Goal: Information Seeking & Learning: Learn about a topic

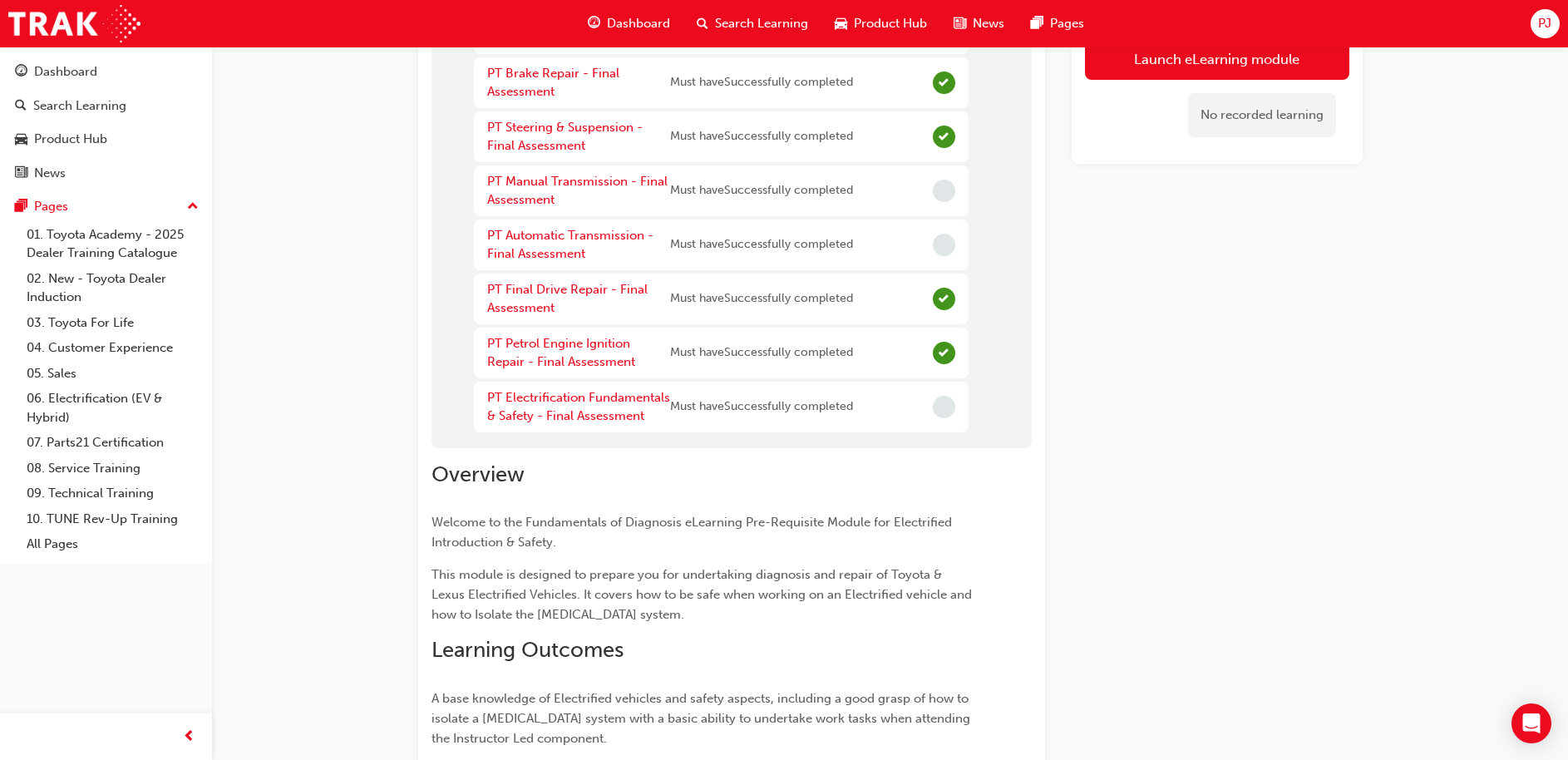
scroll to position [465, 0]
click at [602, 231] on link "PT Automatic Transmission - Final Assessment" at bounding box center [570, 244] width 166 height 34
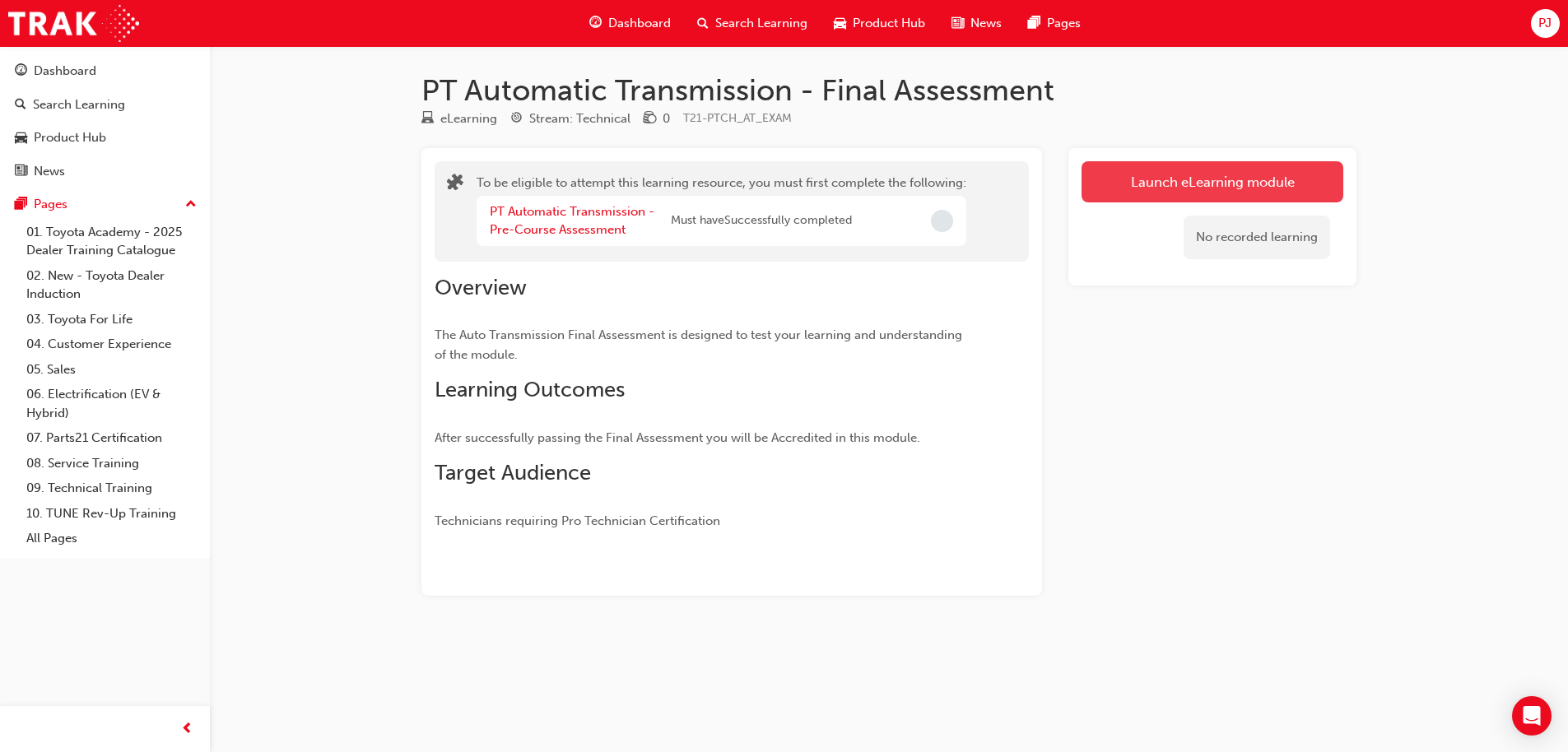
click at [1206, 174] on button "Launch eLearning module" at bounding box center [1212, 182] width 261 height 41
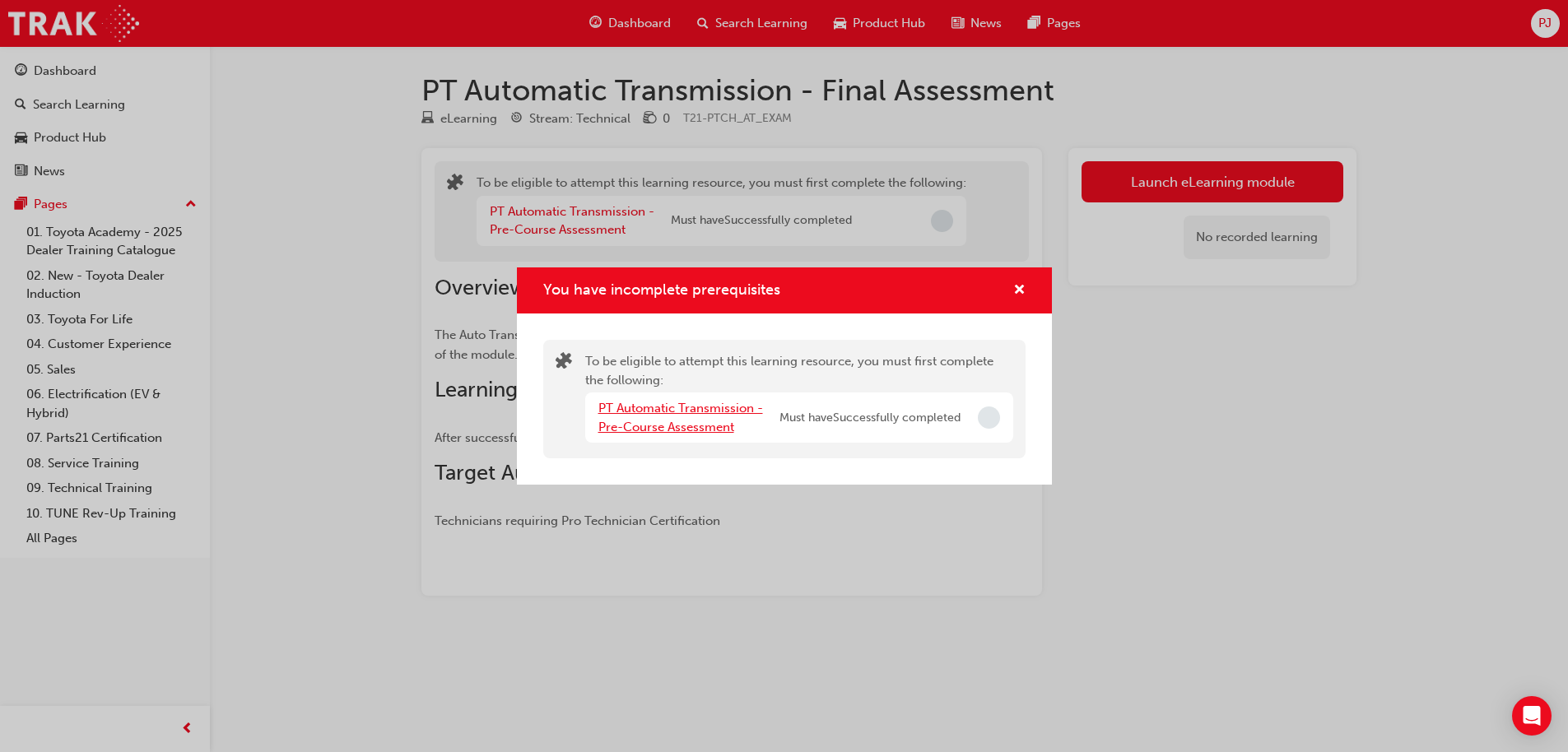
click at [700, 424] on link "PT Automatic Transmission - Pre-Course Assessment" at bounding box center [680, 417] width 165 height 34
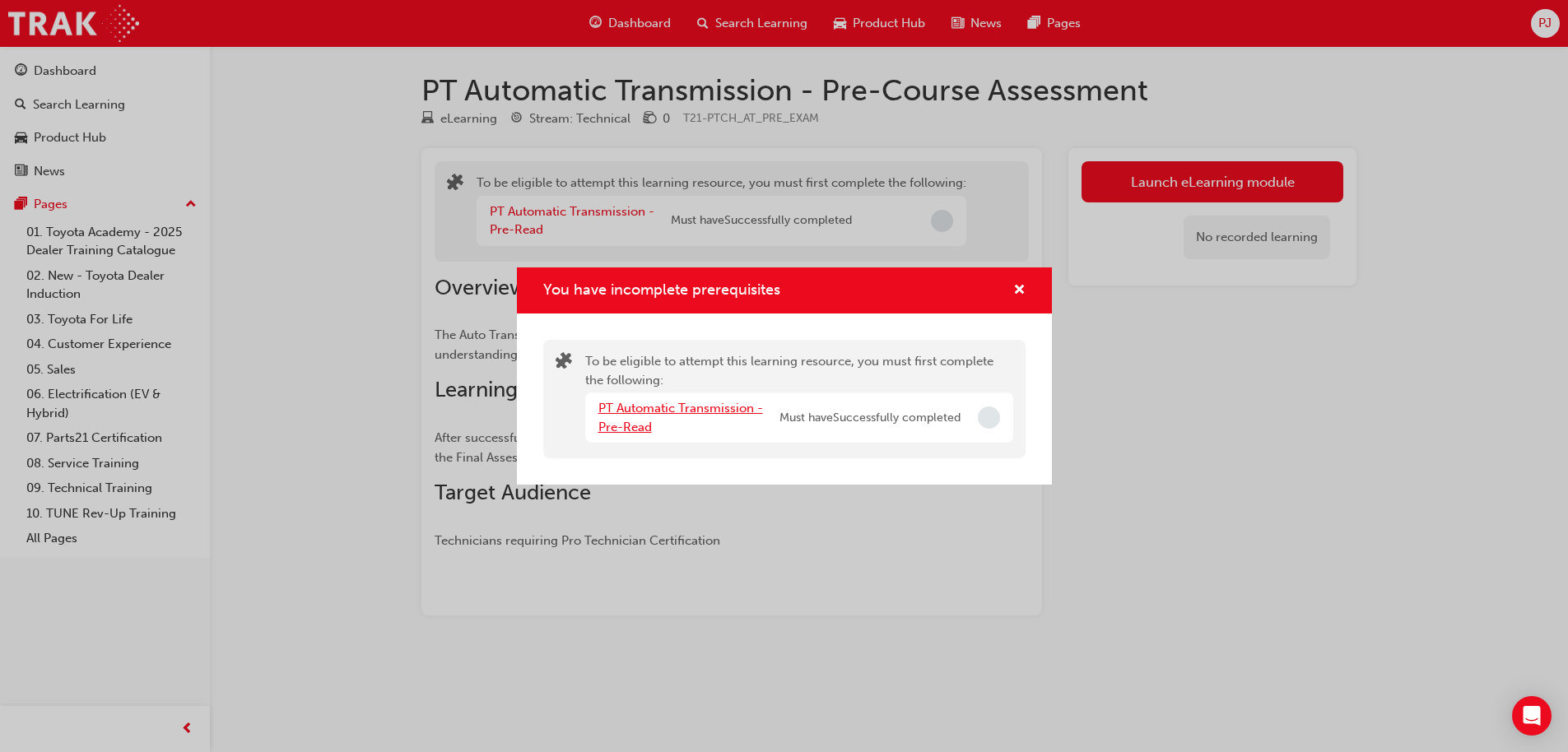
click at [684, 405] on link "PT Automatic Transmission - Pre-Read" at bounding box center [680, 417] width 165 height 34
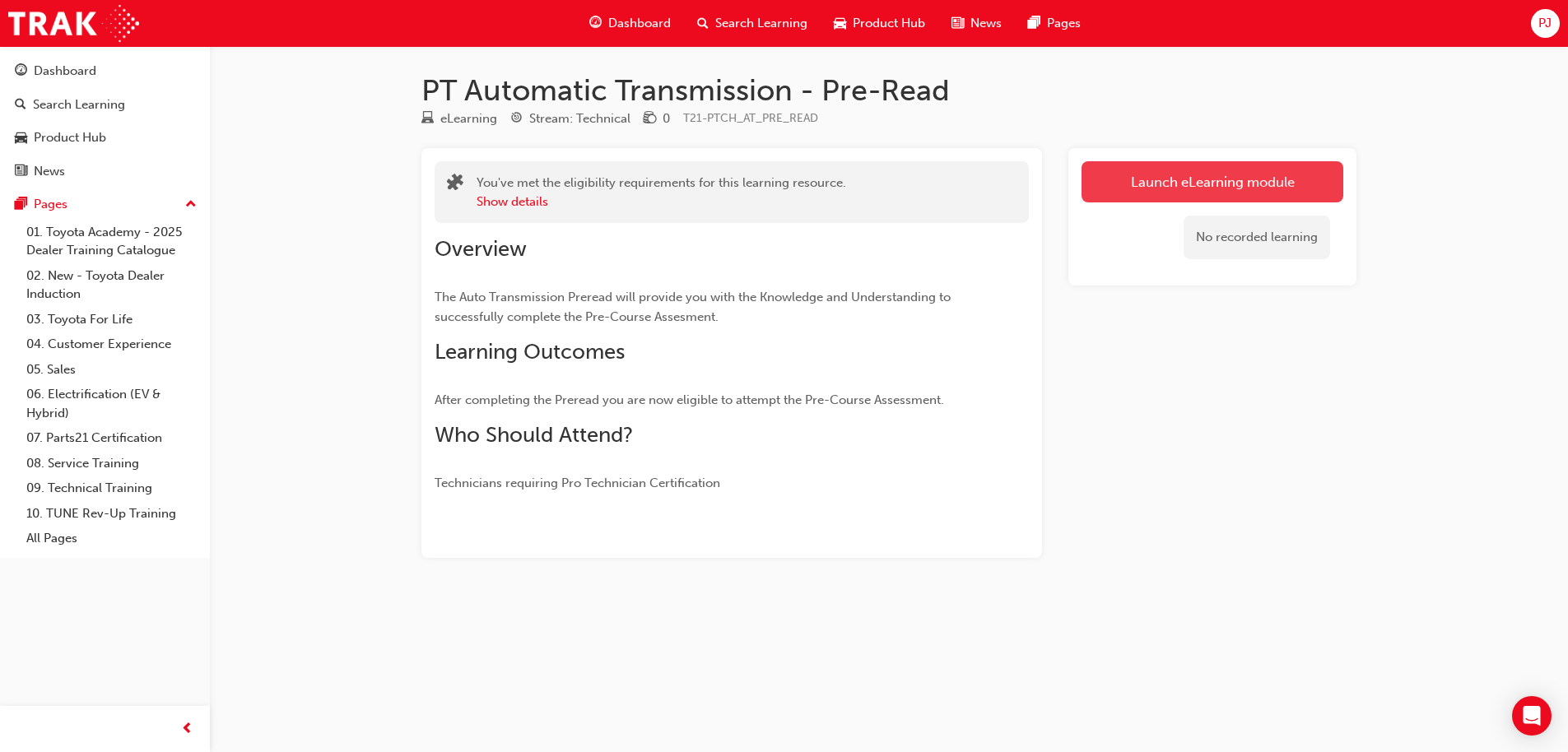
click at [1264, 191] on link "Launch eLearning module" at bounding box center [1212, 182] width 261 height 41
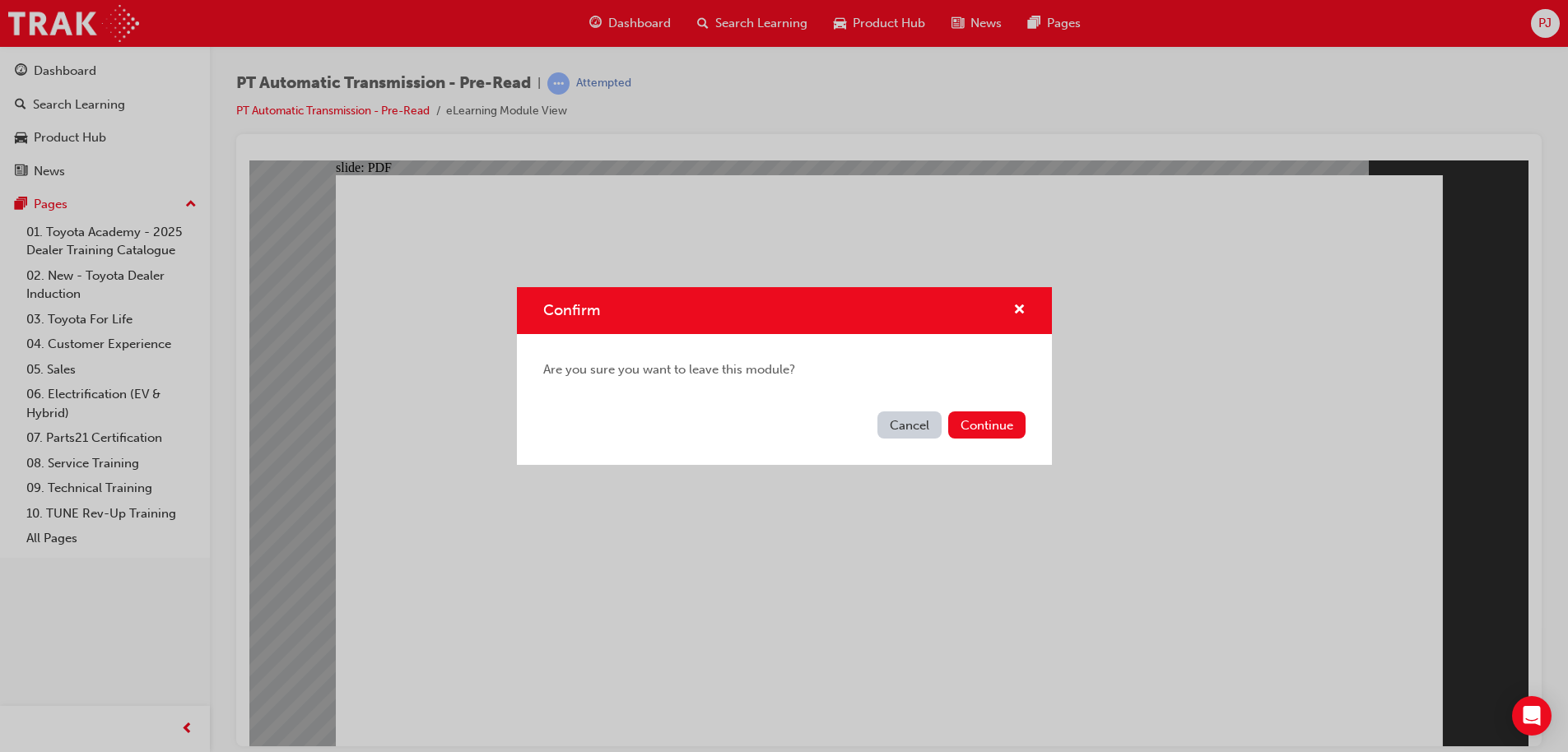
click at [1152, 602] on div "Confirm Are you sure you want to leave this module? Cancel Continue" at bounding box center [784, 376] width 1568 height 752
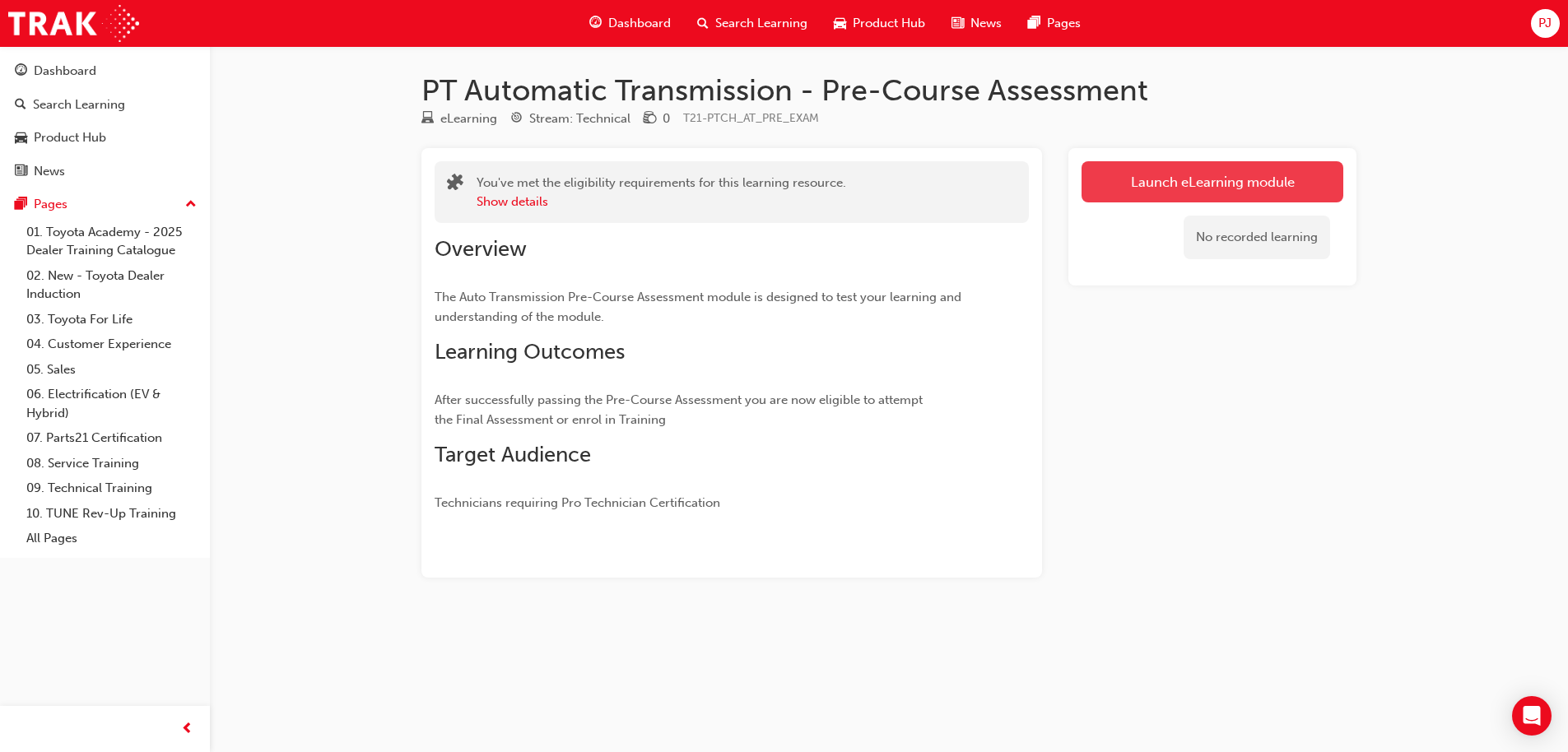
click at [1201, 191] on link "Launch eLearning module" at bounding box center [1212, 182] width 261 height 41
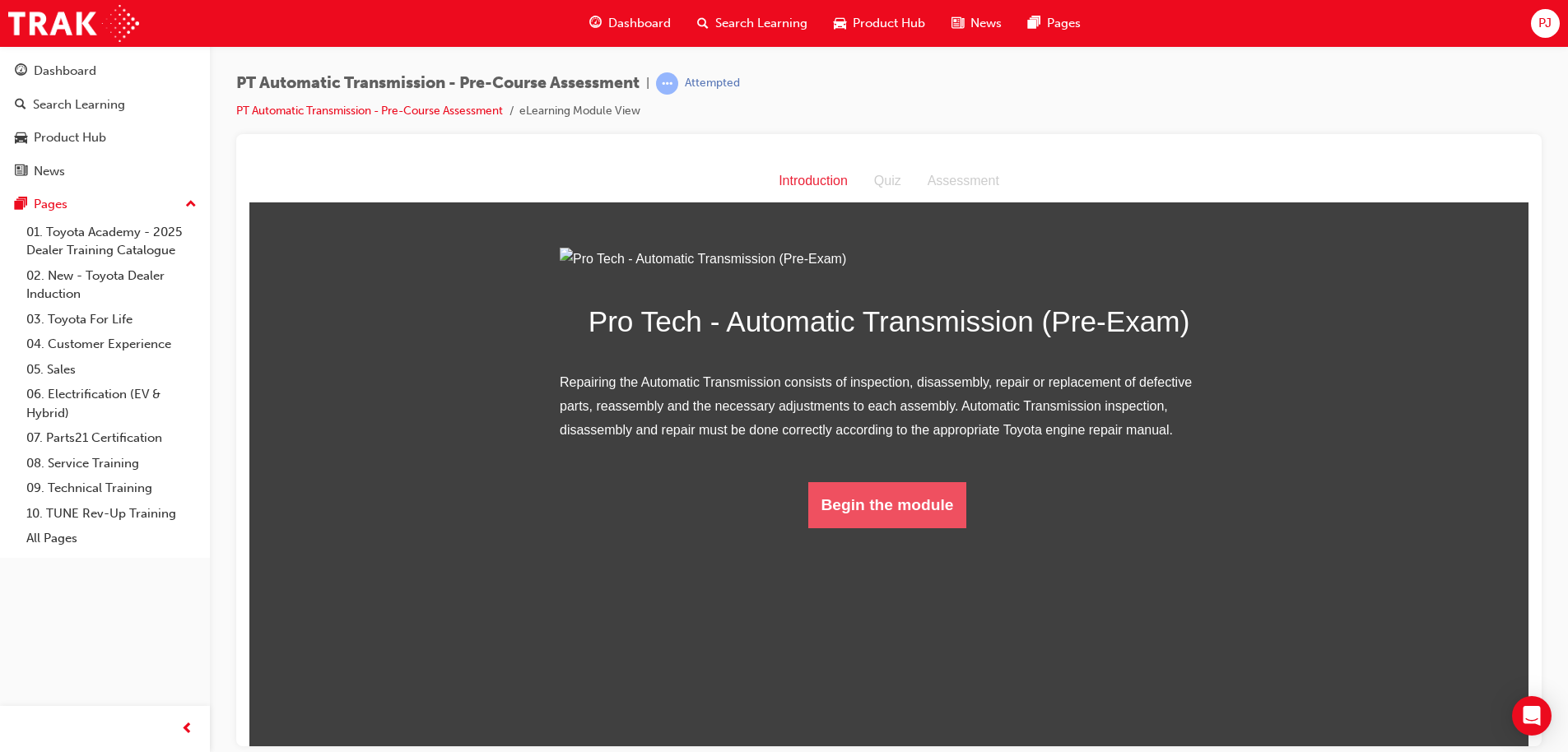
click at [869, 527] on button "Begin the module" at bounding box center [887, 504] width 159 height 46
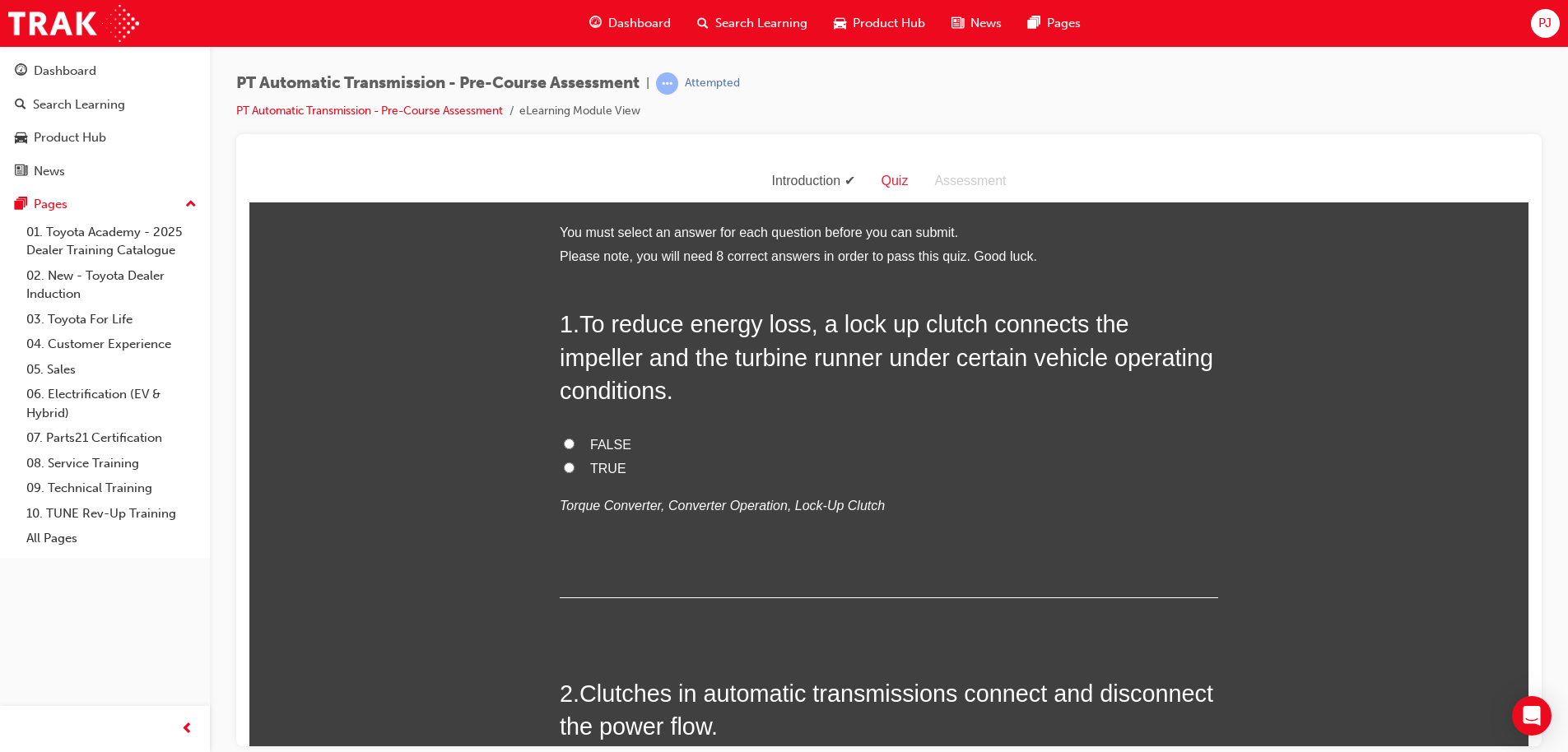
click at [563, 469] on input "TRUE" at bounding box center [569, 467] width 11 height 11
radio input "true"
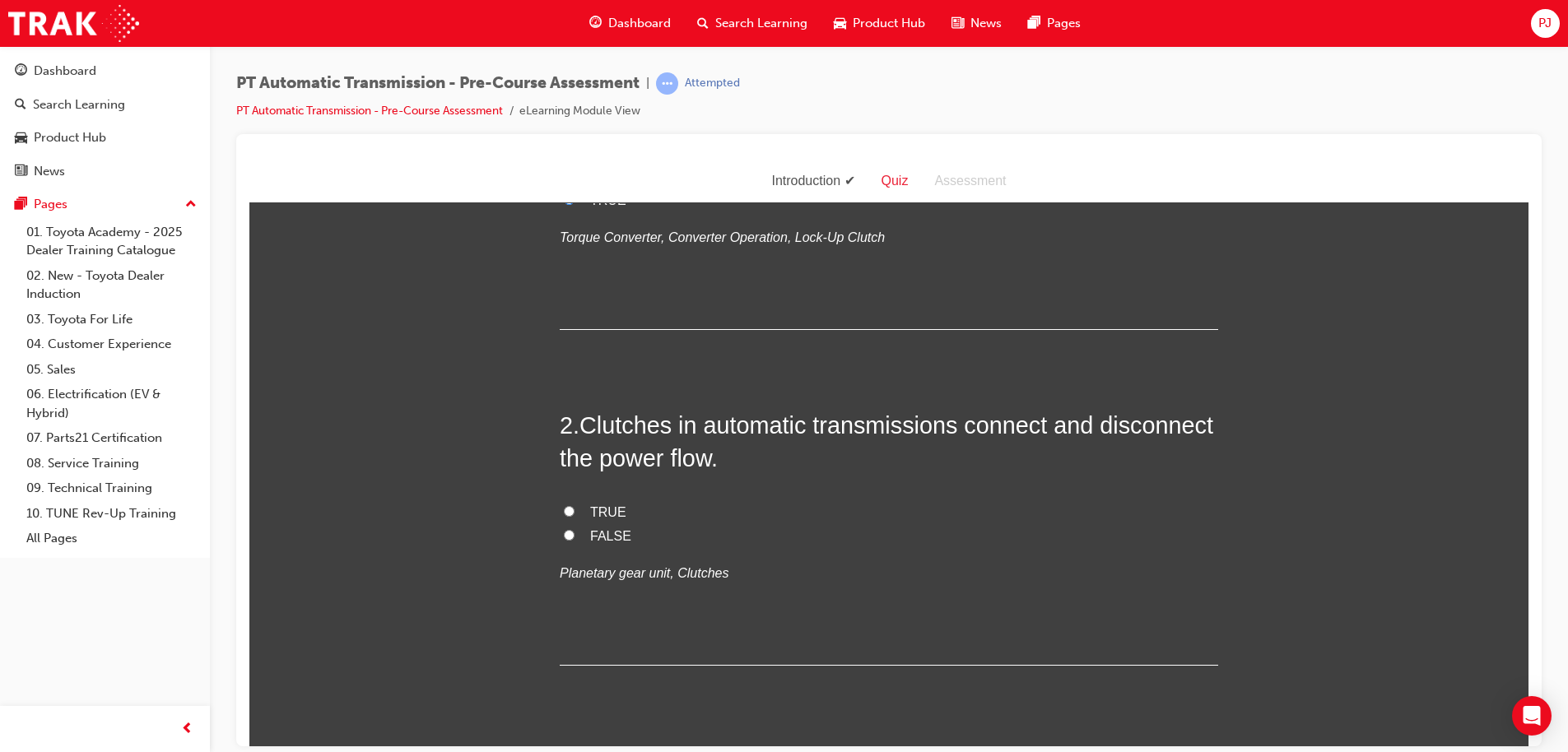
scroll to position [269, 0]
click at [564, 510] on input "TRUE" at bounding box center [569, 509] width 11 height 11
radio input "true"
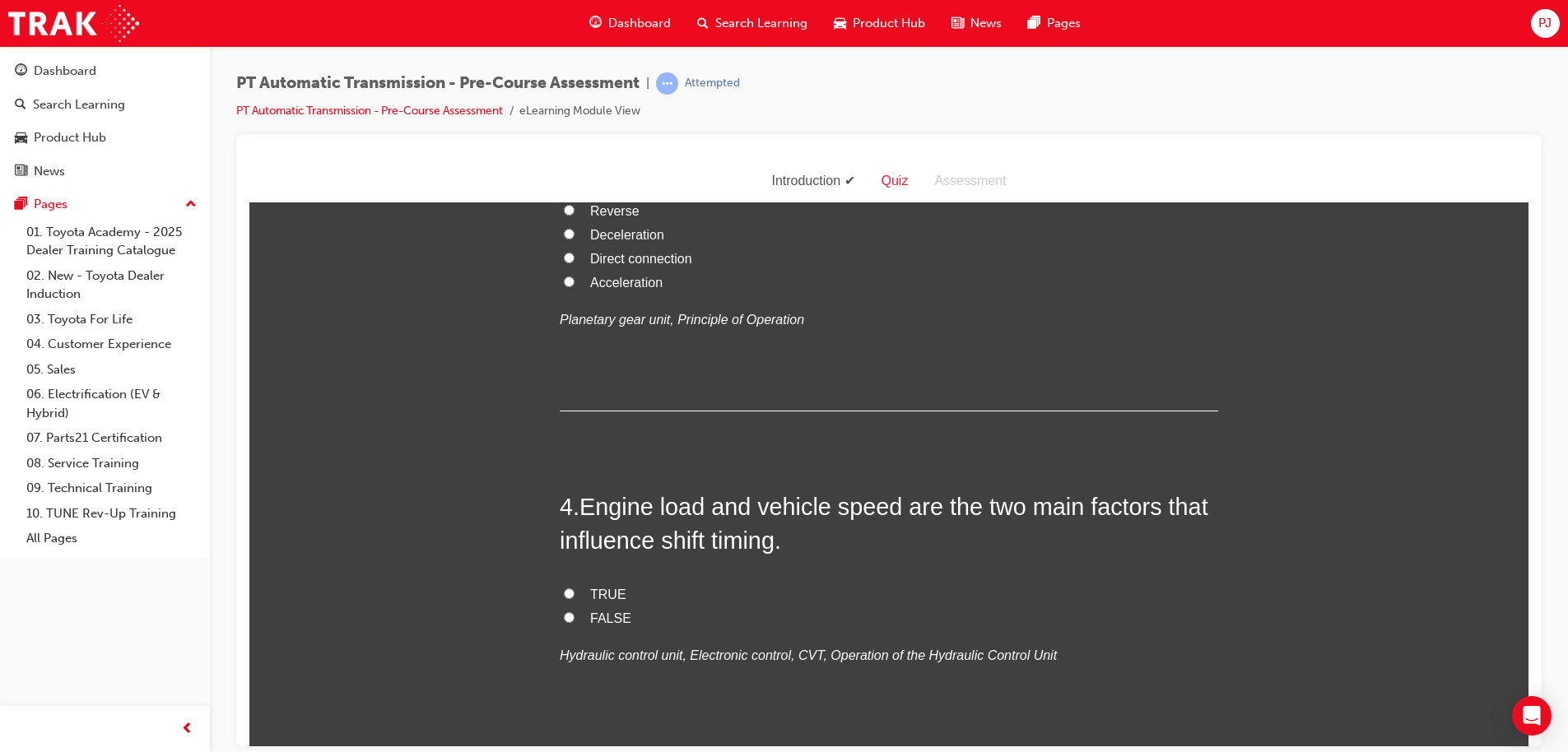
scroll to position [1010, 0]
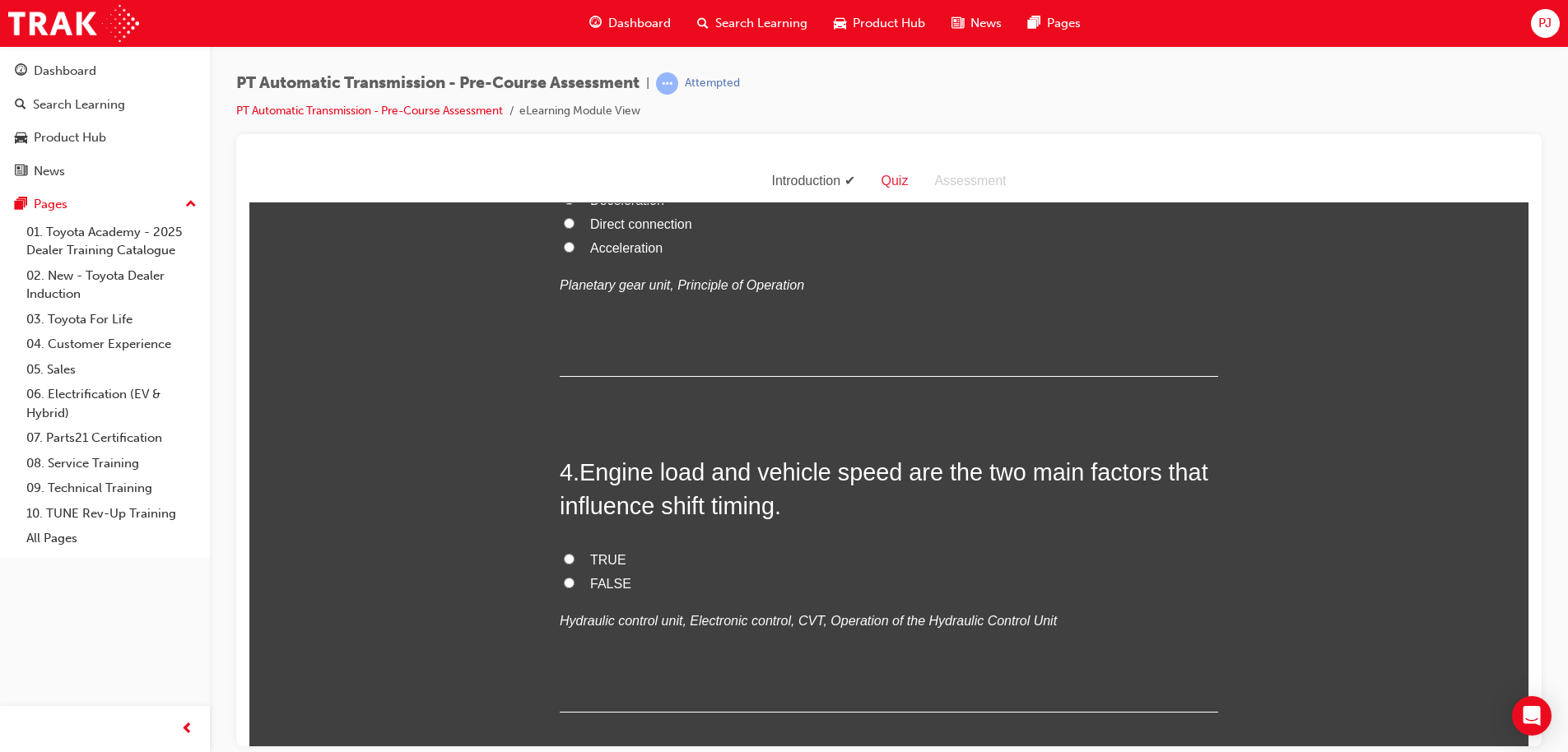
click at [562, 260] on label "Acceleration" at bounding box center [889, 248] width 658 height 24
click at [563, 252] on input "Acceleration" at bounding box center [569, 246] width 11 height 11
radio input "true"
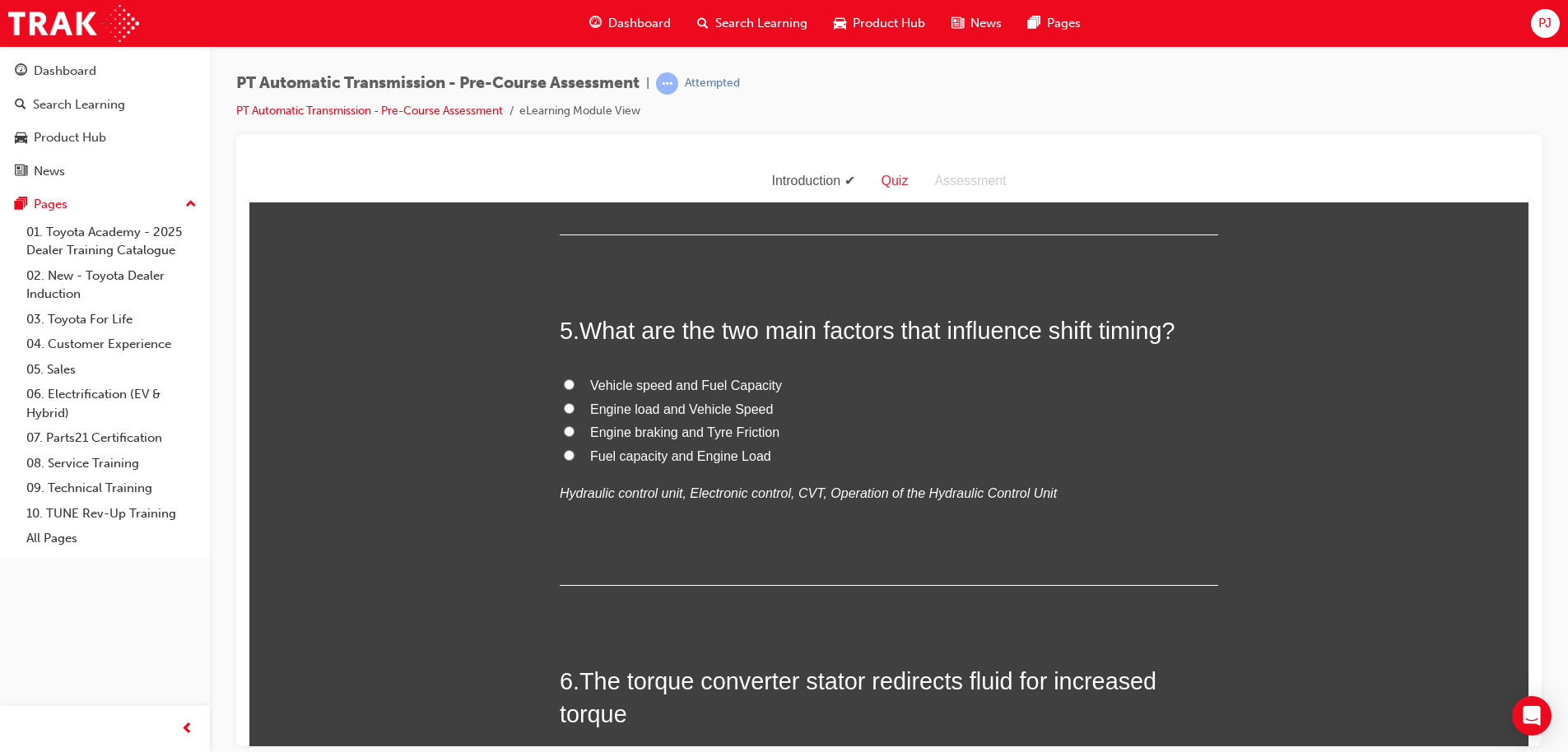
scroll to position [1494, 0]
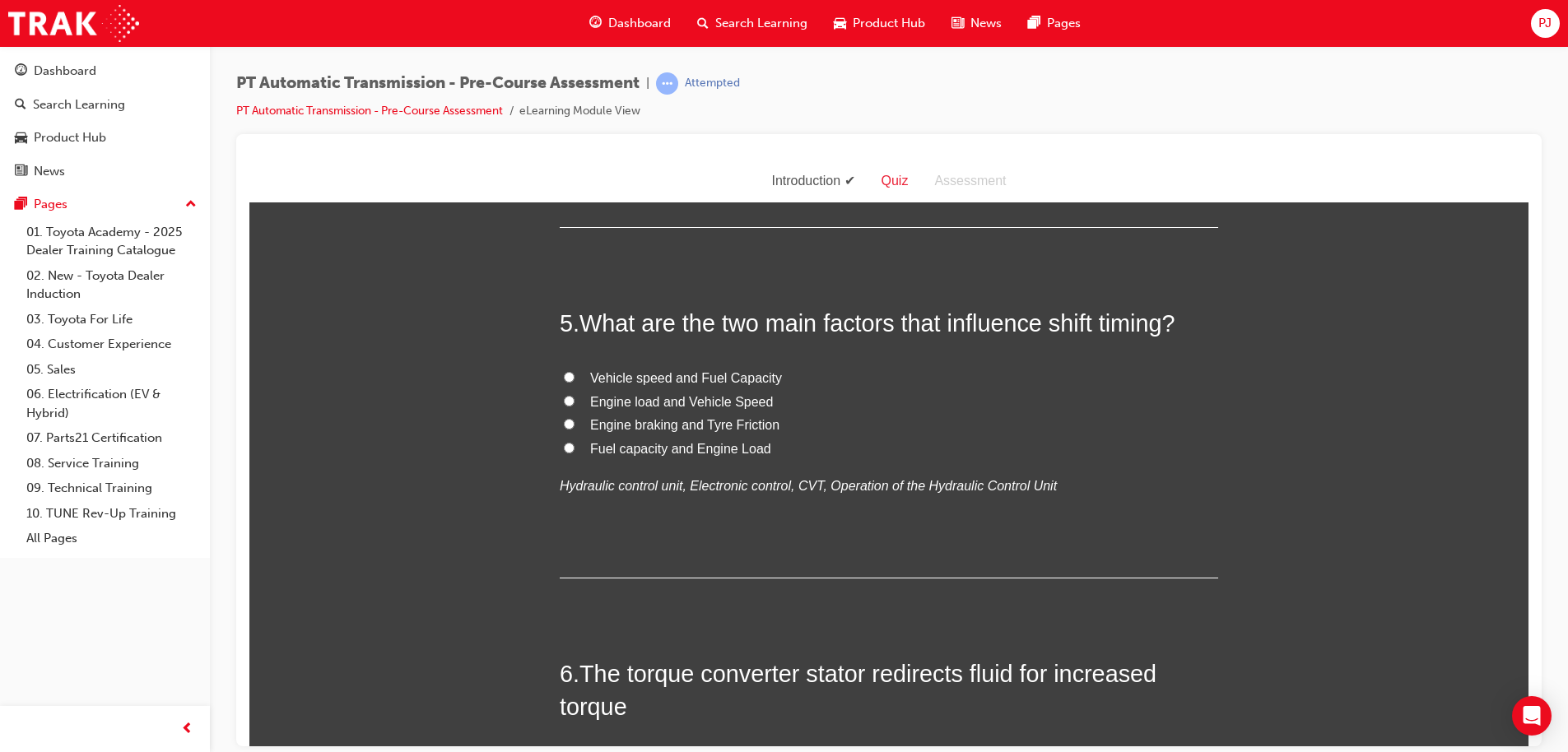
click at [564, 87] on label "TRUE" at bounding box center [889, 75] width 658 height 24
click at [564, 79] on input "TRUE" at bounding box center [569, 74] width 11 height 11
radio input "true"
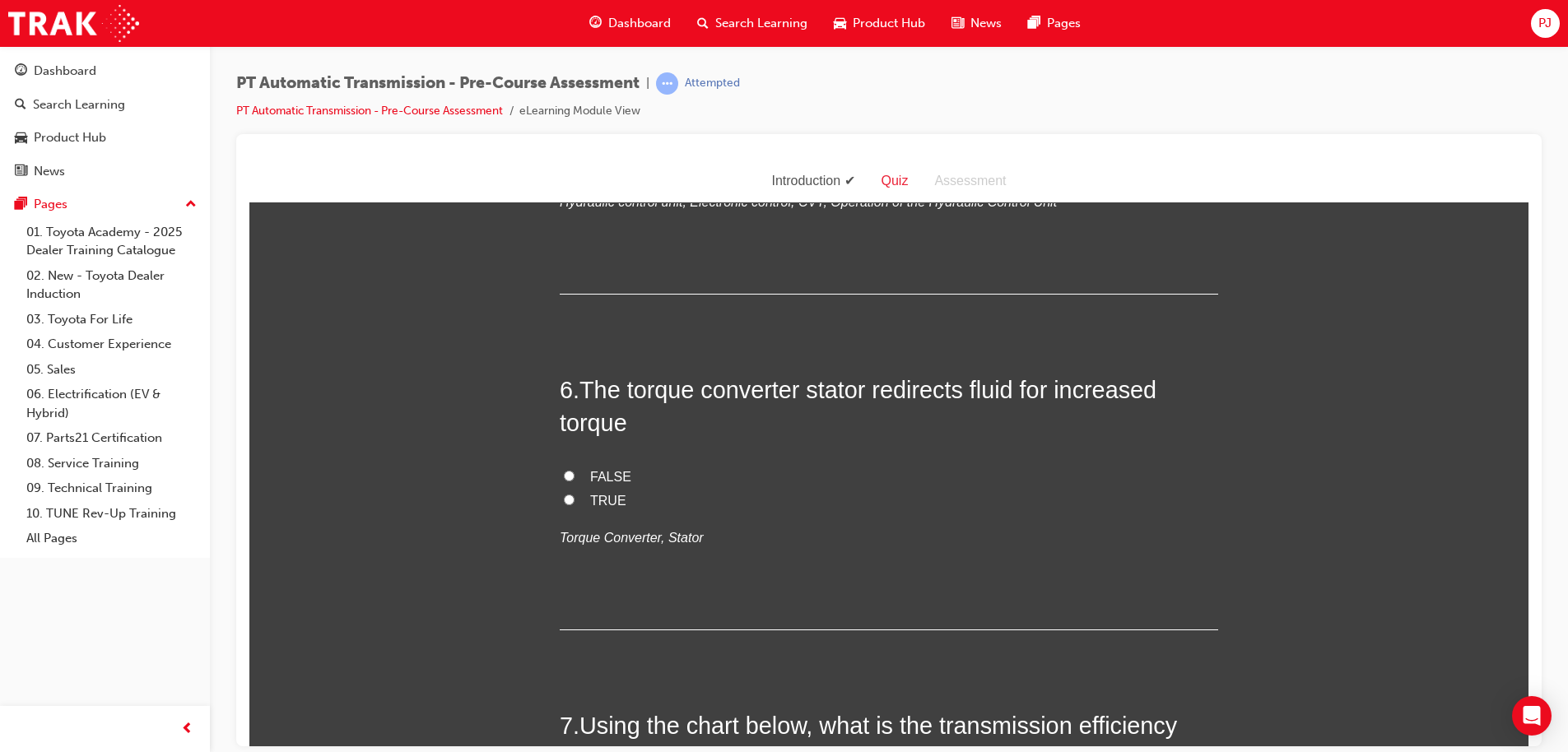
scroll to position [1779, 0]
click at [563, 121] on input "Engine load and Vehicle Speed" at bounding box center [569, 115] width 11 height 11
radio input "true"
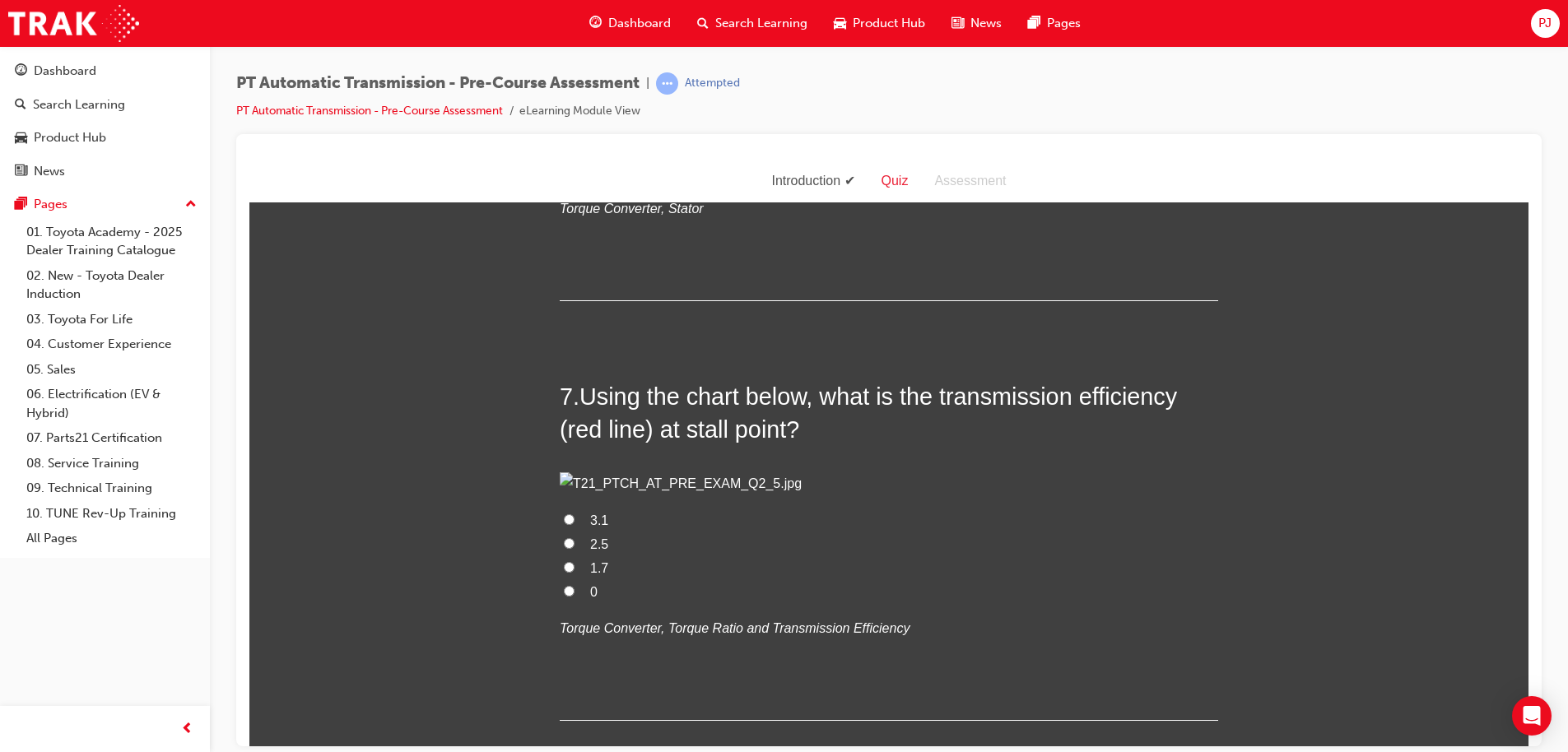
scroll to position [2108, 0]
click at [563, 174] on input "TRUE" at bounding box center [569, 169] width 11 height 11
radio input "true"
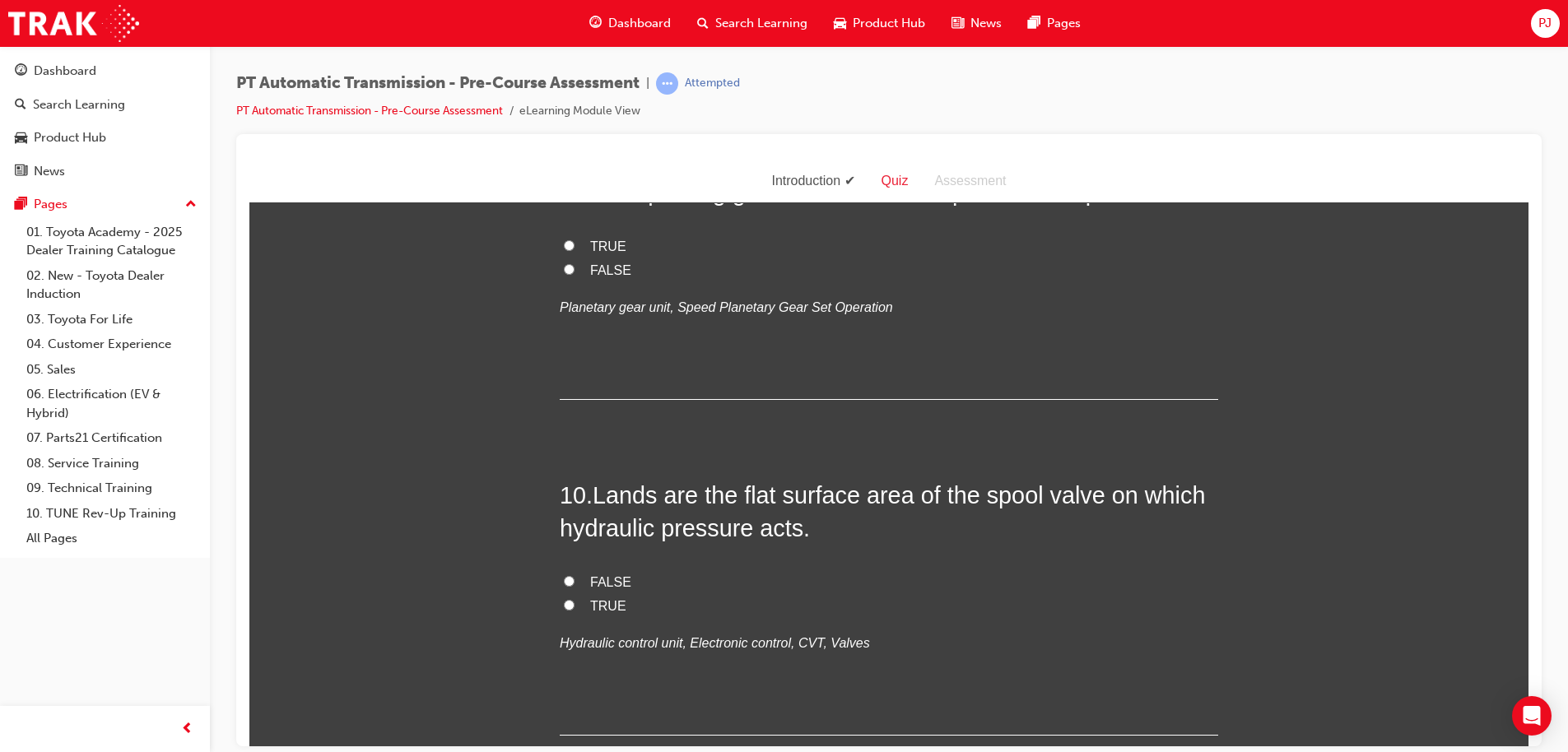
scroll to position [3218, 0]
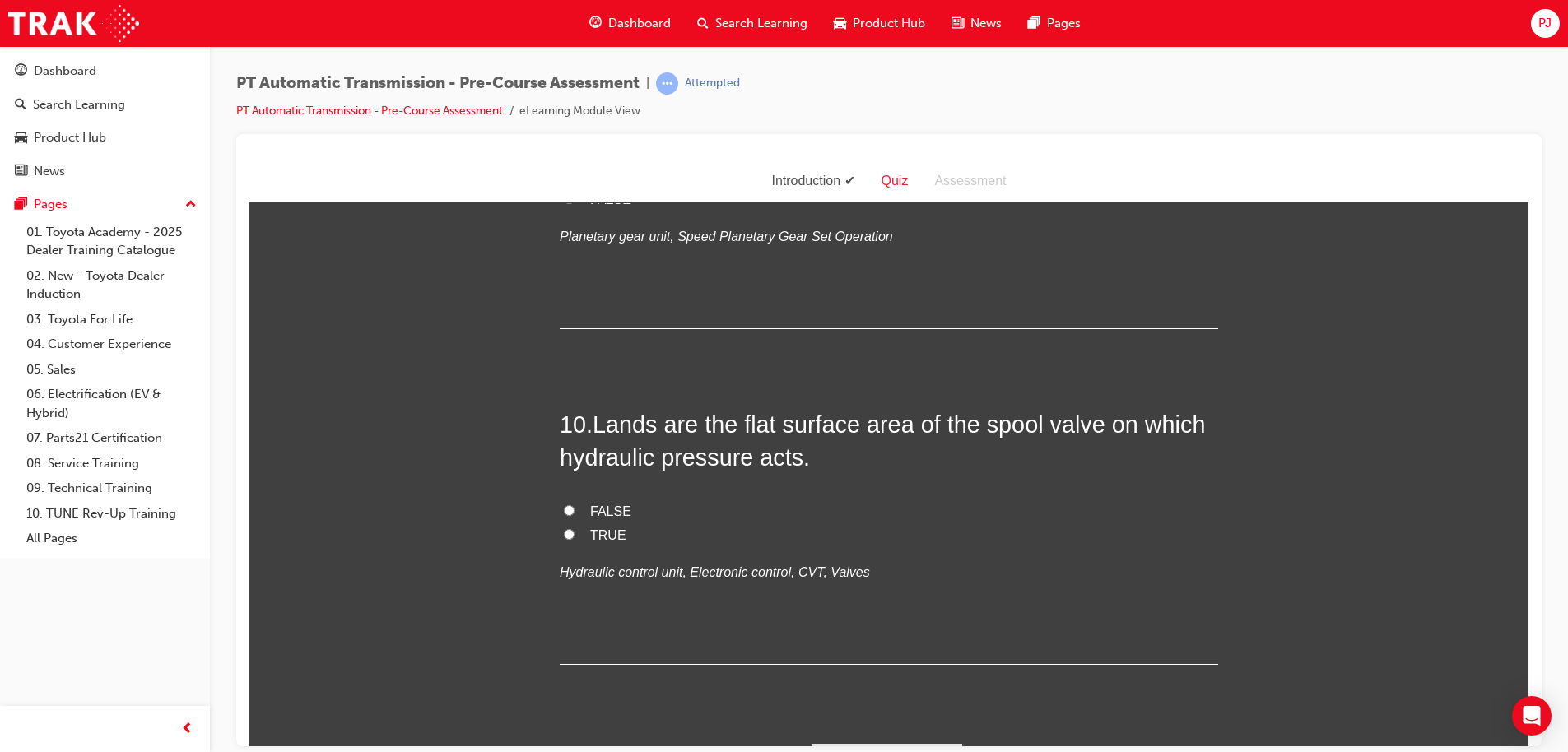
radio input "true"
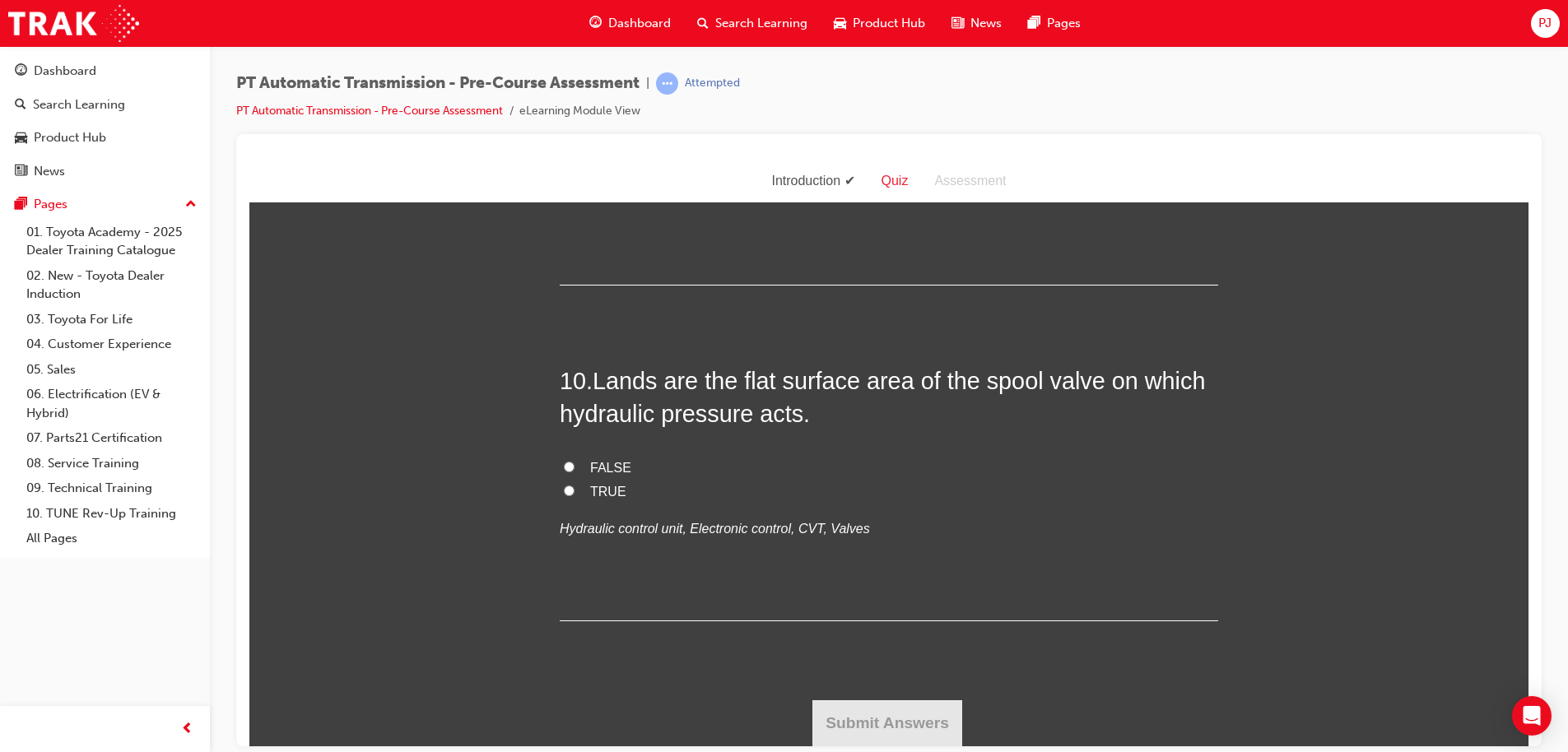
scroll to position [3636, 0]
click at [563, 136] on input "TRUE" at bounding box center [569, 130] width 11 height 11
radio input "true"
click at [563, 495] on input "TRUE" at bounding box center [569, 490] width 11 height 11
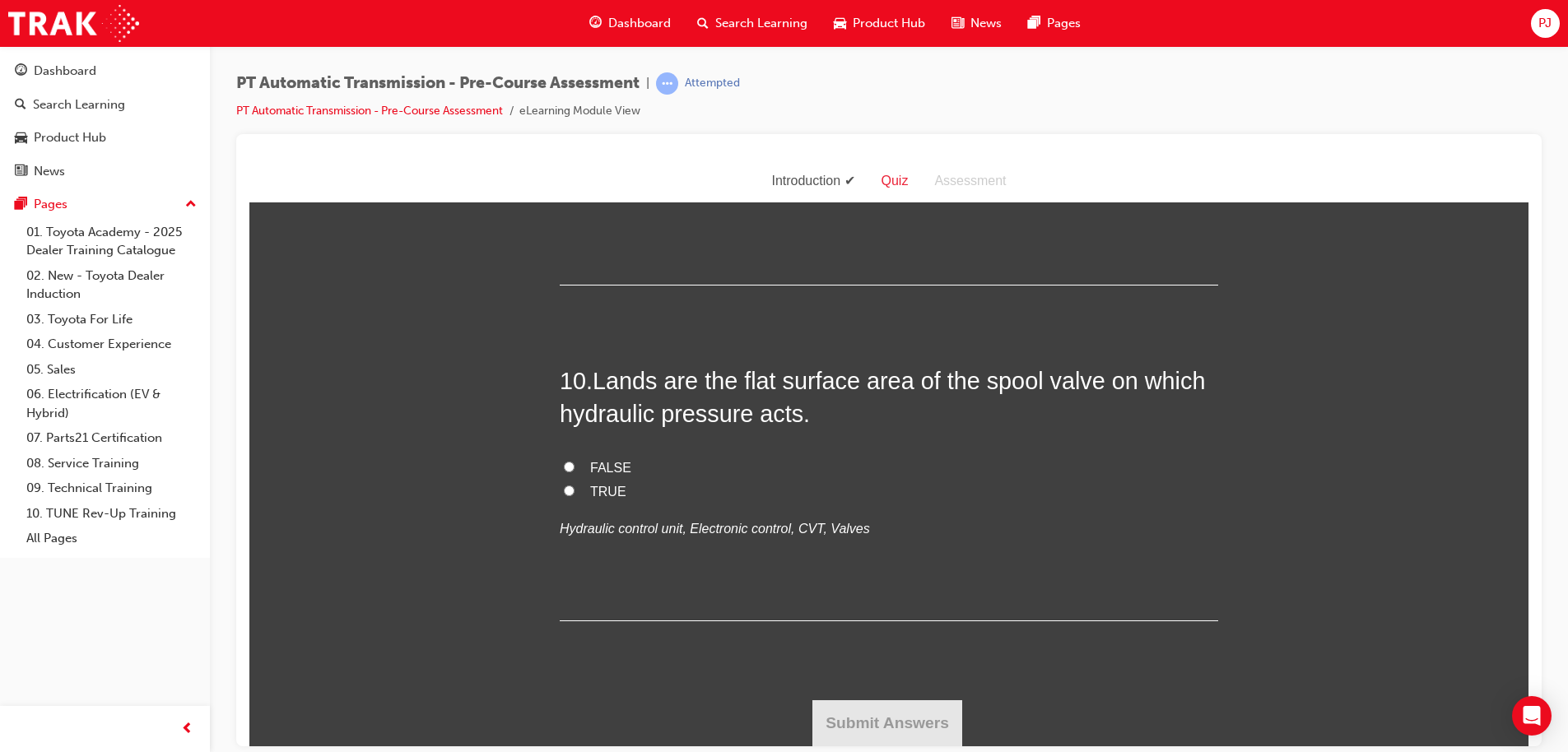
radio input "true"
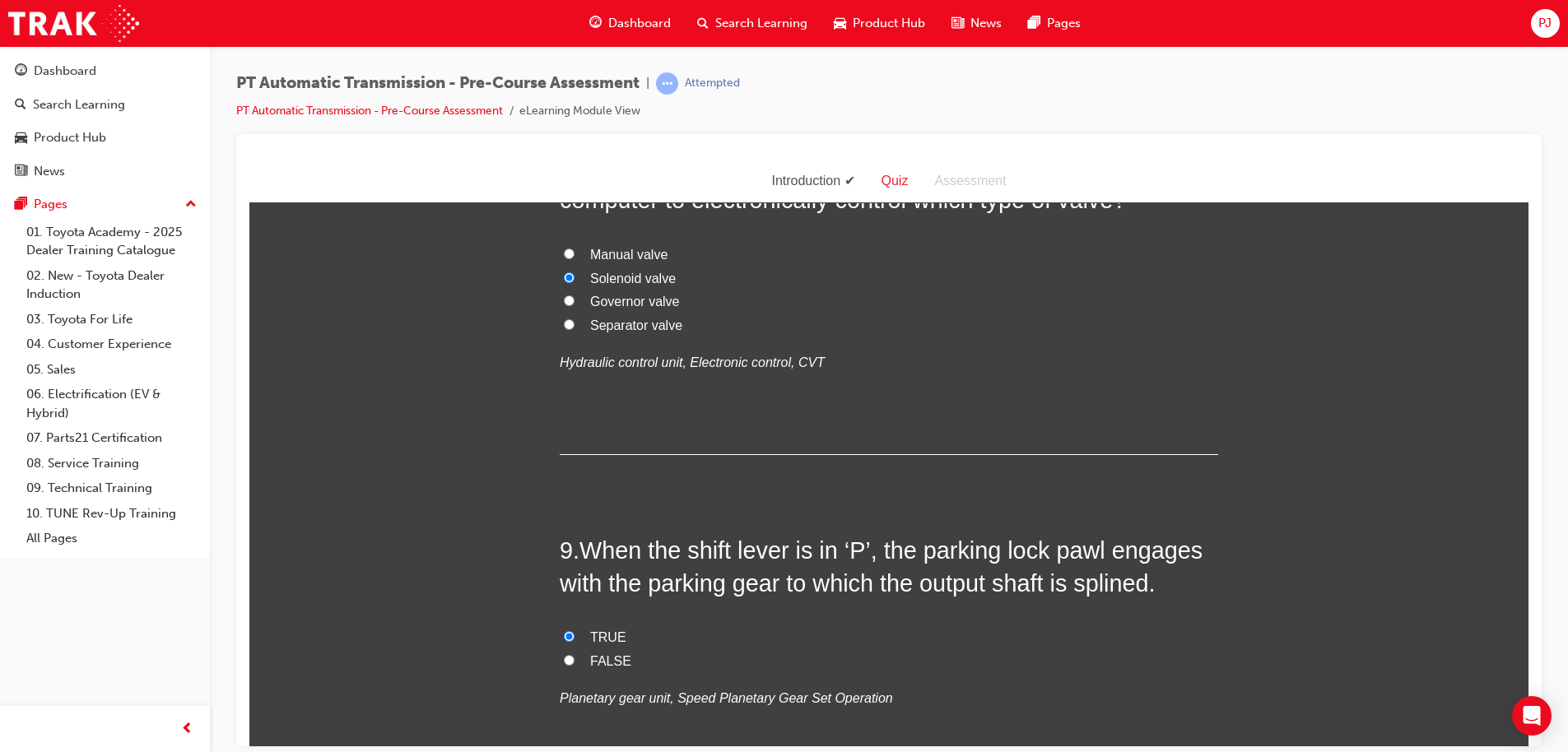
scroll to position [2767, 0]
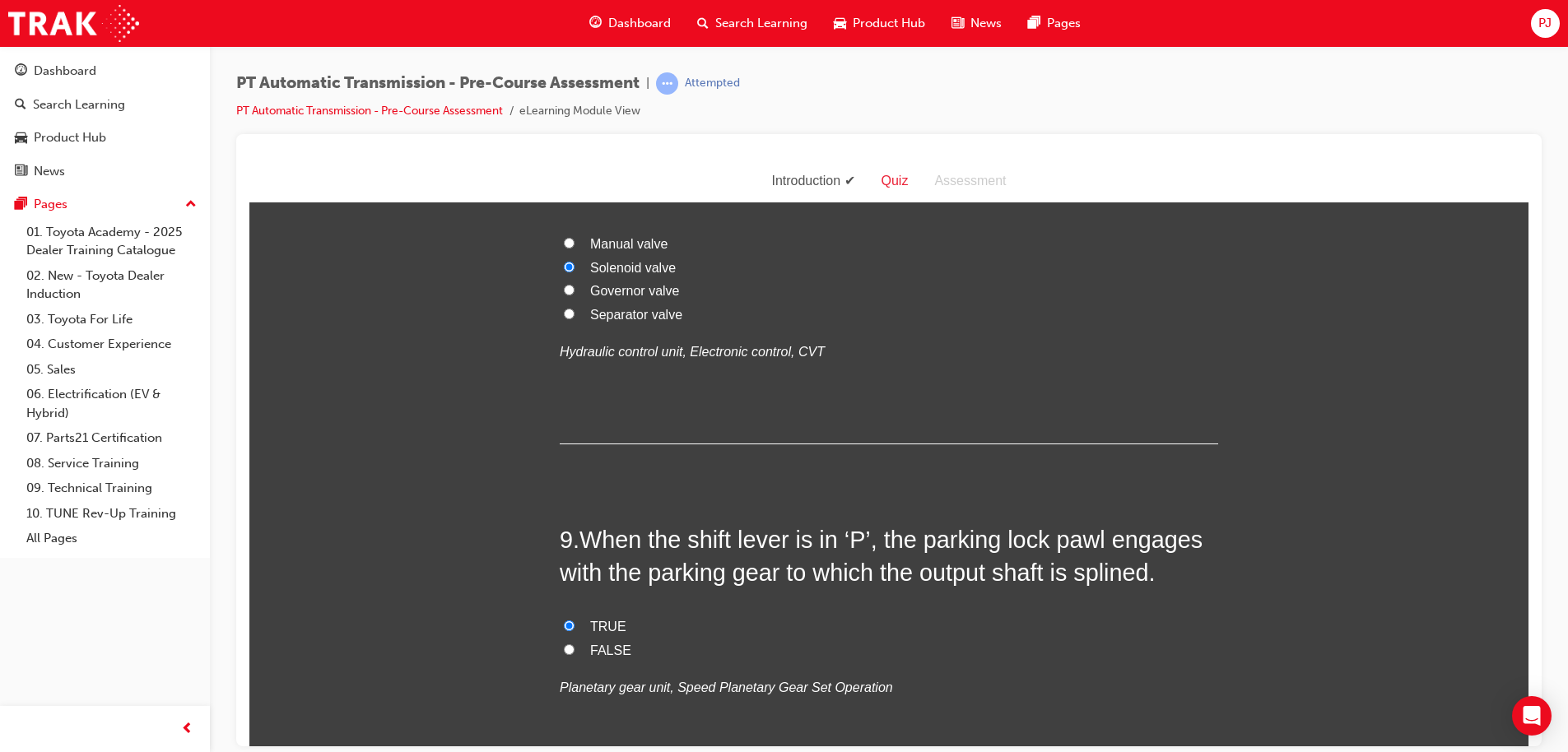
radio input "true"
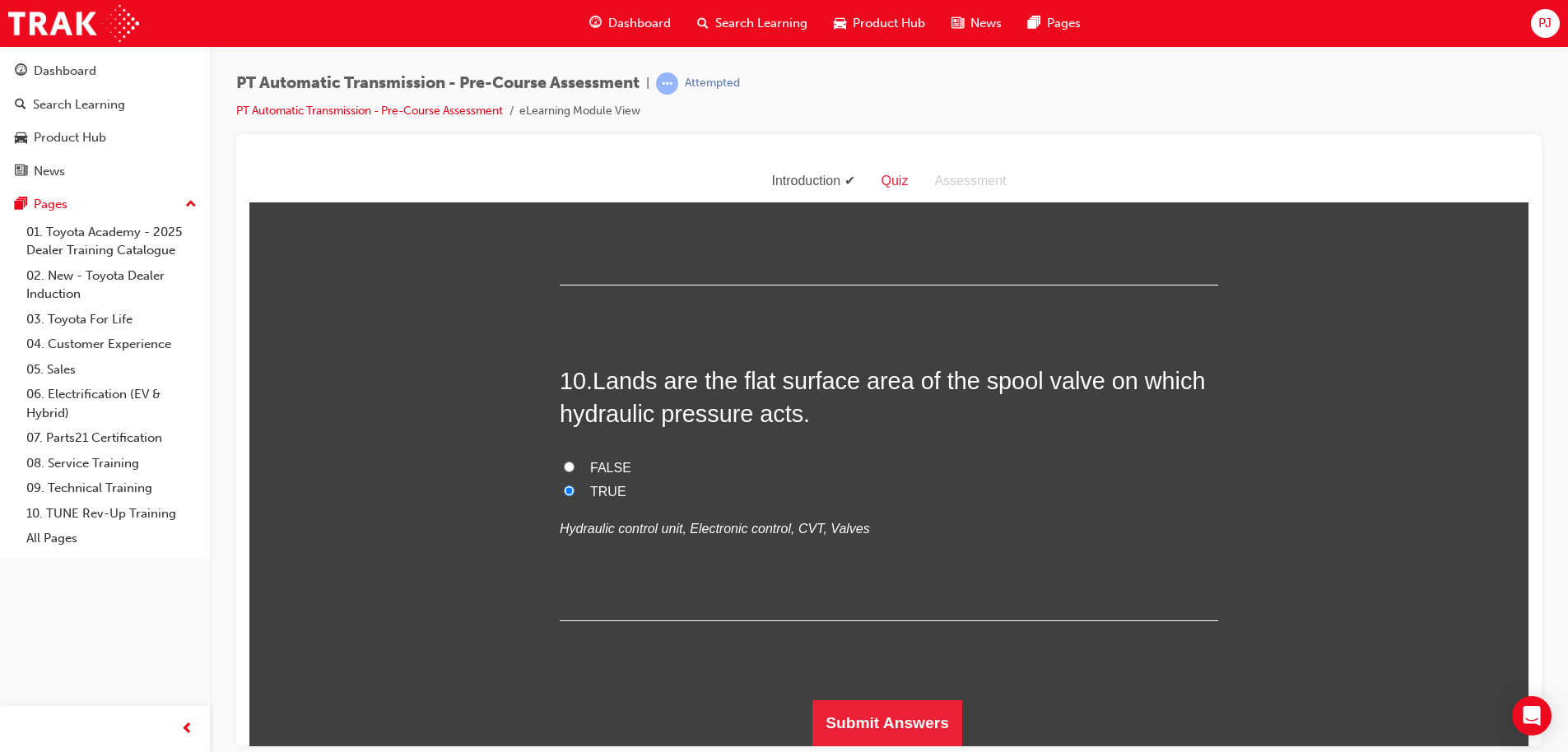
scroll to position [4005, 0]
click at [866, 725] on button "Submit Answers" at bounding box center [887, 723] width 150 height 46
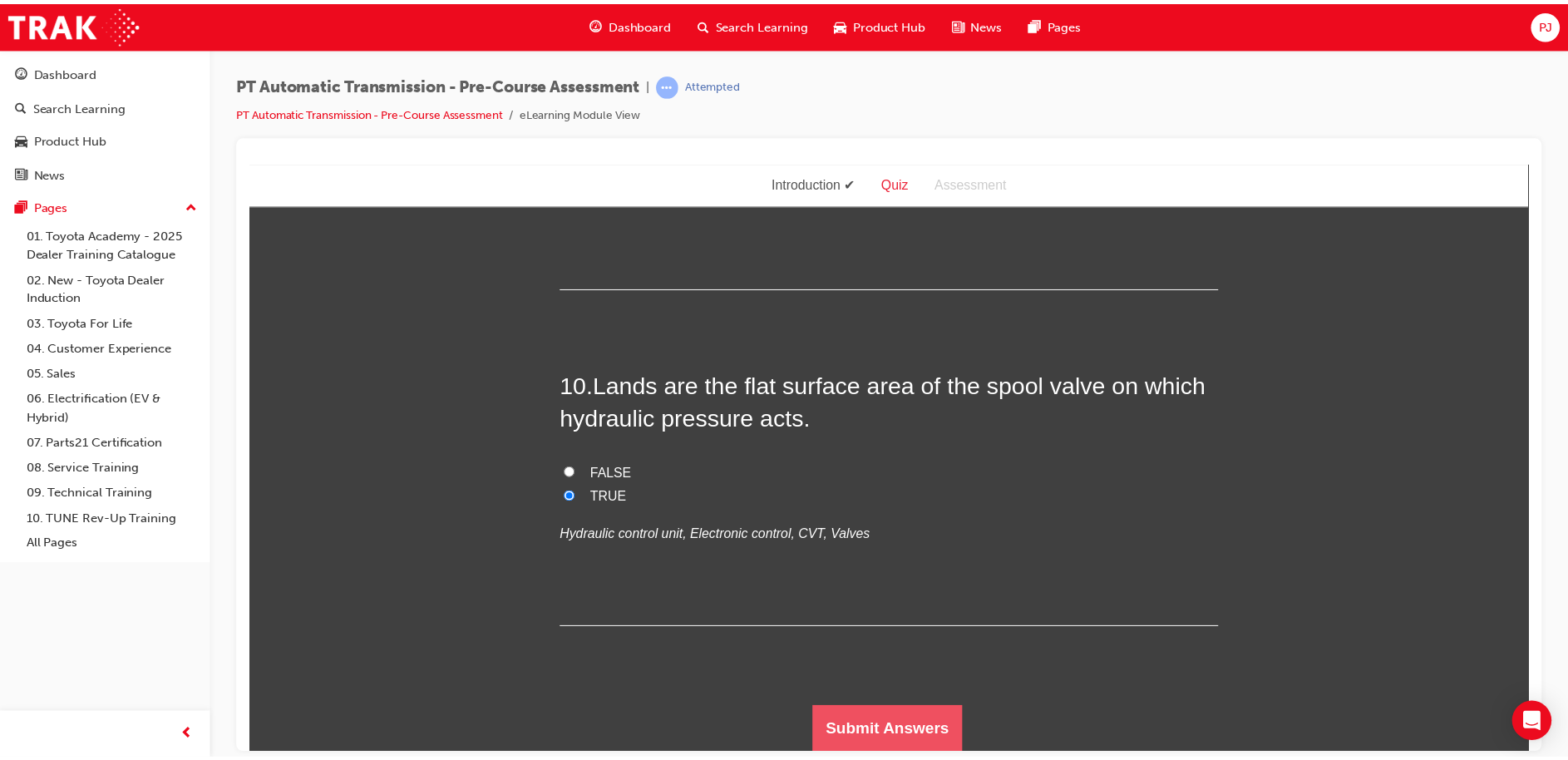
scroll to position [0, 0]
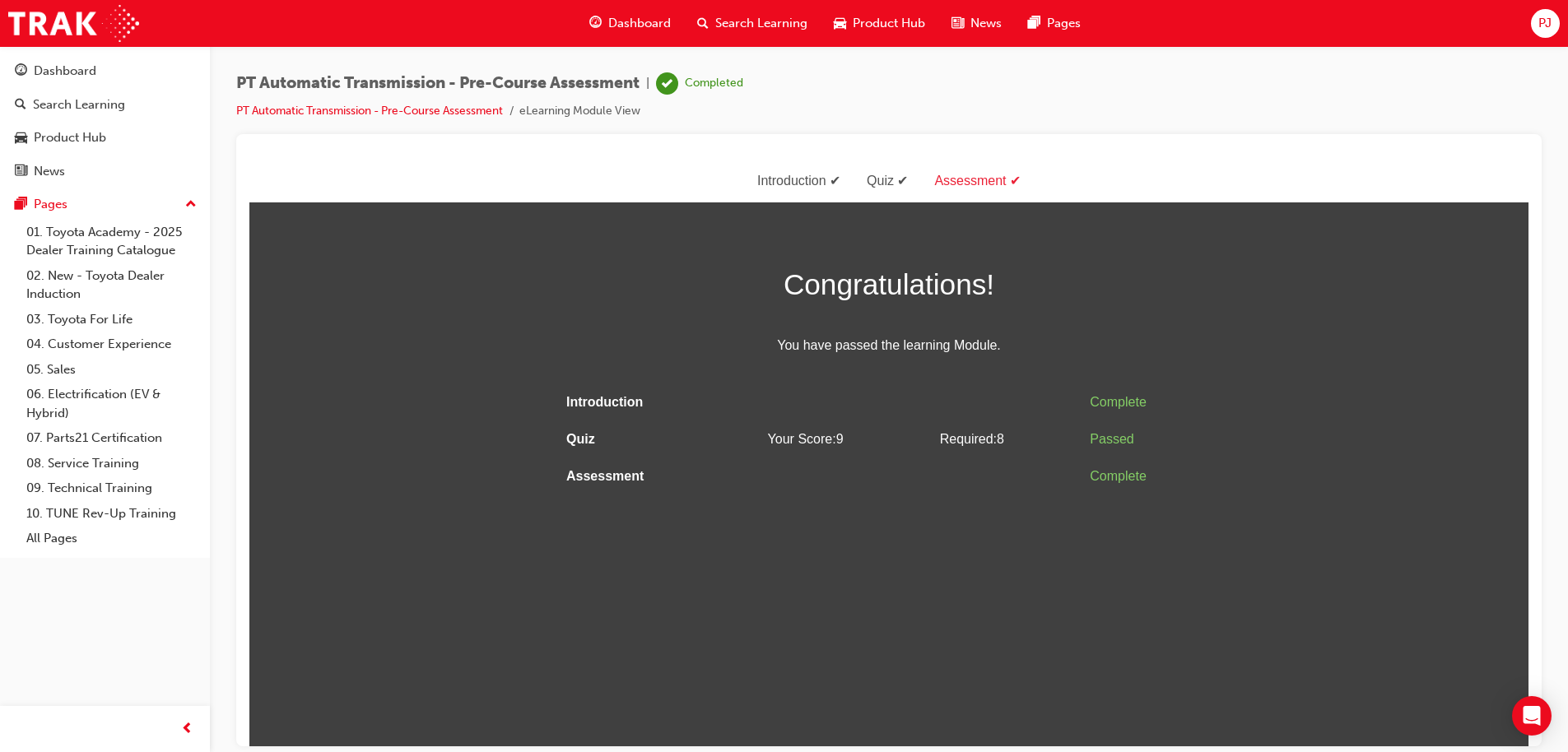
click at [1456, 691] on html "Assessment Introduction Quiz Assessment Congratulations! You have passed the le…" at bounding box center [889, 452] width 1279 height 585
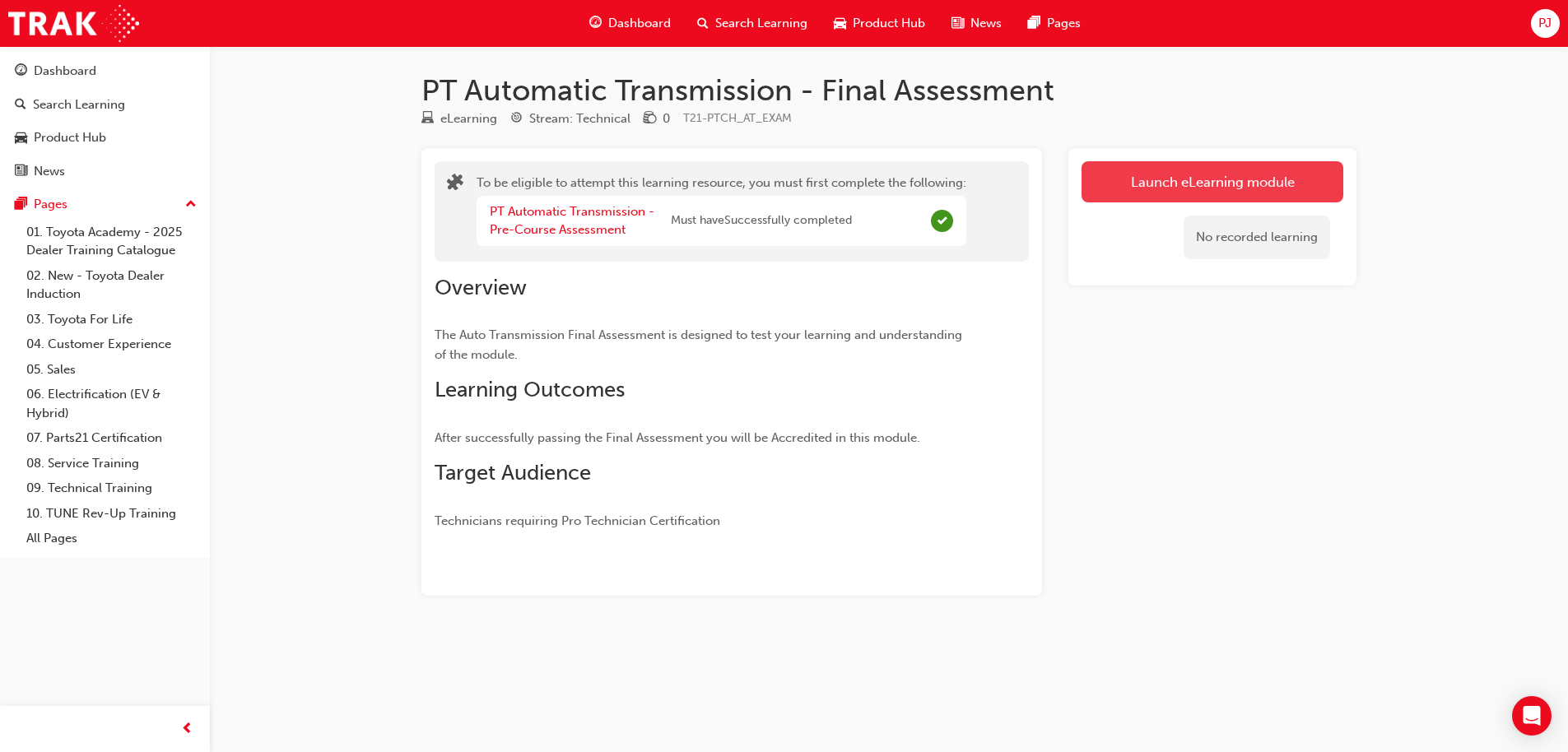
click at [1205, 184] on button "Launch eLearning module" at bounding box center [1212, 182] width 261 height 41
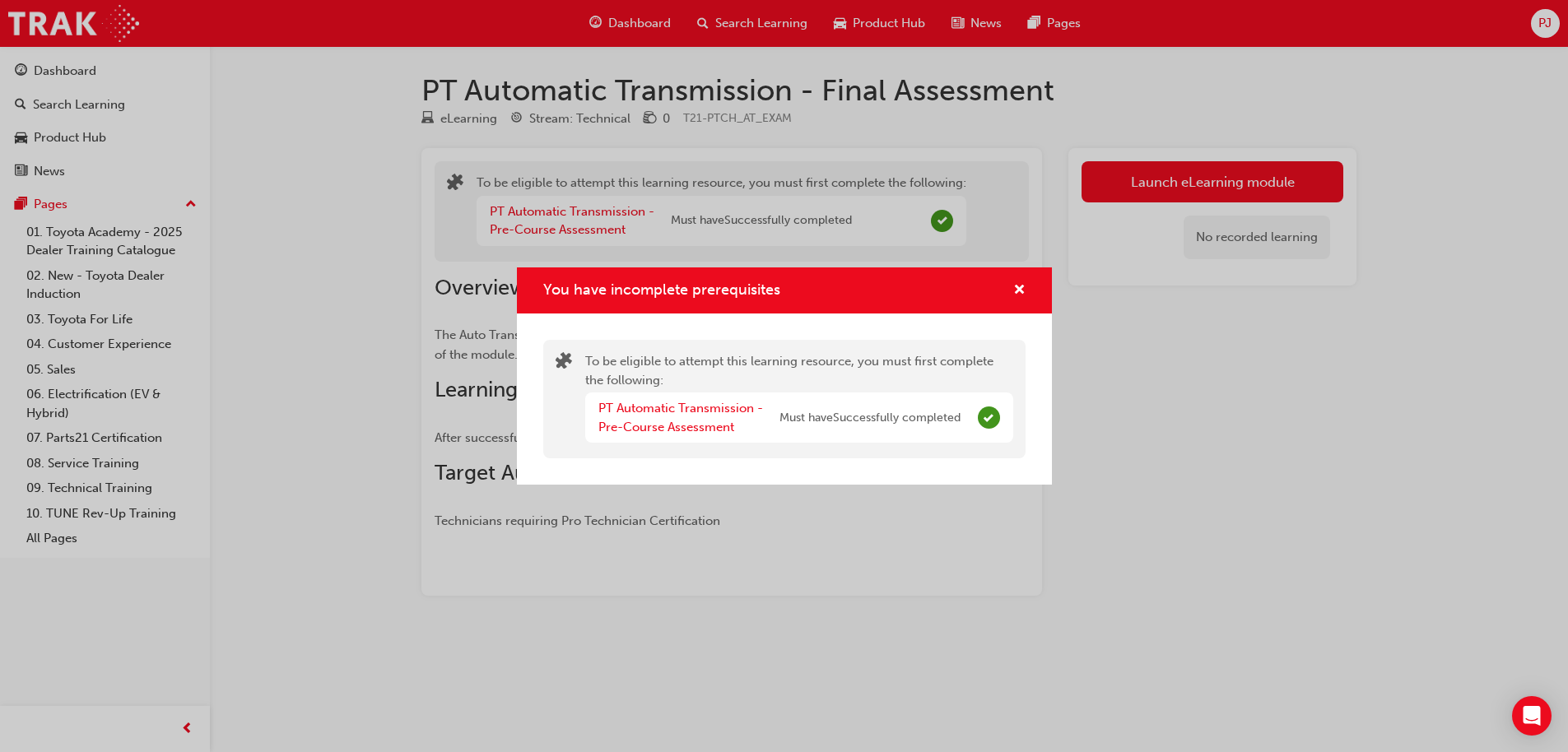
click at [1145, 182] on div "You have incomplete prerequisites To be eligible to attempt this learning resou…" at bounding box center [784, 376] width 1568 height 752
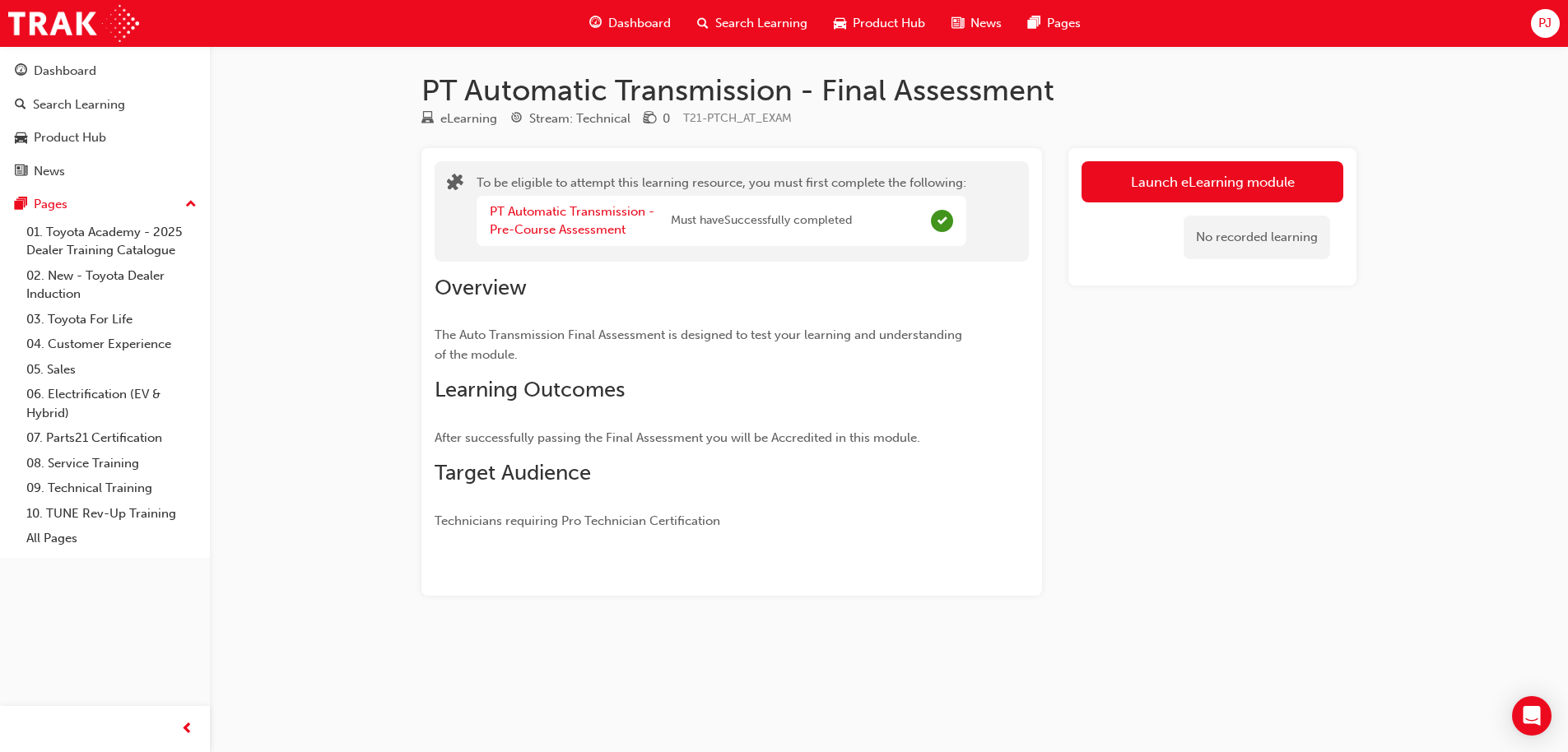
click at [631, 18] on span "Dashboard" at bounding box center [640, 23] width 63 height 19
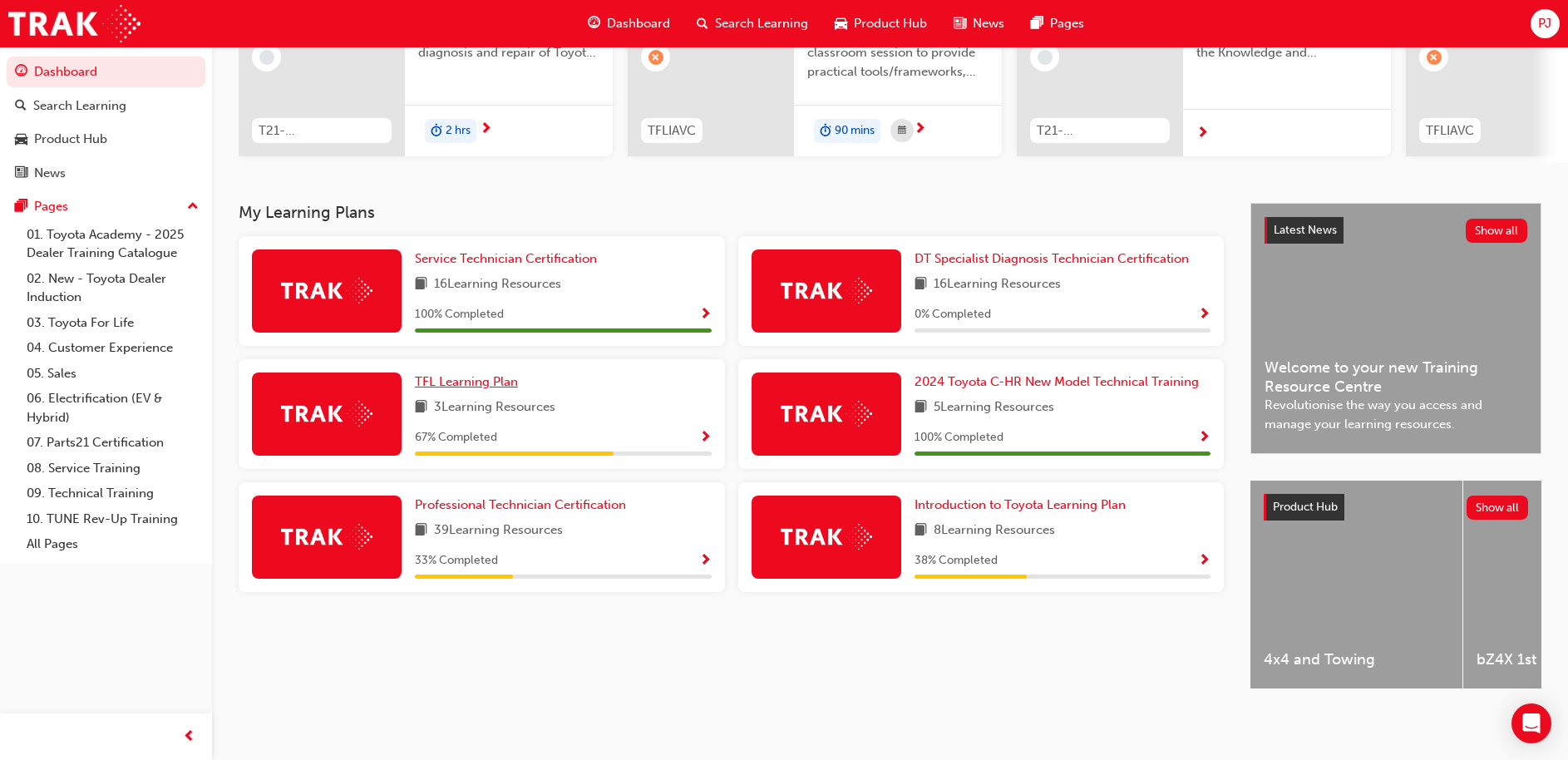
scroll to position [234, 0]
click at [556, 553] on div "33 % Completed" at bounding box center [564, 560] width 297 height 21
click at [709, 554] on span "Show Progress" at bounding box center [705, 561] width 13 height 15
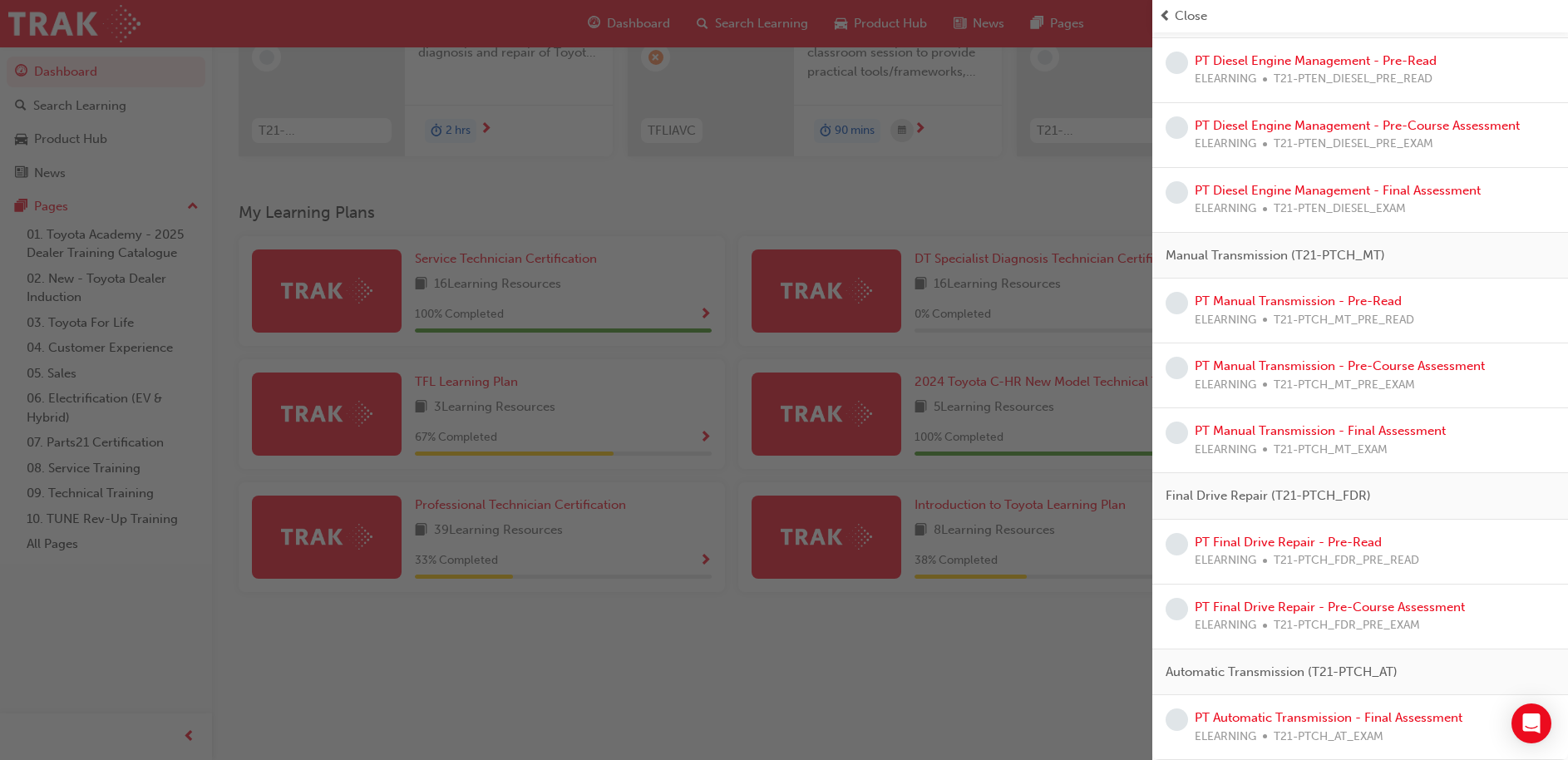
scroll to position [233, 0]
click at [1364, 718] on link "PT Automatic Transmission - Final Assessment" at bounding box center [1328, 717] width 268 height 15
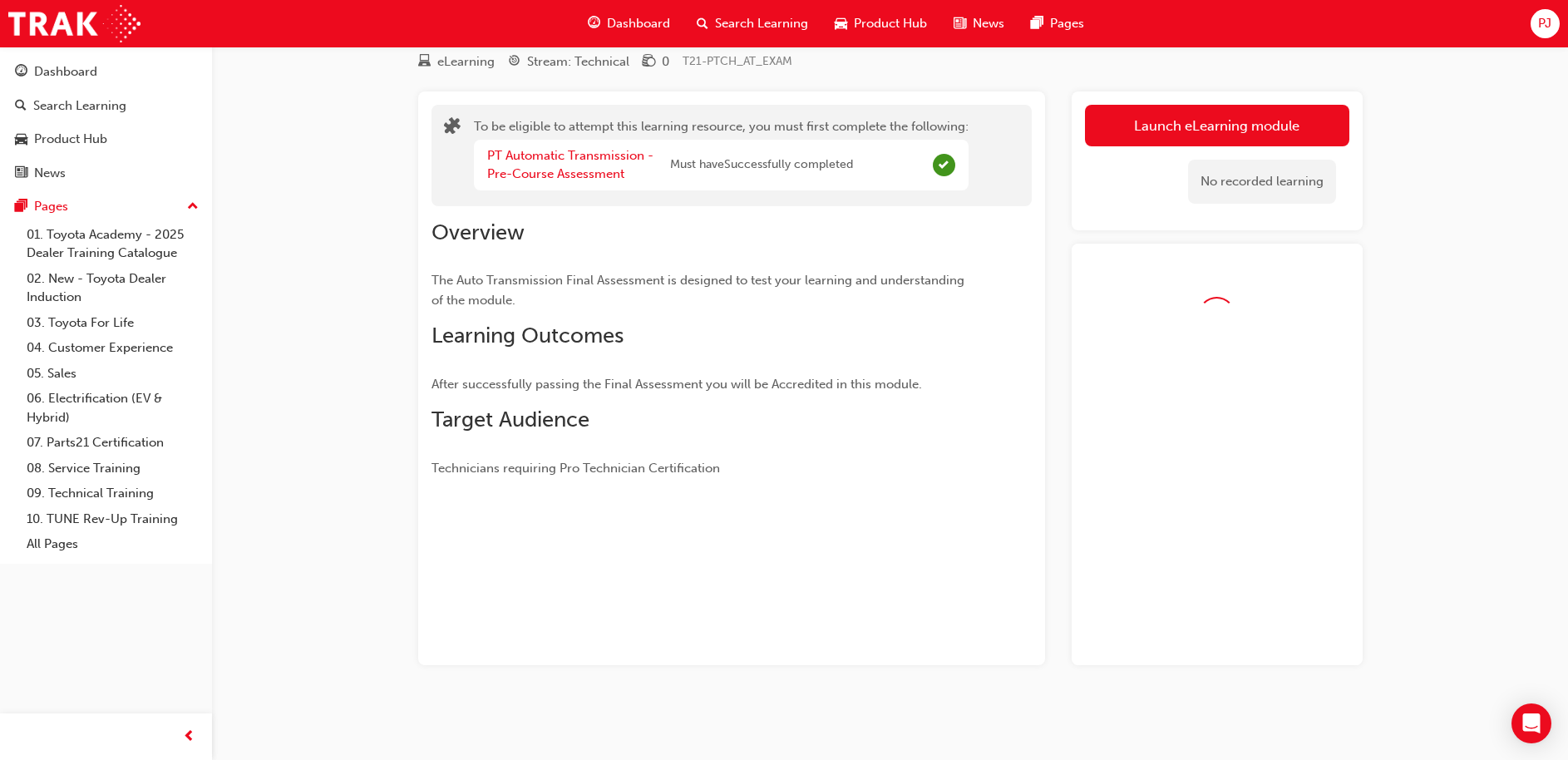
scroll to position [105, 0]
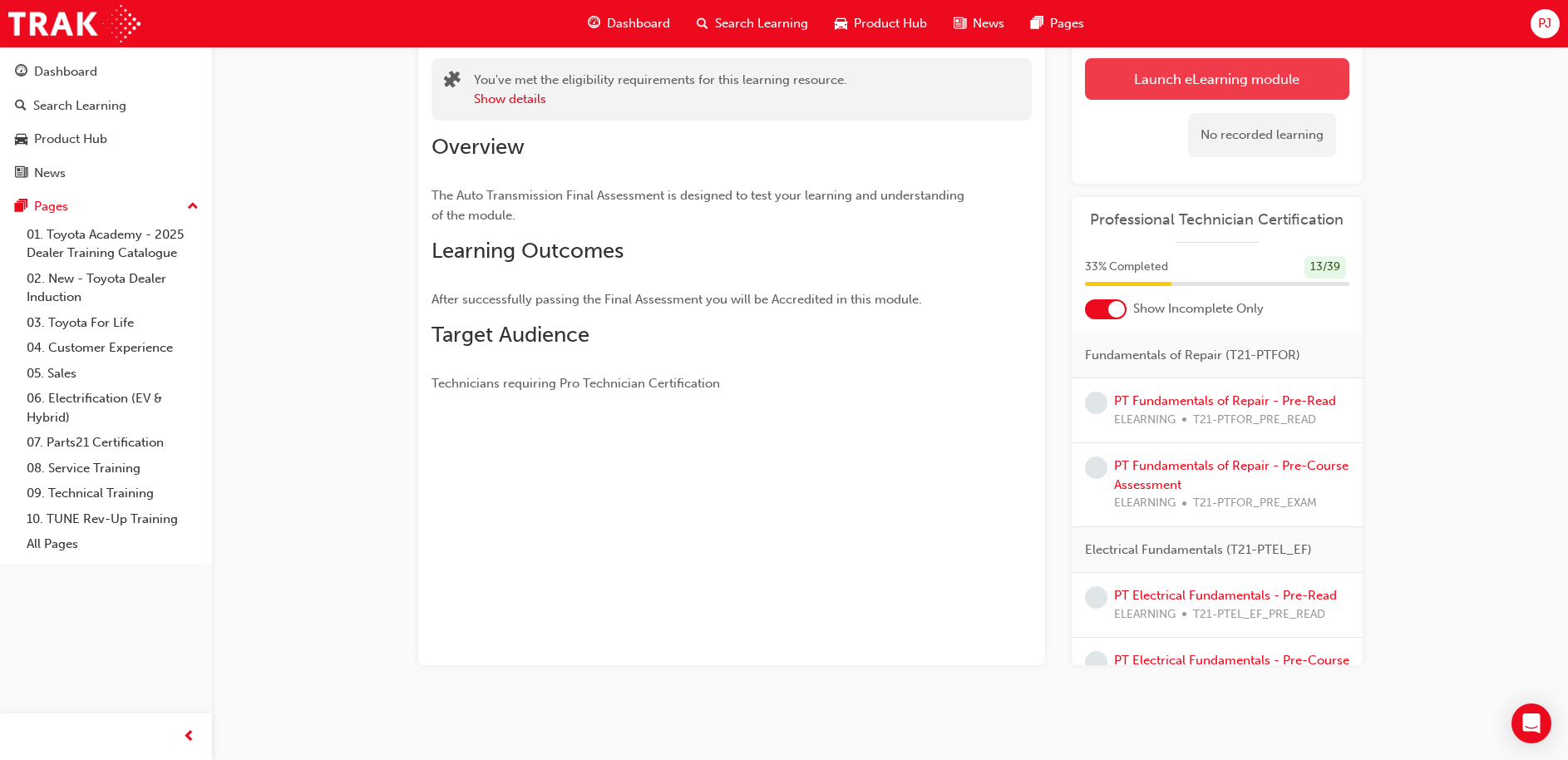
click at [1257, 81] on link "Launch eLearning module" at bounding box center [1216, 79] width 264 height 41
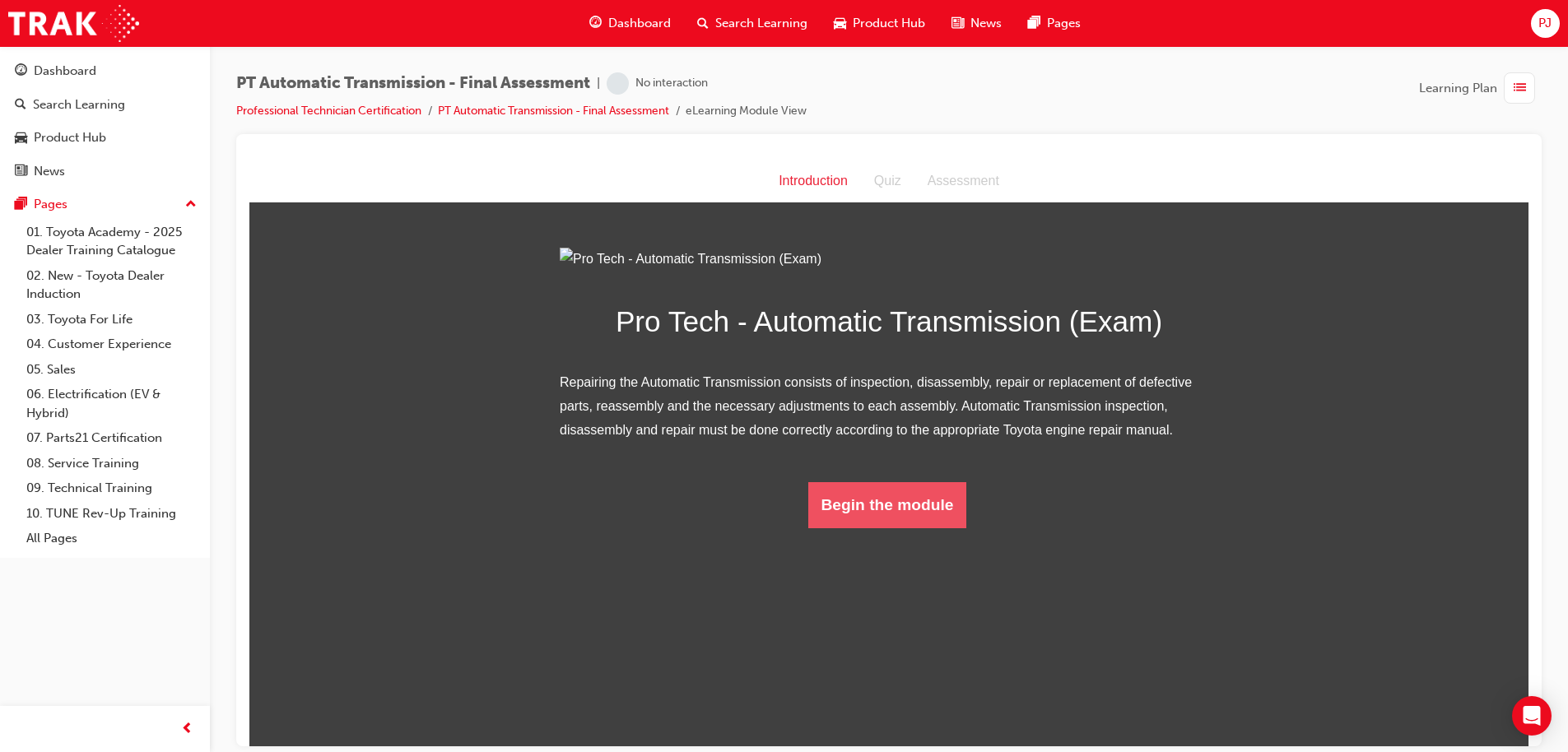
click at [864, 527] on button "Begin the module" at bounding box center [887, 504] width 159 height 46
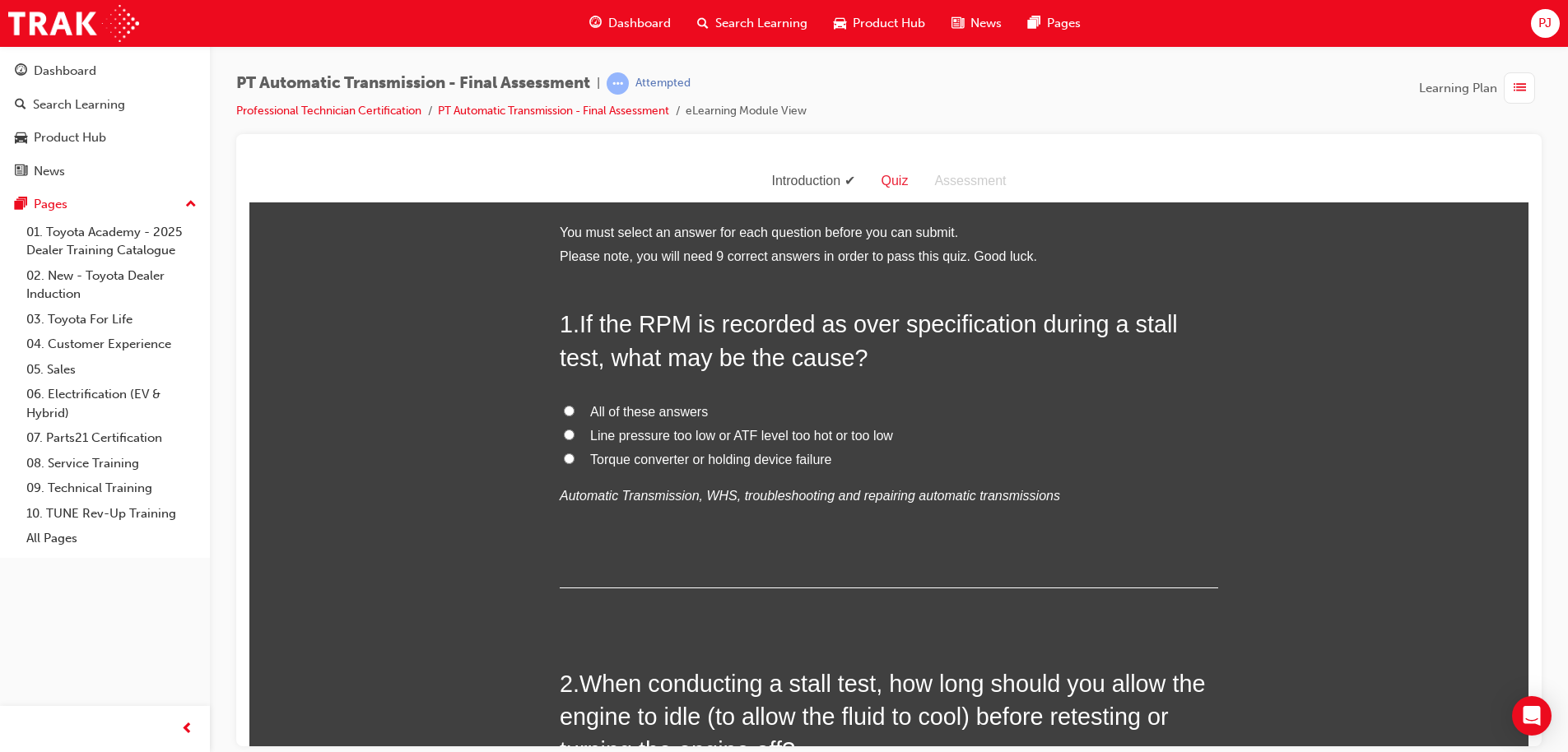
click at [997, 537] on div "1 . If the RPM is recorded as over specification during a stall test, what may …" at bounding box center [889, 447] width 658 height 281
click at [563, 406] on input "All of these answers" at bounding box center [569, 410] width 11 height 11
radio input "true"
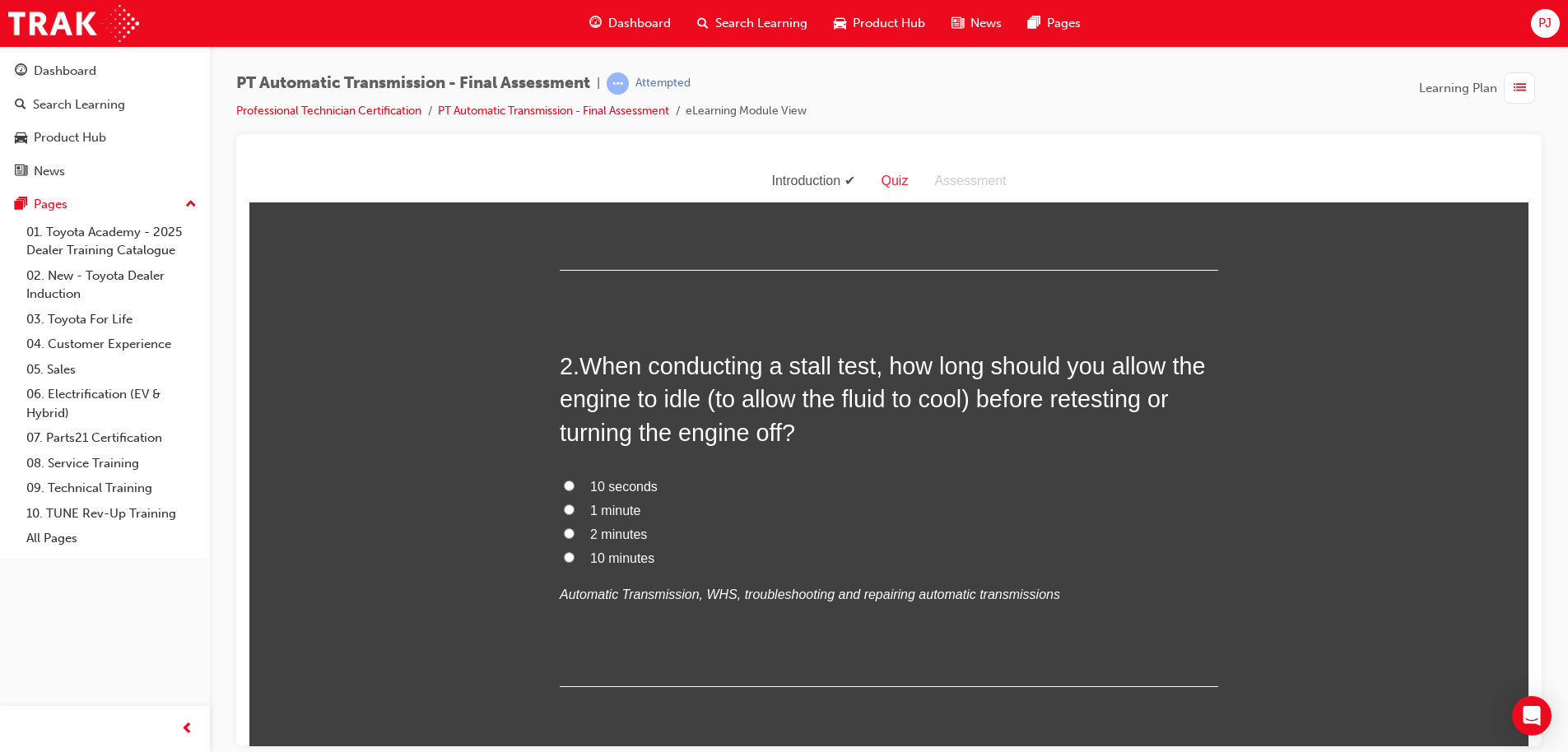
scroll to position [330, 0]
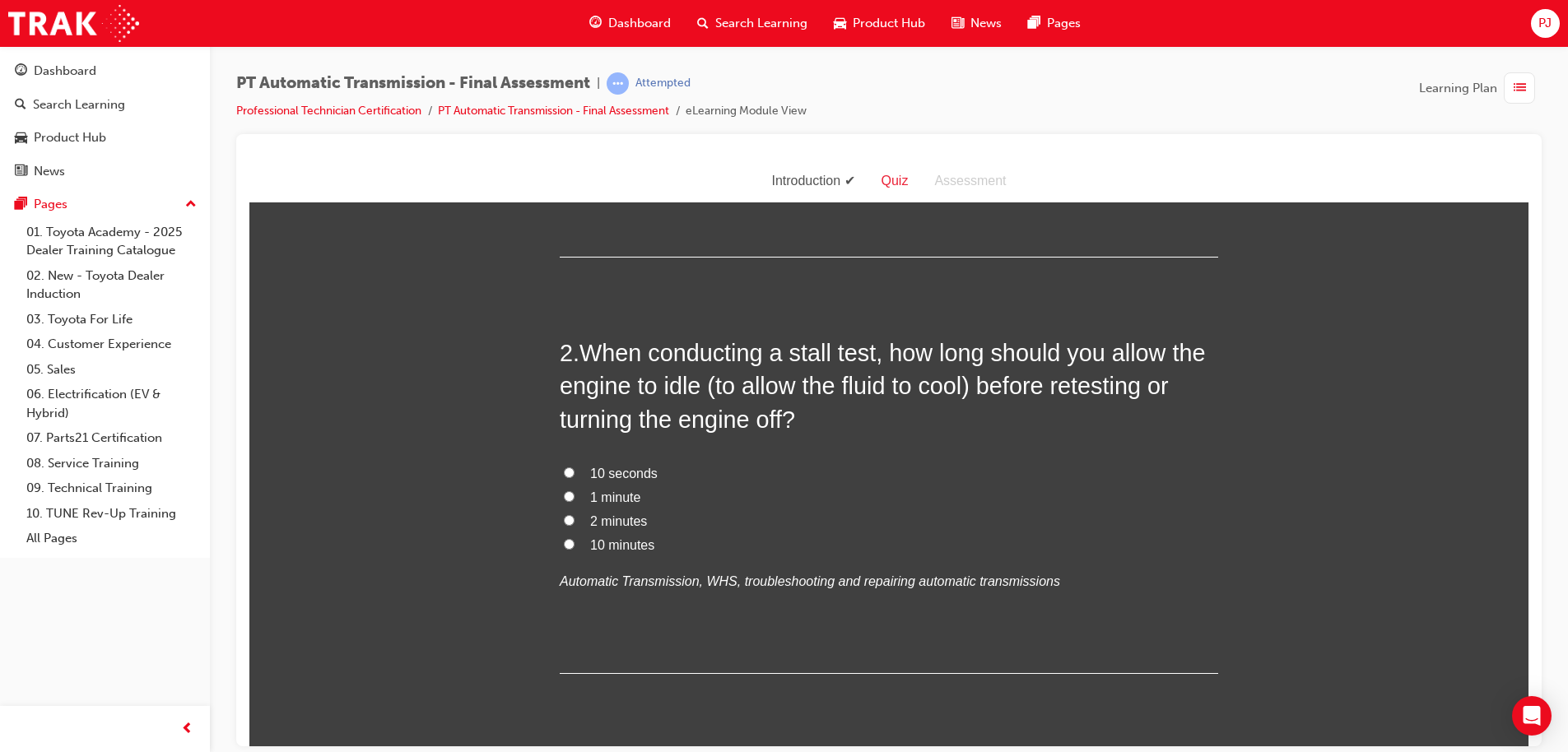
click at [563, 493] on input "1 minute" at bounding box center [569, 496] width 11 height 11
radio input "true"
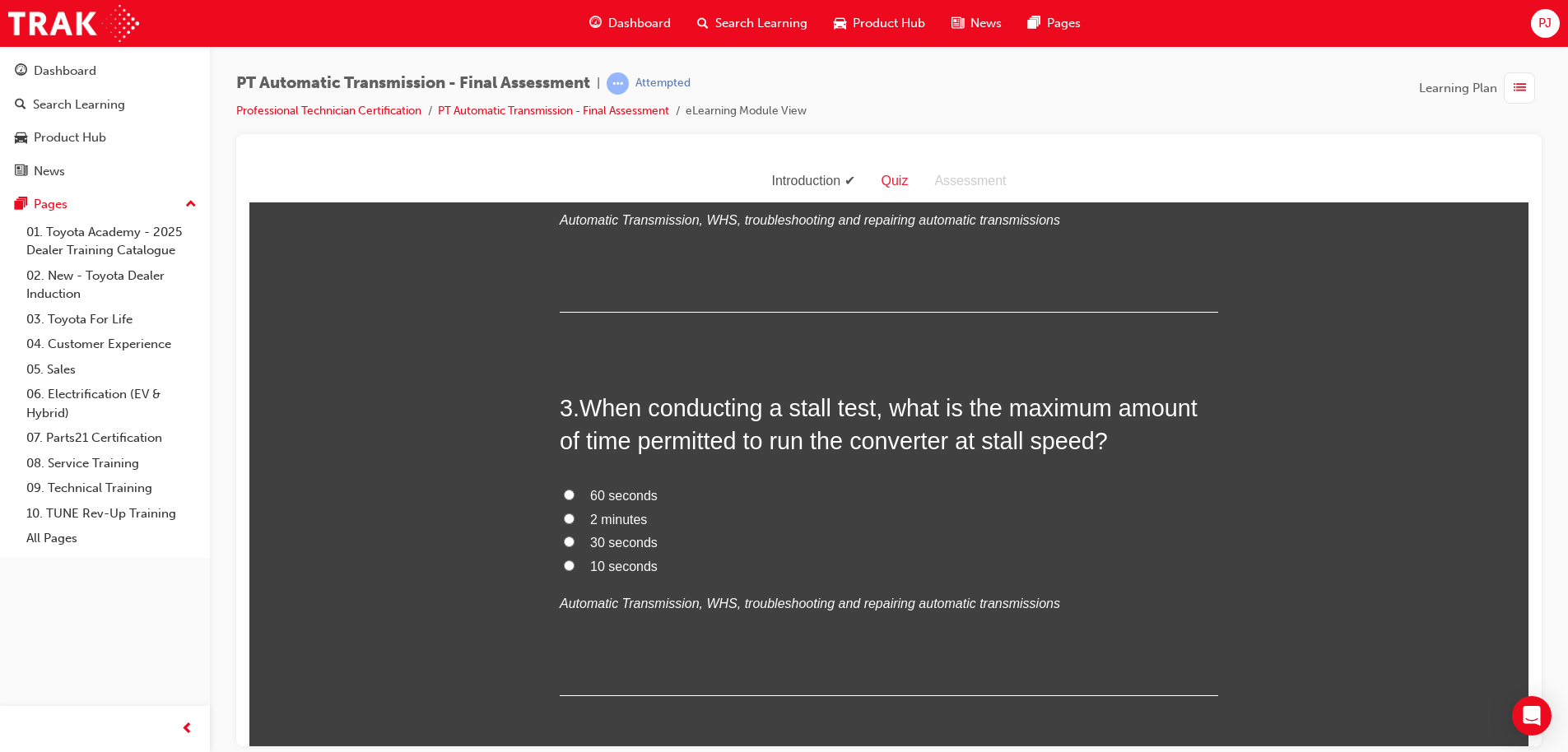
scroll to position [704, 0]
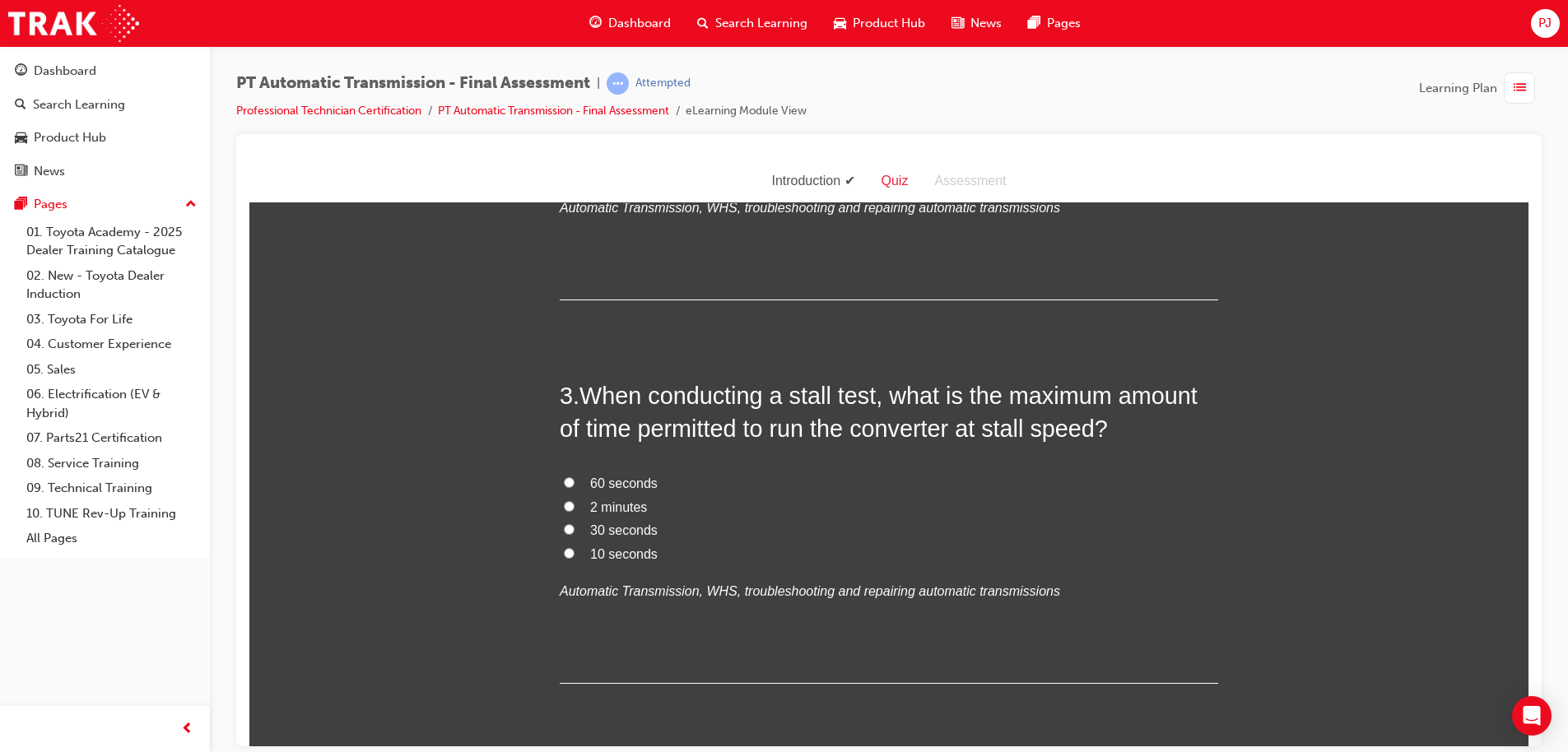
click at [563, 554] on input "10 seconds" at bounding box center [569, 553] width 11 height 11
radio input "true"
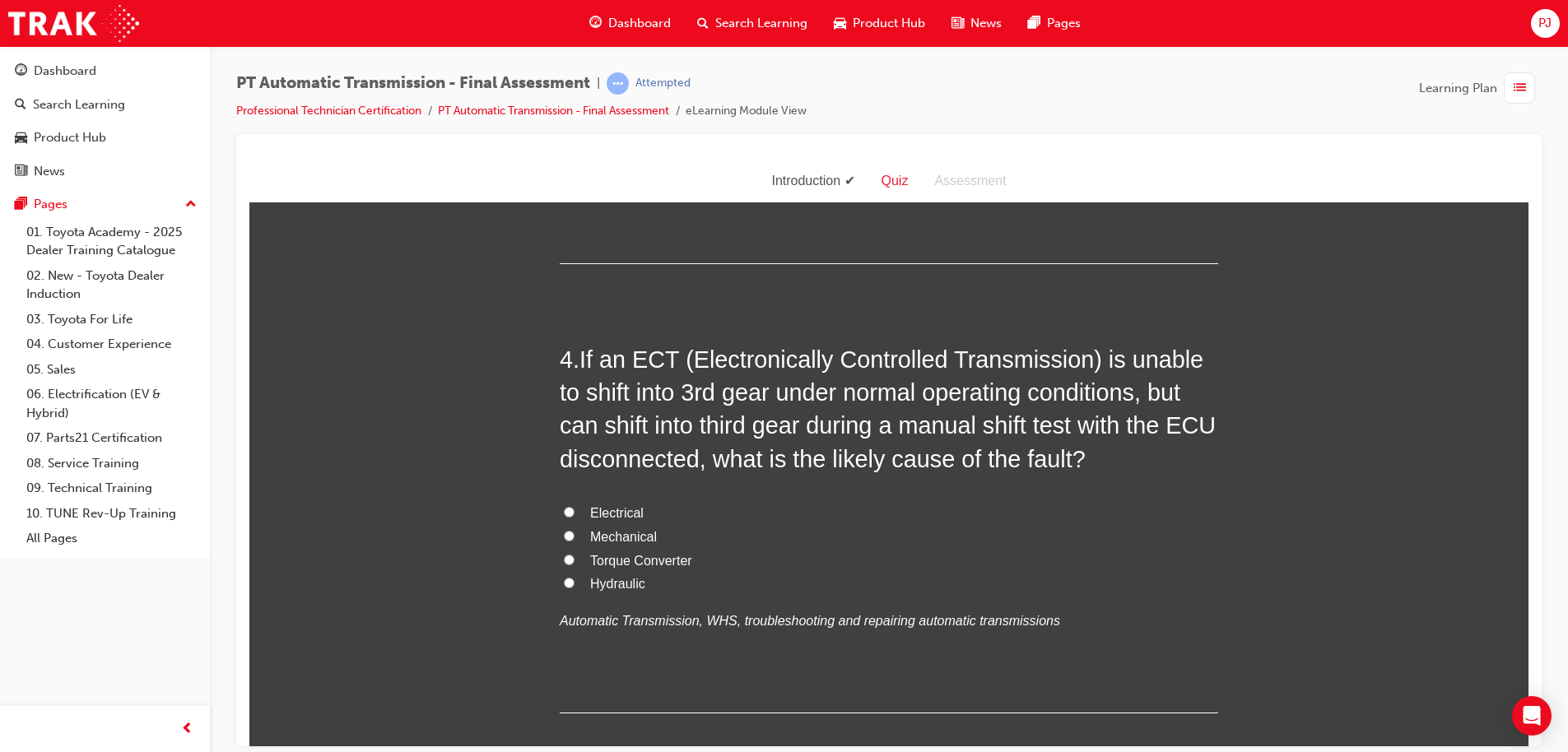
scroll to position [1125, 0]
click at [563, 497] on div "4 . If an ECT (Electronically Controlled Transmission) is unable to shift into …" at bounding box center [889, 527] width 658 height 370
click at [560, 512] on label "Electrical" at bounding box center [889, 512] width 658 height 24
click at [563, 512] on input "Electrical" at bounding box center [569, 510] width 11 height 11
radio input "true"
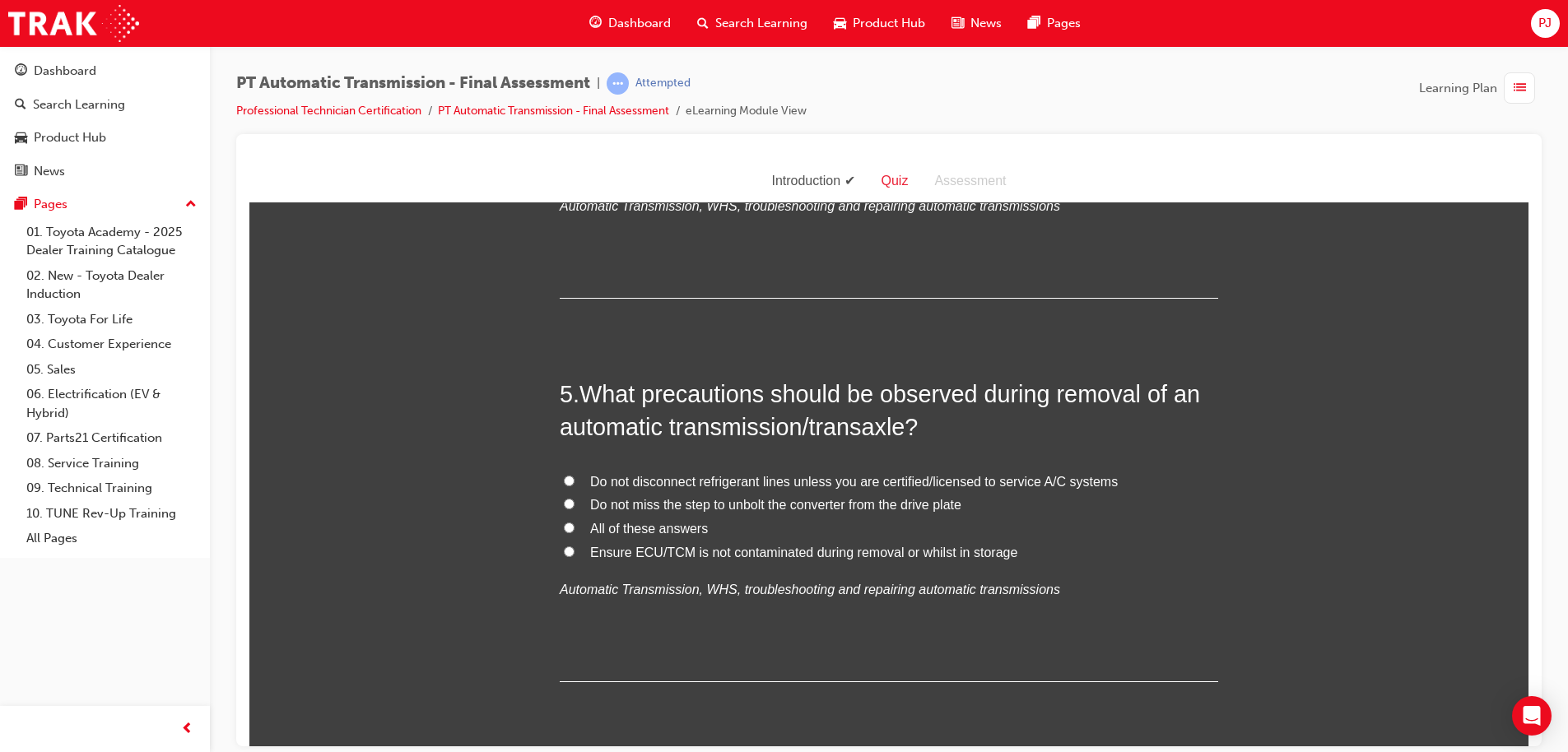
scroll to position [1542, 0]
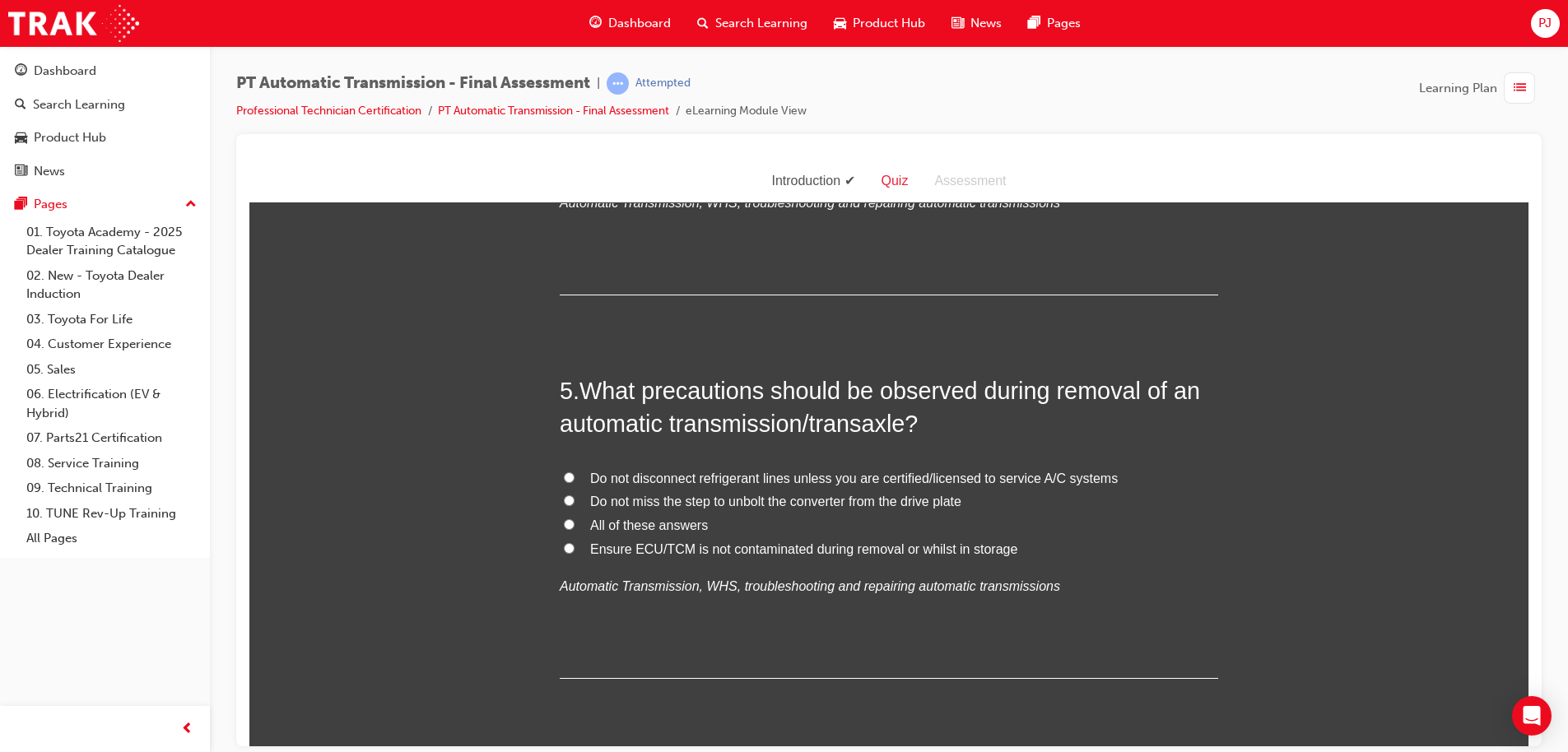
click at [563, 518] on input "All of these answers" at bounding box center [569, 523] width 11 height 11
radio input "true"
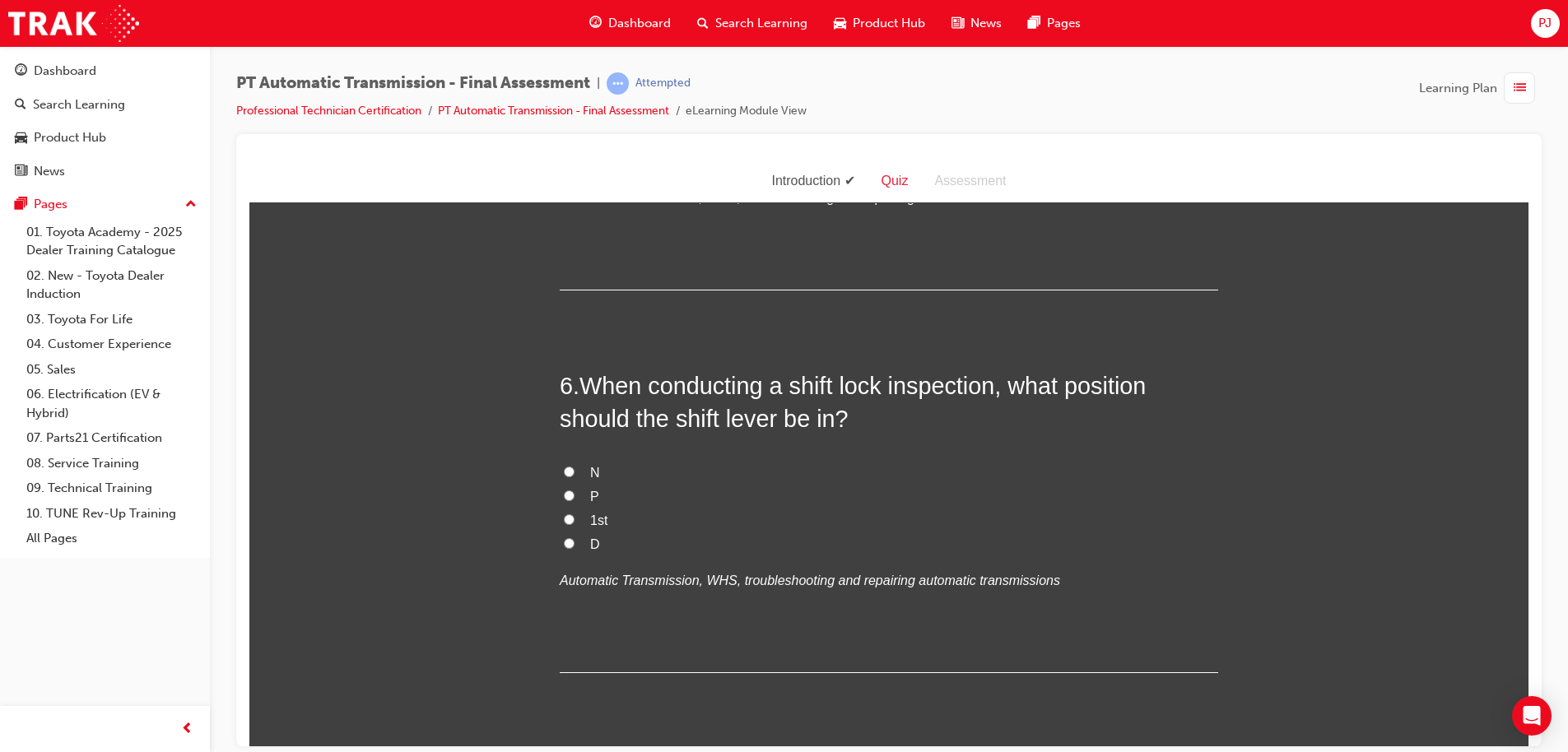
scroll to position [1929, 0]
click at [563, 496] on input "P" at bounding box center [569, 496] width 11 height 11
radio input "true"
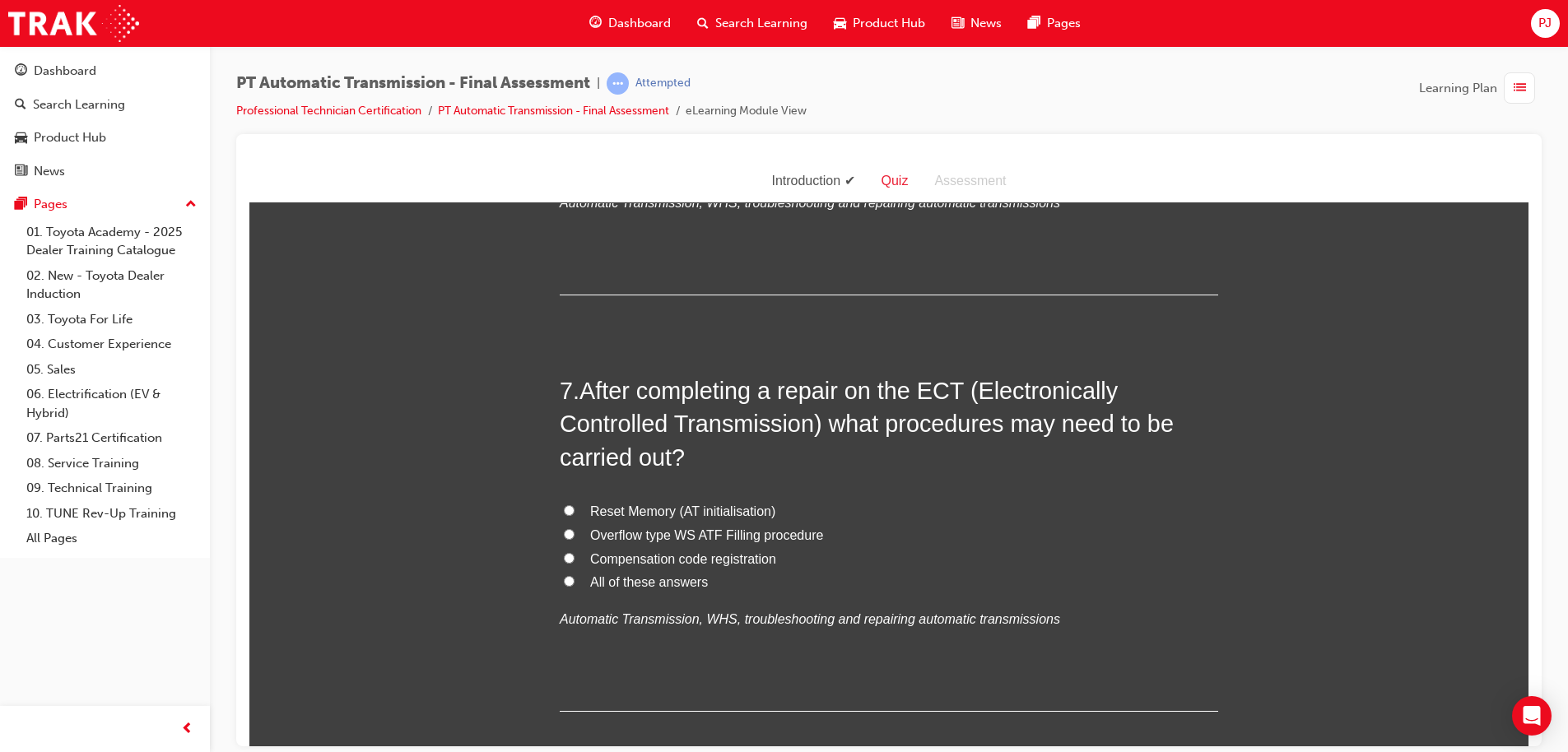
scroll to position [2307, 0]
click at [924, 711] on div "1 . If the RPM is recorded as over specification during a stall test, what may …" at bounding box center [889, 110] width 658 height 4221
click at [564, 582] on input "All of these answers" at bounding box center [569, 581] width 11 height 11
radio input "true"
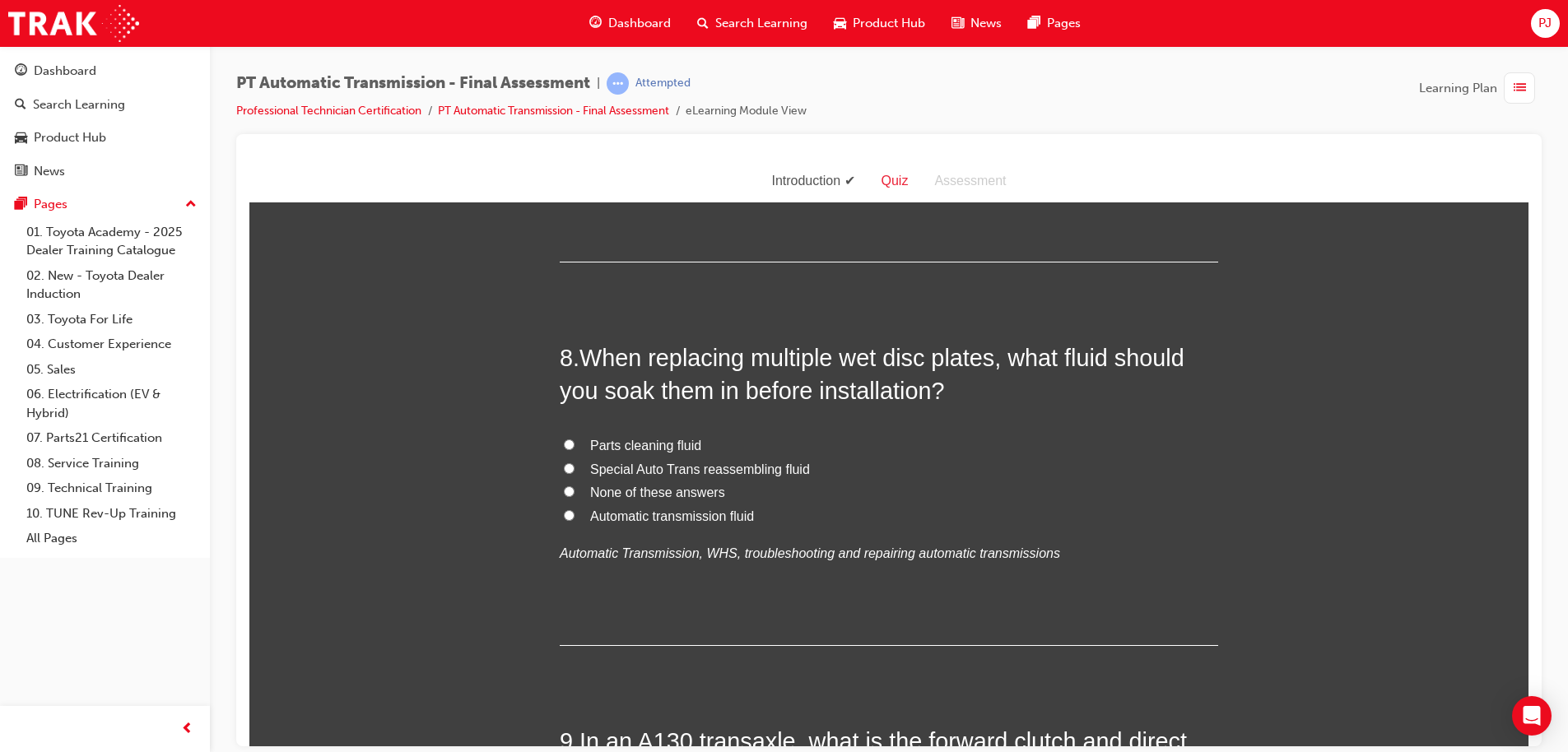
scroll to position [2772, 0]
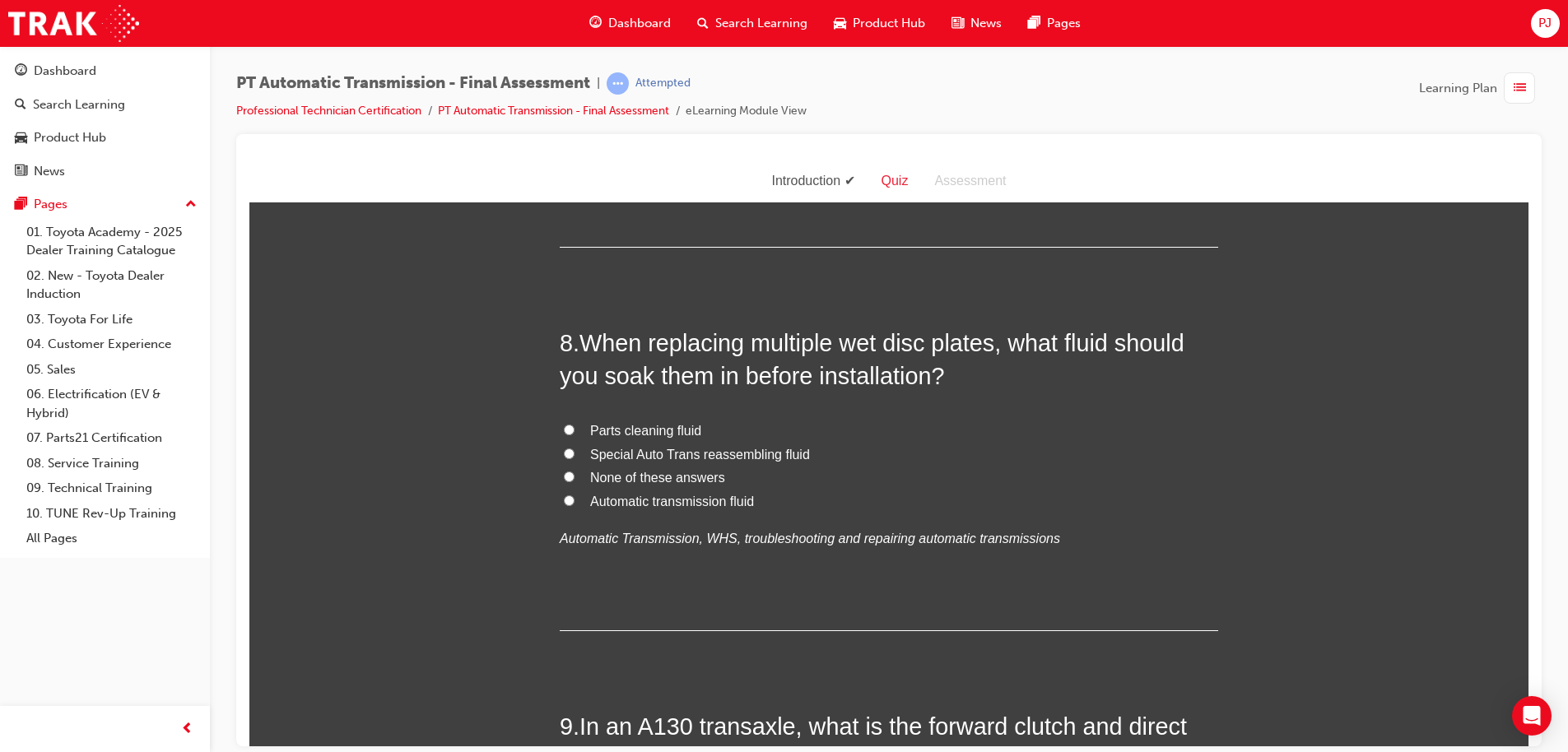
click at [635, 494] on span "Automatic transmission fluid" at bounding box center [671, 500] width 164 height 14
click at [574, 494] on input "Automatic transmission fluid" at bounding box center [569, 500] width 11 height 11
radio input "true"
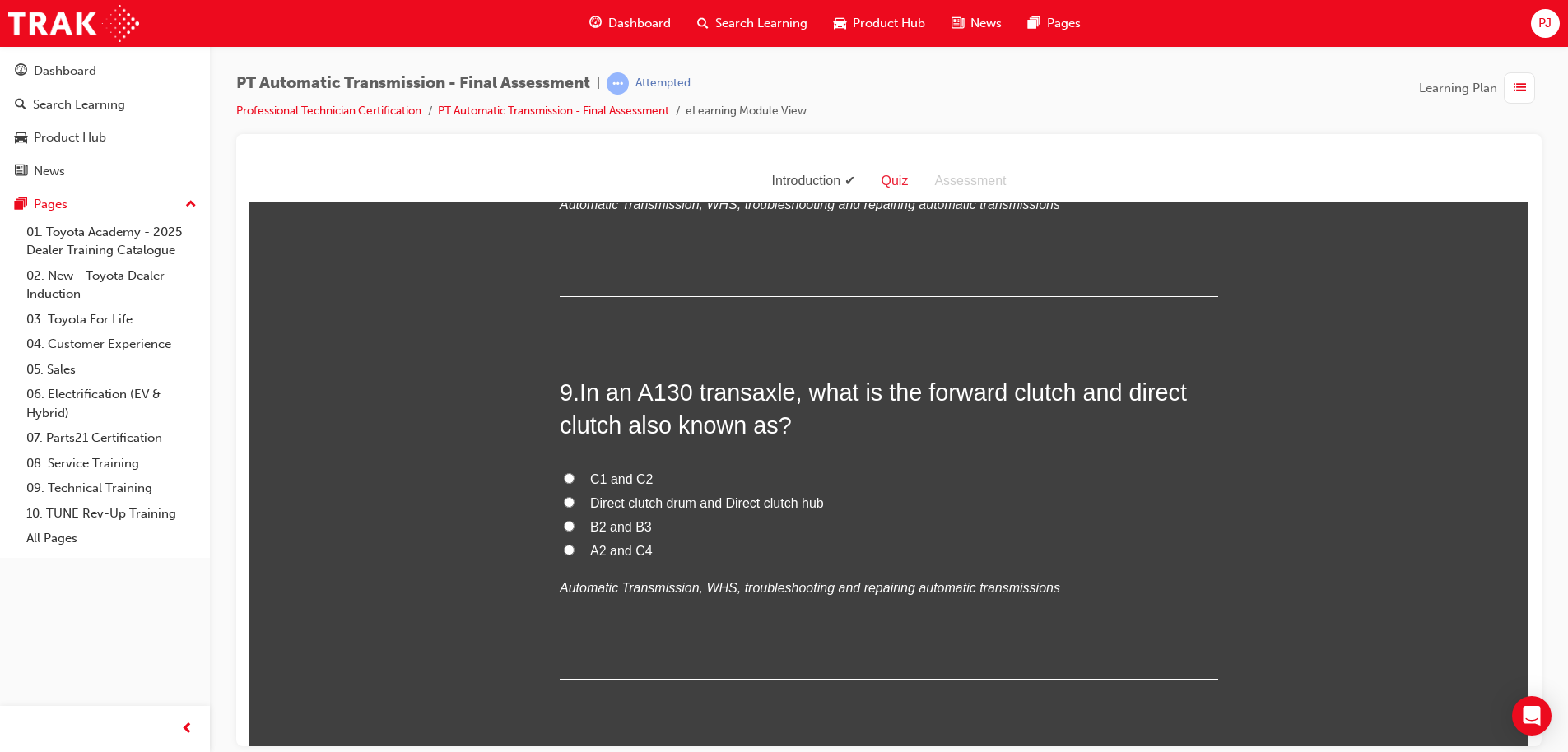
scroll to position [3156, 0]
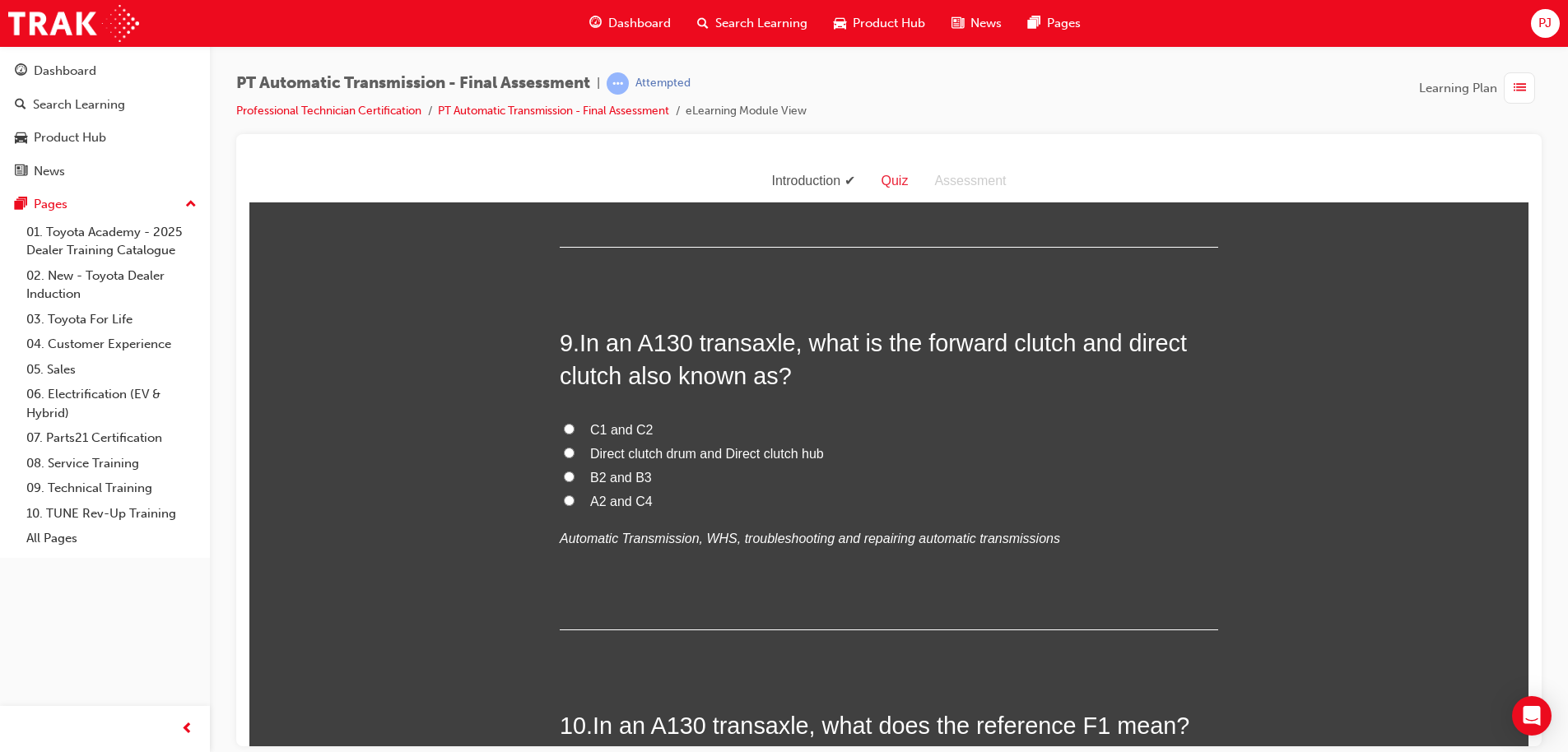
click at [565, 424] on input "C1 and C2" at bounding box center [569, 428] width 11 height 11
radio input "true"
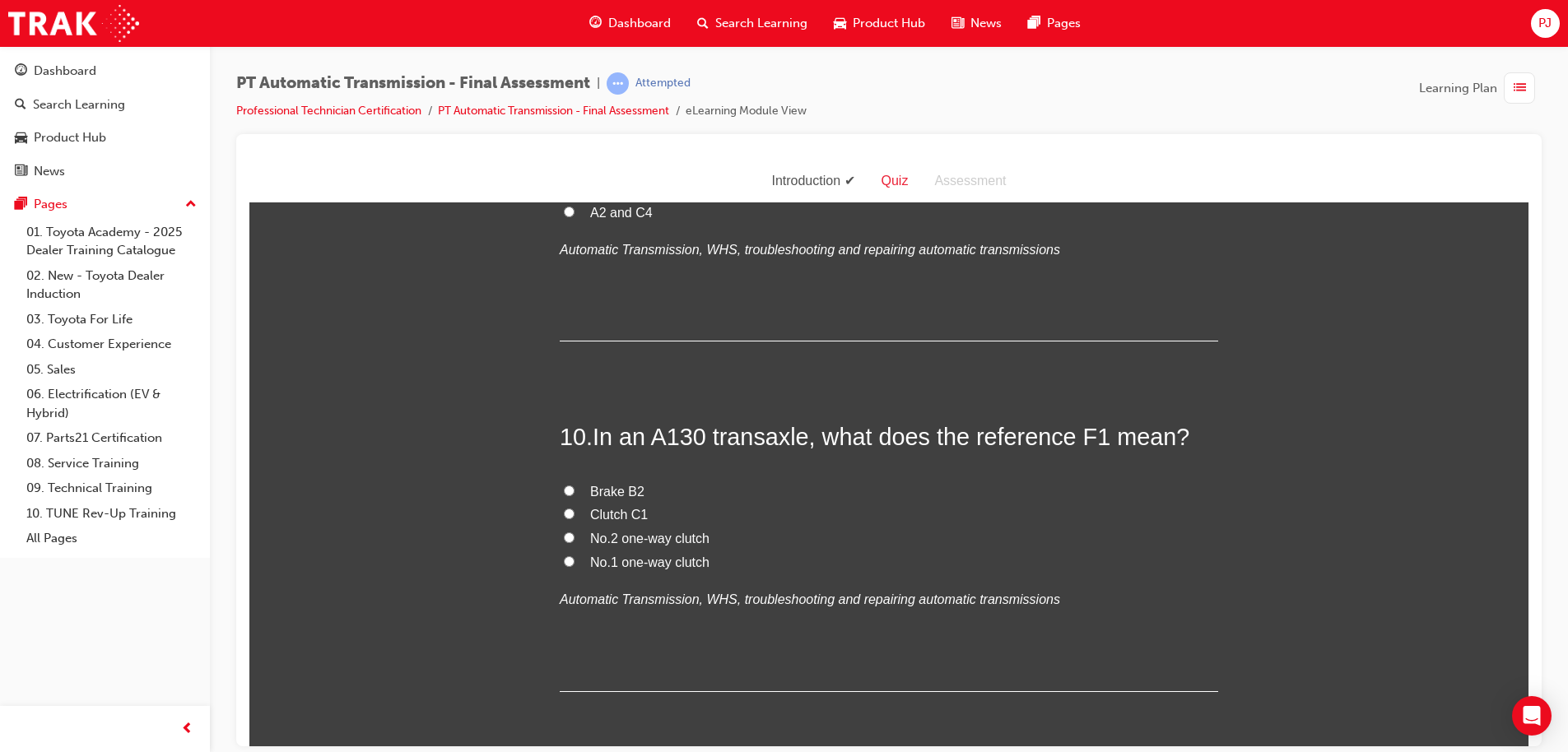
scroll to position [3444, 0]
click at [563, 562] on input "No.1 one-way clutch" at bounding box center [569, 562] width 11 height 11
radio input "true"
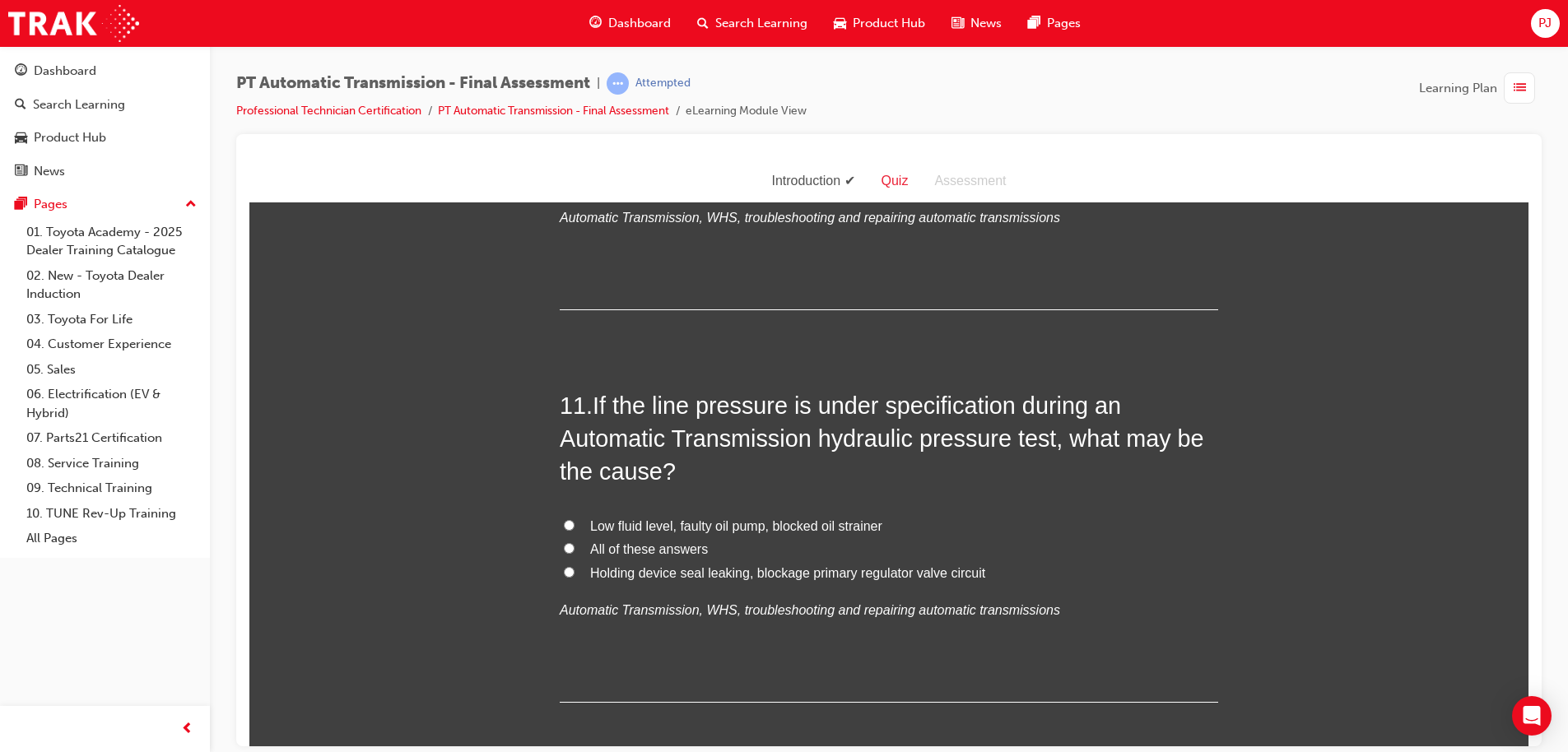
scroll to position [3906, 0]
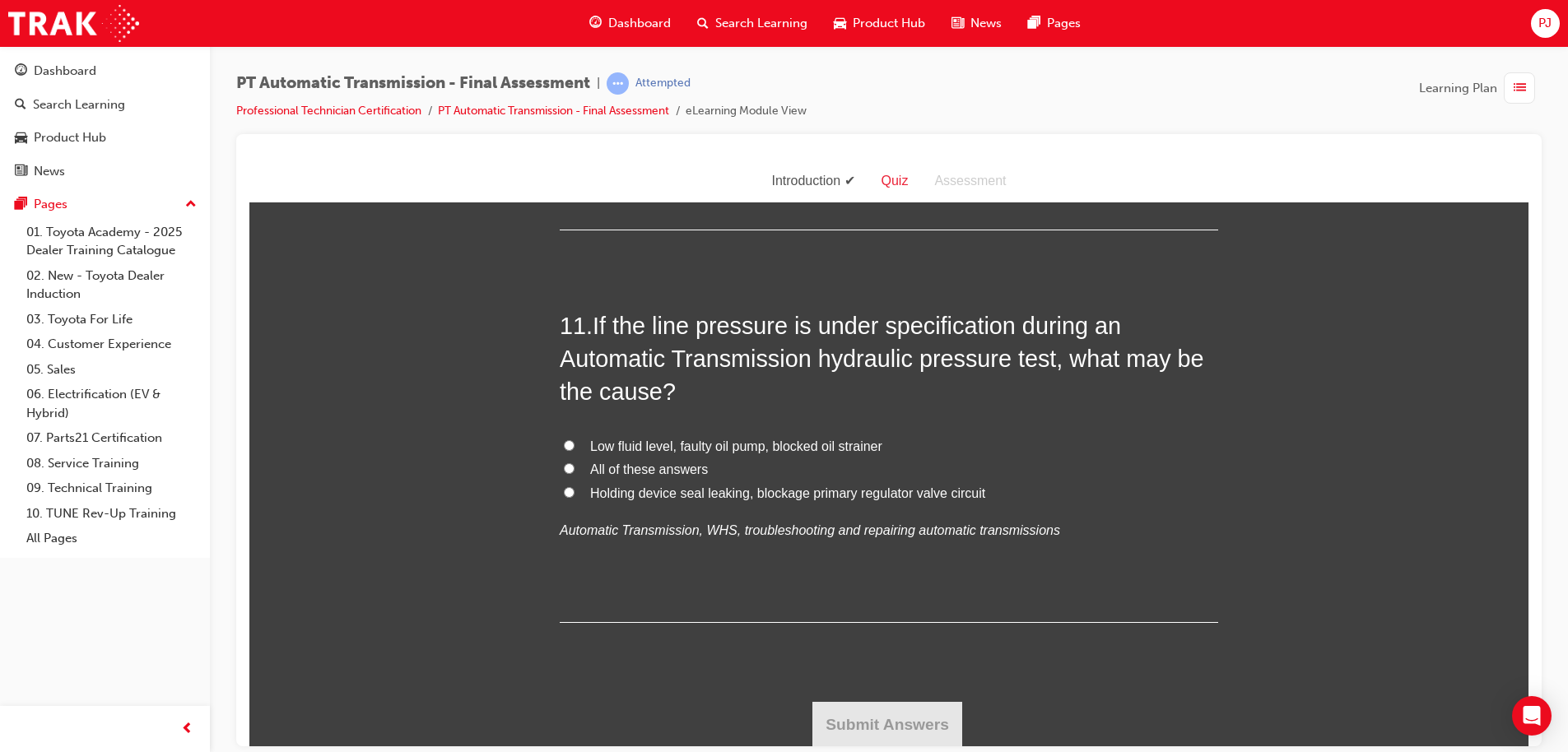
click at [617, 461] on span "All of these answers" at bounding box center [648, 469] width 118 height 14
click at [574, 462] on input "All of these answers" at bounding box center [569, 468] width 11 height 11
radio input "true"
click at [925, 714] on button "Submit Answers" at bounding box center [887, 724] width 150 height 46
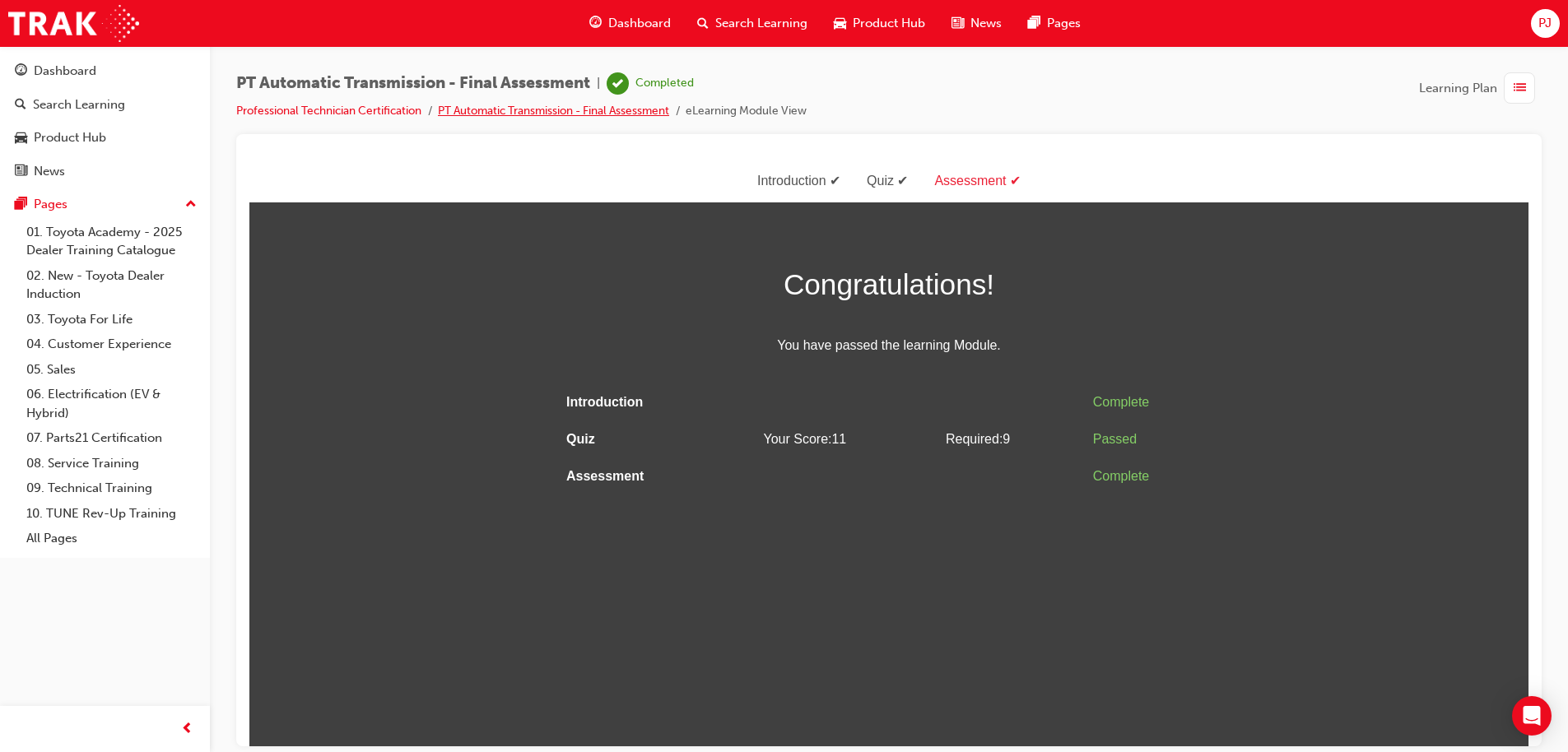
click at [615, 109] on link "PT Automatic Transmission - Final Assessment" at bounding box center [553, 111] width 231 height 14
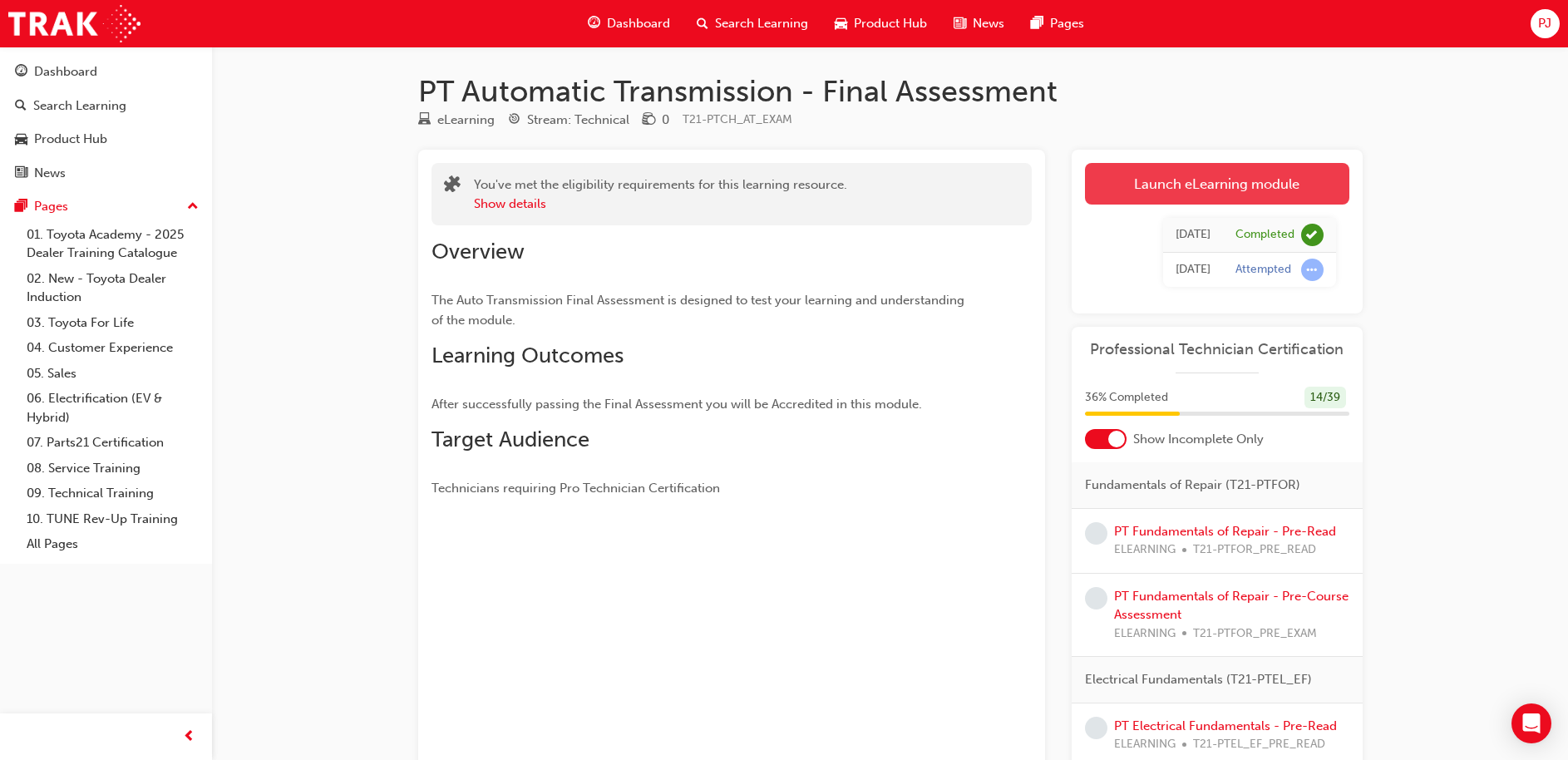
click at [1189, 178] on link "Launch eLearning module" at bounding box center [1216, 184] width 264 height 41
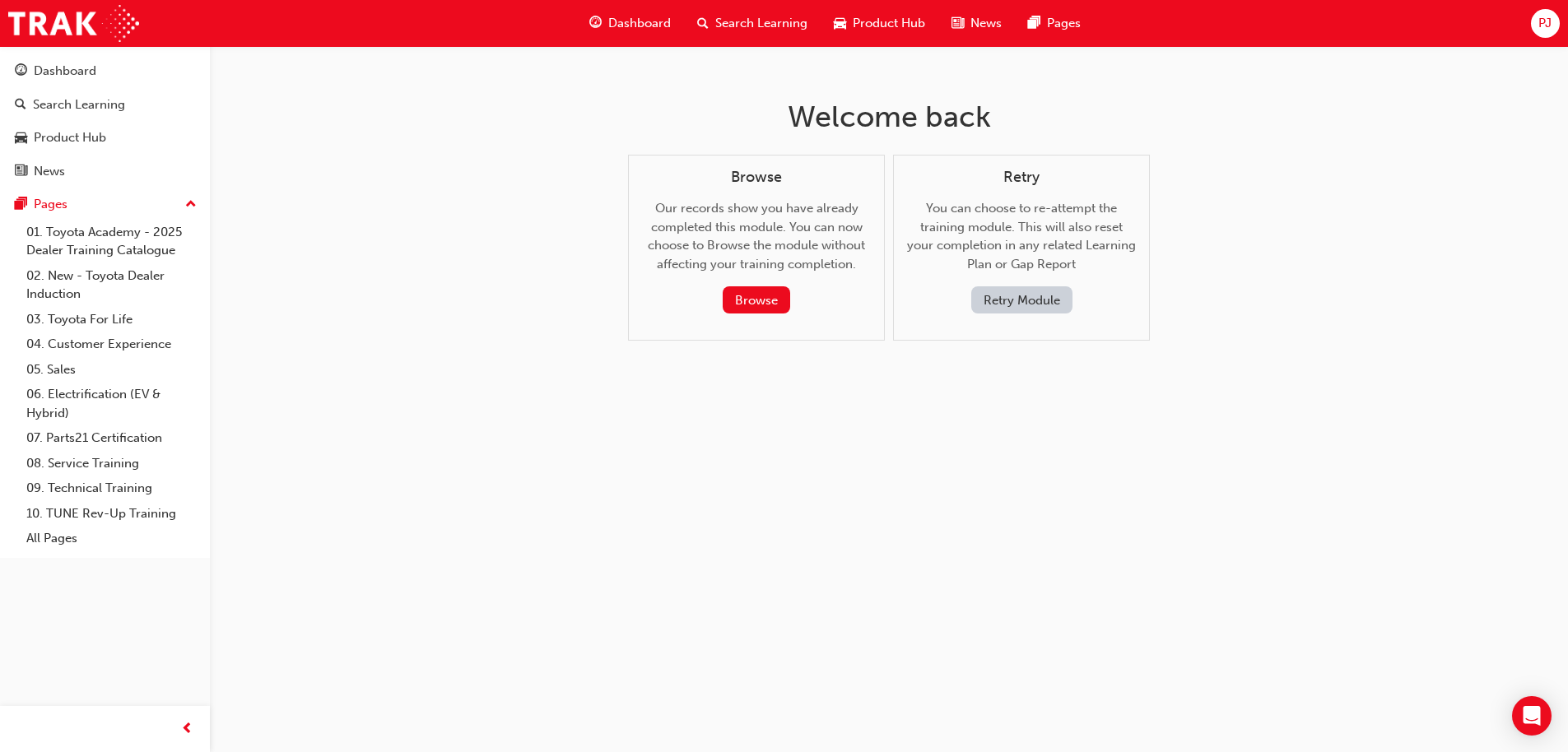
click at [1029, 302] on button "Retry Module" at bounding box center [1021, 299] width 101 height 27
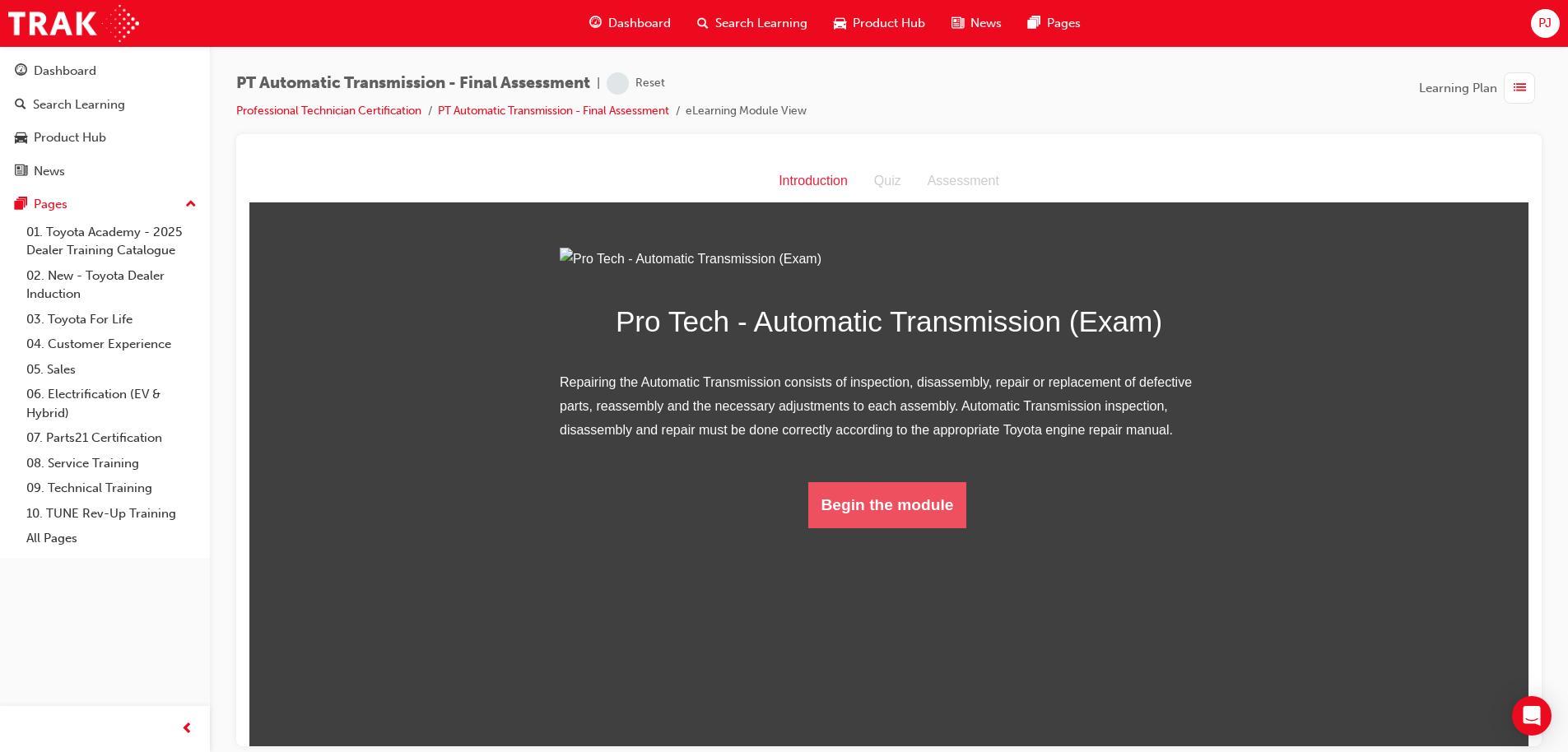
click at [897, 527] on button "Begin the module" at bounding box center [887, 504] width 159 height 46
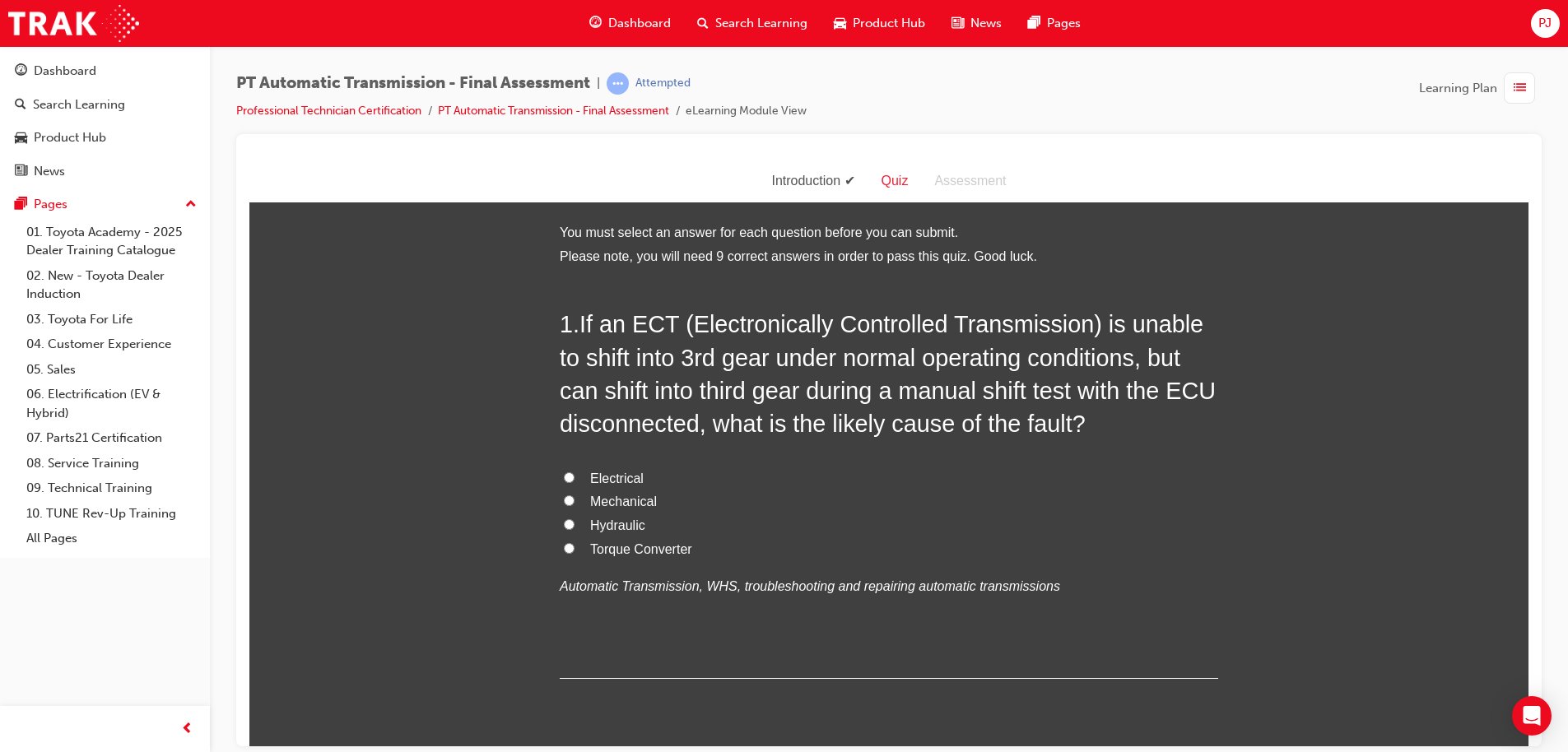
click at [608, 474] on span "Electrical" at bounding box center [617, 477] width 53 height 14
click at [574, 474] on input "Electrical" at bounding box center [569, 477] width 11 height 11
radio input "true"
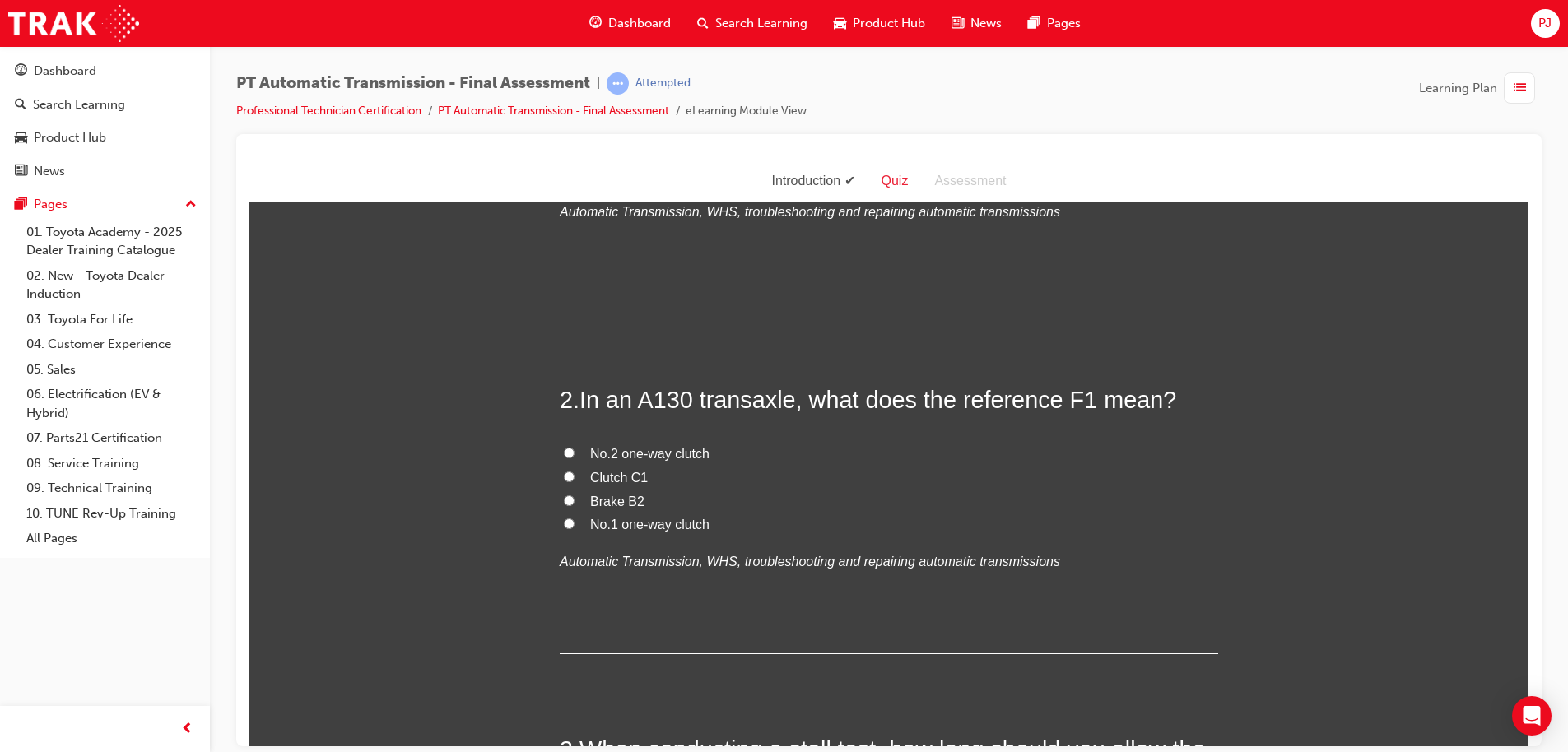
scroll to position [390, 0]
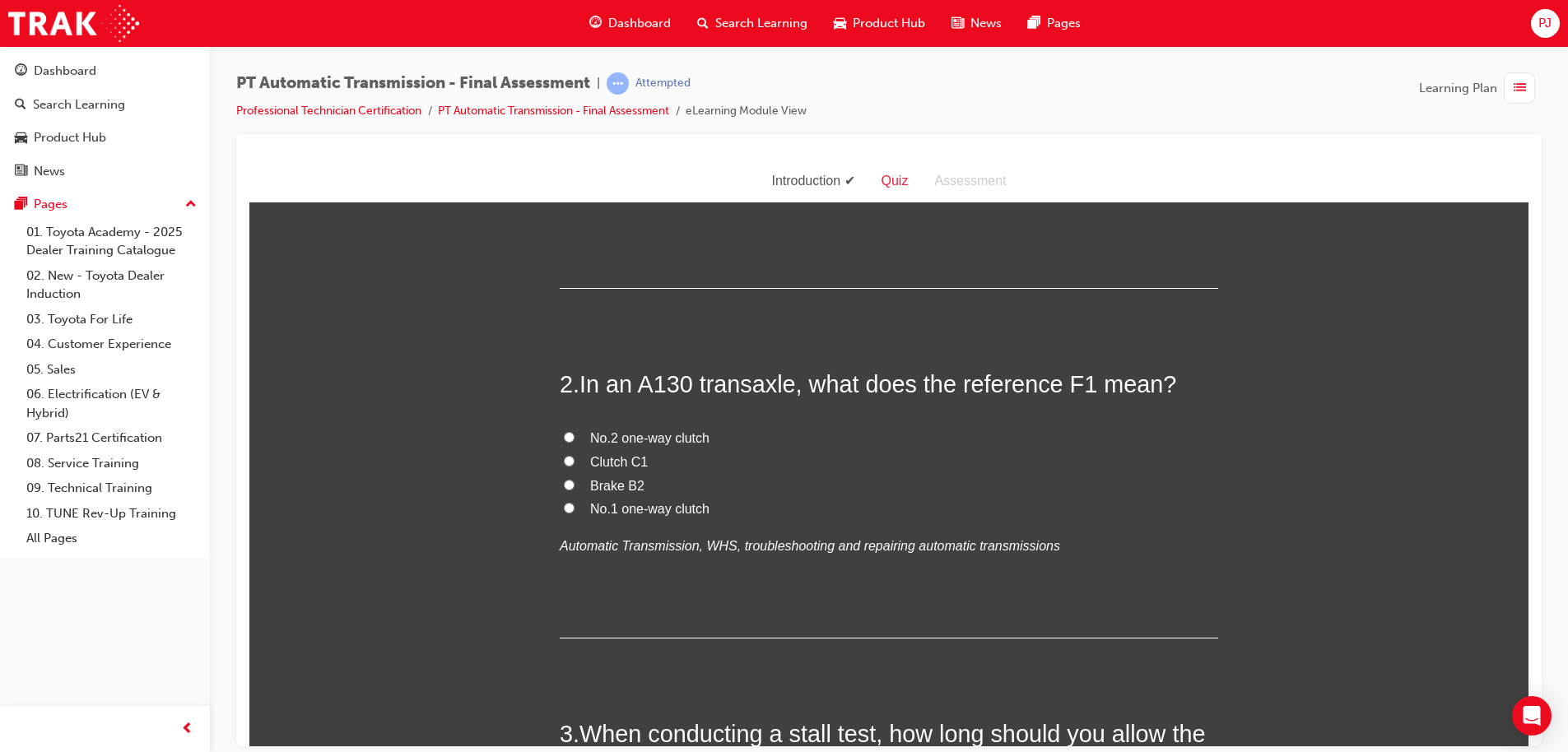
click at [687, 511] on span "No.1 one-way clutch" at bounding box center [649, 508] width 120 height 14
click at [574, 511] on input "No.1 one-way clutch" at bounding box center [569, 508] width 11 height 11
radio input "true"
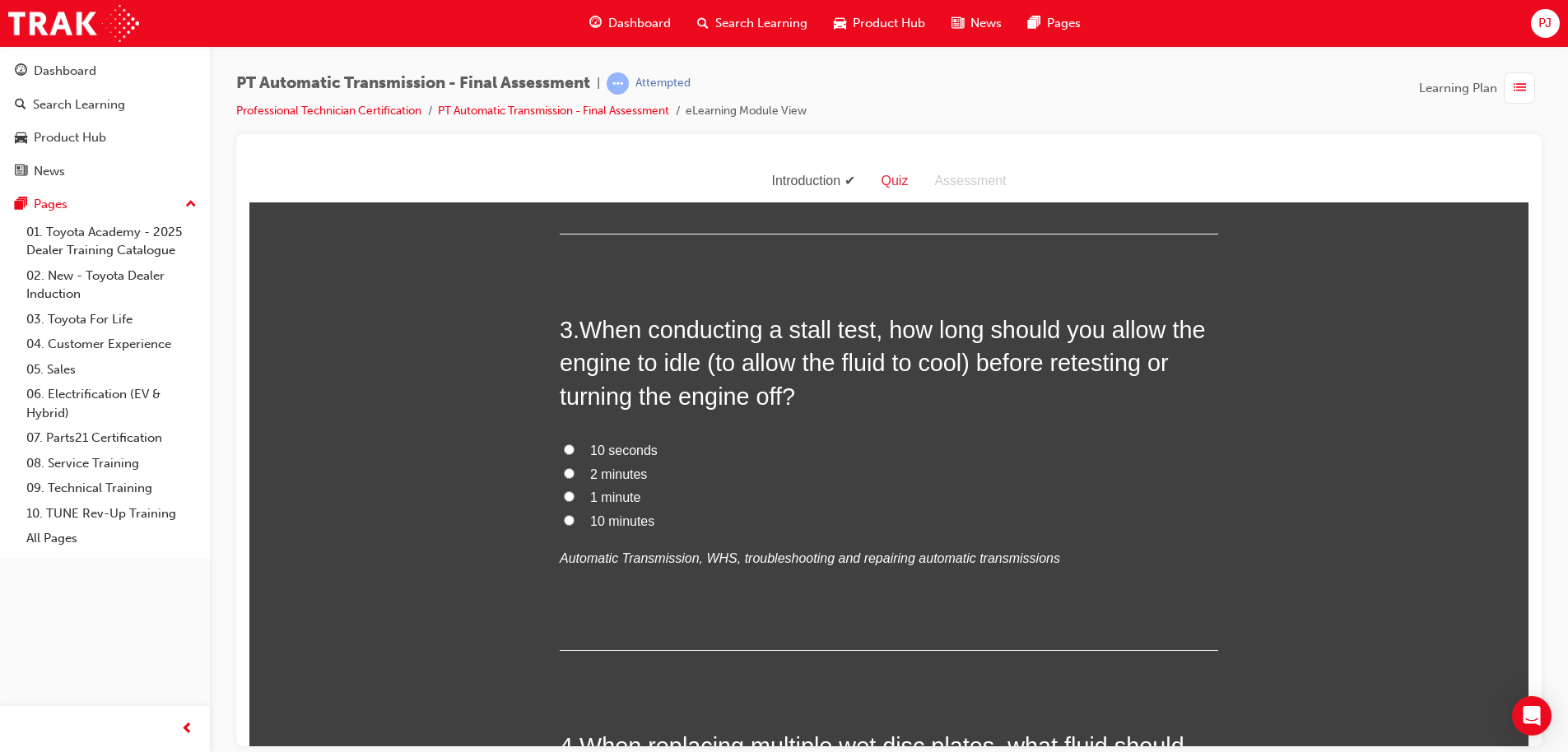
scroll to position [800, 0]
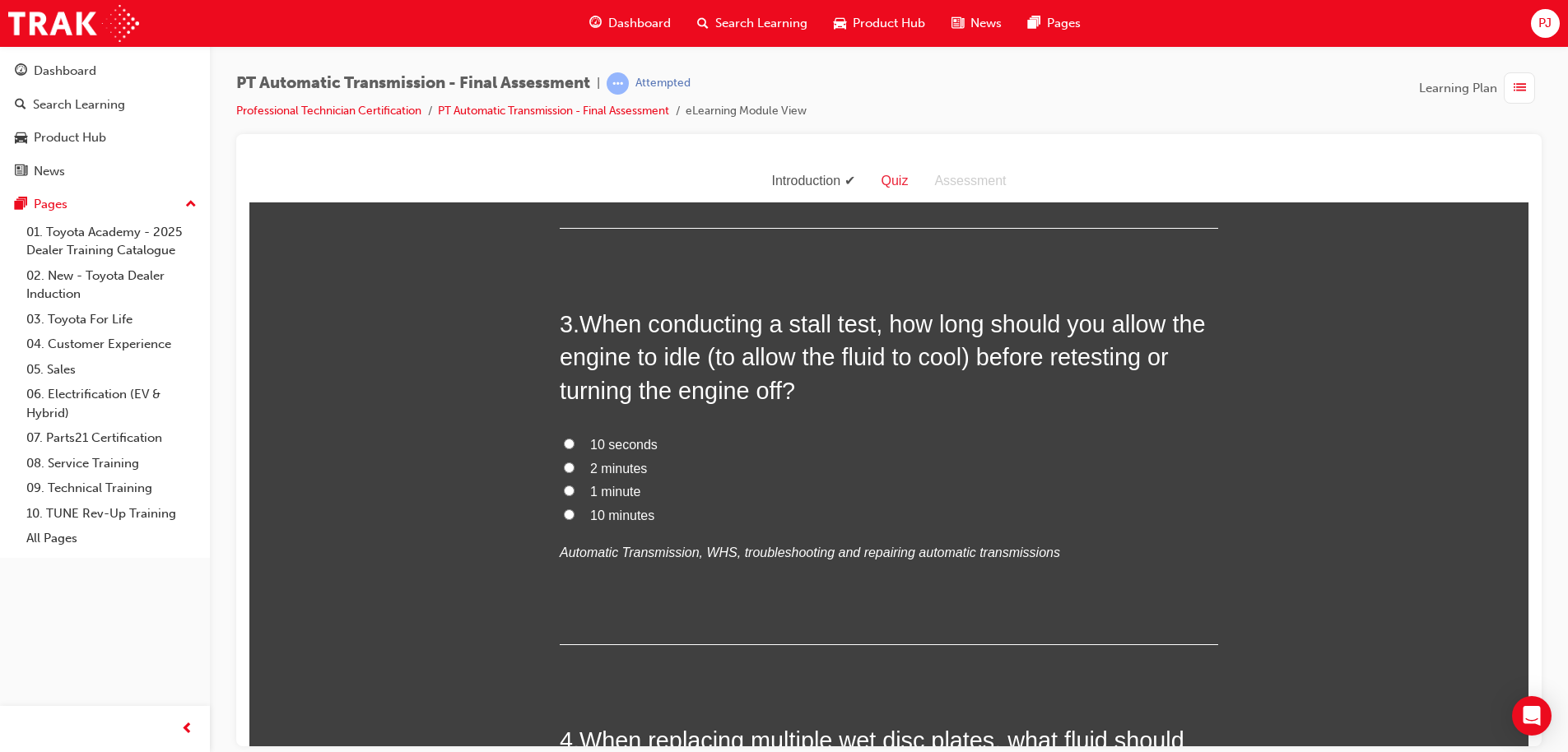
click at [621, 486] on span "1 minute" at bounding box center [615, 491] width 50 height 14
click at [574, 486] on input "1 minute" at bounding box center [569, 490] width 11 height 11
radio input "true"
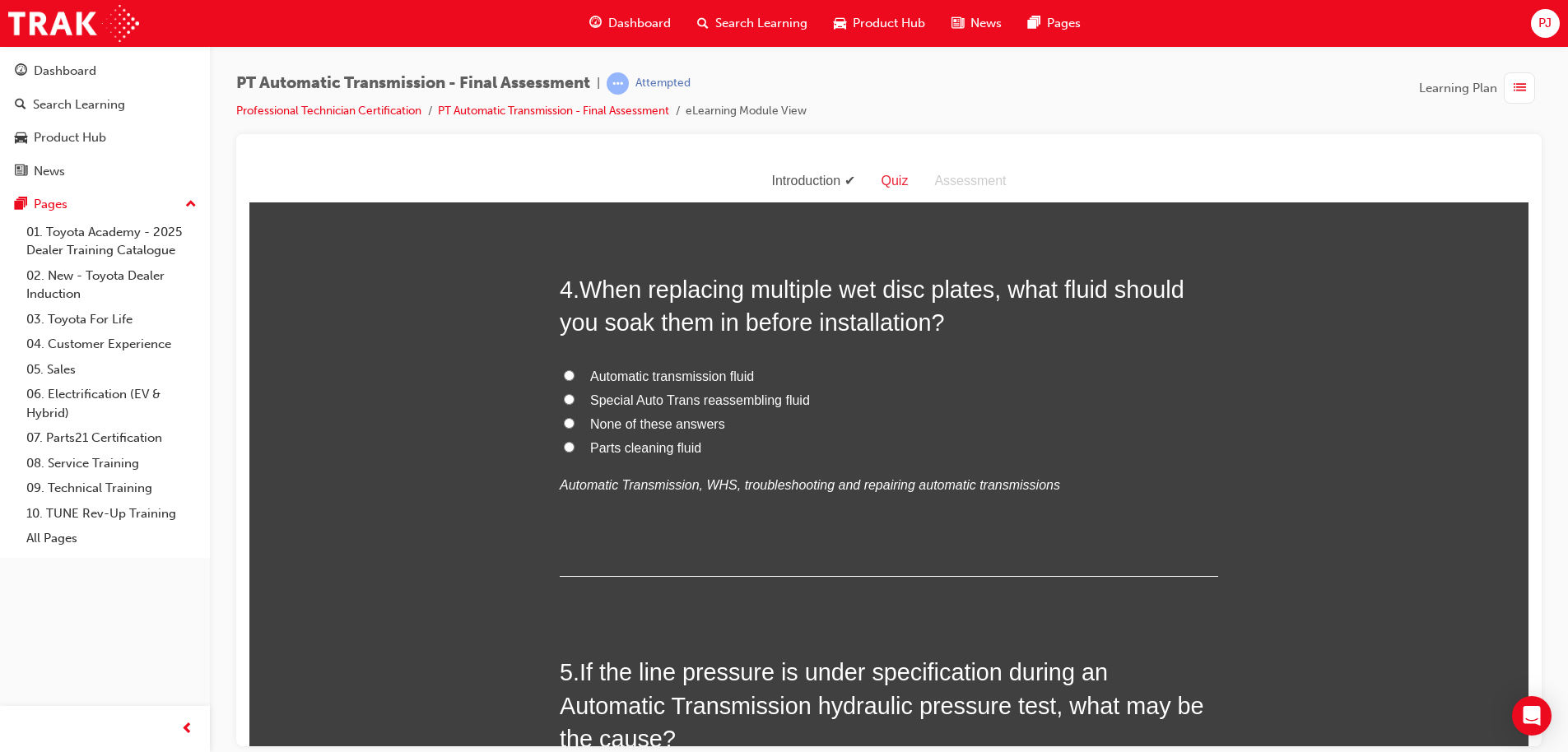
scroll to position [1250, 0]
click at [625, 365] on label "Automatic transmission fluid" at bounding box center [889, 376] width 658 height 24
click at [574, 370] on input "Automatic transmission fluid" at bounding box center [569, 376] width 11 height 11
radio input "true"
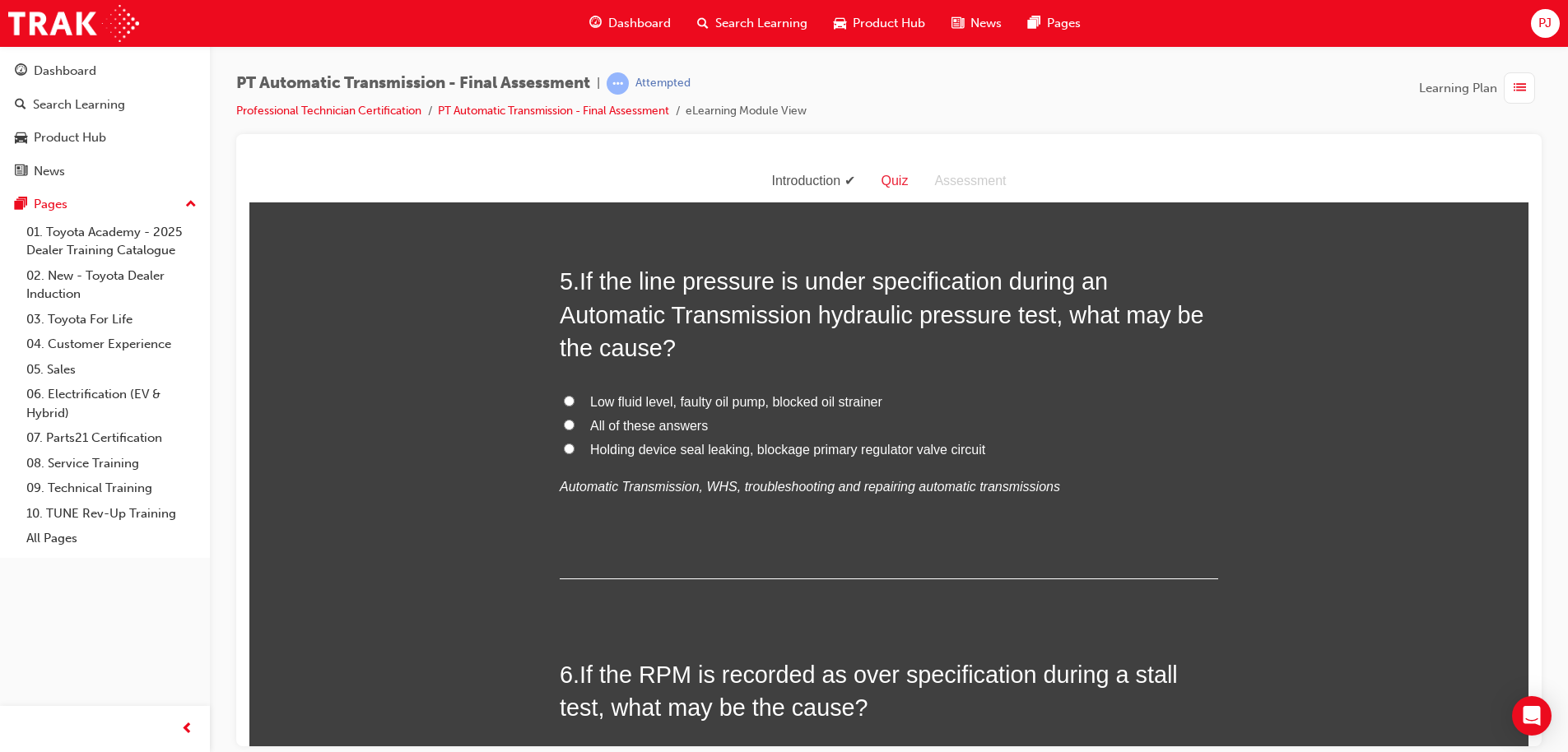
scroll to position [1678, 0]
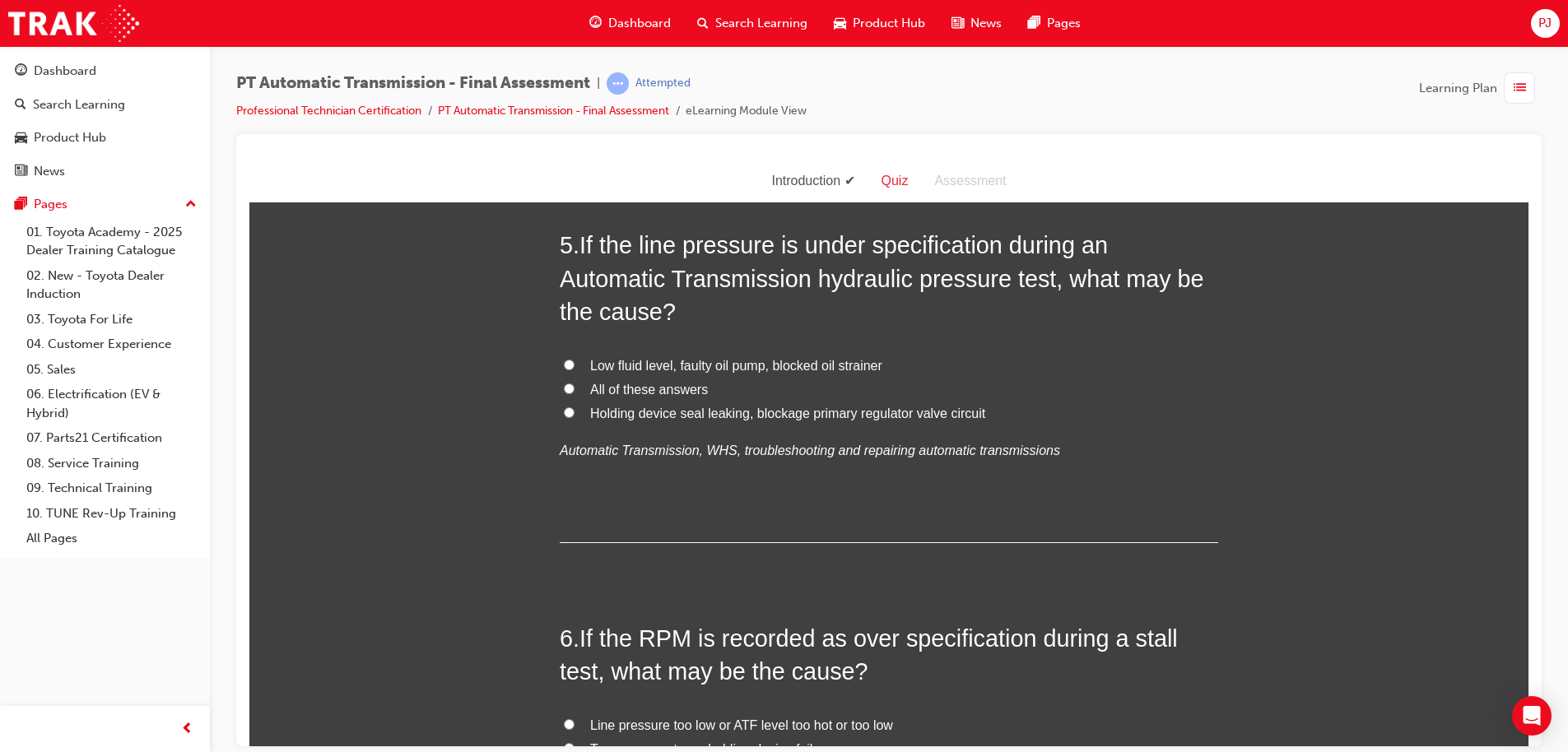
click at [622, 383] on span "All of these answers" at bounding box center [648, 389] width 118 height 14
click at [574, 383] on input "All of these answers" at bounding box center [569, 388] width 11 height 11
radio input "true"
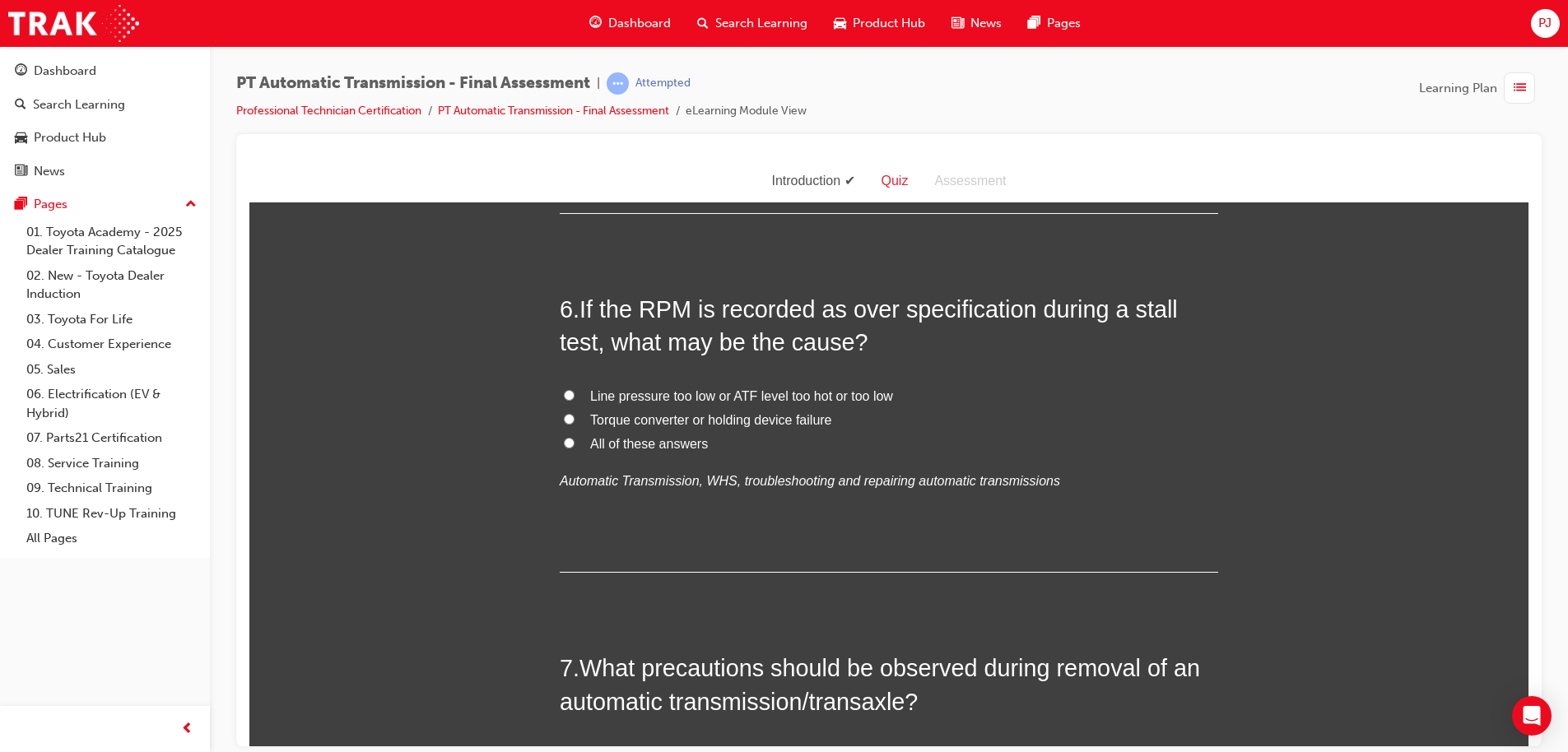
scroll to position [2017, 0]
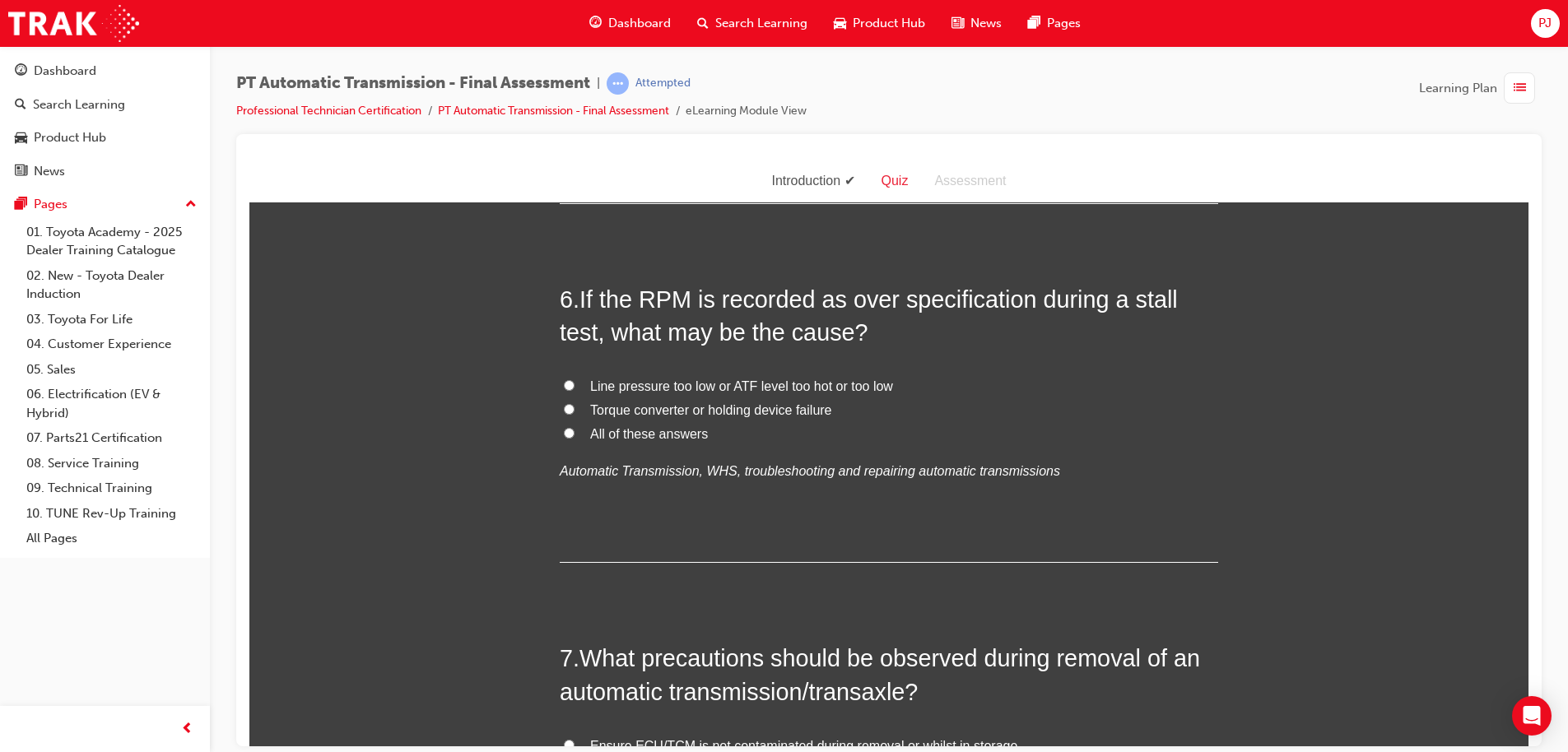
click at [601, 427] on span "All of these answers" at bounding box center [648, 433] width 118 height 14
click at [574, 427] on input "All of these answers" at bounding box center [569, 432] width 11 height 11
radio input "true"
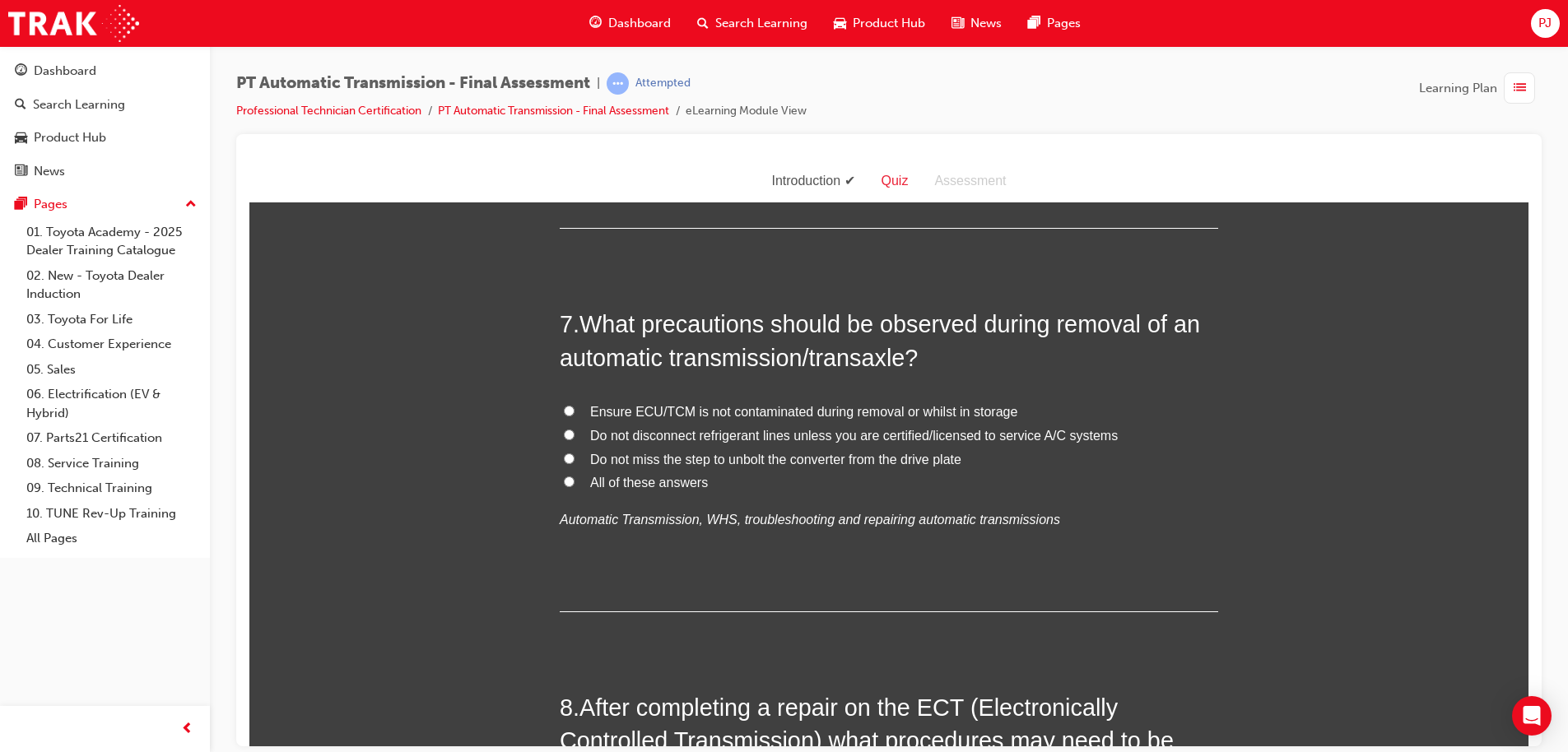
scroll to position [2361, 0]
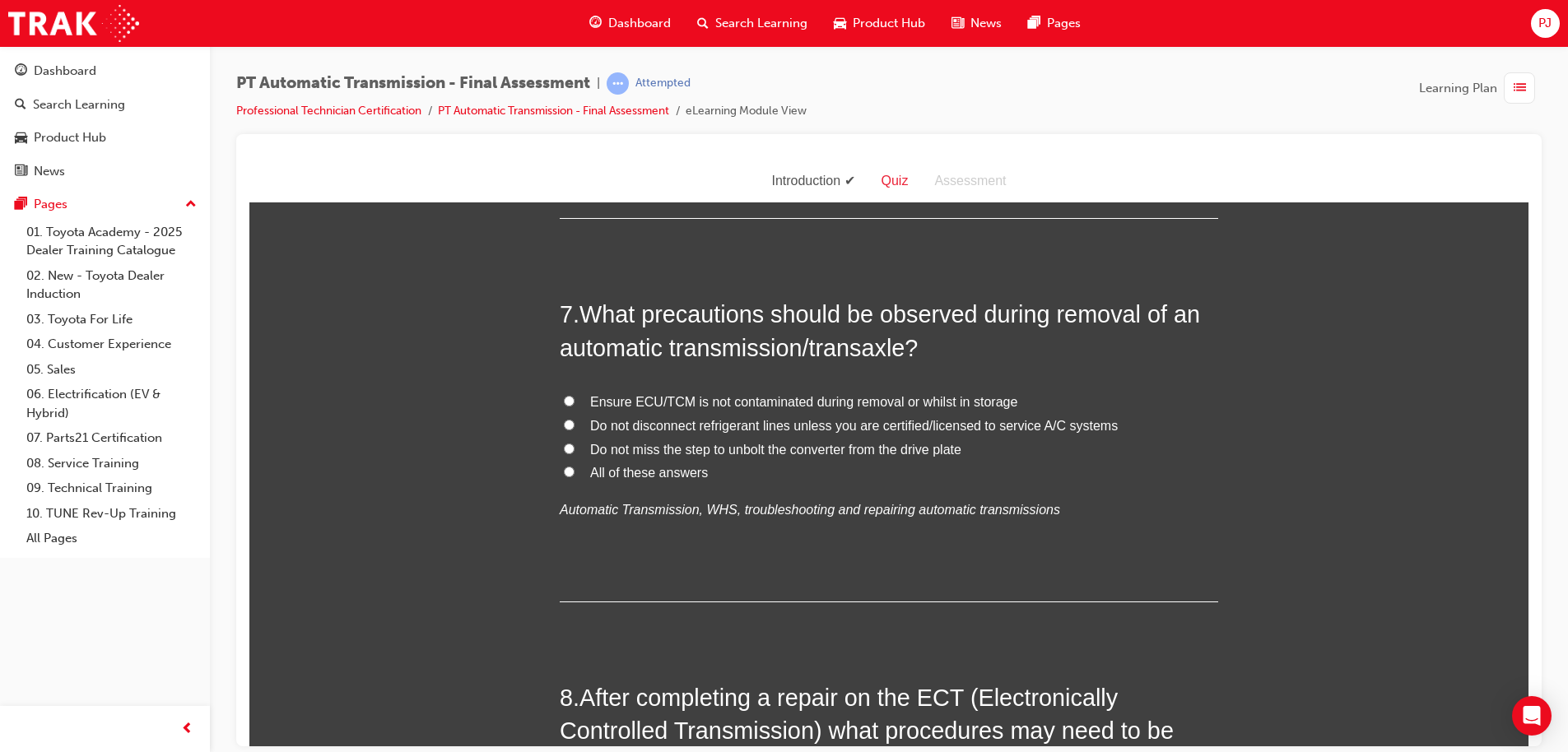
click at [564, 472] on input "All of these answers" at bounding box center [569, 471] width 11 height 11
radio input "true"
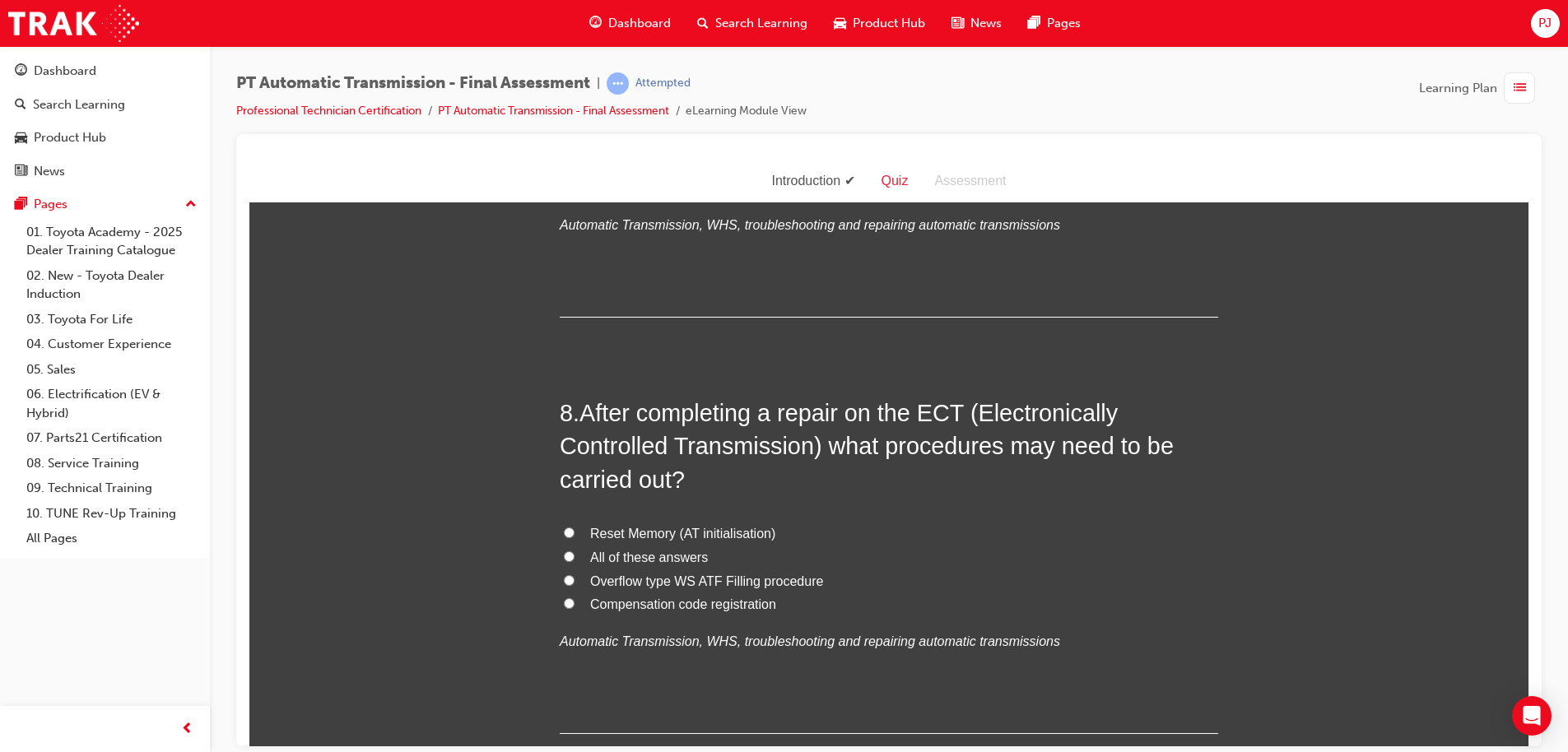
scroll to position [2648, 0]
drag, startPoint x: 666, startPoint y: 619, endPoint x: 533, endPoint y: 620, distance: 133.0
click at [590, 550] on span "All of these answers" at bounding box center [648, 555] width 118 height 14
click at [574, 550] on input "All of these answers" at bounding box center [569, 554] width 11 height 11
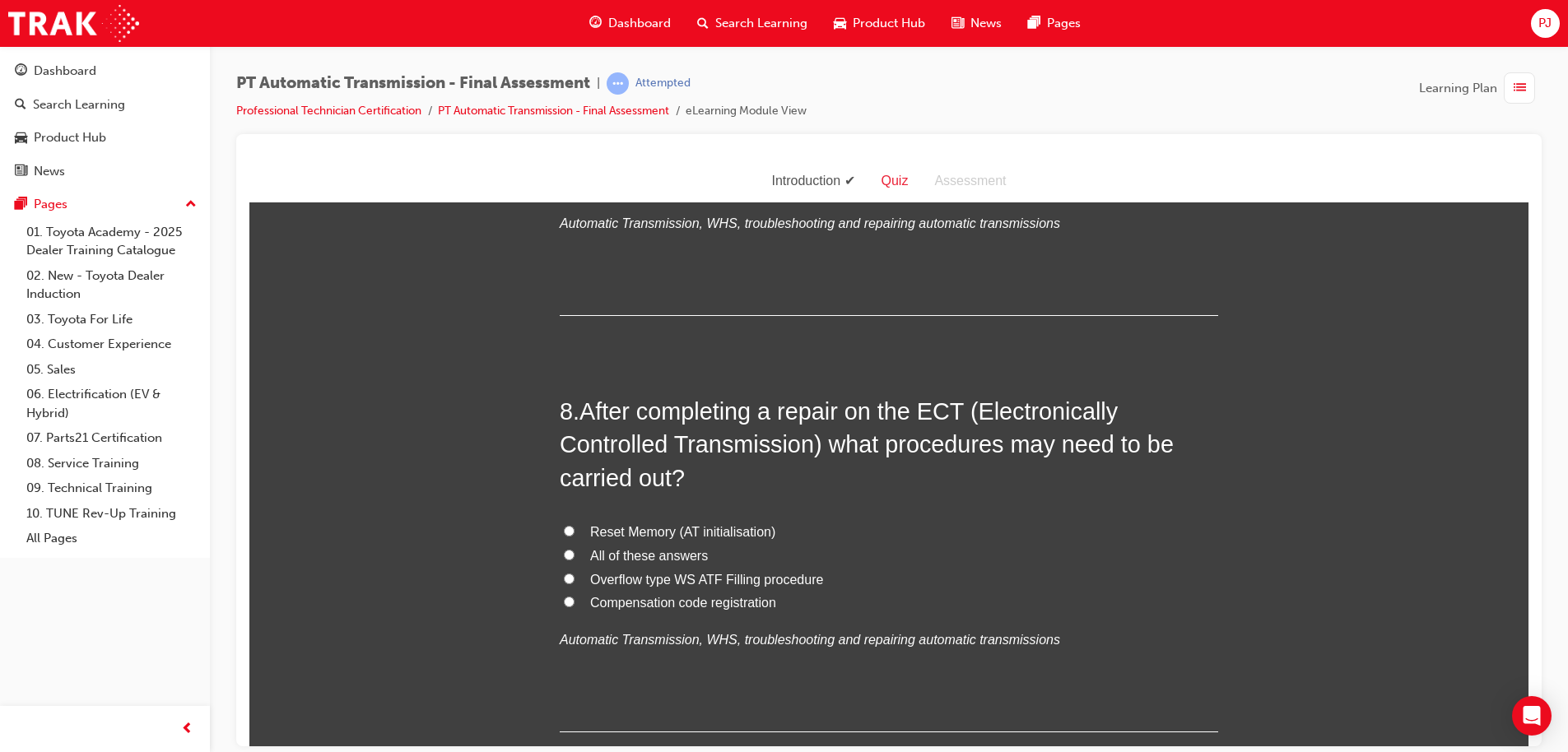
radio input "true"
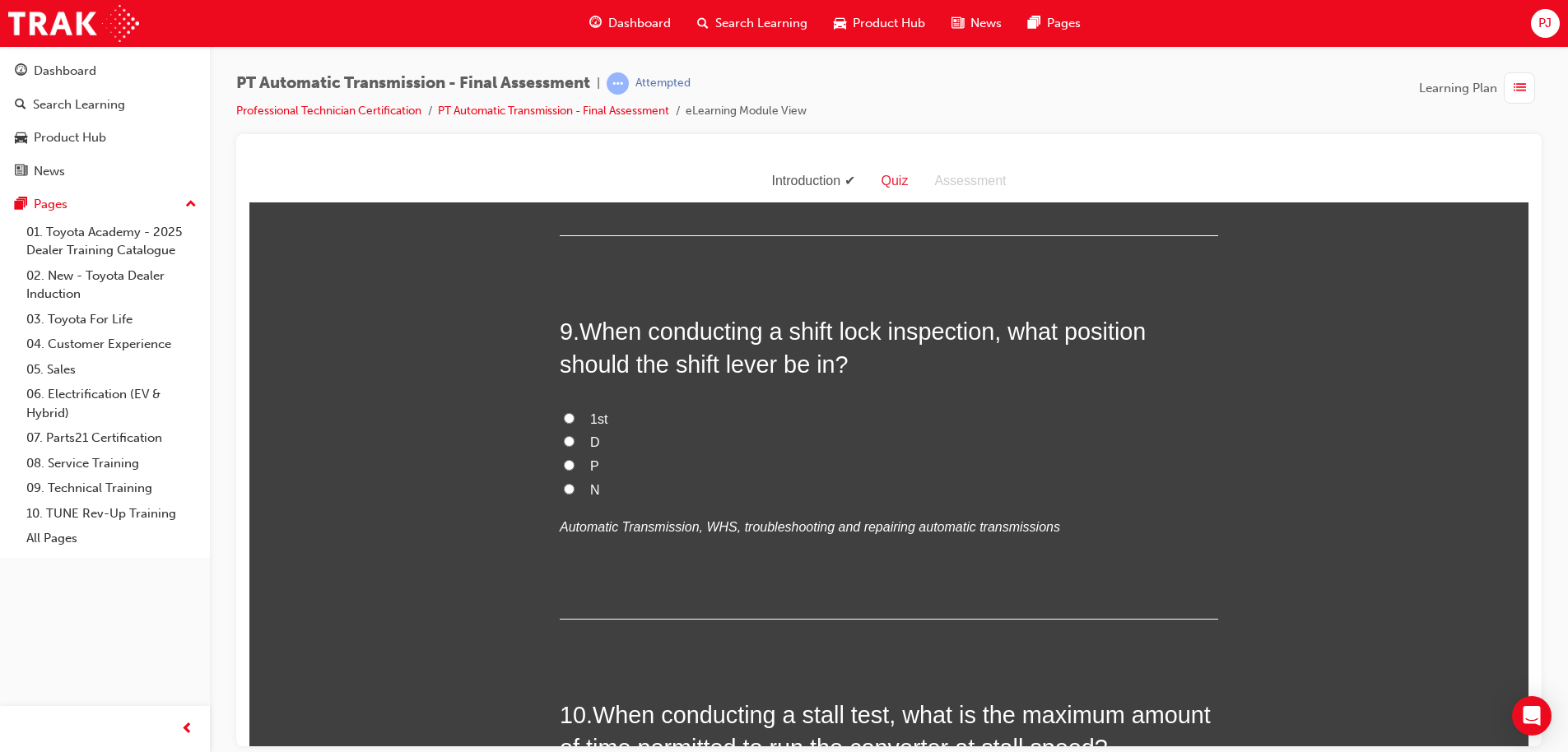
scroll to position [3149, 0]
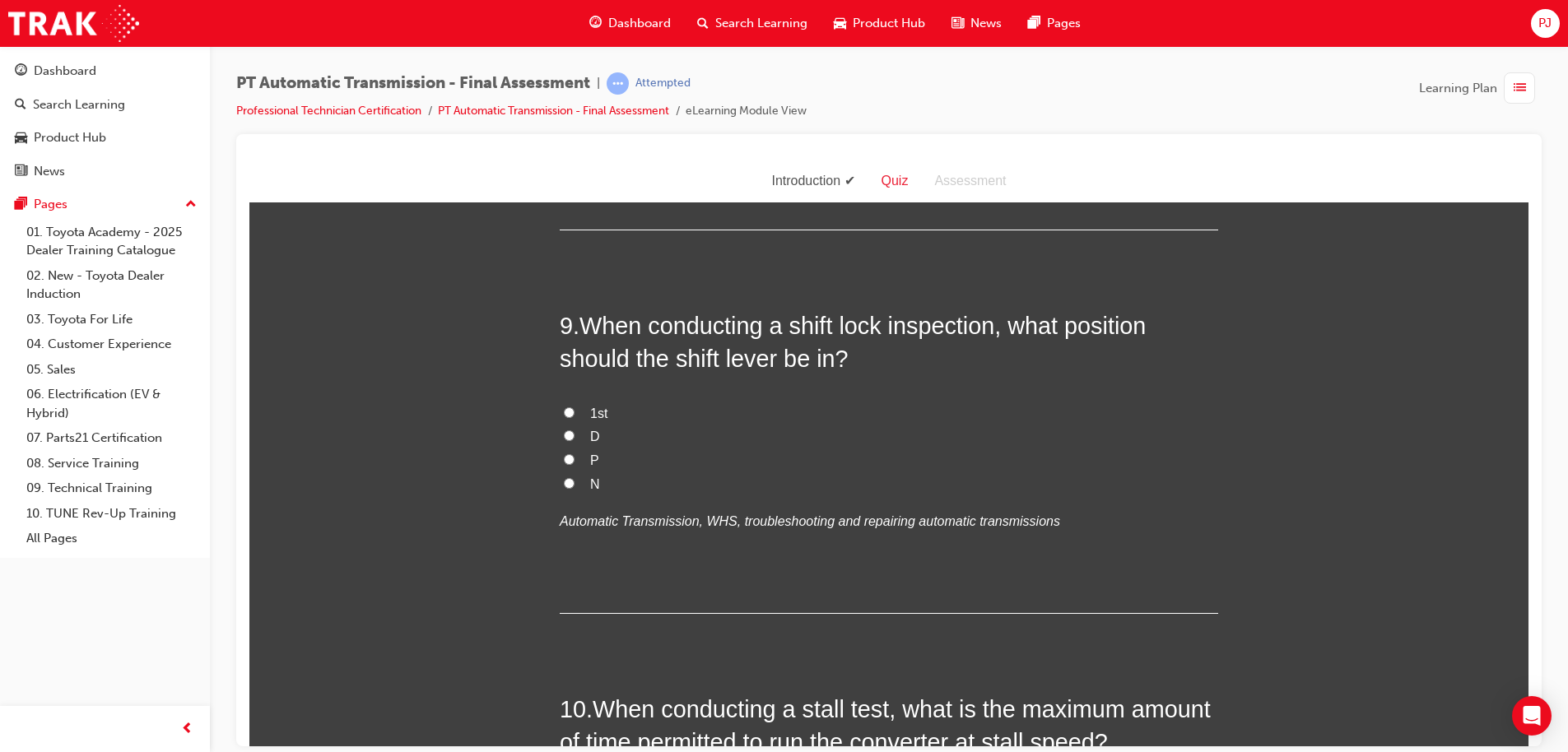
click at [564, 445] on label "D" at bounding box center [889, 436] width 658 height 24
click at [564, 440] on input "D" at bounding box center [569, 435] width 11 height 11
radio input "true"
click at [572, 464] on label "P" at bounding box center [889, 460] width 658 height 24
click at [572, 464] on input "P" at bounding box center [569, 459] width 11 height 11
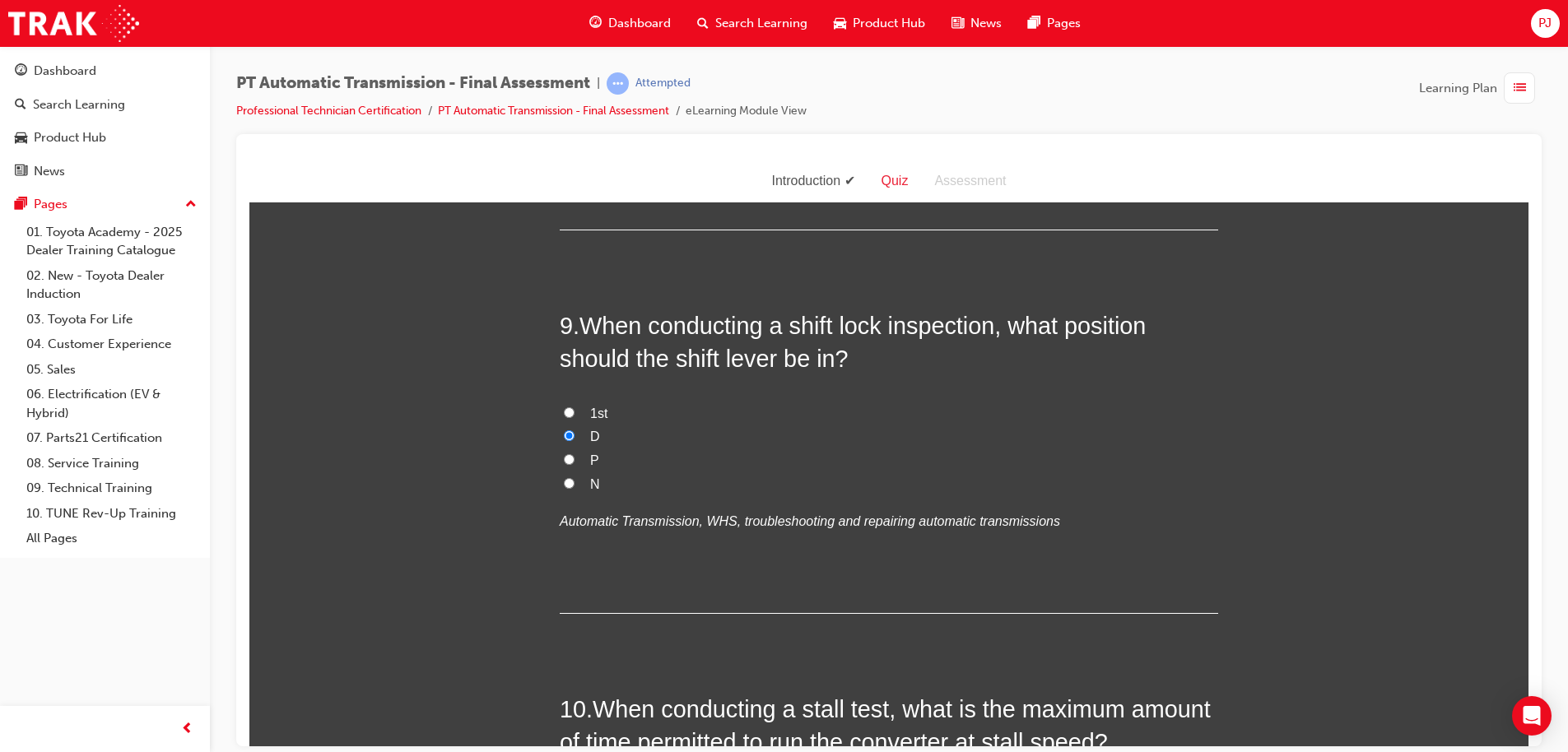
radio input "true"
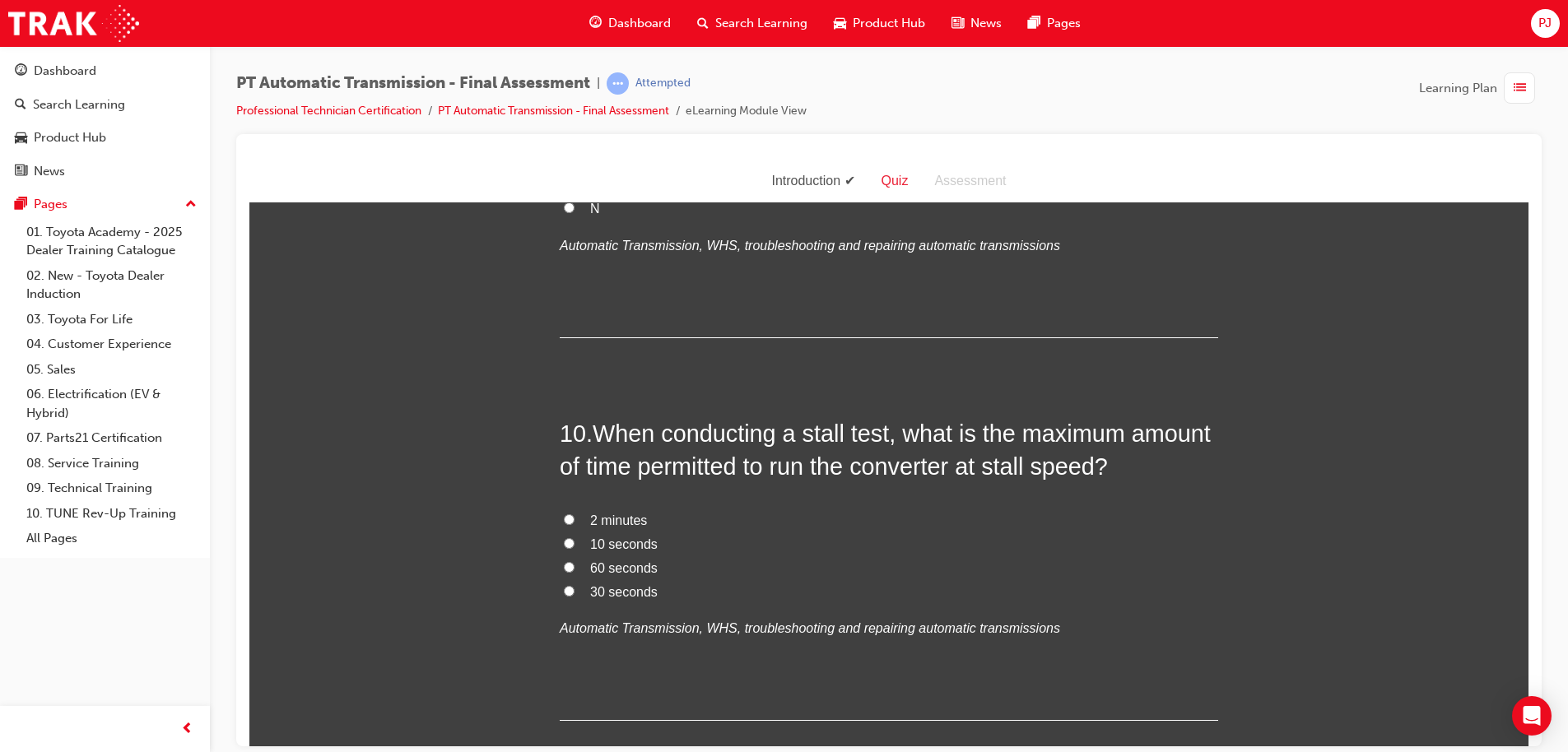
scroll to position [3426, 0]
click at [563, 539] on input "10 seconds" at bounding box center [569, 541] width 11 height 11
radio input "true"
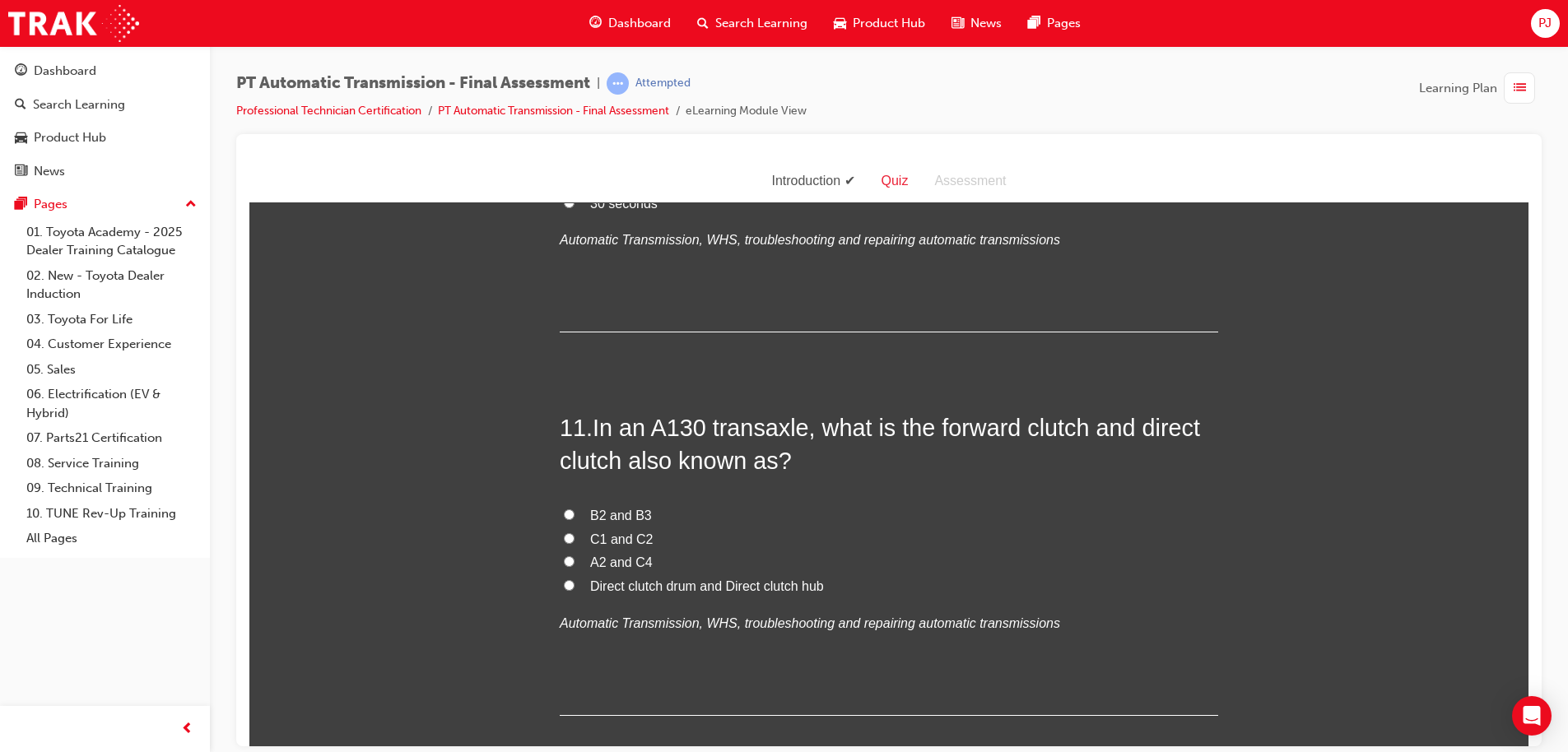
scroll to position [3814, 0]
click at [563, 534] on input "C1 and C2" at bounding box center [569, 537] width 11 height 11
radio input "true"
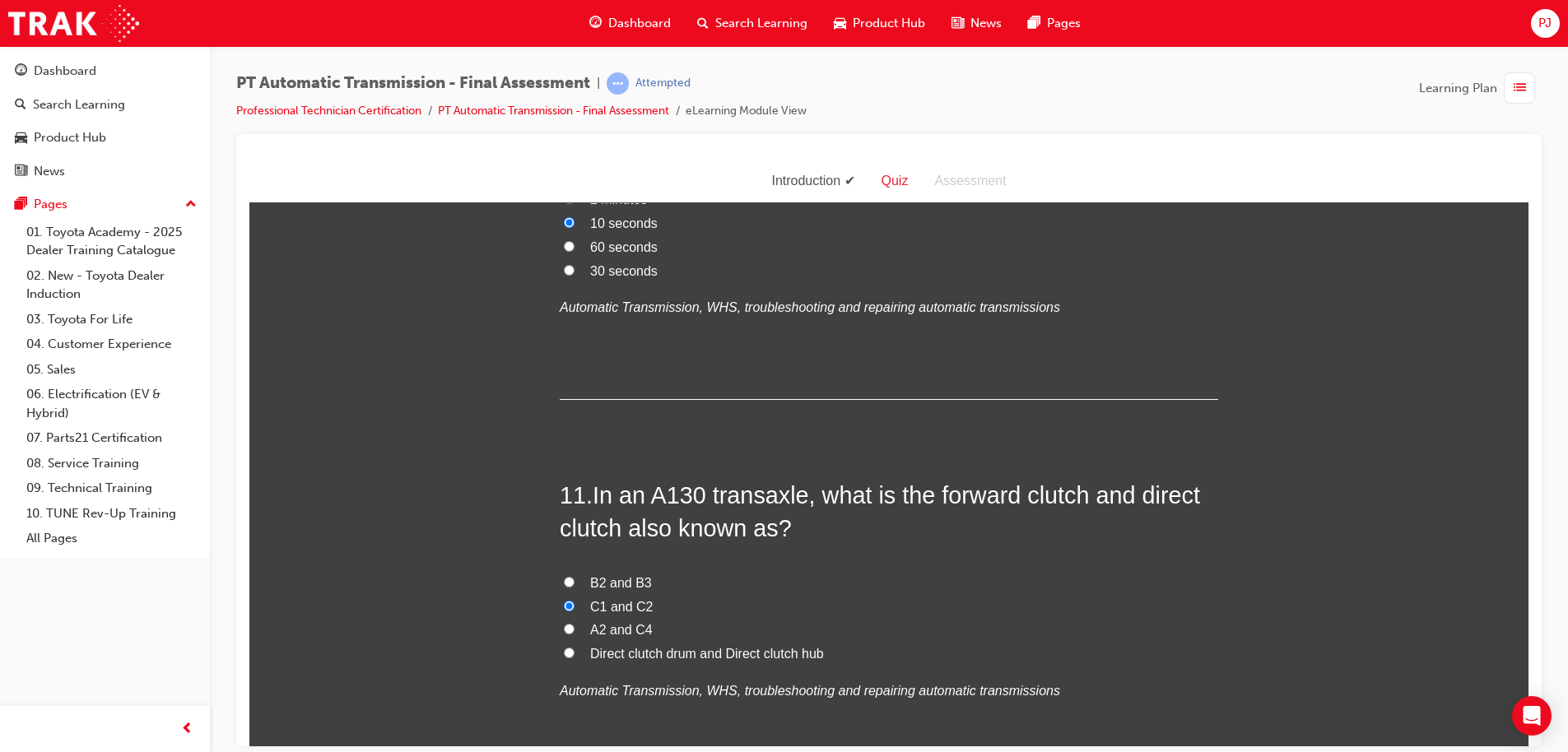
scroll to position [3906, 0]
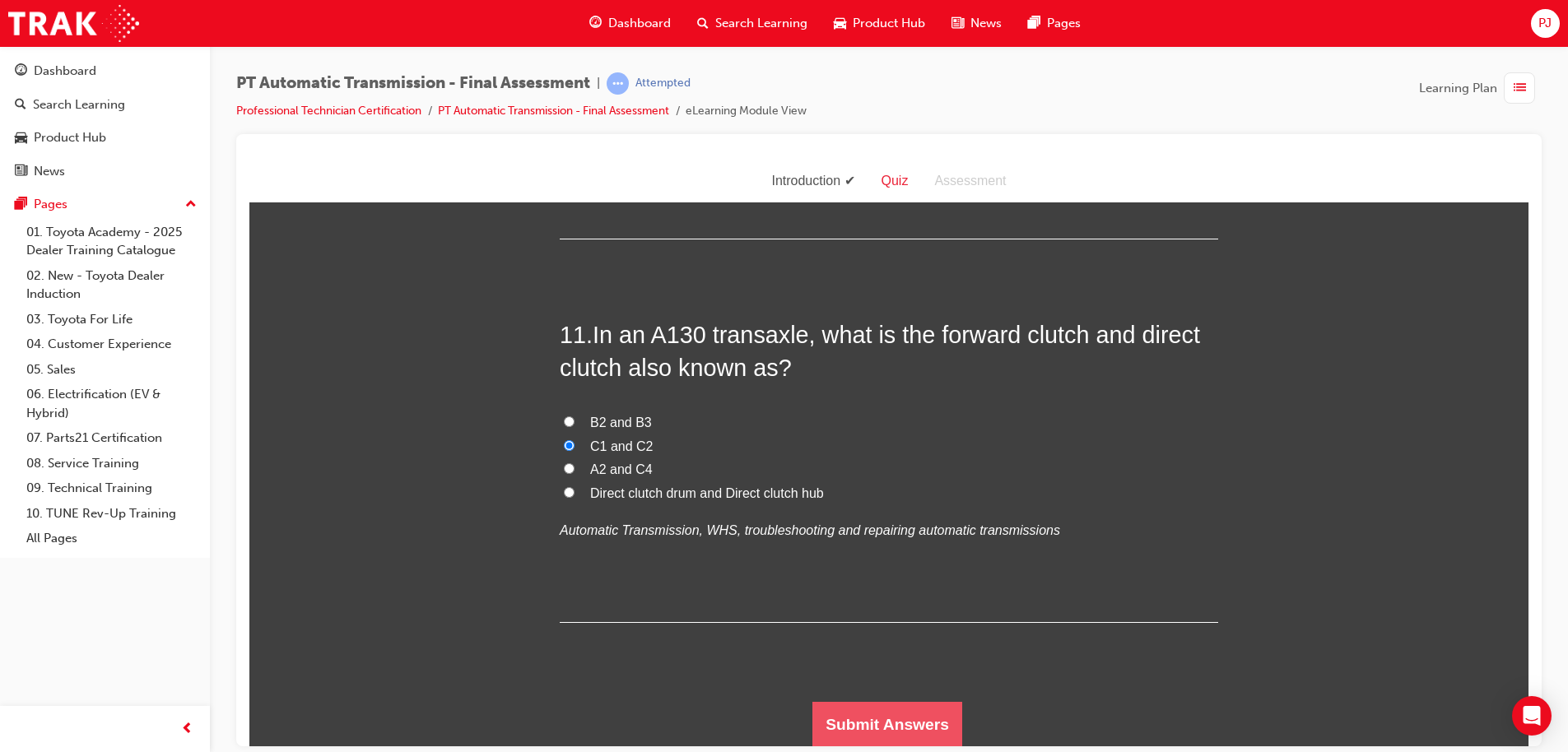
click at [854, 718] on button "Submit Answers" at bounding box center [887, 724] width 150 height 46
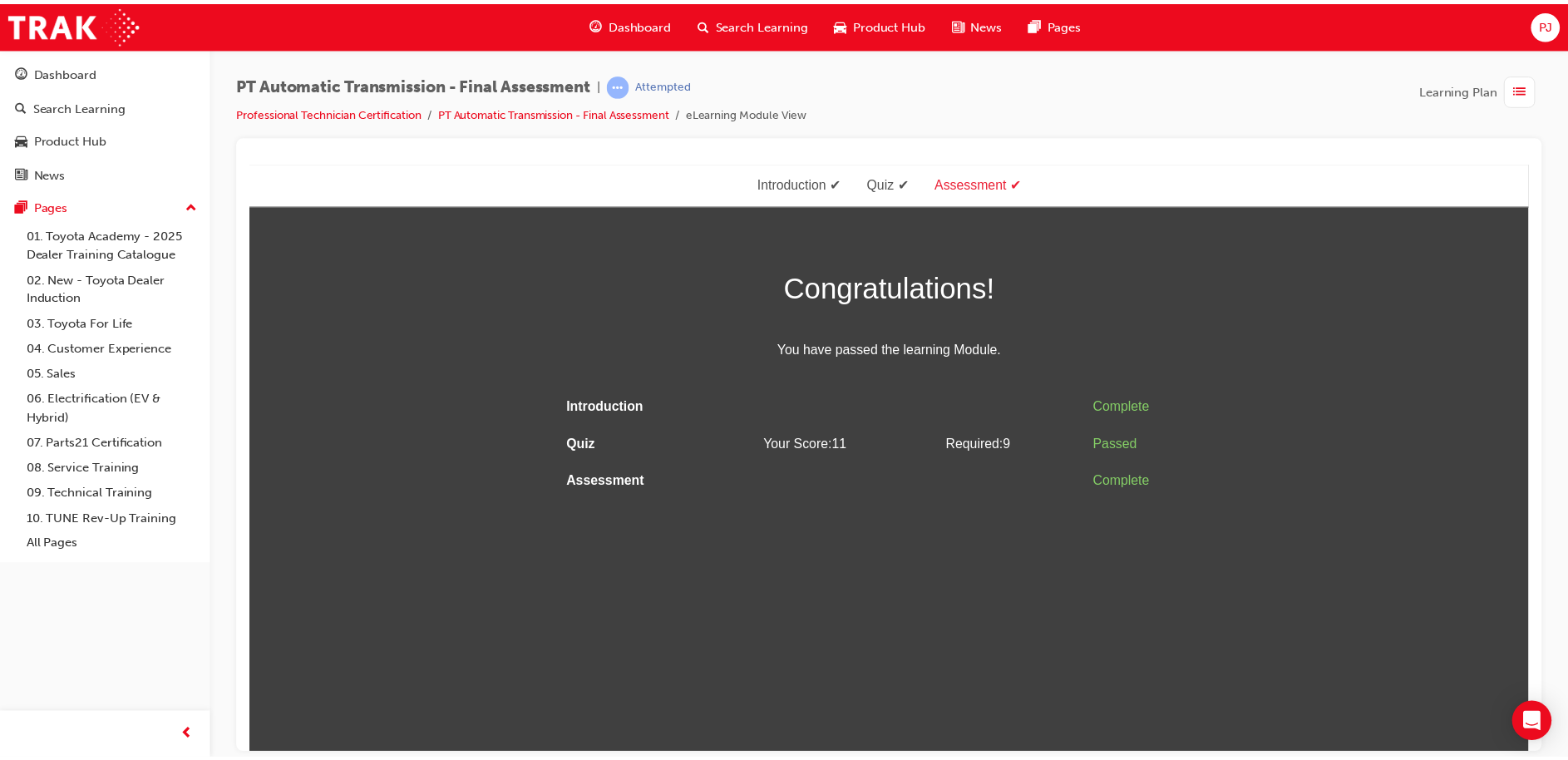
scroll to position [0, 0]
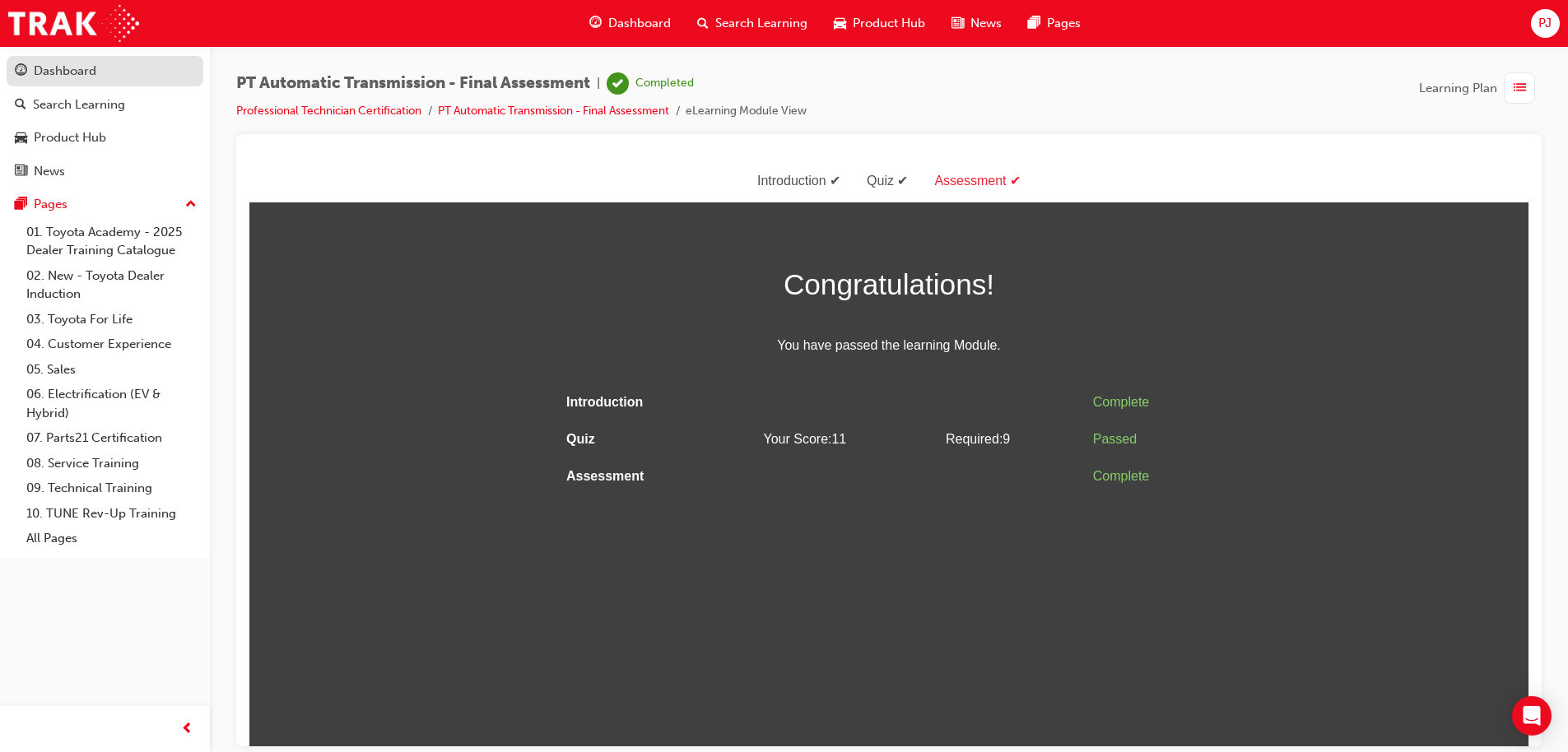
click at [90, 74] on div "Dashboard" at bounding box center [65, 71] width 63 height 19
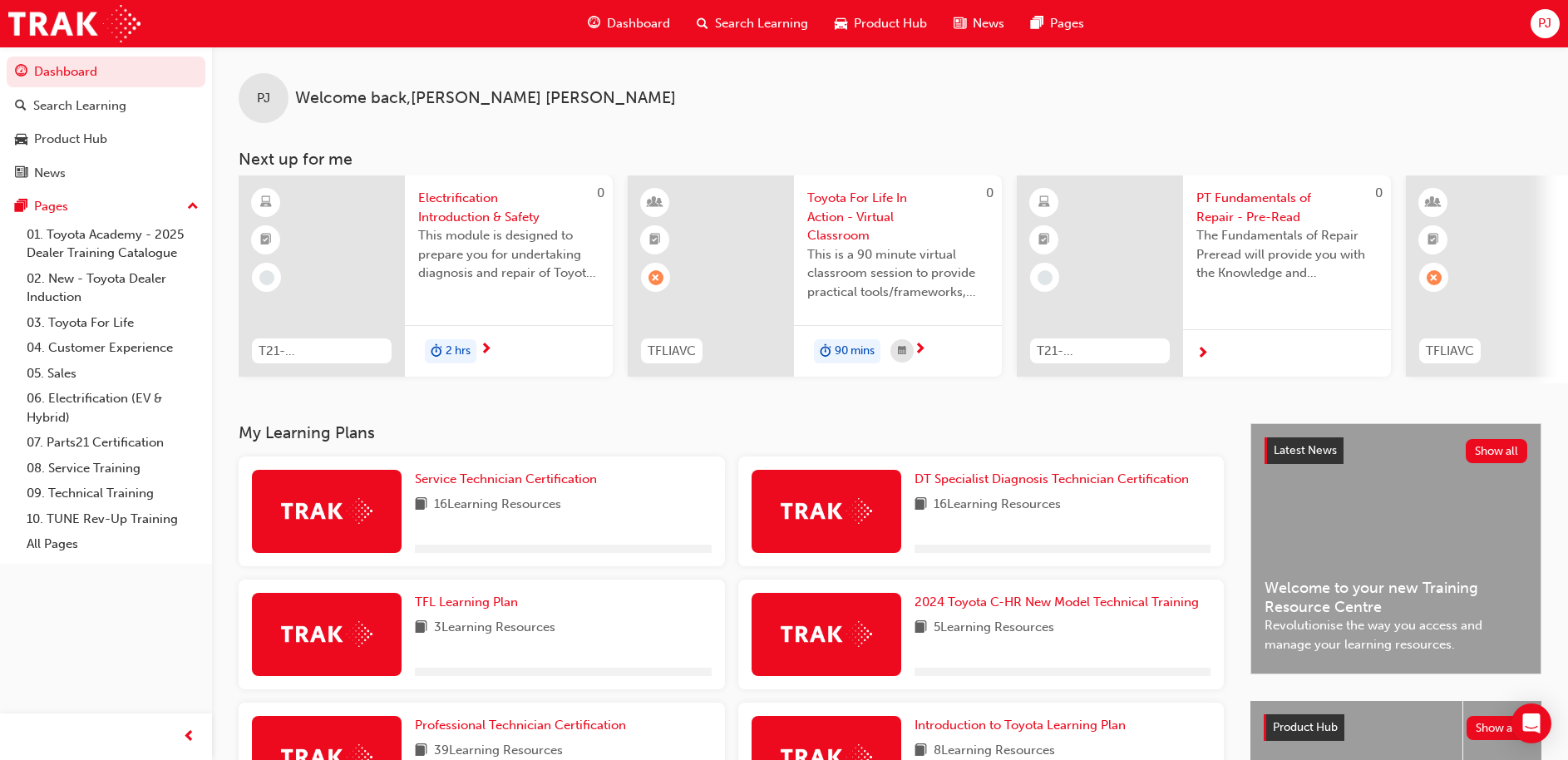
scroll to position [234, 0]
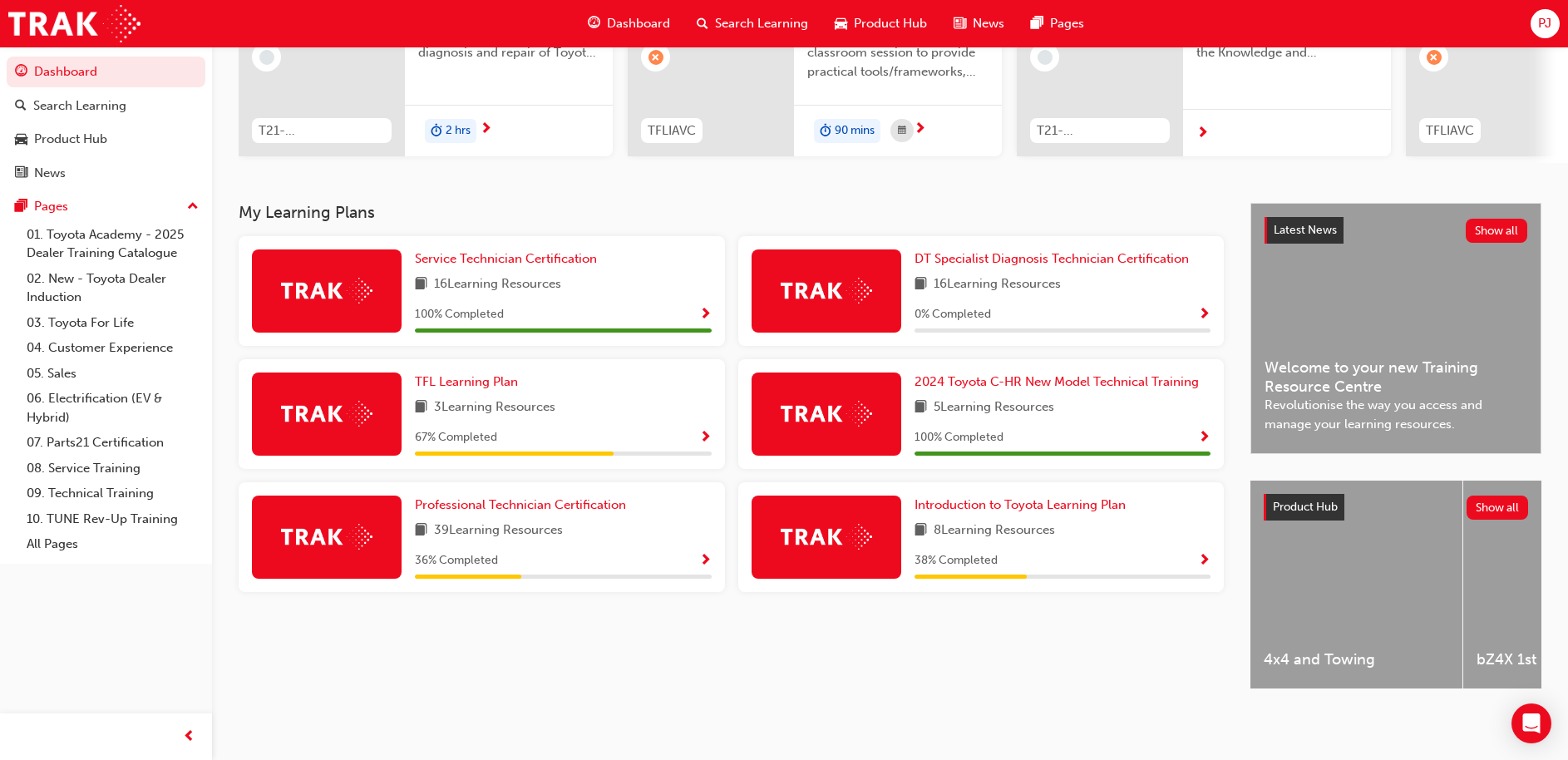
click at [701, 554] on span "Show Progress" at bounding box center [705, 561] width 13 height 15
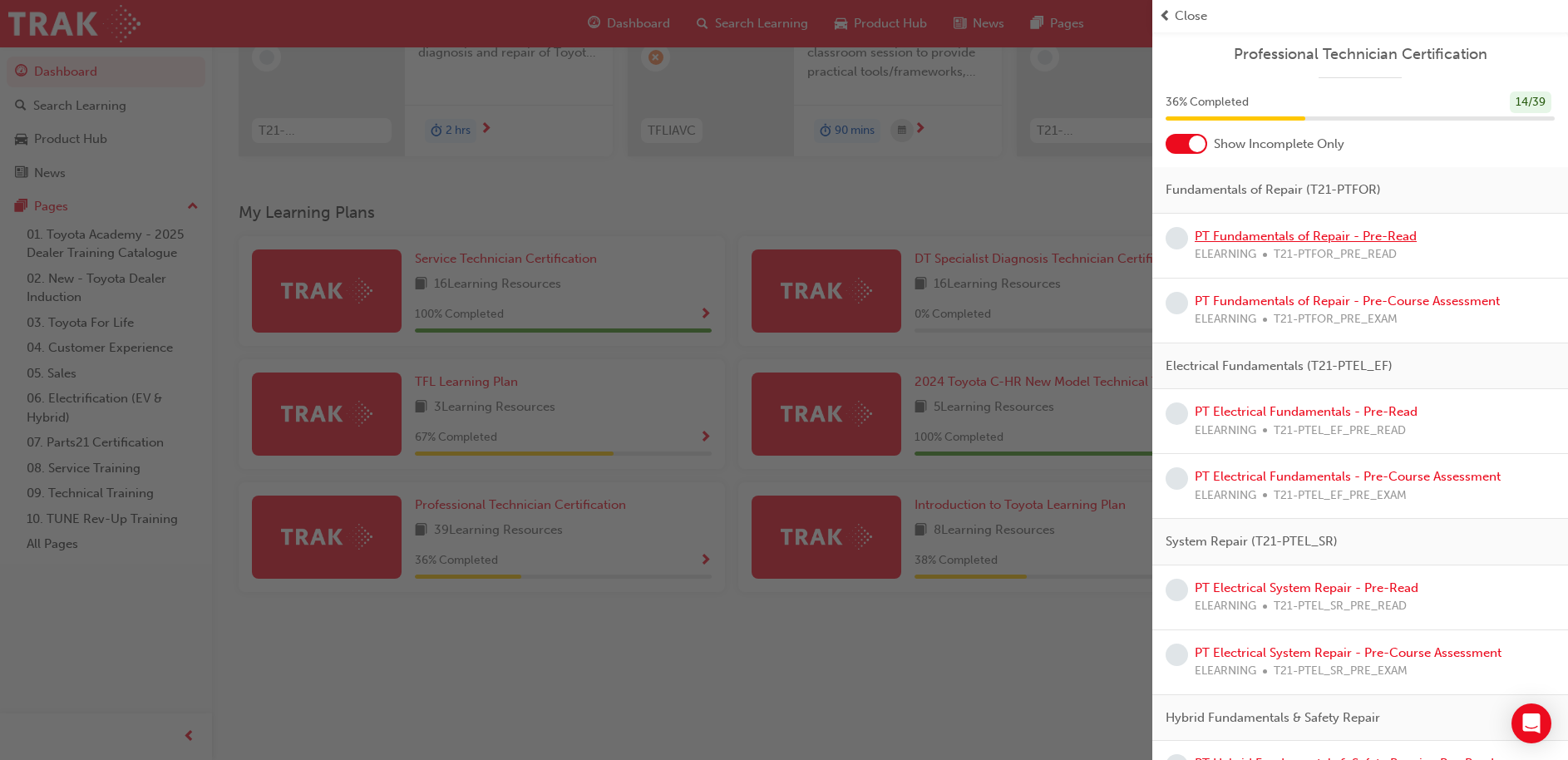
click at [1286, 235] on link "PT Fundamentals of Repair - Pre-Read" at bounding box center [1306, 235] width 222 height 15
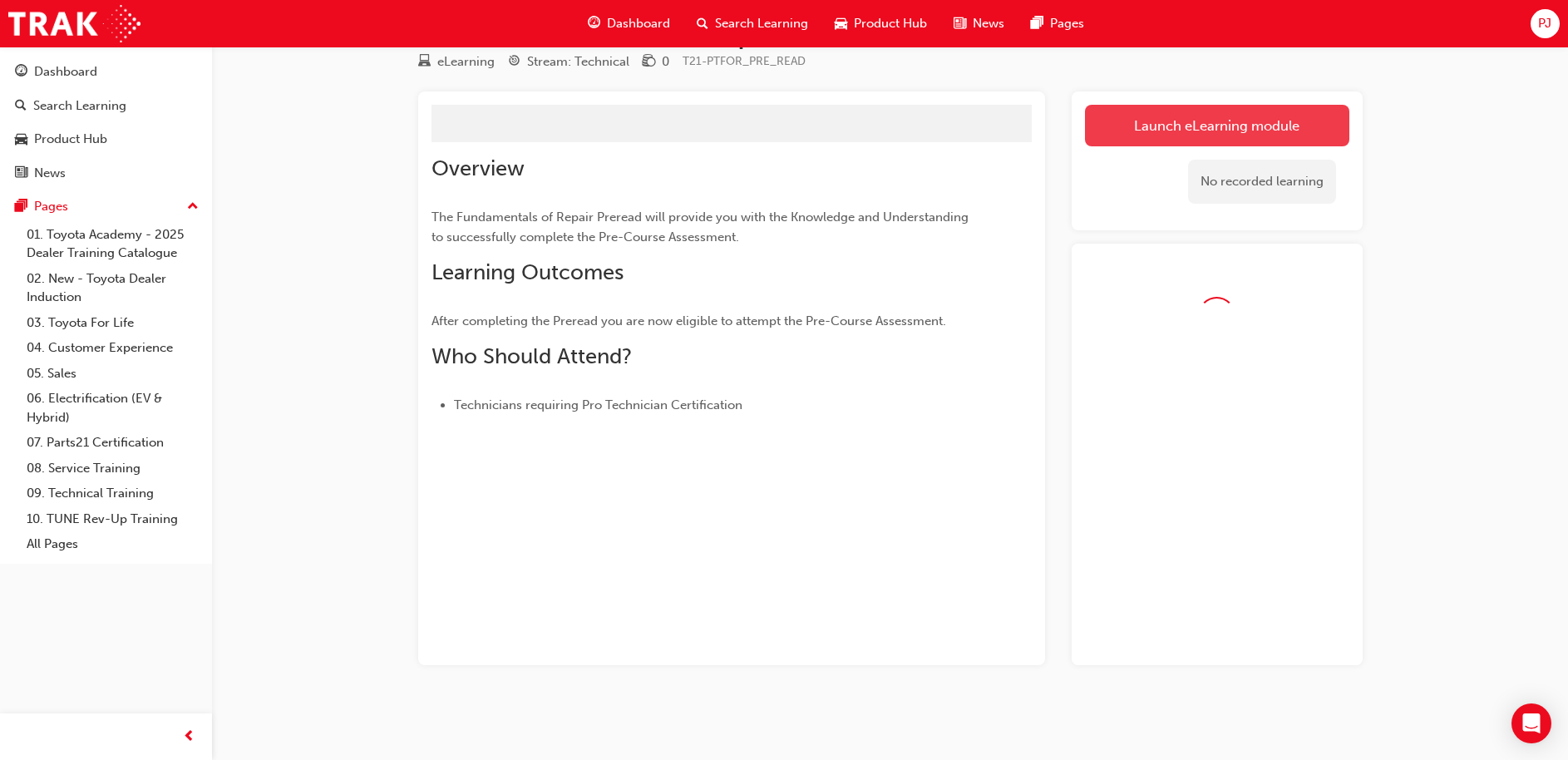
scroll to position [105, 0]
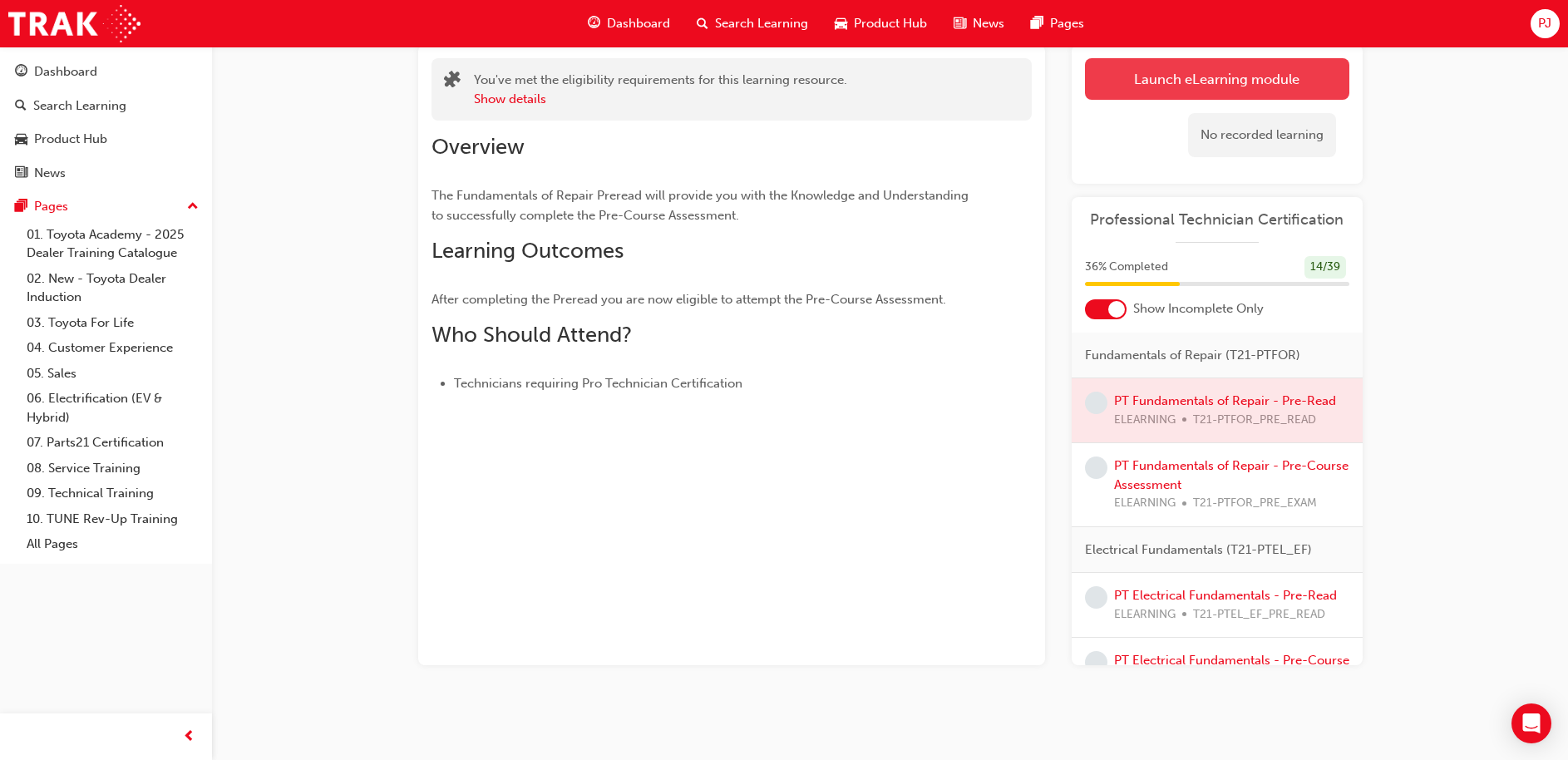
click at [1178, 141] on div "No recorded learning" at bounding box center [1216, 134] width 264 height 71
click at [1152, 83] on link "Launch eLearning module" at bounding box center [1216, 79] width 264 height 41
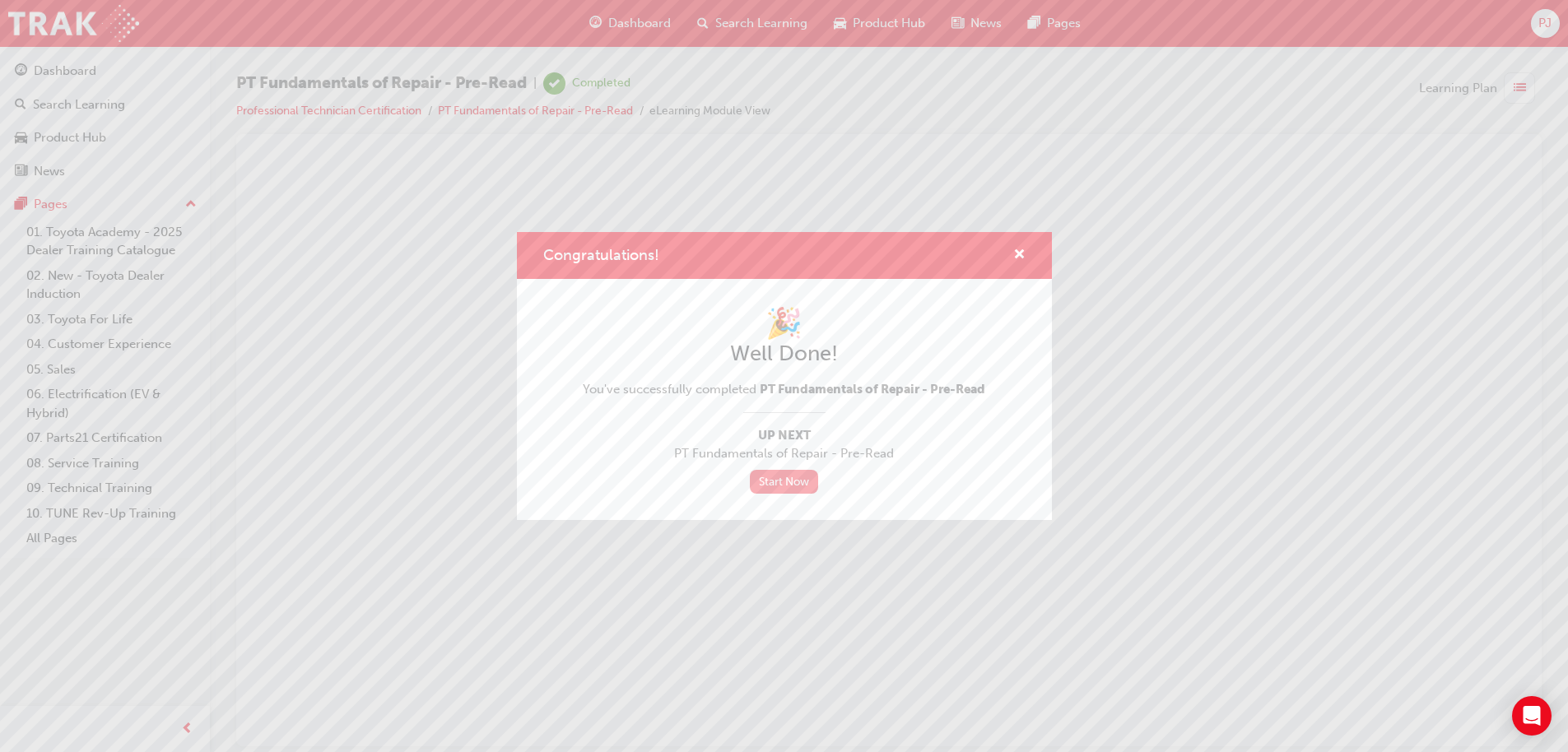
click at [788, 475] on link "Start Now" at bounding box center [784, 481] width 69 height 24
click at [782, 485] on link "Start Now" at bounding box center [784, 481] width 69 height 24
click at [787, 470] on link "Start Now" at bounding box center [784, 481] width 69 height 24
click at [794, 479] on link "Start Now" at bounding box center [784, 481] width 69 height 24
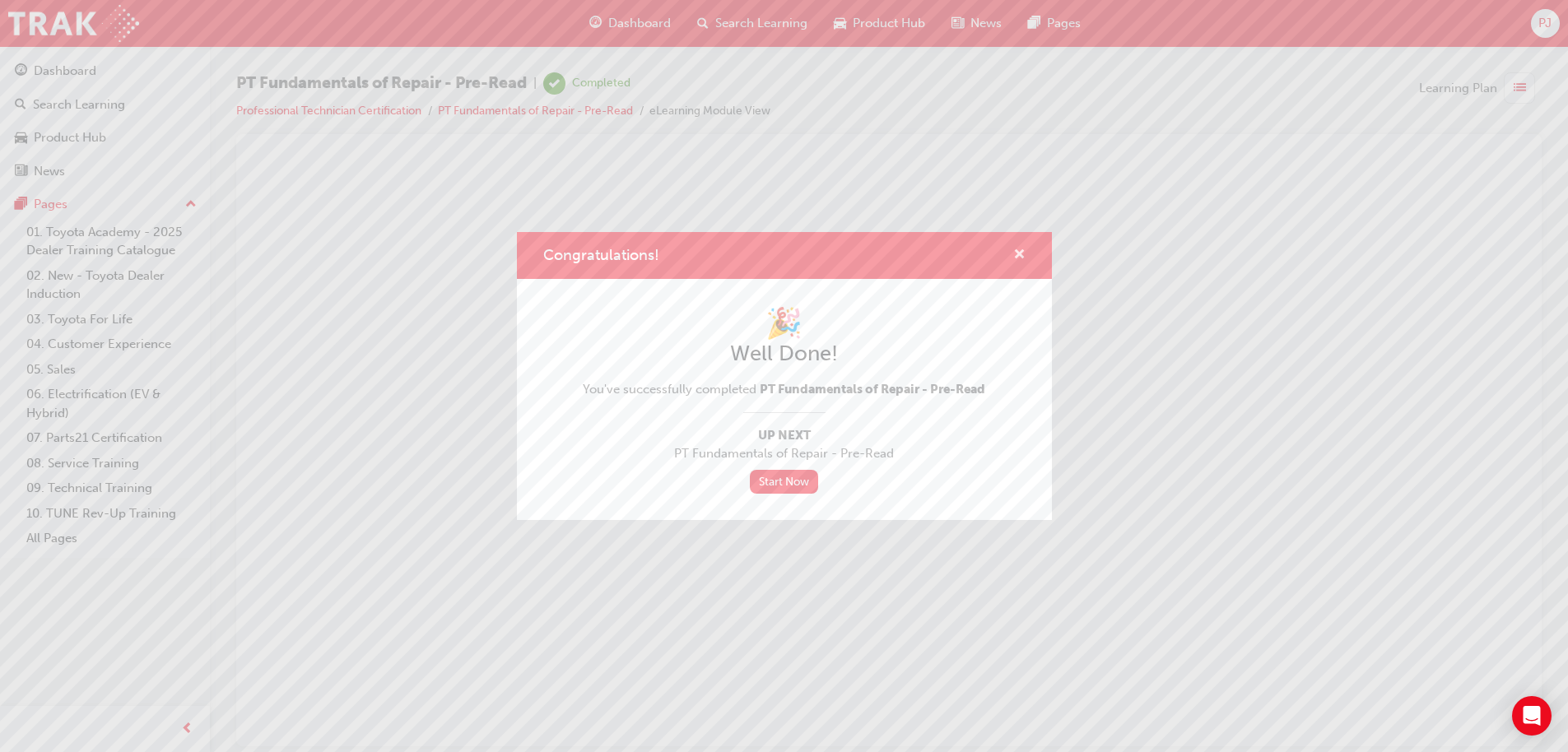
click at [1022, 260] on span "cross-icon" at bounding box center [1020, 256] width 12 height 15
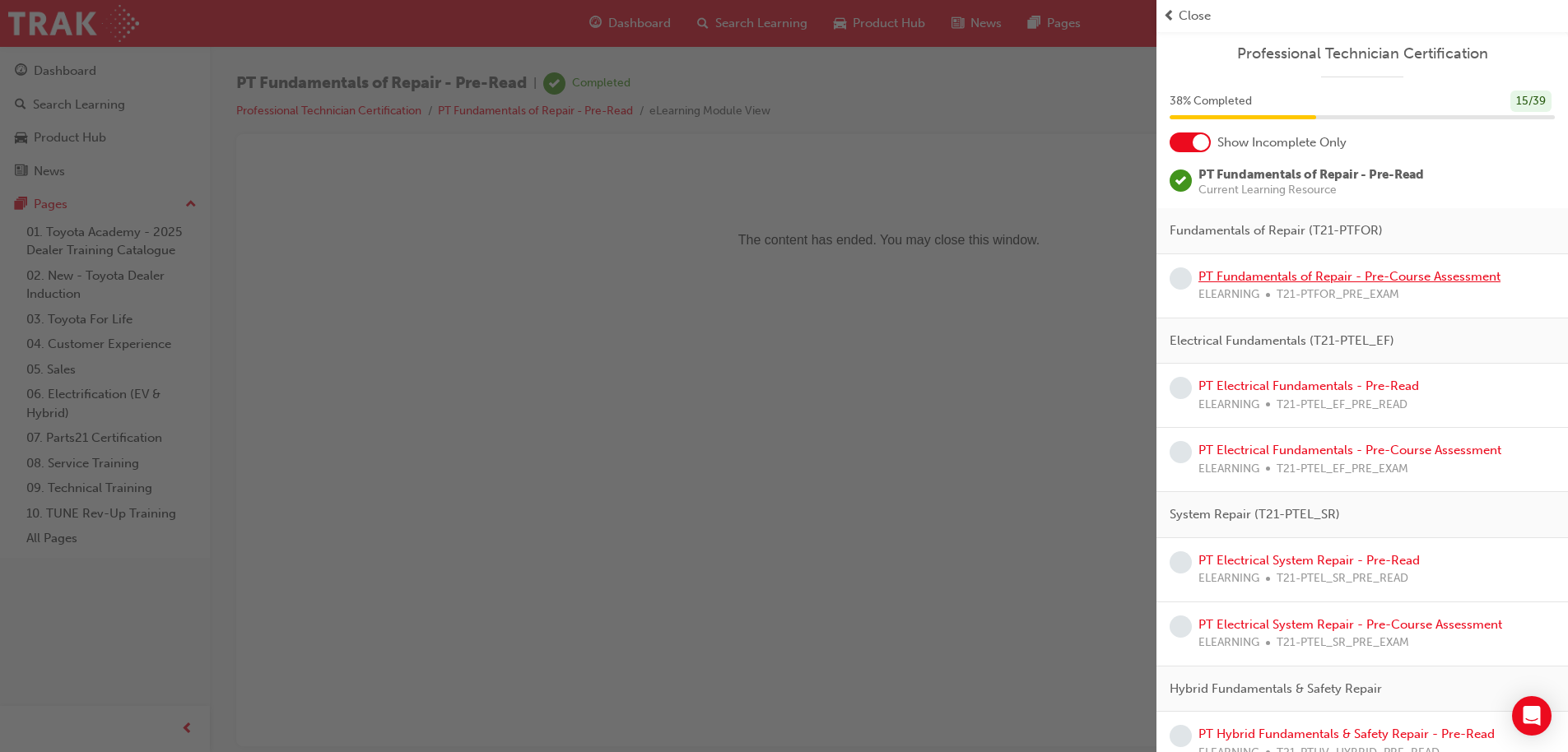
click at [1265, 275] on link "PT Fundamentals of Repair - Pre-Course Assessment" at bounding box center [1349, 276] width 302 height 15
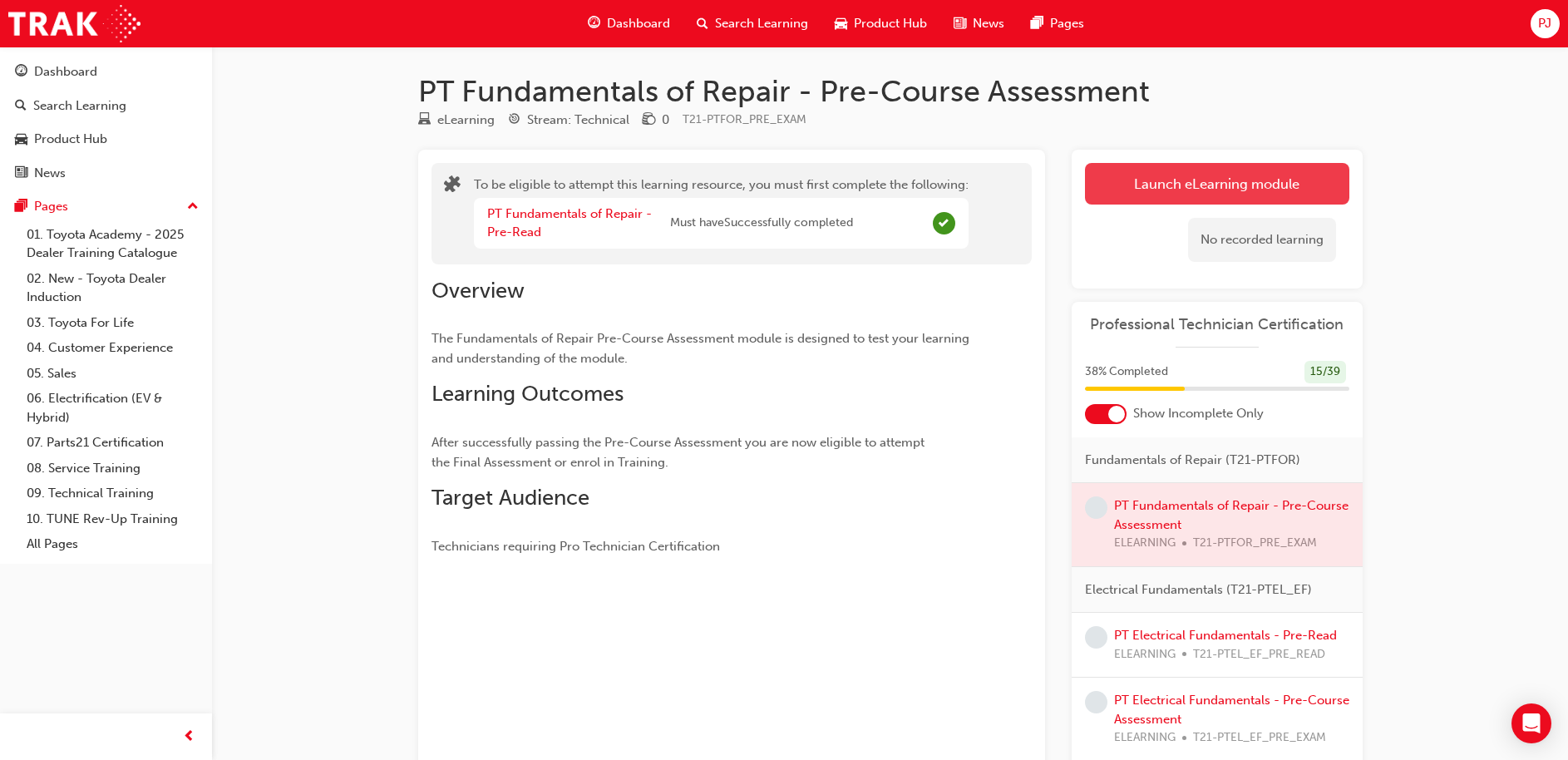
click at [1241, 187] on button "Launch eLearning module" at bounding box center [1216, 184] width 264 height 41
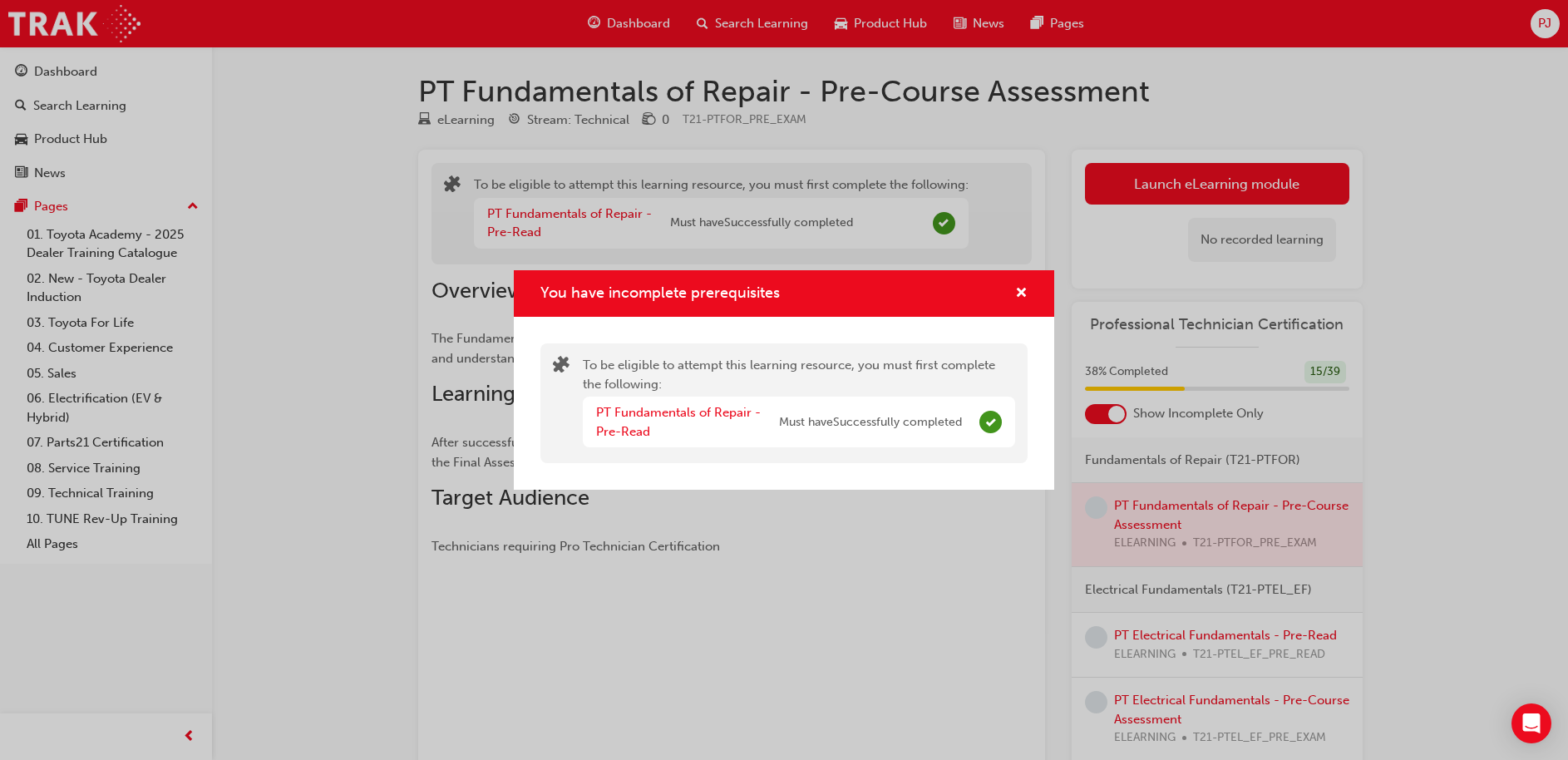
click at [286, 311] on div "You have incomplete prerequisites To be eligible to attempt this learning resou…" at bounding box center [784, 380] width 1568 height 760
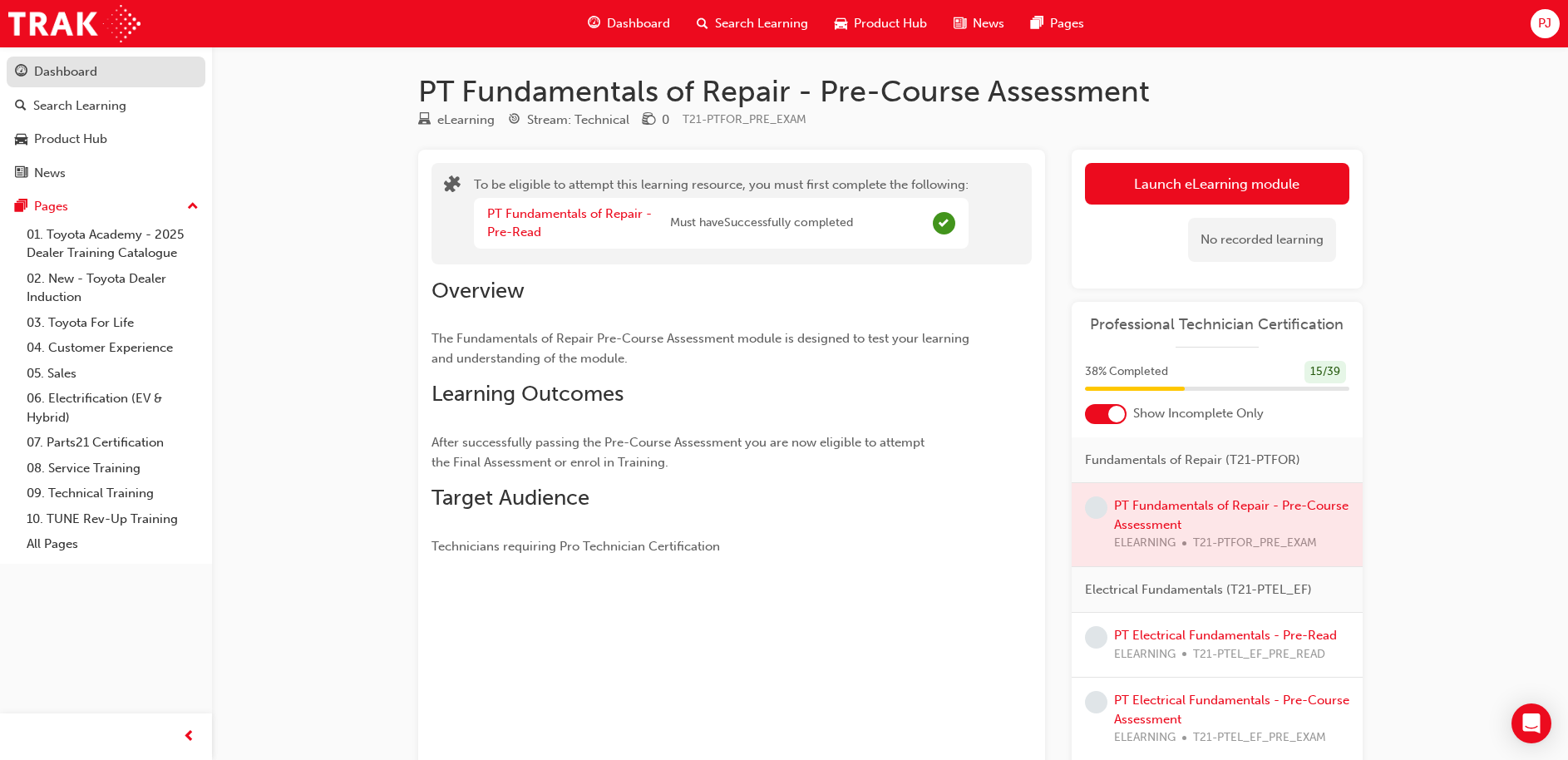
click at [62, 73] on div "Dashboard" at bounding box center [65, 72] width 64 height 19
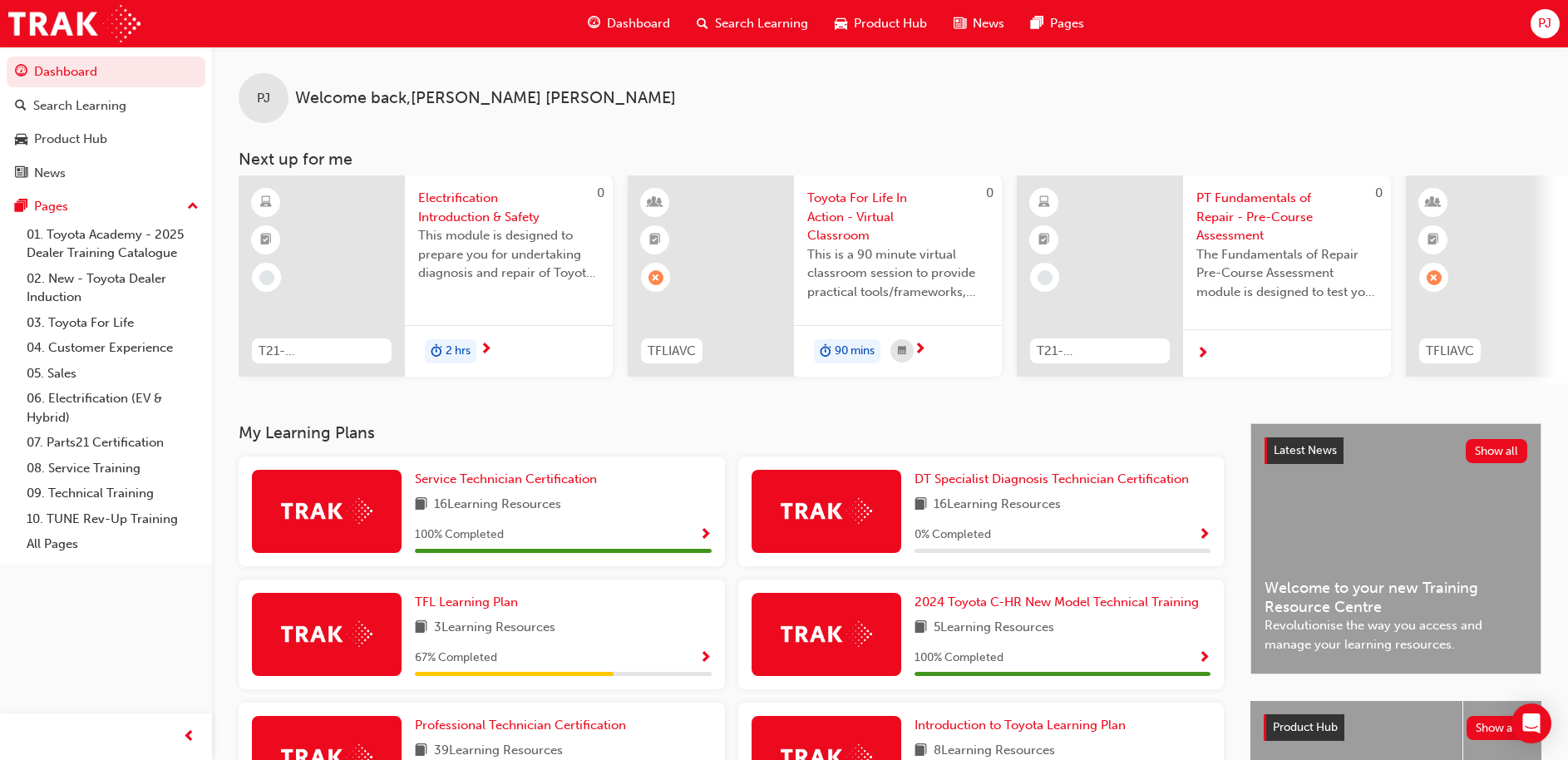
scroll to position [234, 0]
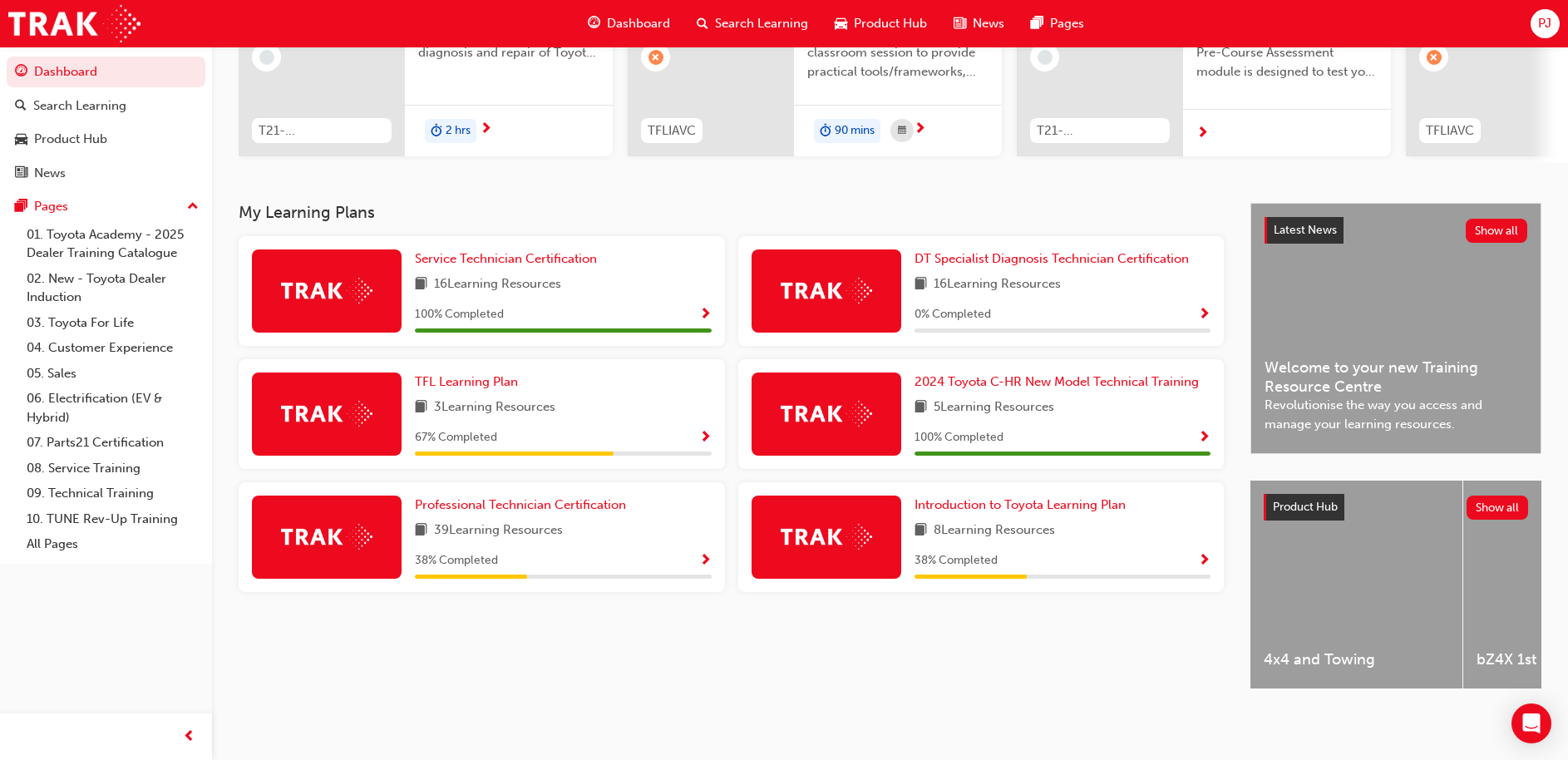
click at [633, 536] on div "Professional Technician Certification 39 Learning Resources 38 % Completed" at bounding box center [564, 537] width 297 height 83
click at [709, 554] on span "Show Progress" at bounding box center [705, 561] width 13 height 15
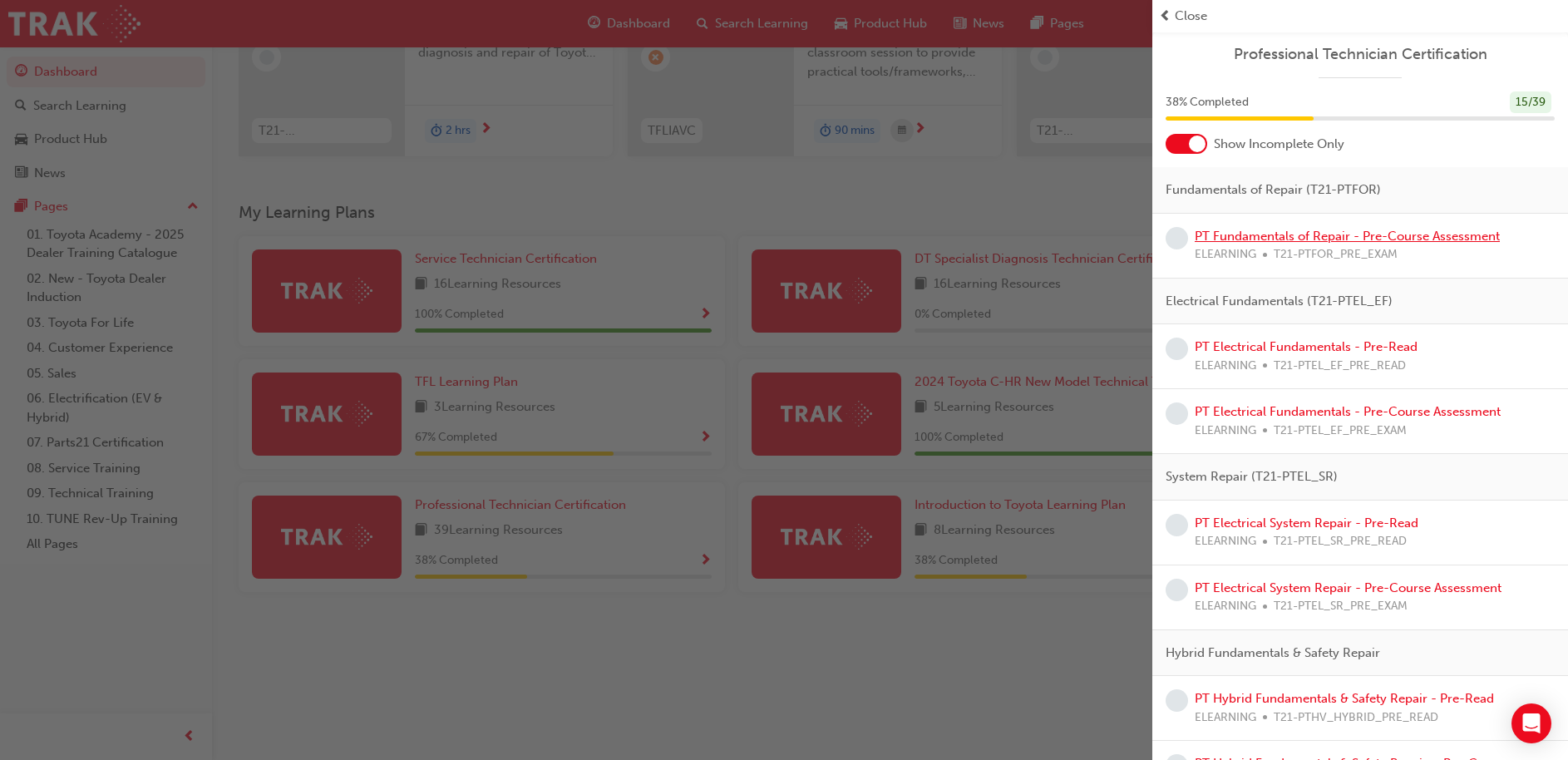
click at [1335, 235] on link "PT Fundamentals of Repair - Pre-Course Assessment" at bounding box center [1347, 235] width 305 height 15
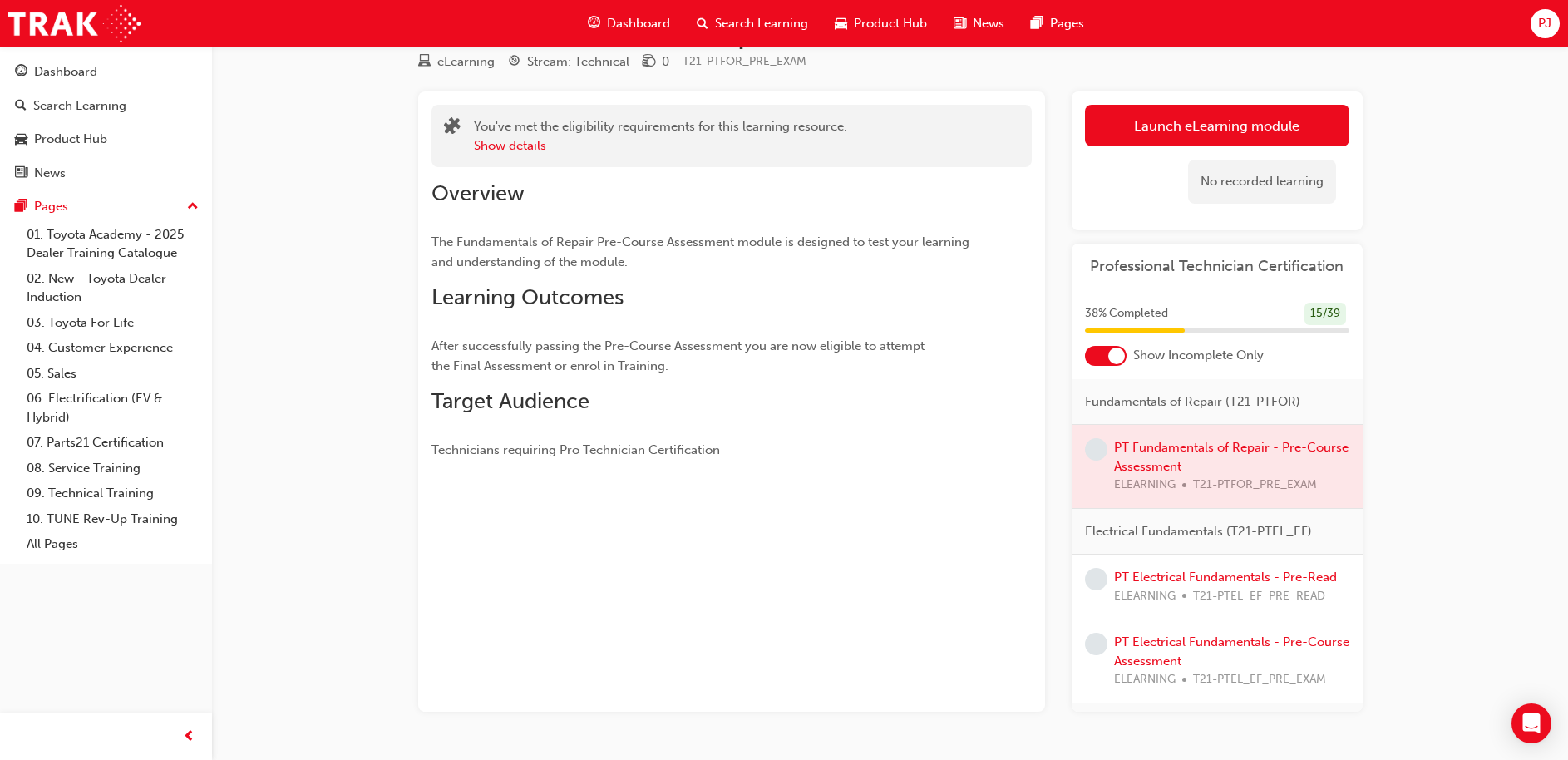
scroll to position [105, 0]
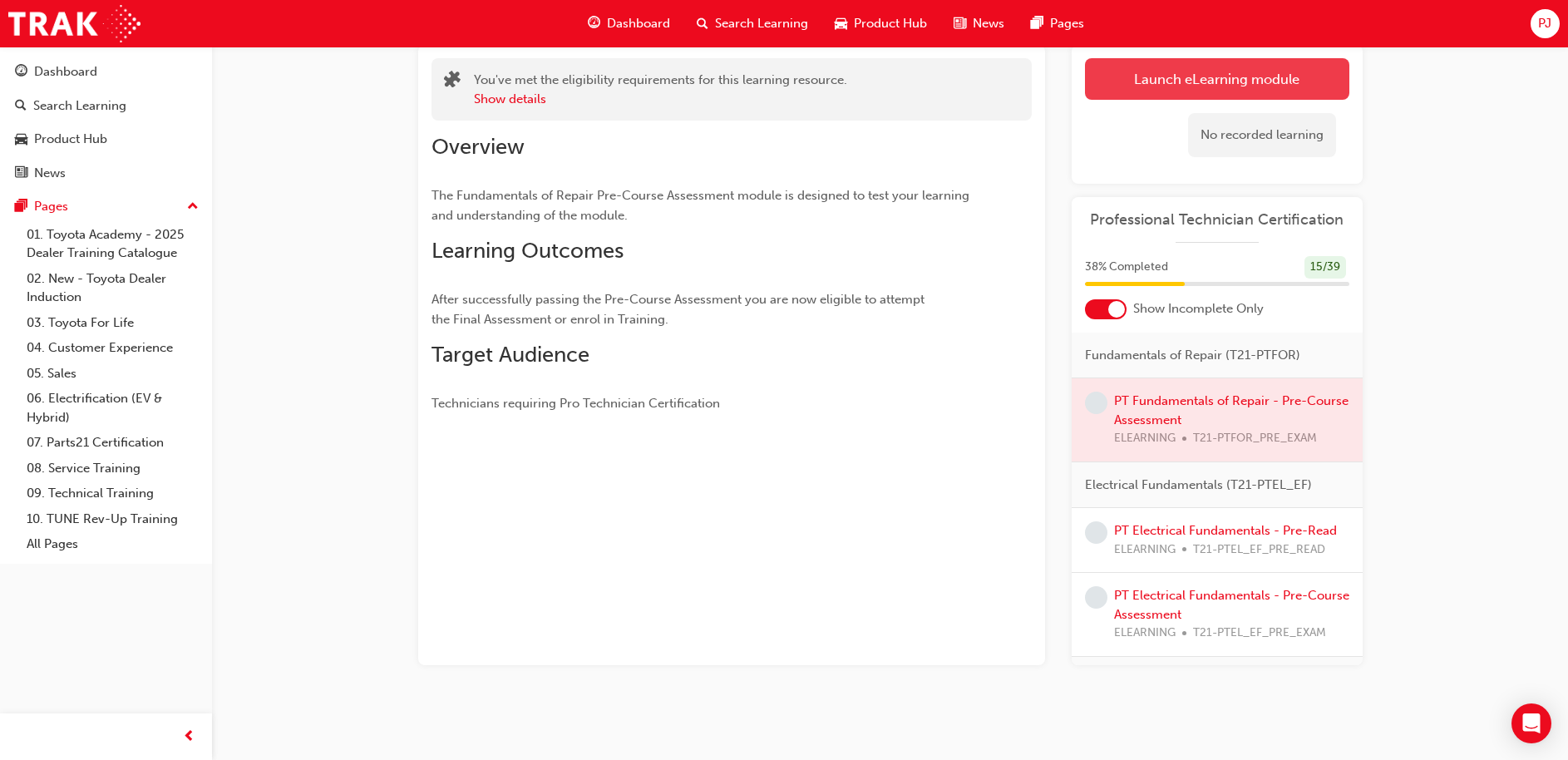
click at [1240, 69] on button "Launch eLearning module" at bounding box center [1216, 79] width 264 height 41
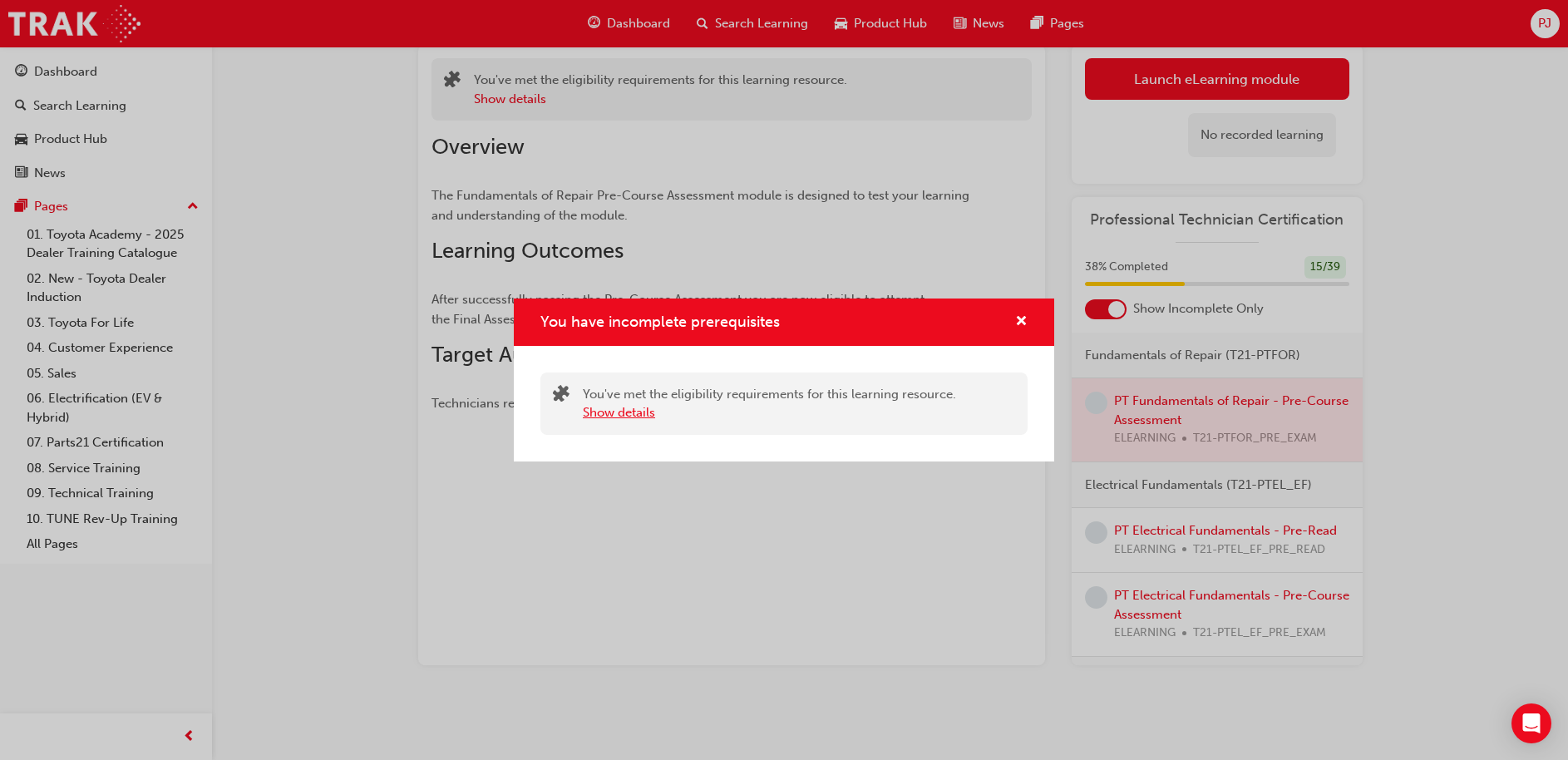
click at [622, 410] on button "Show details" at bounding box center [618, 413] width 72 height 19
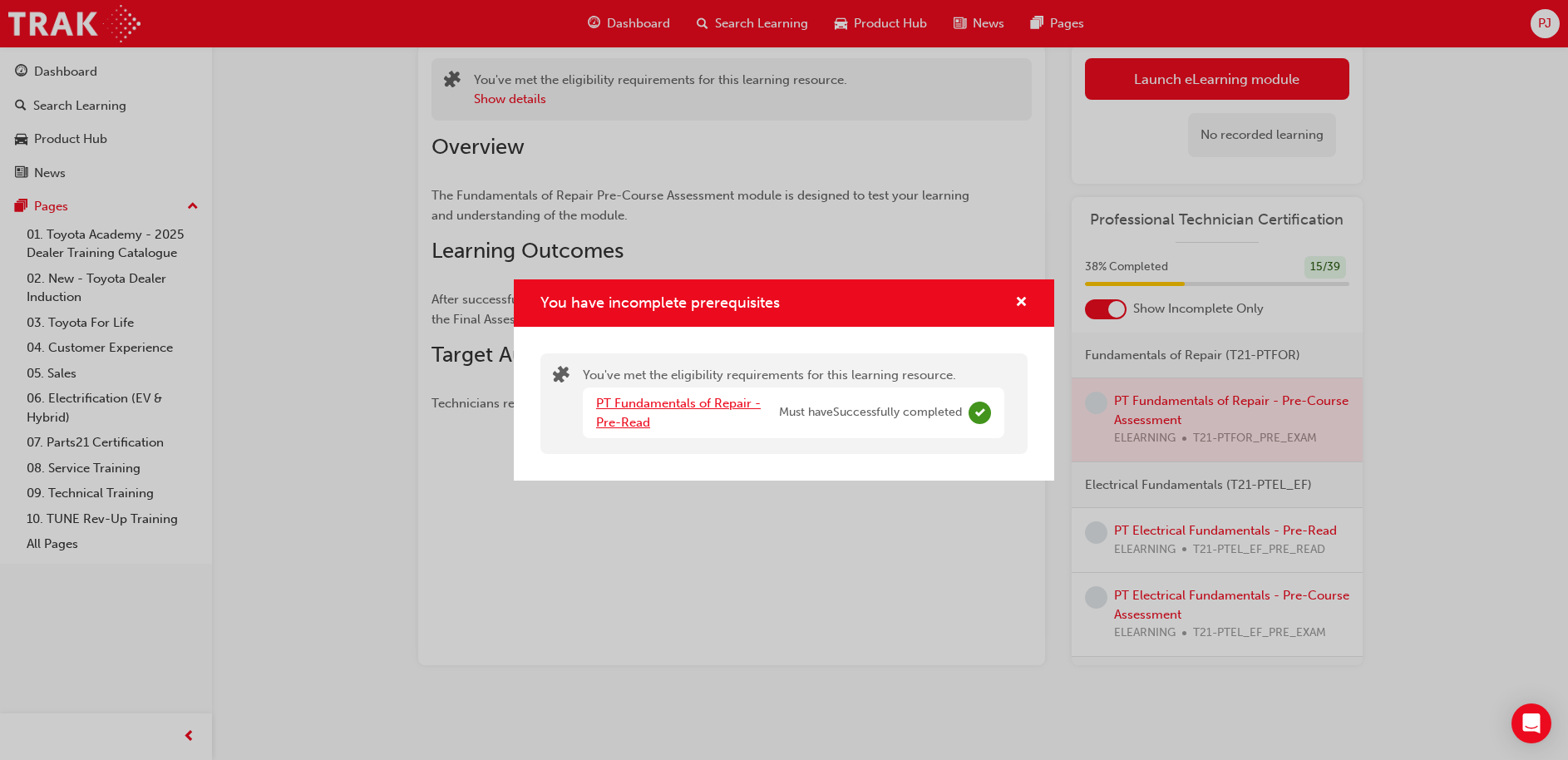
click at [670, 408] on link "PT Fundamentals of Repair - Pre-Read" at bounding box center [678, 413] width 165 height 34
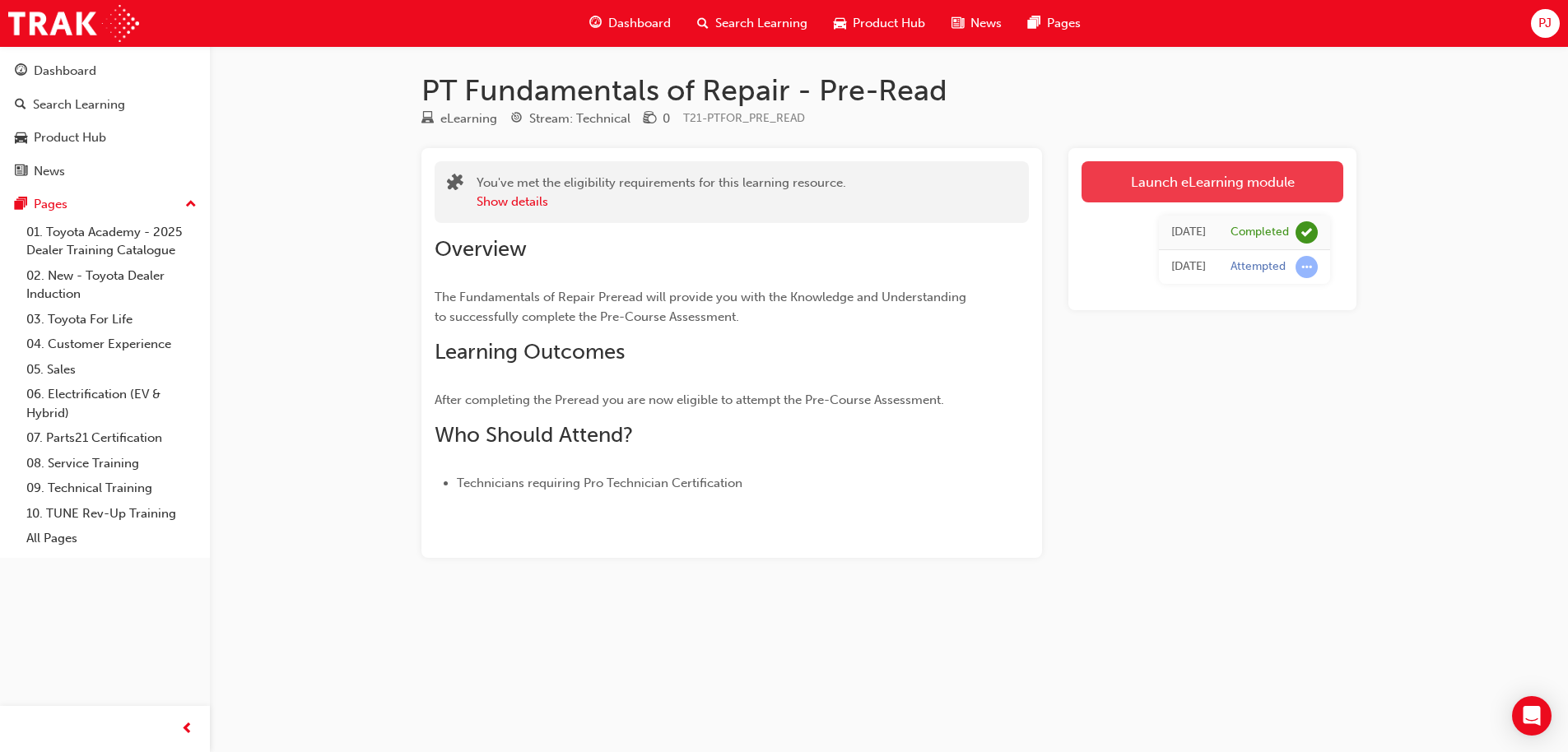
click at [1241, 187] on link "Launch eLearning module" at bounding box center [1212, 182] width 261 height 41
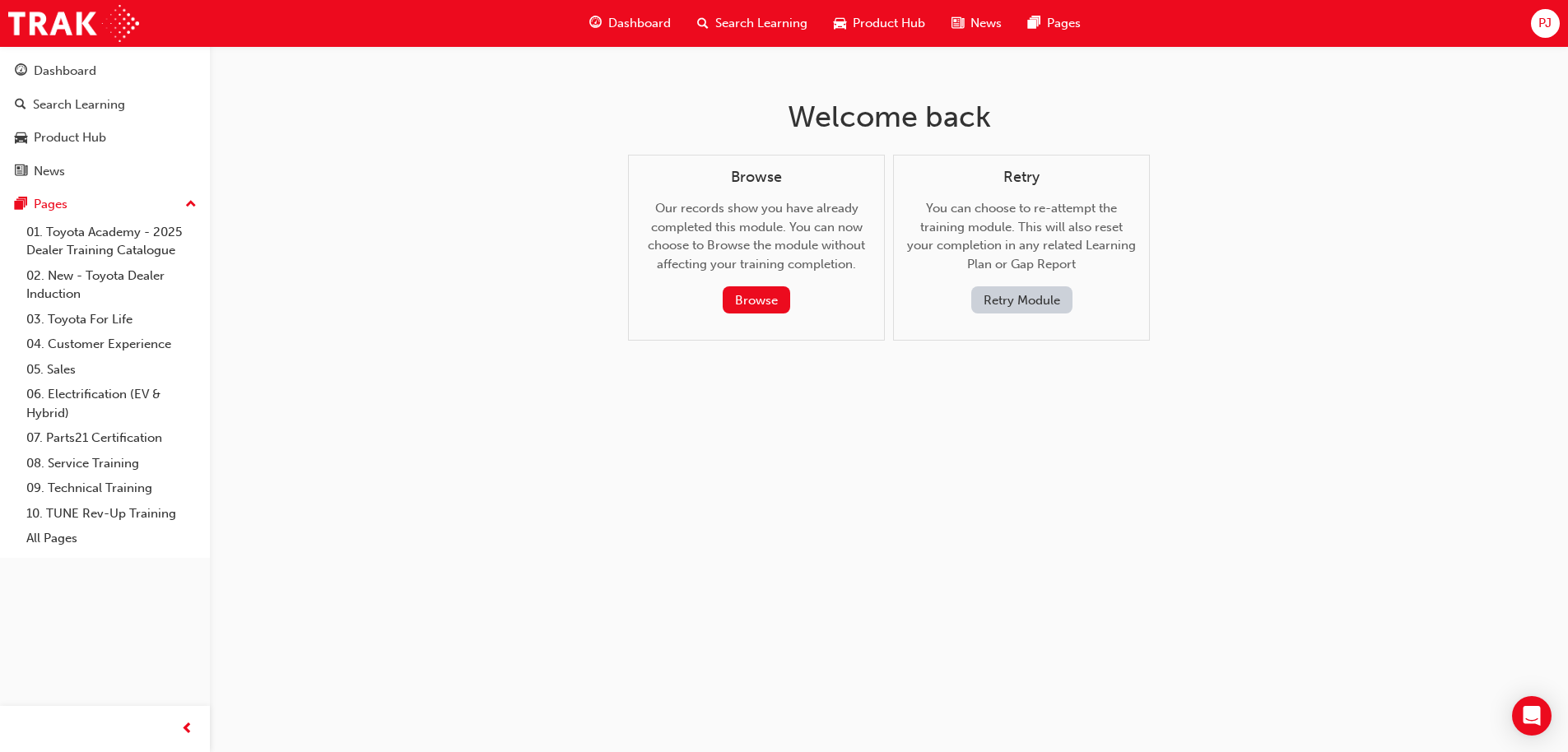
click at [1025, 304] on button "Retry Module" at bounding box center [1021, 299] width 101 height 27
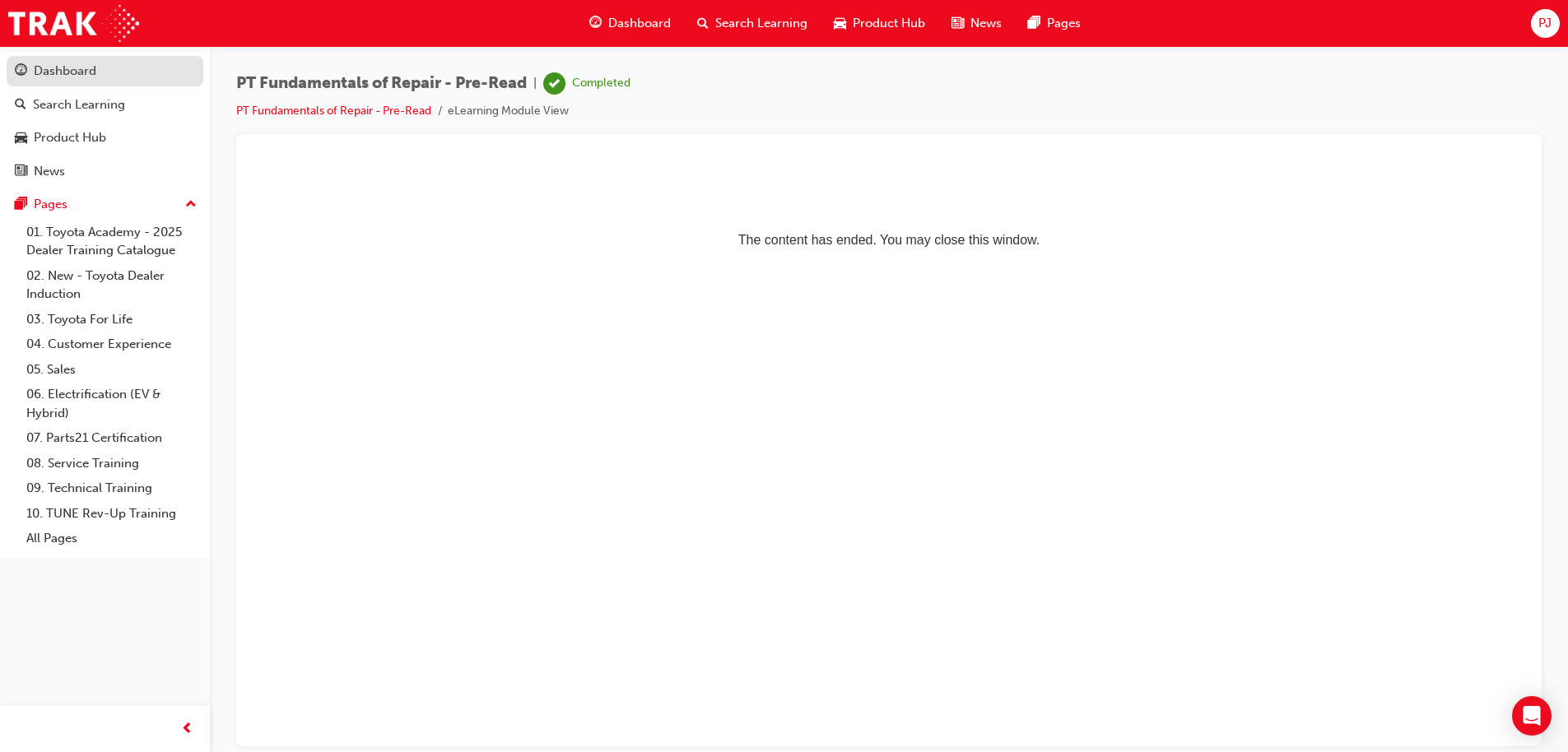
click at [73, 71] on div "Dashboard" at bounding box center [65, 71] width 63 height 19
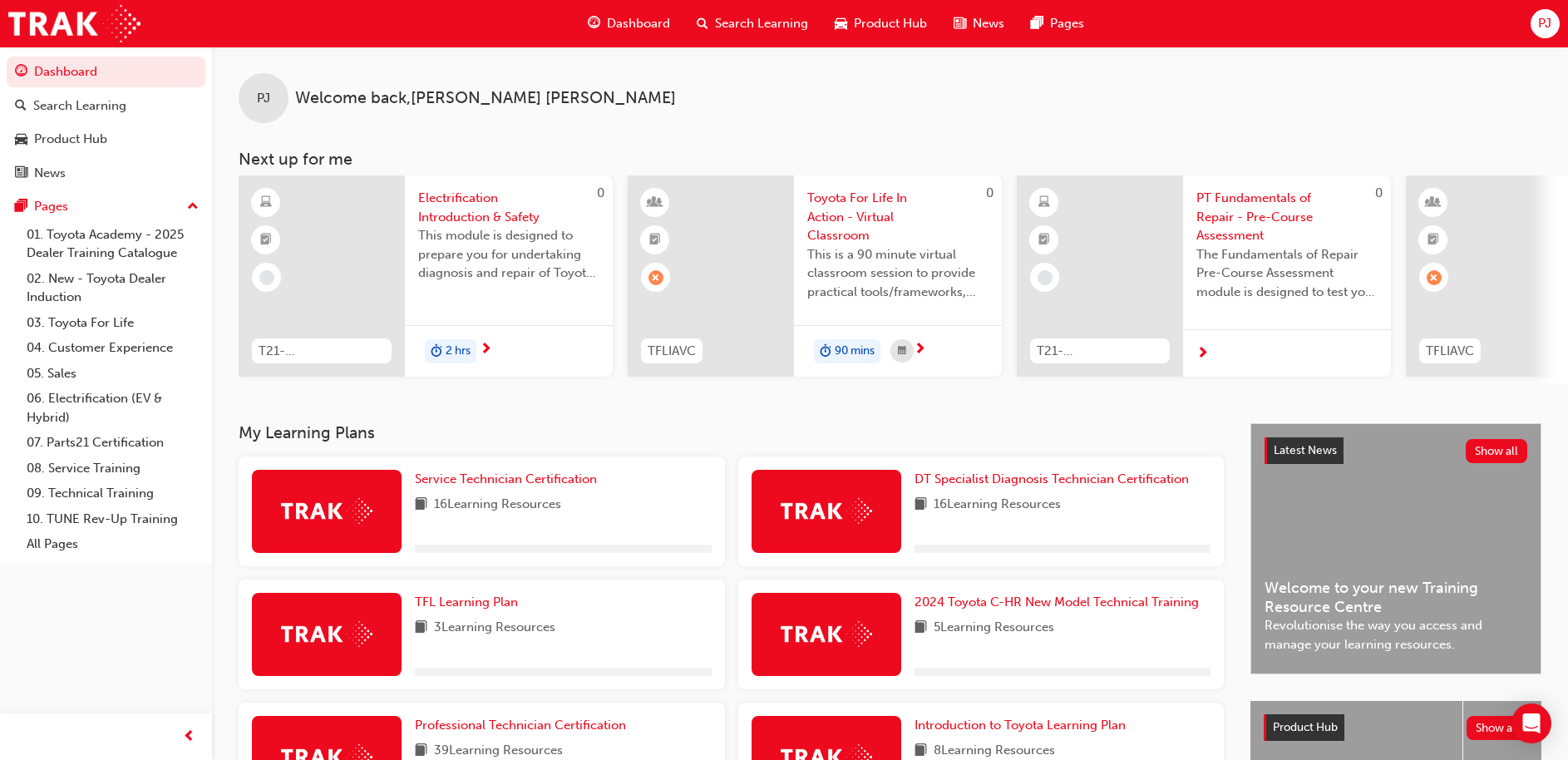
click at [623, 553] on div at bounding box center [564, 548] width 297 height 8
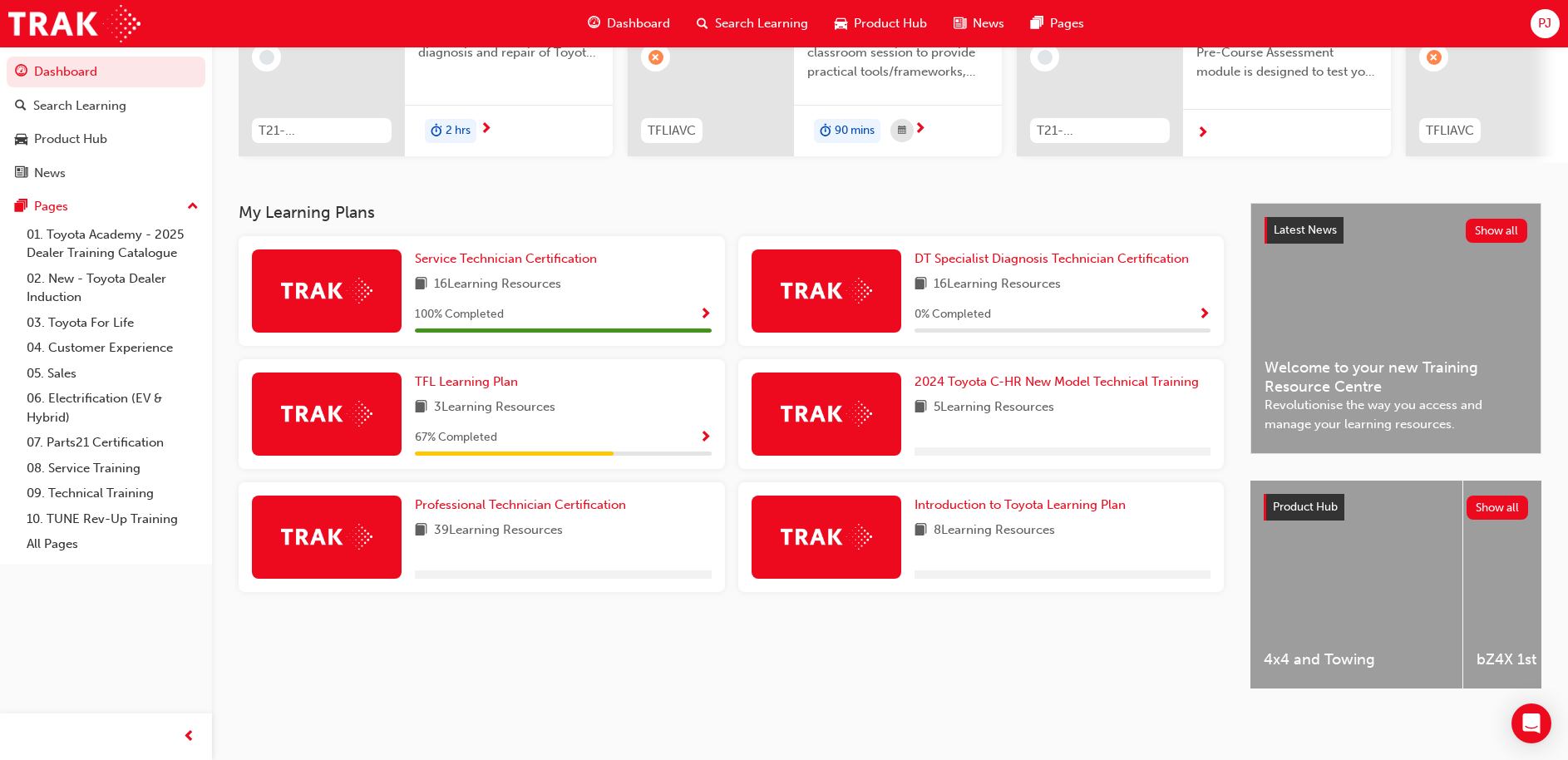
click at [542, 560] on div "Professional Technician Certification 39 Learning Resources" at bounding box center [564, 537] width 297 height 83
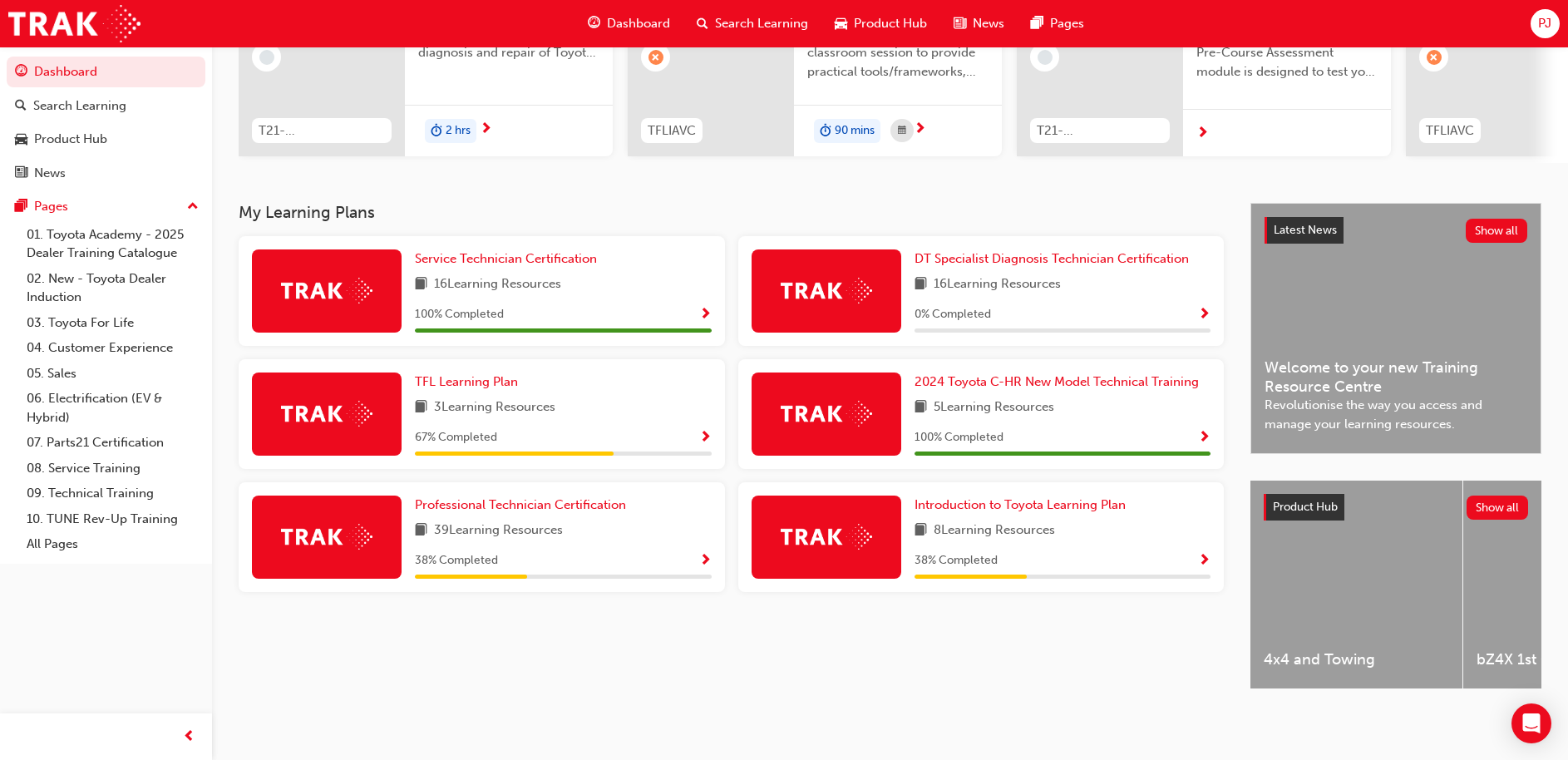
click at [697, 553] on div "38 % Completed" at bounding box center [564, 560] width 297 height 21
click at [593, 533] on div "39 Learning Resources" at bounding box center [564, 531] width 297 height 21
click at [708, 554] on span "Show Progress" at bounding box center [705, 561] width 13 height 15
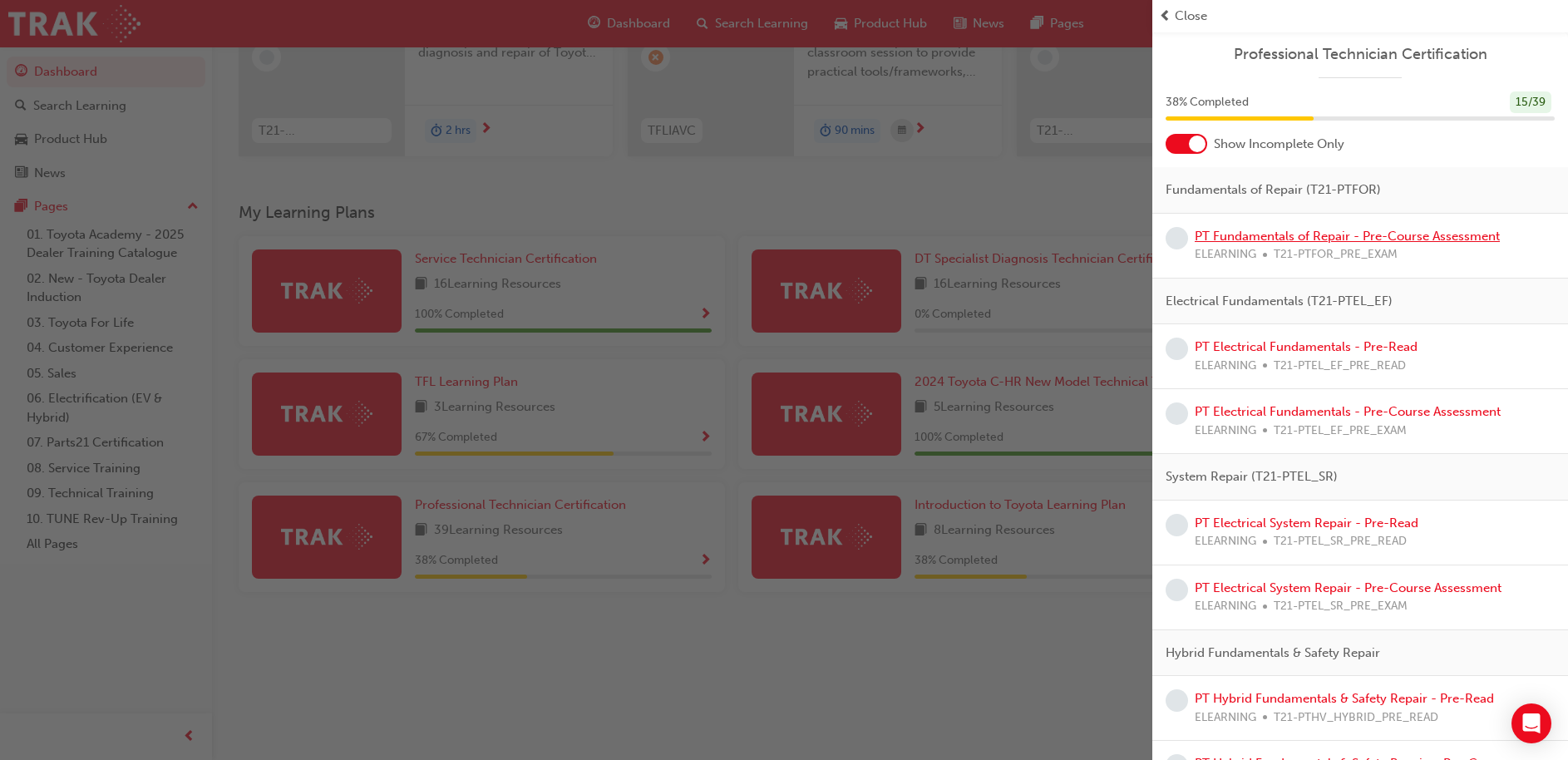
click at [1380, 240] on link "PT Fundamentals of Repair - Pre-Course Assessment" at bounding box center [1347, 235] width 305 height 15
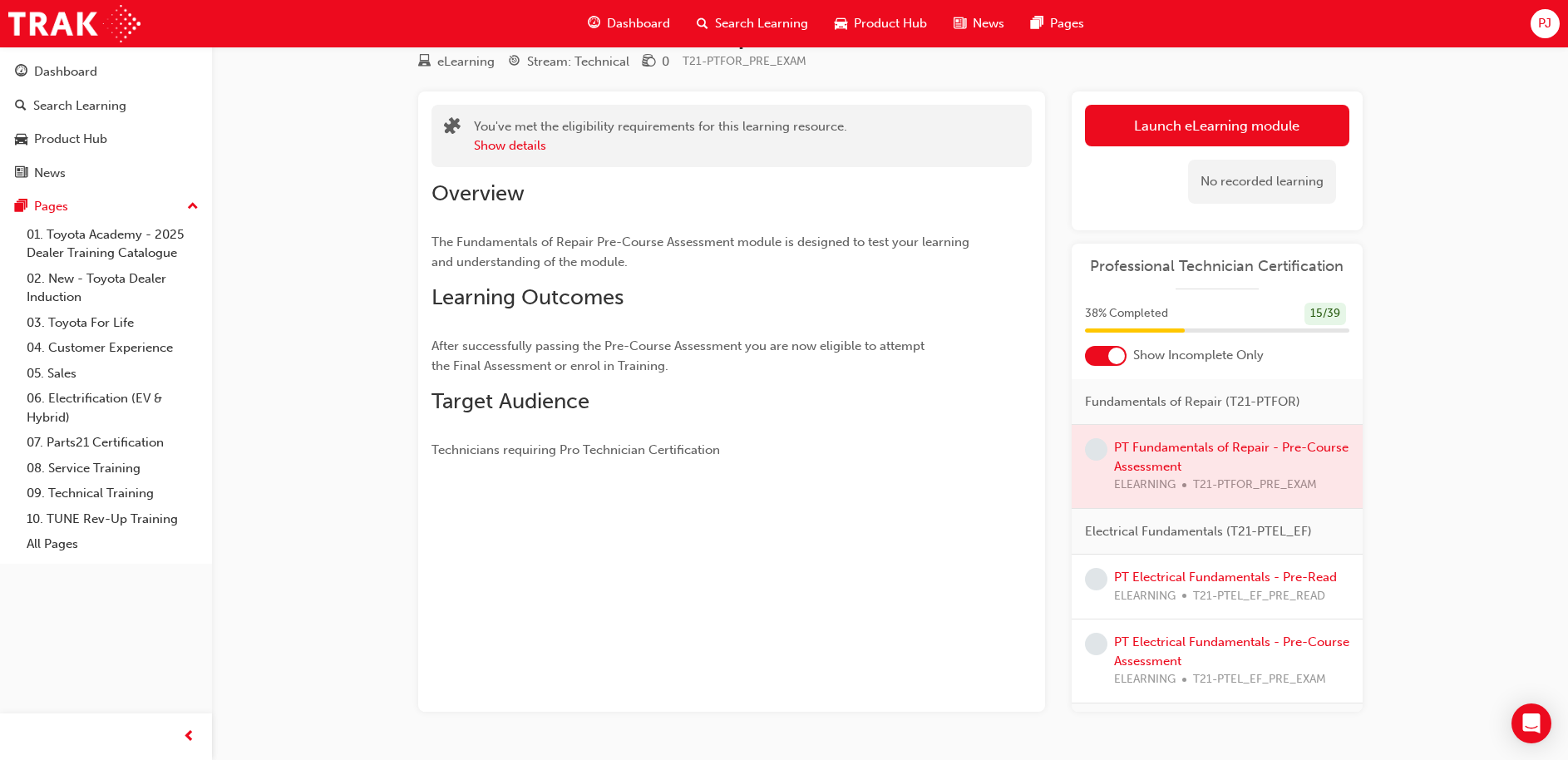
scroll to position [105, 0]
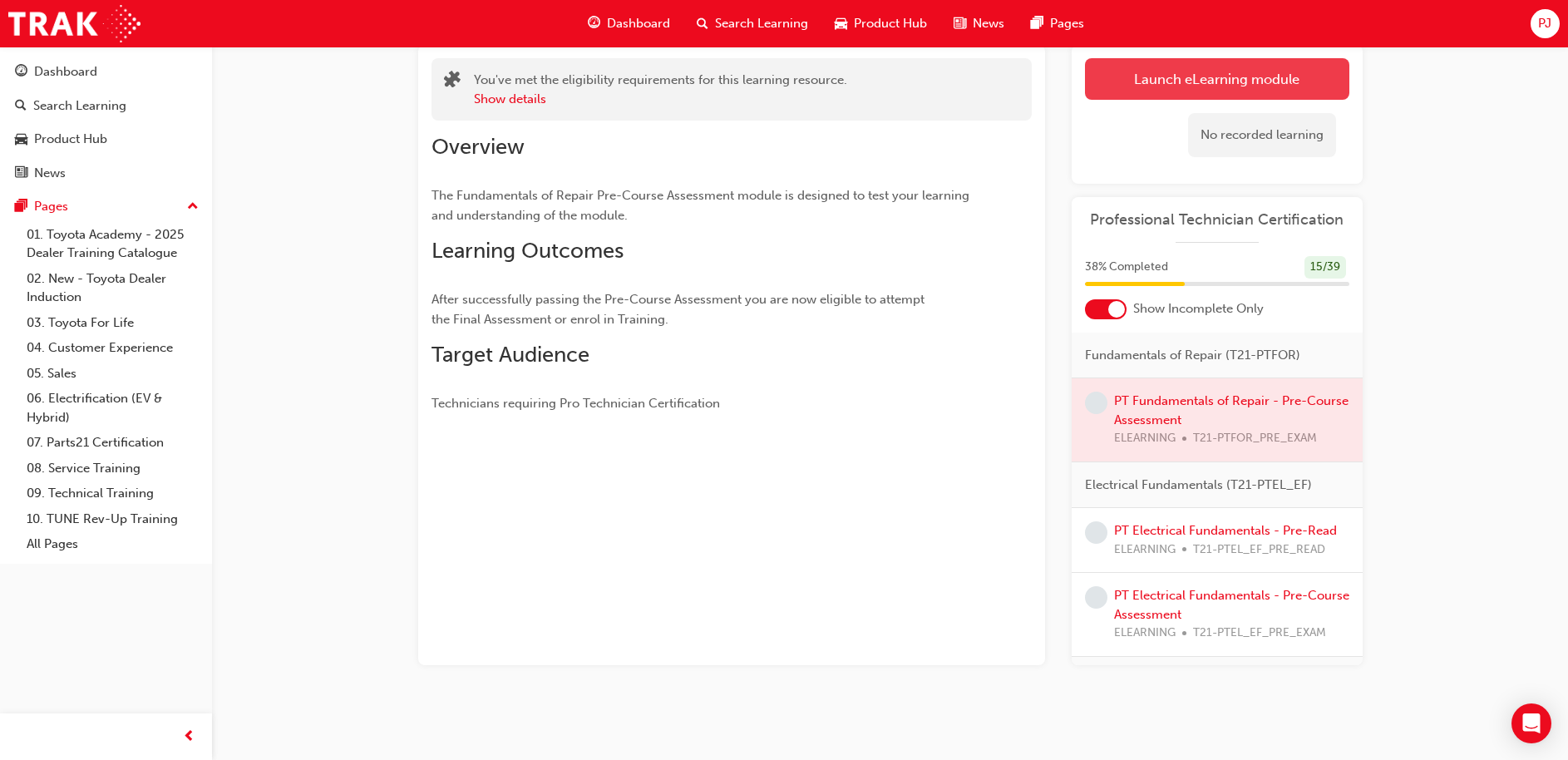
click at [1149, 72] on link "Launch eLearning module" at bounding box center [1216, 79] width 264 height 41
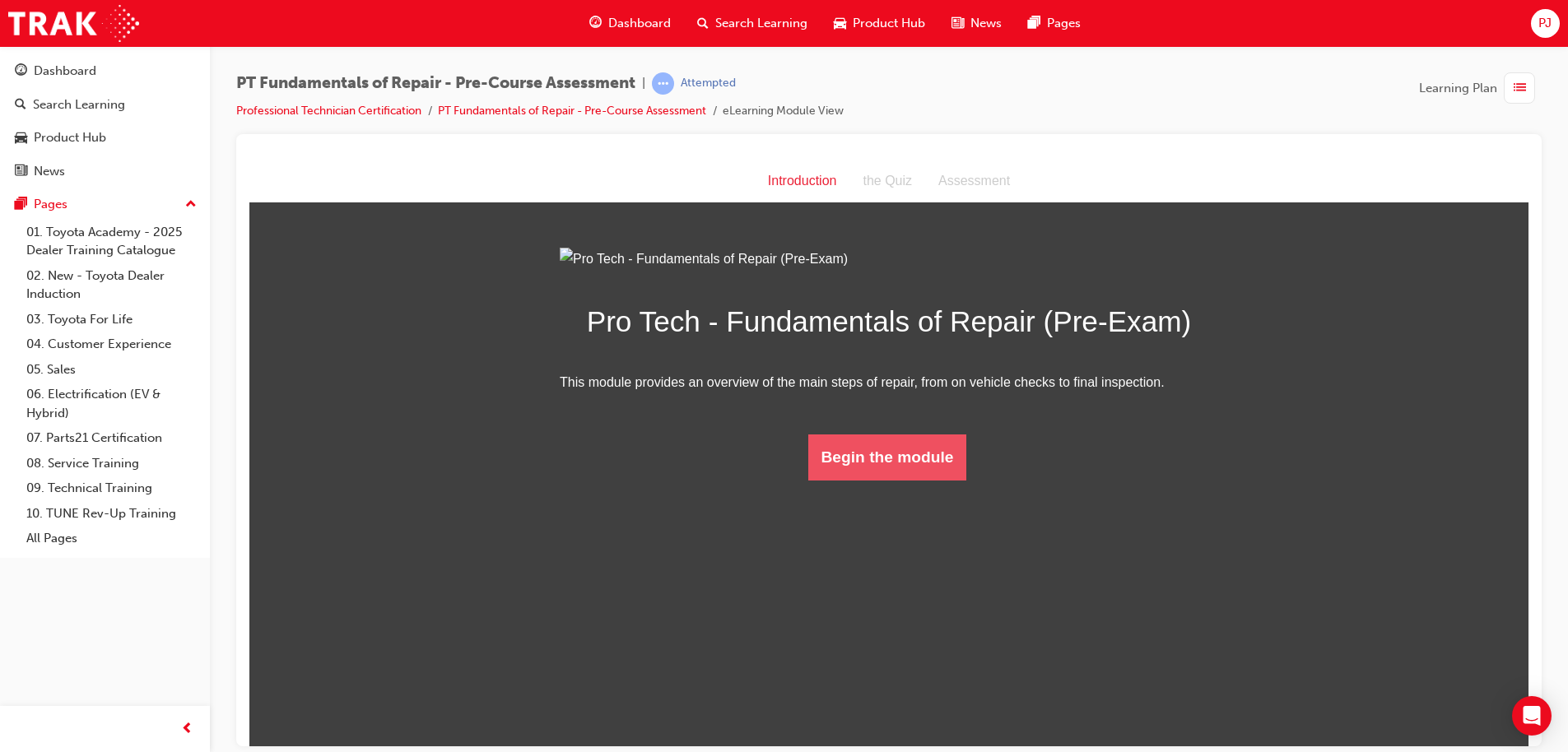
click at [892, 480] on button "Begin the module" at bounding box center [887, 457] width 159 height 46
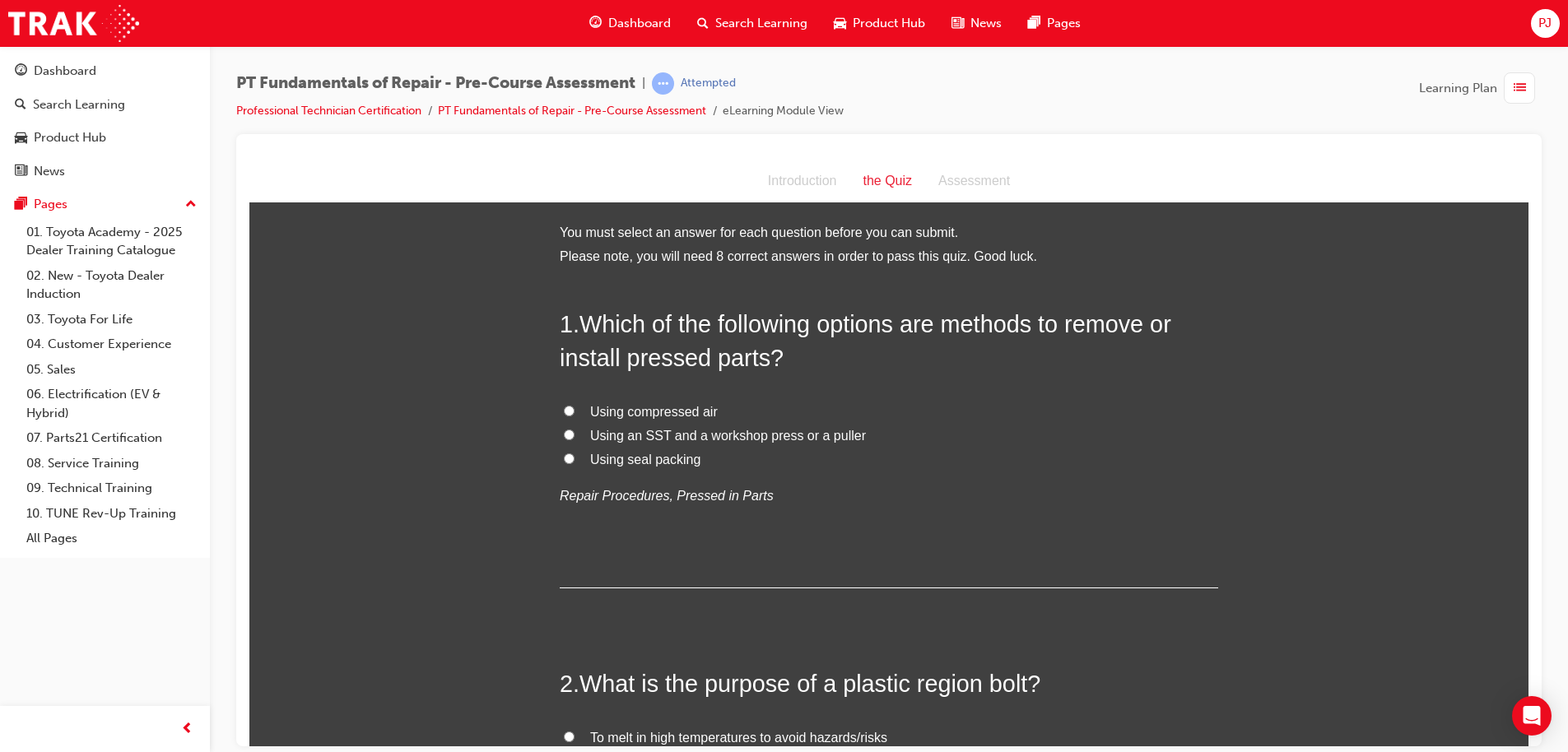
click at [563, 435] on input "Using an SST and a workshop press or a puller" at bounding box center [569, 434] width 11 height 11
radio input "true"
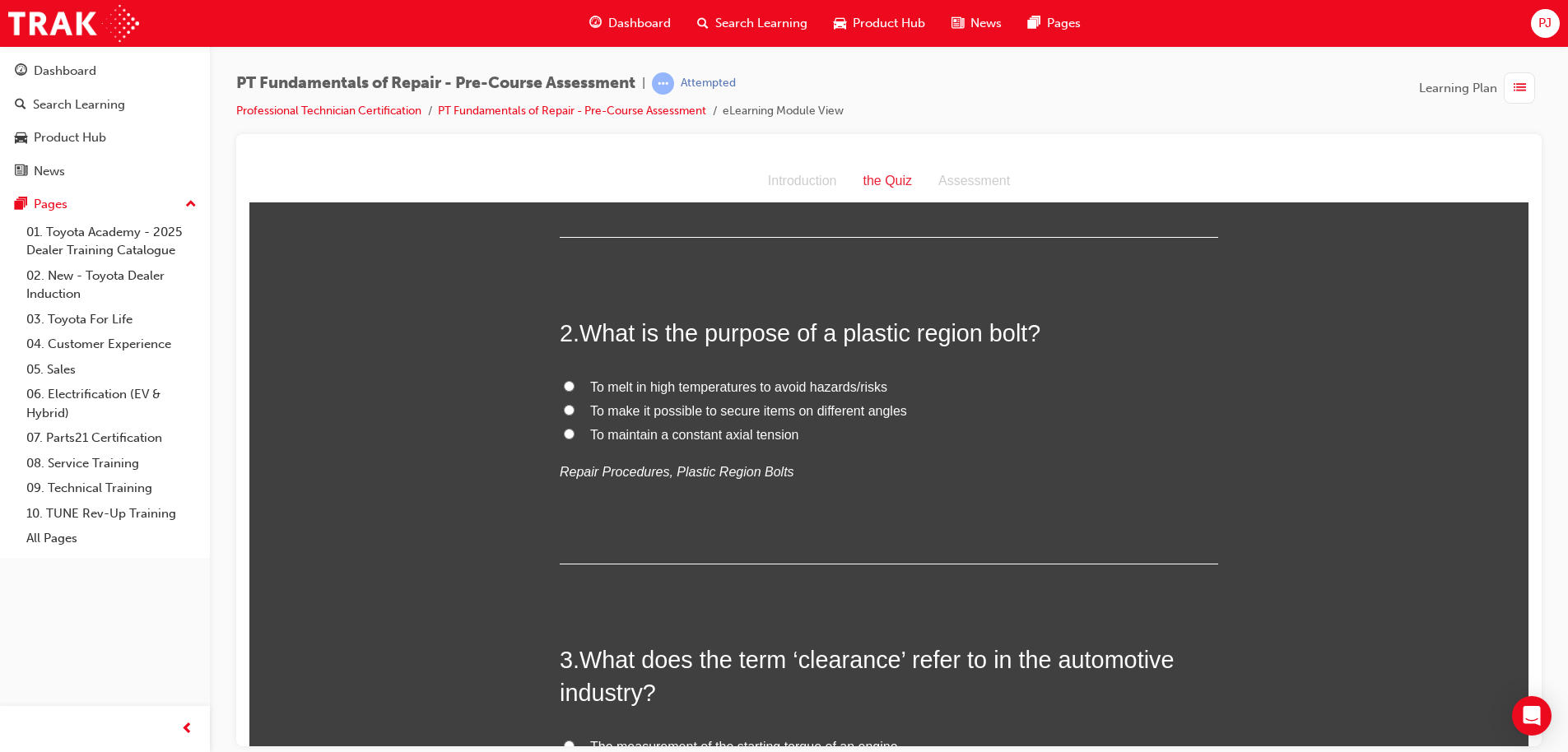
scroll to position [388, 0]
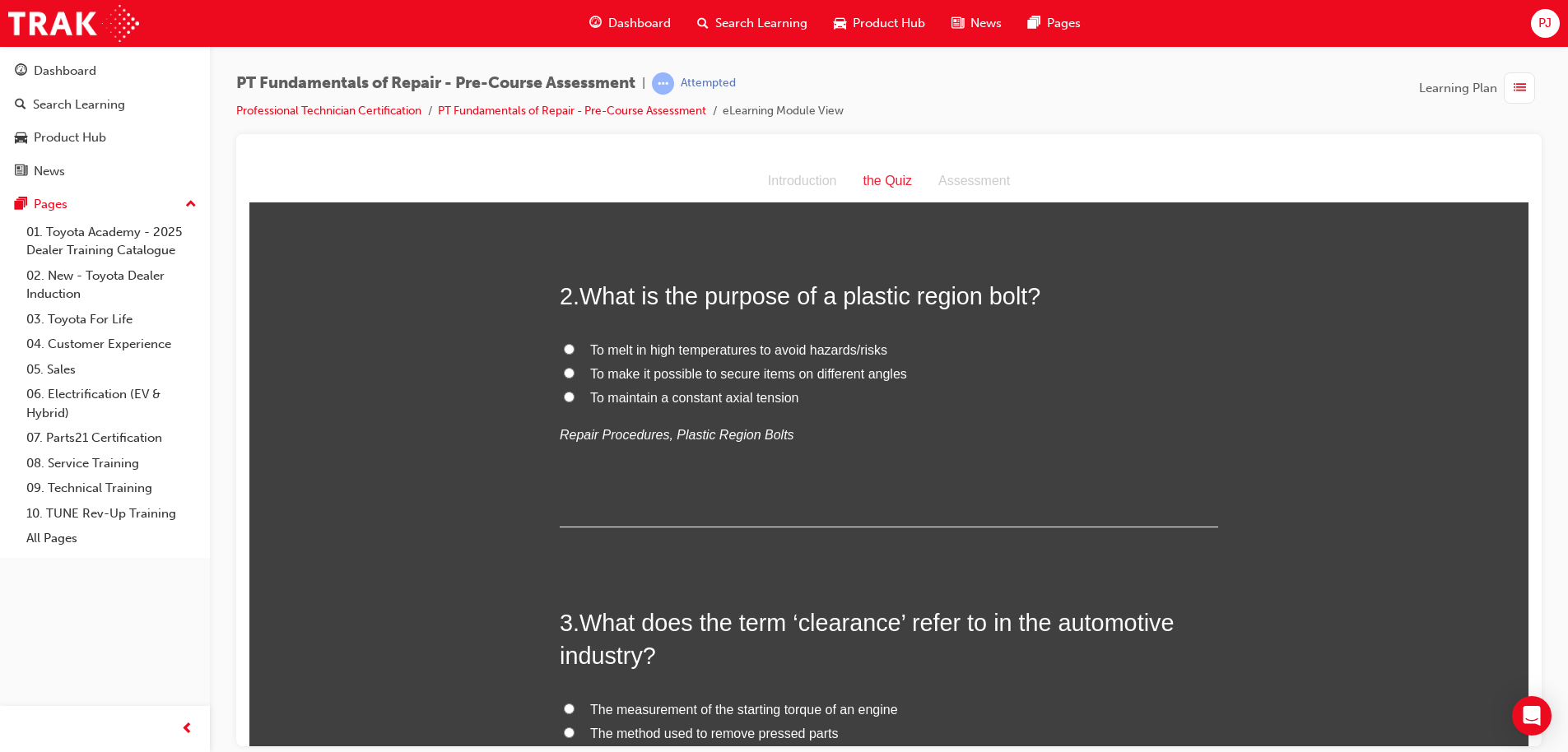
click at [563, 392] on input "To maintain a constant axial tension" at bounding box center [569, 396] width 11 height 11
radio input "true"
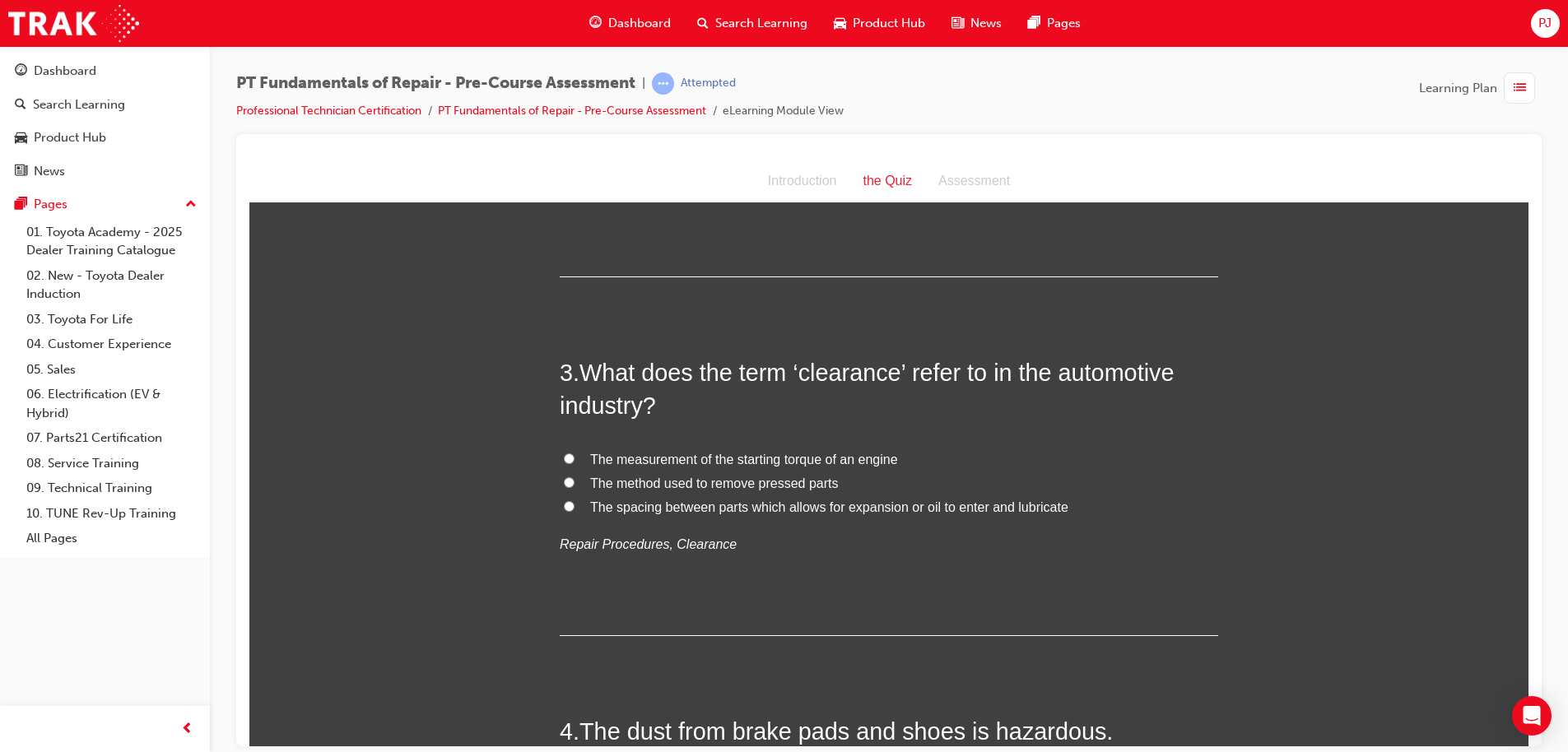
scroll to position [646, 0]
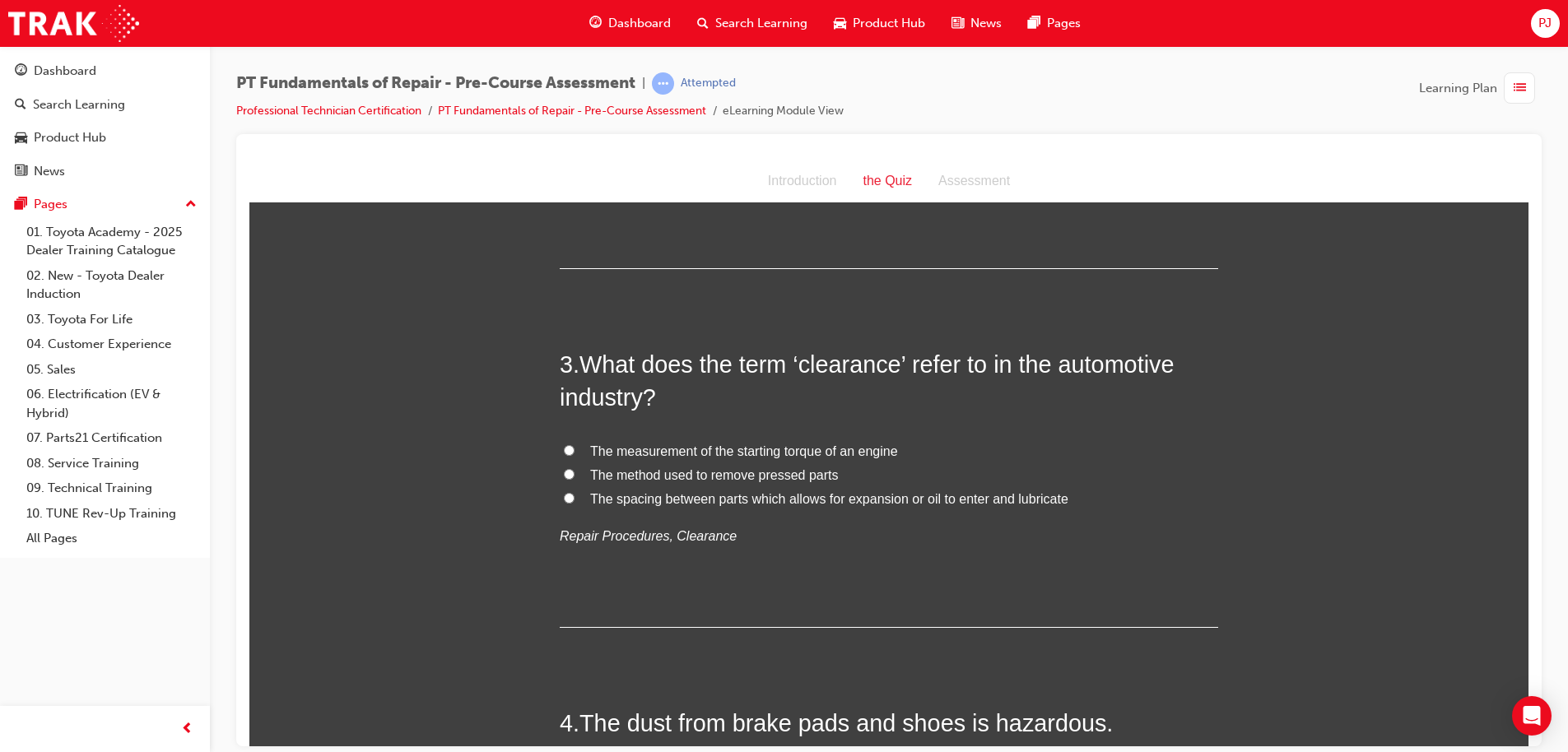
click at [564, 491] on label "The spacing between parts which allows for expansion or oil to enter and lubric…" at bounding box center [889, 499] width 658 height 24
click at [564, 492] on input "The spacing between parts which allows for expansion or oil to enter and lubric…" at bounding box center [569, 498] width 11 height 11
radio input "true"
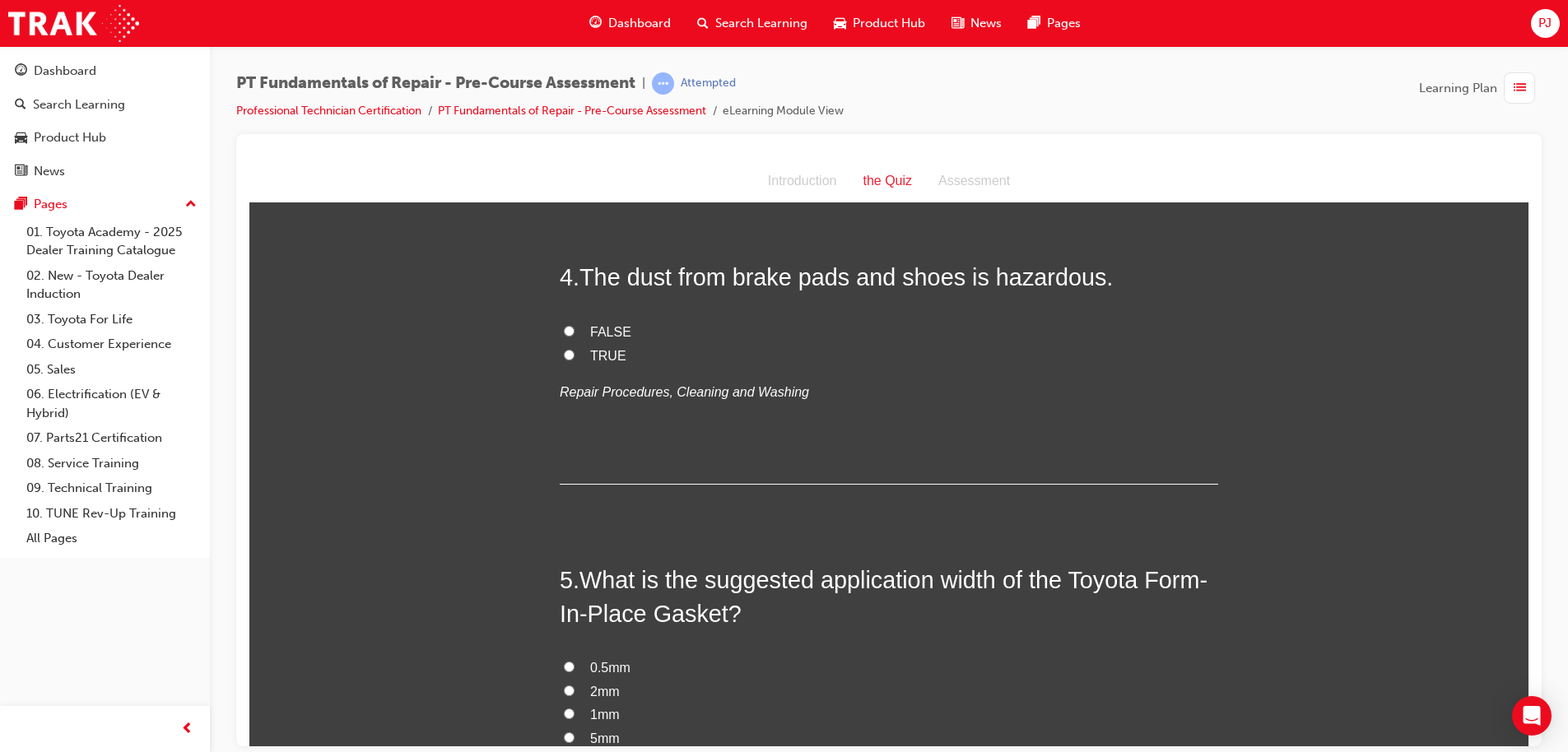
scroll to position [1094, 0]
click at [560, 343] on label "TRUE" at bounding box center [889, 353] width 658 height 24
click at [563, 347] on input "TRUE" at bounding box center [569, 353] width 11 height 11
radio input "true"
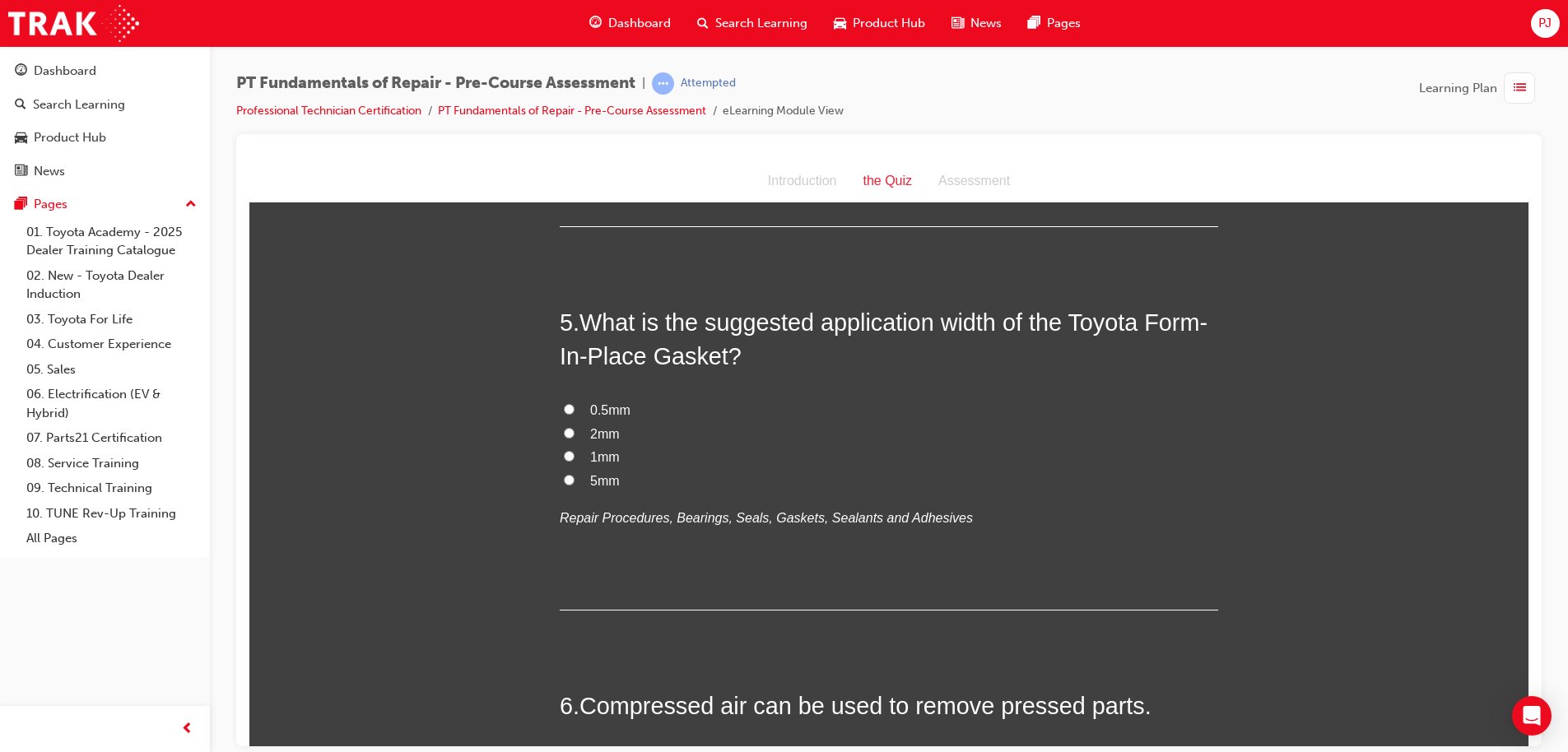
scroll to position [1351, 0]
click at [563, 429] on input "2mm" at bounding box center [569, 430] width 11 height 11
radio input "true"
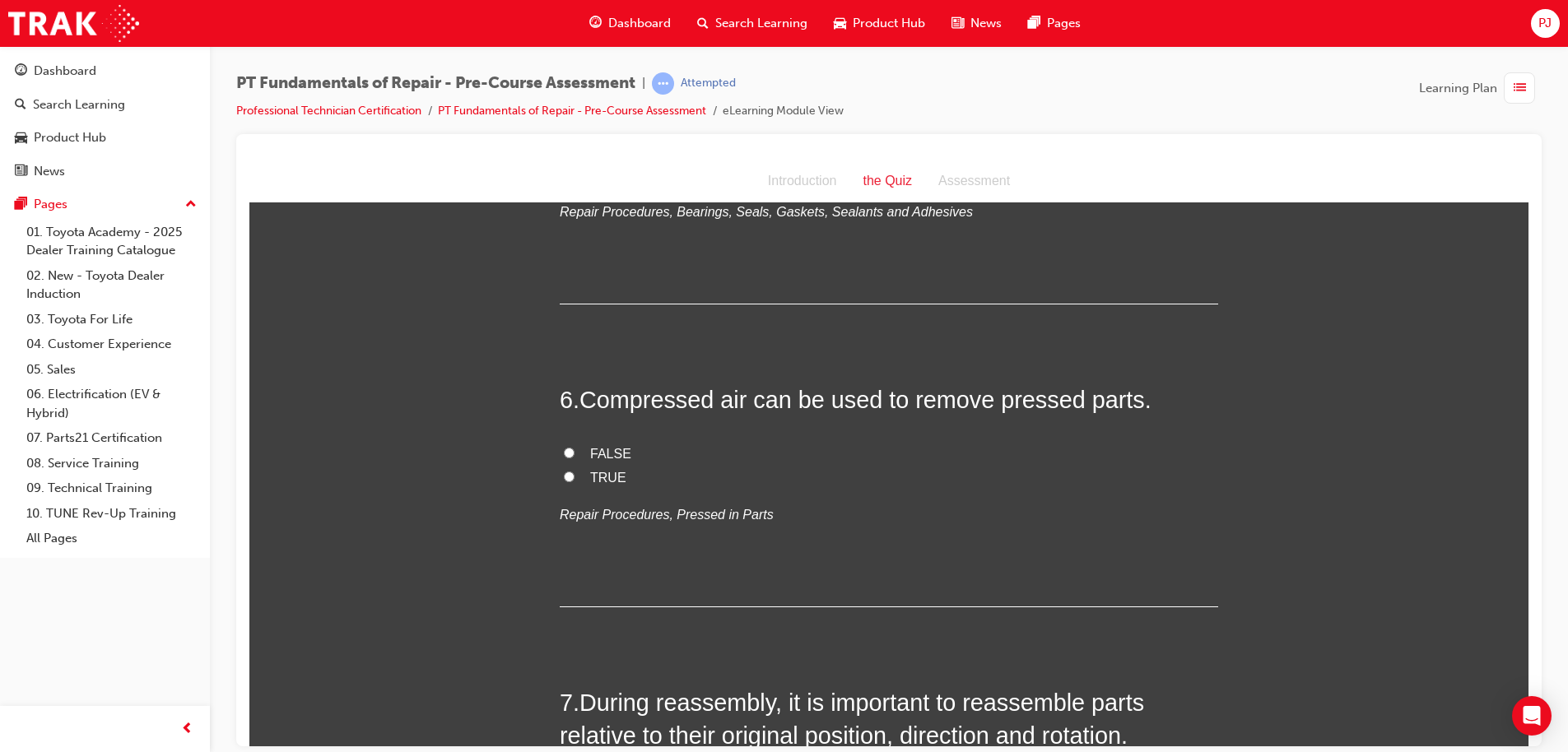
scroll to position [1663, 0]
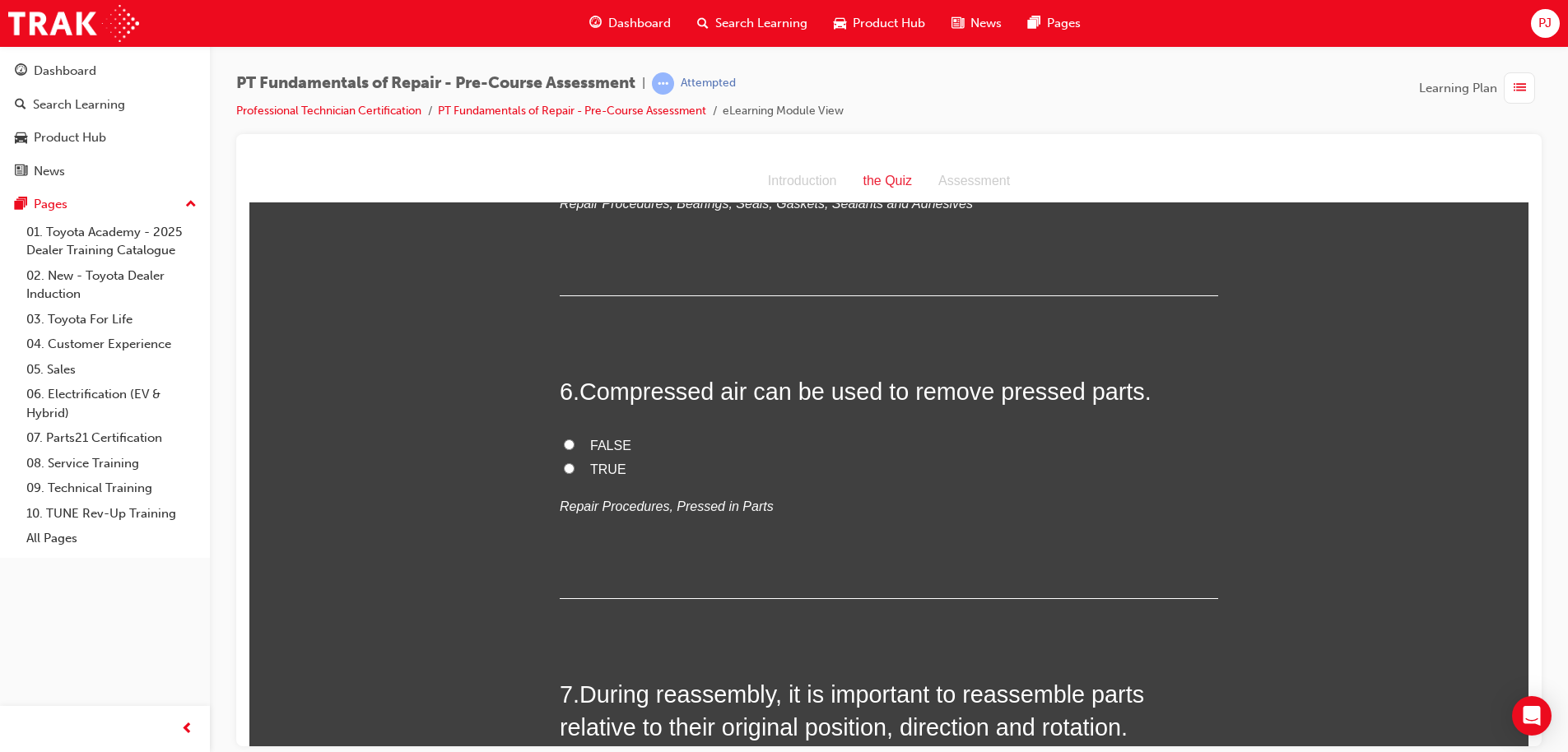
click at [571, 441] on label "FALSE" at bounding box center [889, 446] width 658 height 24
click at [571, 441] on input "FALSE" at bounding box center [569, 444] width 11 height 11
radio input "true"
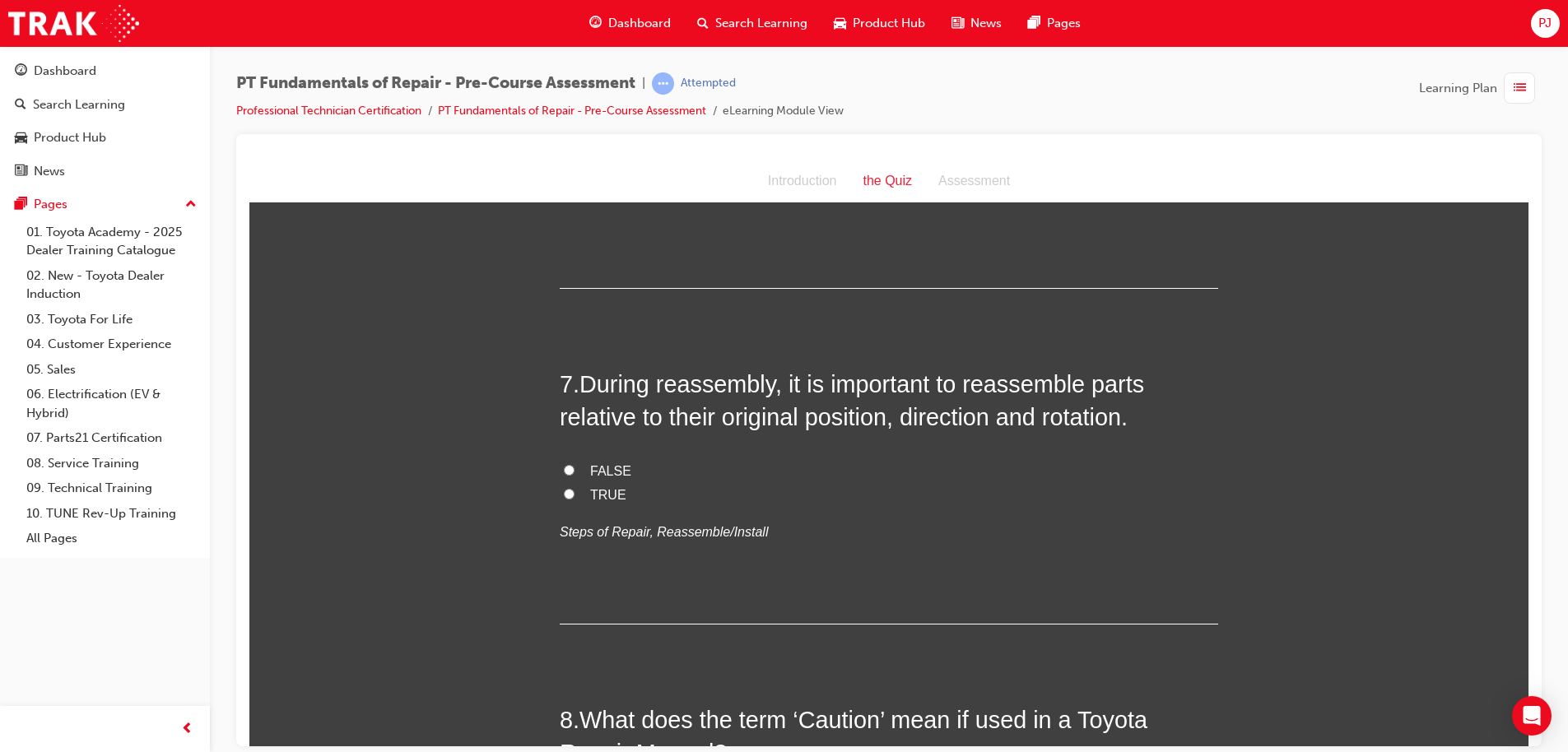
scroll to position [1976, 0]
click at [563, 487] on input "TRUE" at bounding box center [569, 491] width 11 height 11
radio input "true"
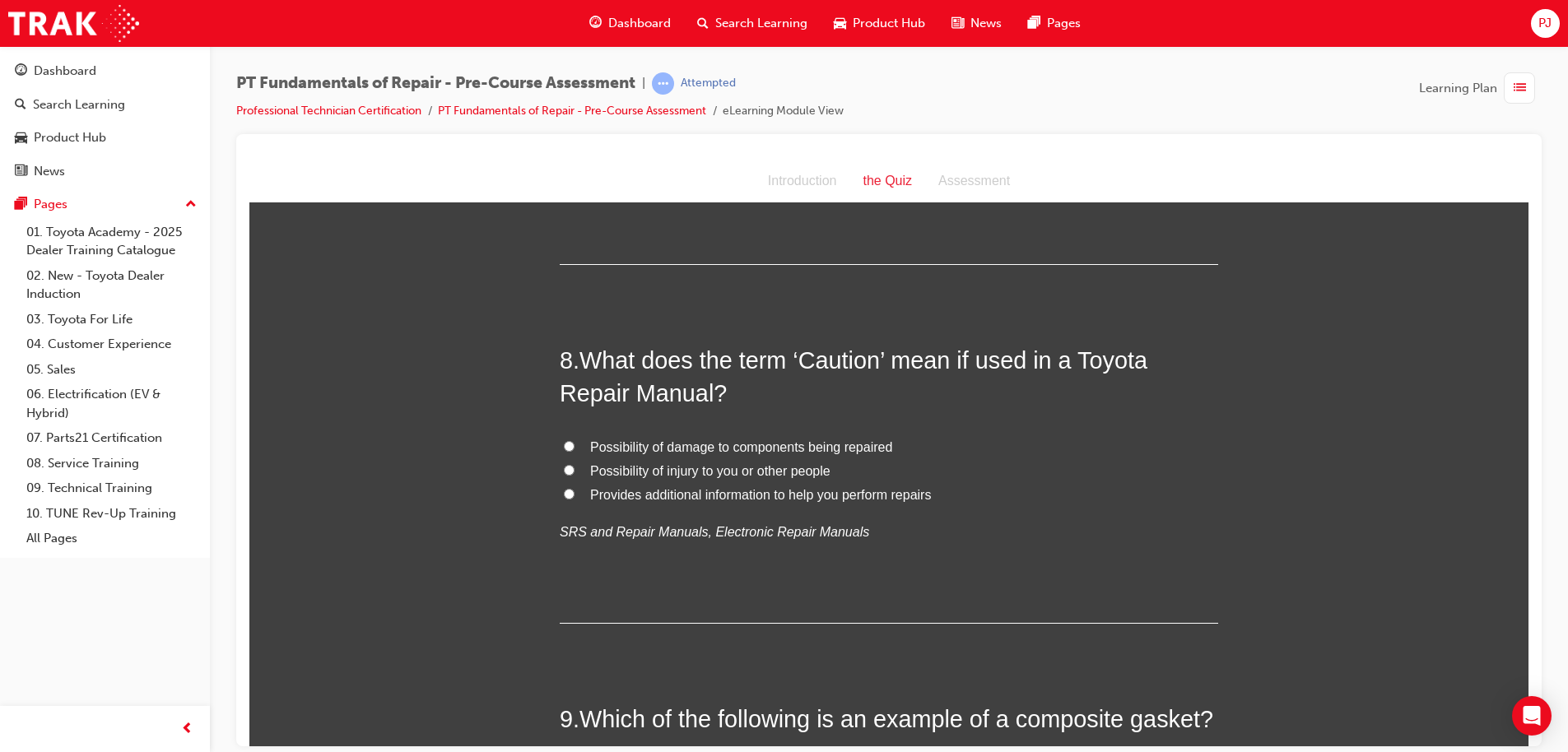
scroll to position [2338, 0]
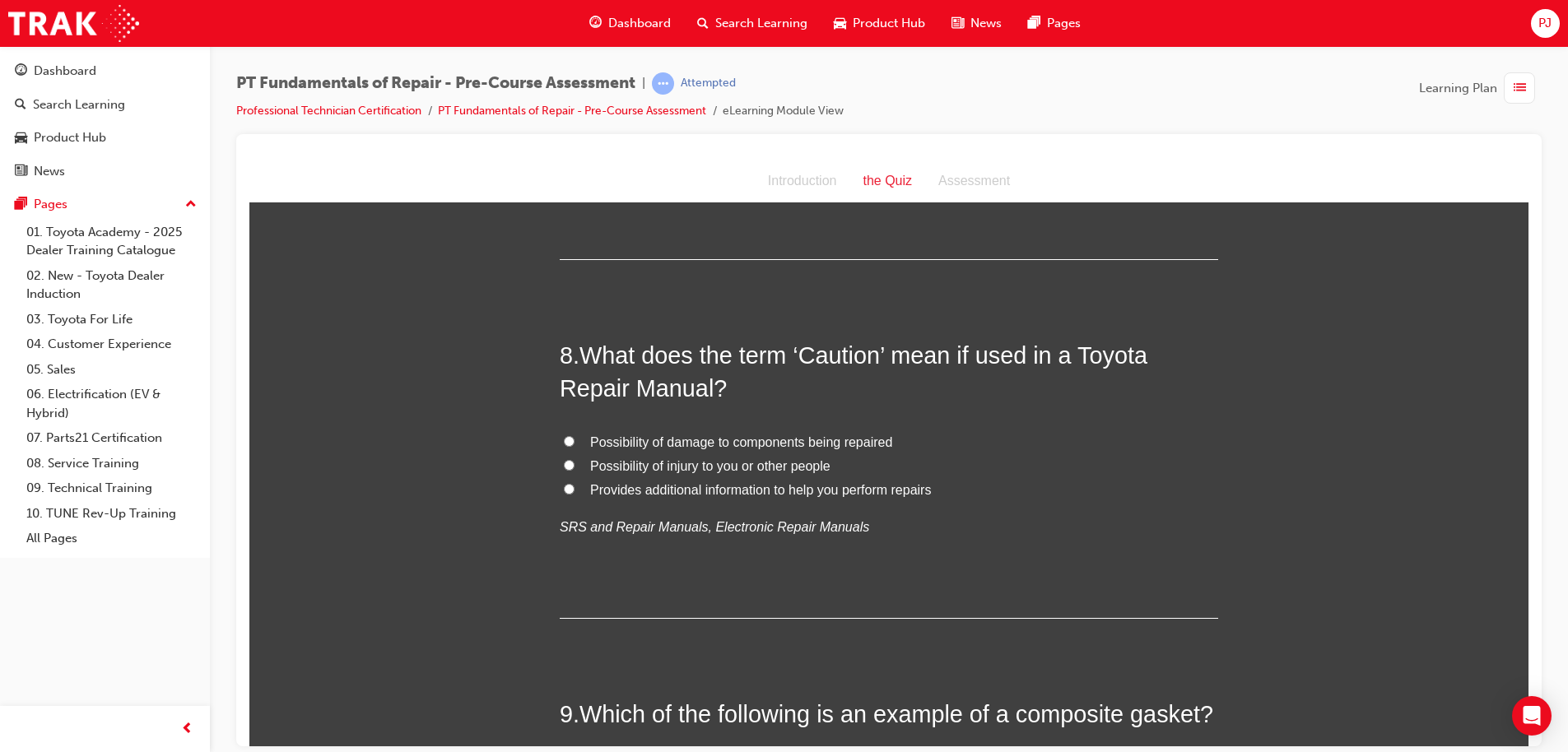
click at [563, 436] on input "Possibility of damage to components being repaired" at bounding box center [569, 440] width 11 height 11
radio input "true"
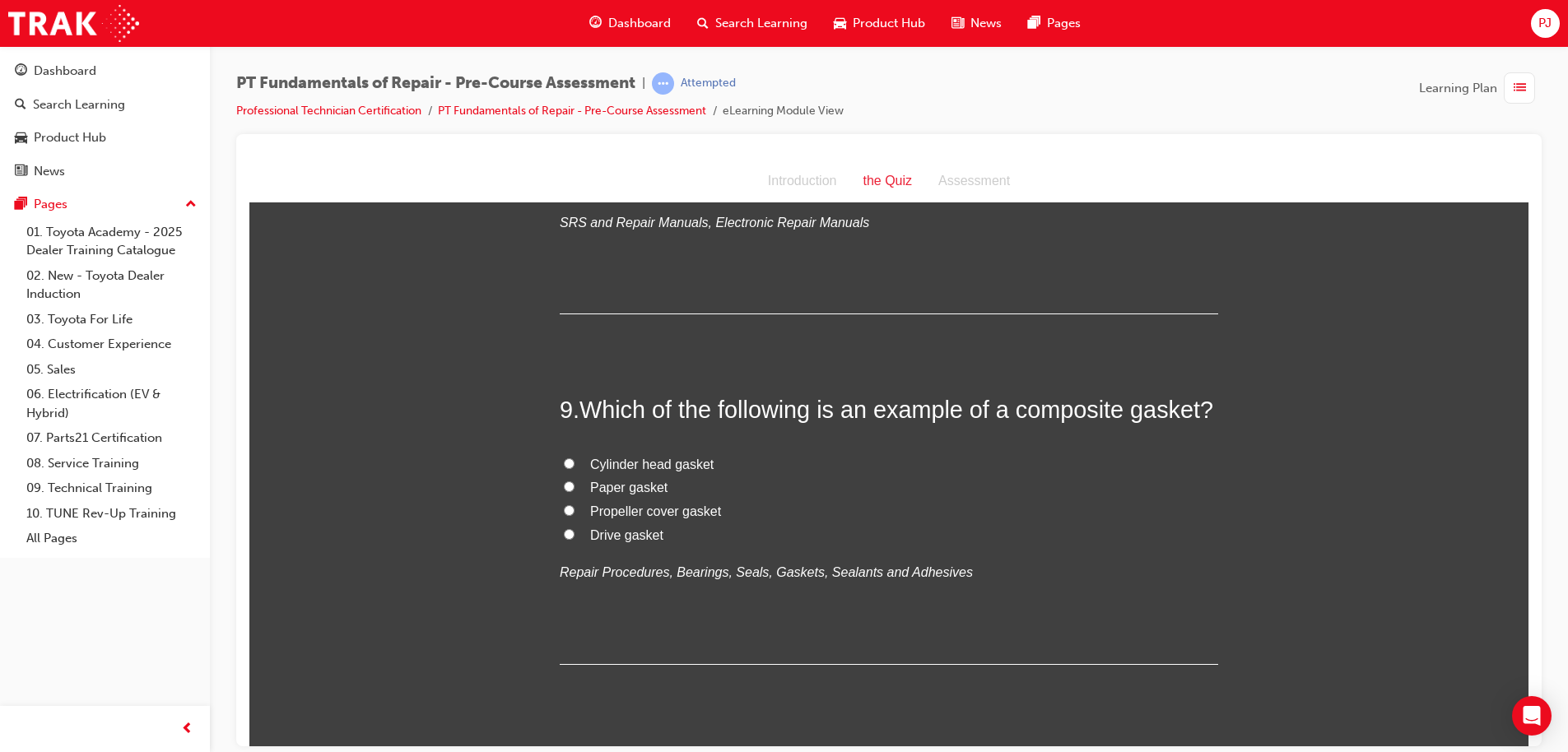
scroll to position [2703, 0]
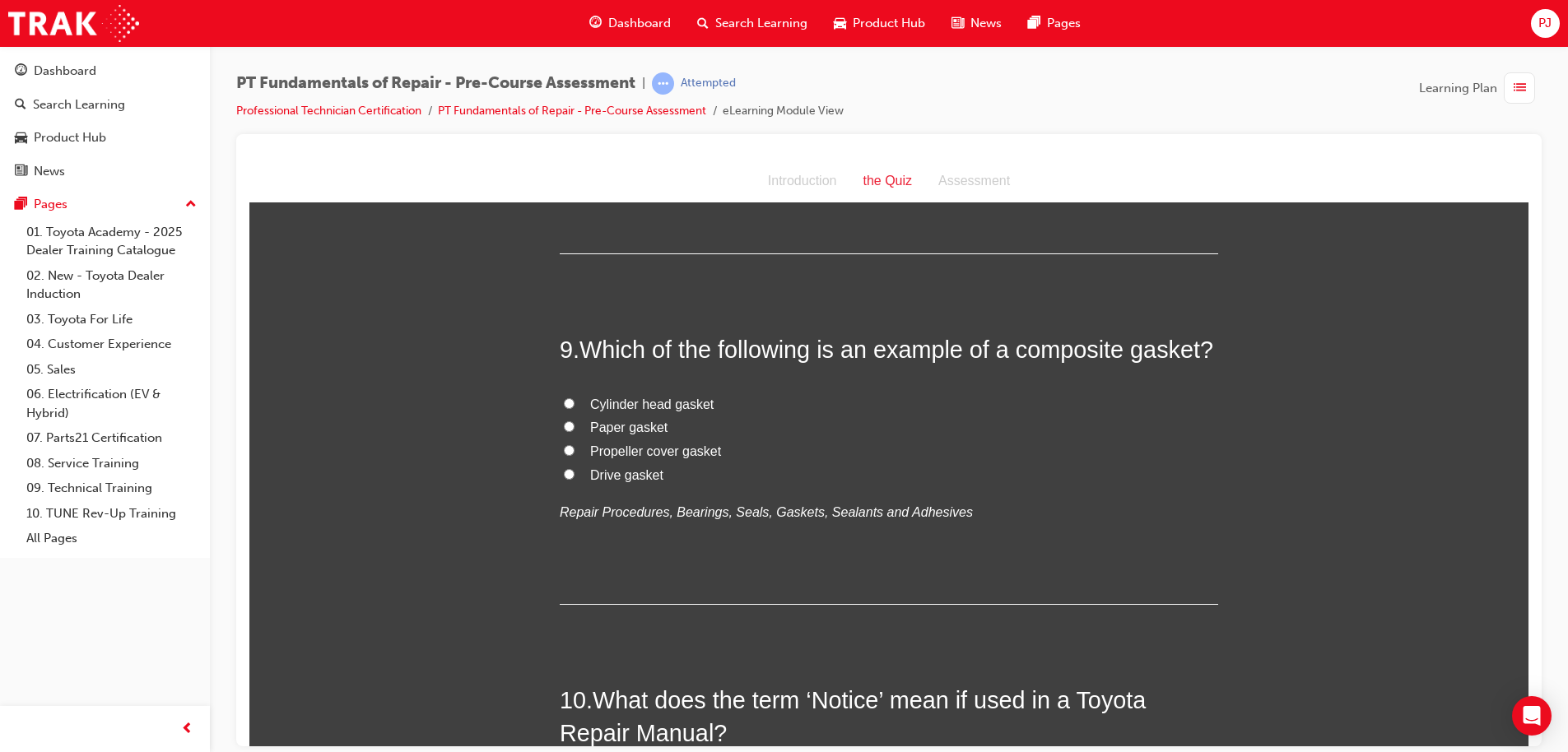
click at [560, 393] on label "Cylinder head gasket" at bounding box center [889, 404] width 658 height 24
click at [563, 398] on input "Cylinder head gasket" at bounding box center [569, 403] width 11 height 11
radio input "true"
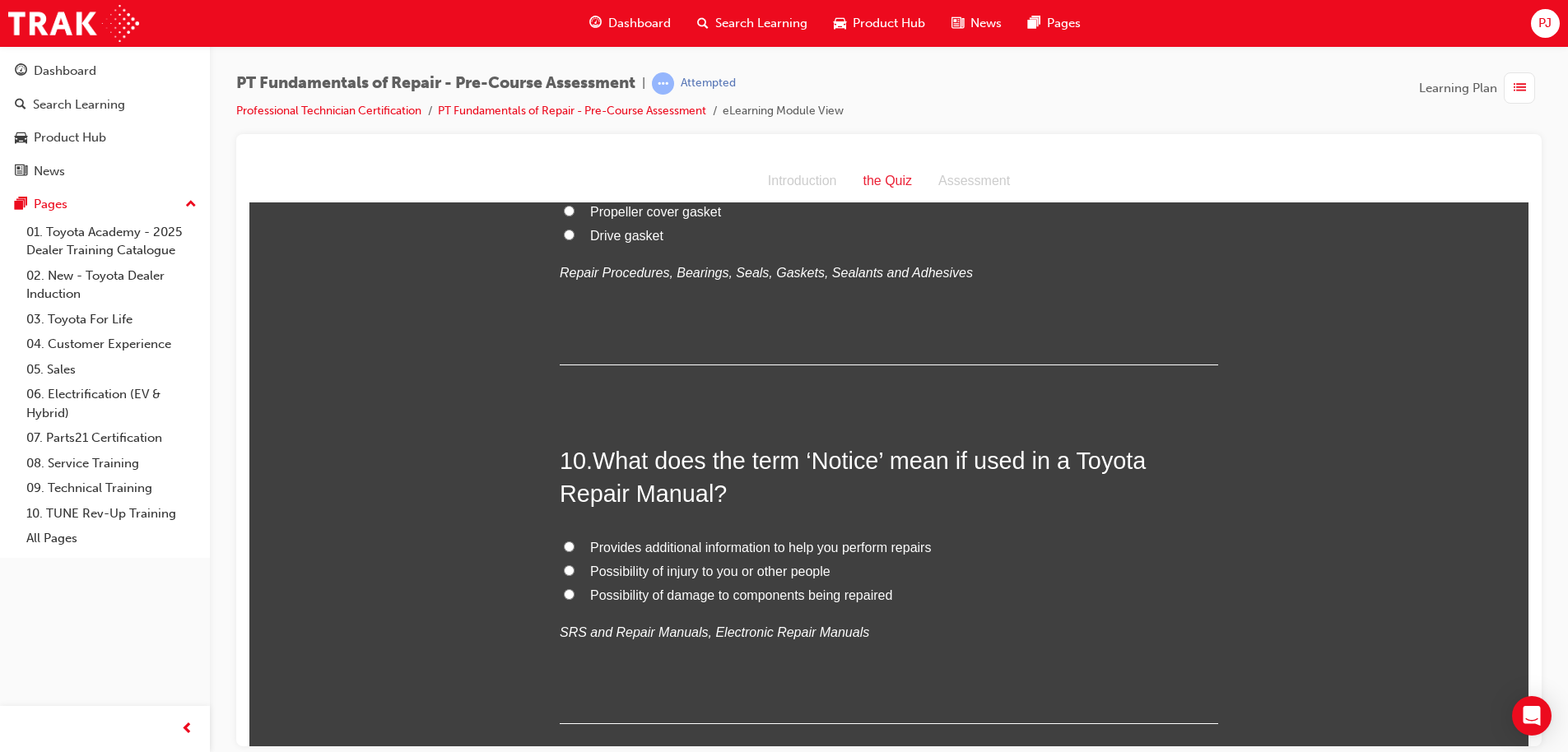
scroll to position [3044, 0]
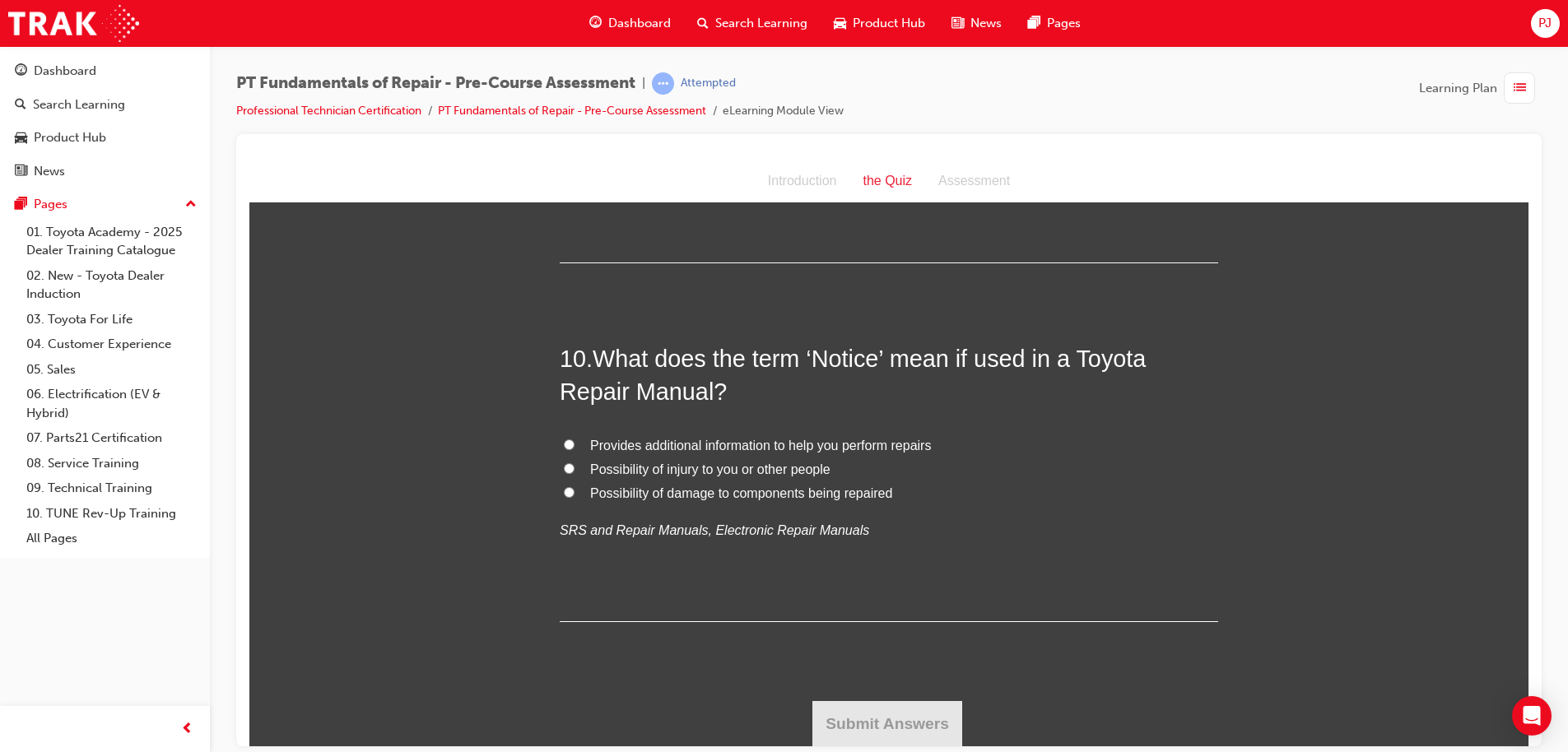
click at [563, 441] on input "Provides additional information to help you perform repairs" at bounding box center [569, 444] width 11 height 11
radio input "true"
click at [863, 725] on button "Submit Answers" at bounding box center [887, 724] width 150 height 46
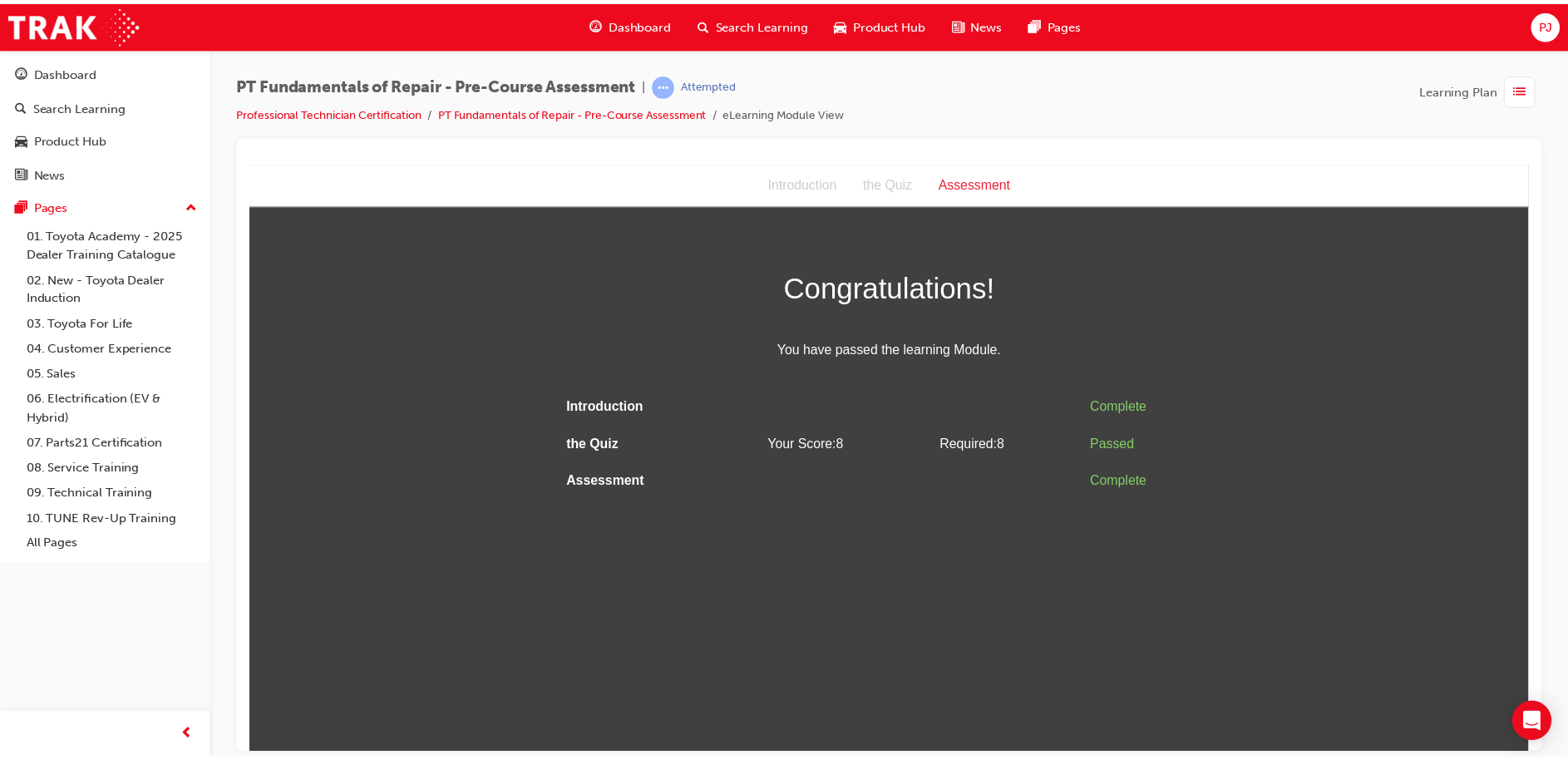
scroll to position [0, 0]
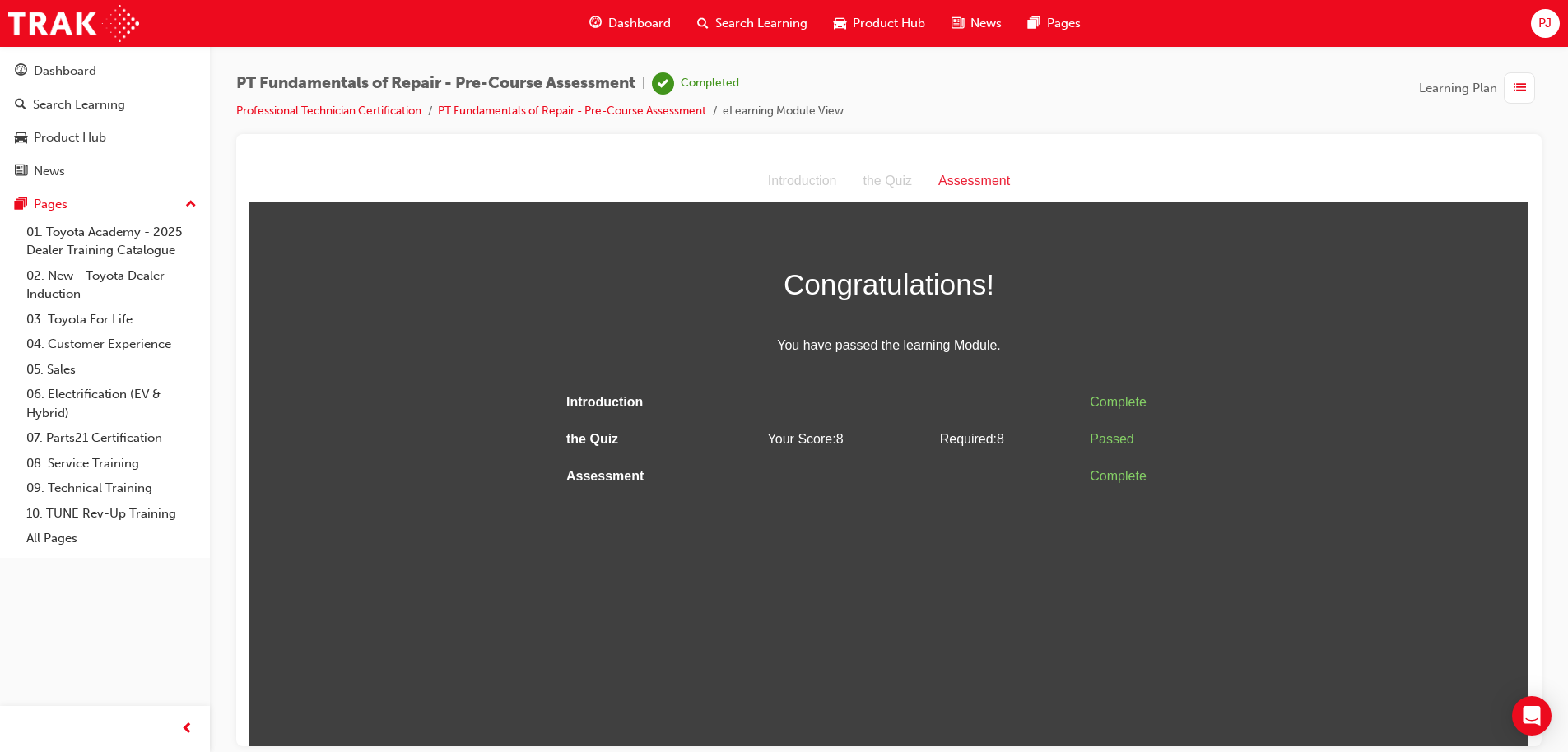
click at [637, 18] on span "Dashboard" at bounding box center [640, 23] width 63 height 19
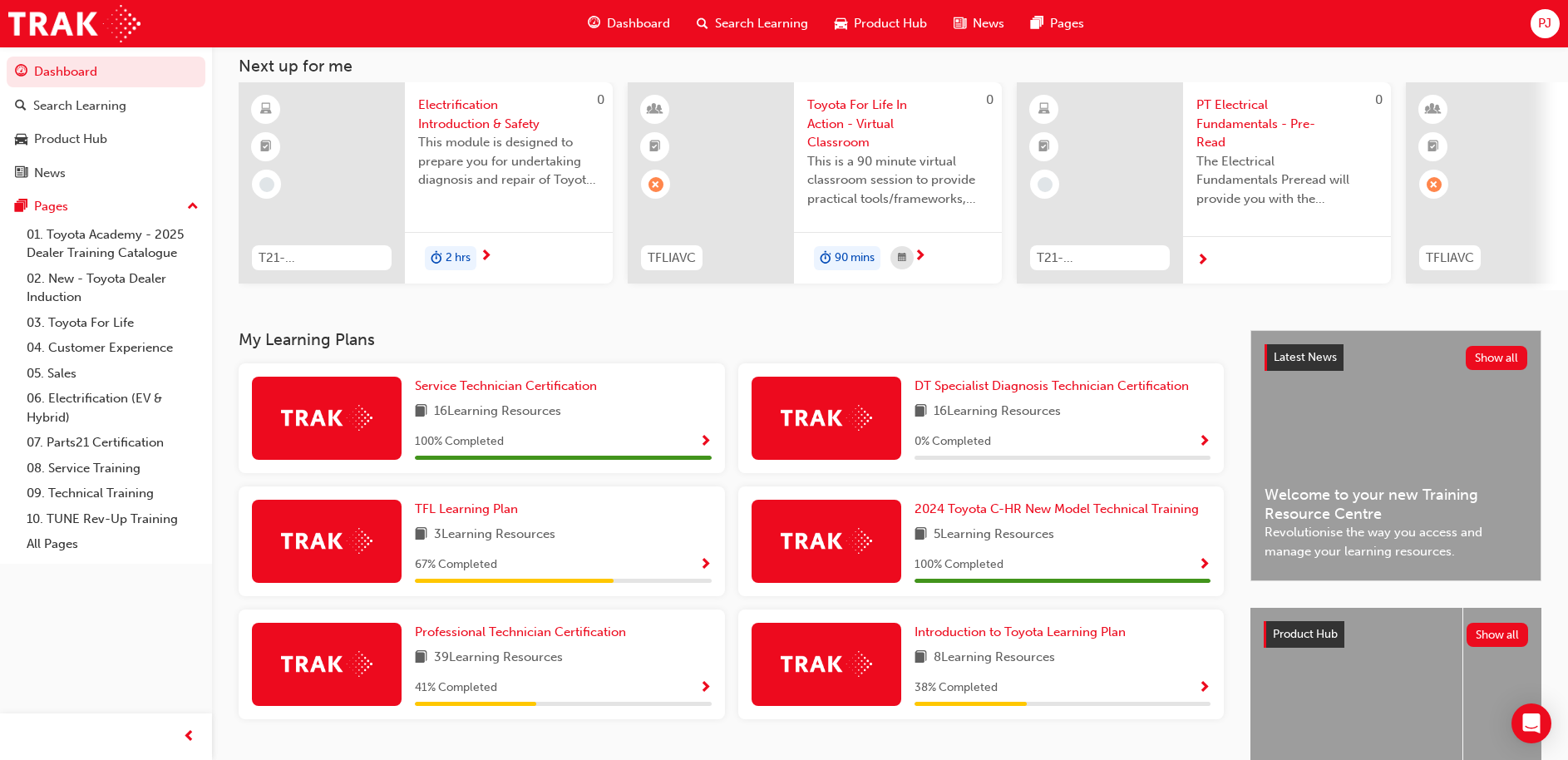
scroll to position [234, 0]
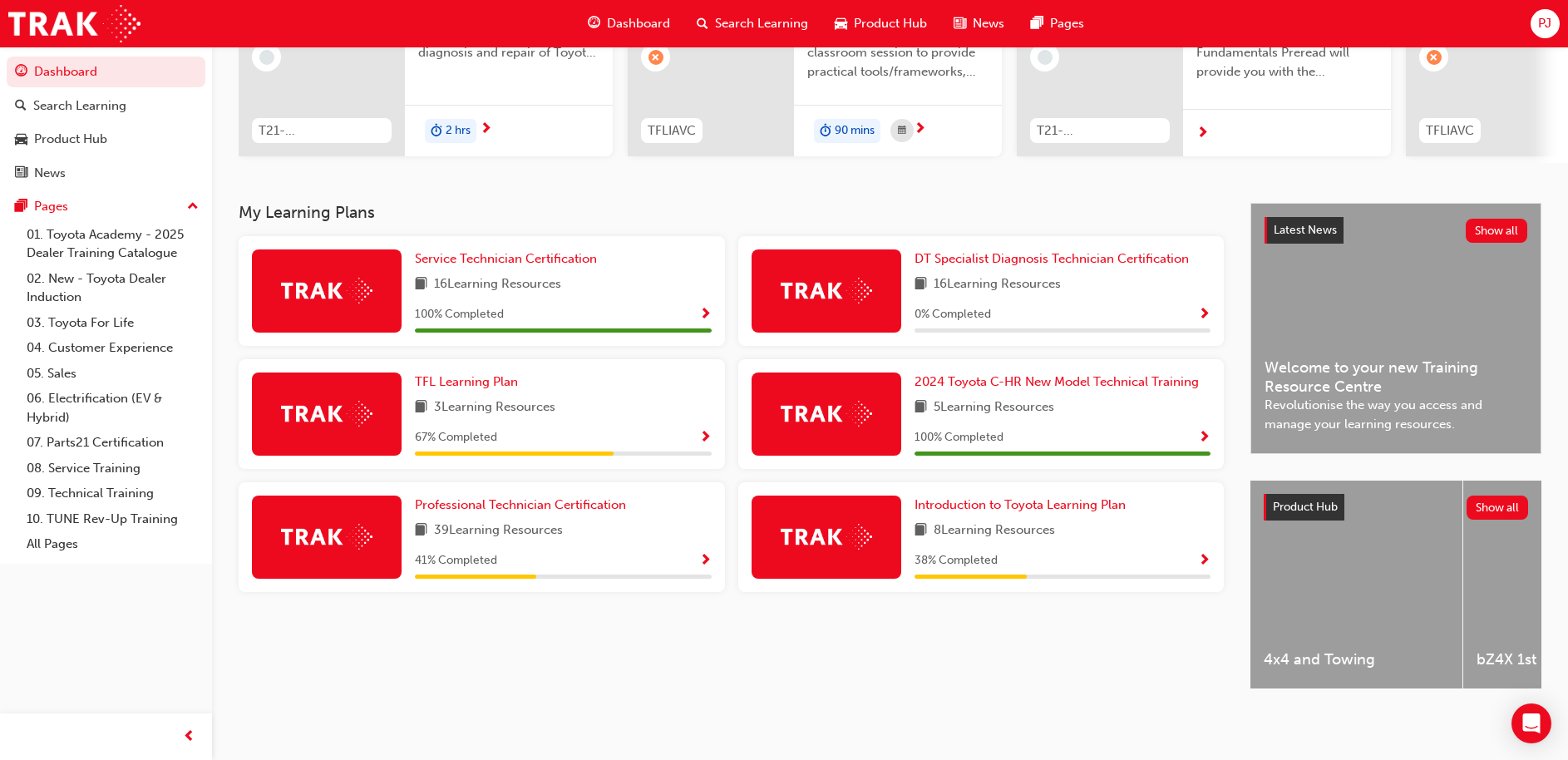
click at [548, 527] on span "39 Learning Resources" at bounding box center [499, 531] width 129 height 21
click at [685, 537] on div "Professional Technician Certification 39 Learning Resources 41 % Completed" at bounding box center [564, 537] width 297 height 83
click at [706, 554] on span "Show Progress" at bounding box center [705, 561] width 13 height 15
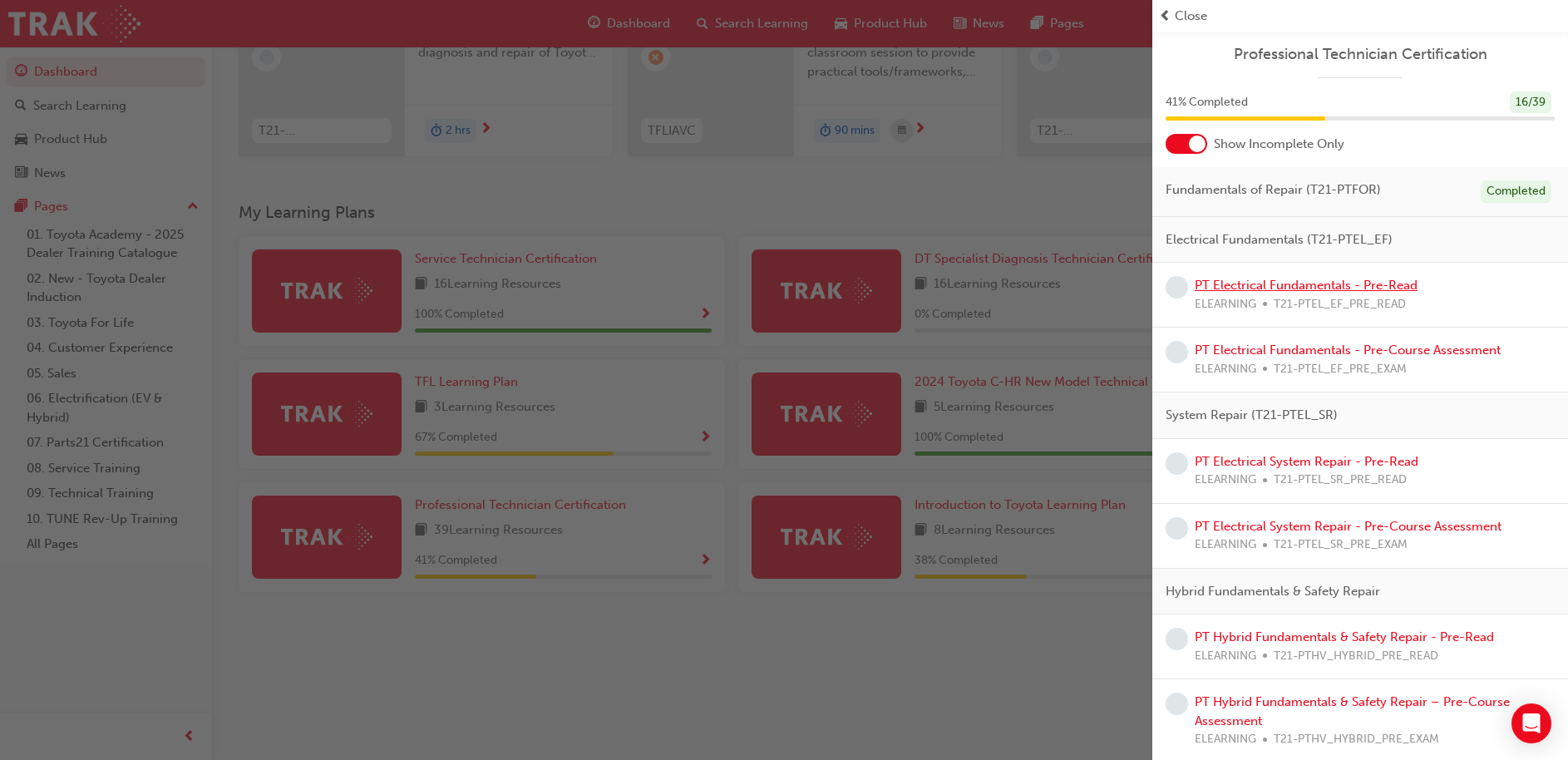
click at [1317, 289] on link "PT Electrical Fundamentals - Pre-Read" at bounding box center [1306, 285] width 223 height 15
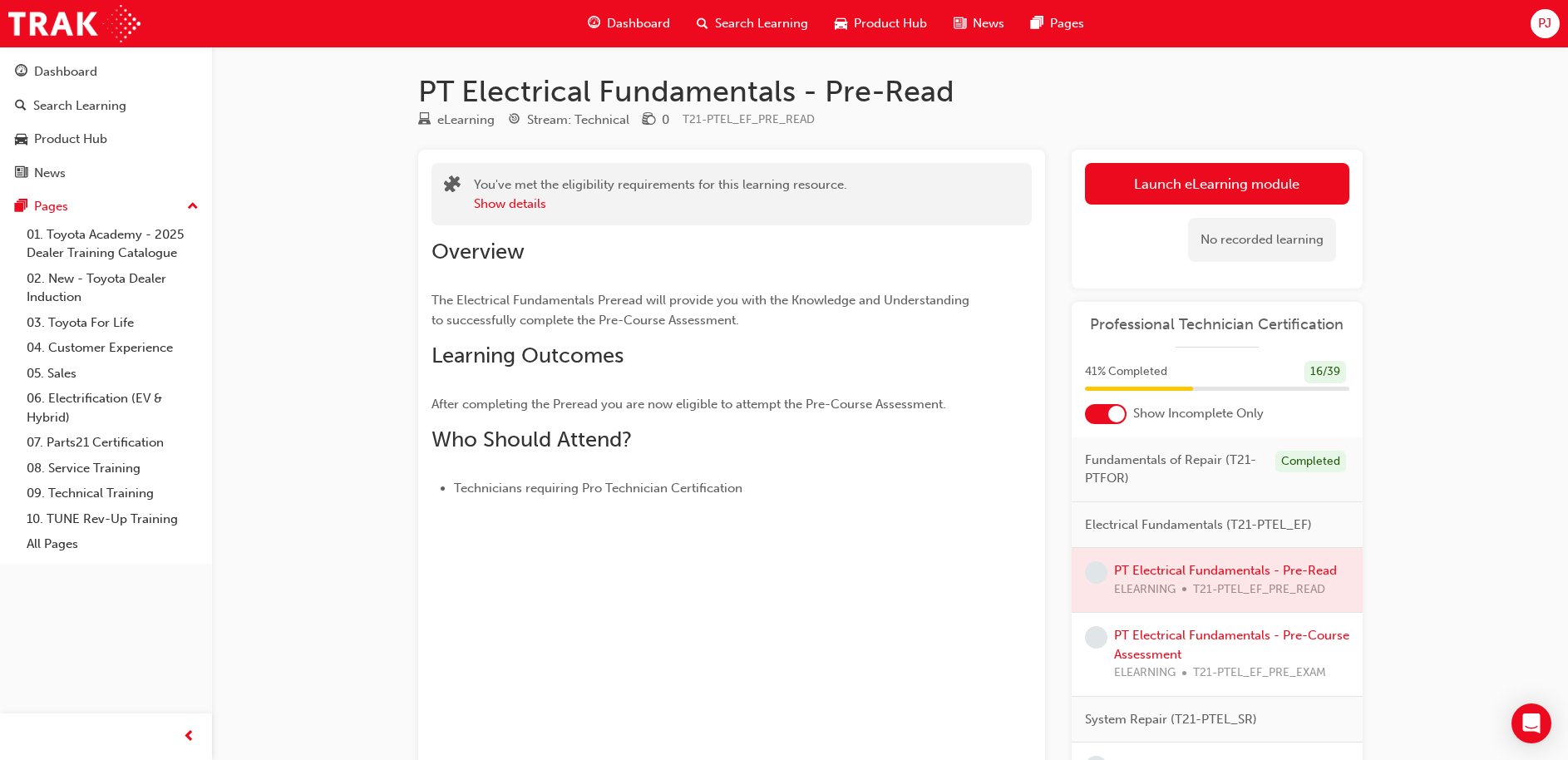
click at [905, 404] on span "After completing the Preread you are now eligible to attempt the Pre-Course Ass…" at bounding box center [688, 404] width 515 height 15
drag, startPoint x: 901, startPoint y: 402, endPoint x: 921, endPoint y: 413, distance: 22.8
click at [921, 413] on p "After completing the Preread you are now eligible to attempt the Pre-Course Ass…" at bounding box center [702, 404] width 541 height 20
drag, startPoint x: 864, startPoint y: 592, endPoint x: 825, endPoint y: 598, distance: 39.5
click at [825, 598] on div "You've met the eligibility requirements for this learning resource. Show detail…" at bounding box center [731, 459] width 626 height 620
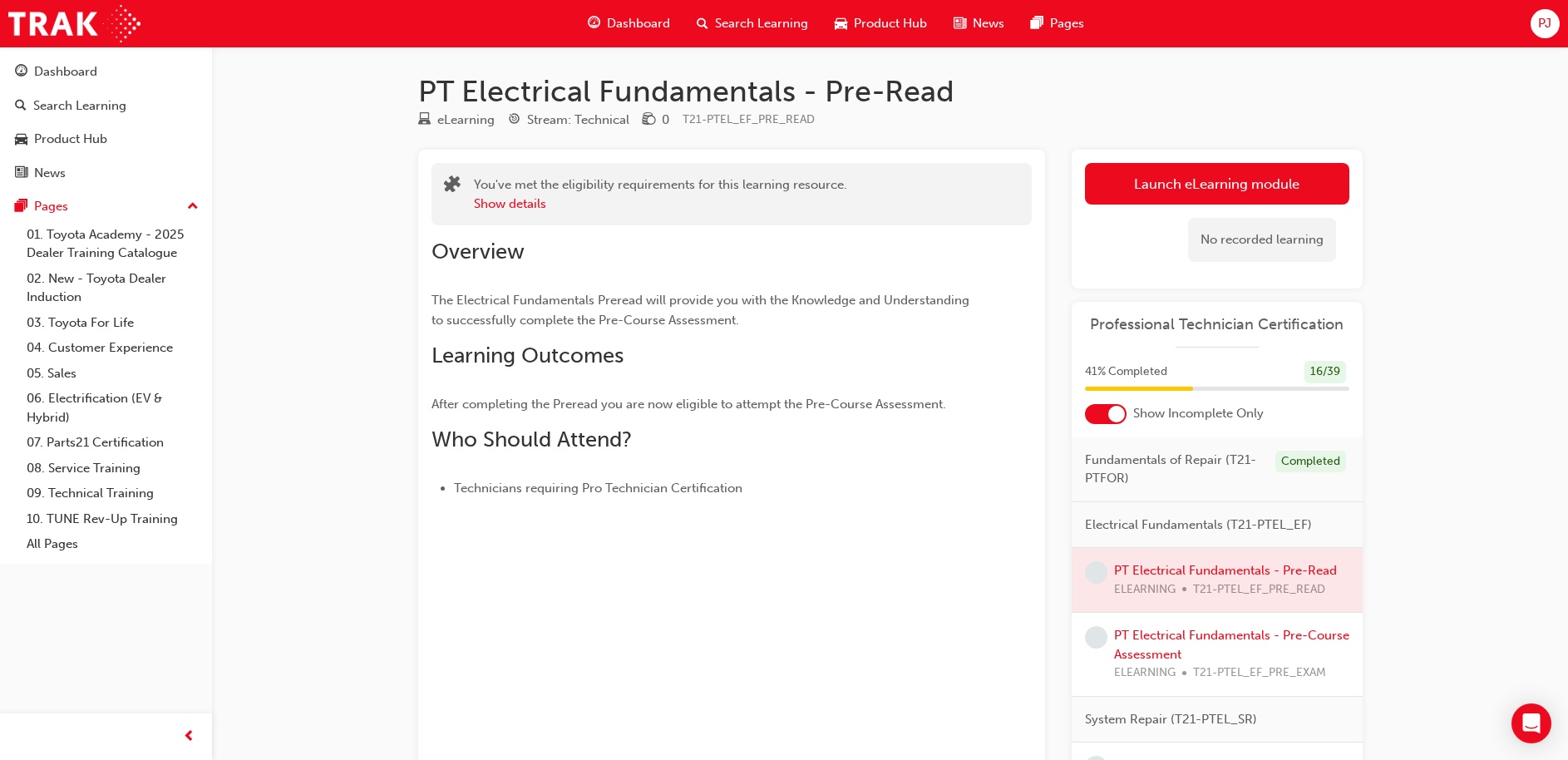
click at [1248, 174] on link "Launch eLearning module" at bounding box center [1216, 184] width 264 height 41
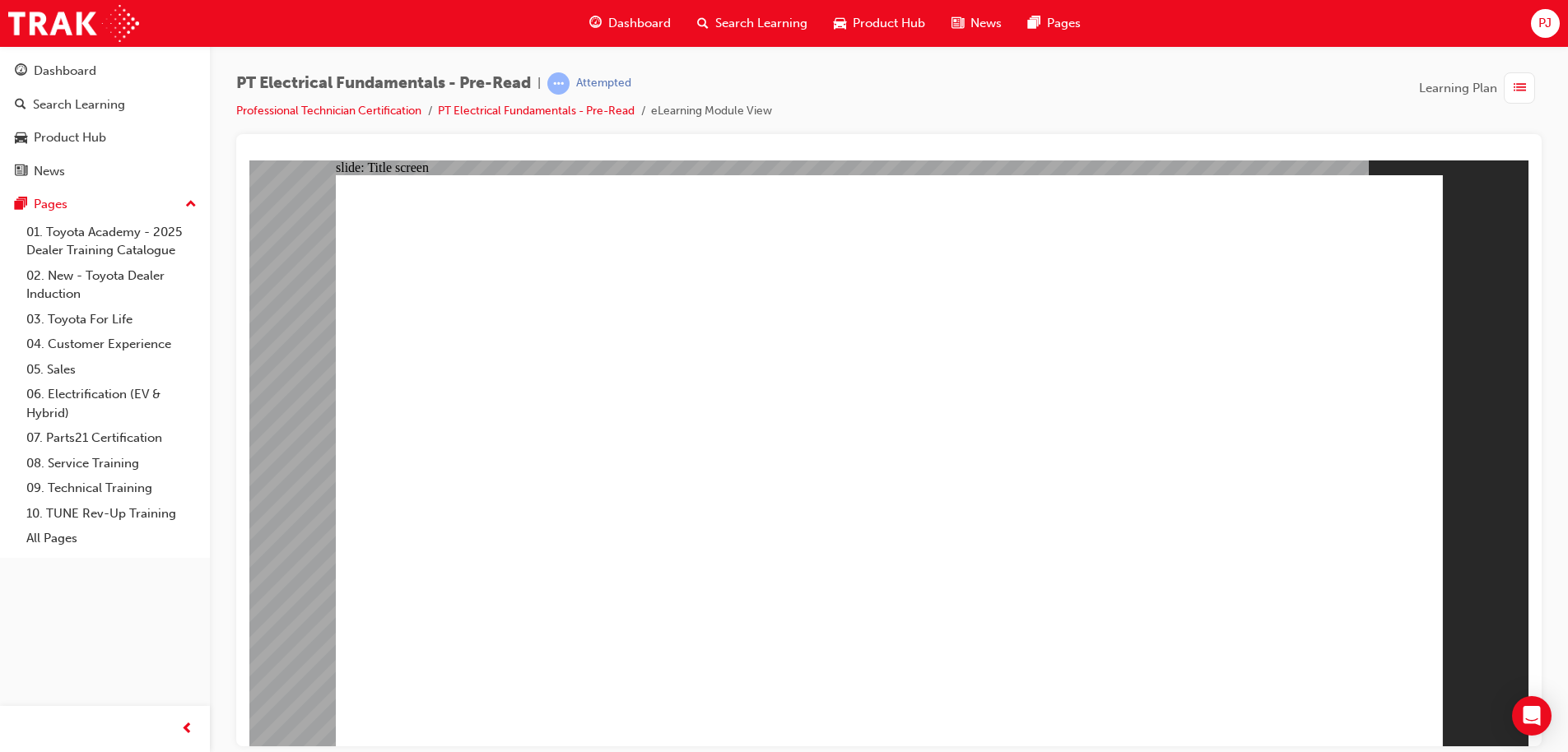
click at [629, 29] on span "Dashboard" at bounding box center [640, 23] width 63 height 19
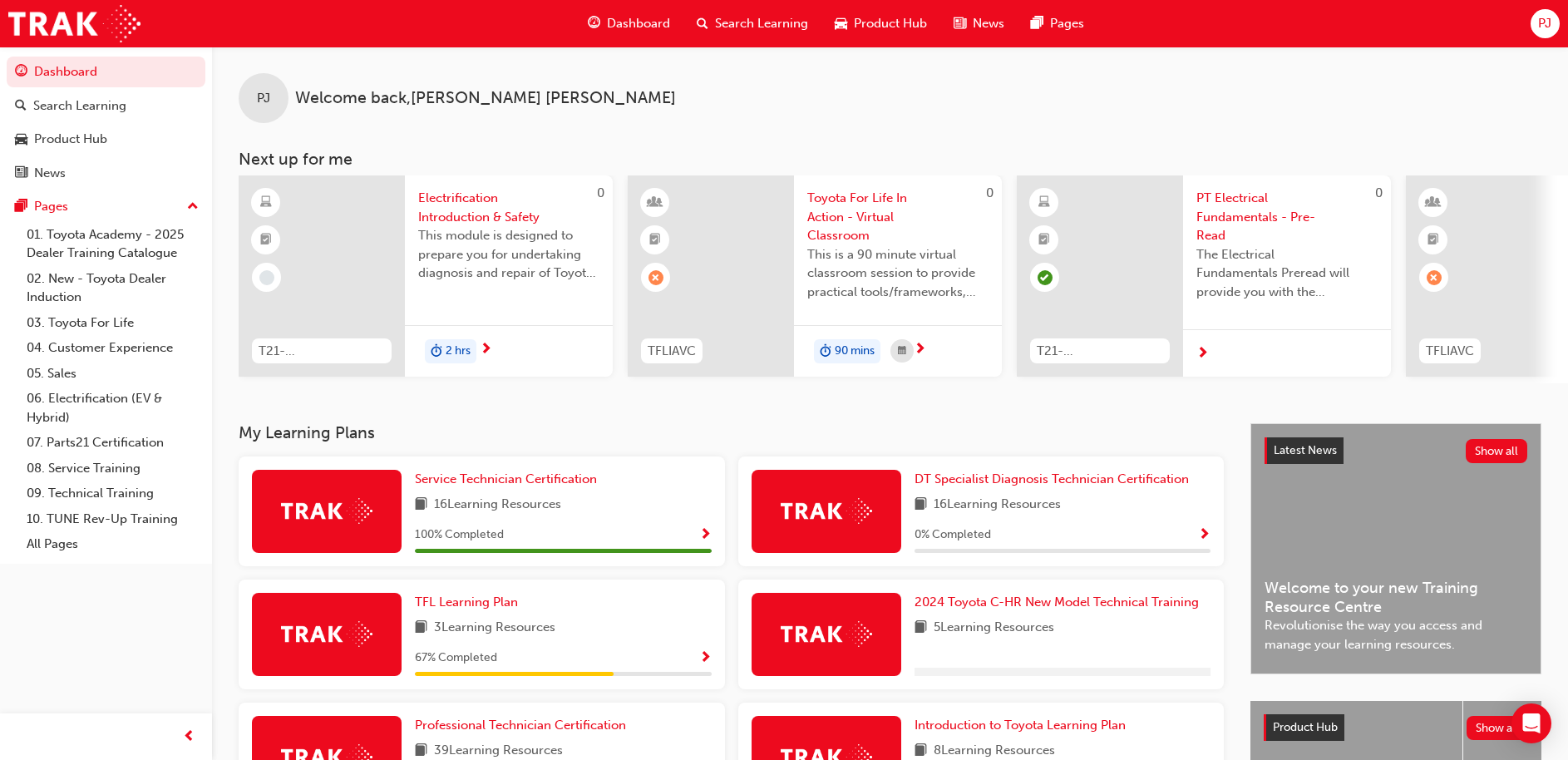
scroll to position [234, 0]
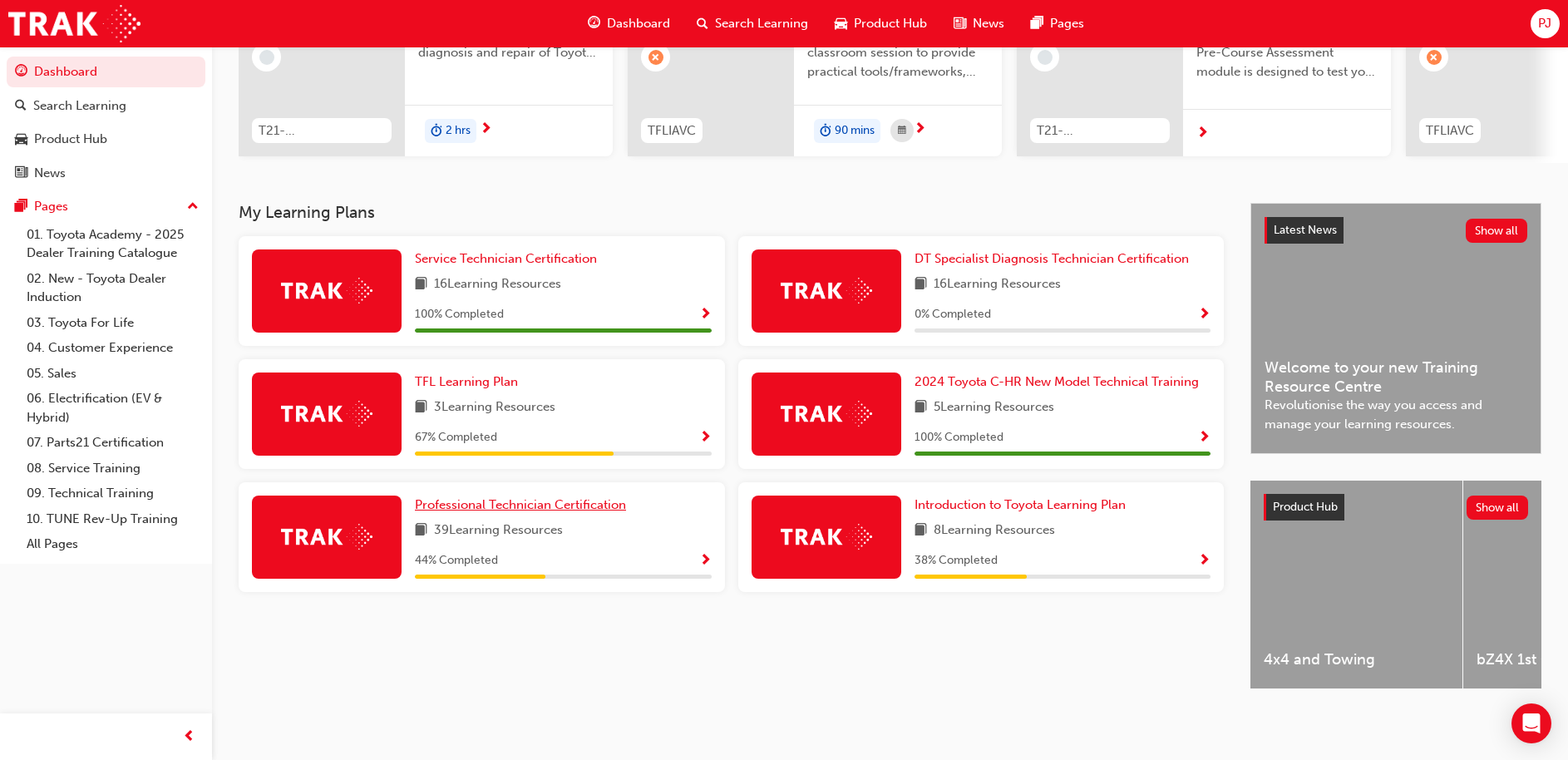
click at [531, 498] on span "Professional Technician Certification" at bounding box center [521, 505] width 211 height 15
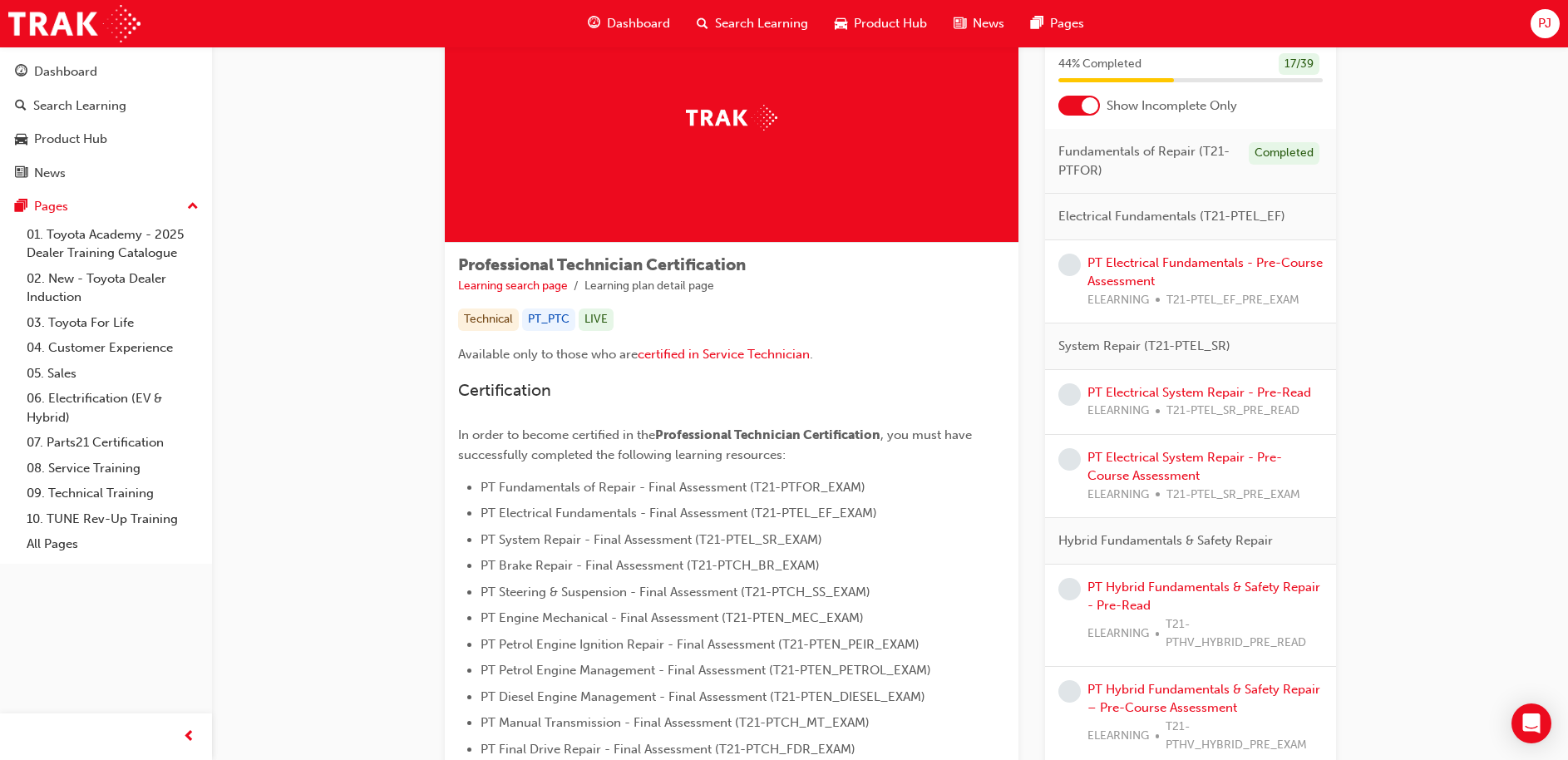
scroll to position [98, 0]
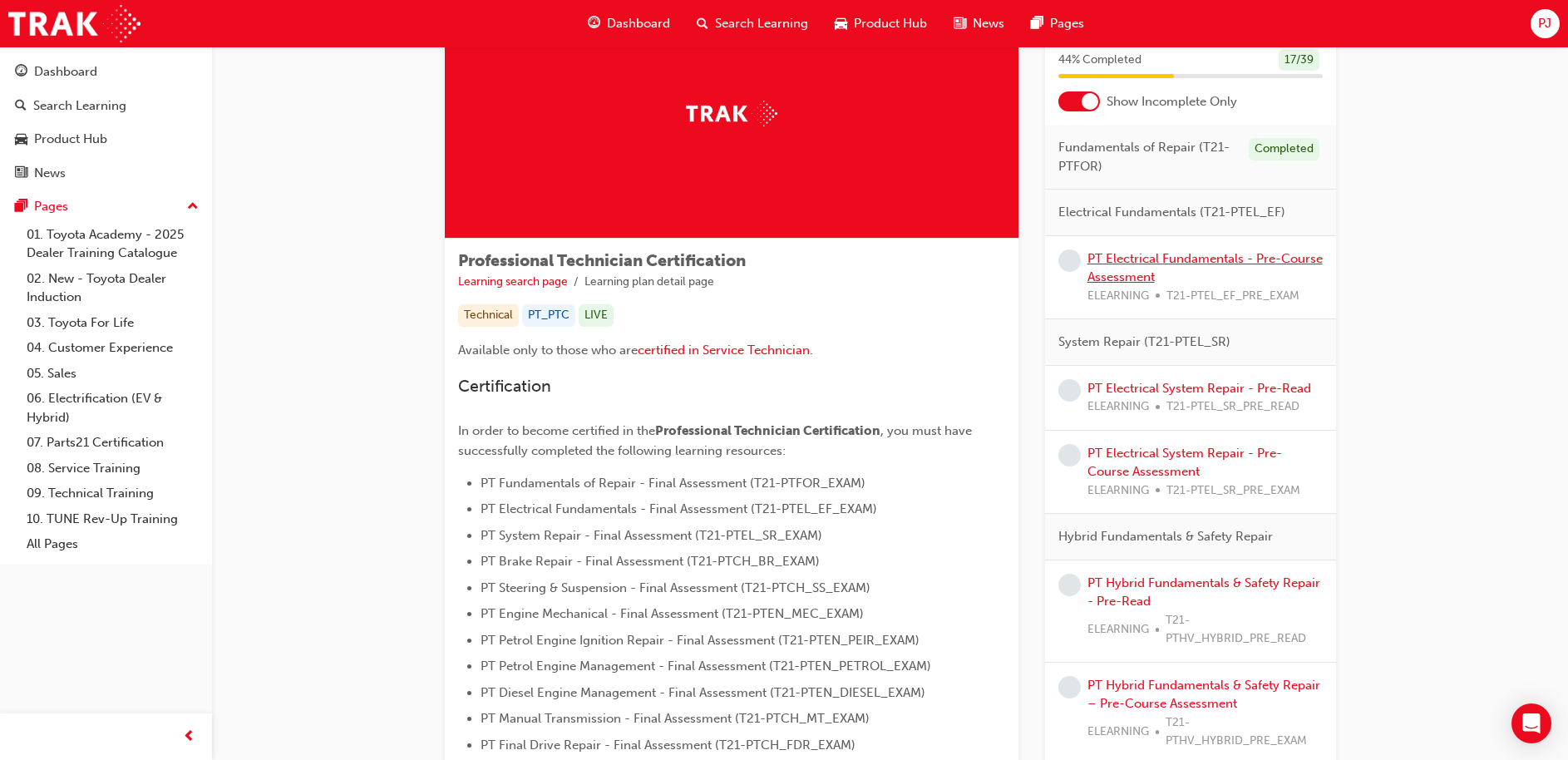
click at [1276, 252] on link "PT Electrical Fundamentals - Pre-Course Assessment" at bounding box center [1205, 269] width 235 height 34
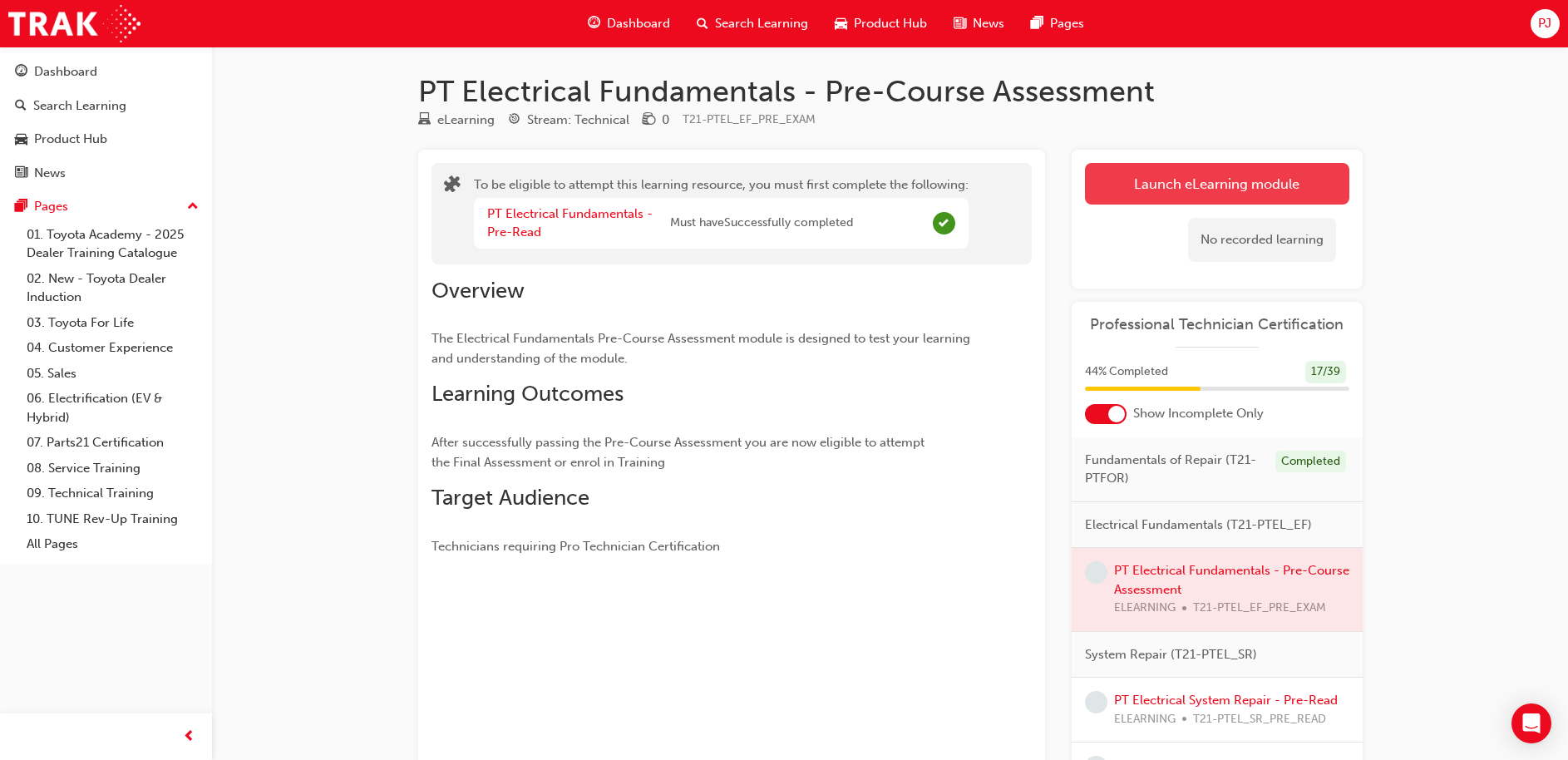
click at [1133, 191] on button "Launch eLearning module" at bounding box center [1216, 184] width 264 height 41
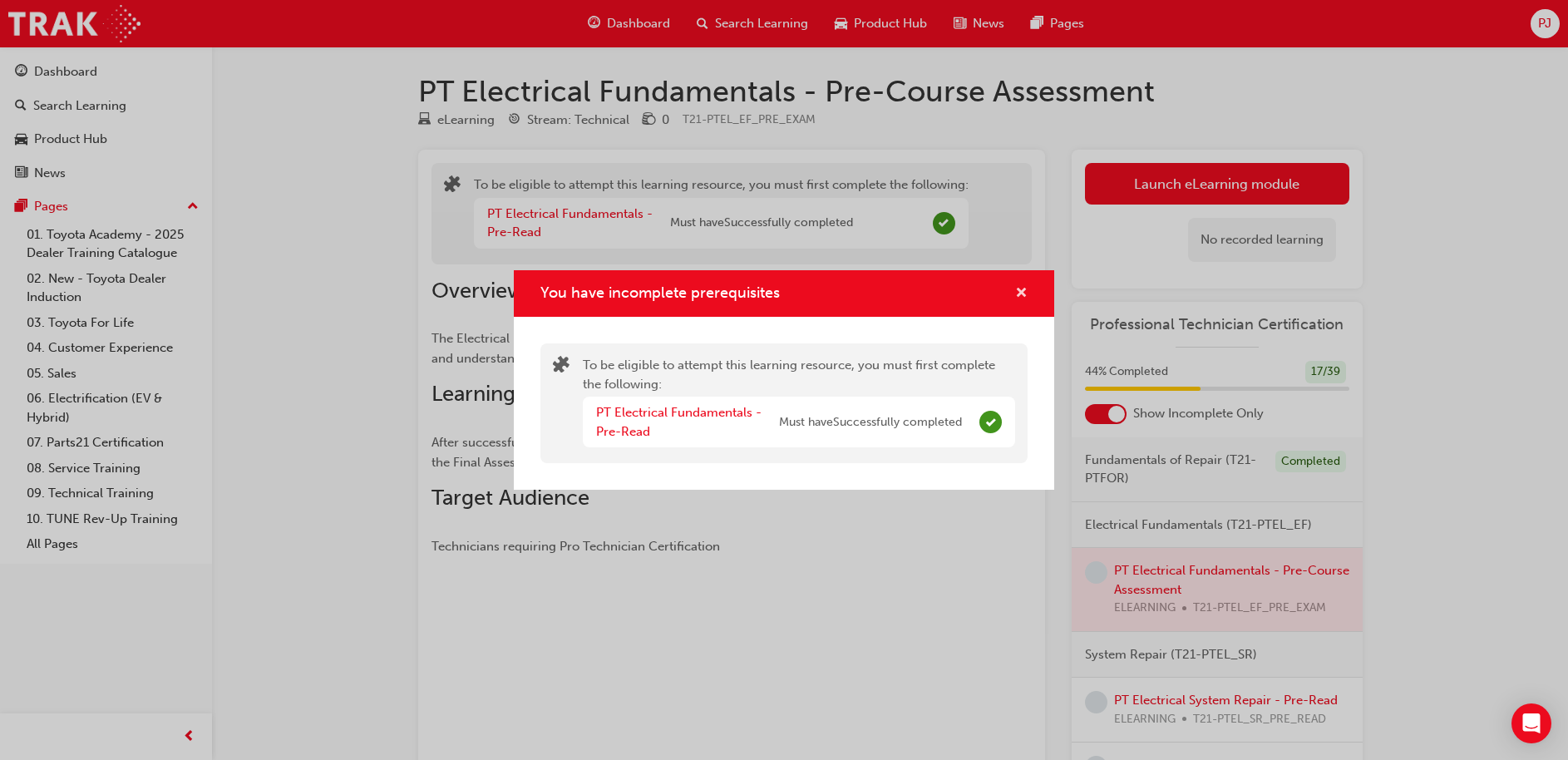
click at [1020, 292] on span "cross-icon" at bounding box center [1021, 294] width 13 height 15
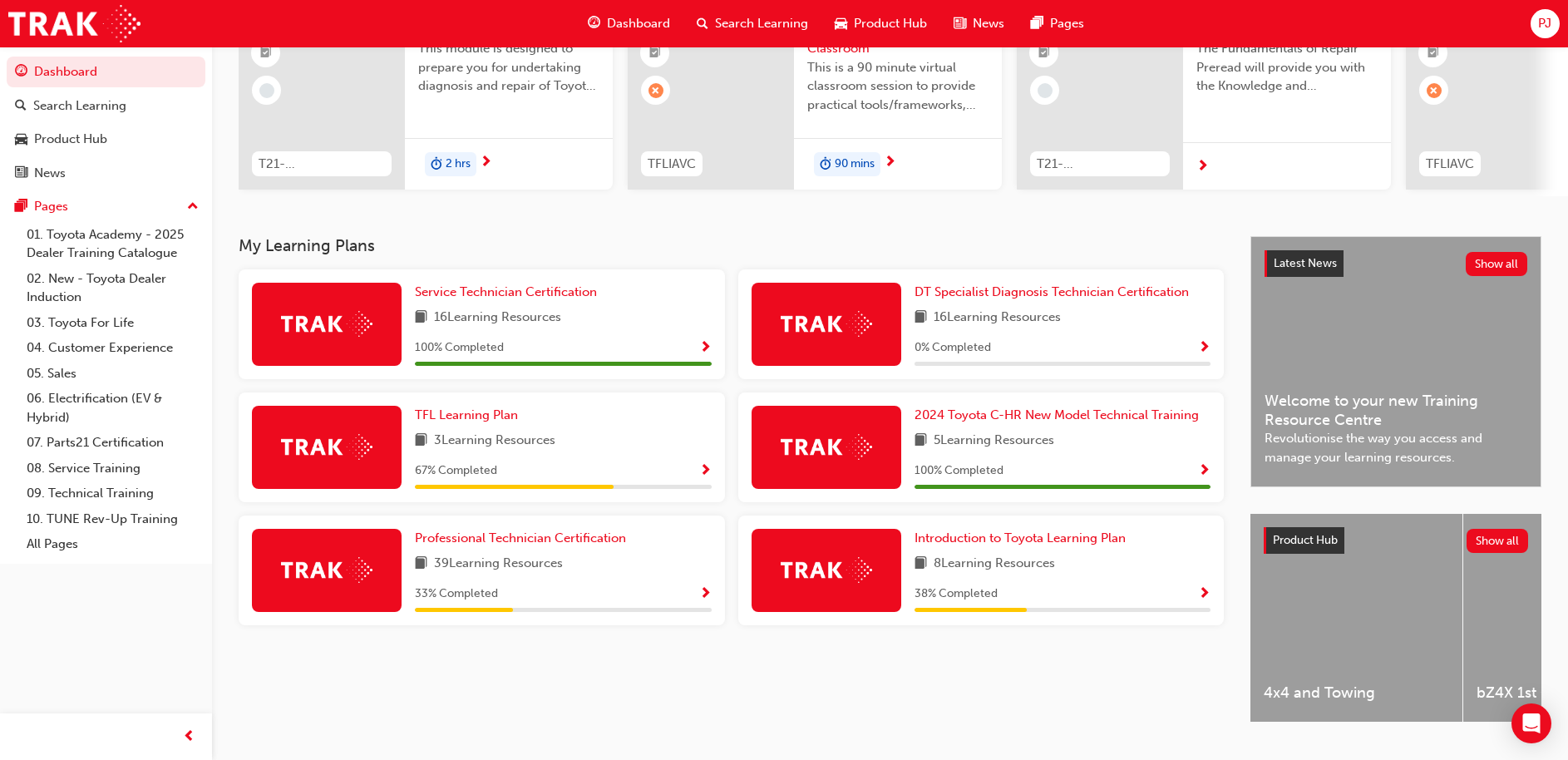
scroll to position [234, 0]
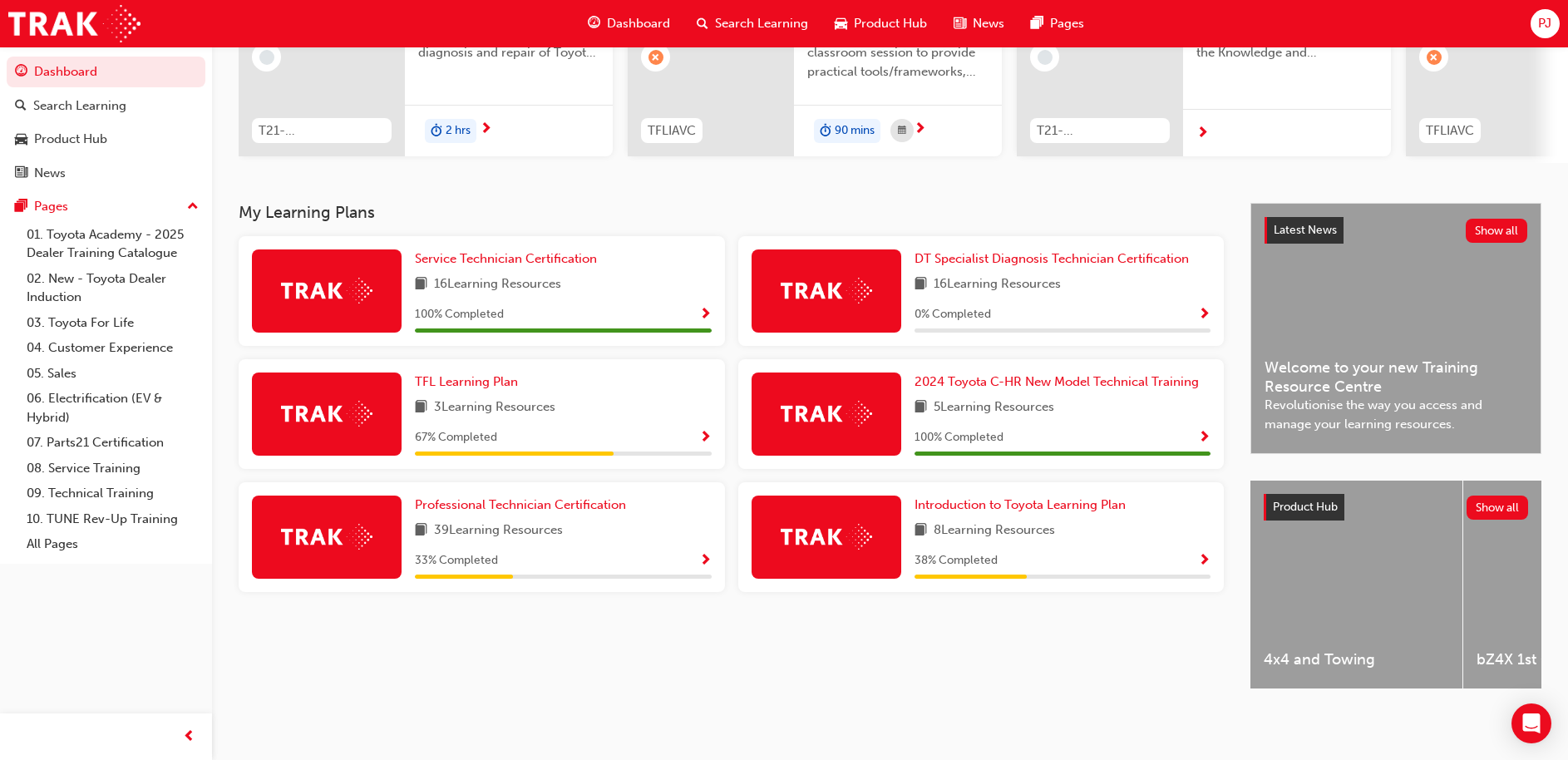
click at [704, 554] on span "Show Progress" at bounding box center [705, 561] width 13 height 15
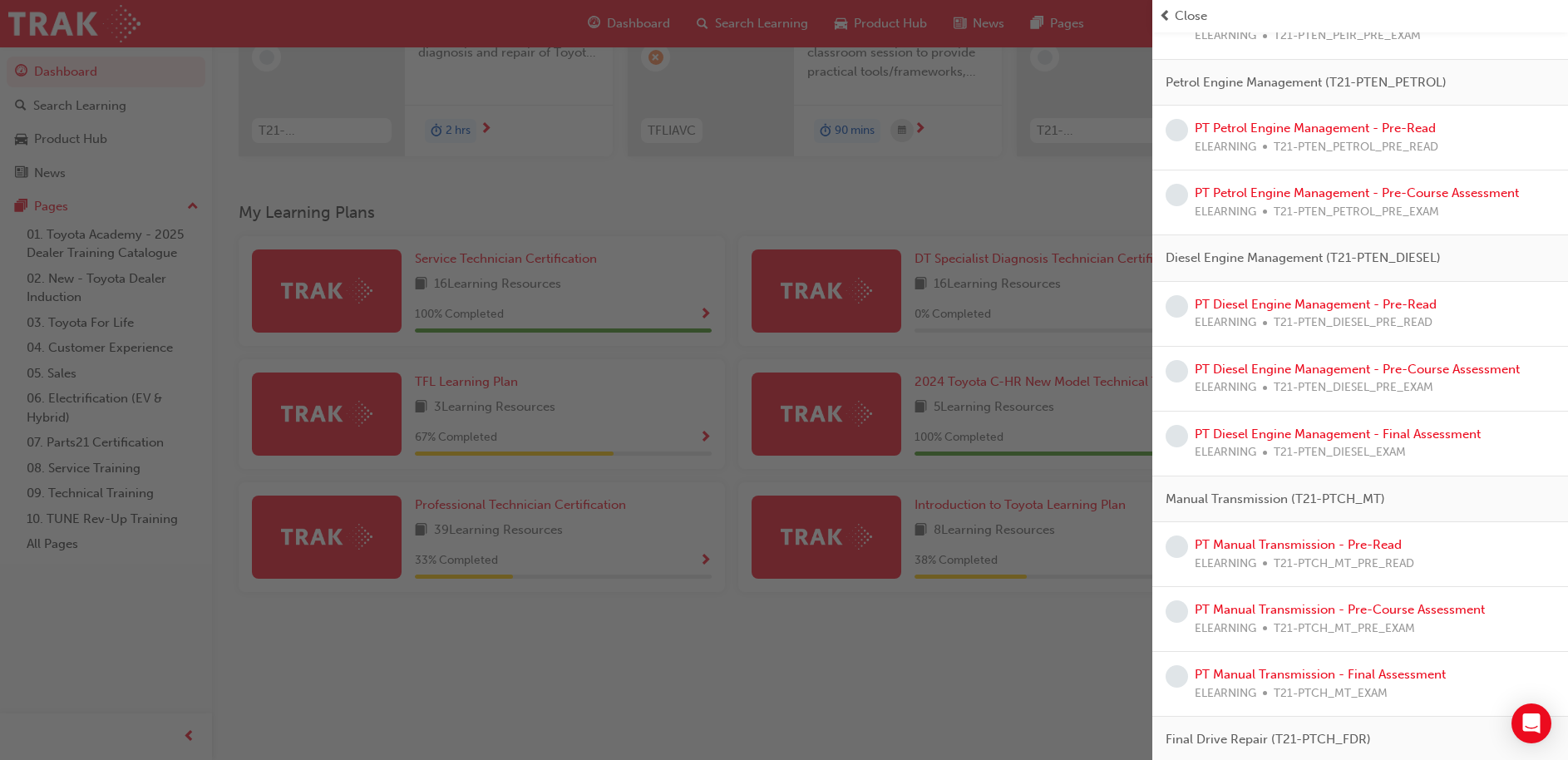
scroll to position [1712, 0]
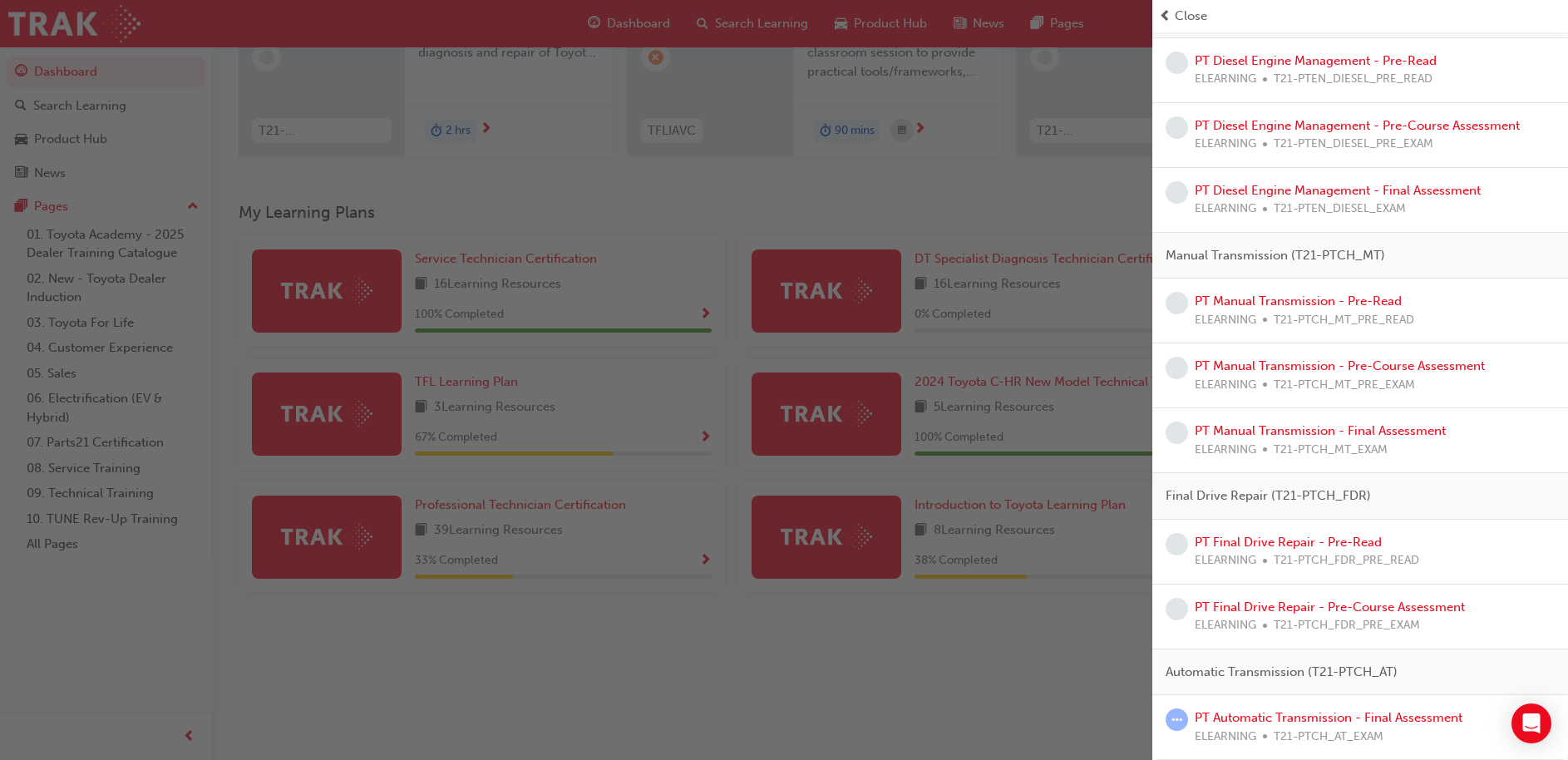
click at [1302, 598] on div "PT Final Drive Repair - Pre-Course Assessment ELEARNING T21-PTCH_FDR_PRE_EXAM" at bounding box center [1330, 617] width 270 height 38
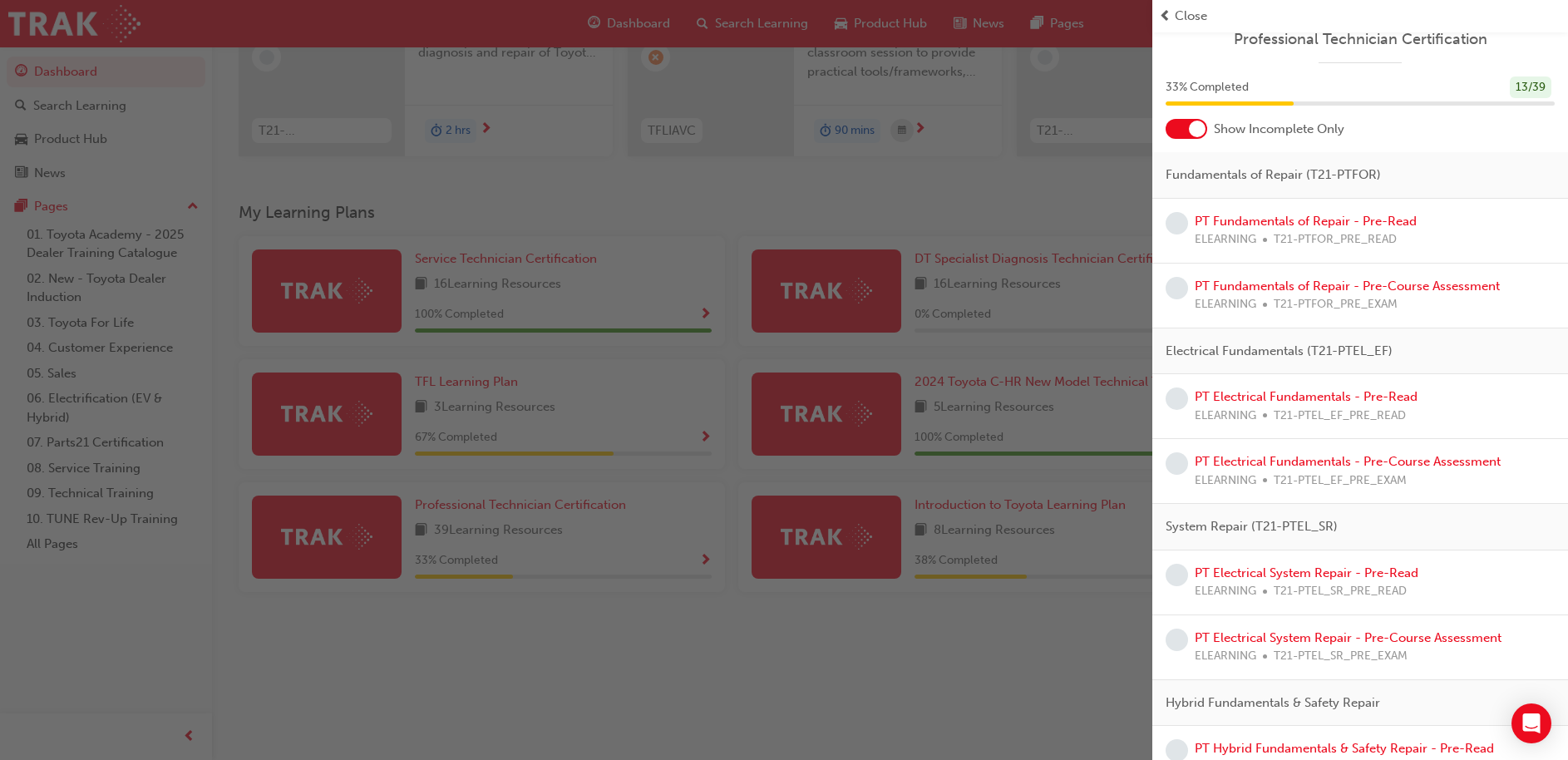
scroll to position [0, 0]
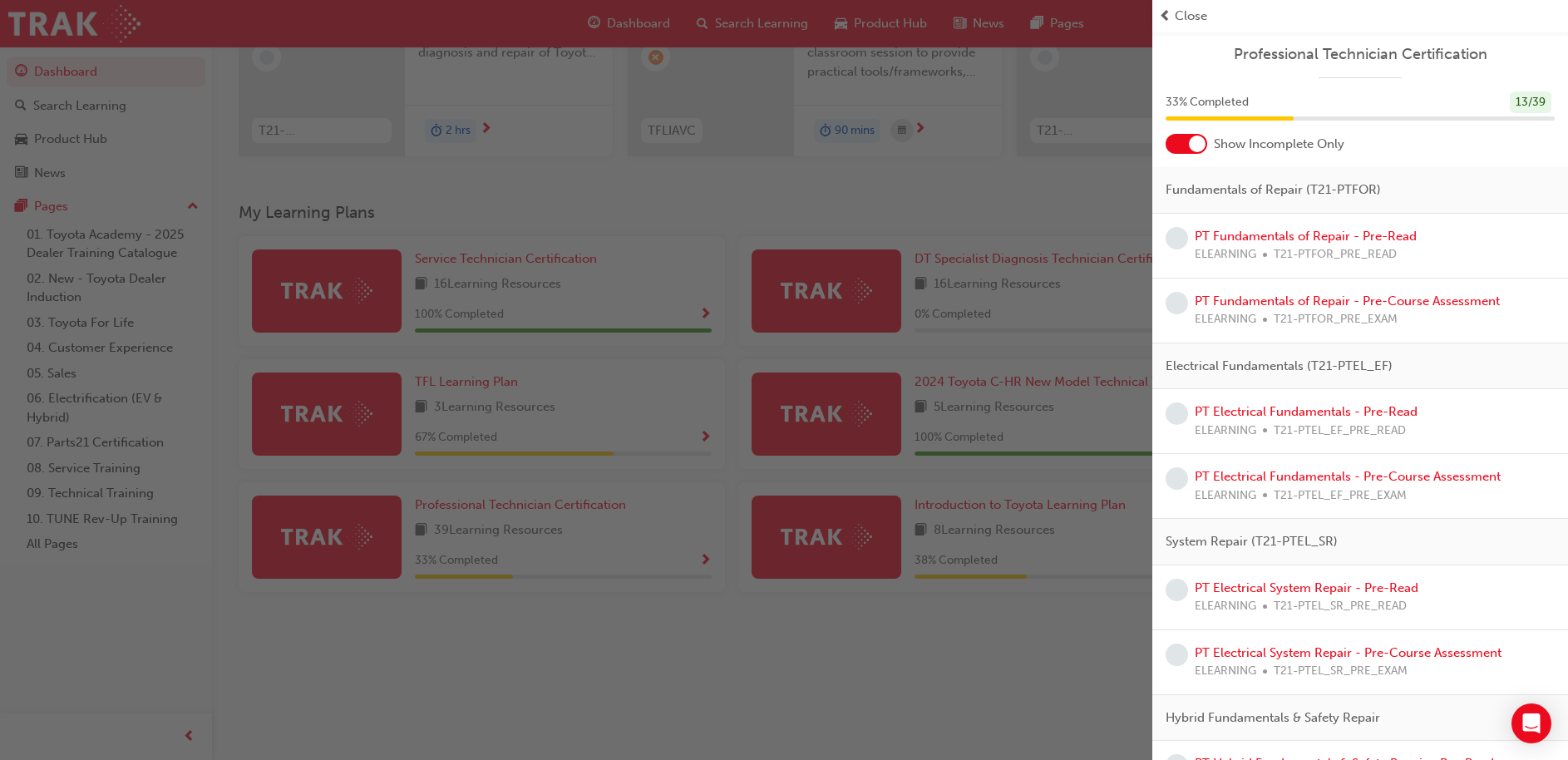
click at [1194, 141] on div at bounding box center [1197, 143] width 17 height 17
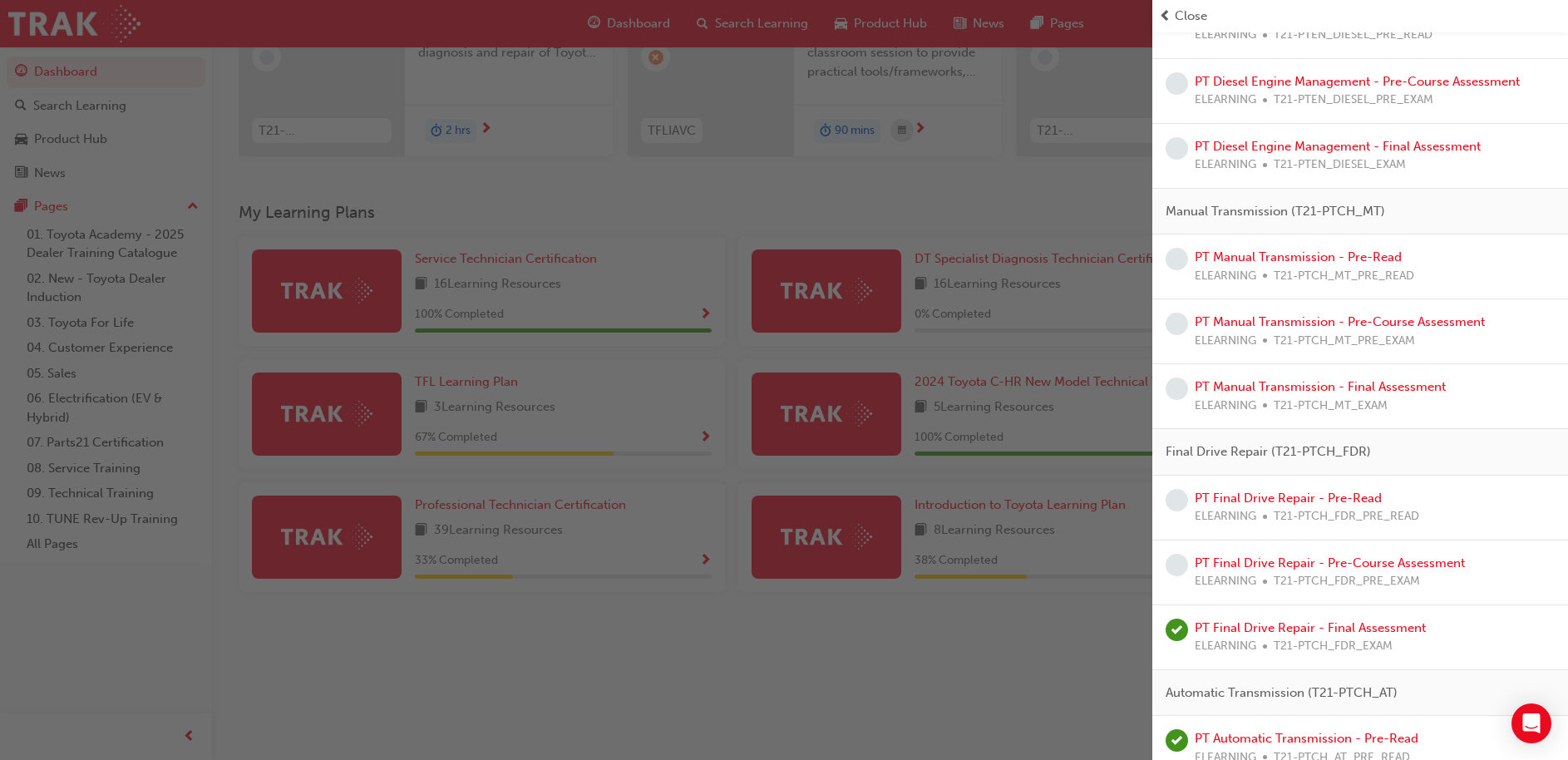
scroll to position [2556, 0]
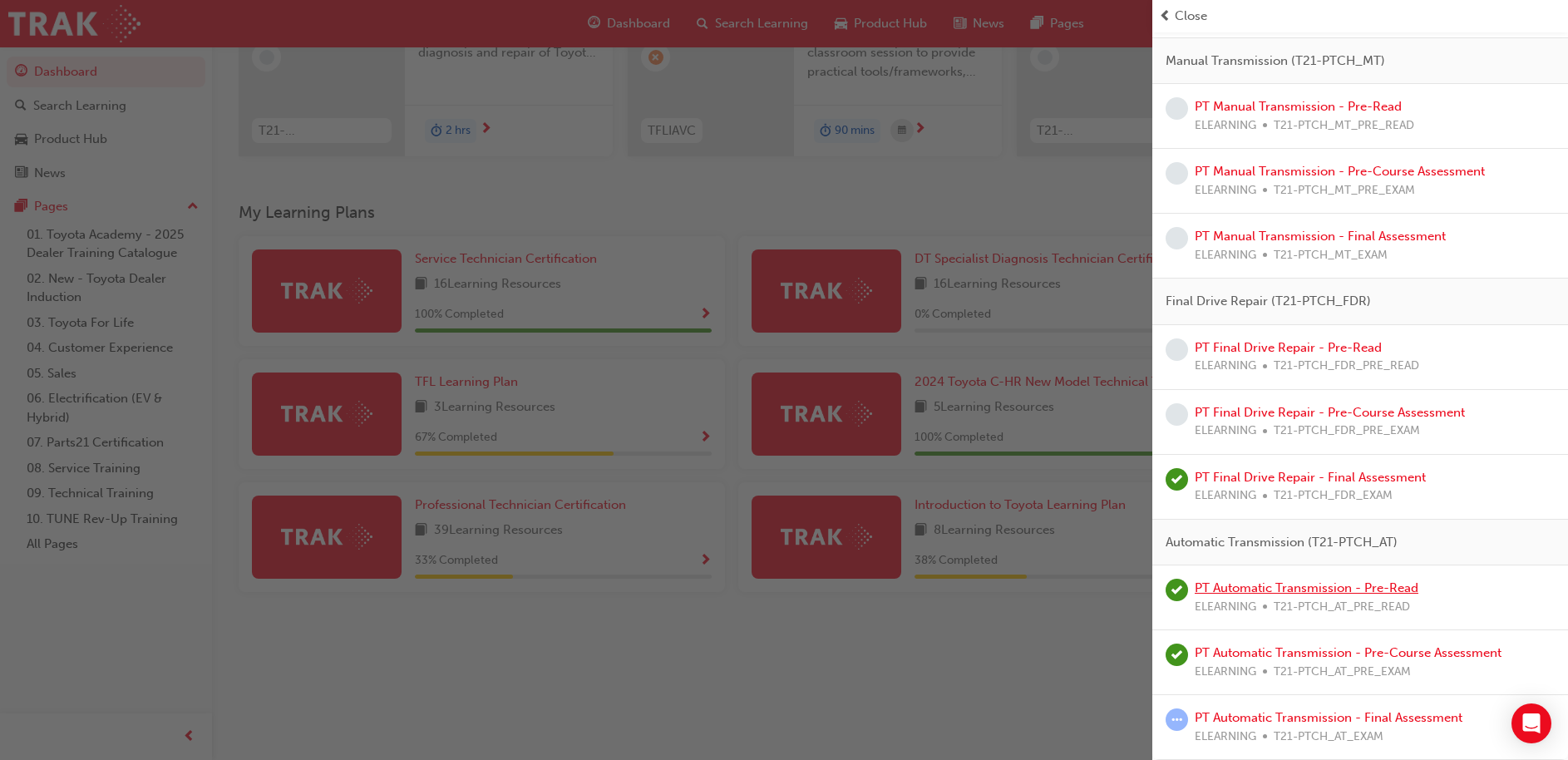
click at [1302, 589] on link "PT Automatic Transmission - Pre-Read" at bounding box center [1307, 587] width 224 height 15
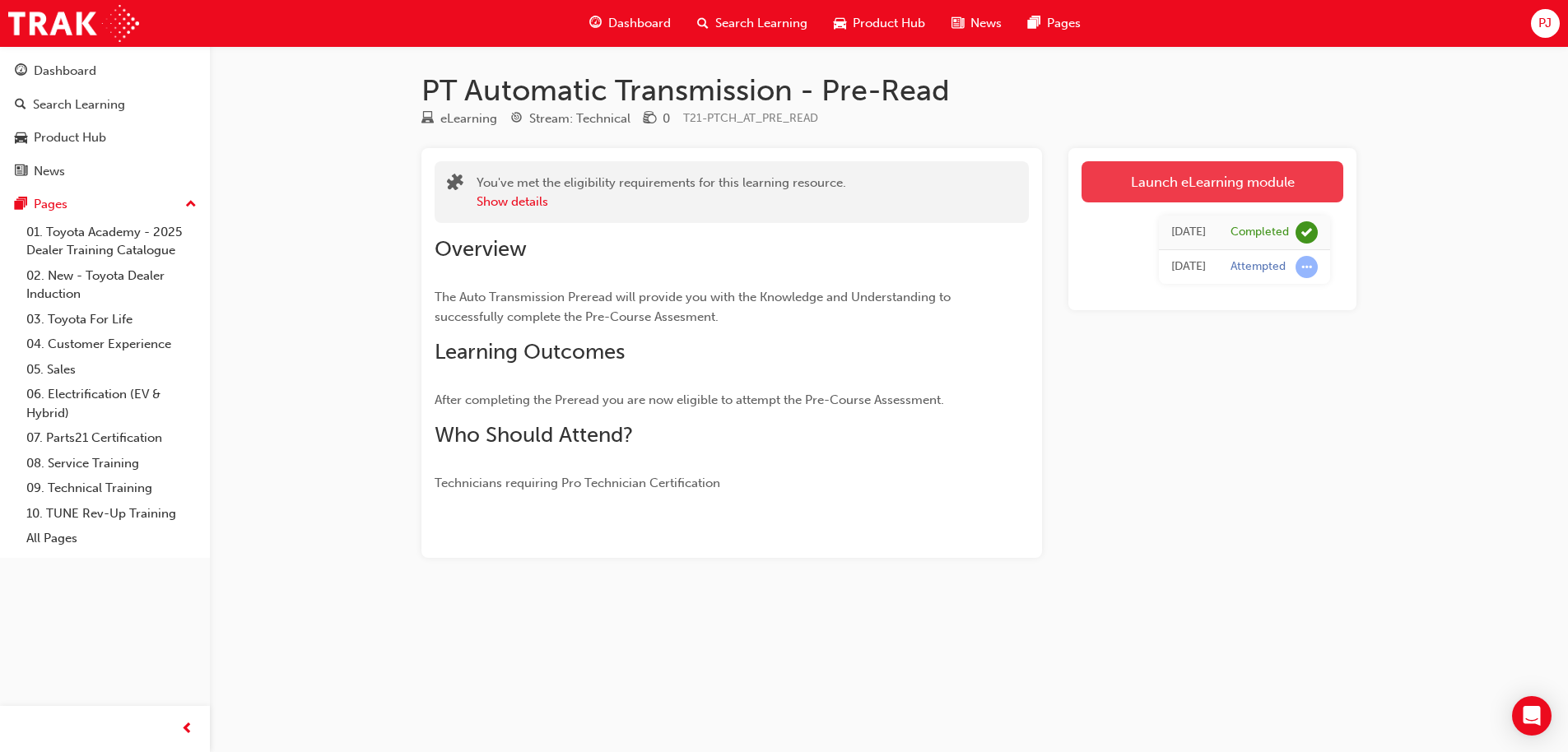
click at [1243, 174] on link "Launch eLearning module" at bounding box center [1212, 182] width 261 height 41
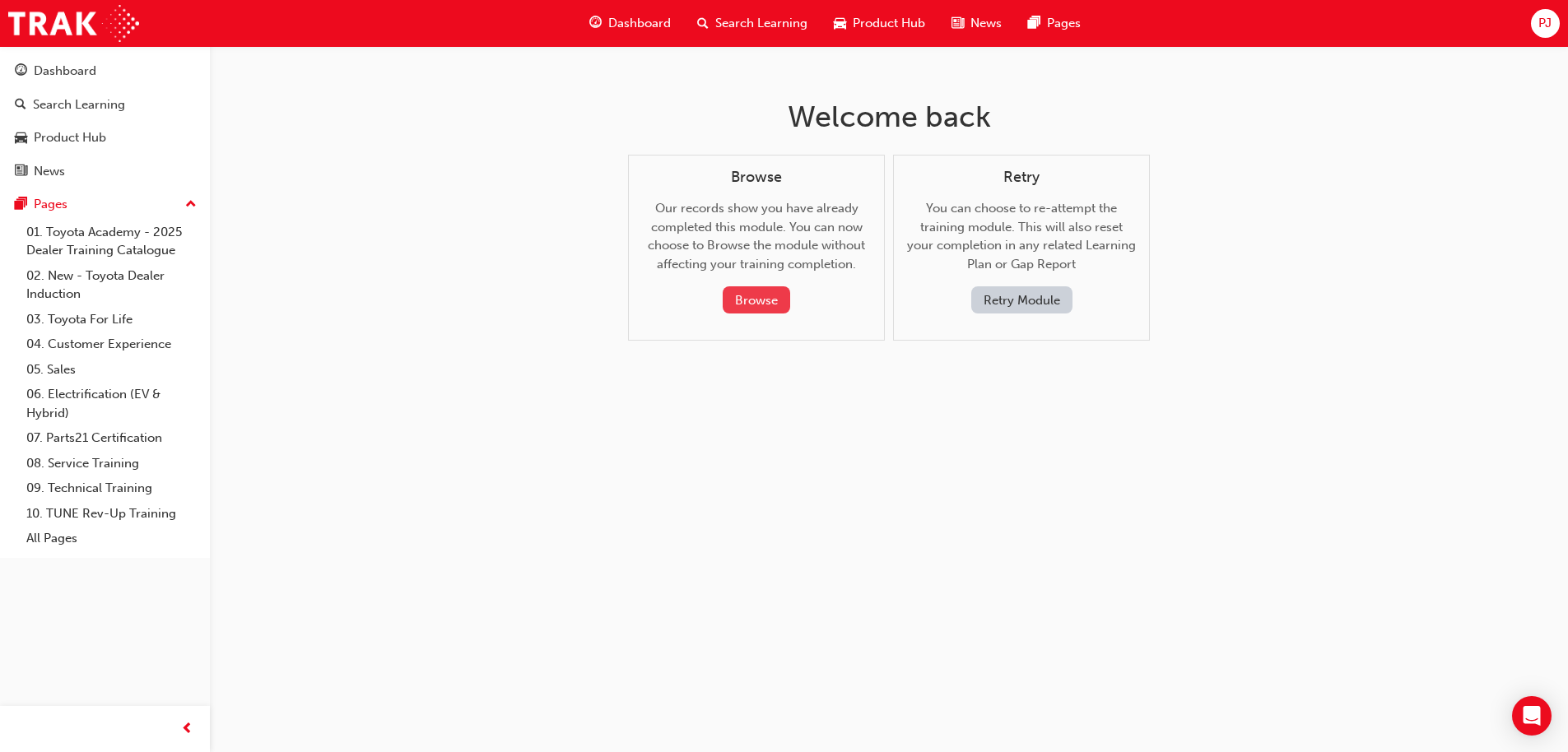
click at [759, 296] on button "Browse" at bounding box center [757, 299] width 67 height 27
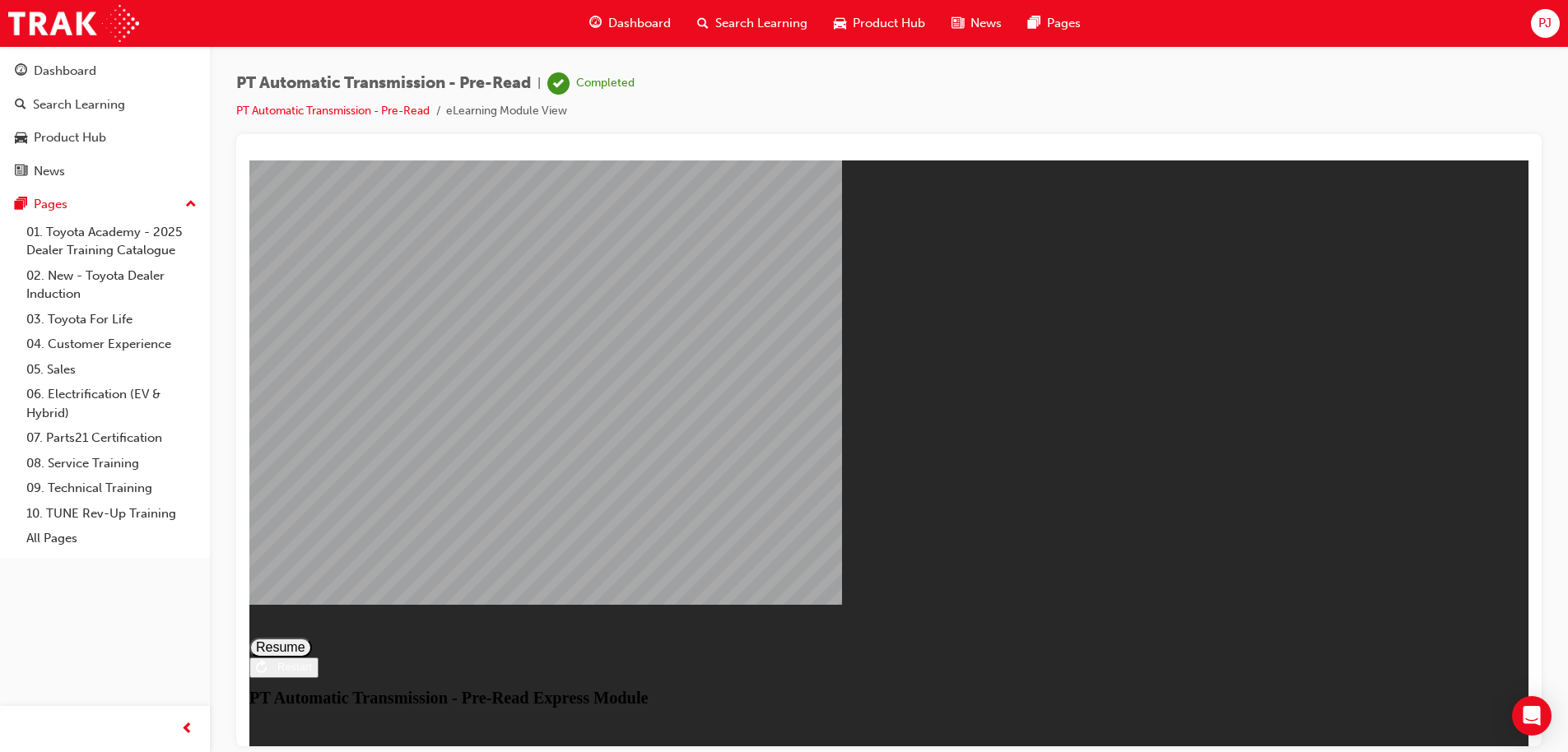
click at [312, 637] on button "Resume" at bounding box center [280, 647] width 63 height 19
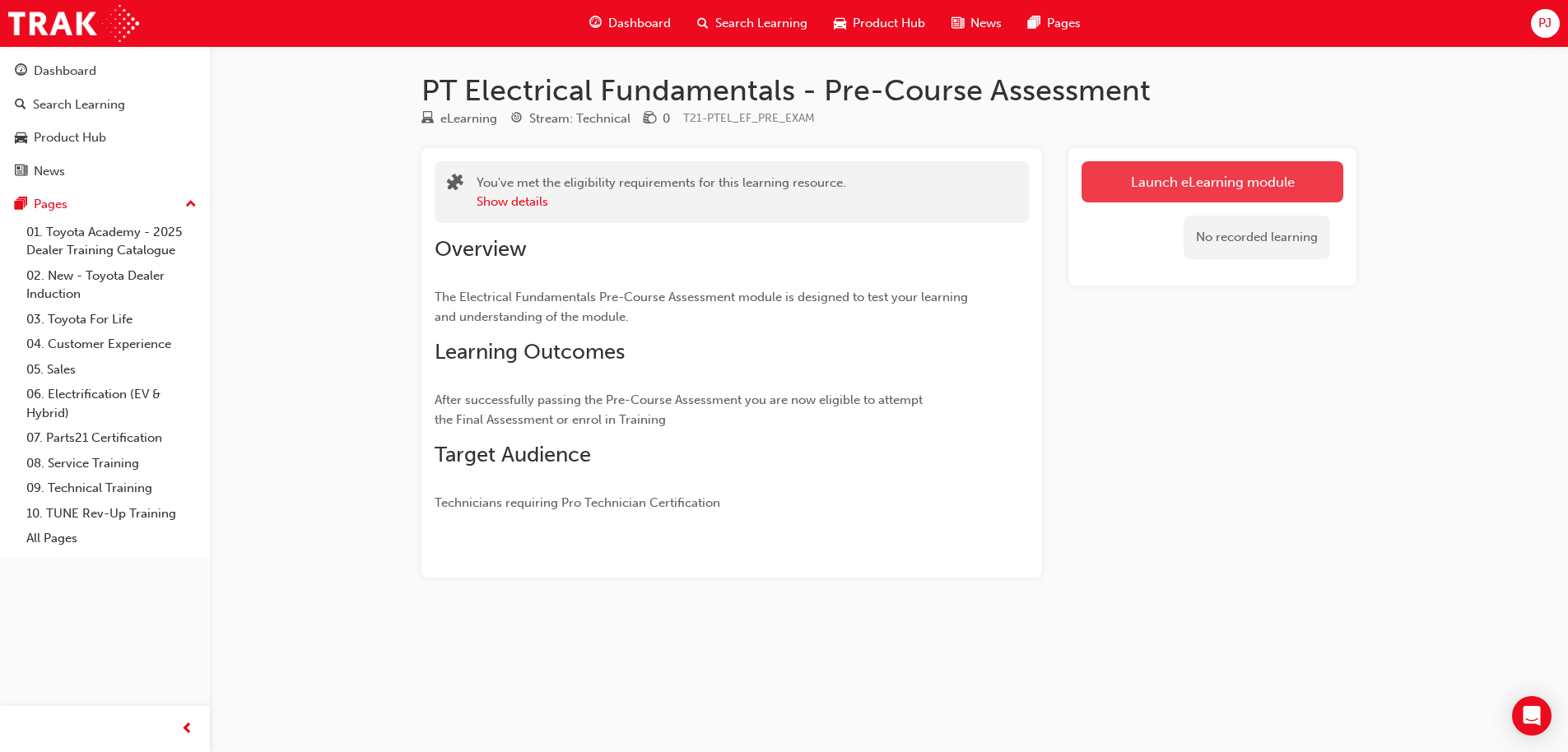
click at [1189, 182] on link "Launch eLearning module" at bounding box center [1212, 182] width 261 height 41
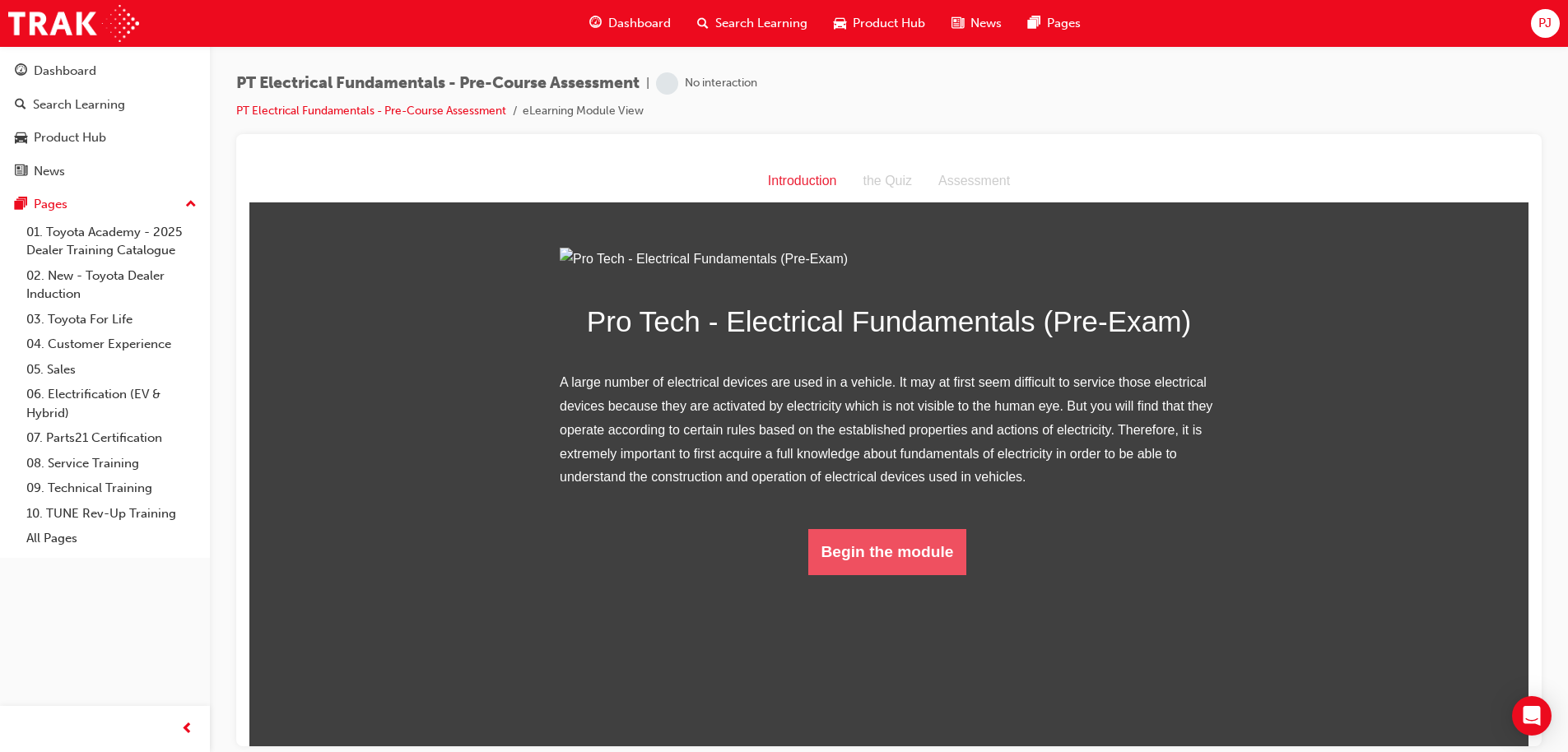
click at [887, 574] on button "Begin the module" at bounding box center [887, 551] width 159 height 46
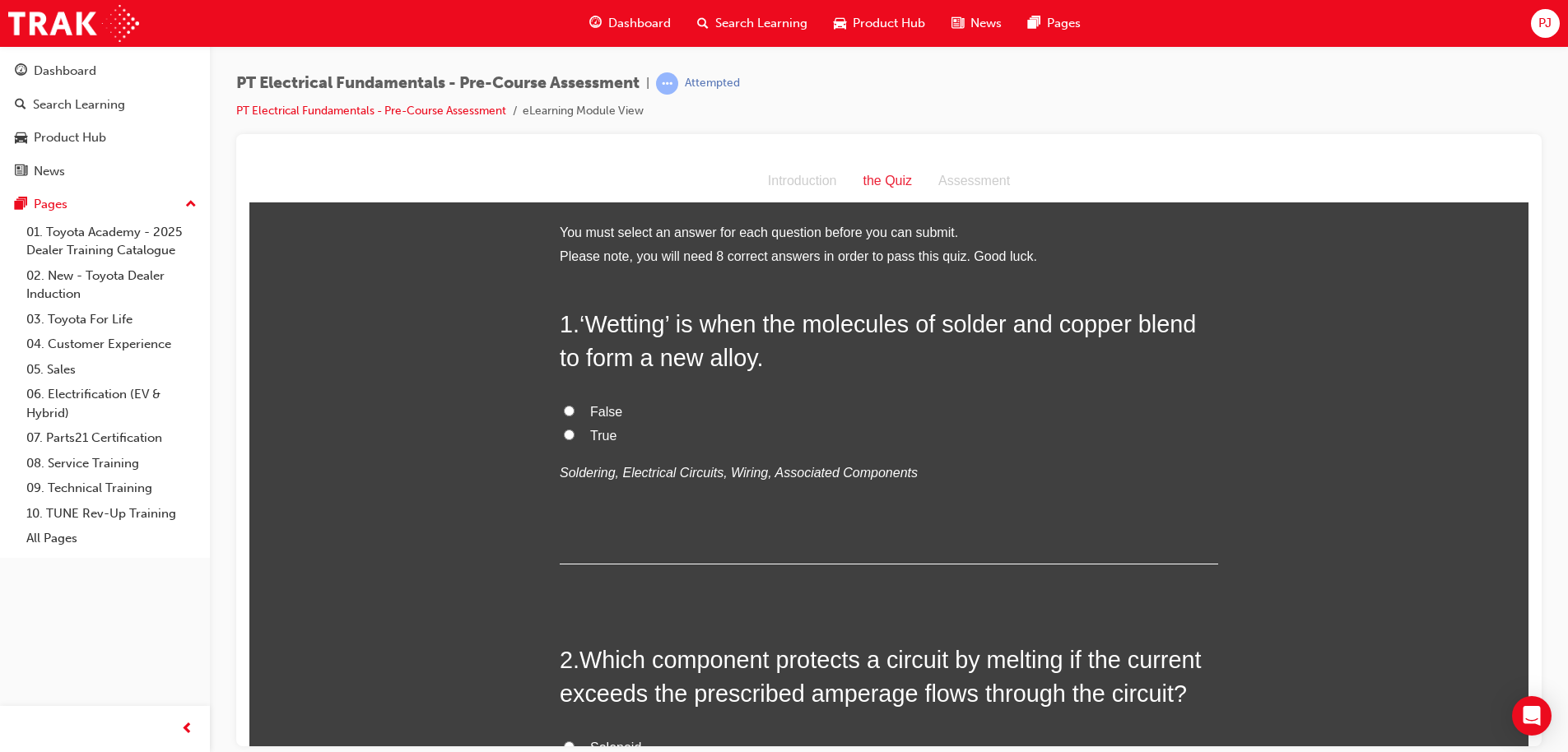
click at [729, 451] on div "False True Soldering, Electrical Circuits, Wiring, Associated Components" at bounding box center [889, 441] width 658 height 84
click at [563, 435] on input "True" at bounding box center [569, 434] width 11 height 11
radio input "true"
click at [563, 406] on input "False" at bounding box center [569, 410] width 11 height 11
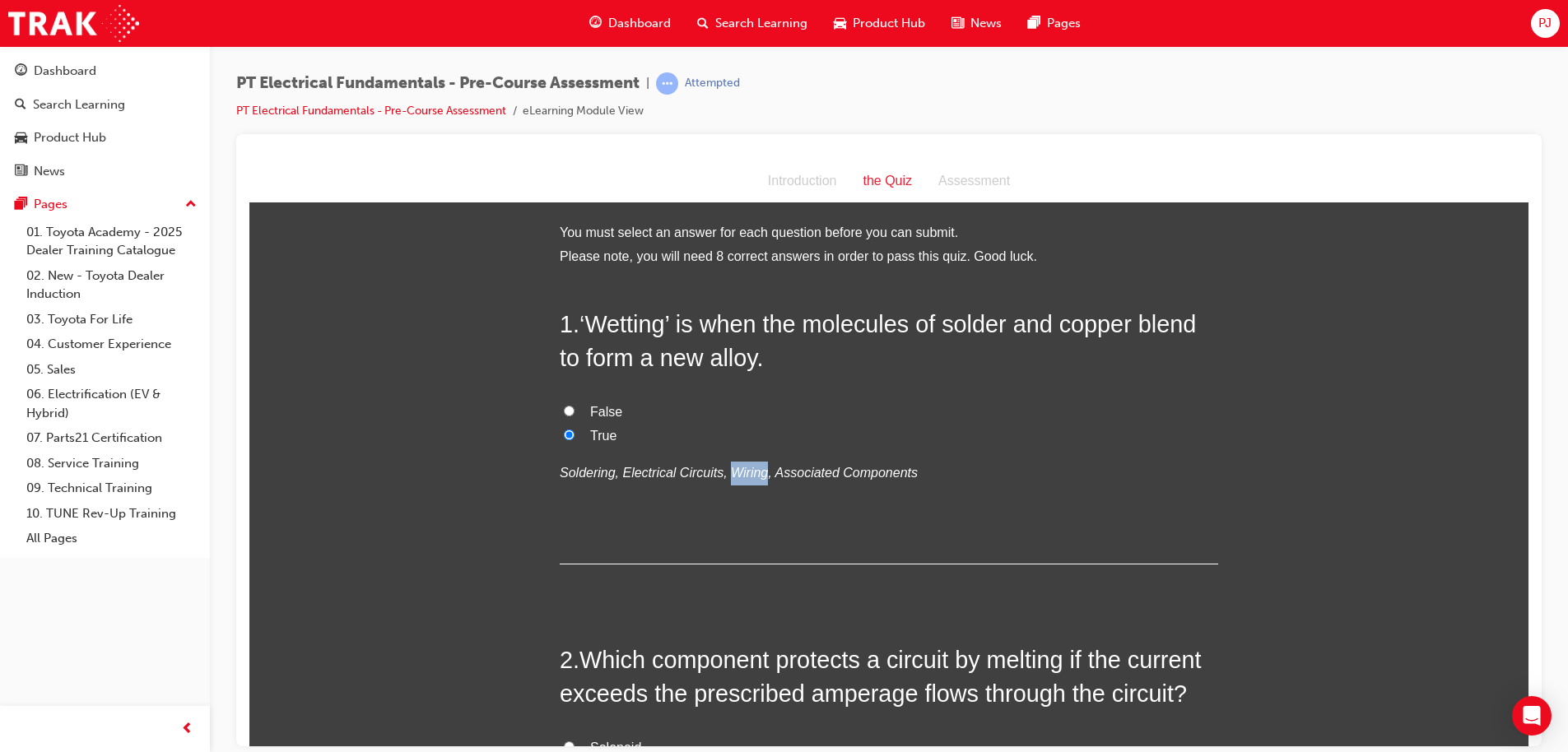
radio input "true"
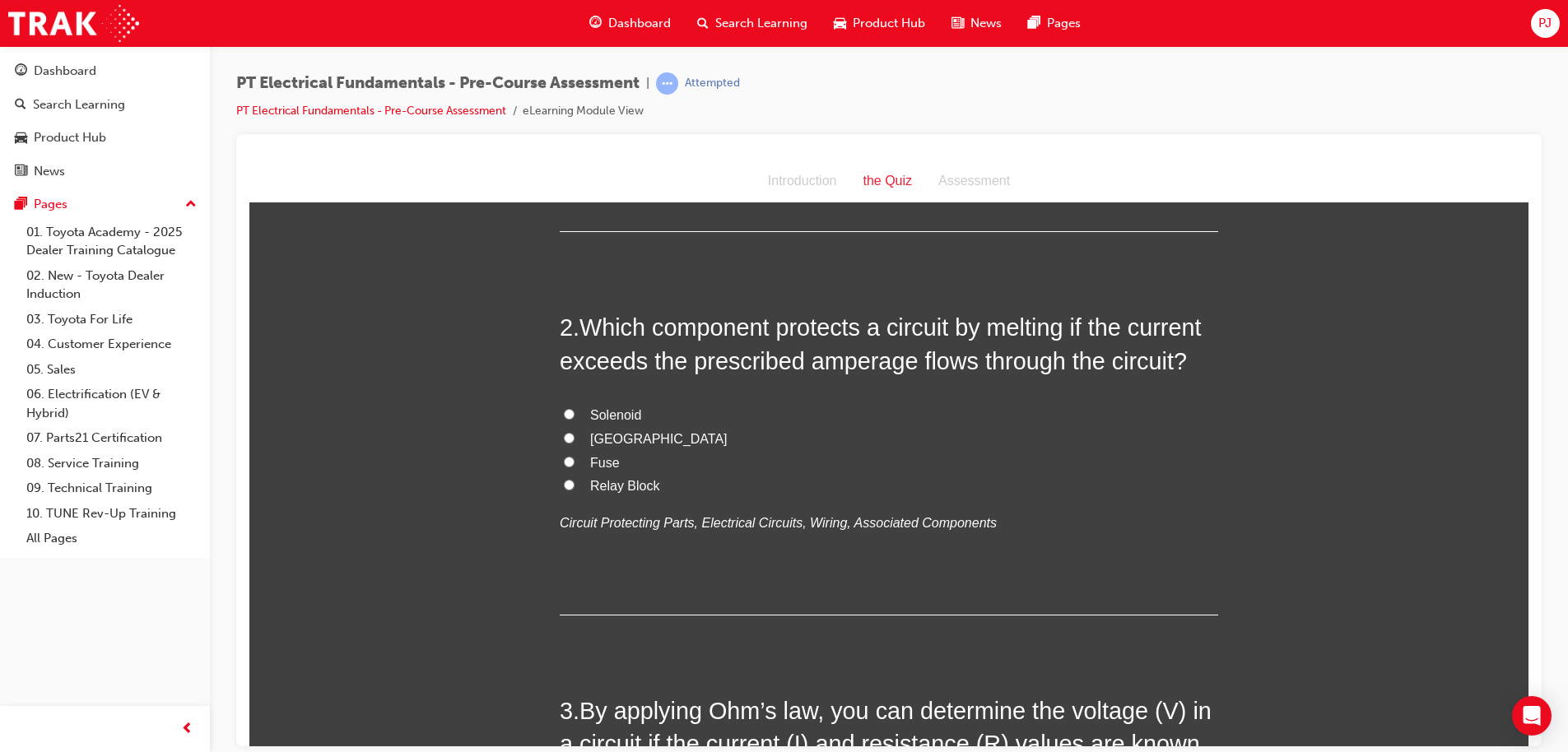
scroll to position [330, 0]
click at [567, 457] on label "Fuse" at bounding box center [889, 464] width 658 height 24
click at [567, 458] on input "Fuse" at bounding box center [569, 463] width 11 height 11
radio input "true"
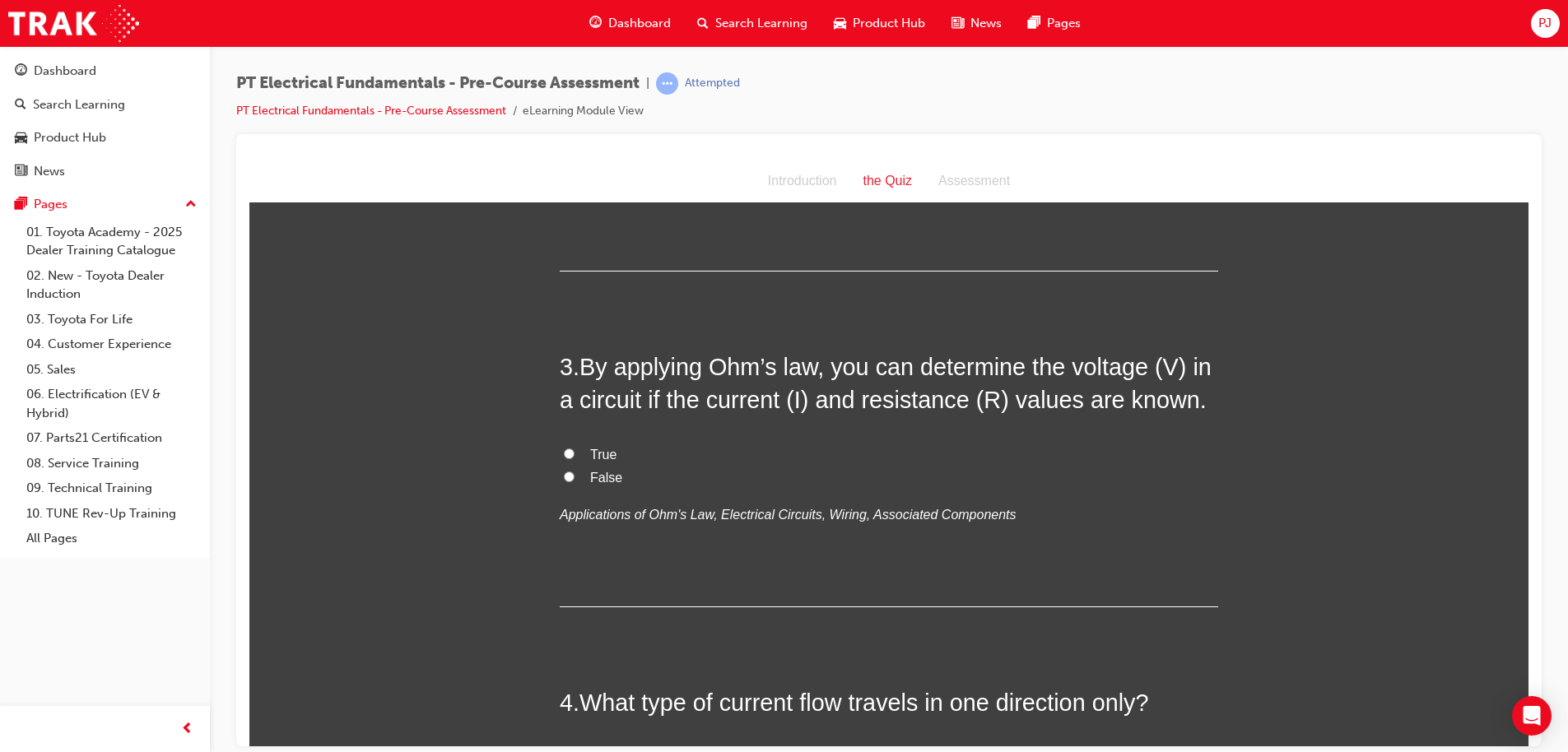
scroll to position [678, 0]
click at [566, 447] on input "True" at bounding box center [569, 452] width 11 height 11
radio input "true"
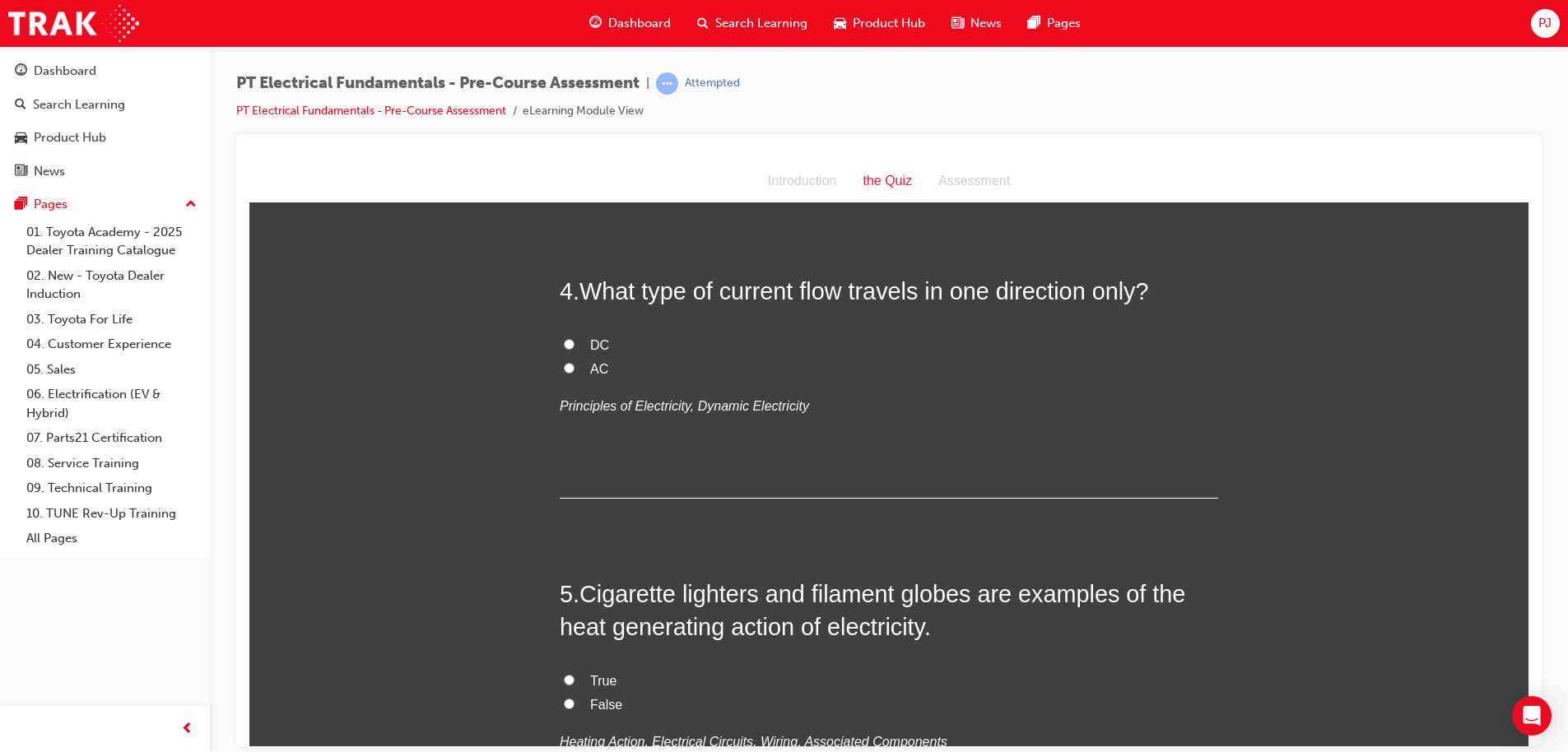
scroll to position [1089, 0]
click at [560, 343] on label "DC" at bounding box center [889, 343] width 658 height 24
click at [563, 343] on input "DC" at bounding box center [569, 342] width 11 height 11
radio input "true"
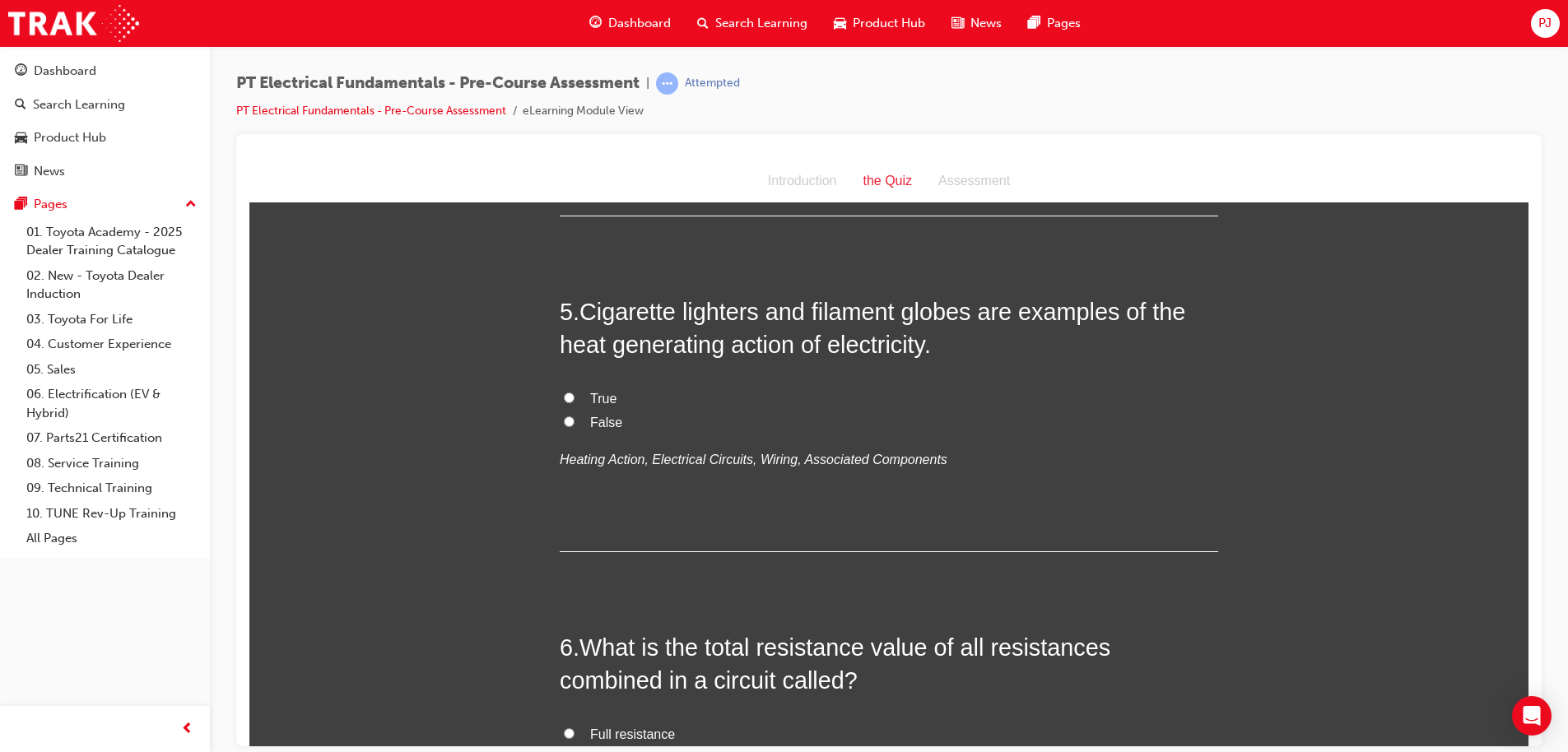
scroll to position [1371, 0]
click at [564, 396] on input "True" at bounding box center [569, 396] width 11 height 11
radio input "true"
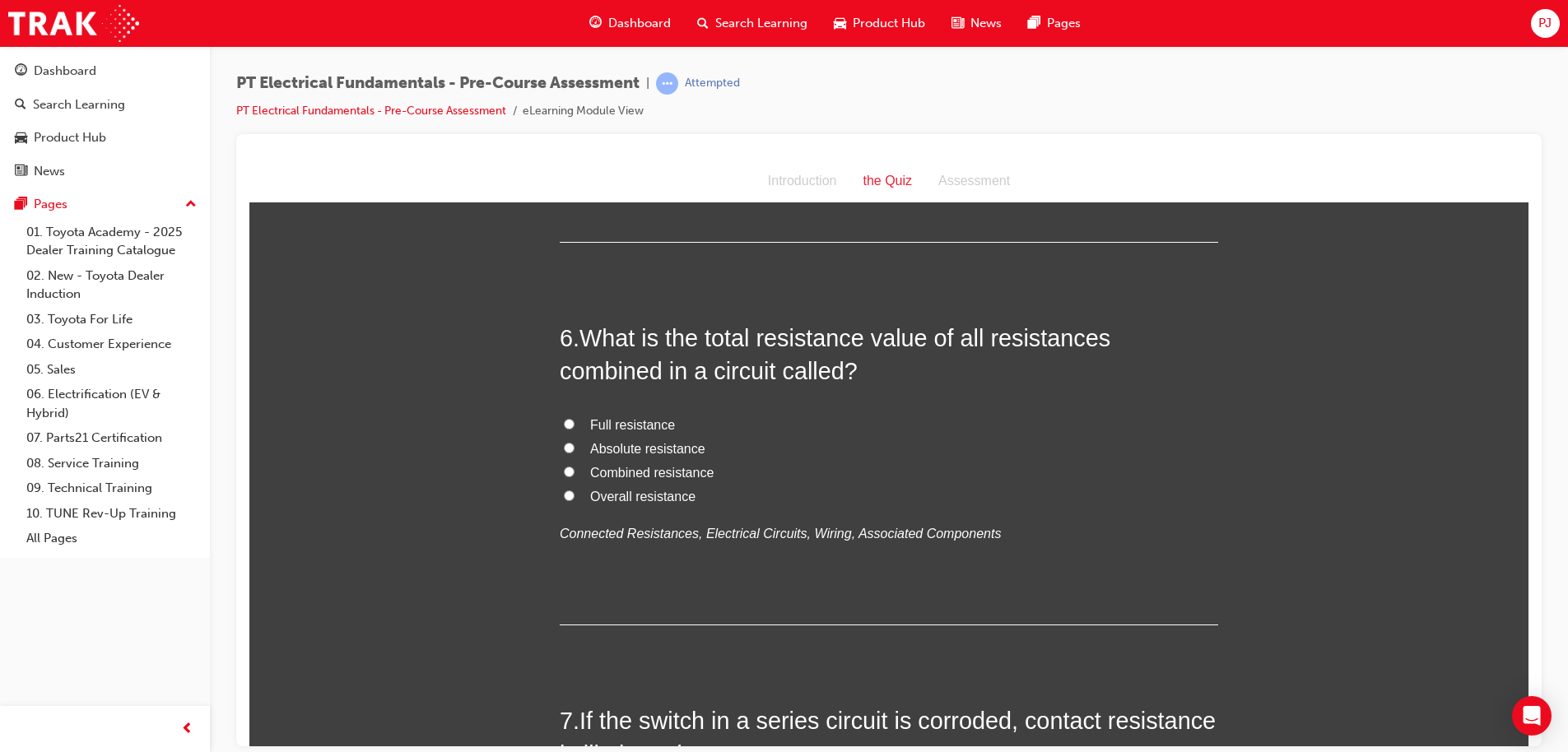
scroll to position [1701, 0]
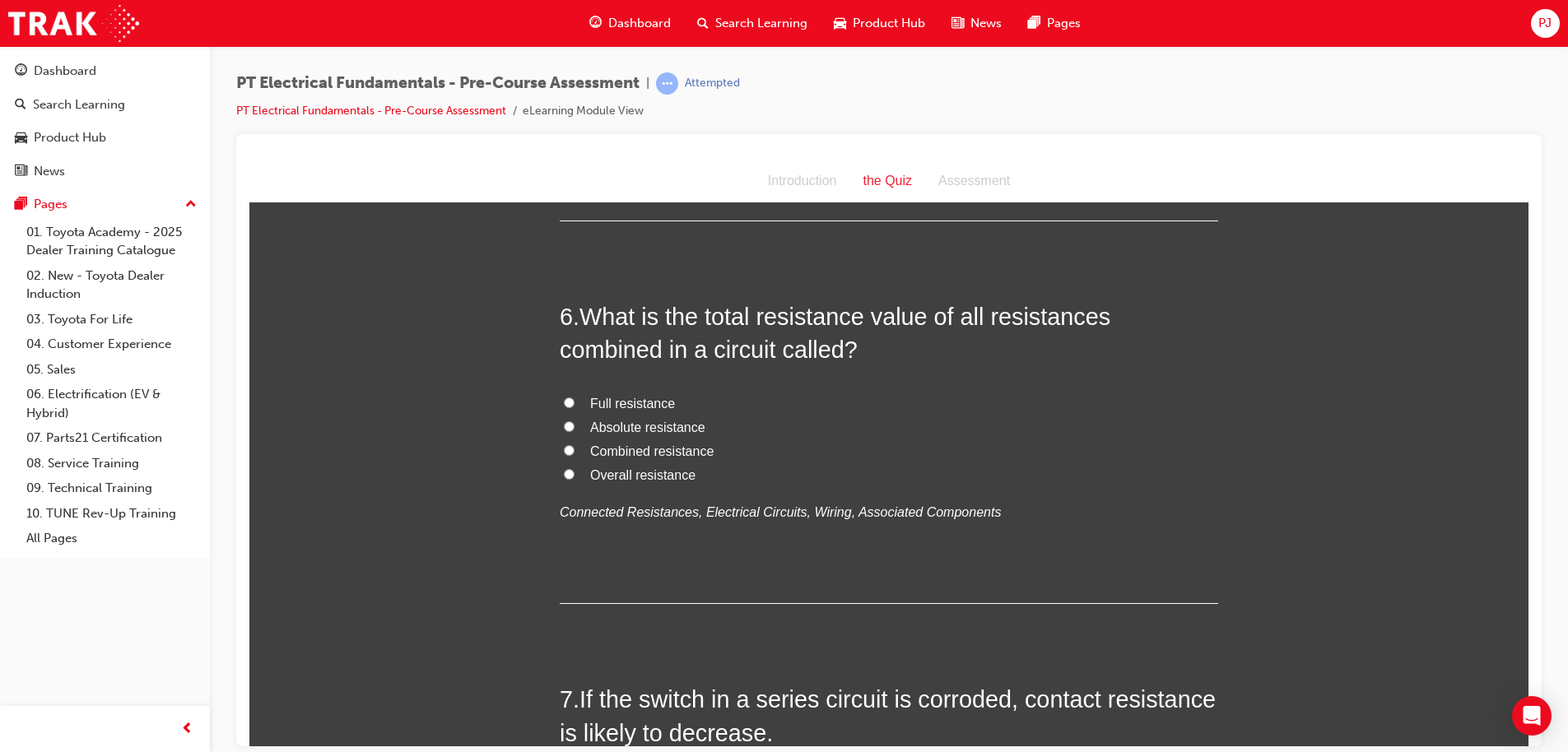
click at [563, 446] on input "Combined resistance" at bounding box center [569, 450] width 11 height 11
radio input "true"
click at [563, 469] on input "Overall resistance" at bounding box center [569, 474] width 11 height 11
radio input "true"
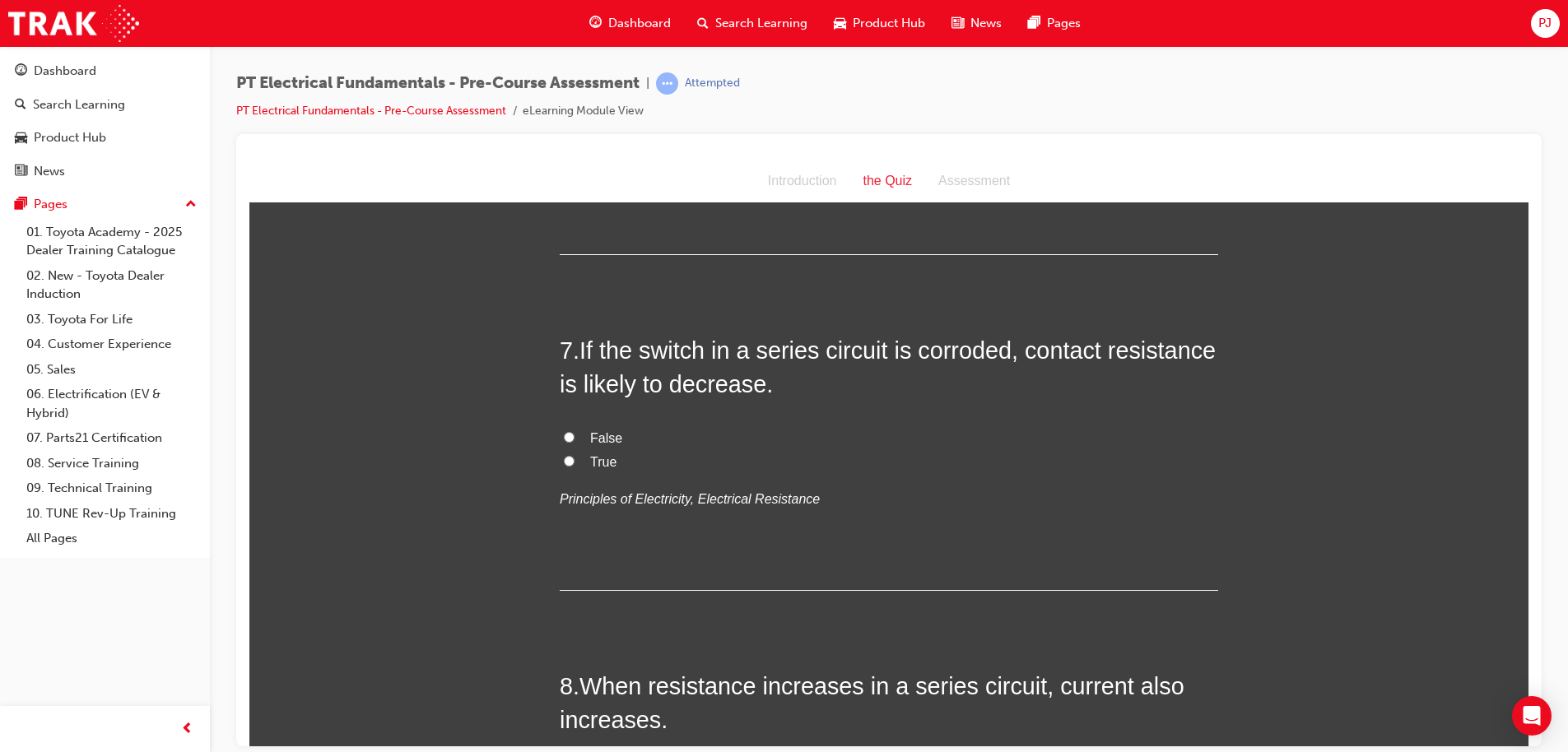
scroll to position [2070, 0]
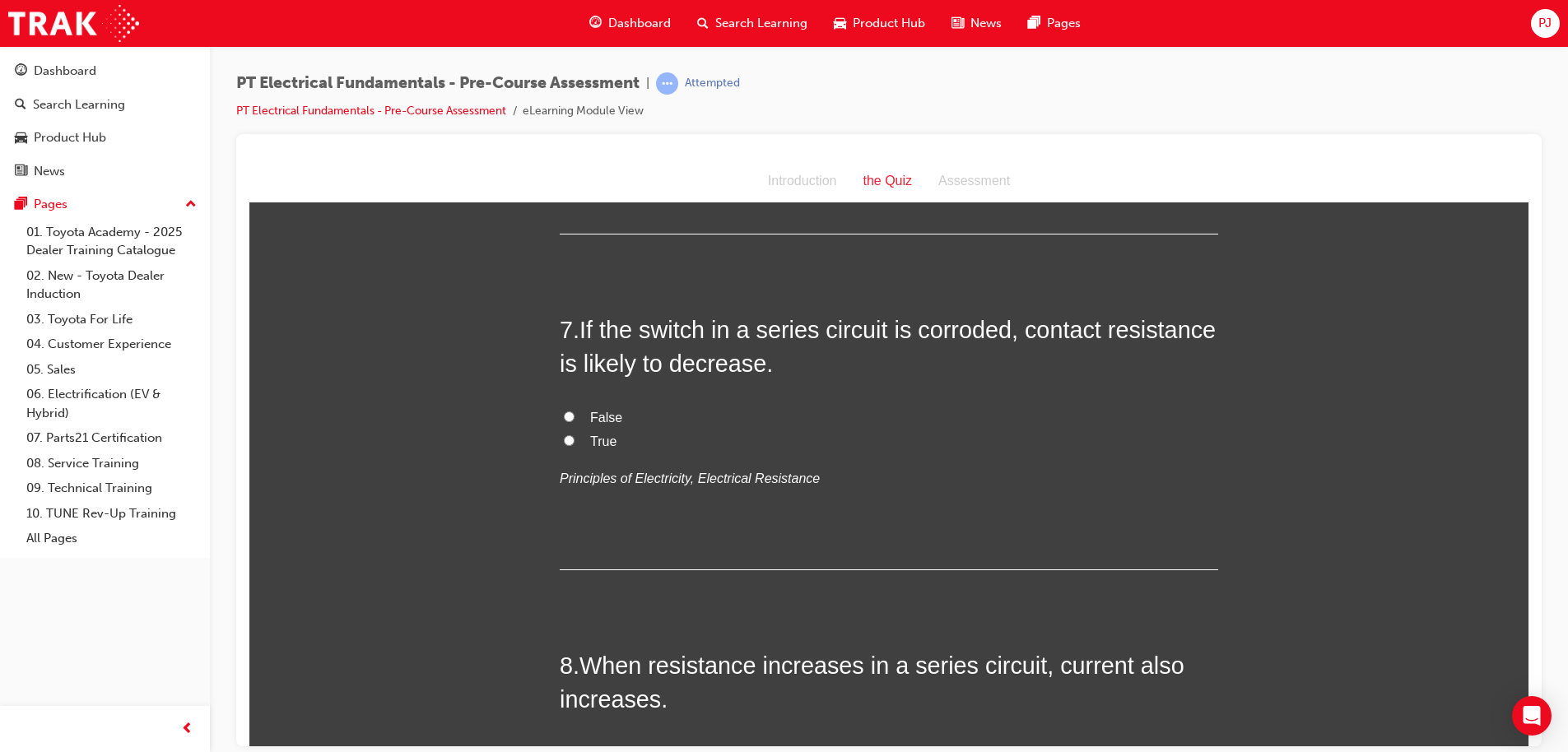
click at [563, 411] on input "False" at bounding box center [569, 416] width 11 height 11
radio input "true"
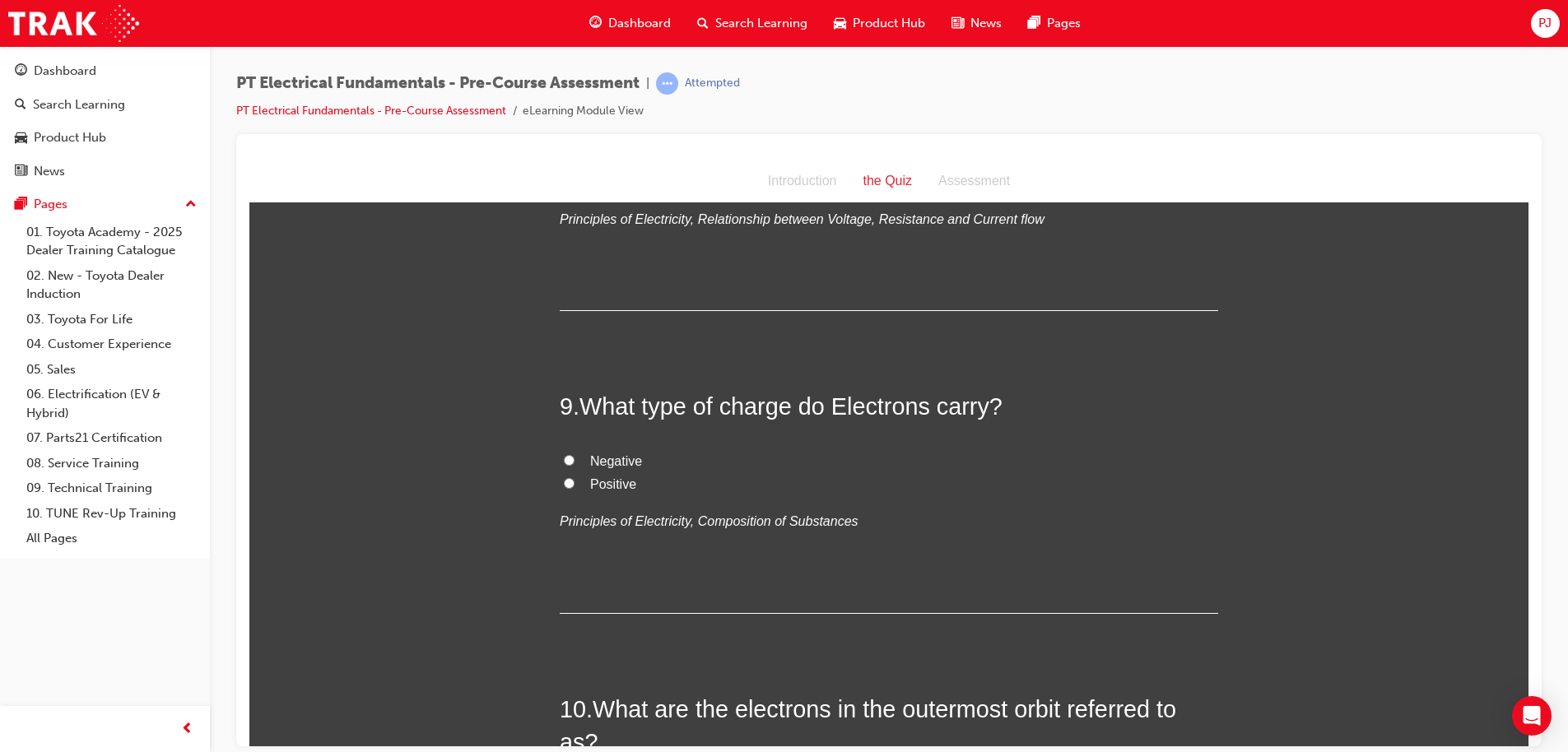
scroll to position [2667, 0]
click at [602, 454] on span "Negative" at bounding box center [616, 459] width 52 height 14
click at [574, 454] on input "Negative" at bounding box center [569, 458] width 11 height 11
radio input "true"
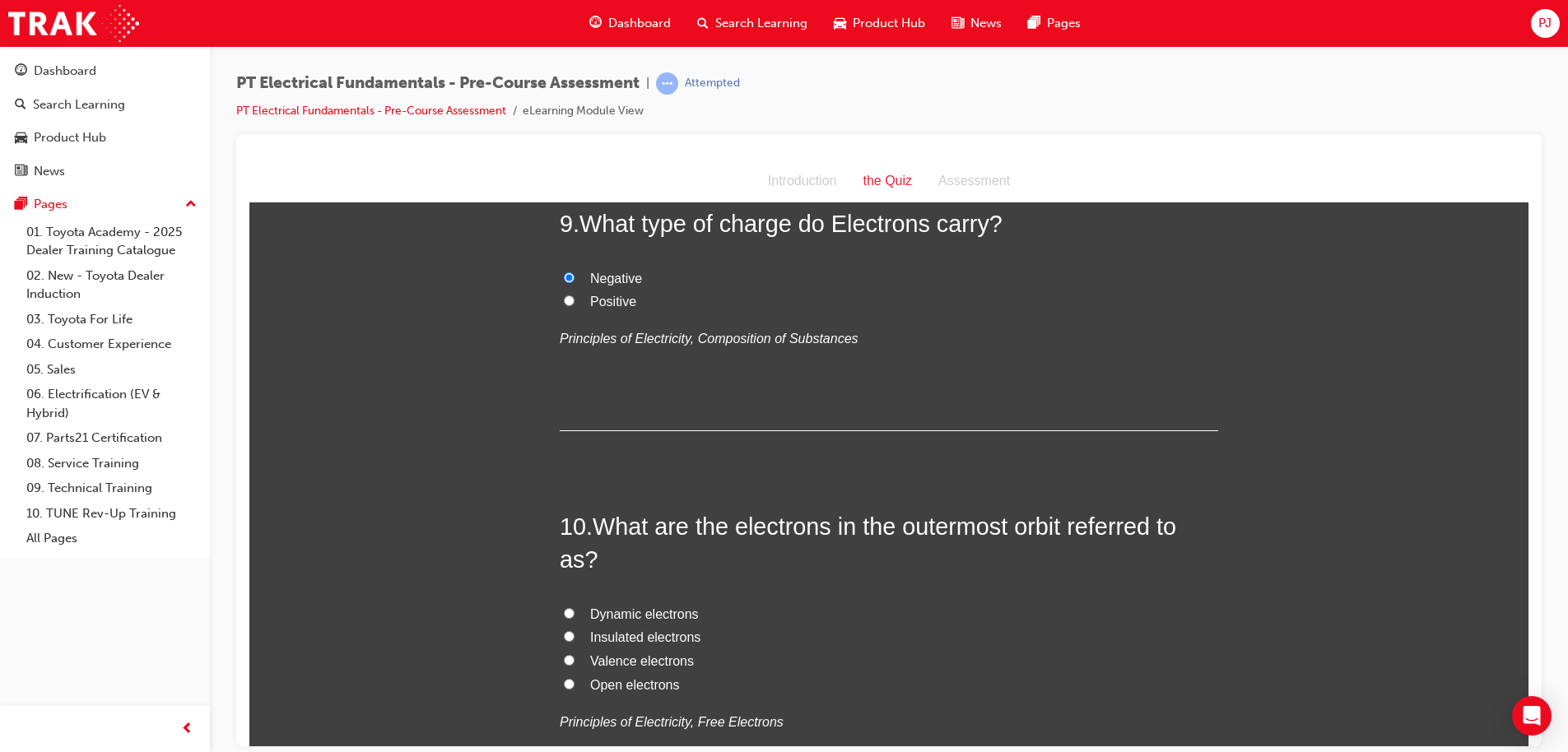
scroll to position [3040, 0]
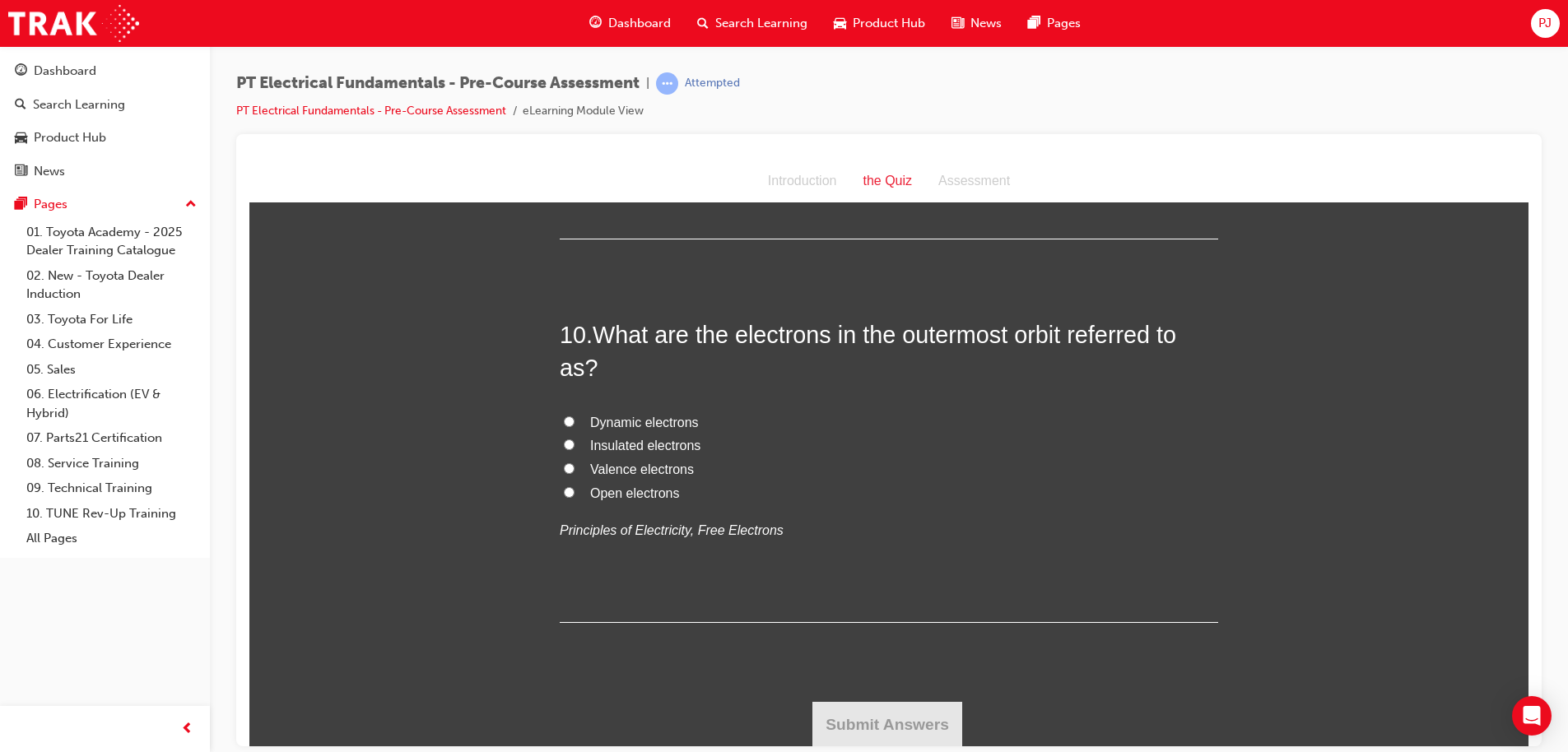
click at [560, 469] on label "Valence electrons" at bounding box center [889, 469] width 658 height 24
click at [563, 469] on input "Valence electrons" at bounding box center [569, 468] width 11 height 11
radio input "true"
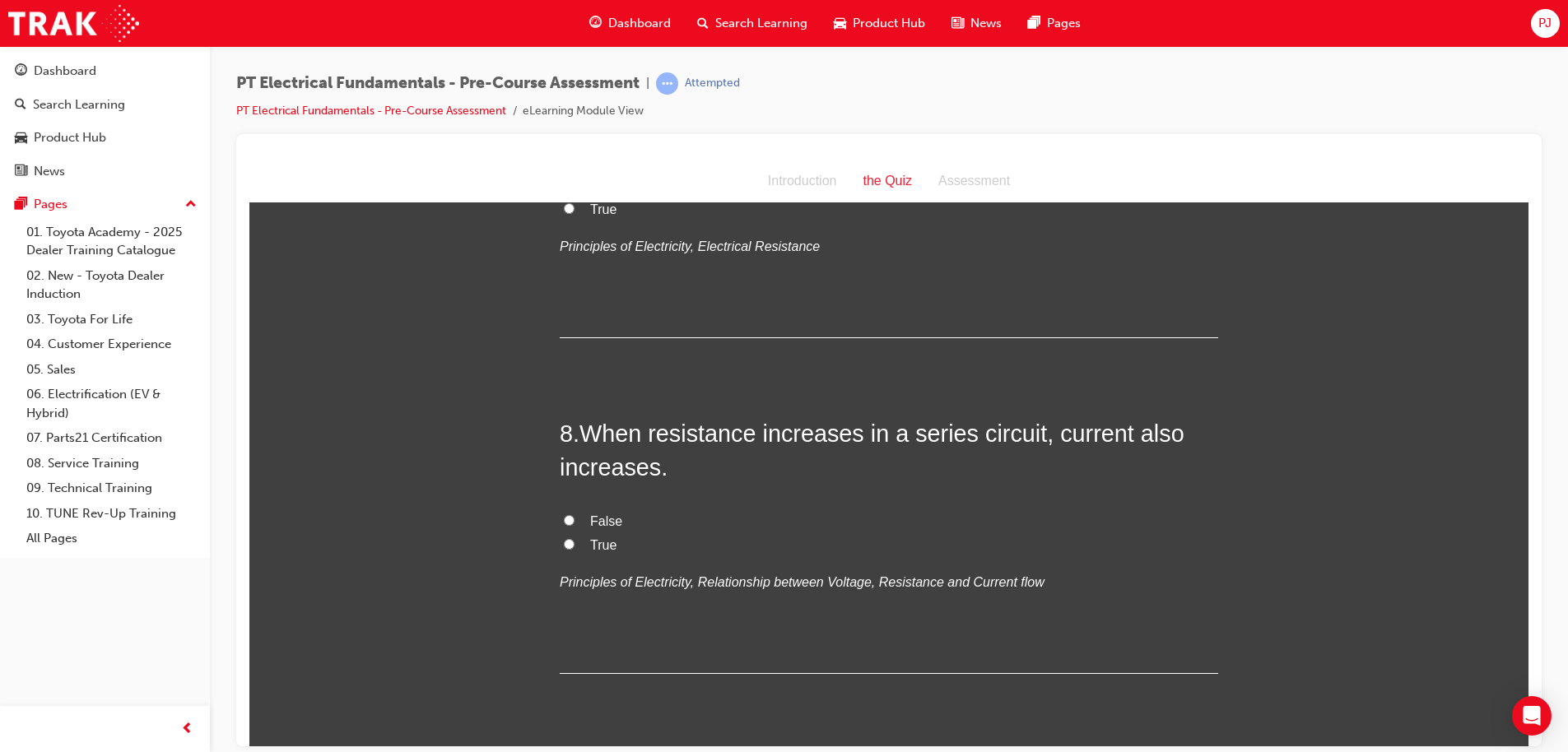
scroll to position [2323, 0]
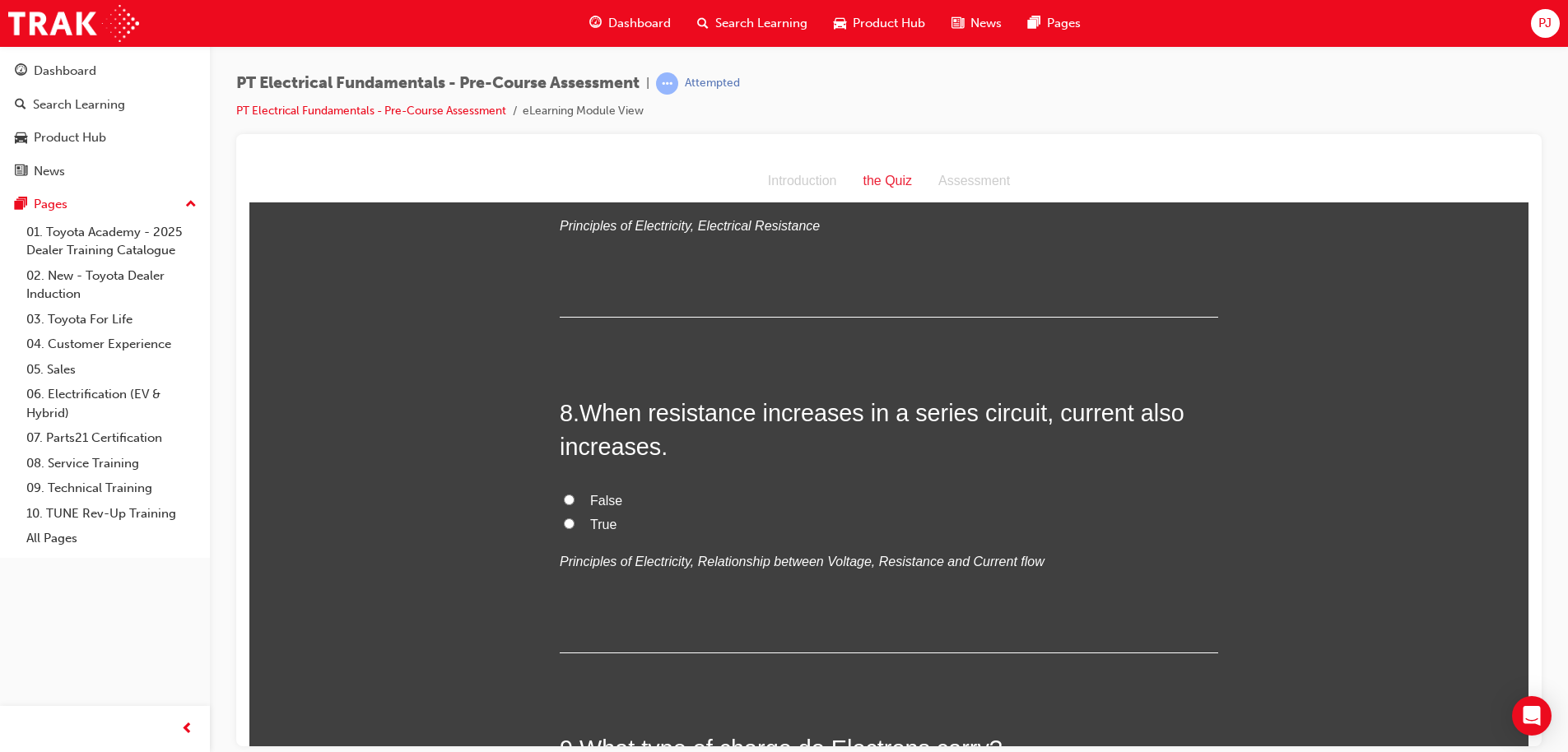
click at [563, 493] on input "False" at bounding box center [569, 499] width 11 height 11
radio input "true"
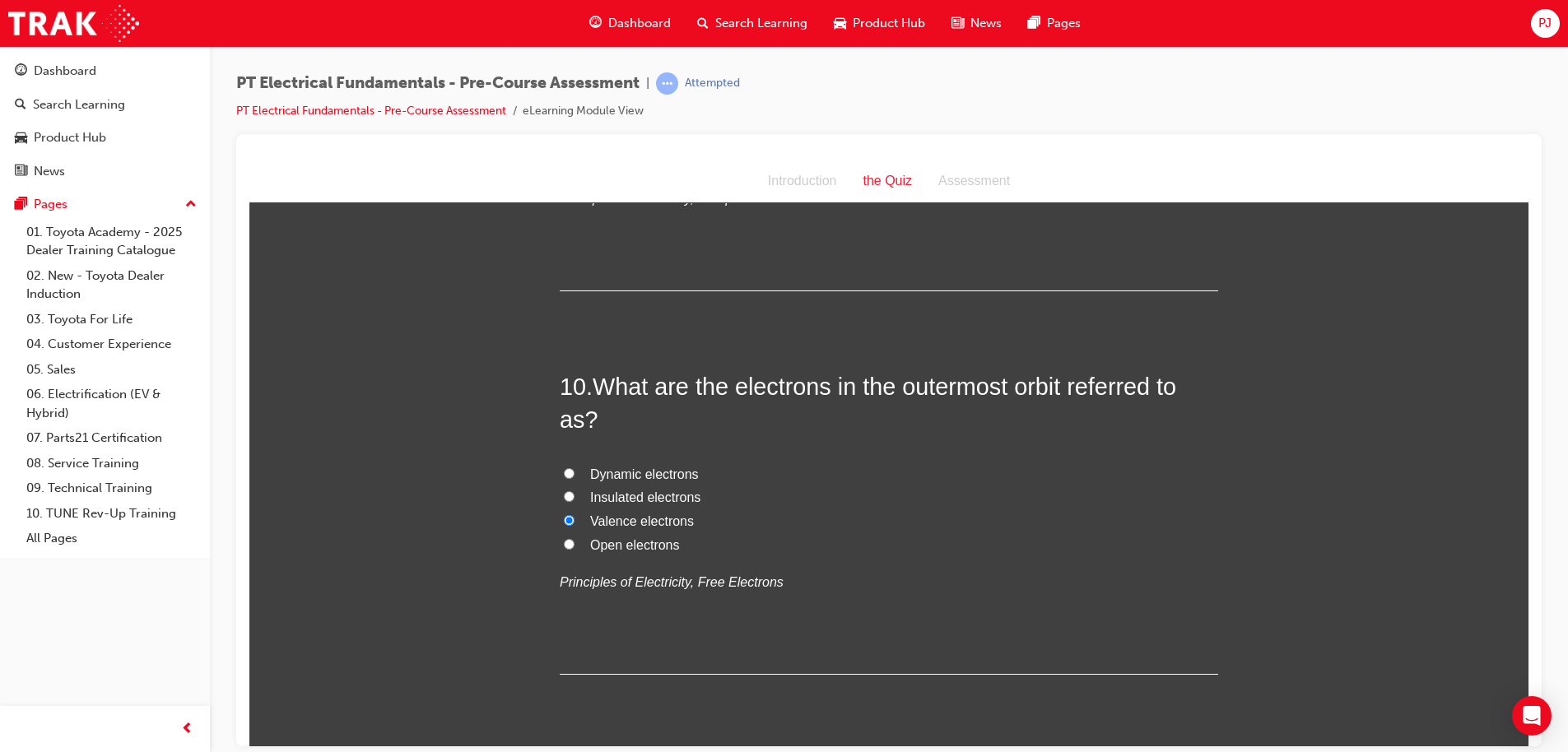
scroll to position [3040, 0]
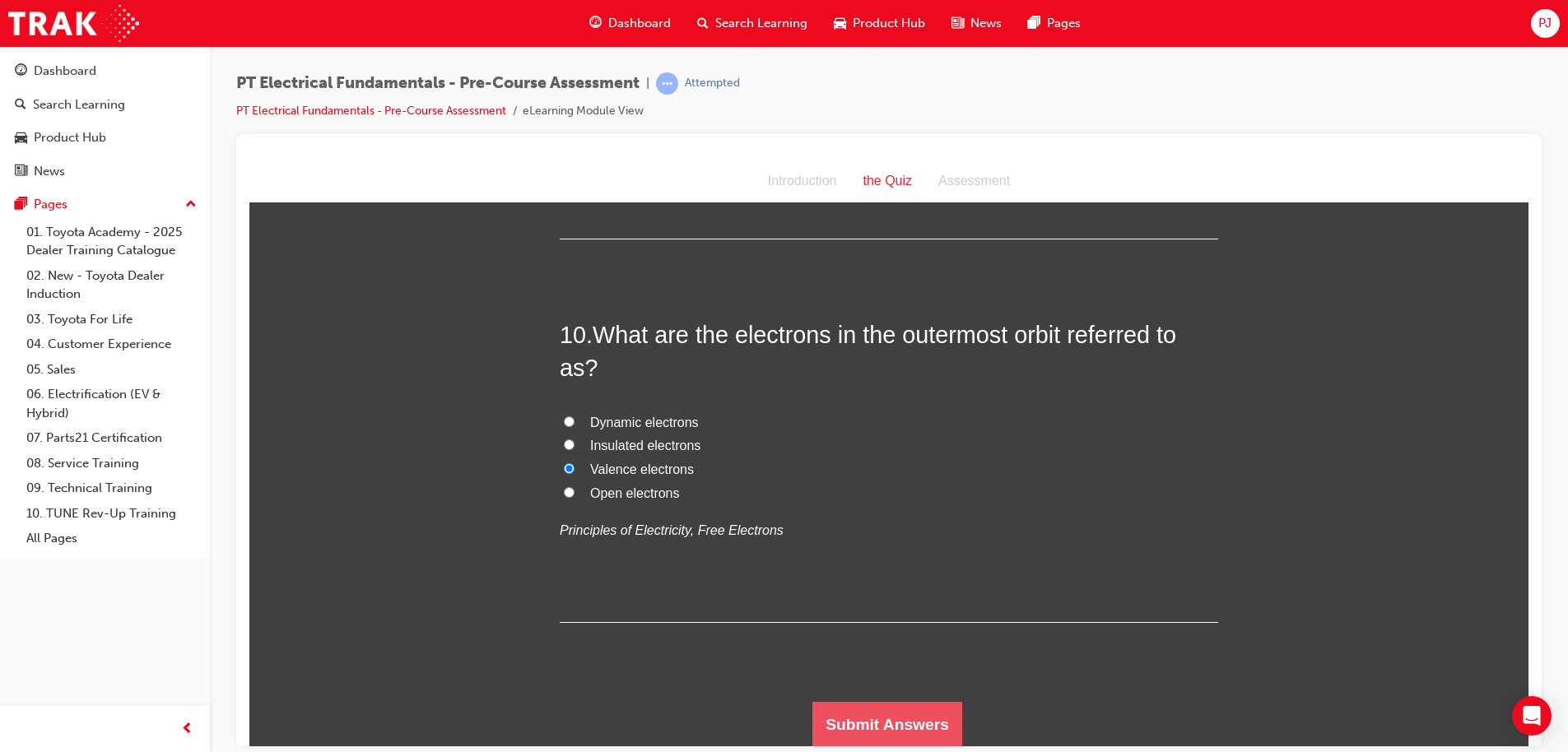
click at [885, 726] on button "Submit Answers" at bounding box center [887, 724] width 150 height 46
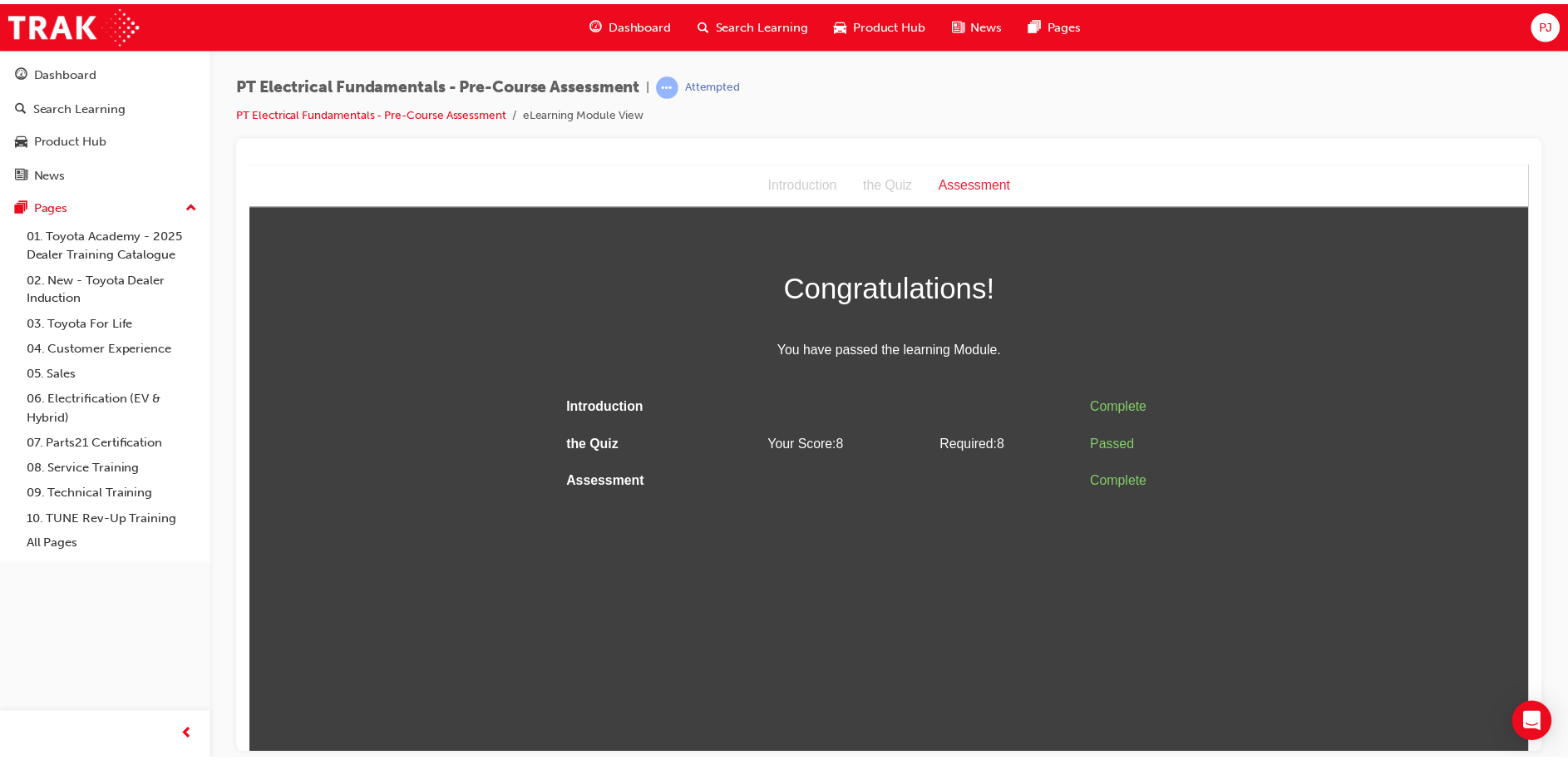
scroll to position [0, 0]
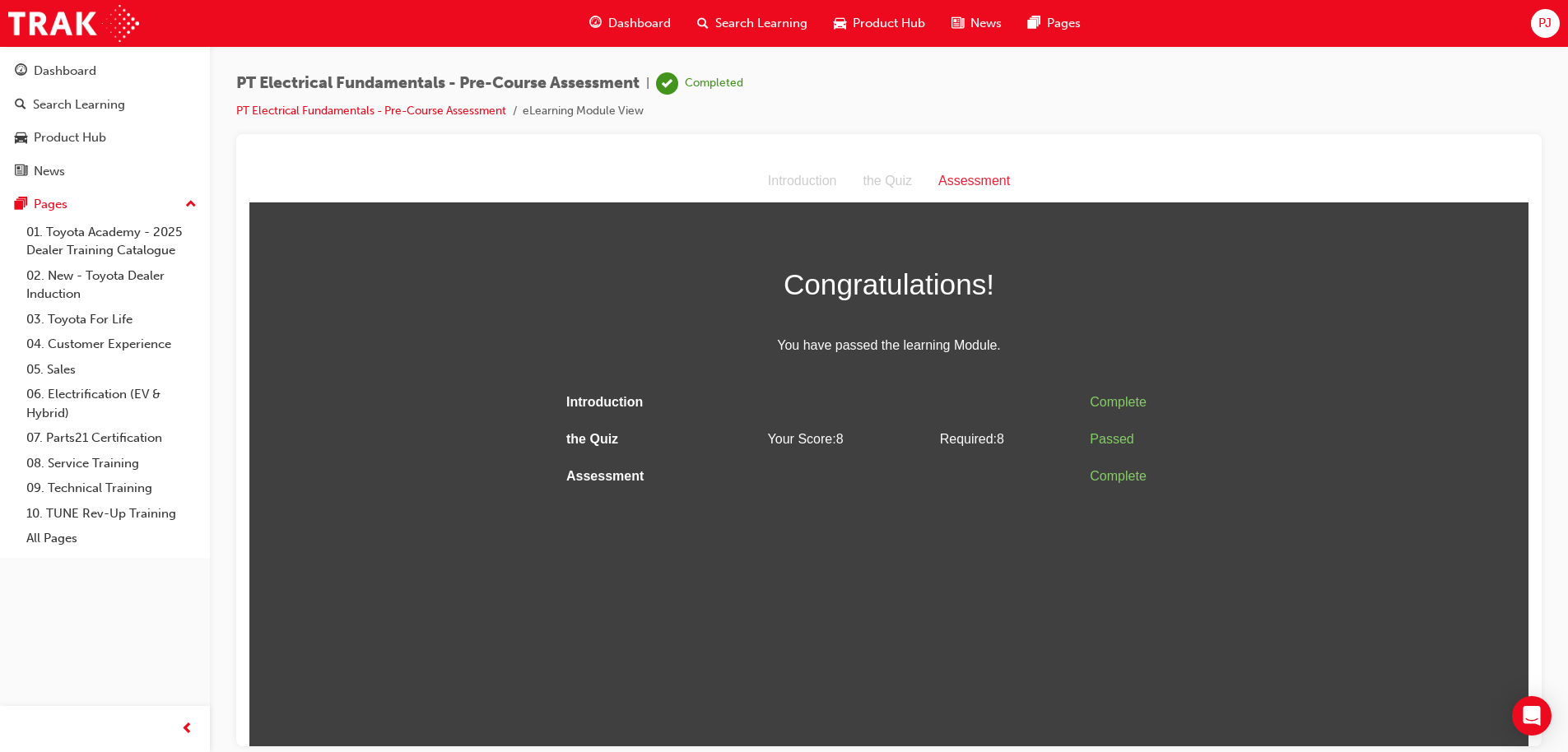
click at [639, 18] on span "Dashboard" at bounding box center [640, 23] width 63 height 19
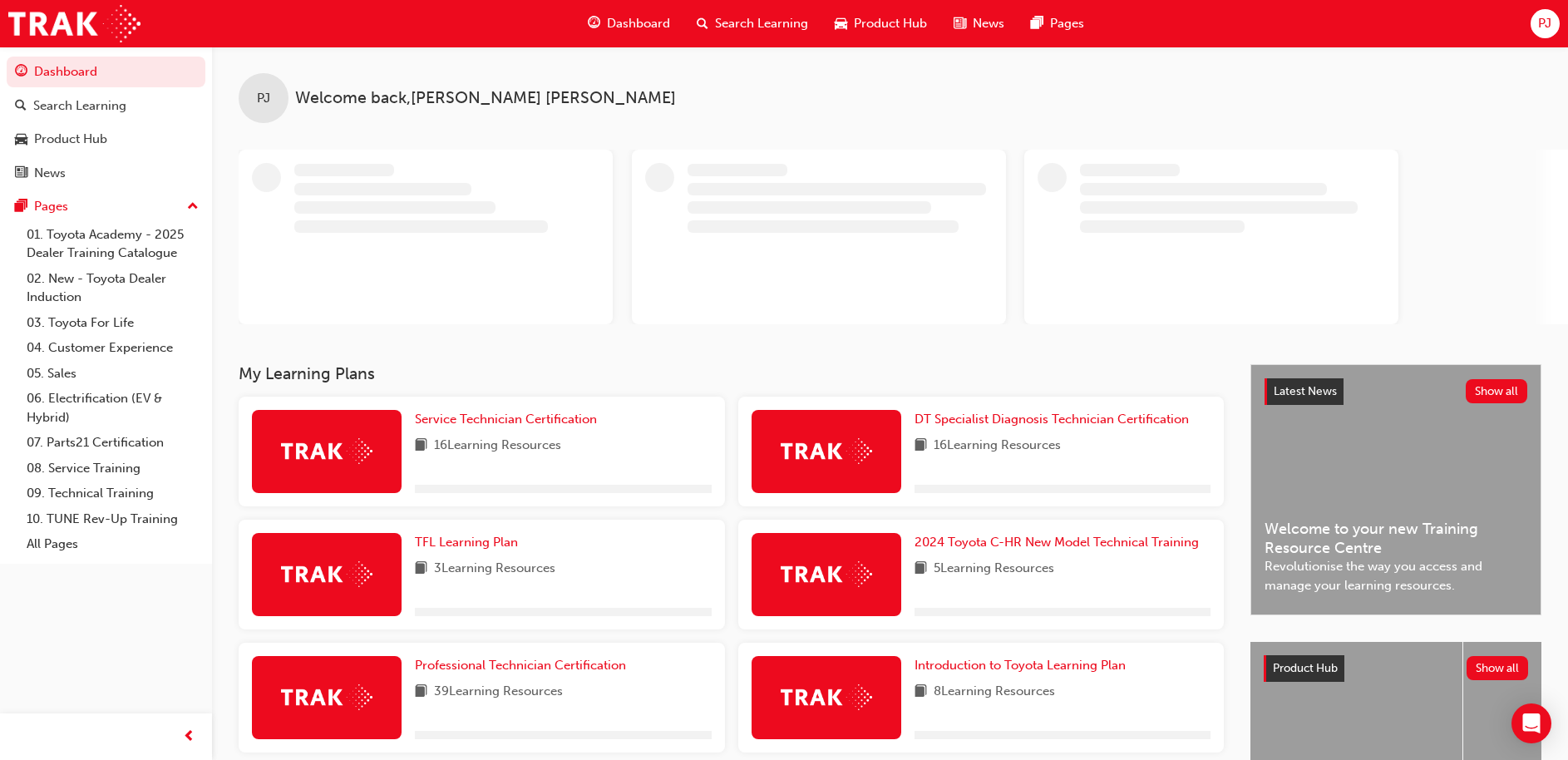
scroll to position [168, 0]
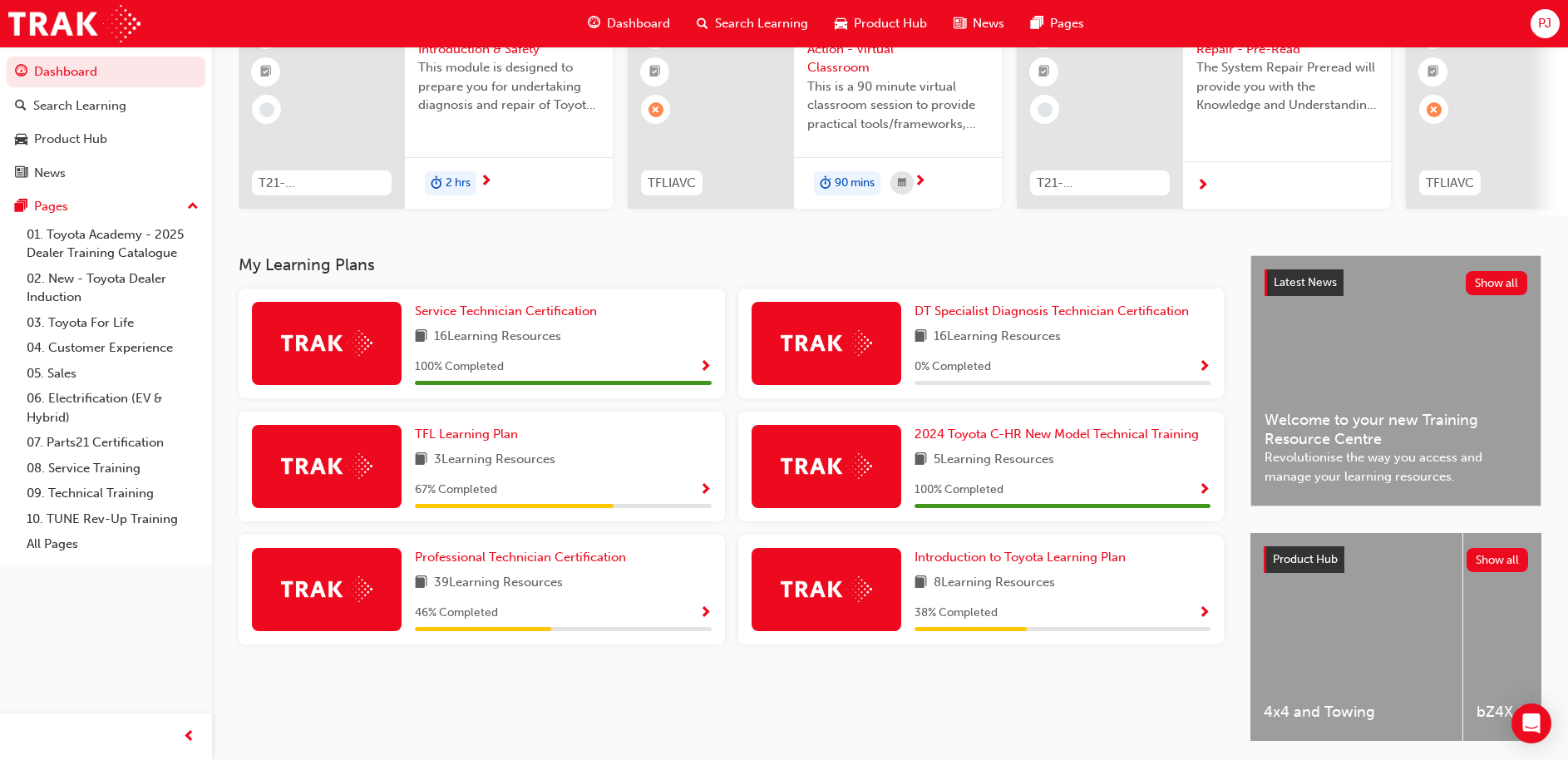
click at [706, 618] on span "Show Progress" at bounding box center [705, 613] width 13 height 15
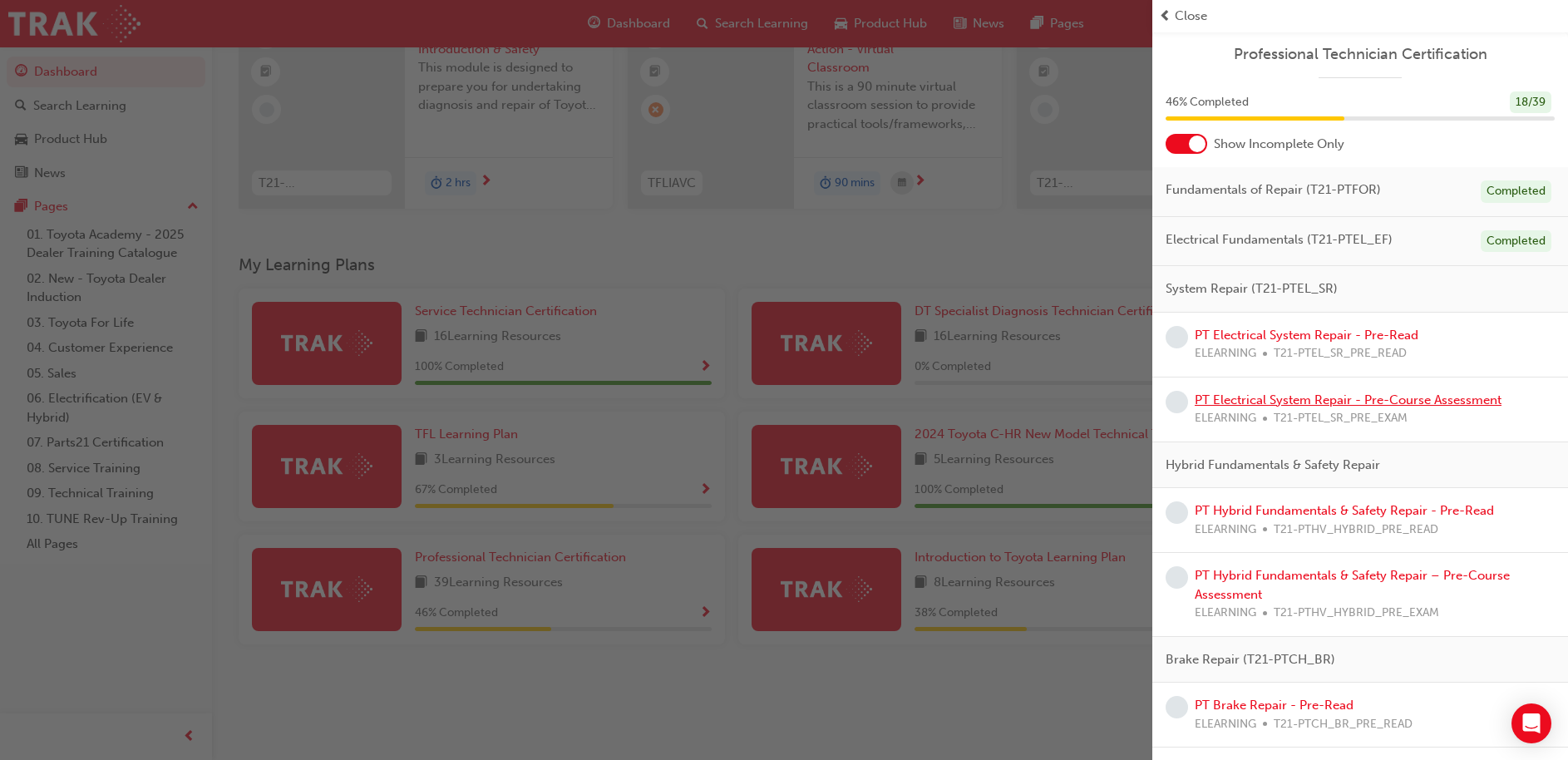
scroll to position [1, 0]
click at [1203, 140] on div at bounding box center [1197, 142] width 17 height 17
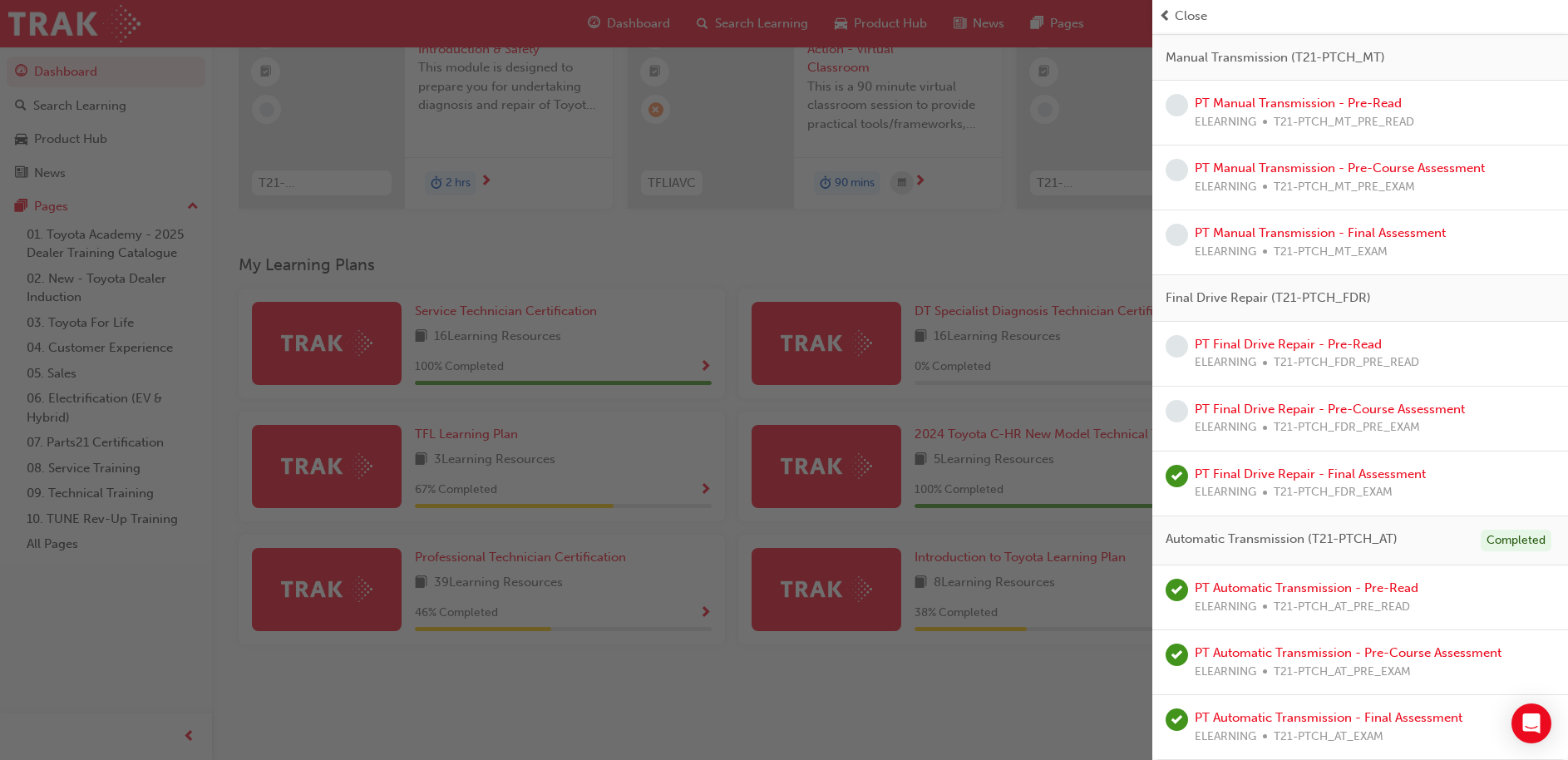
scroll to position [234, 0]
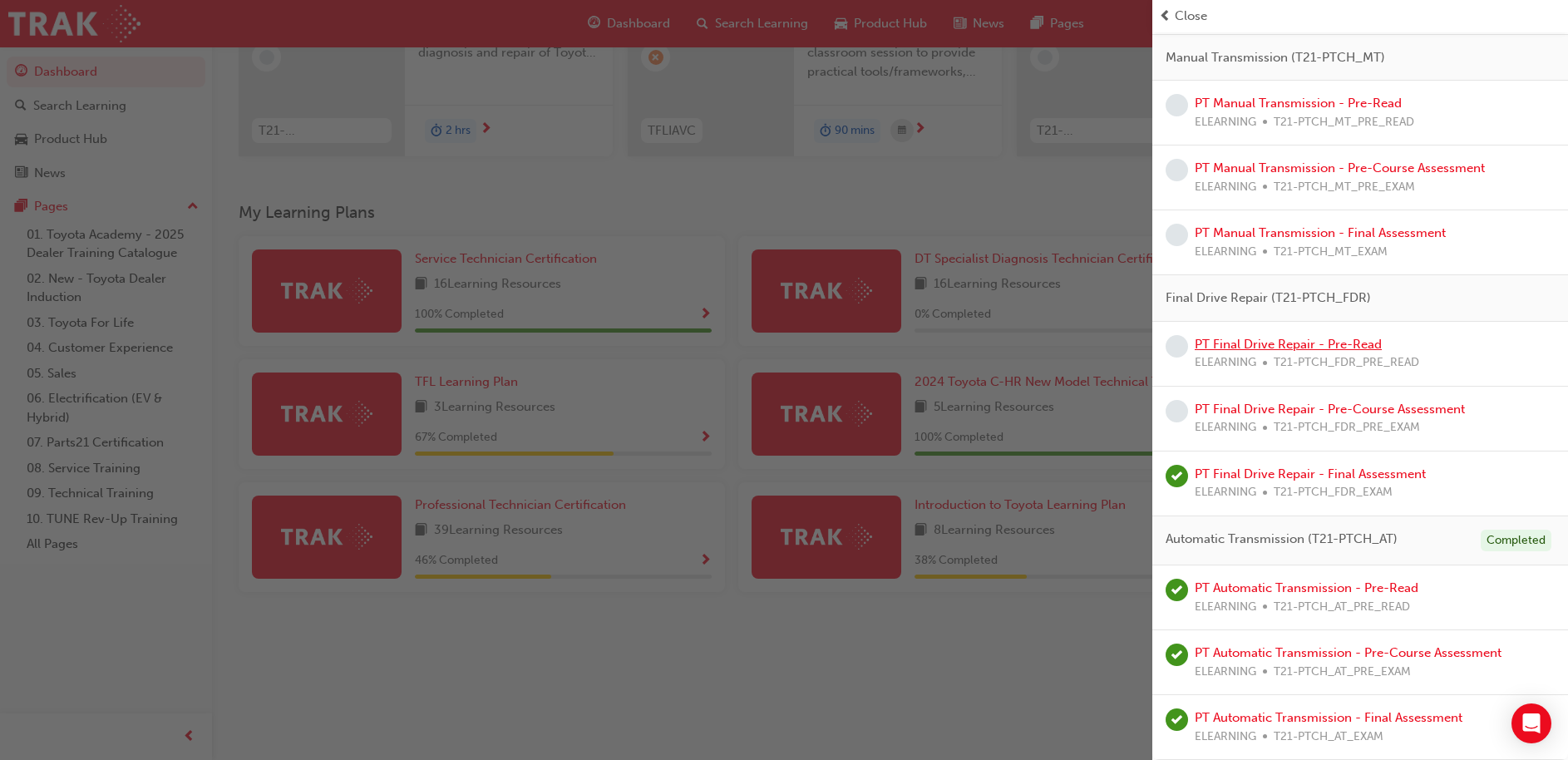
click at [1310, 345] on link "PT Final Drive Repair - Pre-Read" at bounding box center [1288, 344] width 187 height 15
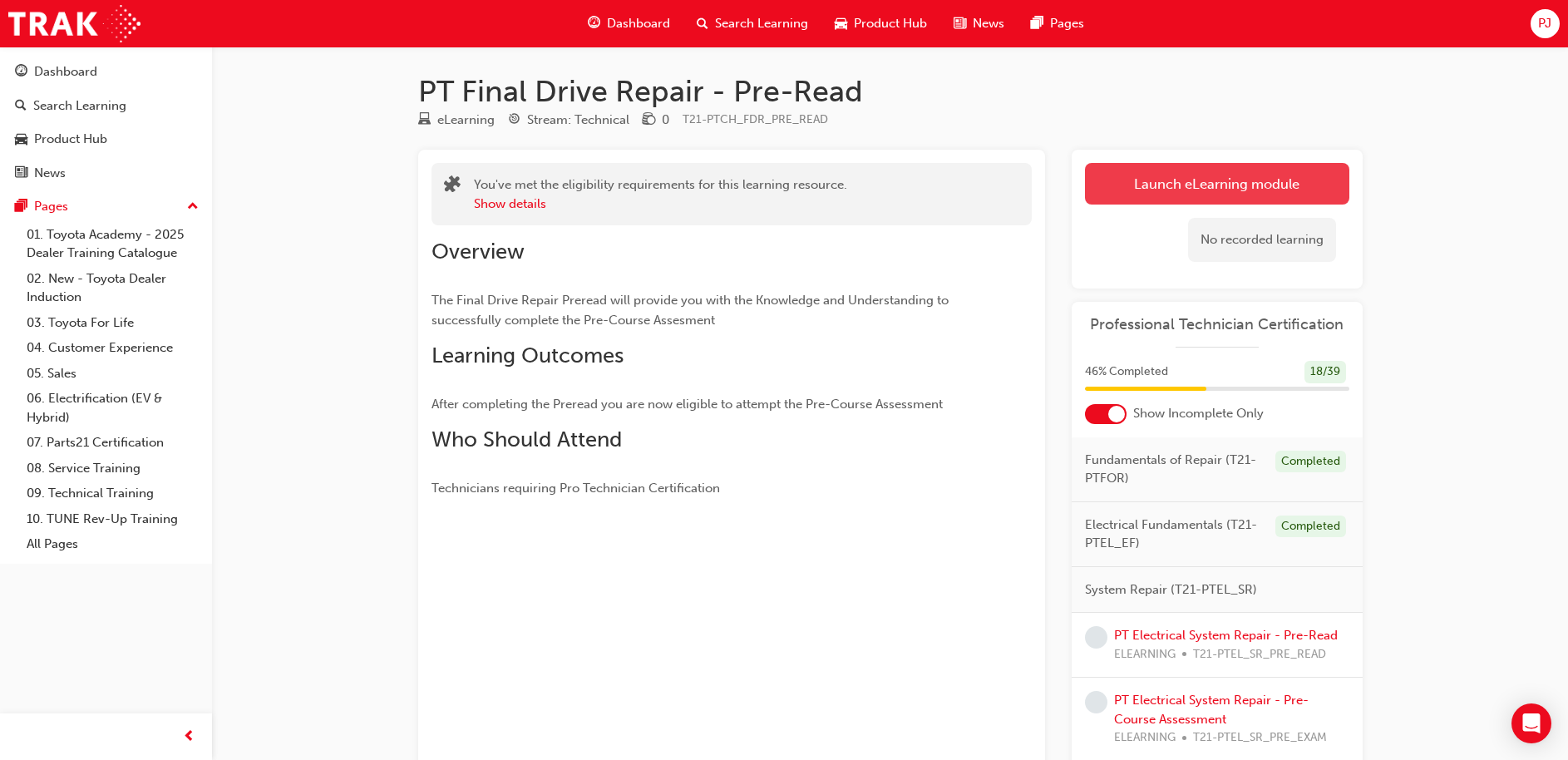
click at [1297, 178] on link "Launch eLearning module" at bounding box center [1216, 184] width 264 height 41
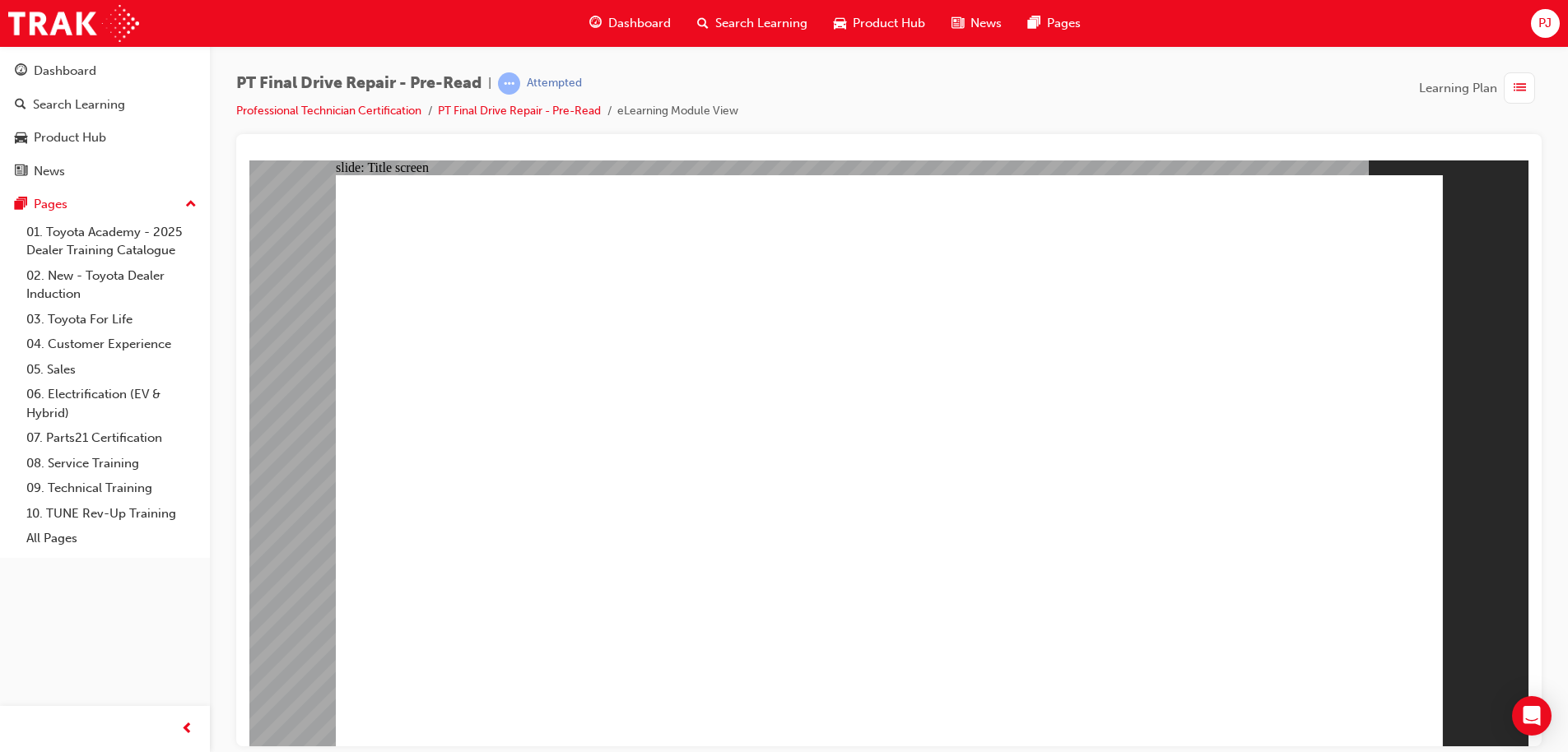
click at [655, 16] on span "Dashboard" at bounding box center [640, 23] width 63 height 19
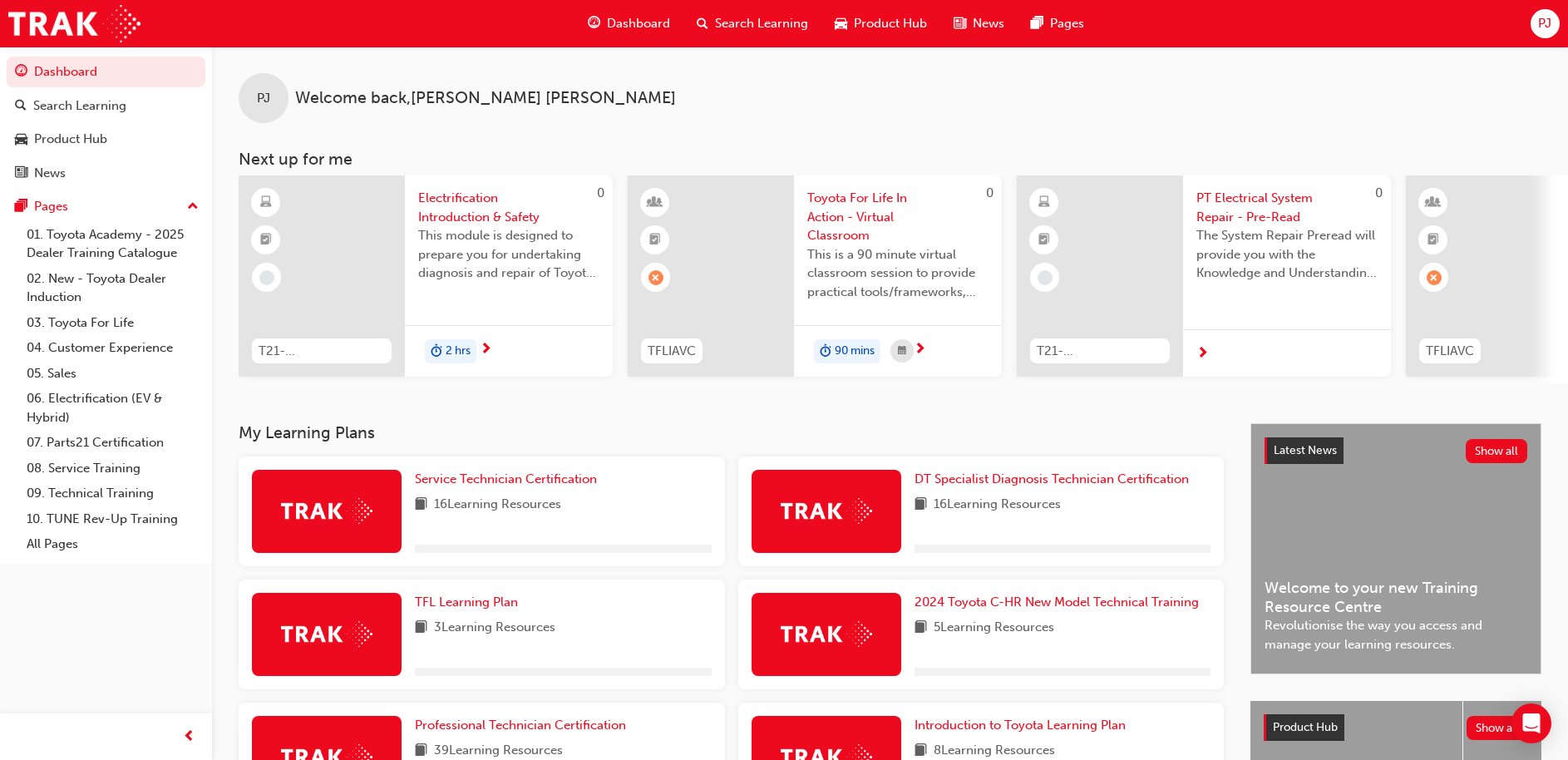
scroll to position [234, 0]
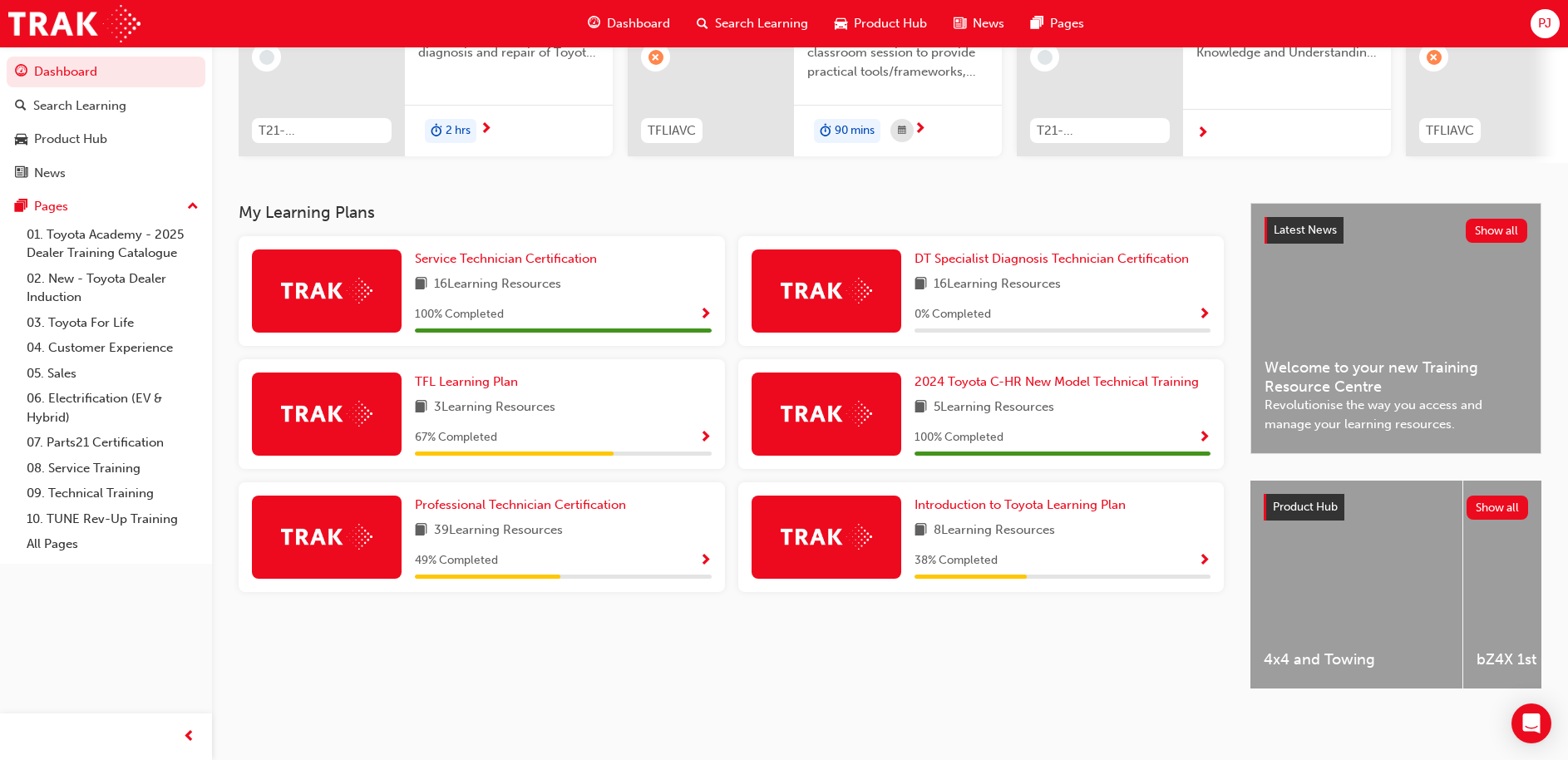
click at [708, 556] on span "Show Progress" at bounding box center [705, 561] width 13 height 15
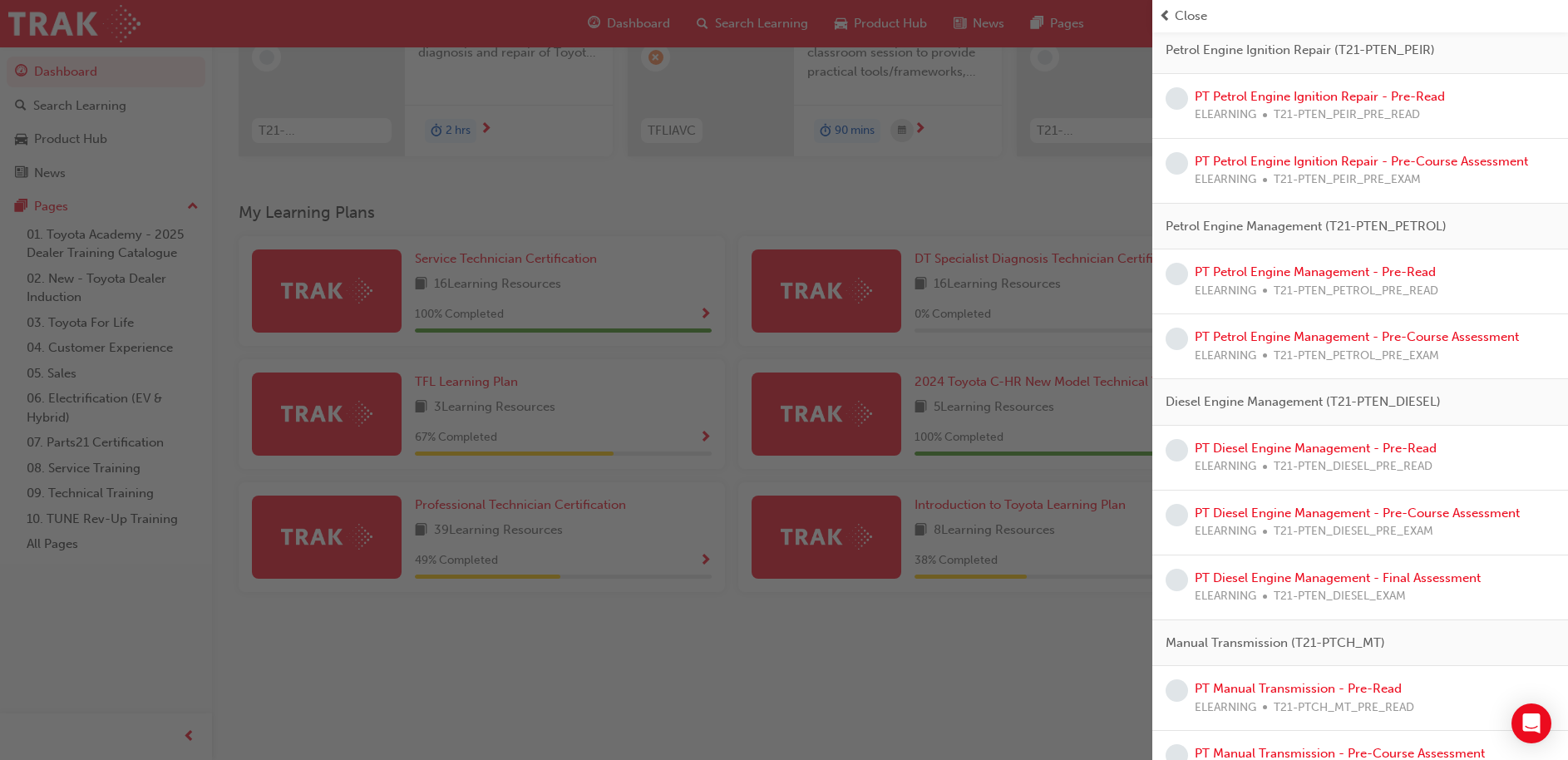
scroll to position [1333, 0]
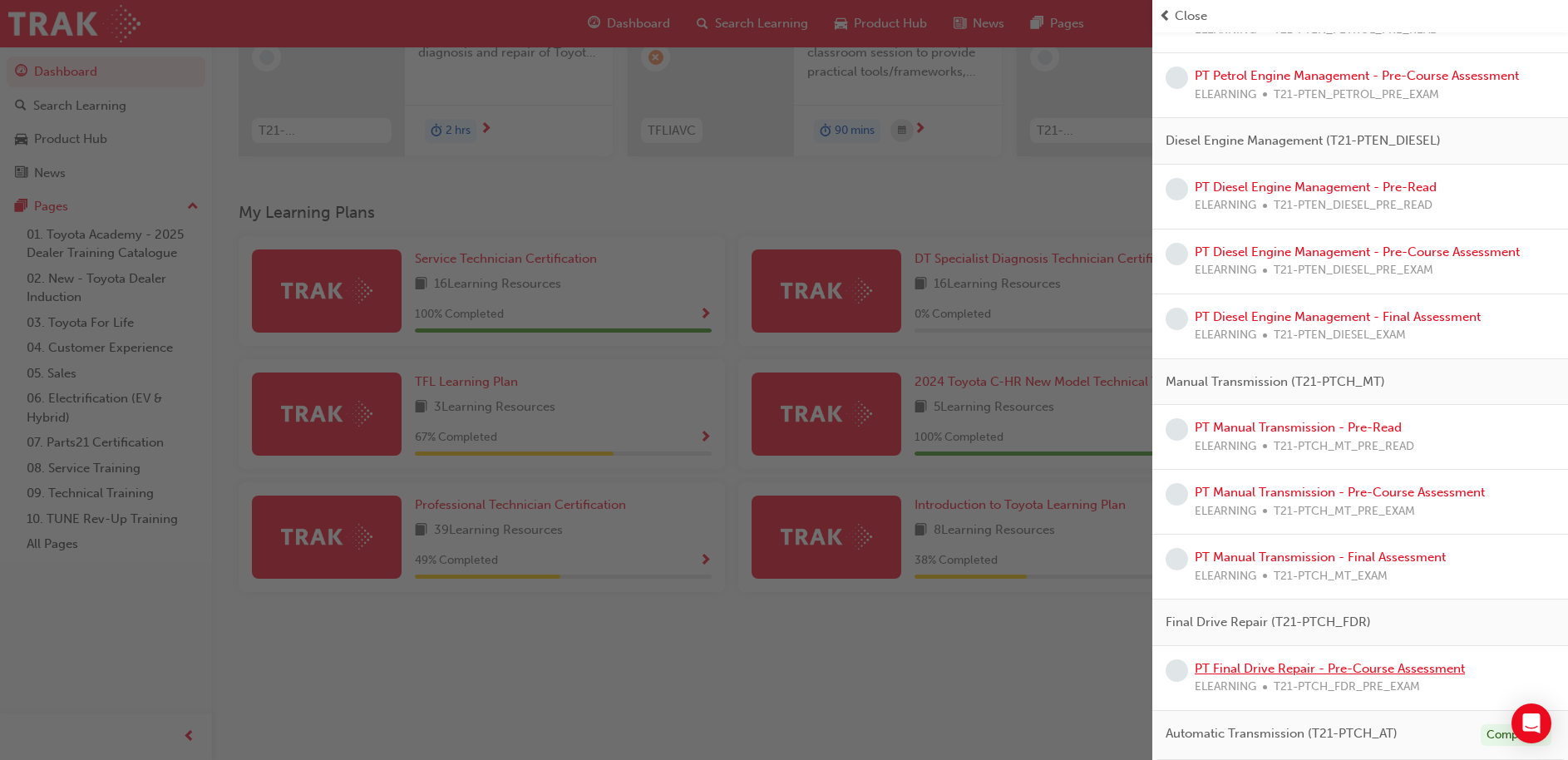
click at [1303, 669] on link "PT Final Drive Repair - Pre-Course Assessment" at bounding box center [1330, 669] width 270 height 15
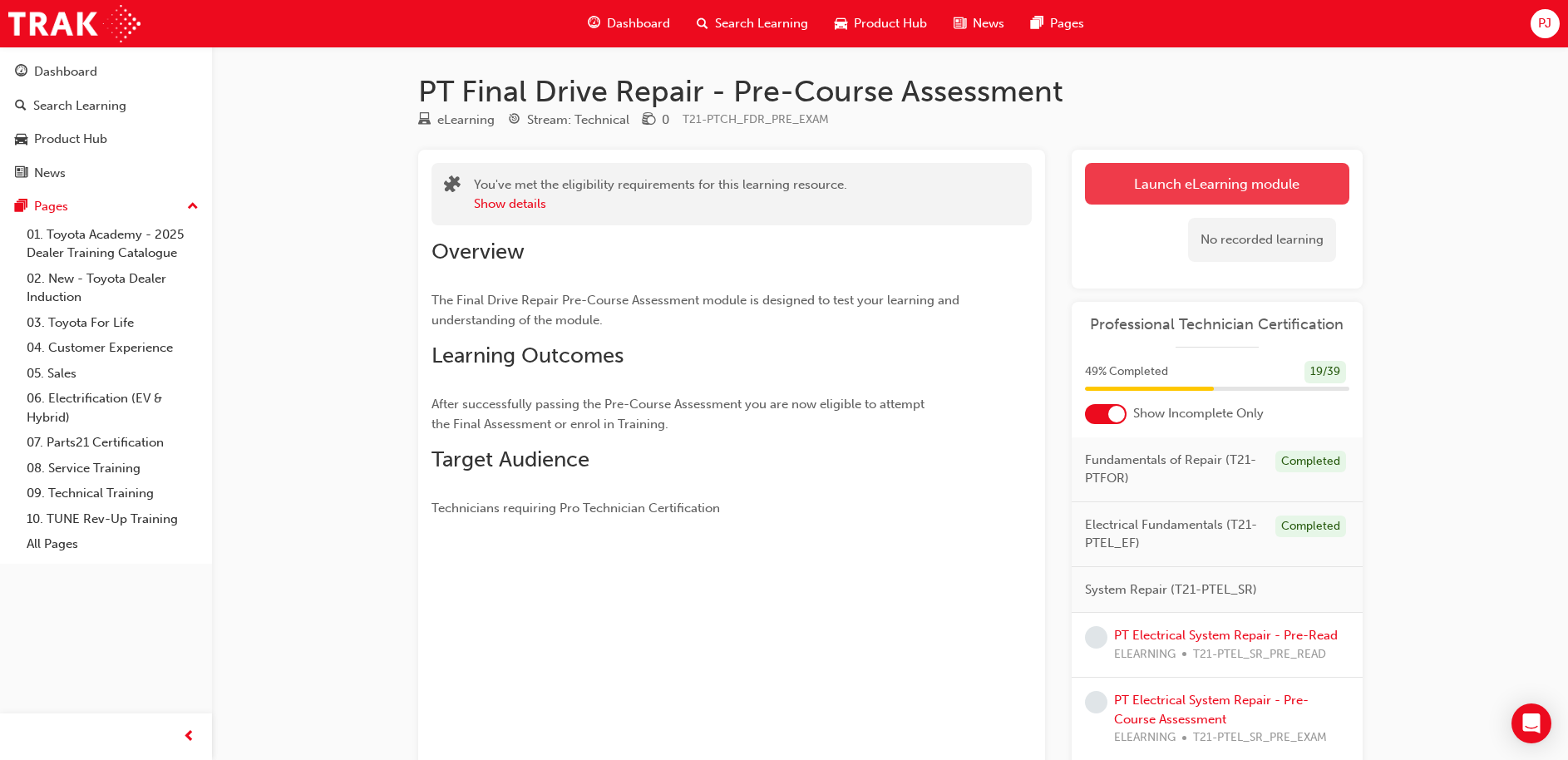
click at [1259, 191] on link "Launch eLearning module" at bounding box center [1216, 184] width 264 height 41
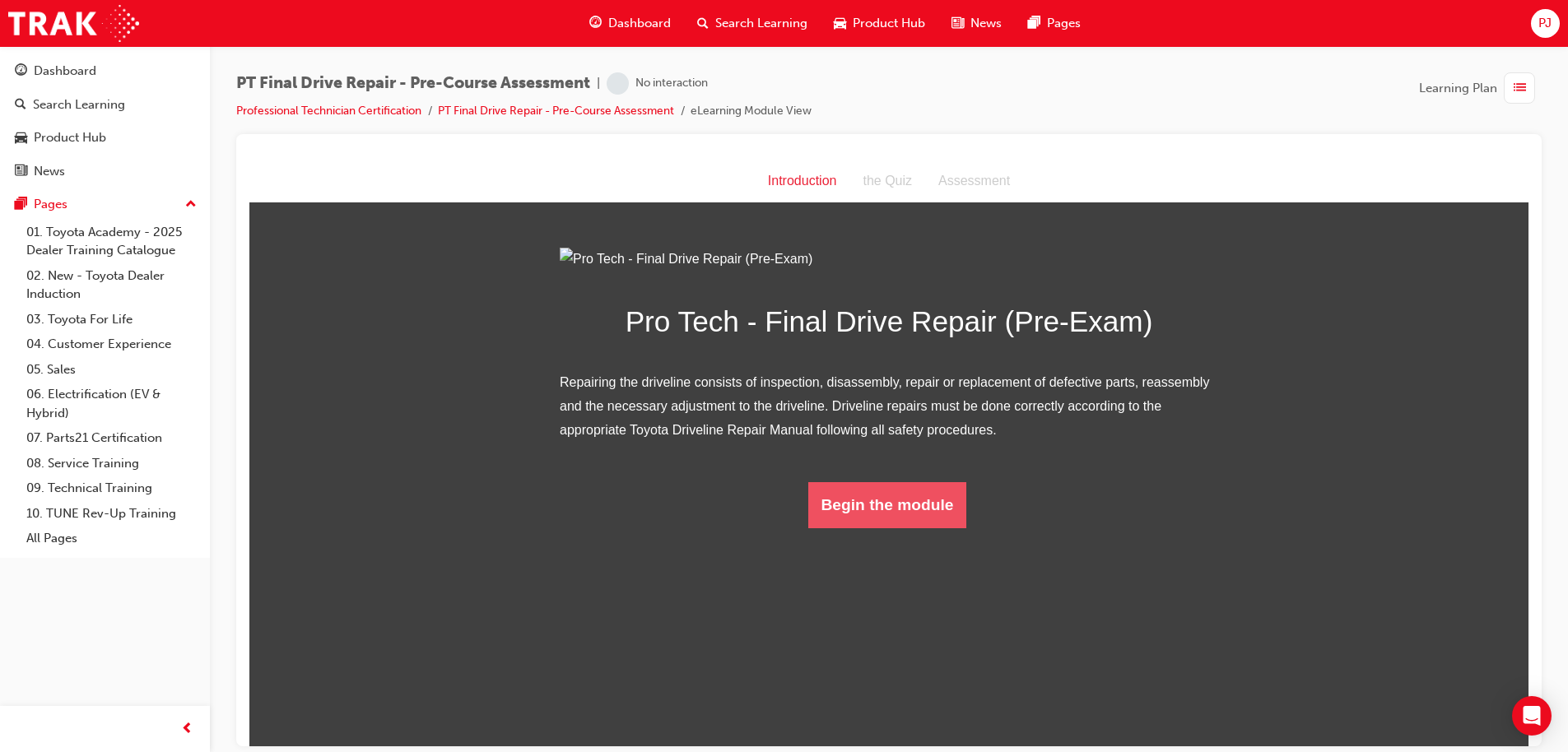
click at [920, 527] on button "Begin the module" at bounding box center [887, 504] width 159 height 46
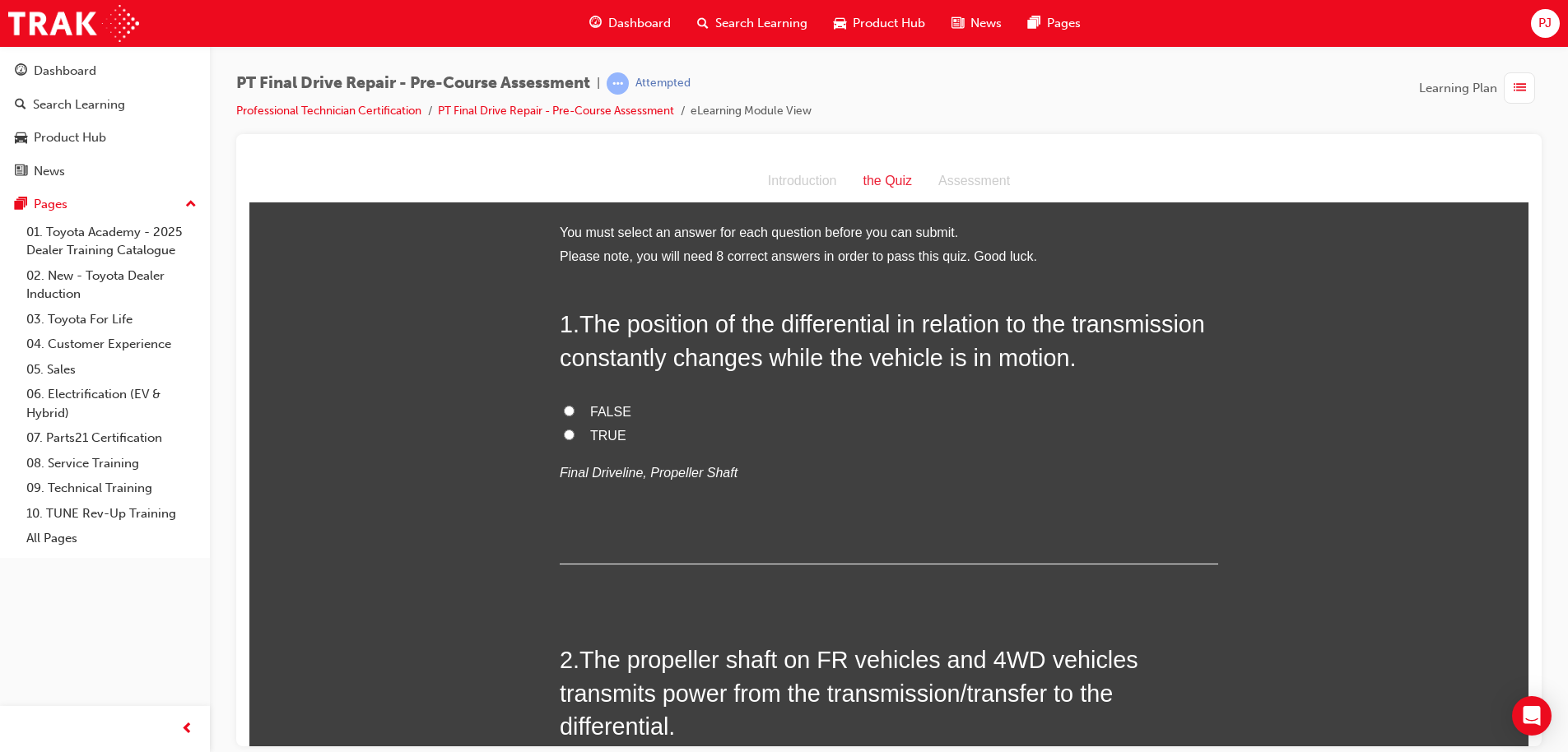
click at [578, 438] on label "TRUE" at bounding box center [889, 435] width 658 height 24
click at [574, 438] on input "TRUE" at bounding box center [569, 434] width 11 height 11
radio input "true"
click at [576, 399] on label "FALSE" at bounding box center [889, 411] width 658 height 24
click at [574, 405] on input "FALSE" at bounding box center [569, 410] width 11 height 11
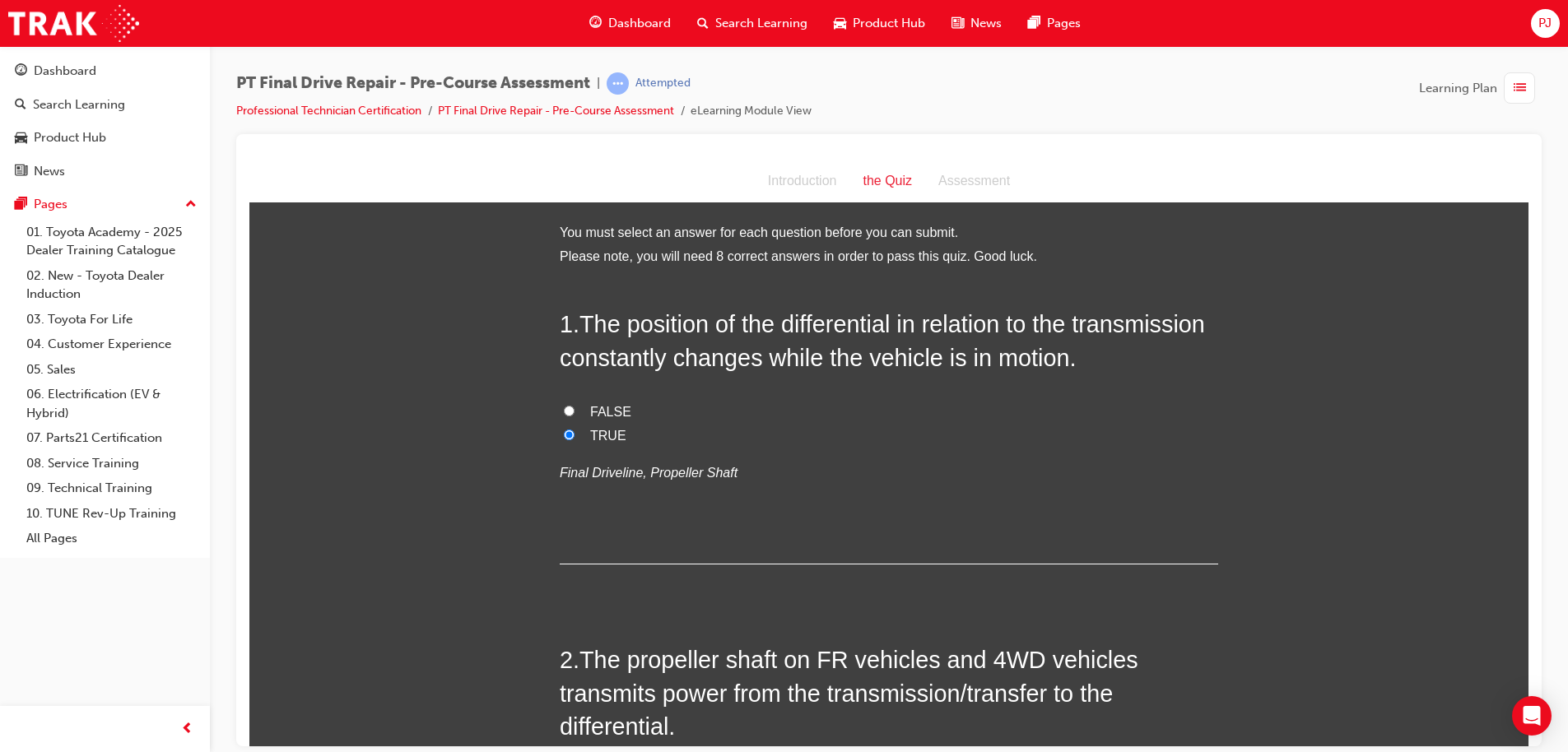
radio input "true"
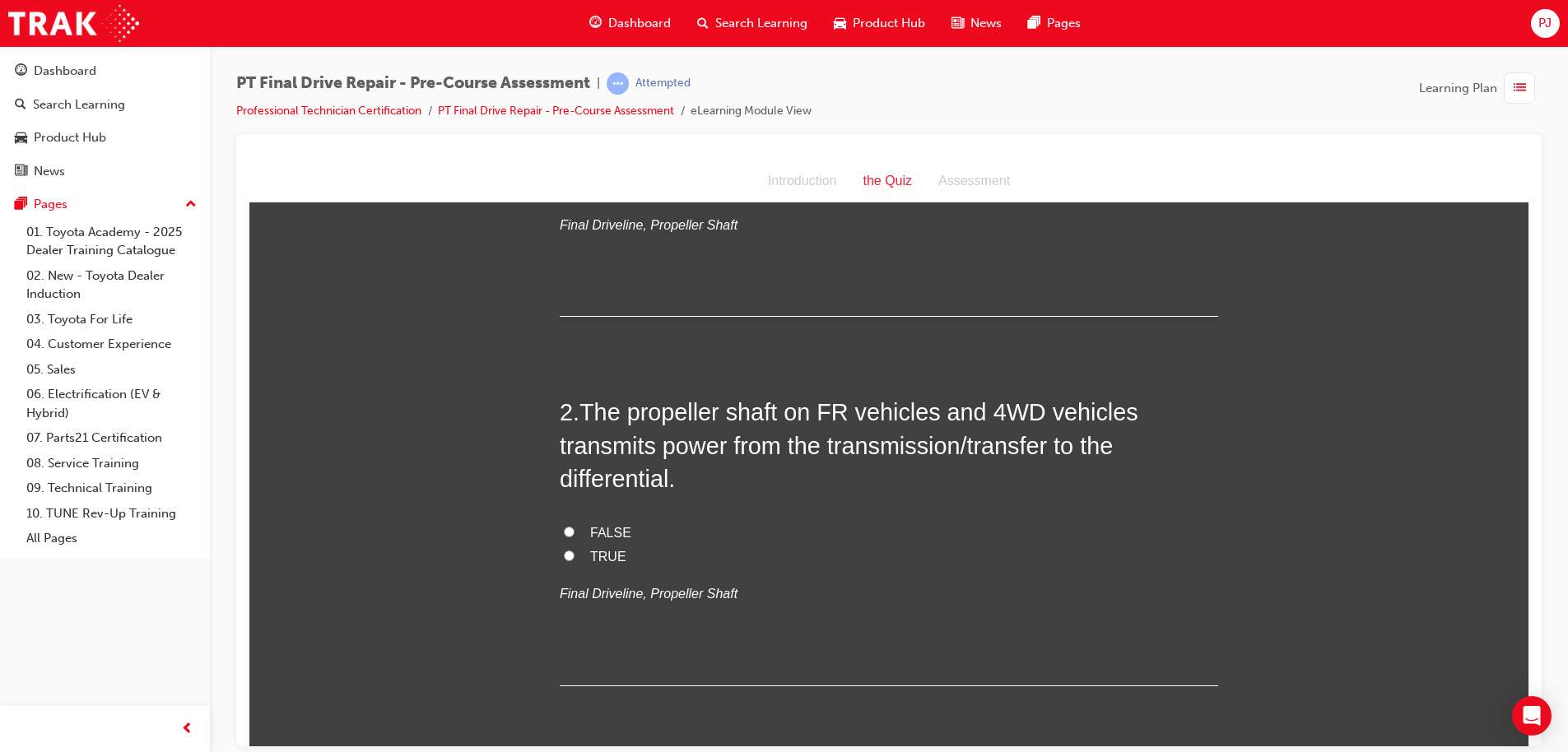
scroll to position [294, 0]
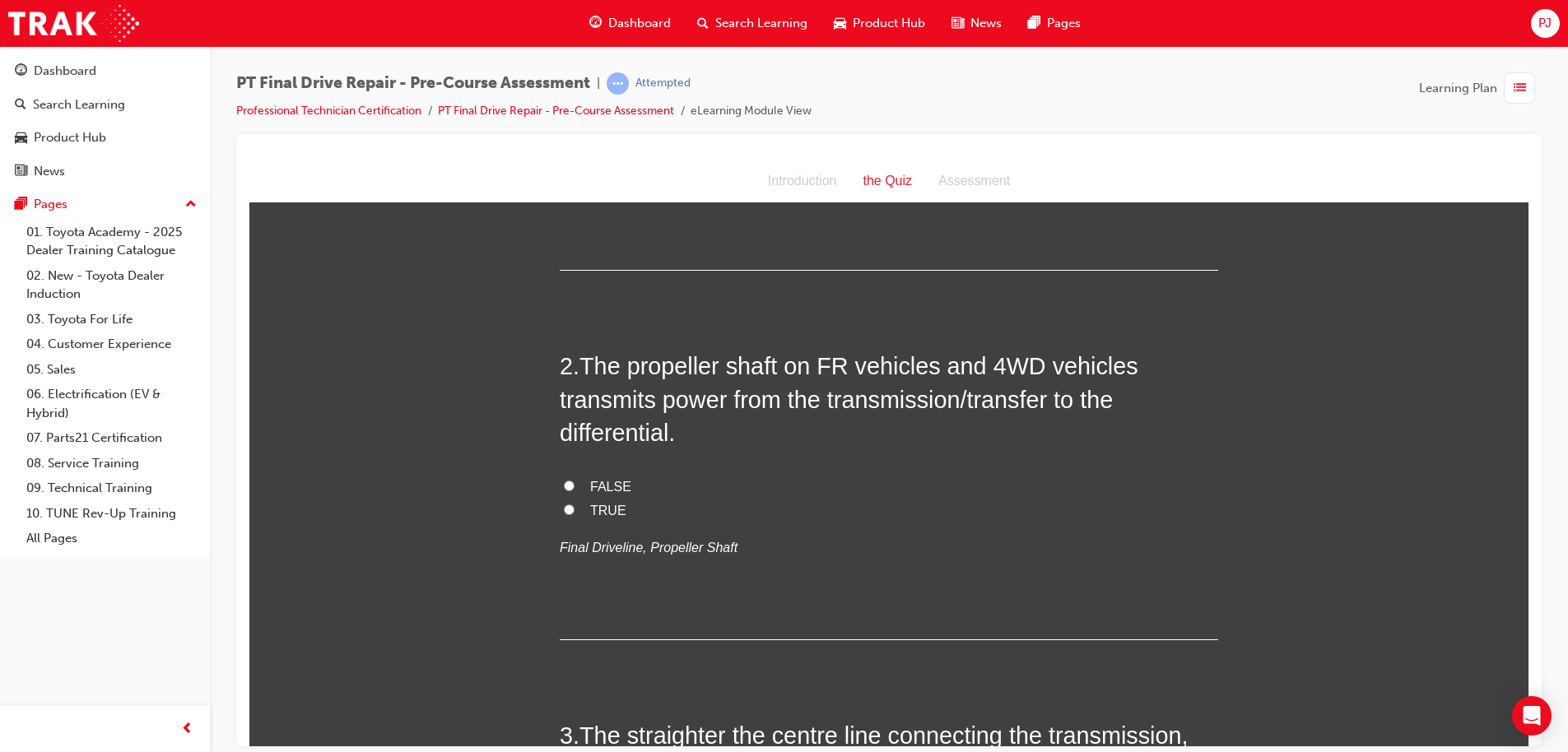
click at [564, 502] on label "TRUE" at bounding box center [889, 510] width 658 height 24
click at [564, 504] on input "TRUE" at bounding box center [569, 509] width 11 height 11
radio input "true"
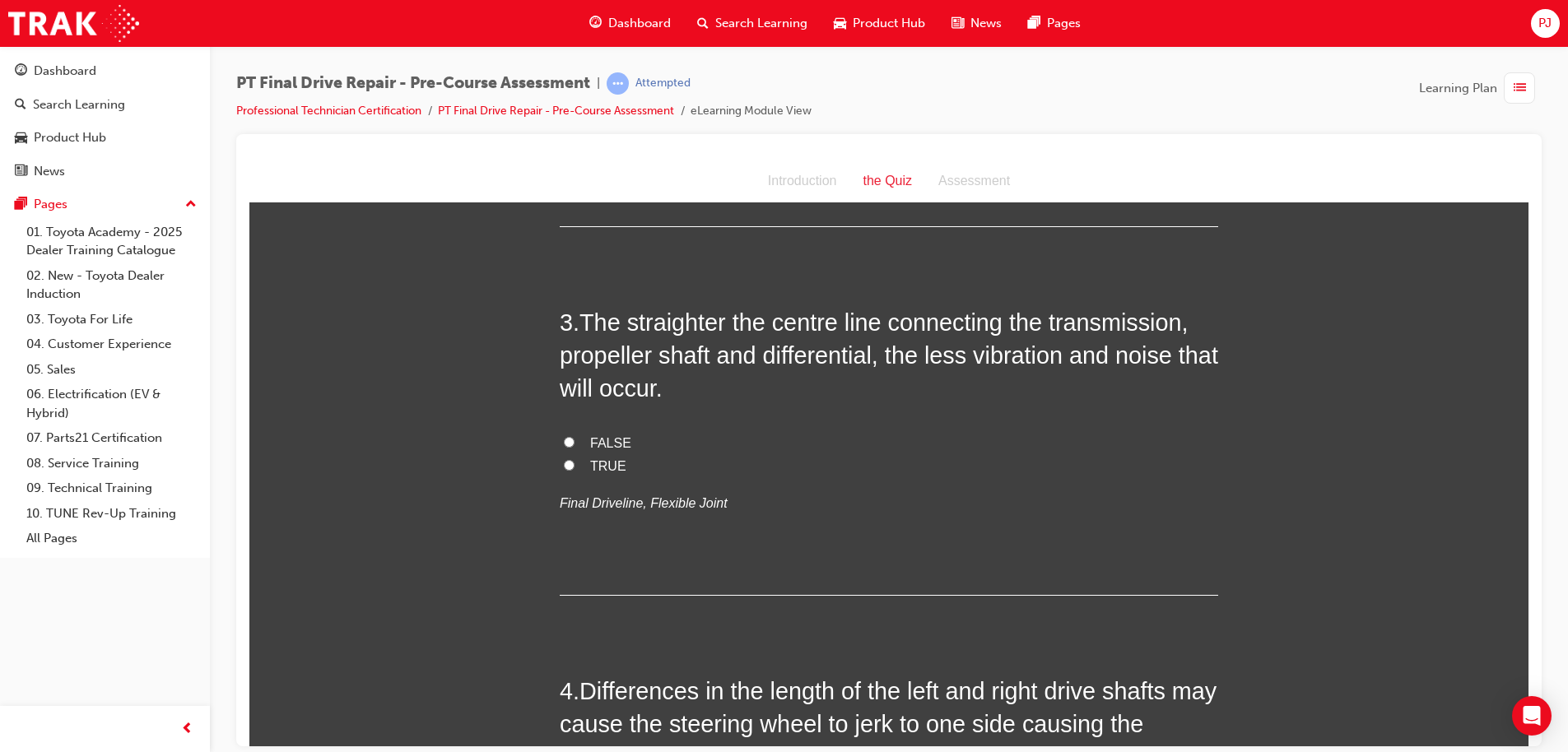
scroll to position [720, 0]
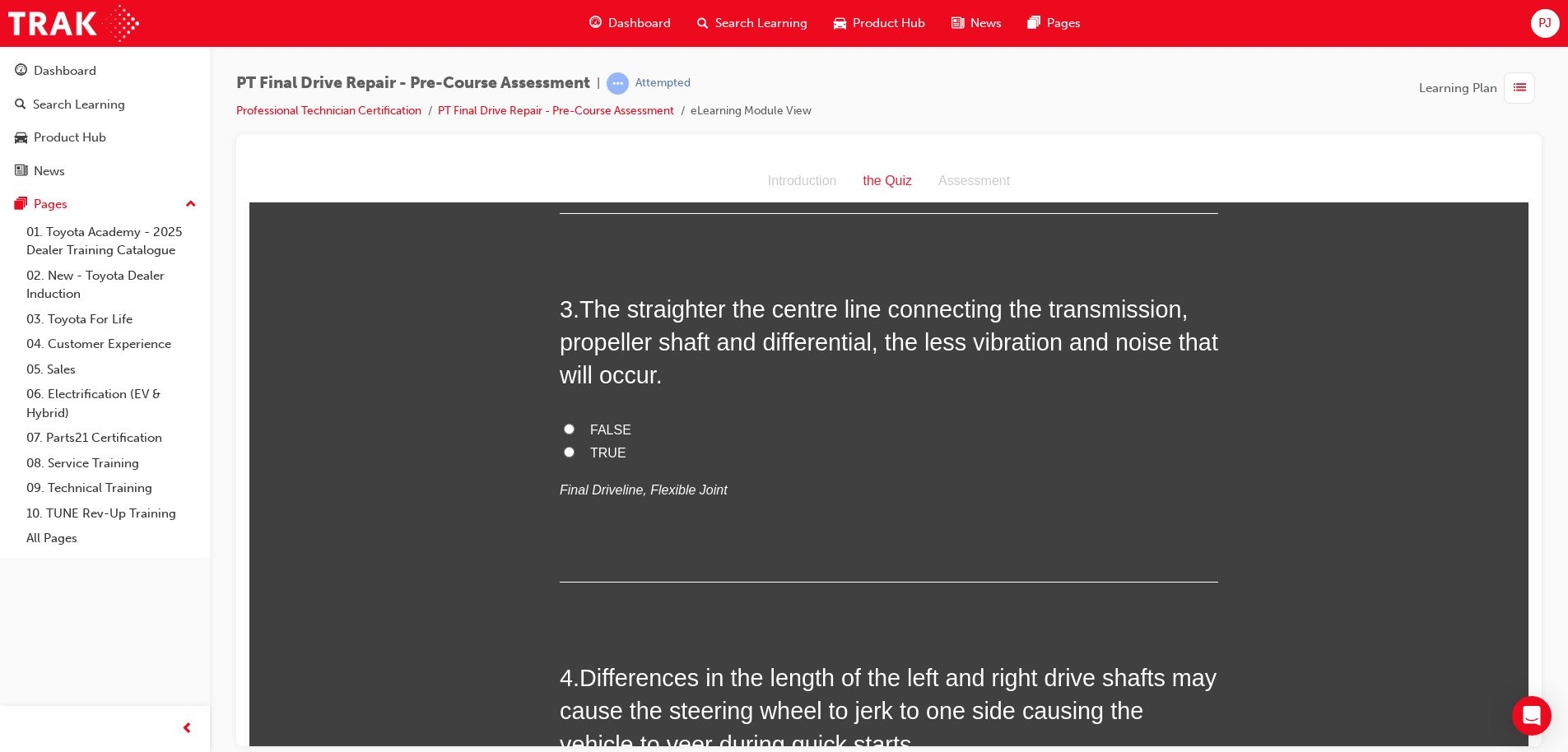
click at [563, 451] on input "TRUE" at bounding box center [569, 452] width 11 height 11
radio input "true"
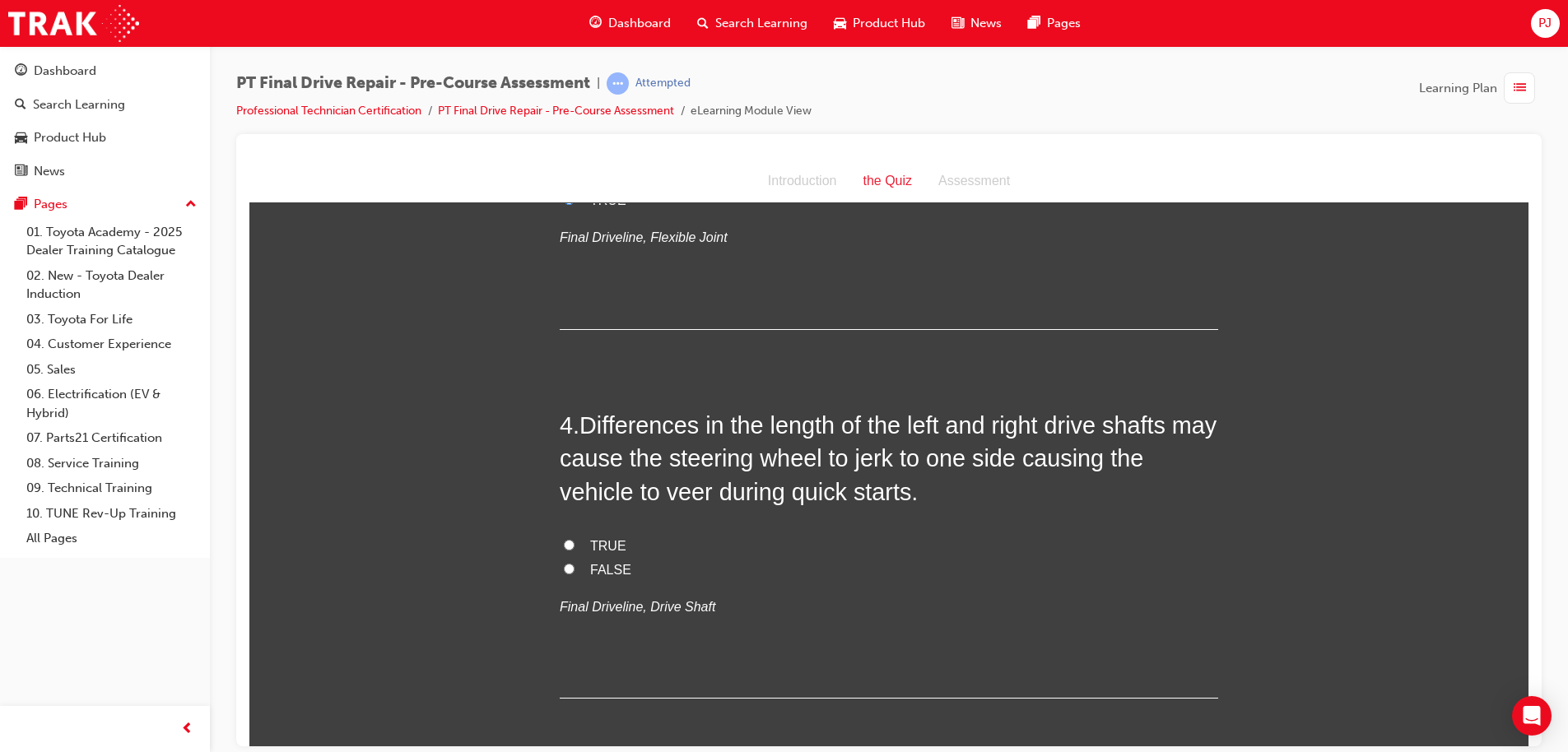
scroll to position [979, 0]
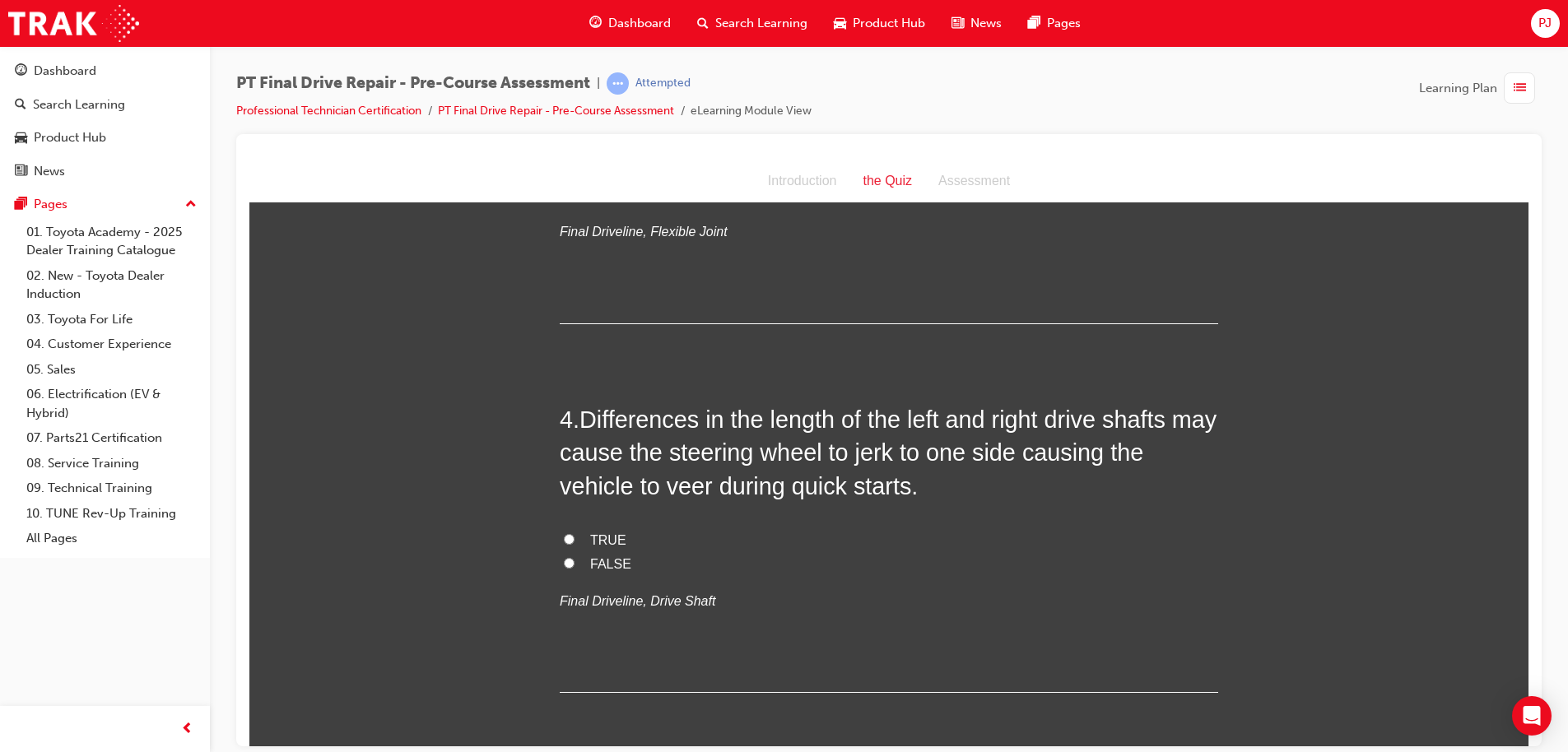
click at [563, 537] on input "TRUE" at bounding box center [569, 539] width 11 height 11
radio input "true"
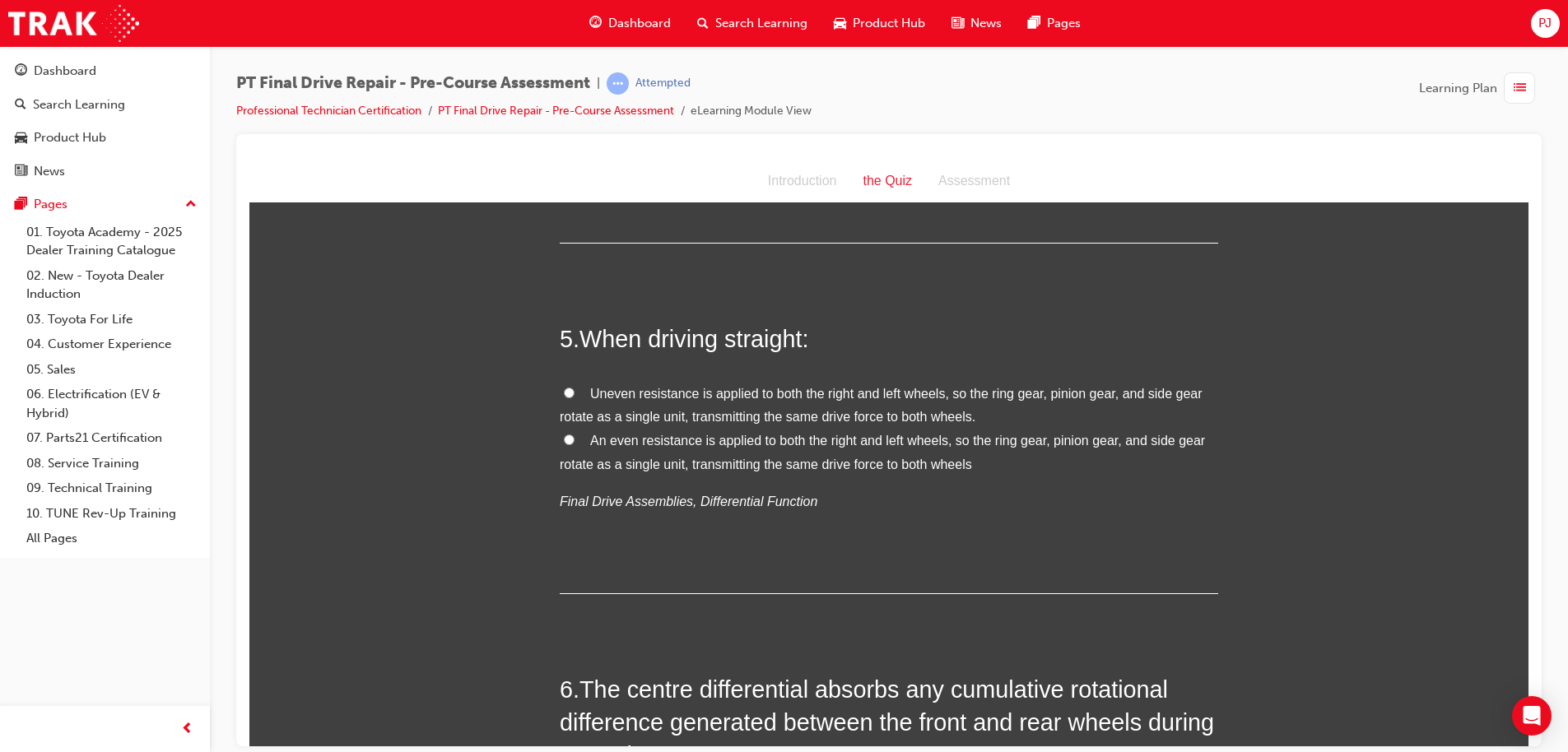
scroll to position [1453, 0]
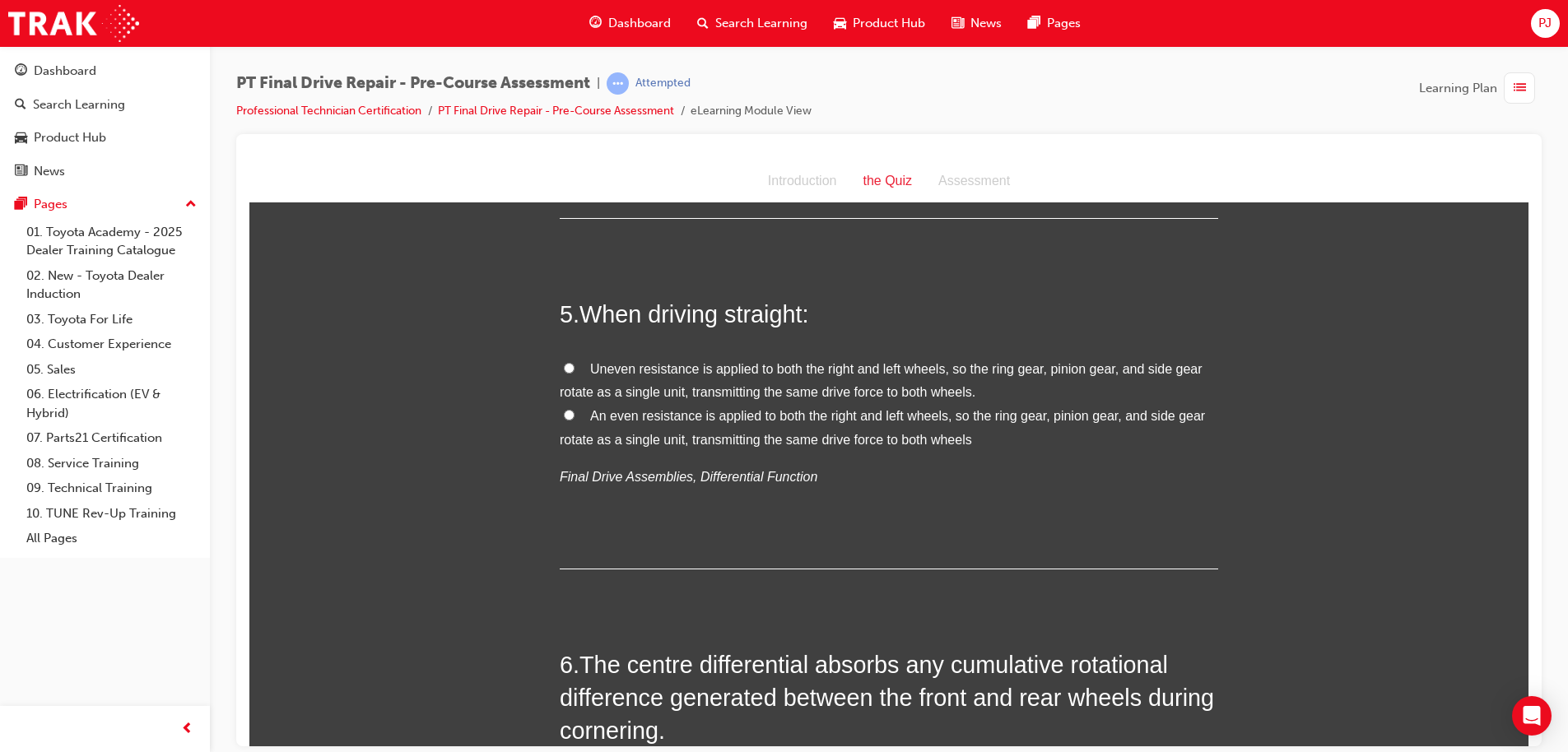
click at [563, 413] on input "An even resistance is applied to both the right and left wheels, so the ring ge…" at bounding box center [569, 415] width 11 height 11
radio input "true"
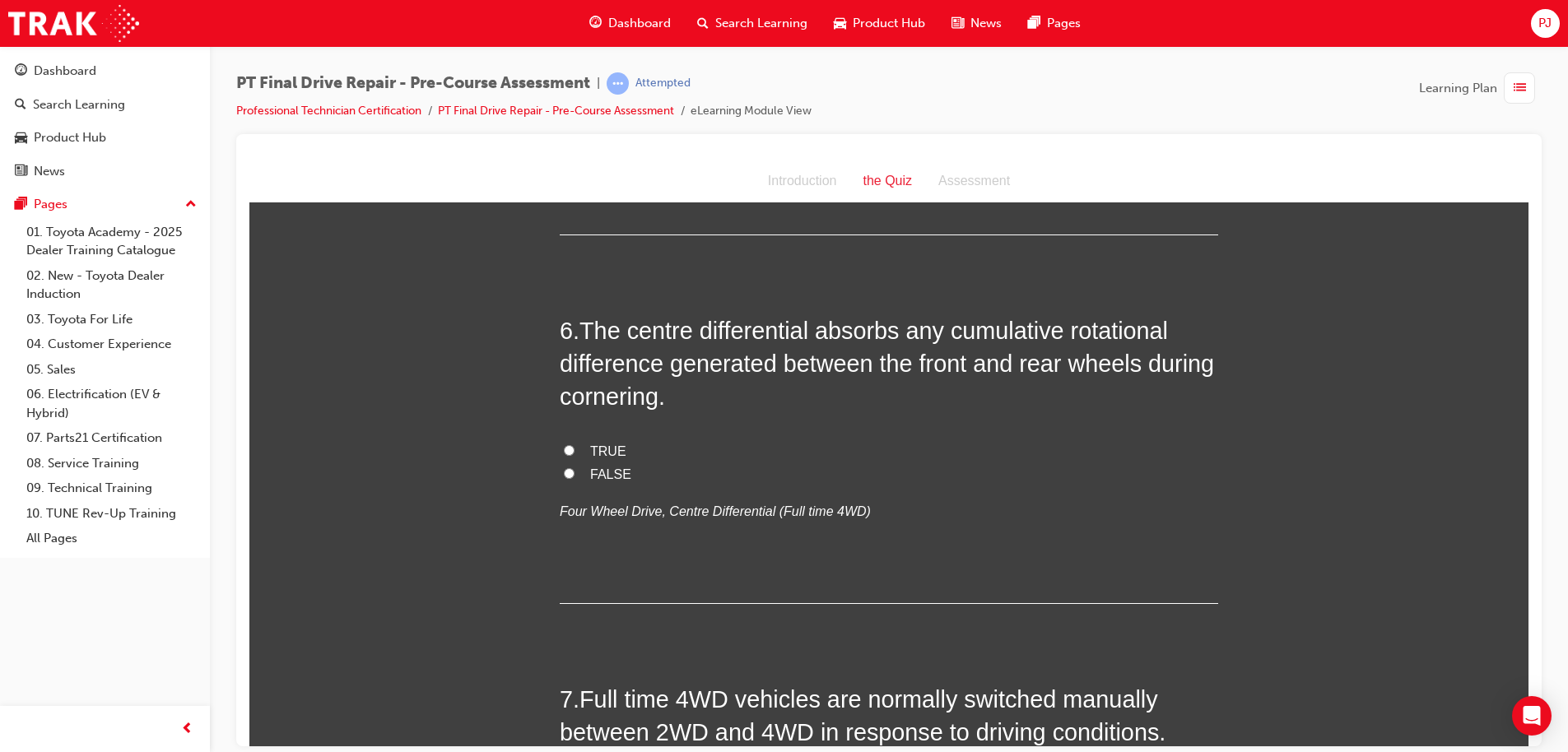
scroll to position [1790, 0]
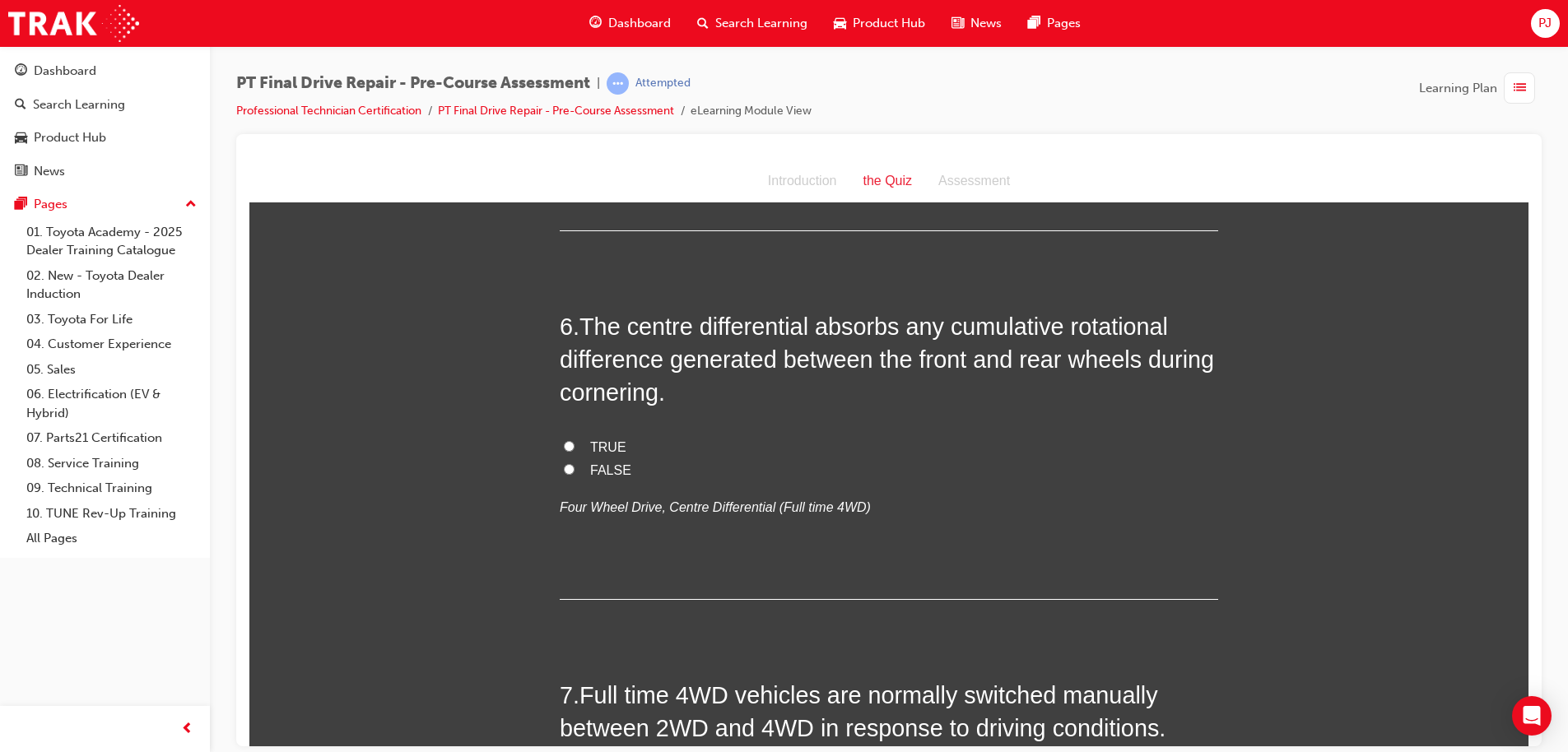
click at [571, 438] on label "TRUE" at bounding box center [889, 446] width 658 height 24
click at [571, 440] on input "TRUE" at bounding box center [569, 446] width 11 height 11
radio input "true"
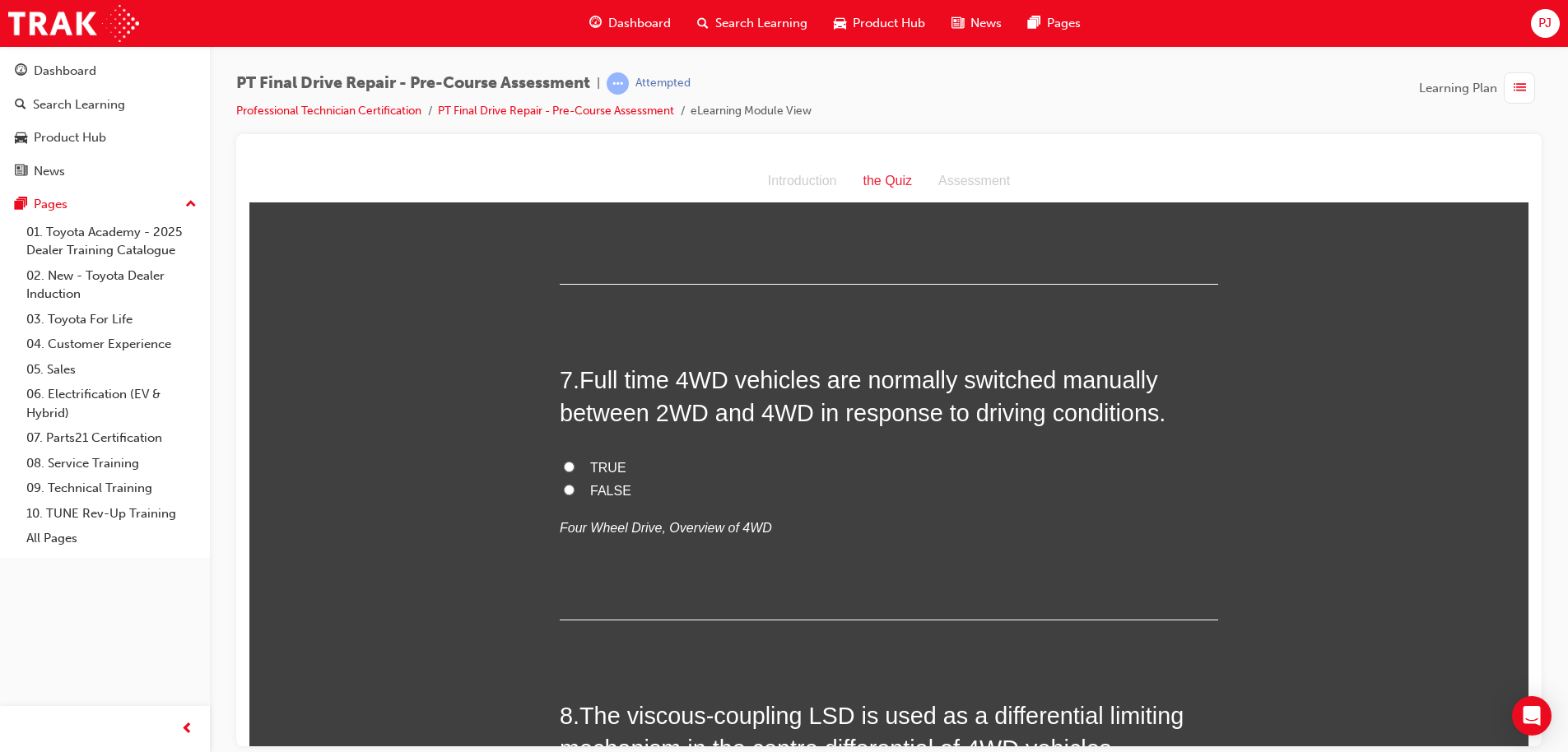
scroll to position [2139, 0]
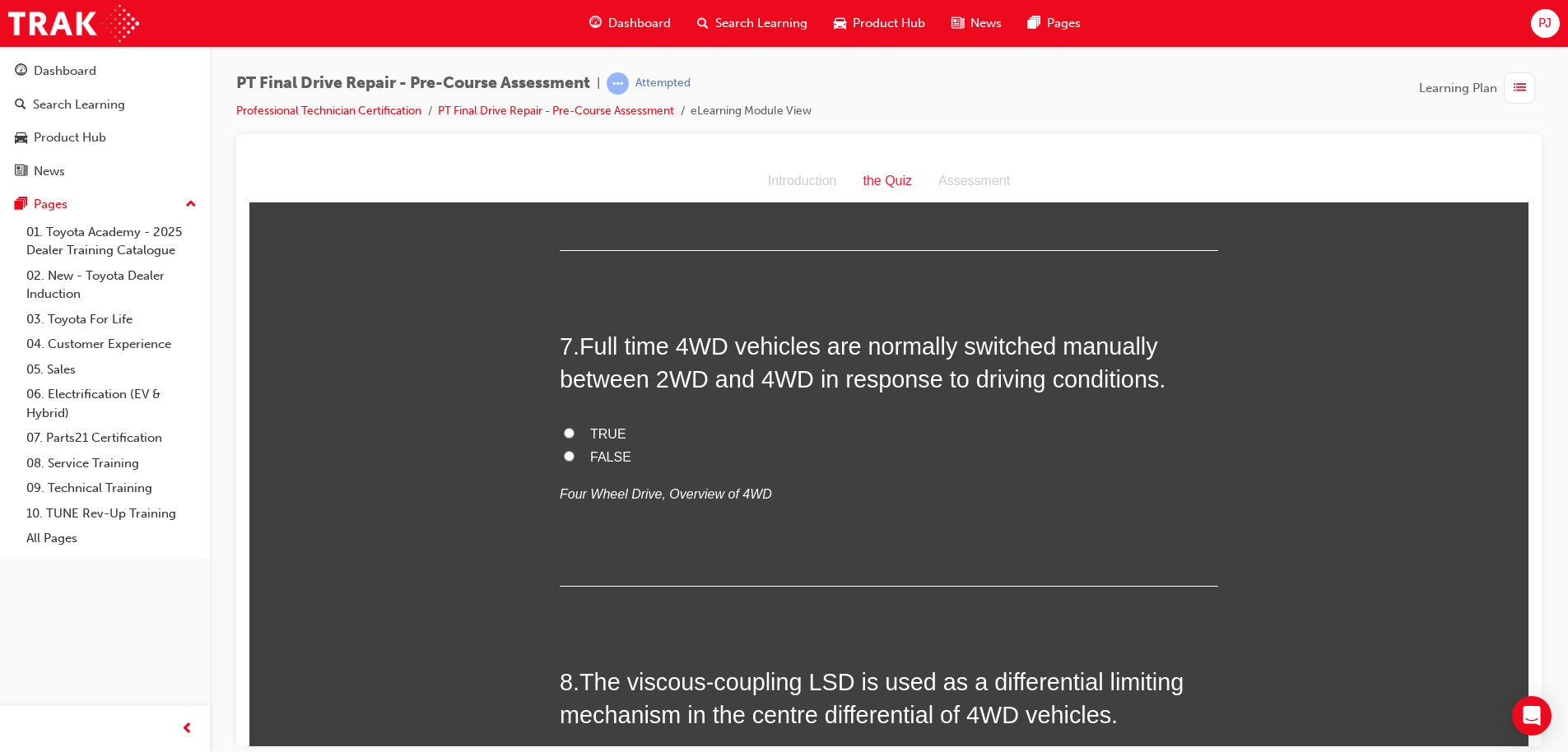
click at [563, 452] on input "FALSE" at bounding box center [569, 455] width 11 height 11
radio input "true"
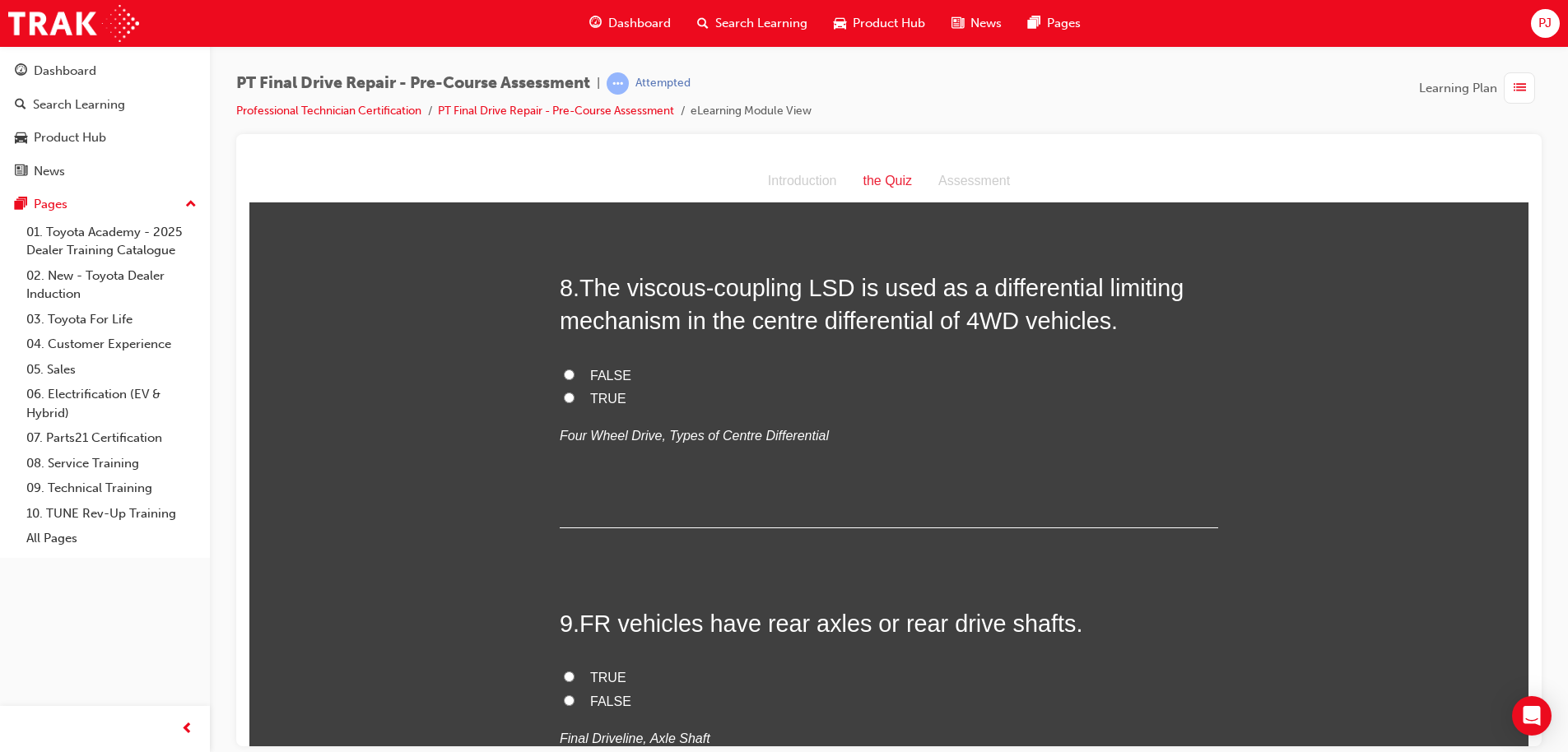
scroll to position [2543, 0]
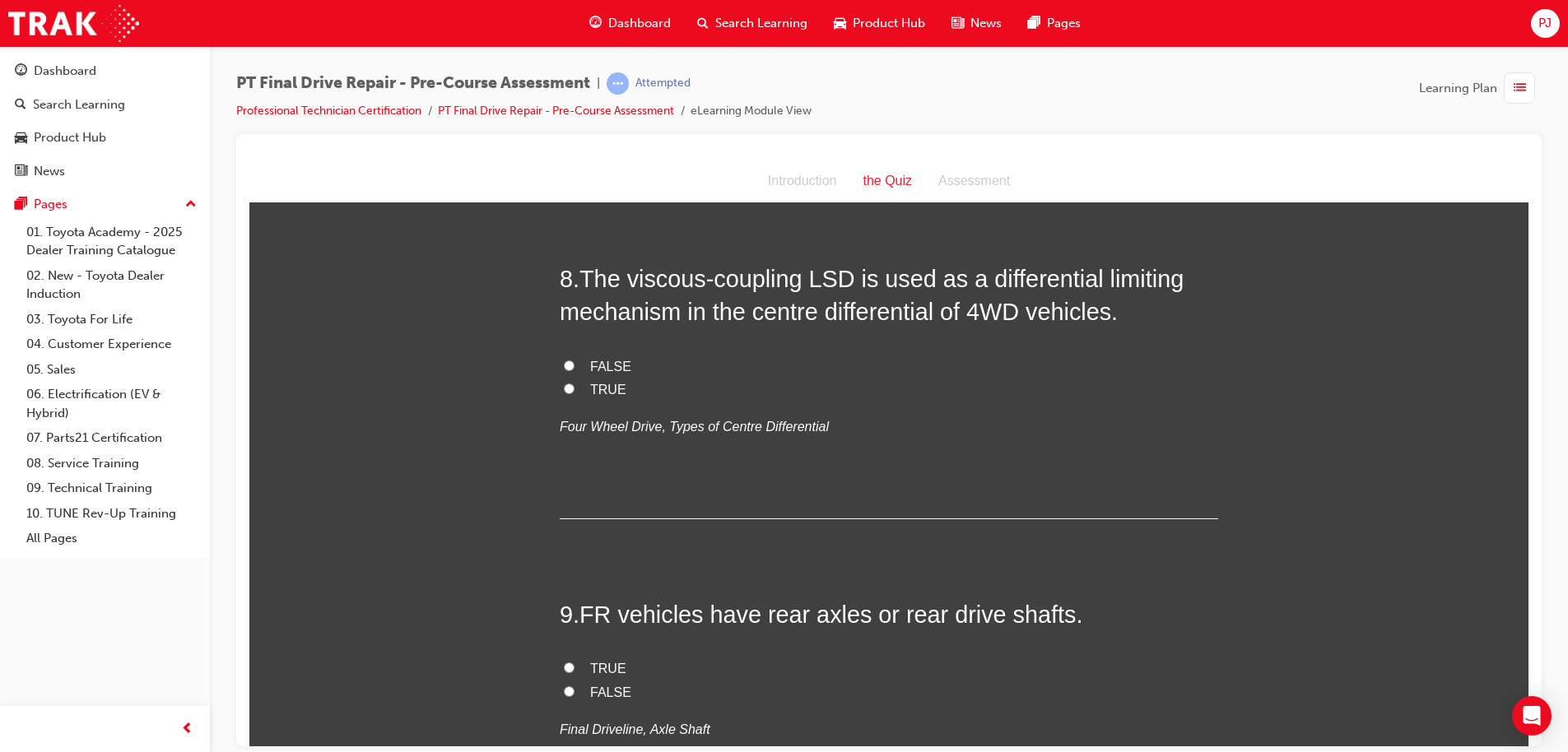
click at [563, 388] on input "TRUE" at bounding box center [569, 388] width 11 height 11
radio input "true"
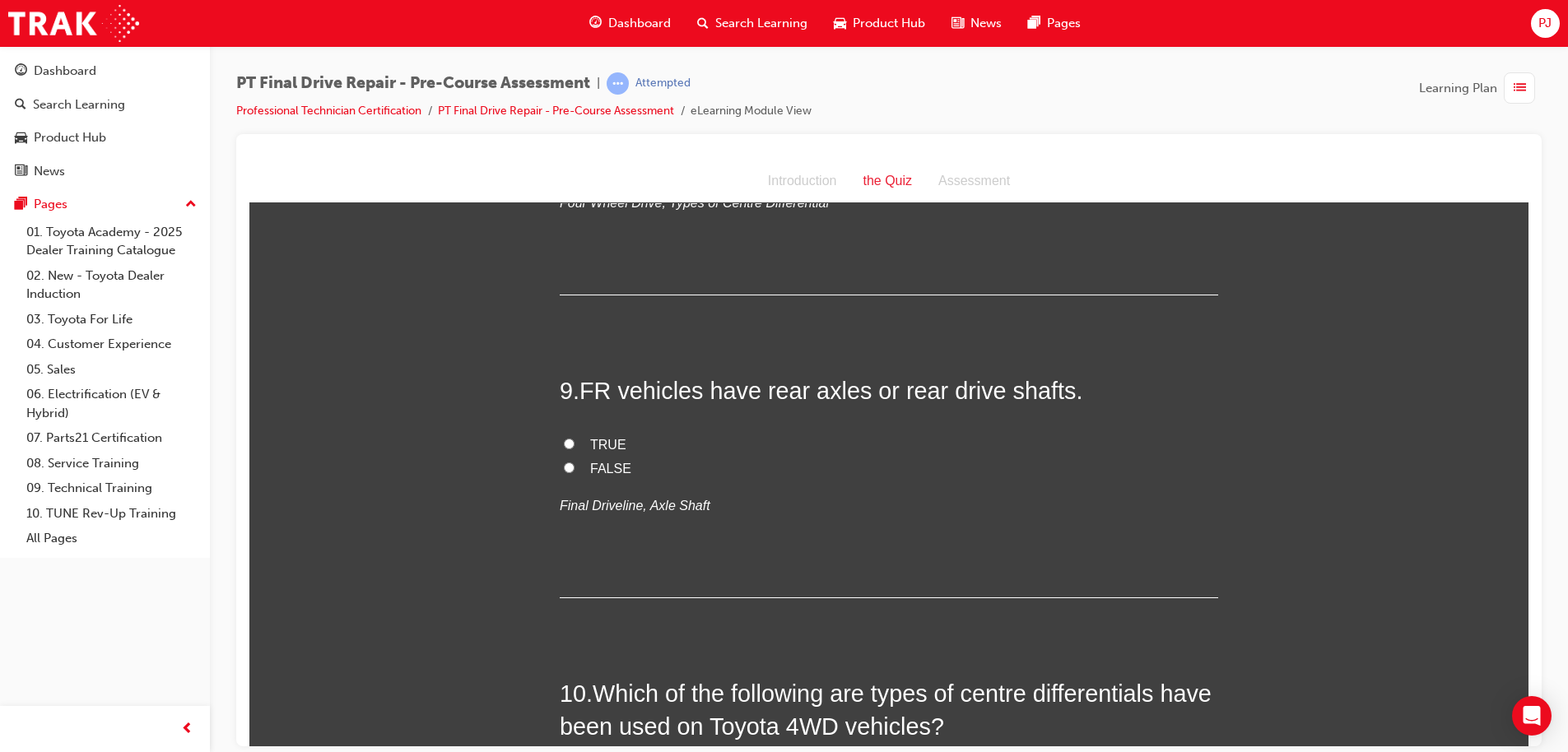
scroll to position [2765, 0]
click at [593, 441] on span "TRUE" at bounding box center [608, 445] width 36 height 14
click at [574, 441] on input "TRUE" at bounding box center [569, 444] width 11 height 11
radio input "true"
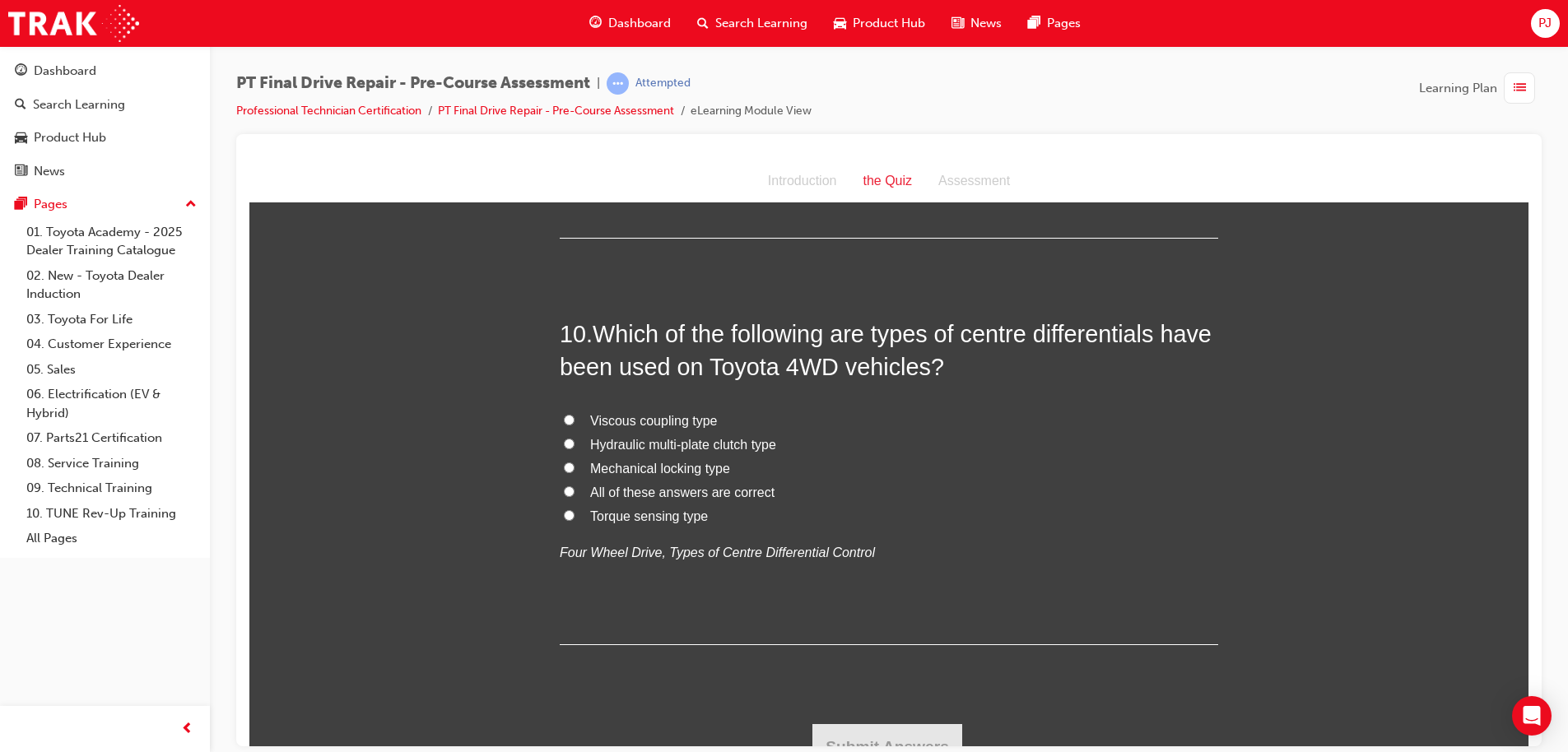
scroll to position [3148, 0]
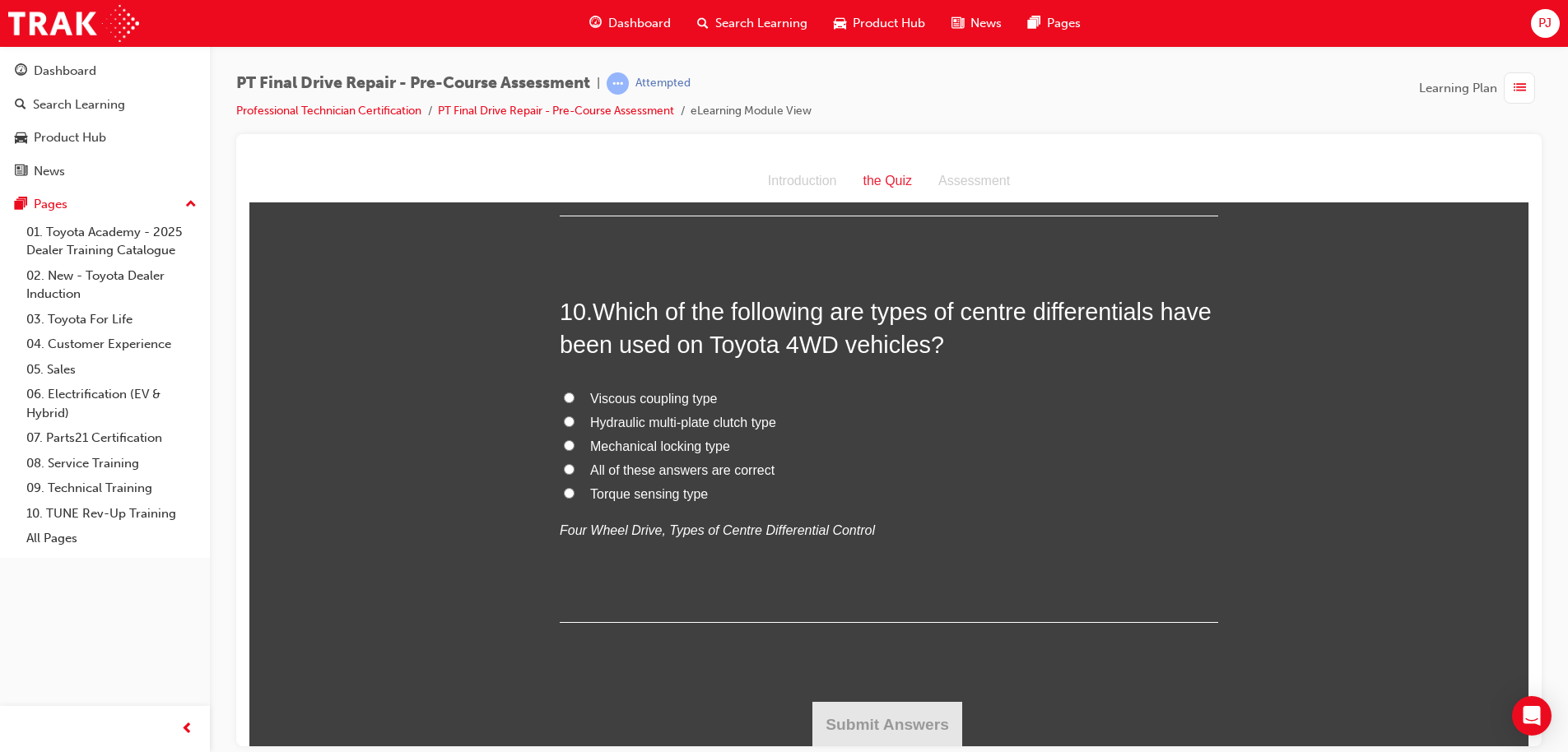
click at [577, 469] on label "All of these answers are correct" at bounding box center [889, 469] width 658 height 24
click at [574, 469] on input "All of these answers are correct" at bounding box center [569, 469] width 11 height 11
radio input "true"
click at [881, 713] on button "Submit Answers" at bounding box center [887, 724] width 150 height 46
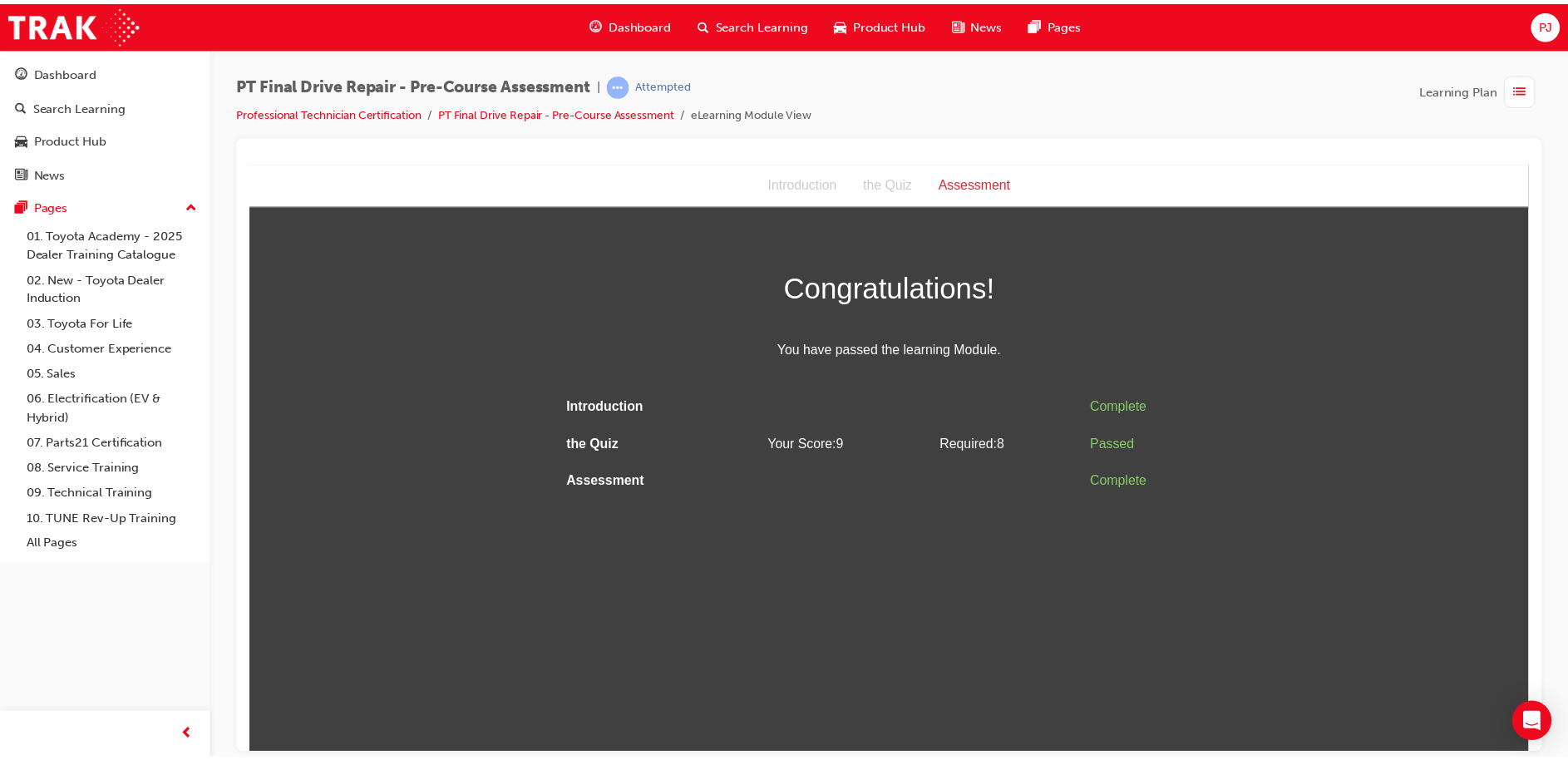
scroll to position [0, 0]
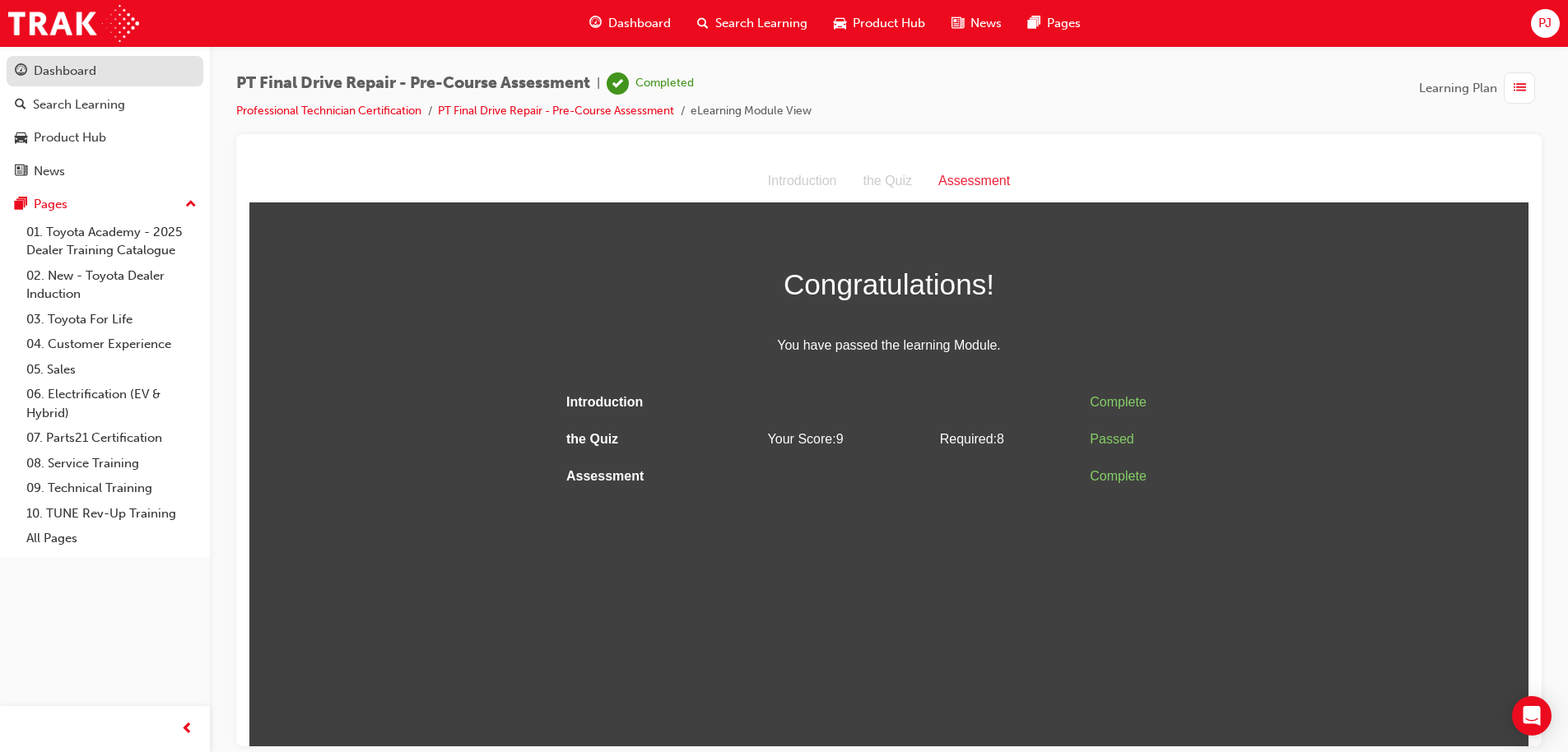
click at [51, 69] on div "Dashboard" at bounding box center [65, 71] width 63 height 19
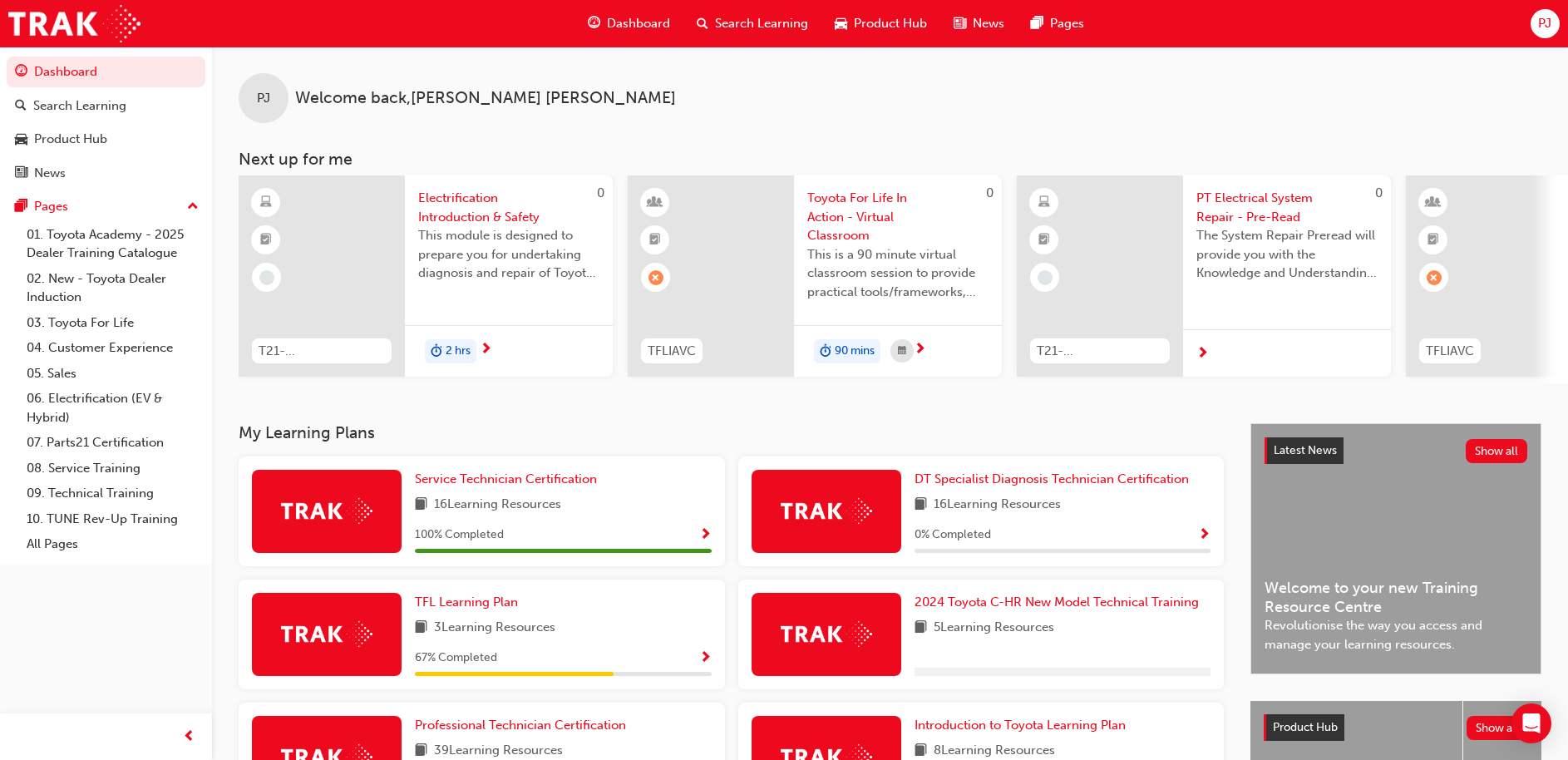
scroll to position [234, 0]
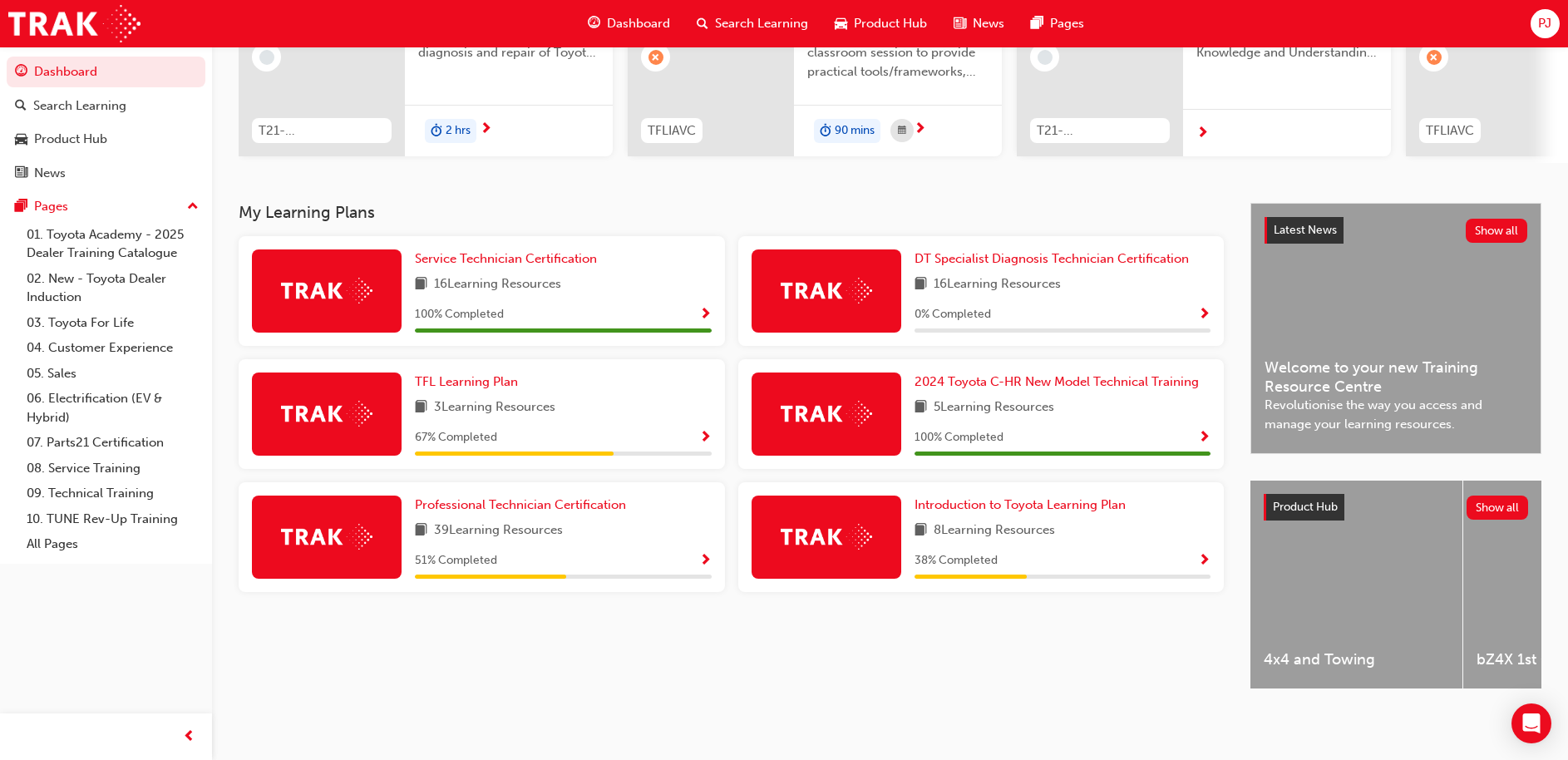
click at [701, 554] on span "Show Progress" at bounding box center [705, 561] width 13 height 15
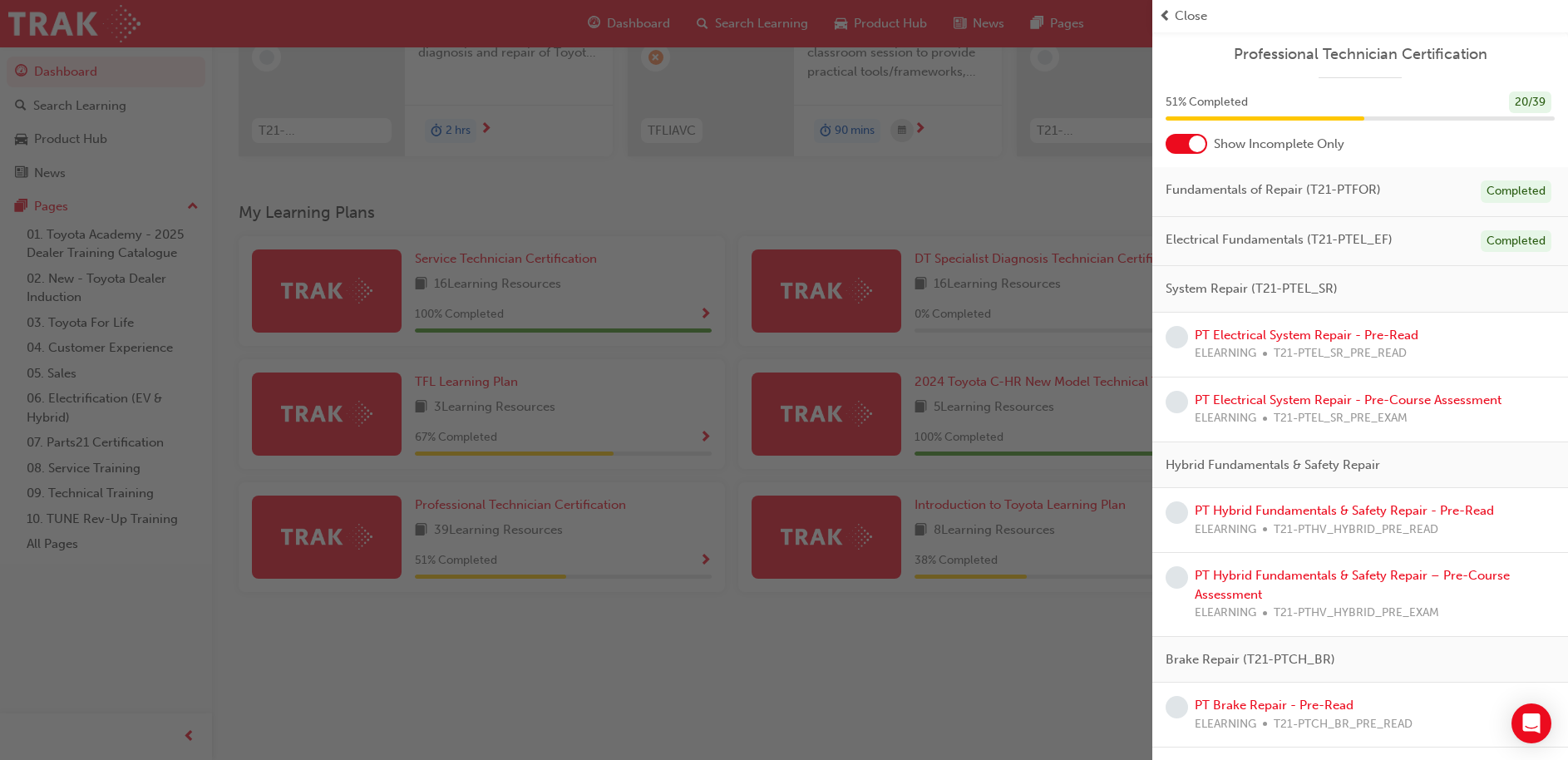
click at [1194, 145] on div at bounding box center [1197, 143] width 17 height 17
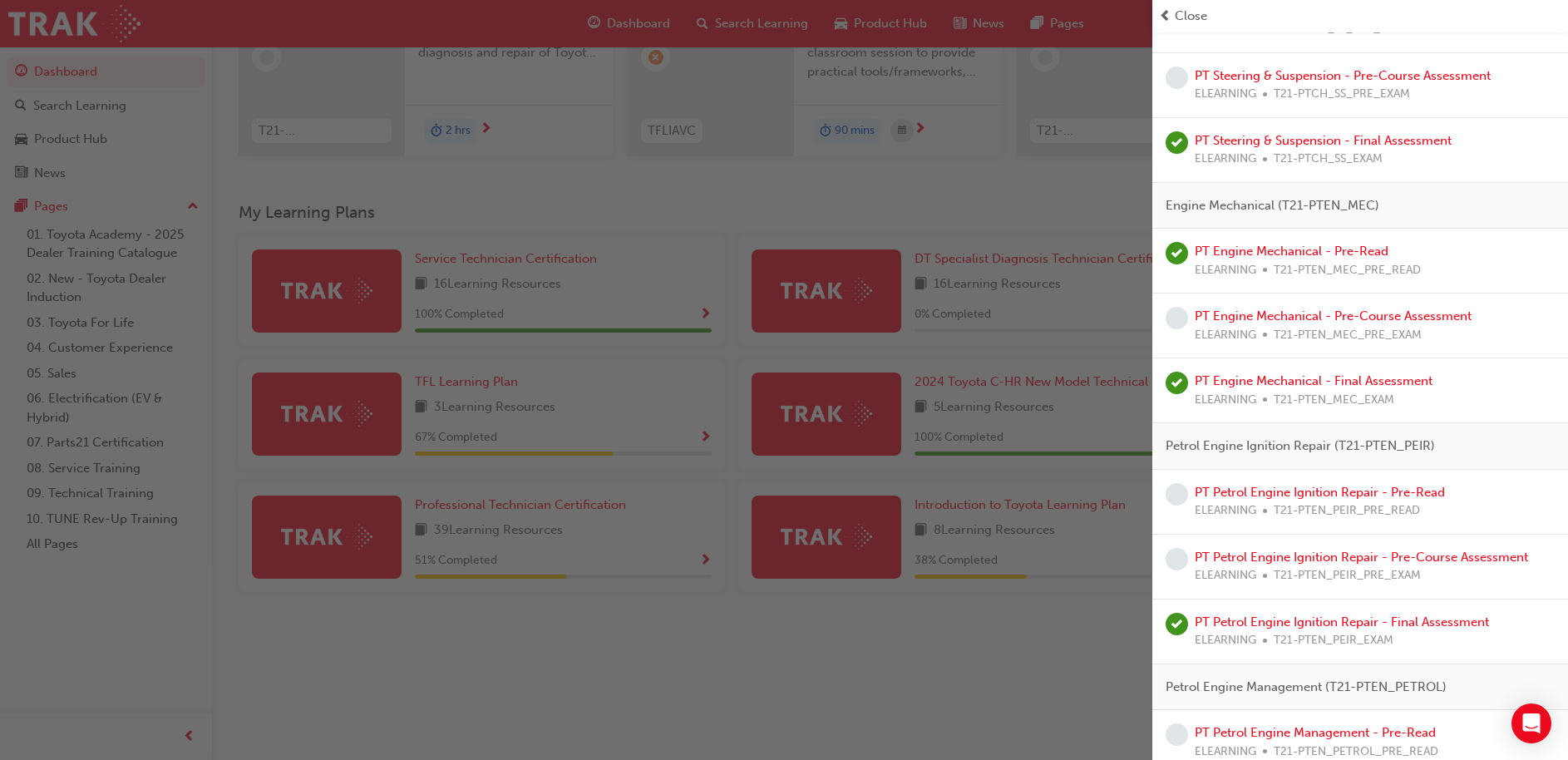
scroll to position [1453, 0]
click at [1298, 317] on link "PT Engine Mechanical - Pre-Course Assessment" at bounding box center [1333, 318] width 277 height 15
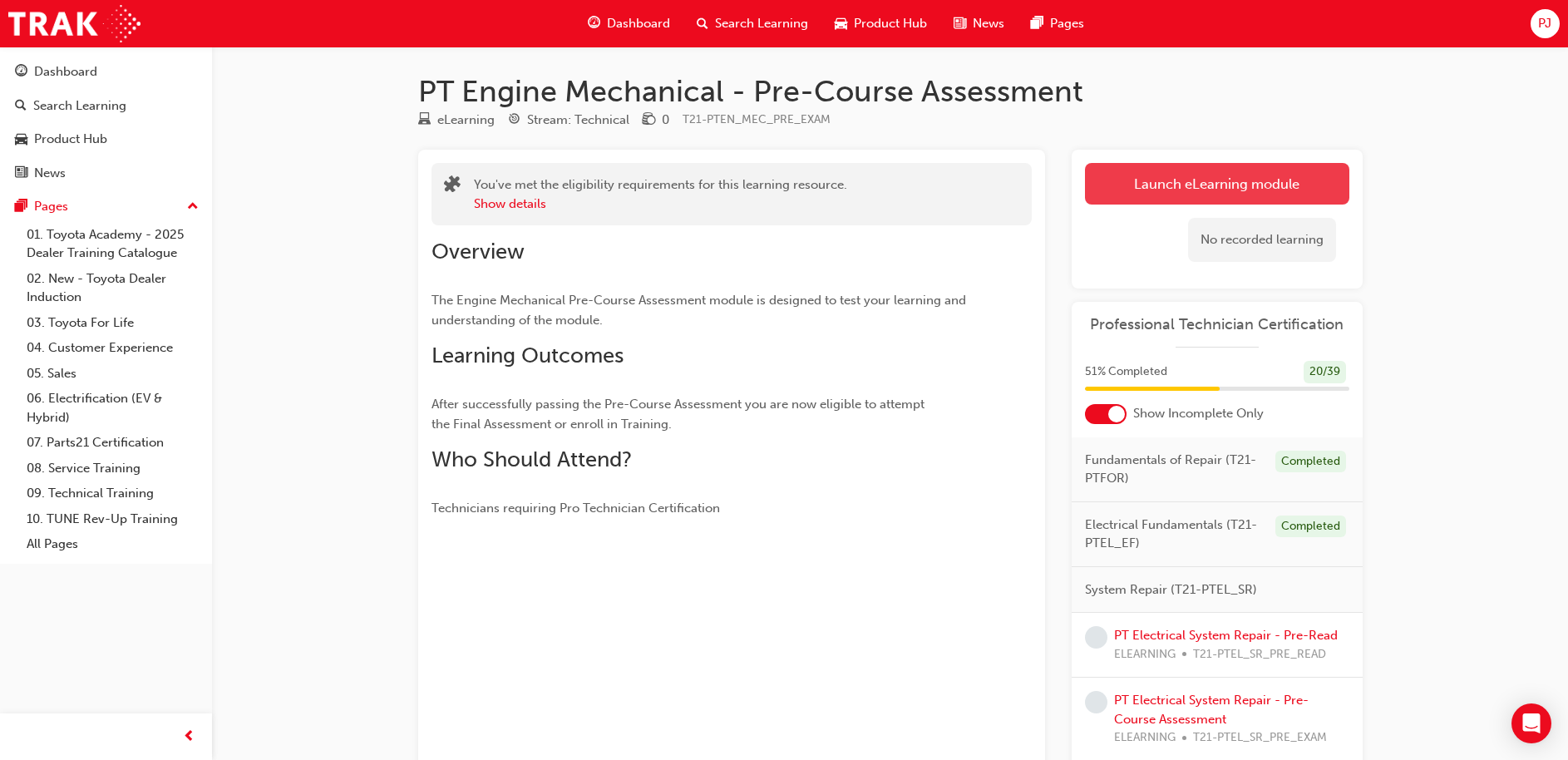
click at [1224, 186] on link "Launch eLearning module" at bounding box center [1216, 184] width 264 height 41
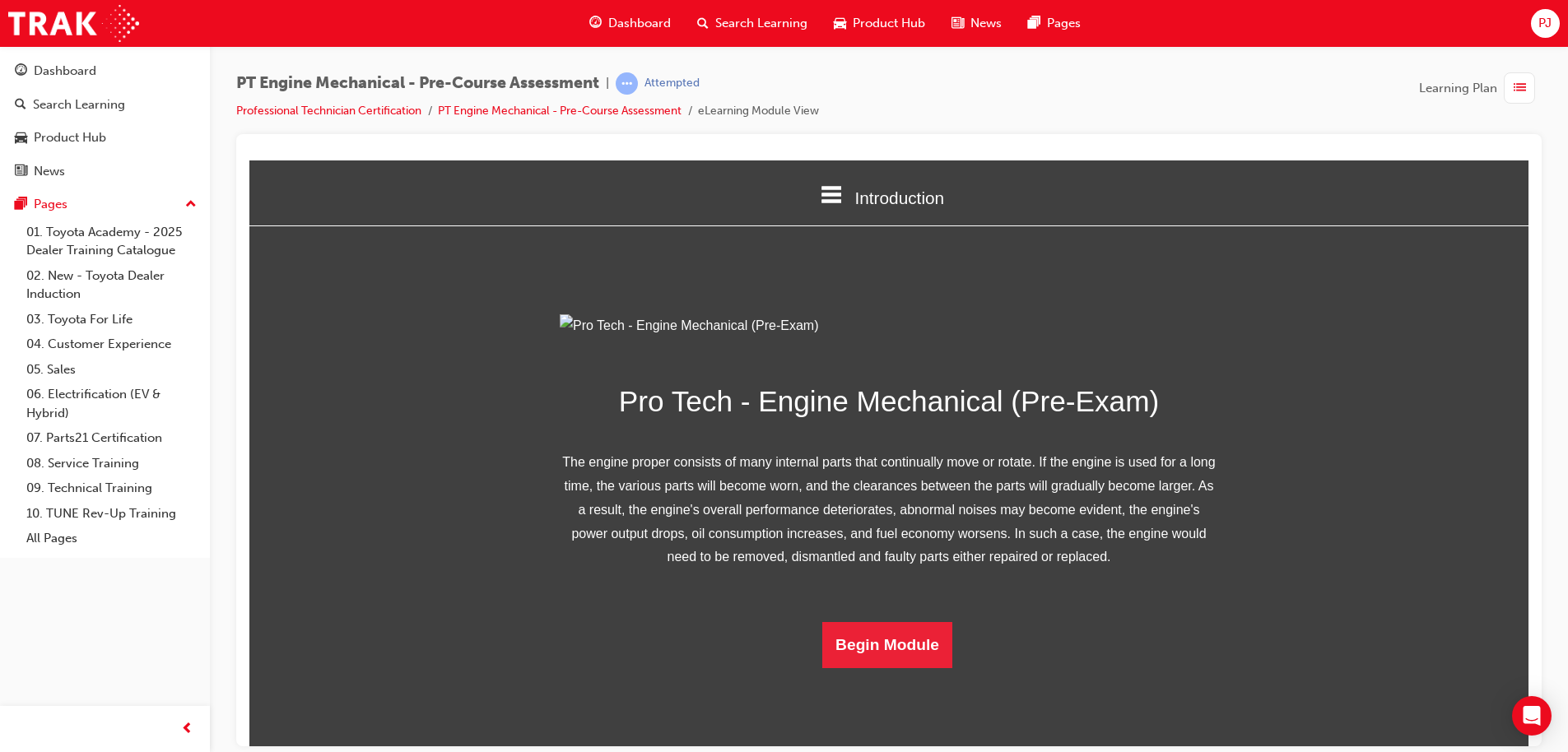
scroll to position [103, 0]
click at [896, 667] on button "Begin Module" at bounding box center [887, 644] width 130 height 46
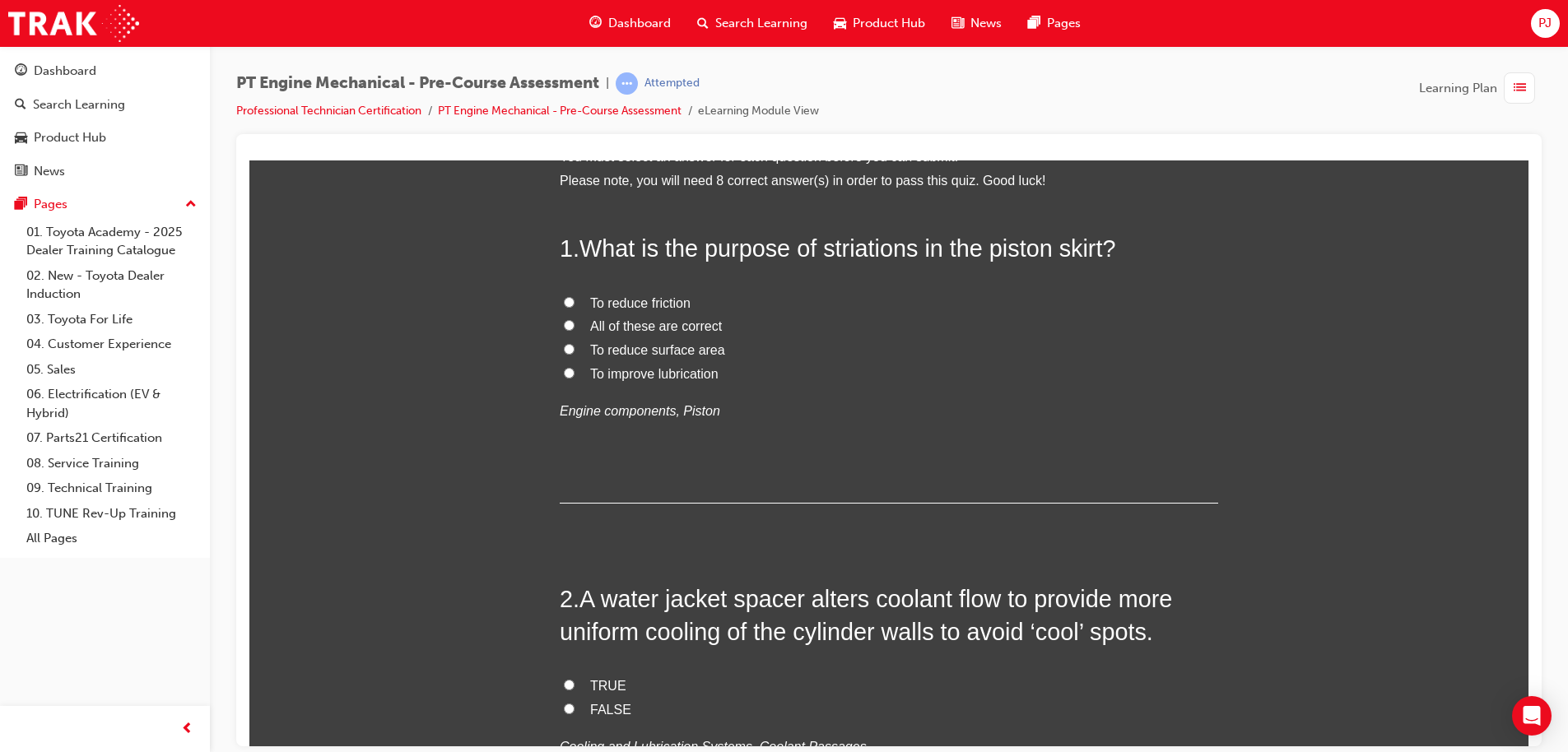
scroll to position [0, 0]
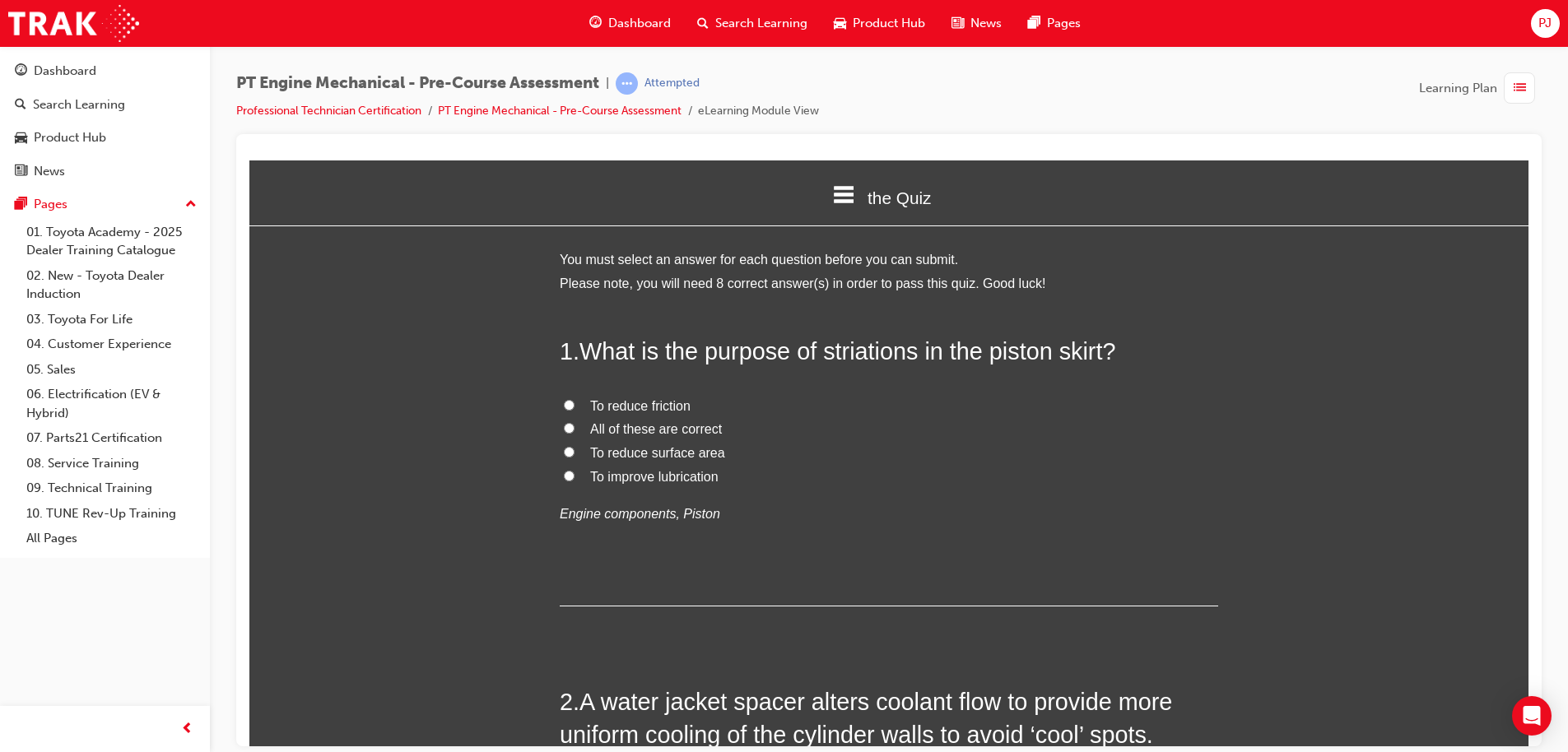
click at [563, 399] on input "To reduce friction" at bounding box center [569, 405] width 11 height 11
radio input "true"
click at [667, 474] on span "To improve lubrication" at bounding box center [654, 477] width 128 height 14
click at [574, 474] on input "To improve lubrication" at bounding box center [569, 475] width 11 height 11
radio input "true"
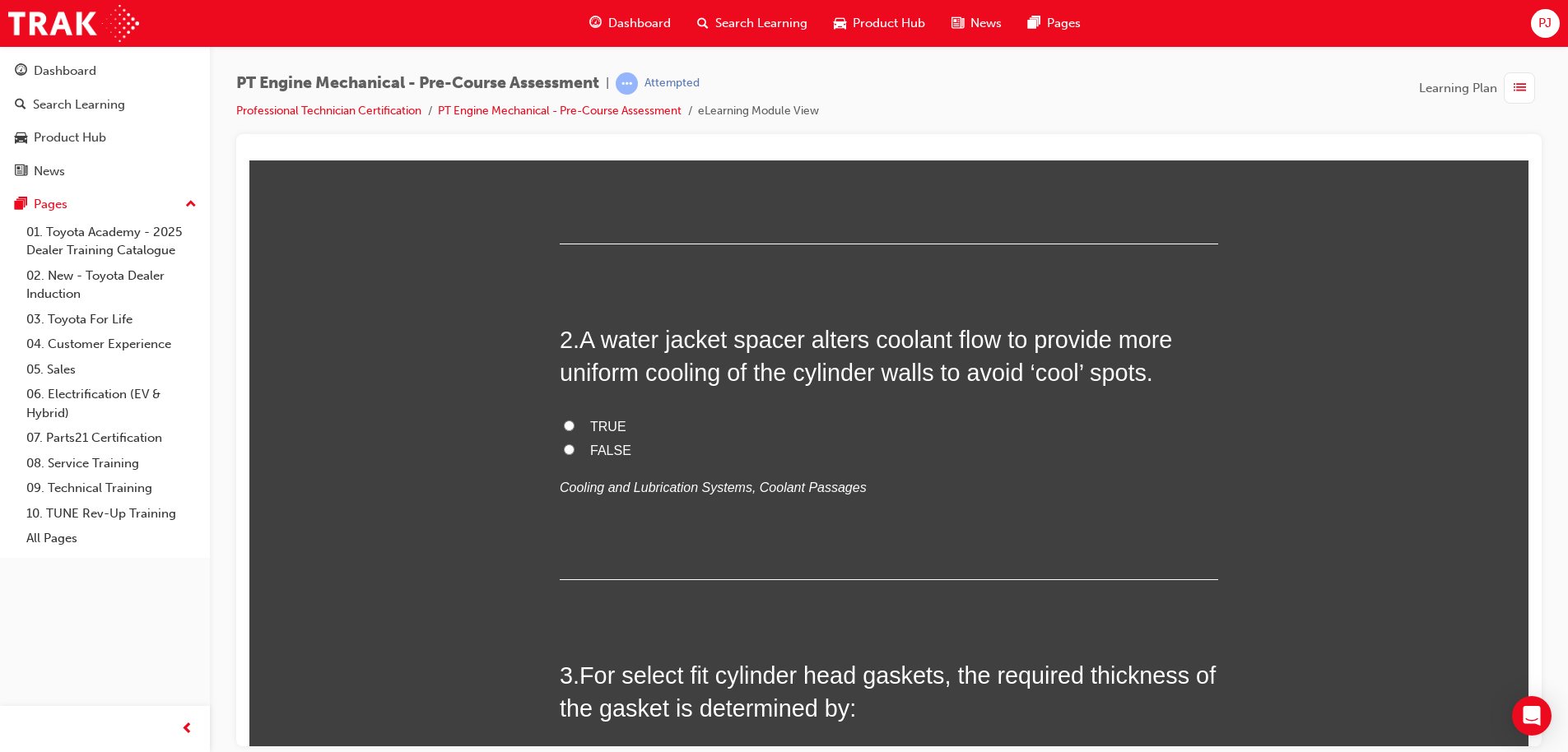
scroll to position [363, 0]
click at [708, 566] on div "2 . A water jacket spacer alters coolant flow to provide more uniform cooling o…" at bounding box center [889, 450] width 658 height 257
click at [565, 421] on input "TRUE" at bounding box center [569, 424] width 11 height 11
radio input "true"
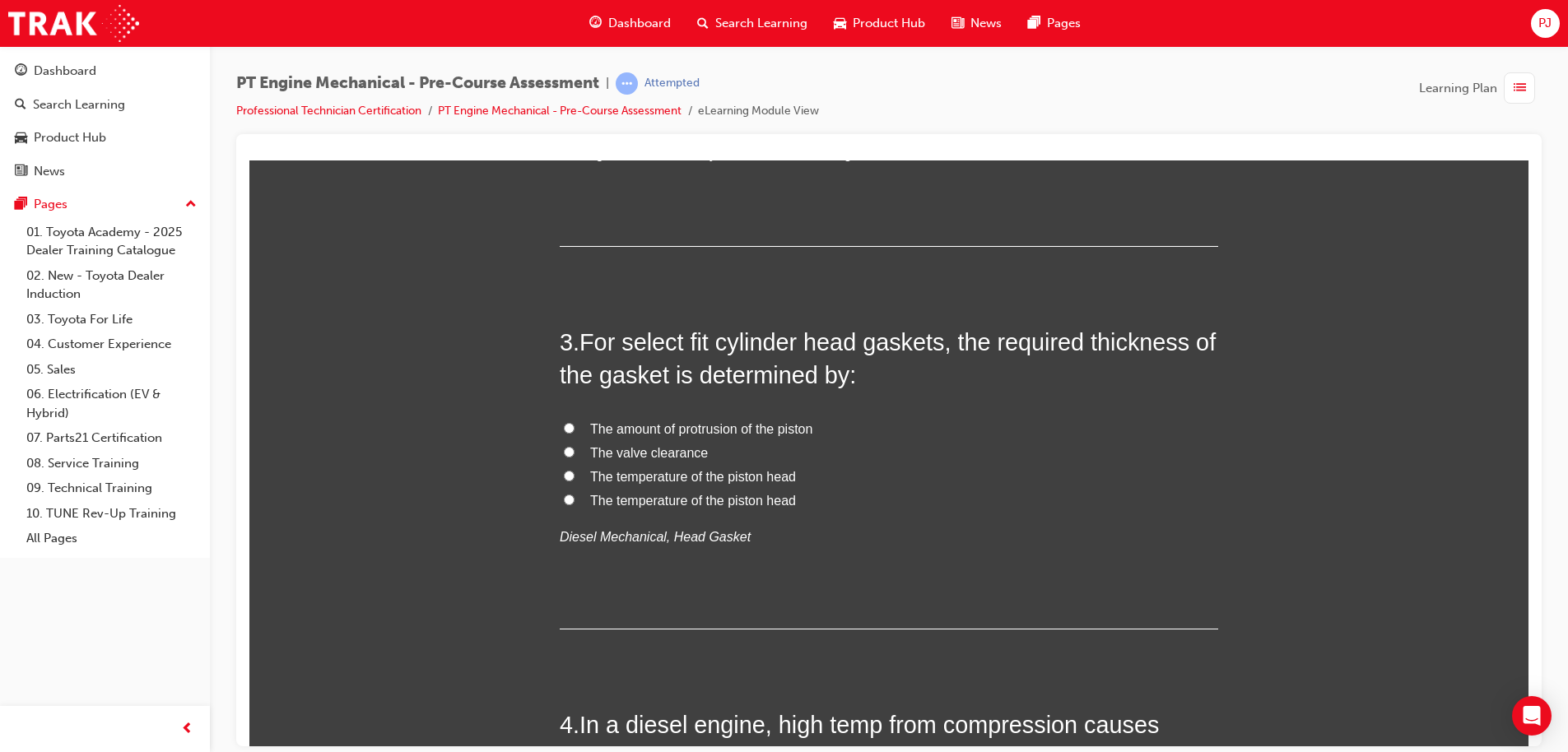
click at [568, 425] on label "The amount of protrusion of the piston" at bounding box center [889, 429] width 658 height 24
click at [568, 425] on input "The amount of protrusion of the piston" at bounding box center [569, 428] width 11 height 11
radio input "true"
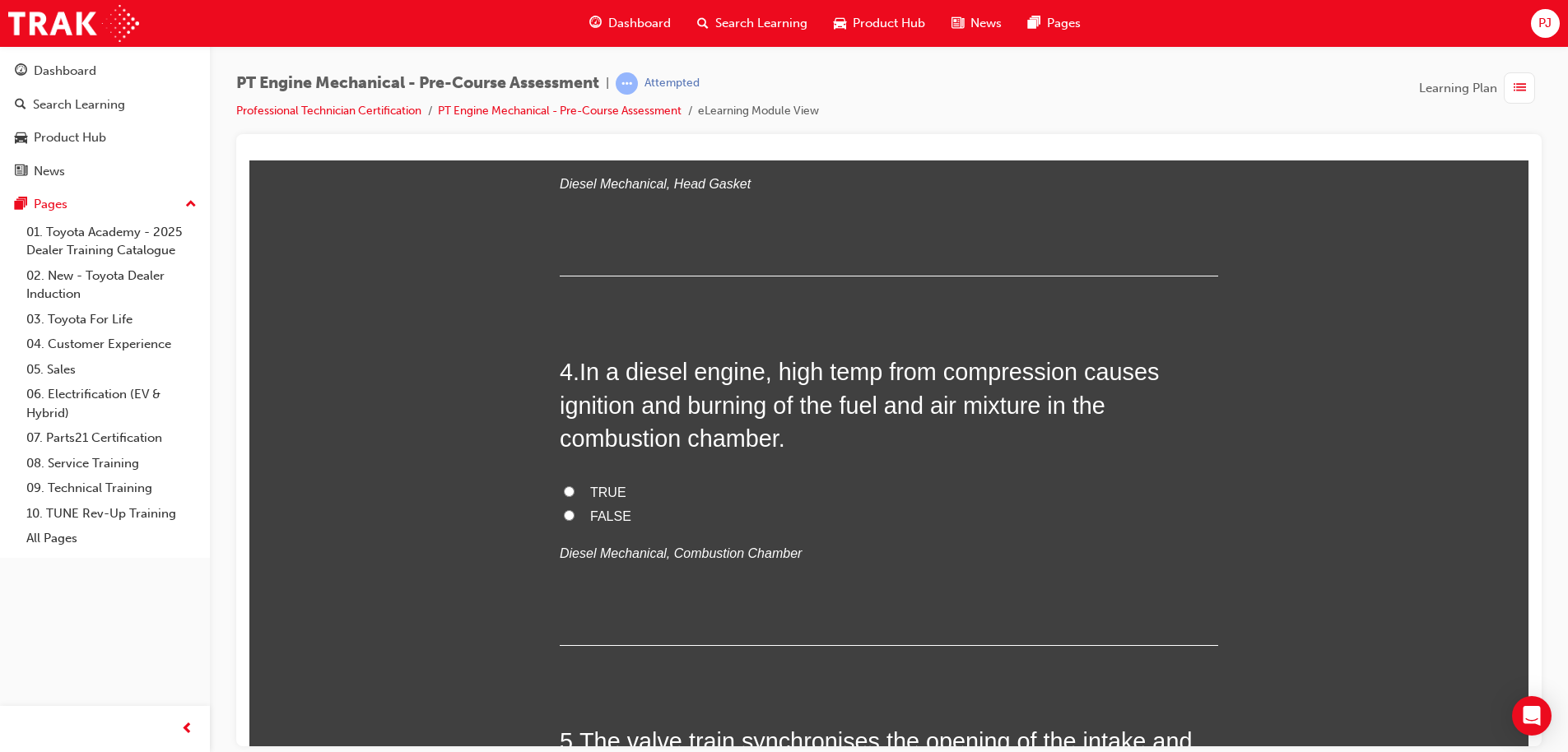
scroll to position [1094, 0]
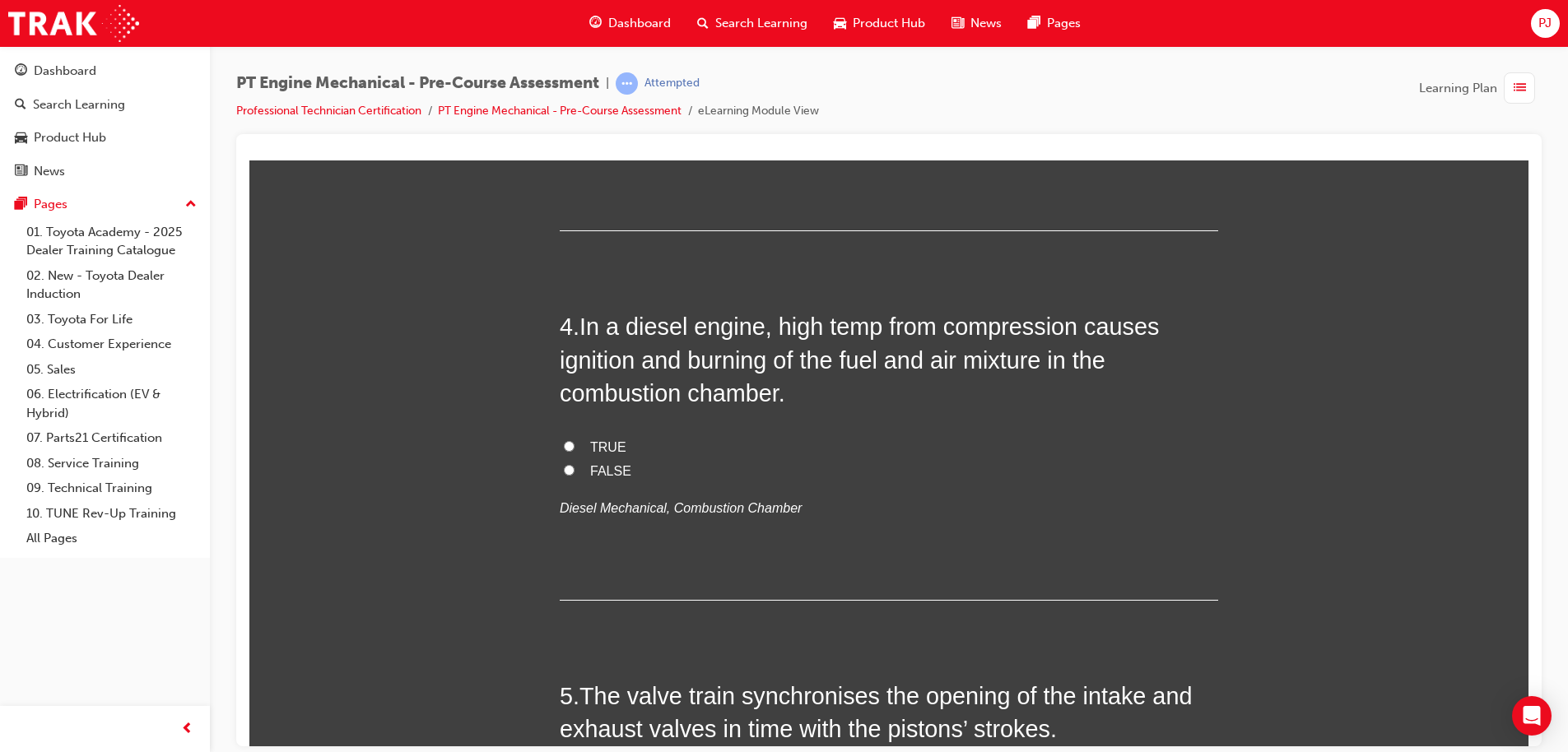
click at [576, 445] on label "TRUE" at bounding box center [889, 446] width 658 height 24
click at [574, 445] on input "TRUE" at bounding box center [569, 446] width 11 height 11
radio input "true"
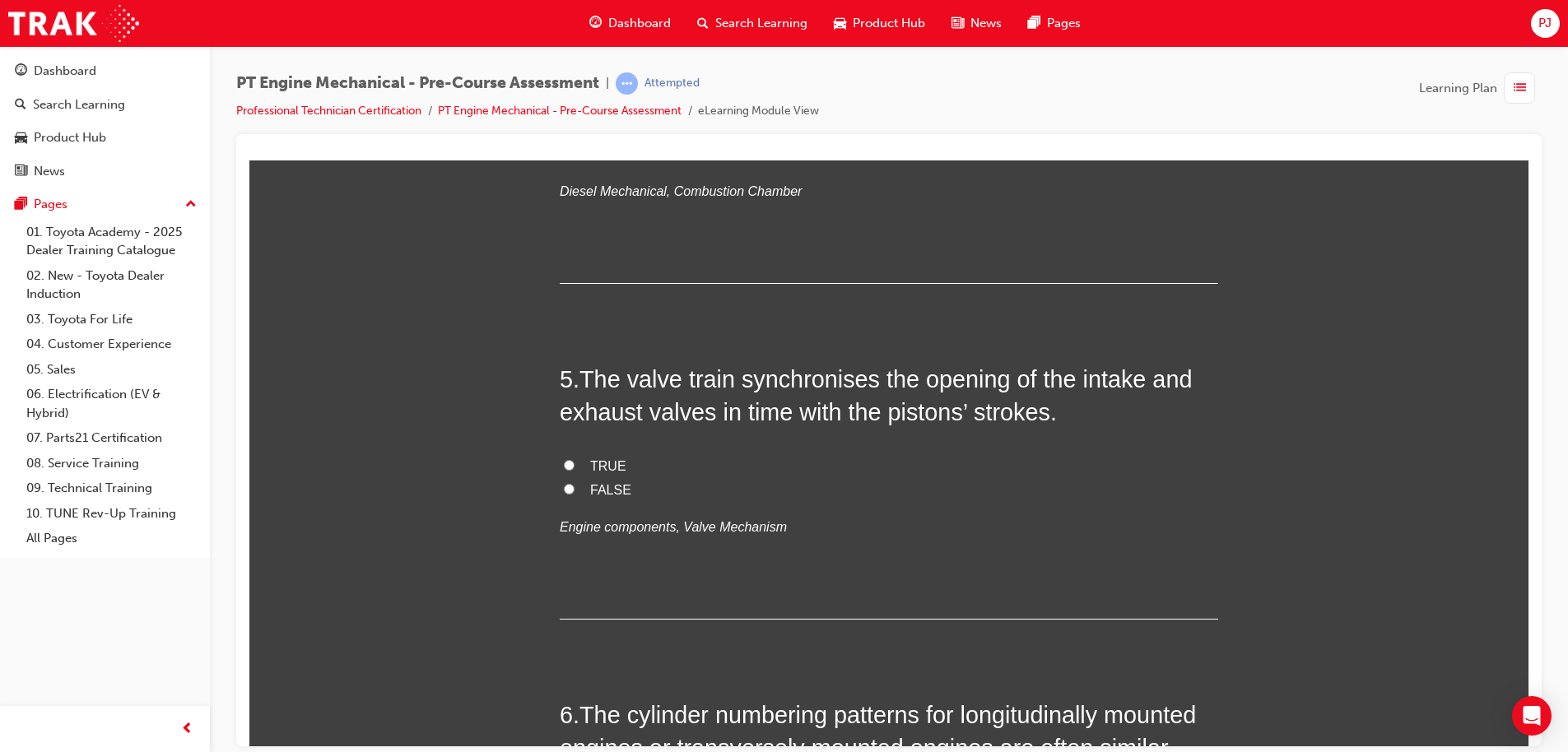
scroll to position [1411, 0]
click at [601, 465] on span "TRUE" at bounding box center [608, 465] width 36 height 14
click at [574, 465] on input "TRUE" at bounding box center [569, 463] width 11 height 11
radio input "true"
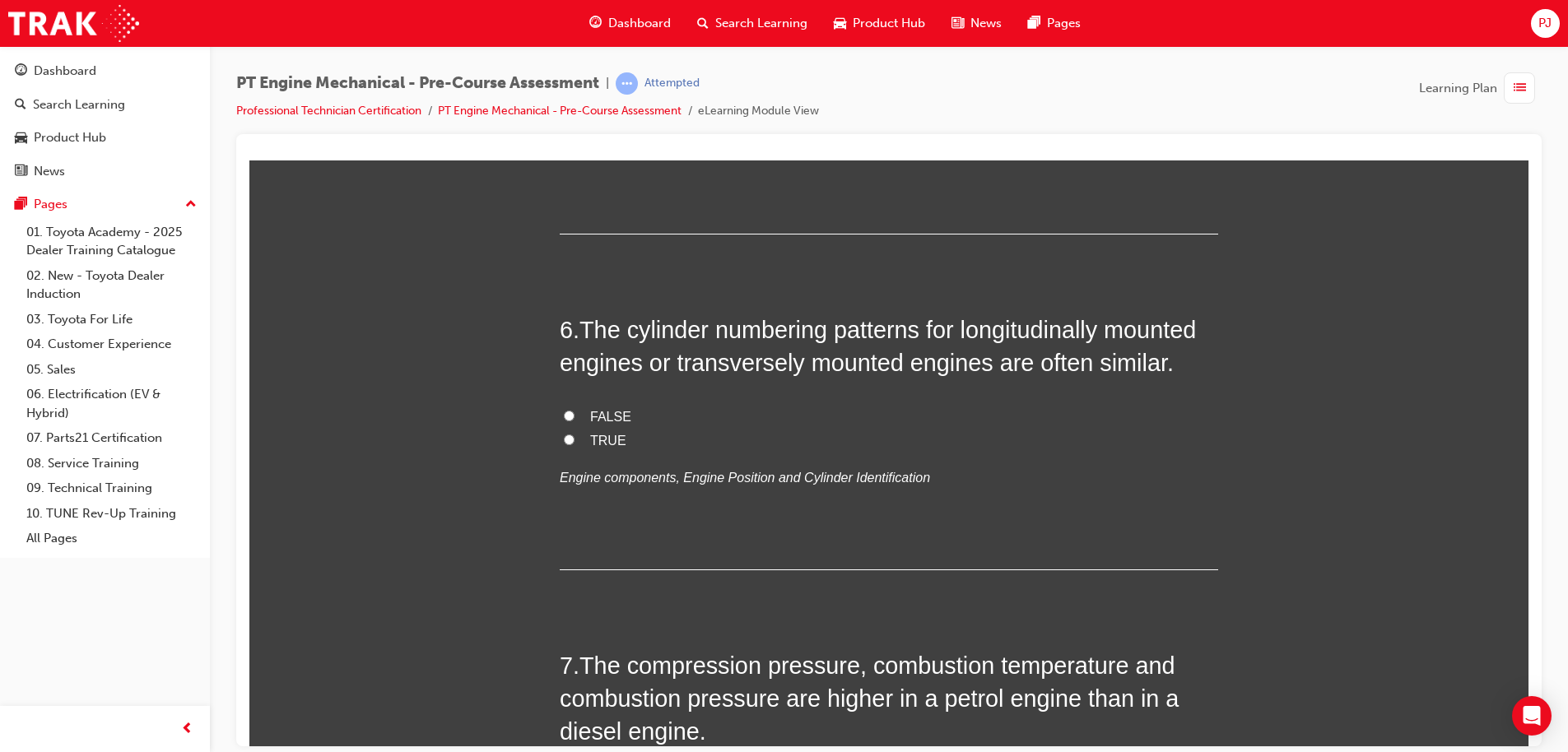
scroll to position [1805, 0]
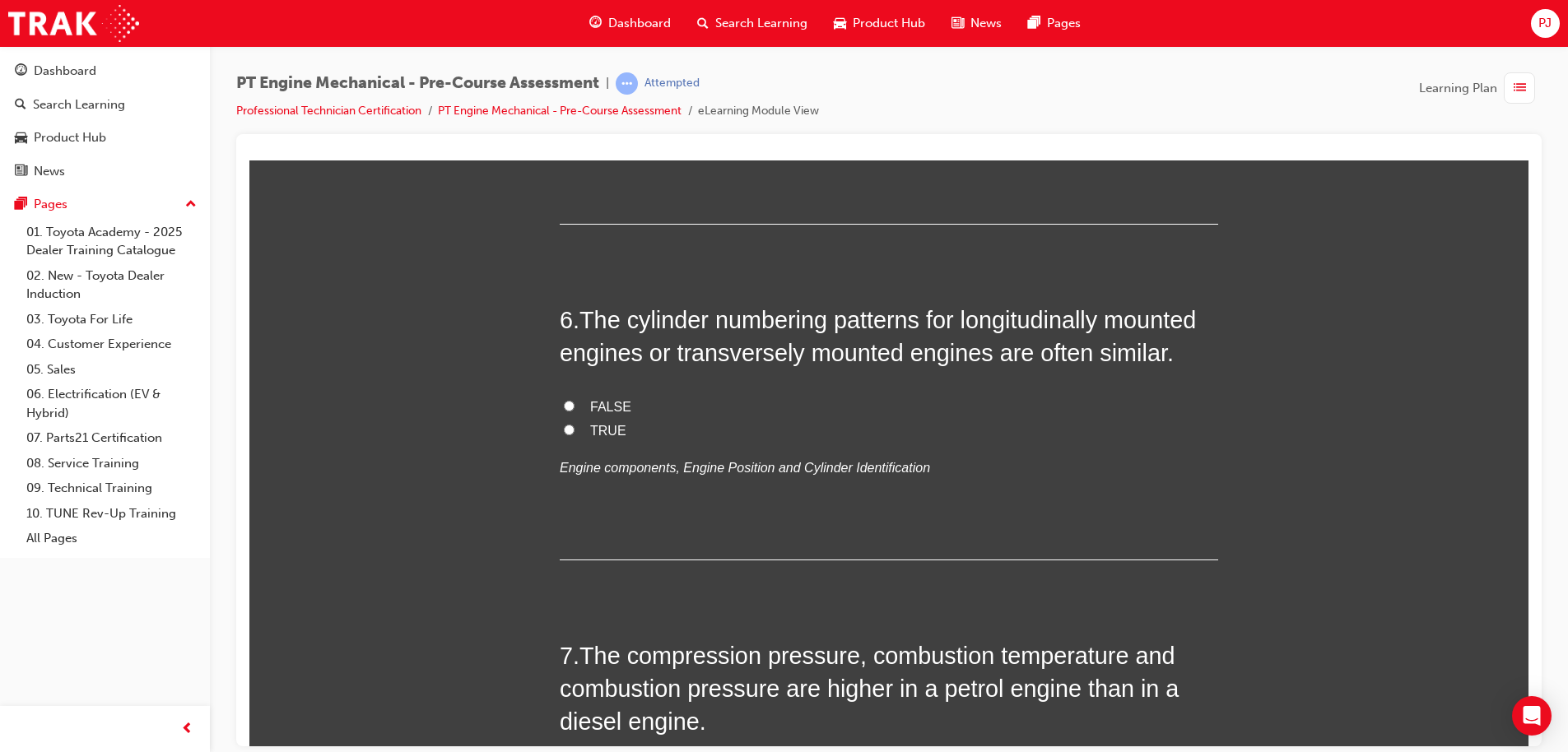
click at [599, 403] on span "FALSE" at bounding box center [610, 407] width 41 height 14
click at [574, 403] on input "FALSE" at bounding box center [569, 405] width 11 height 11
radio input "true"
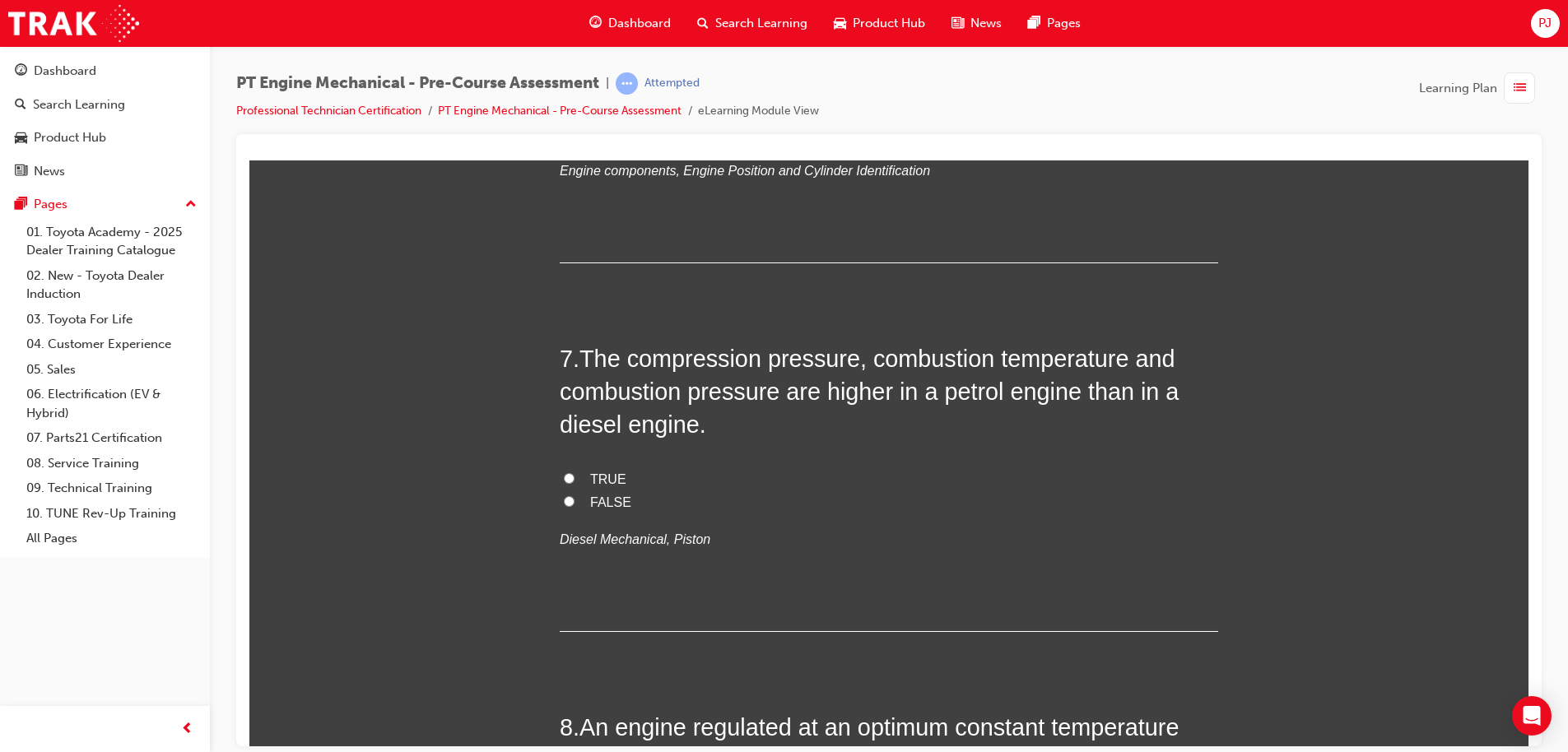
scroll to position [2106, 0]
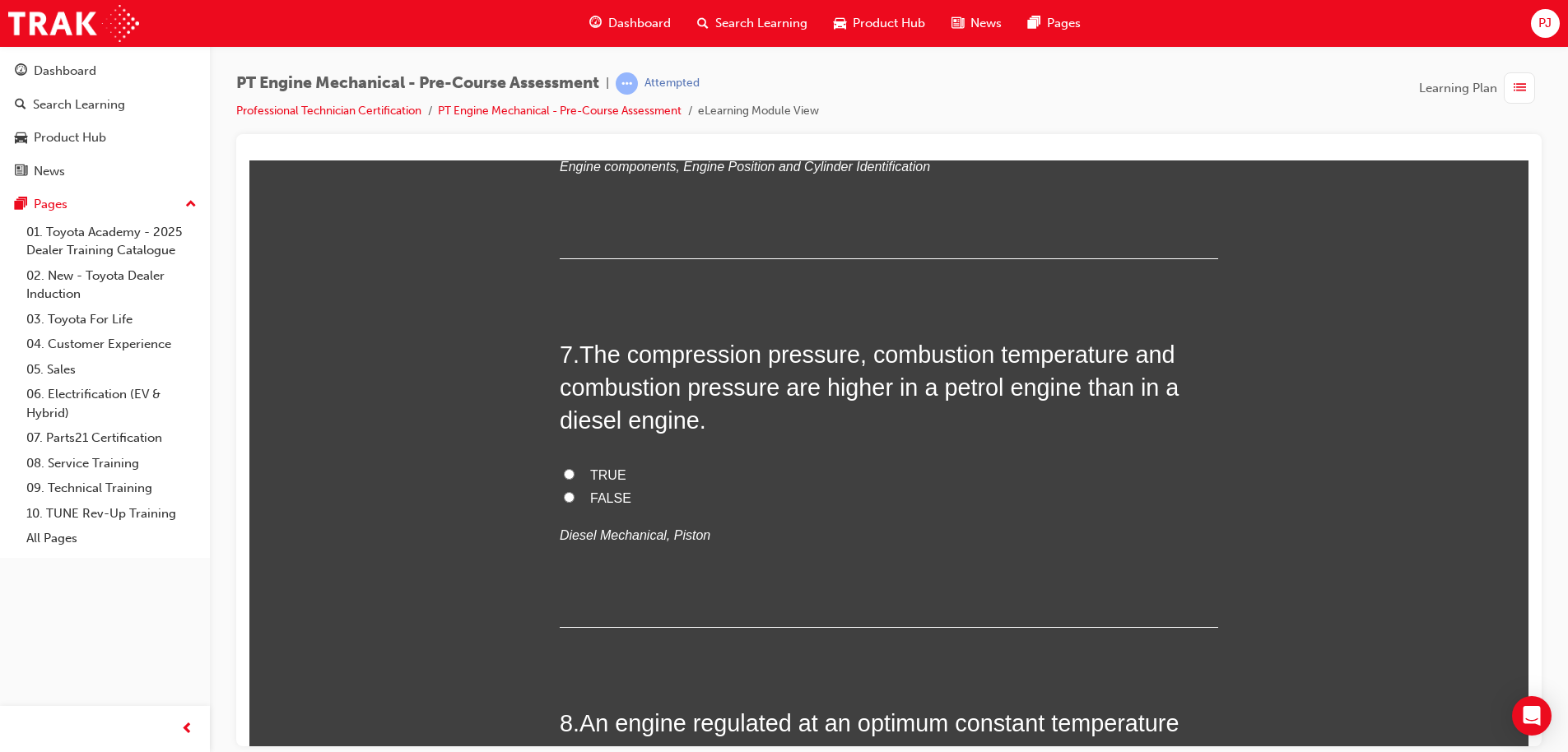
click at [592, 486] on label "FALSE" at bounding box center [889, 498] width 658 height 24
click at [574, 492] on input "FALSE" at bounding box center [569, 497] width 11 height 11
radio input "true"
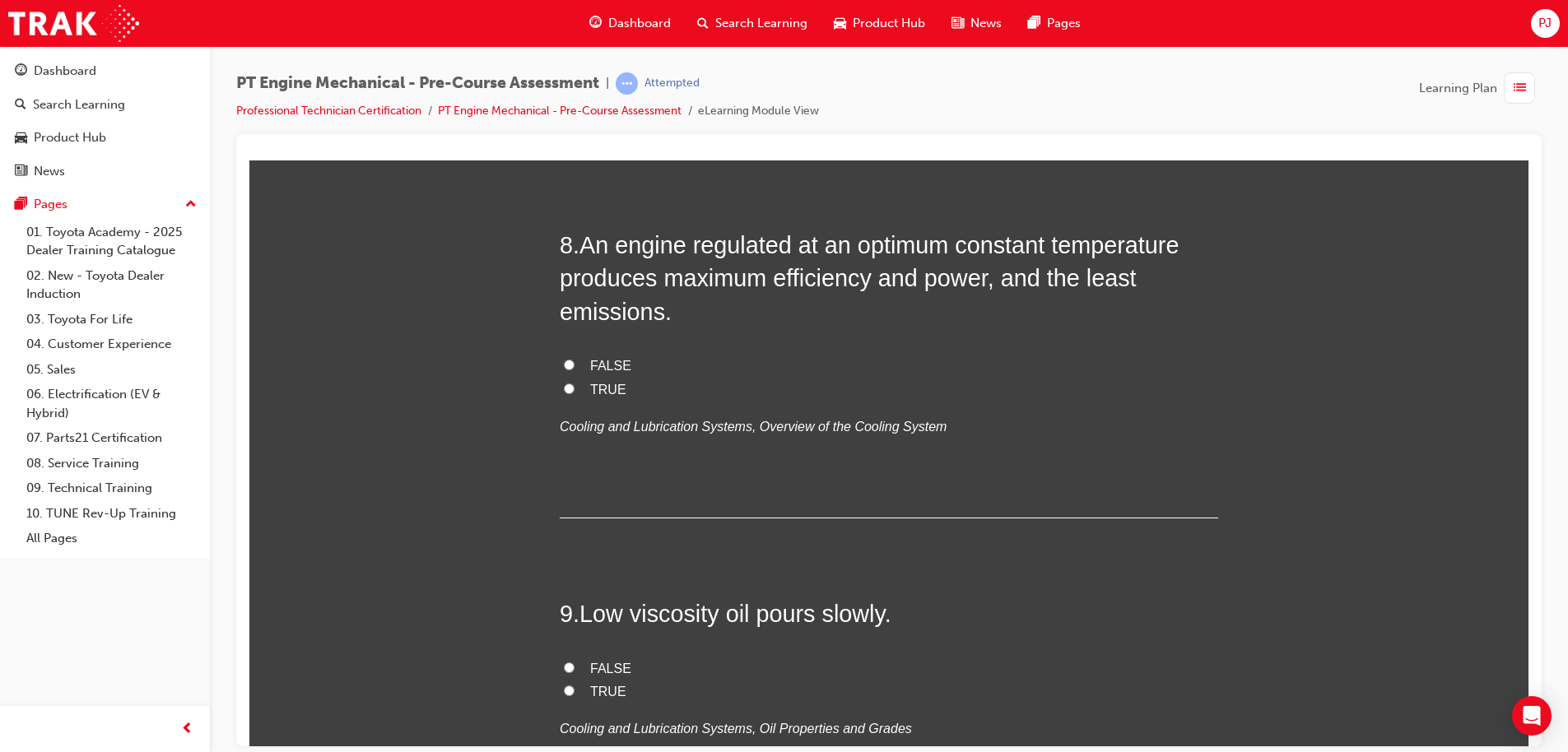
scroll to position [2571, 0]
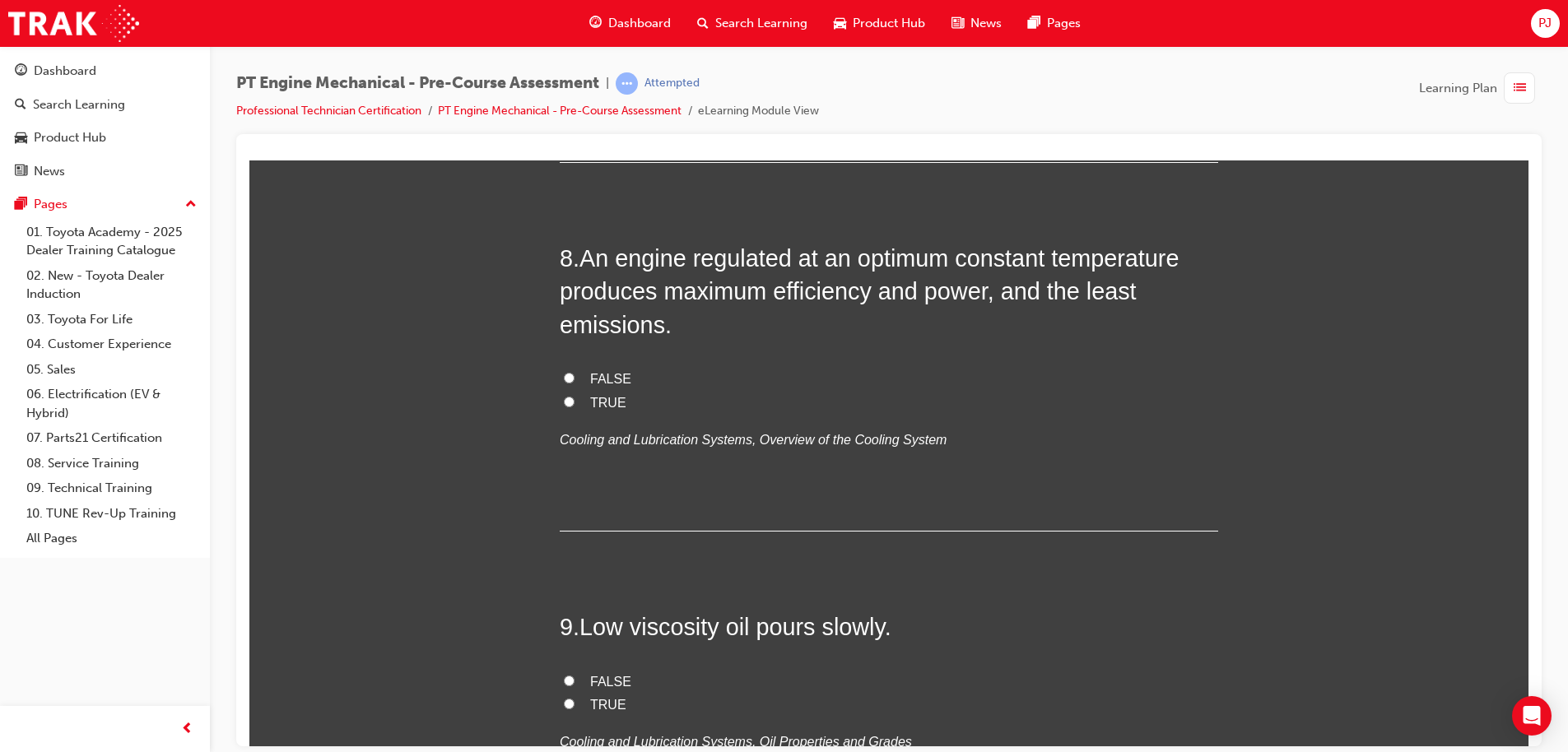
click at [594, 395] on span "TRUE" at bounding box center [608, 402] width 36 height 14
click at [574, 396] on input "TRUE" at bounding box center [569, 401] width 11 height 11
radio input "true"
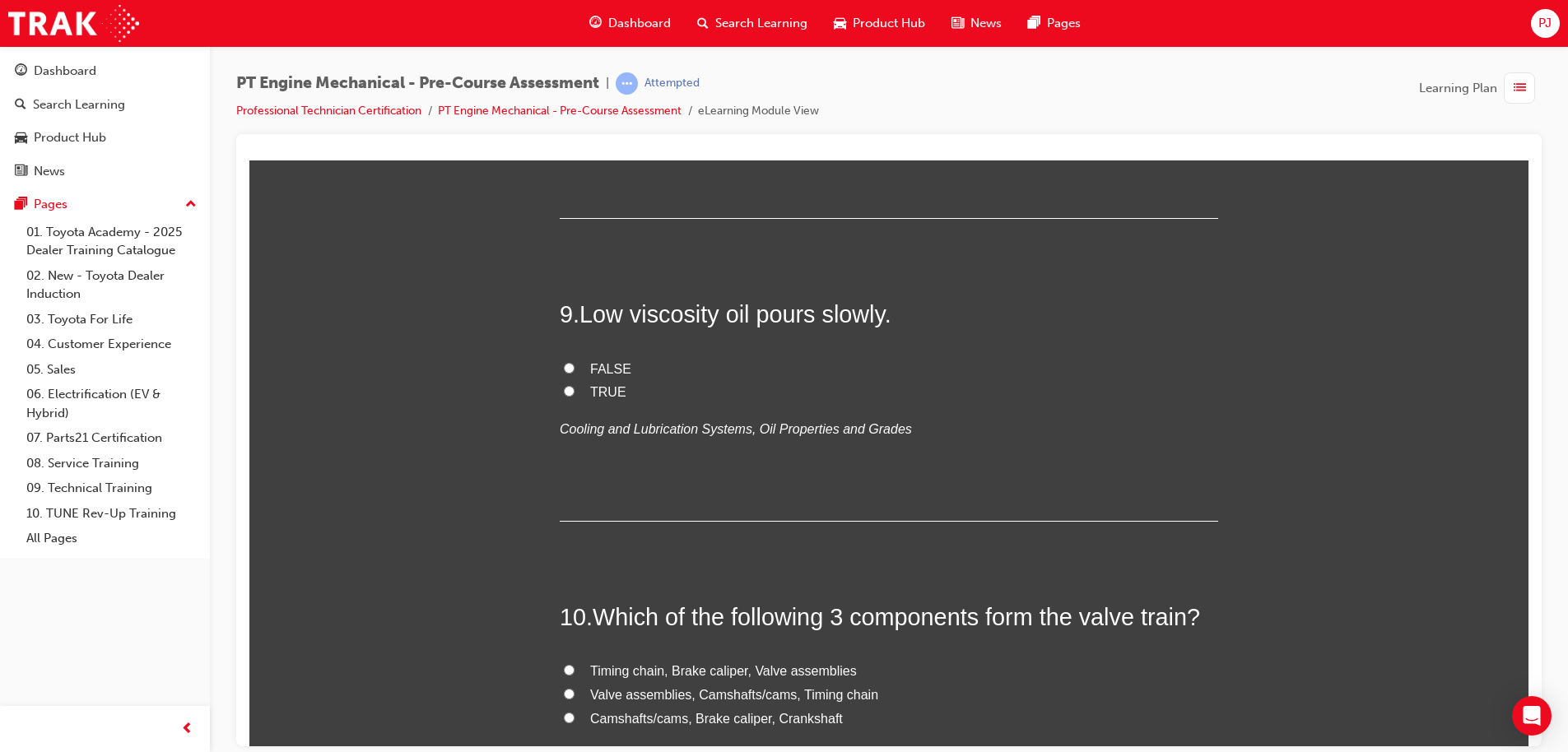
scroll to position [2901, 0]
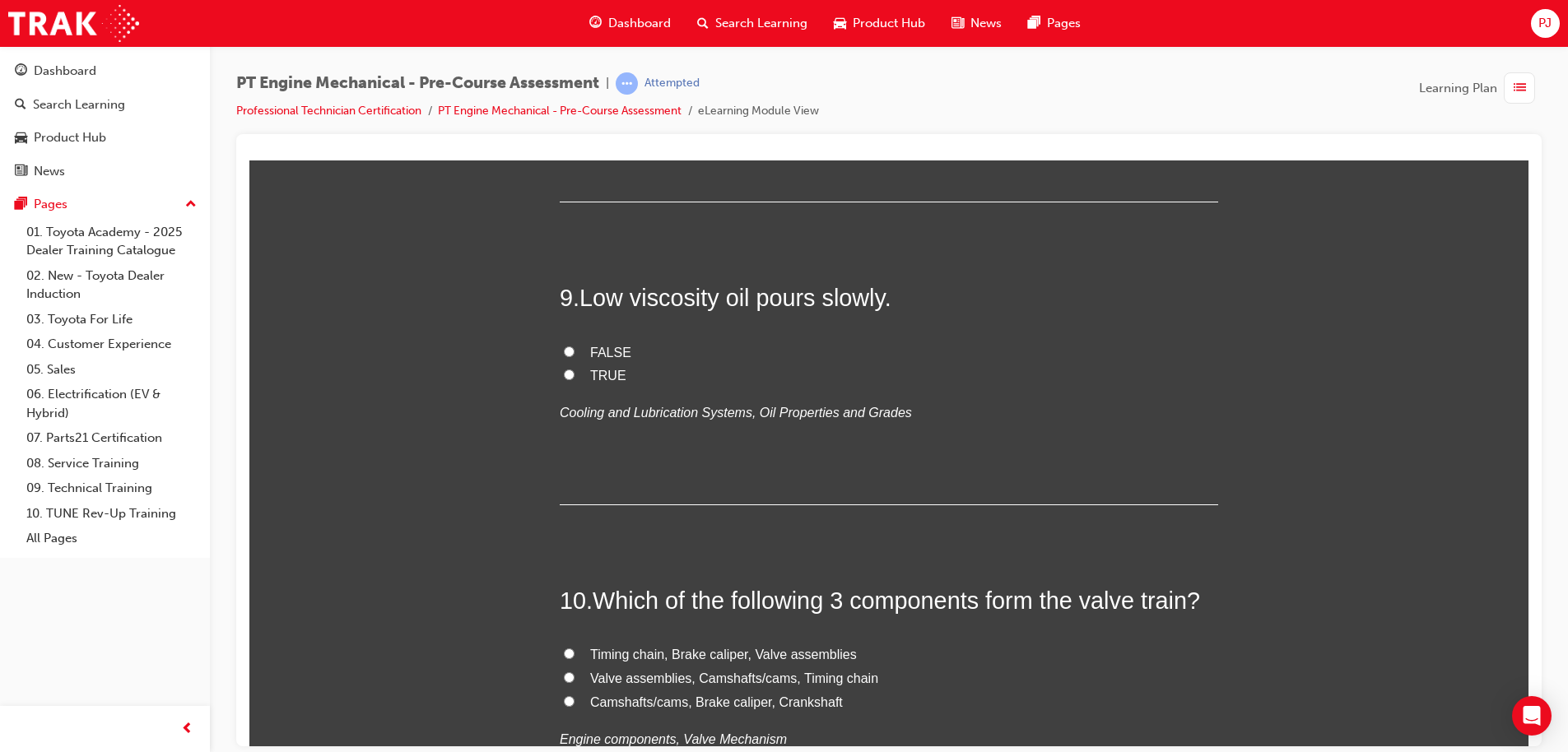
click at [564, 354] on input "FALSE" at bounding box center [569, 351] width 11 height 11
radio input "true"
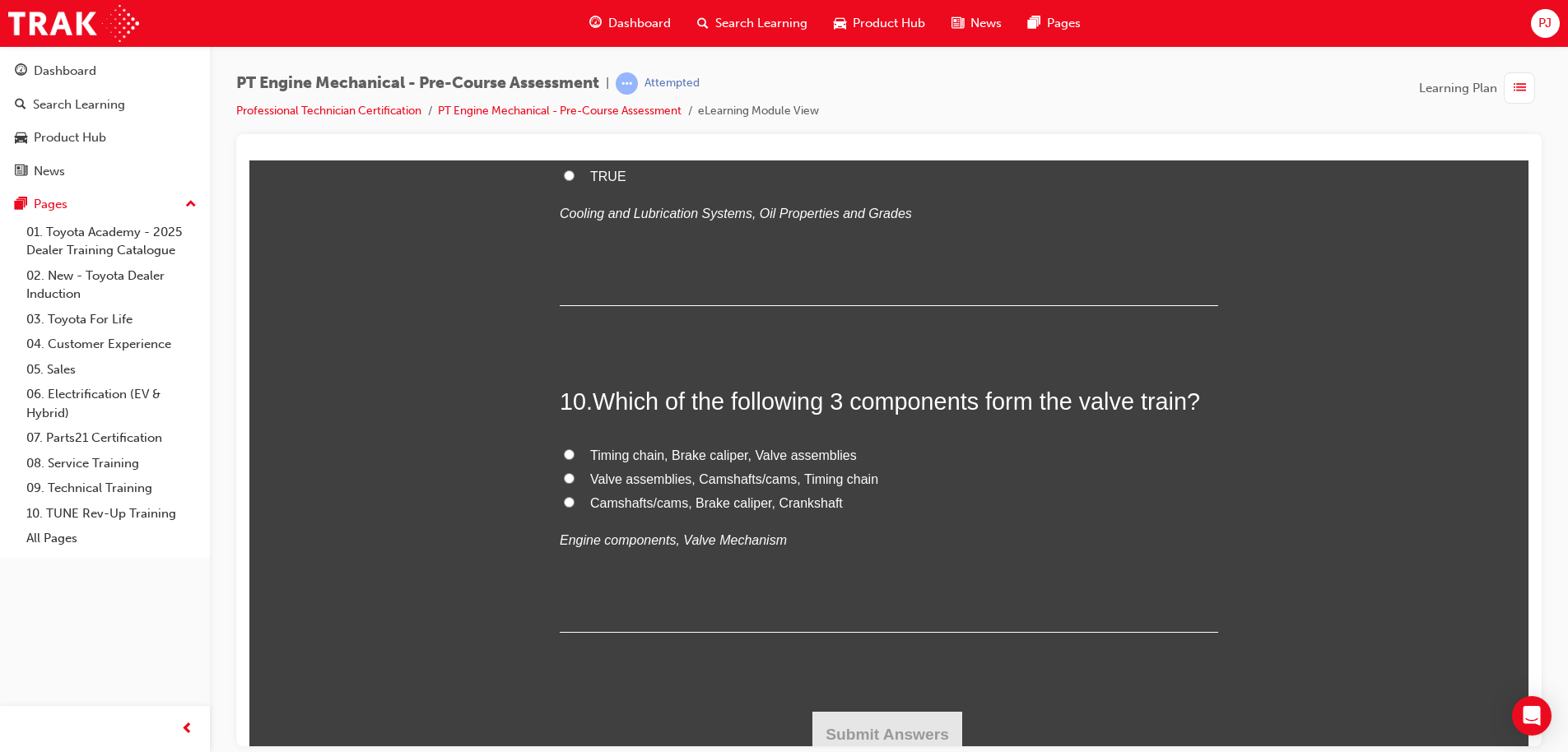
scroll to position [3110, 0]
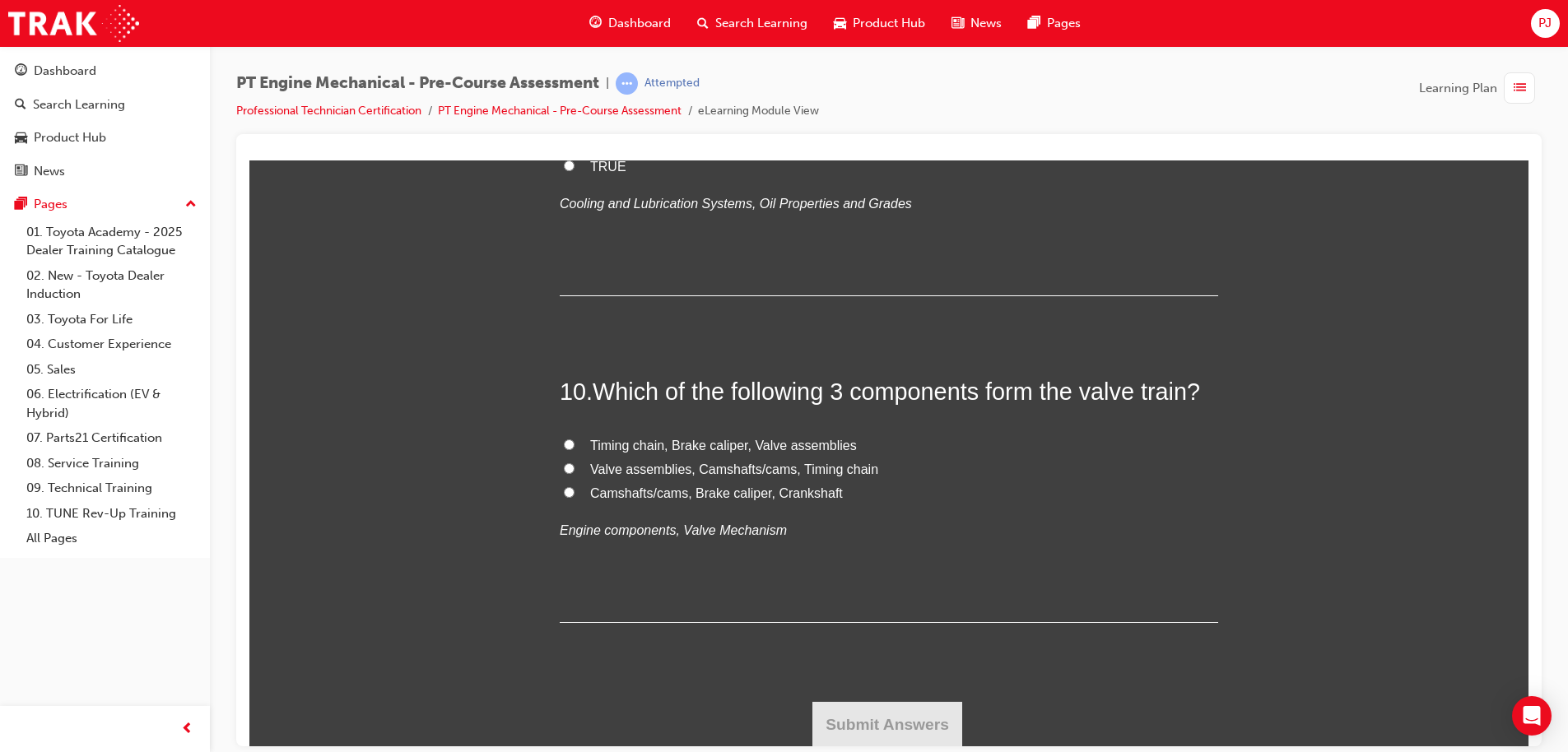
click at [580, 469] on label "Valve assemblies, Camshafts/cams, Timing chain" at bounding box center [889, 469] width 658 height 24
click at [574, 469] on input "Valve assemblies, Camshafts/cams, Timing chain" at bounding box center [569, 468] width 11 height 11
radio input "true"
click at [863, 724] on button "Submit Answers" at bounding box center [887, 724] width 150 height 46
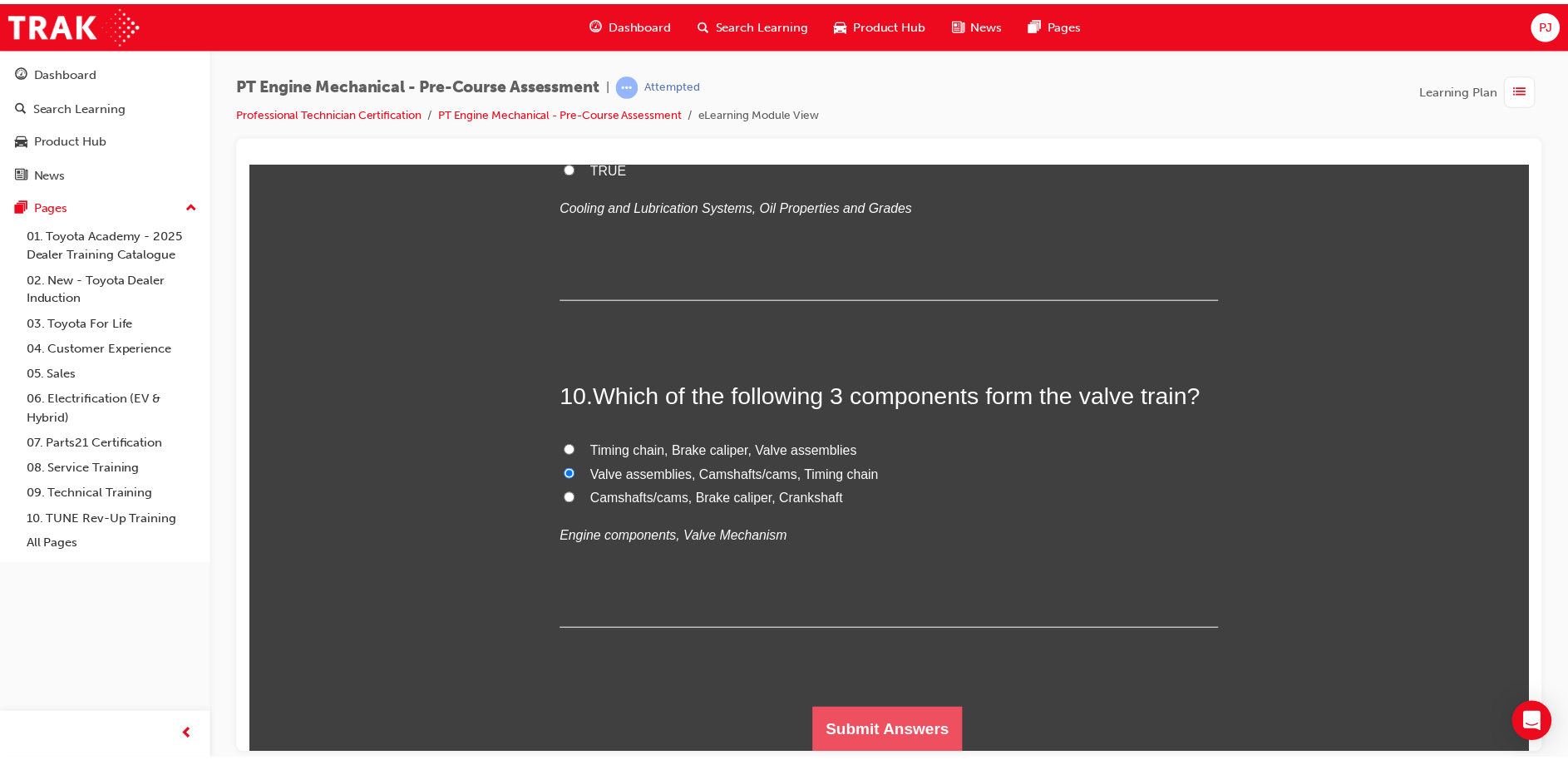
scroll to position [0, 0]
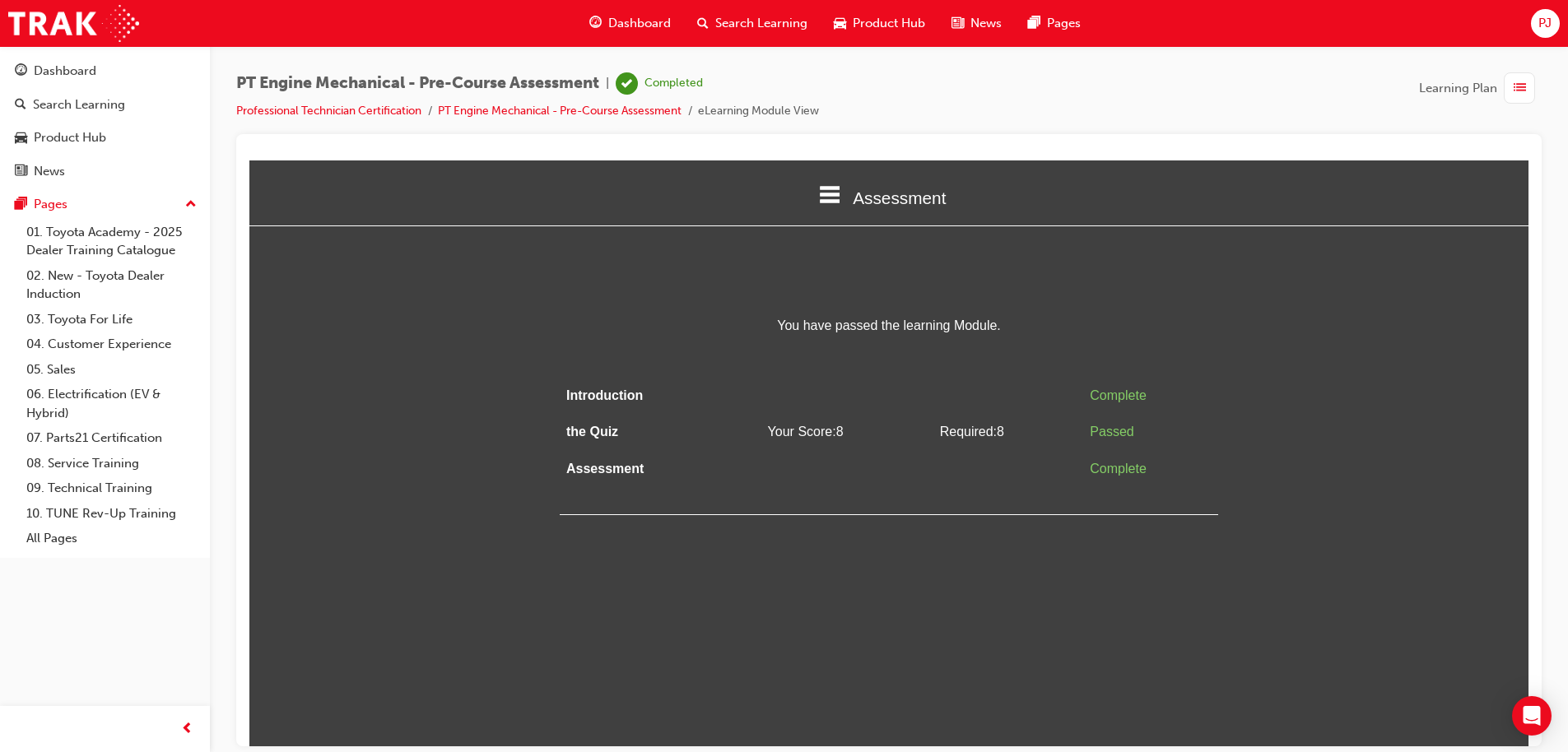
click at [612, 20] on span "Dashboard" at bounding box center [640, 23] width 63 height 19
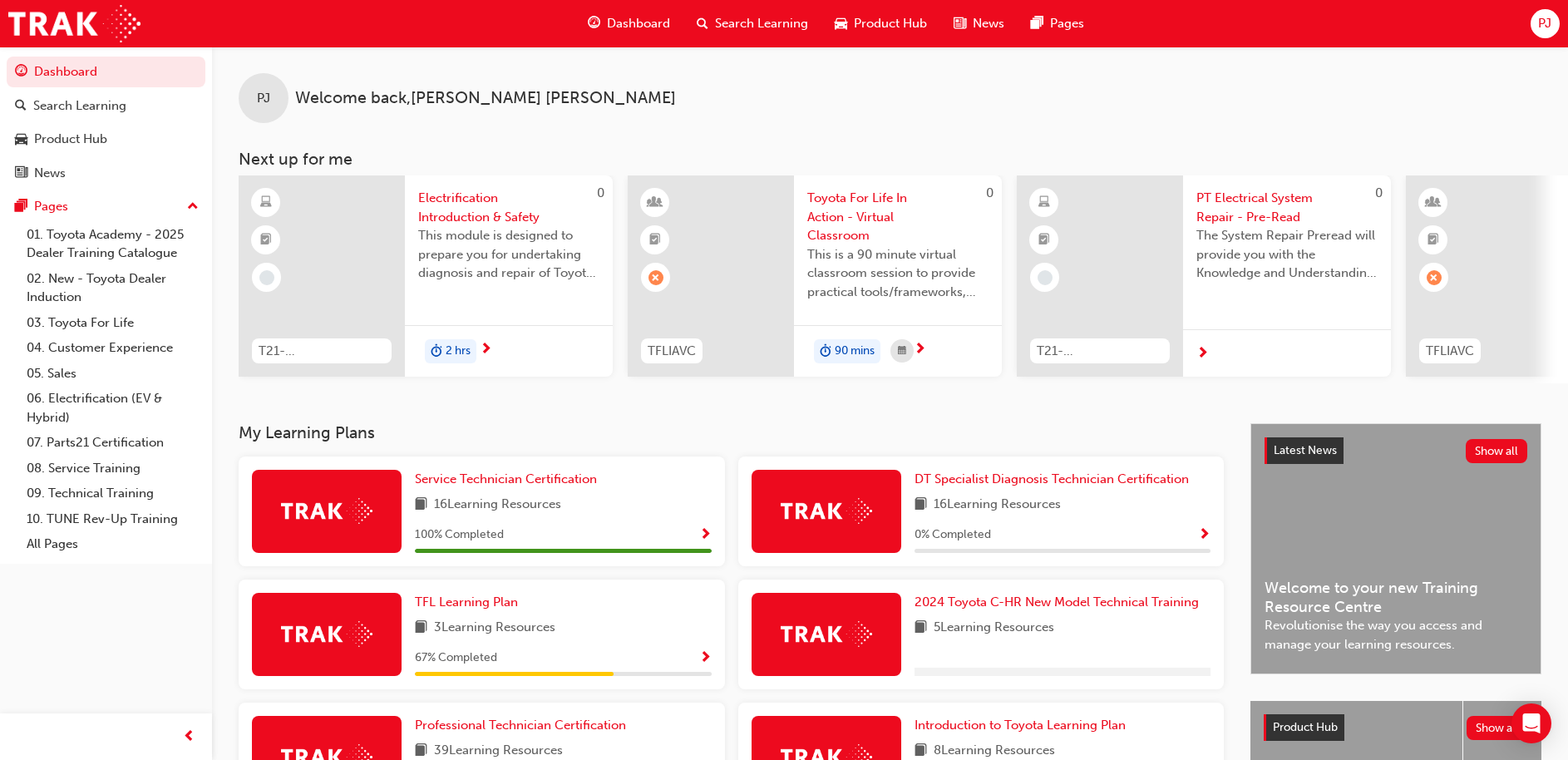
scroll to position [234, 0]
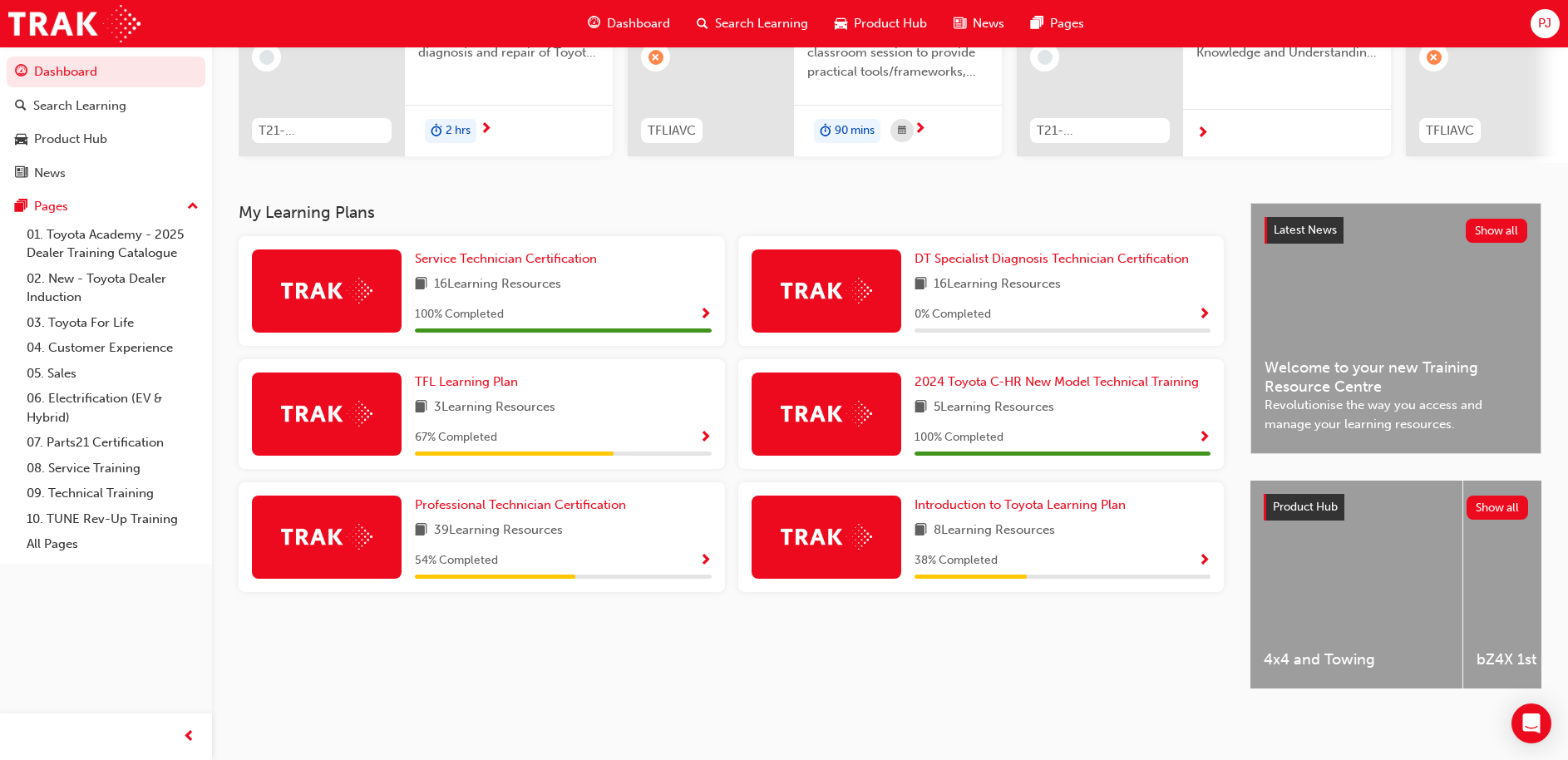
click at [662, 562] on div "54 % Completed" at bounding box center [564, 560] width 297 height 21
click at [706, 554] on span "Show Progress" at bounding box center [705, 561] width 13 height 15
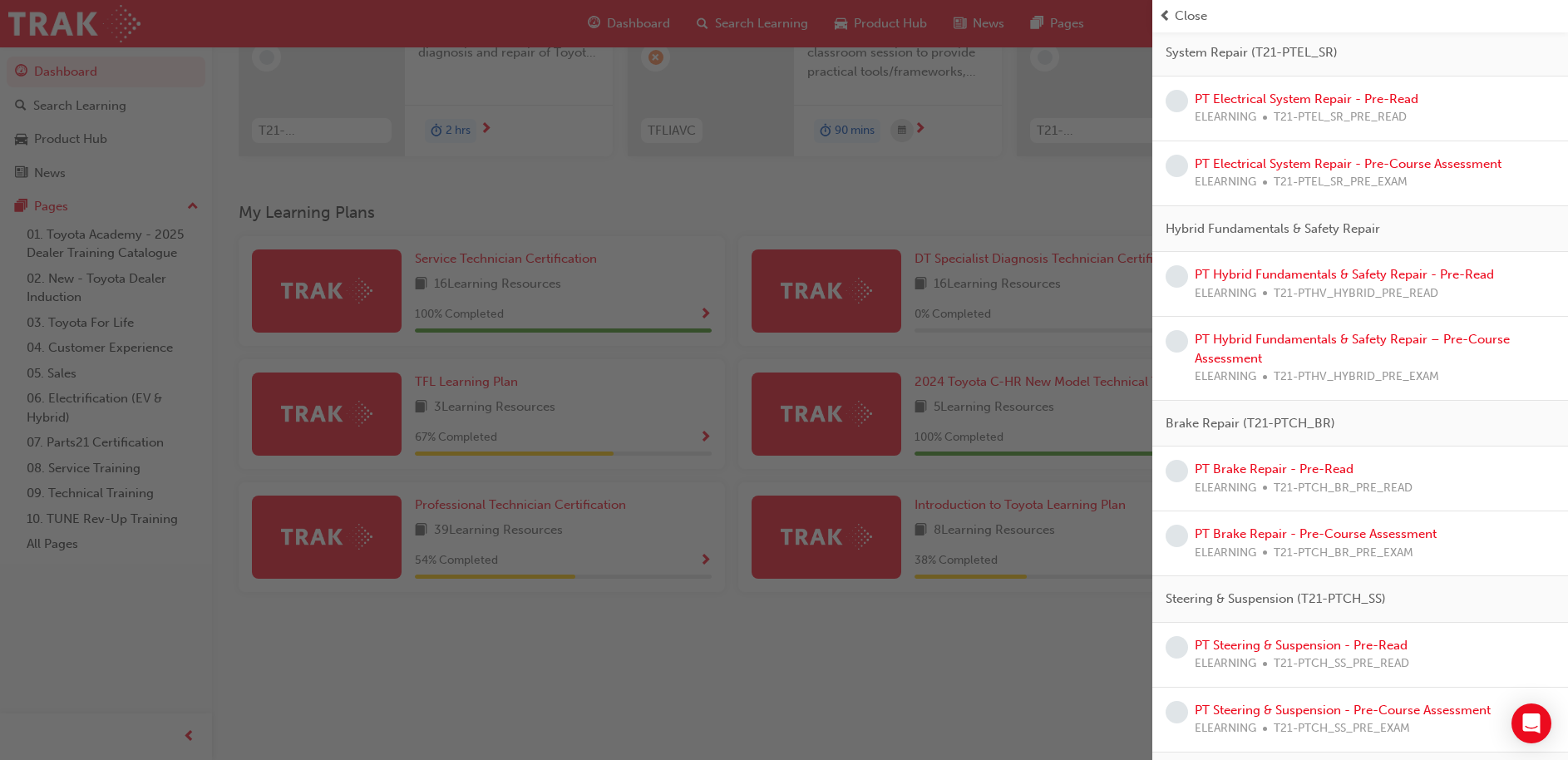
scroll to position [0, 0]
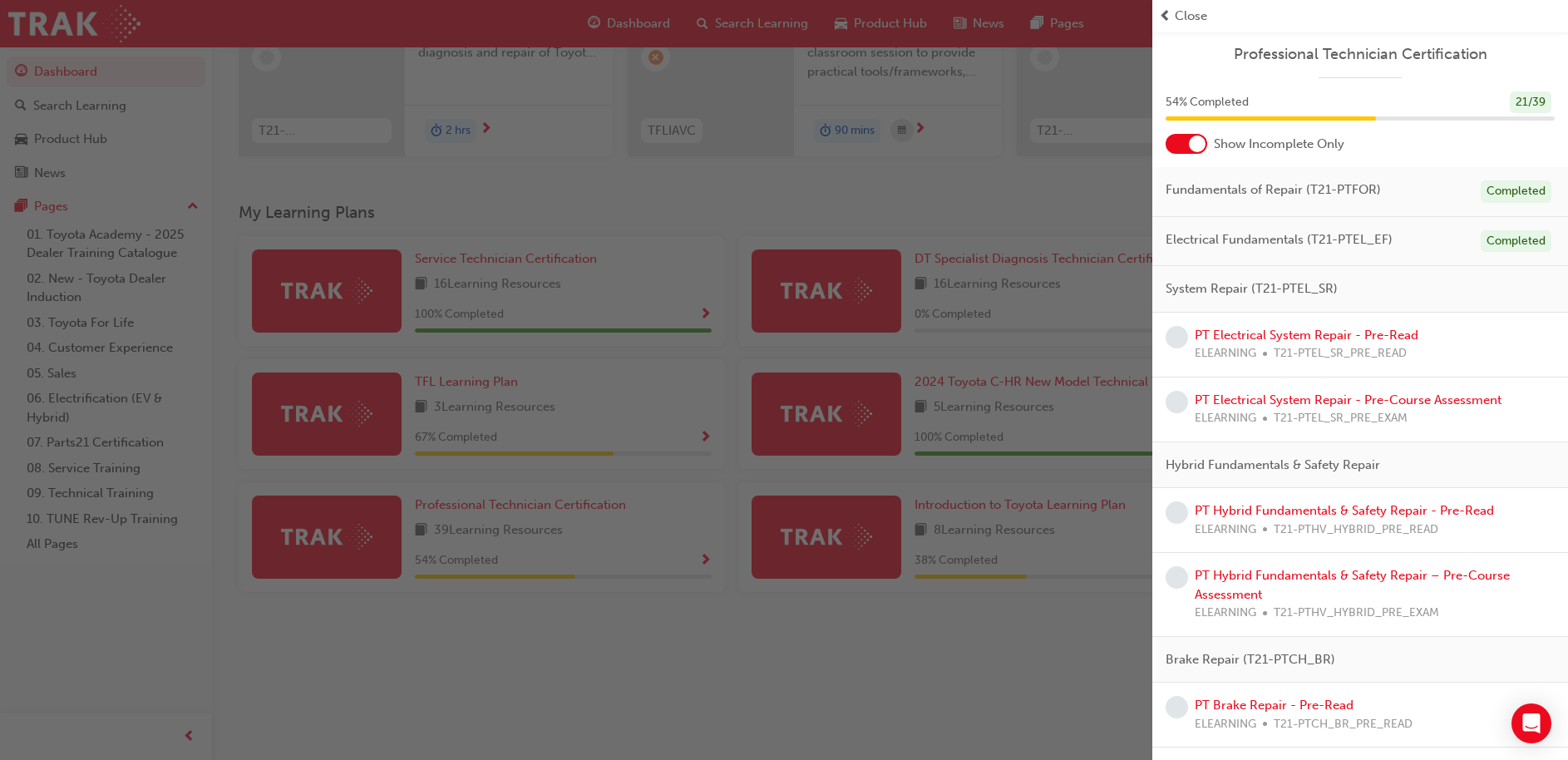
click at [1197, 142] on div at bounding box center [1197, 143] width 17 height 17
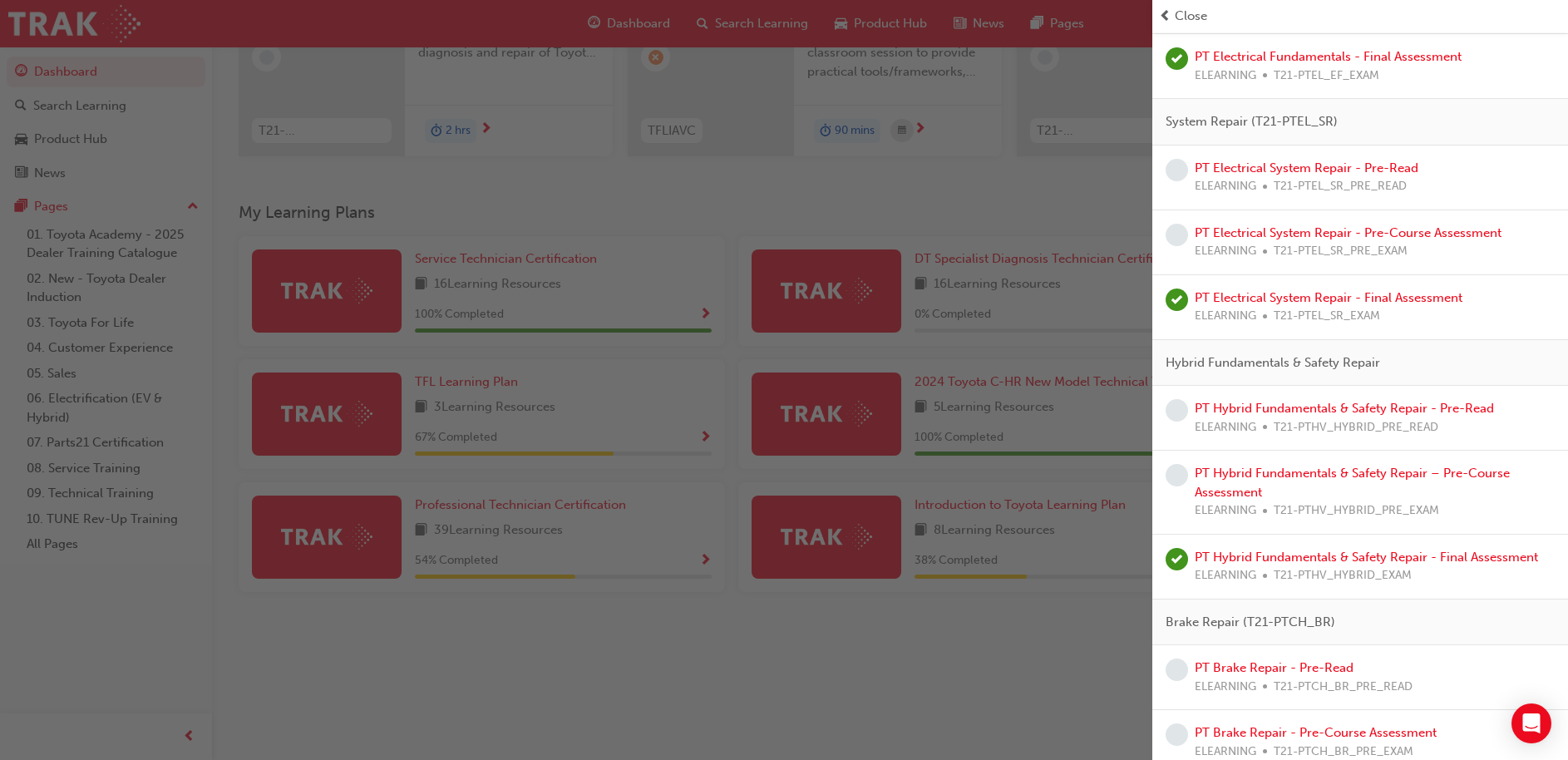
scroll to position [562, 0]
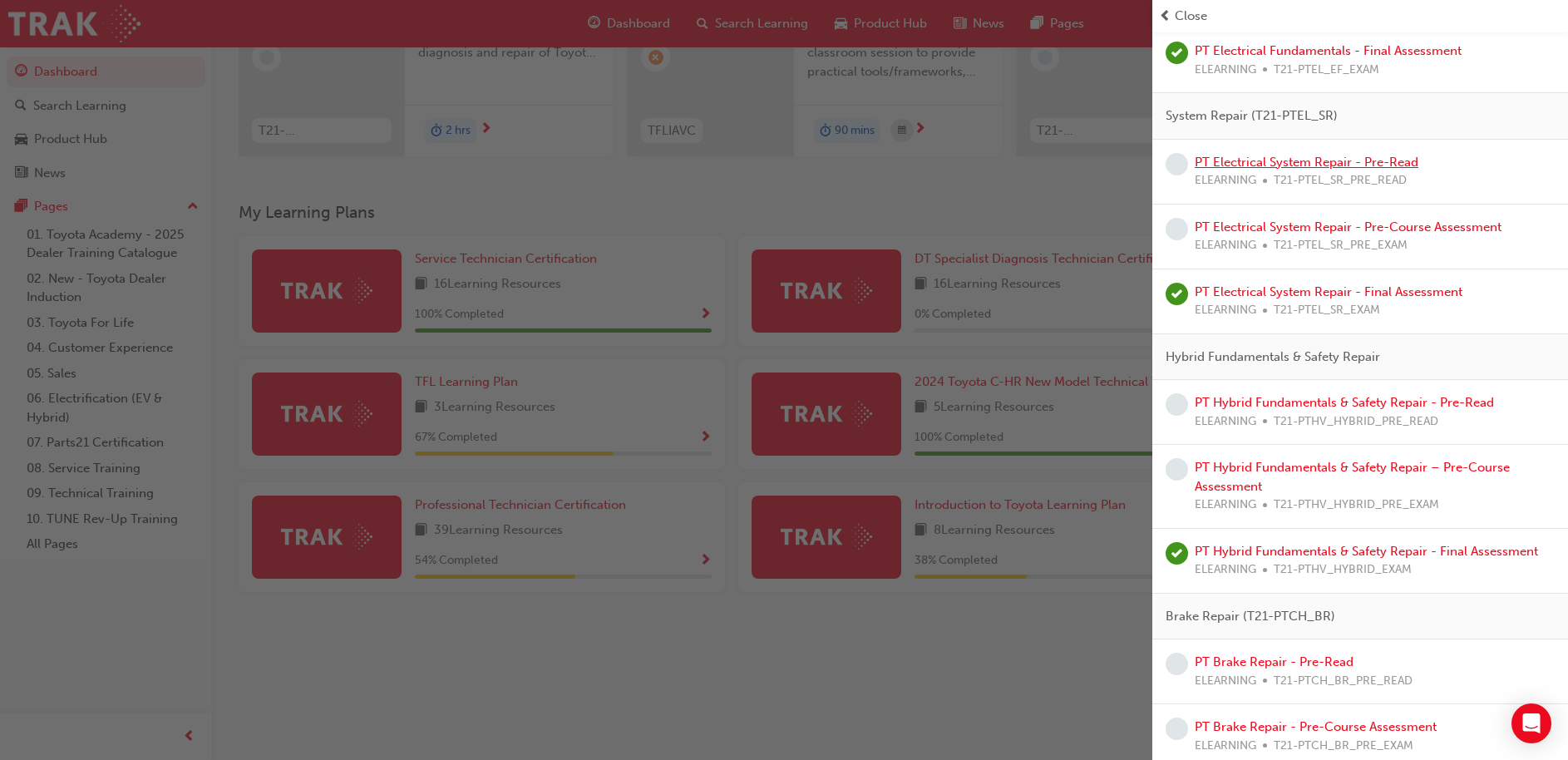
click at [1353, 167] on link "PT Electrical System Repair - Pre-Read" at bounding box center [1307, 162] width 224 height 15
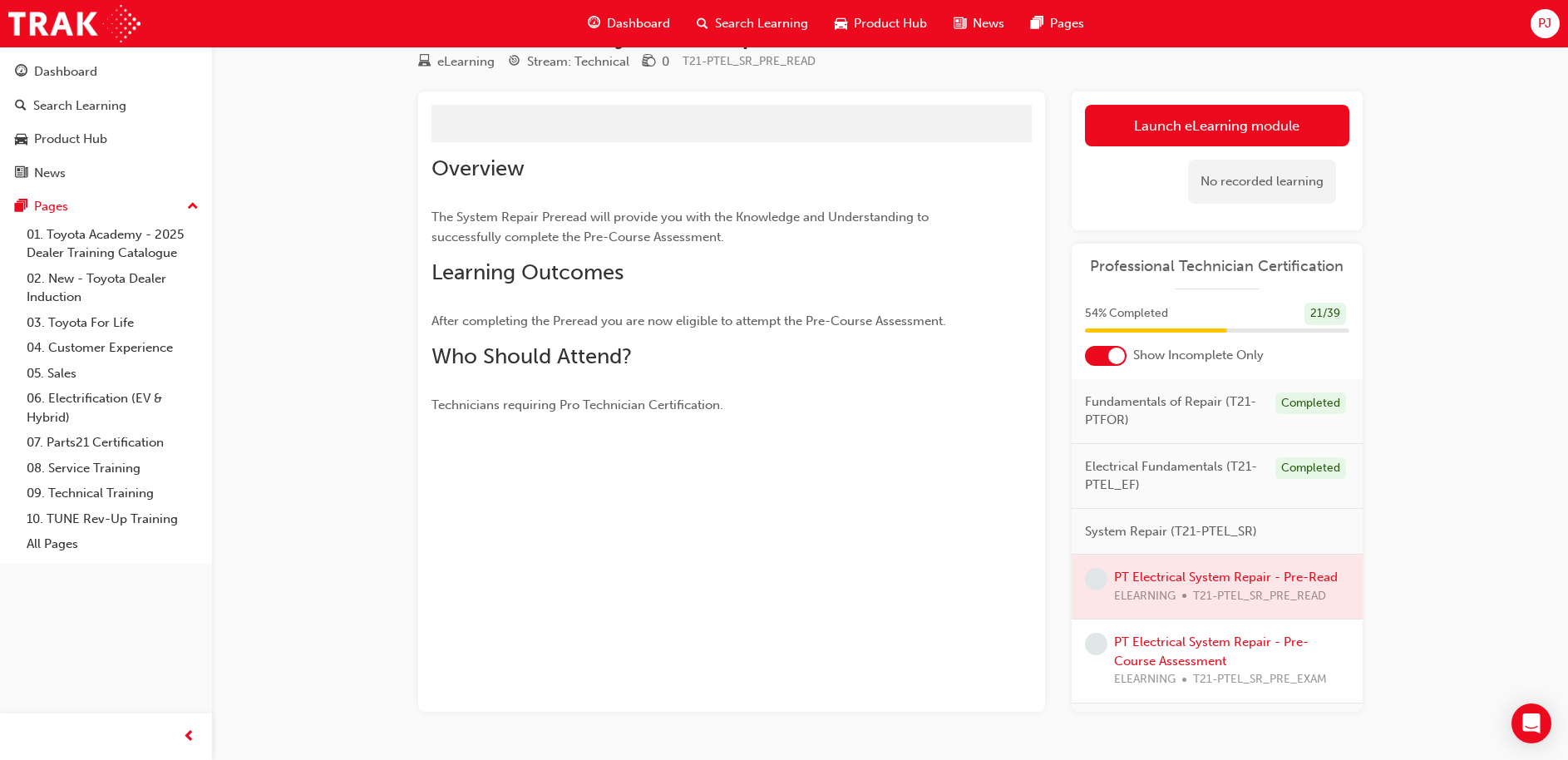
scroll to position [105, 0]
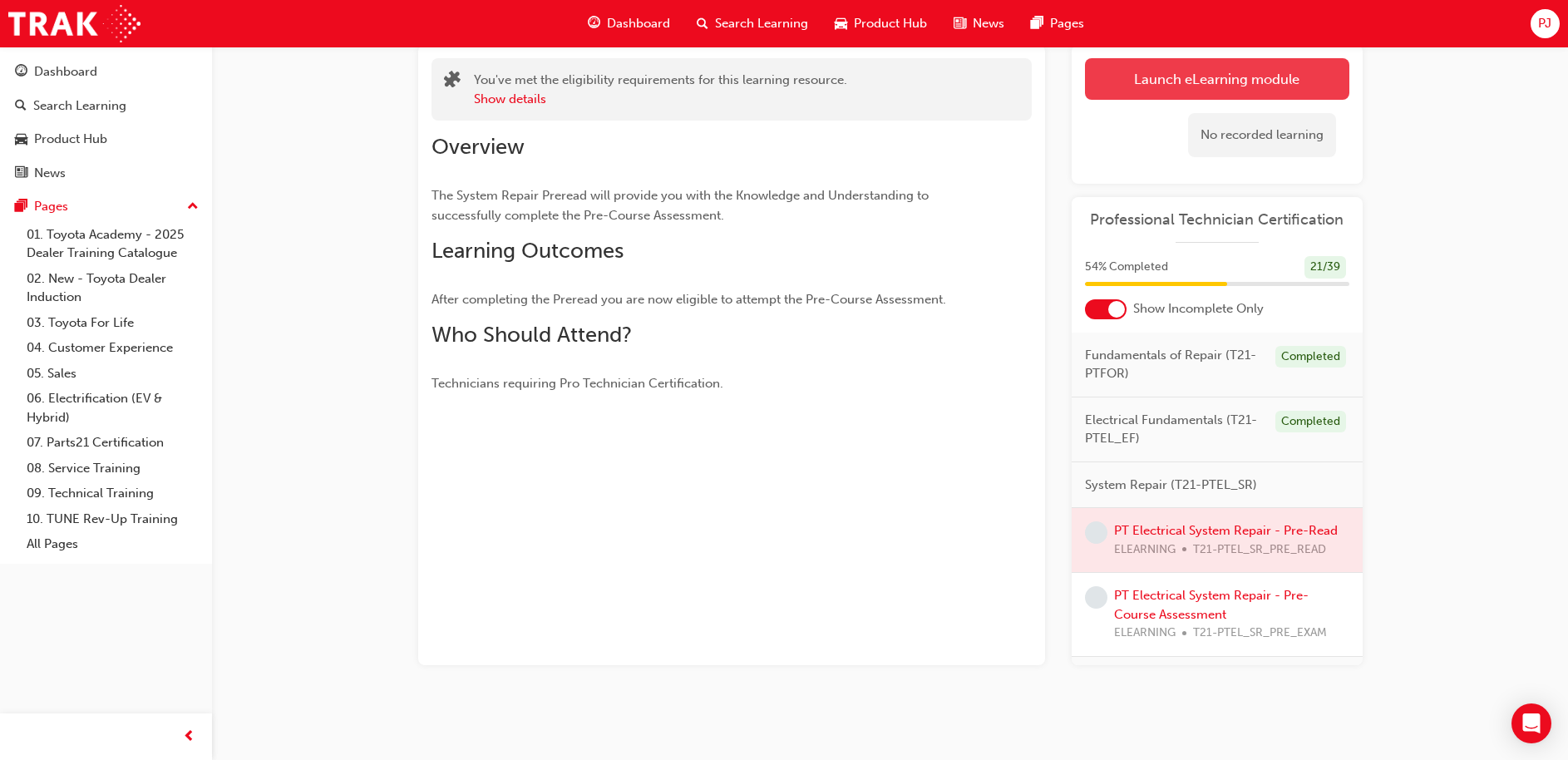
click at [1210, 77] on link "Launch eLearning module" at bounding box center [1216, 79] width 264 height 41
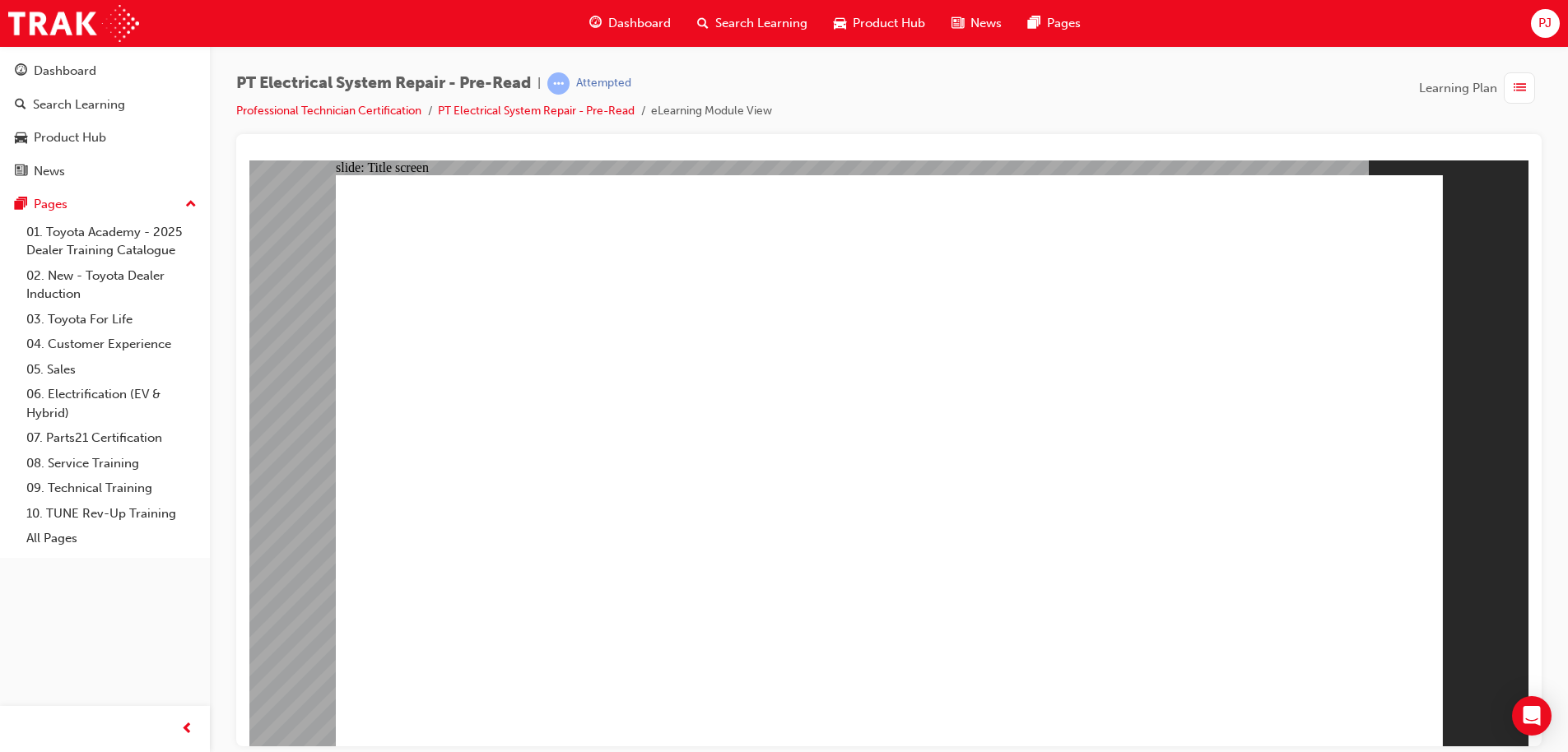
click at [175, 193] on button "Pages" at bounding box center [105, 205] width 197 height 30
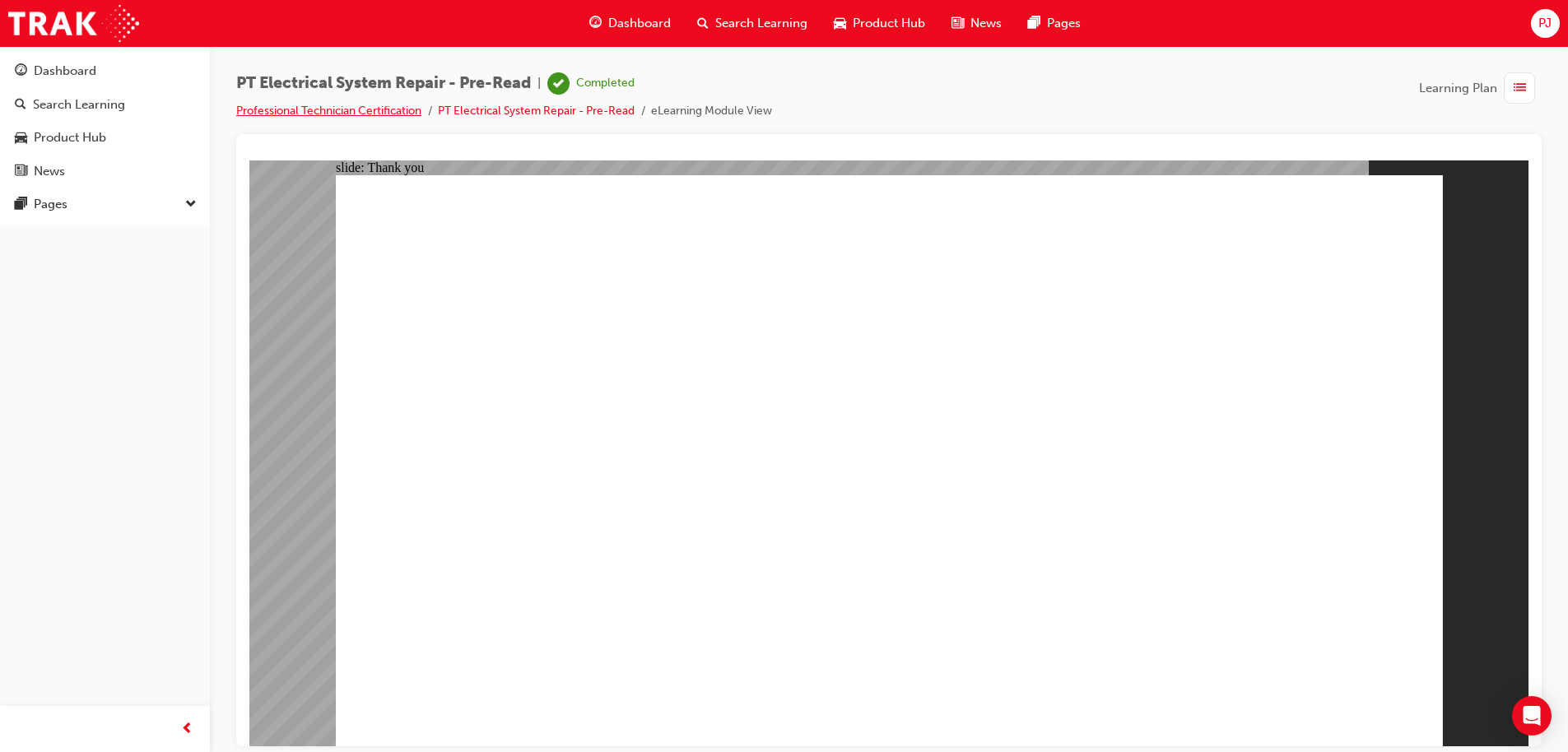
click at [414, 110] on link "Professional Technician Certification" at bounding box center [329, 111] width 185 height 14
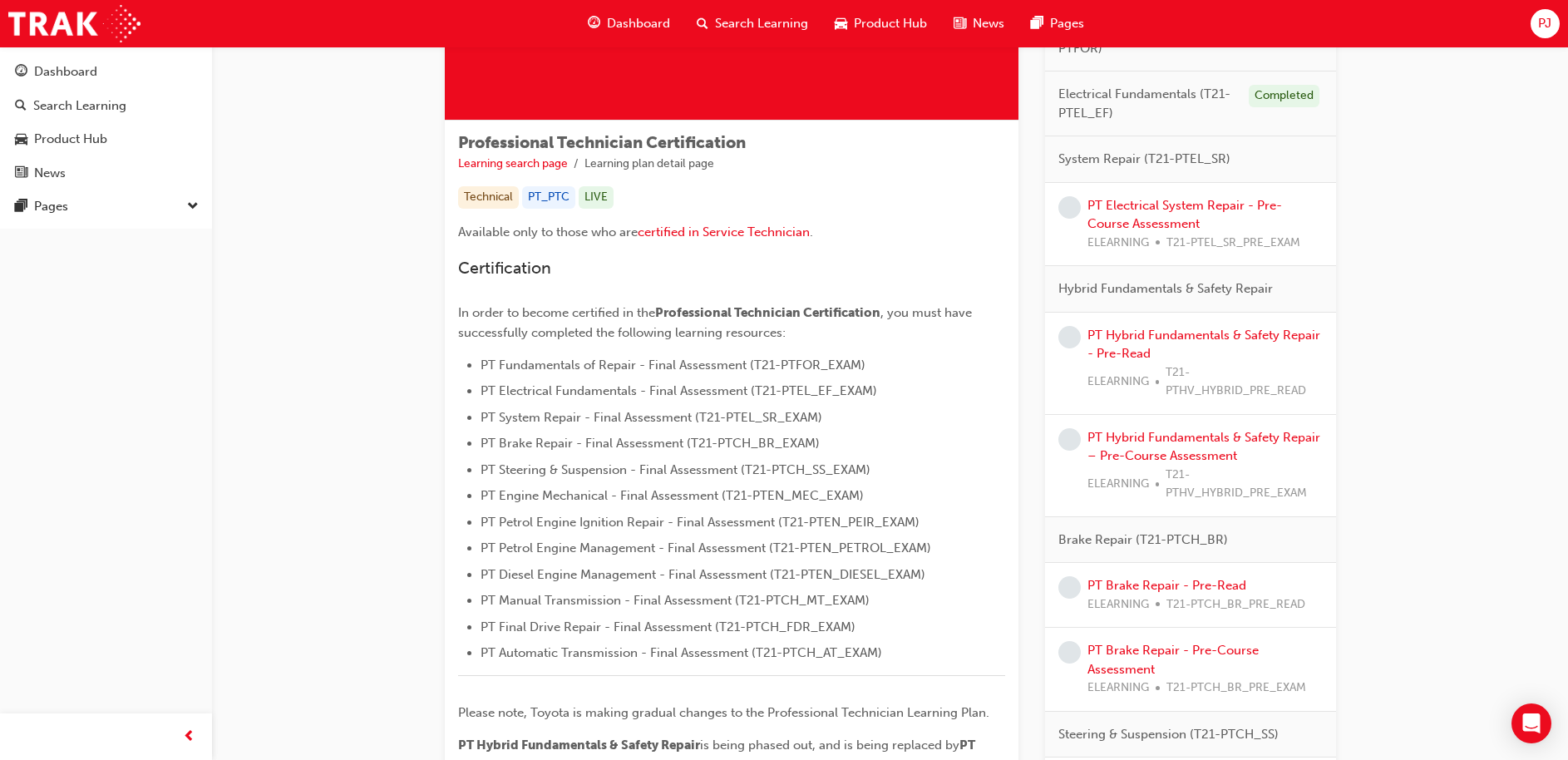
scroll to position [219, 0]
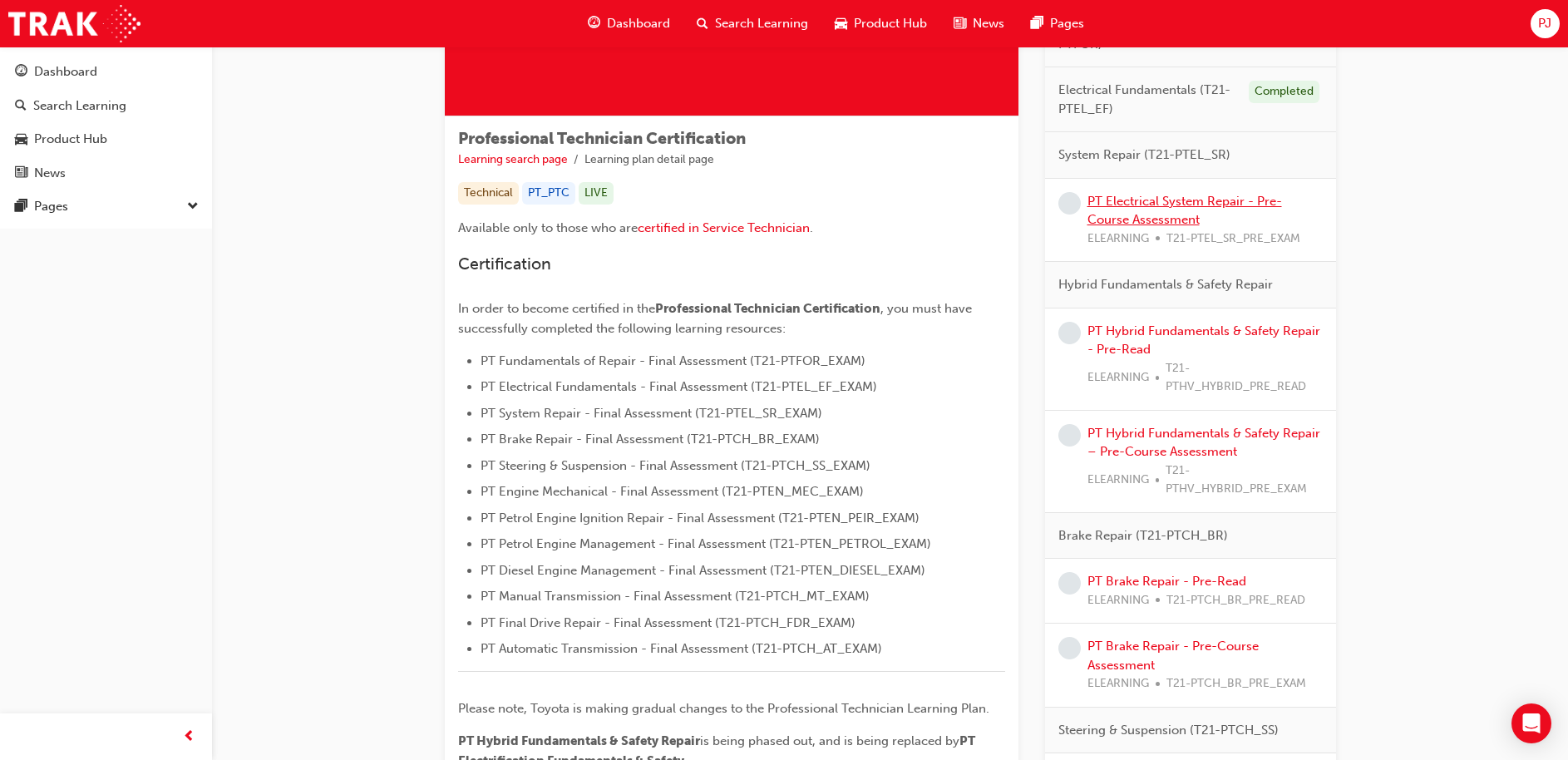
click at [1175, 201] on link "PT Electrical System Repair - Pre-Course Assessment" at bounding box center [1184, 210] width 194 height 34
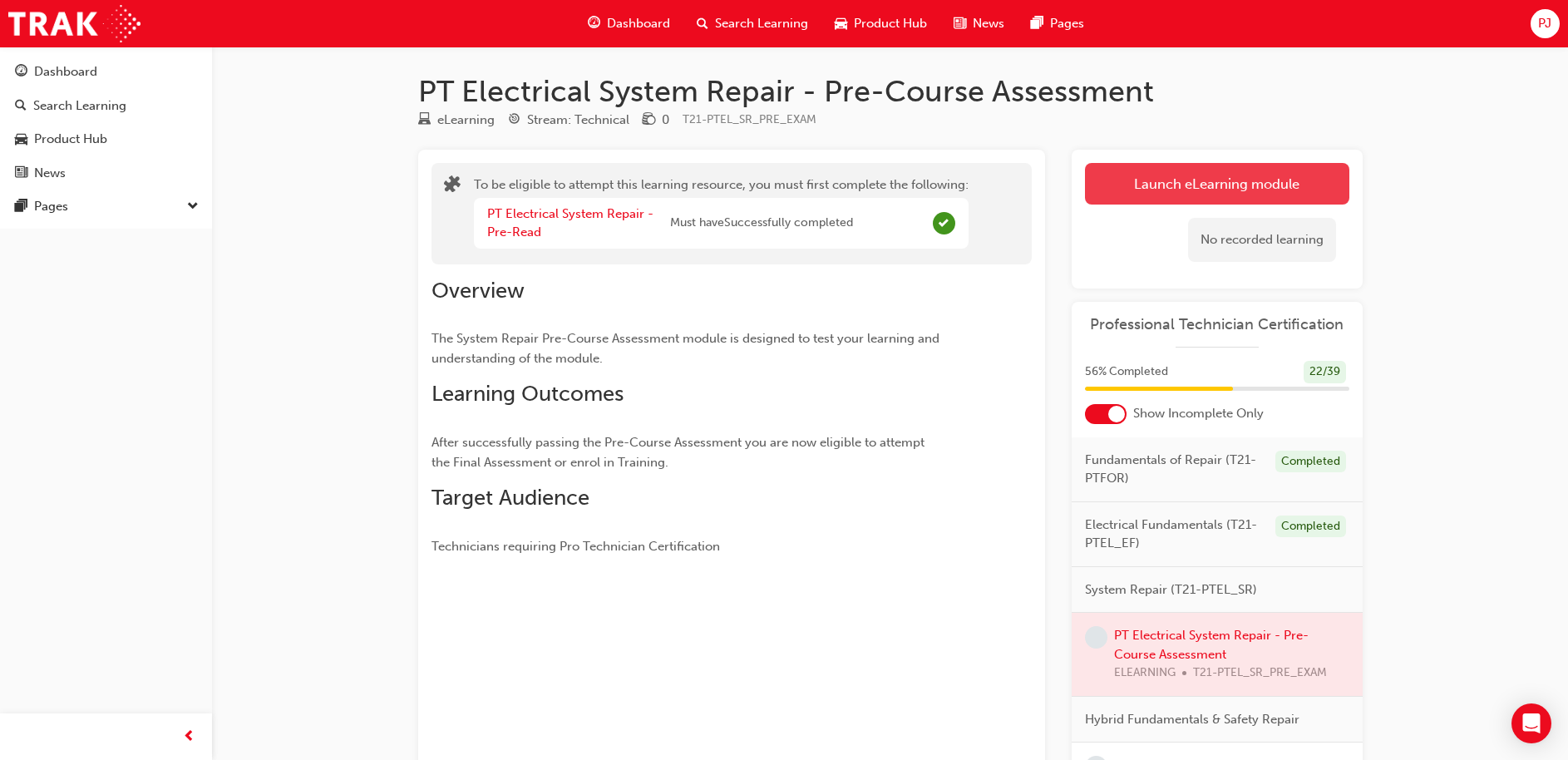
click at [1209, 192] on button "Launch eLearning module" at bounding box center [1216, 184] width 264 height 41
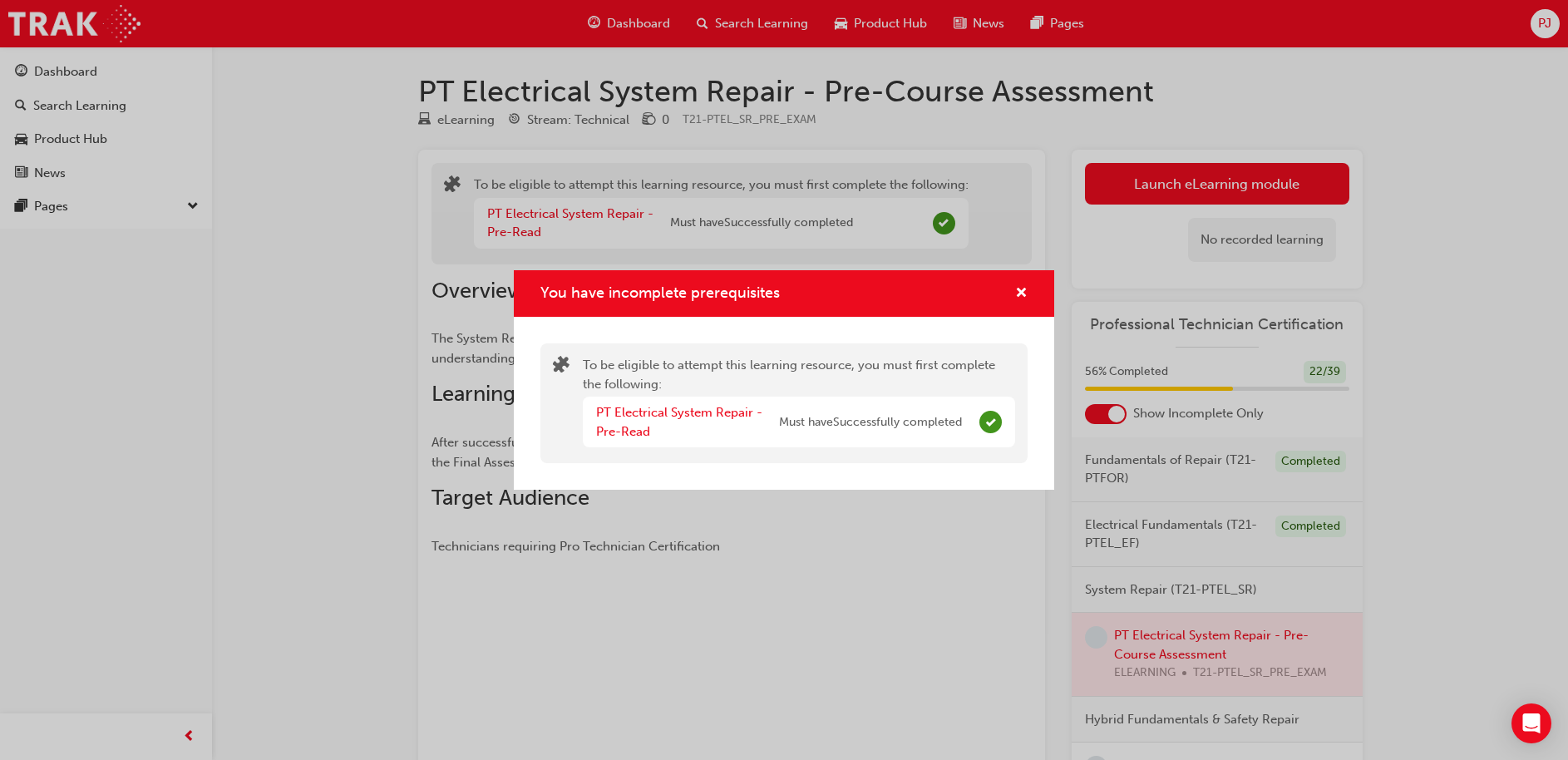
click at [1177, 180] on div "You have incomplete prerequisites To be eligible to attempt this learning resou…" at bounding box center [784, 380] width 1568 height 760
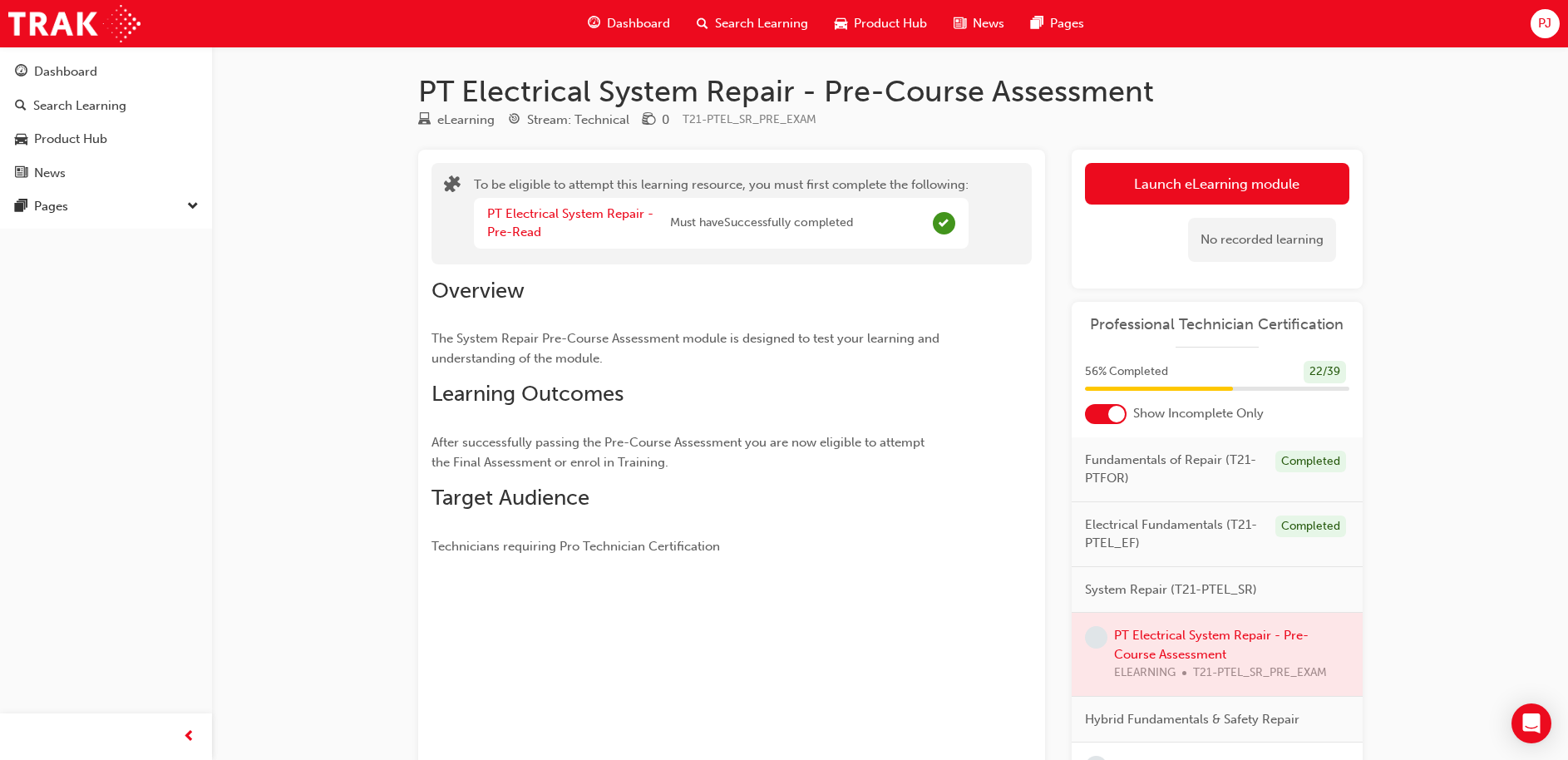
click at [1177, 180] on button "Launch eLearning module" at bounding box center [1216, 184] width 264 height 41
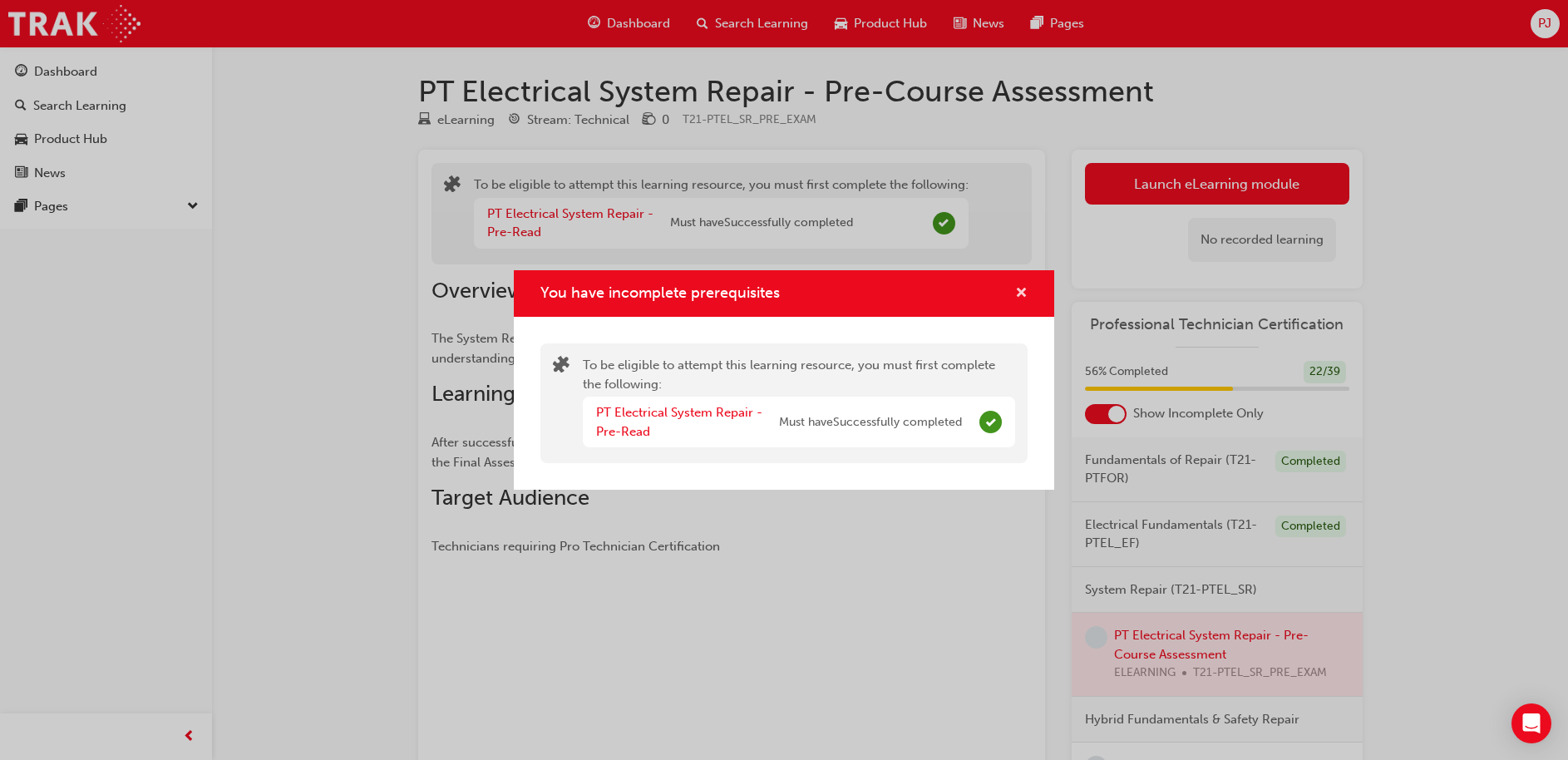
click at [1020, 286] on span "cross-icon" at bounding box center [1021, 294] width 13 height 15
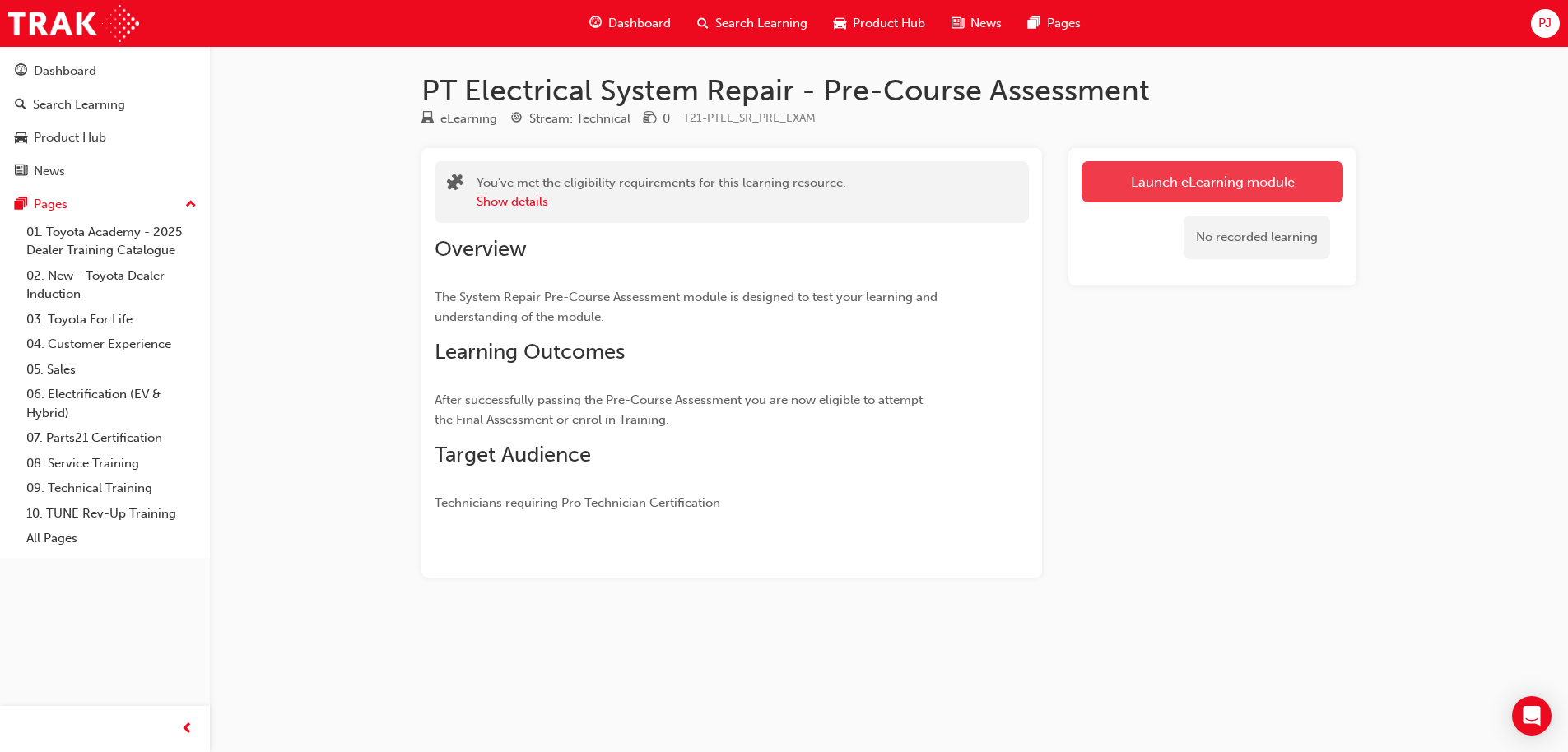
click at [1198, 180] on link "Launch eLearning module" at bounding box center [1212, 182] width 261 height 41
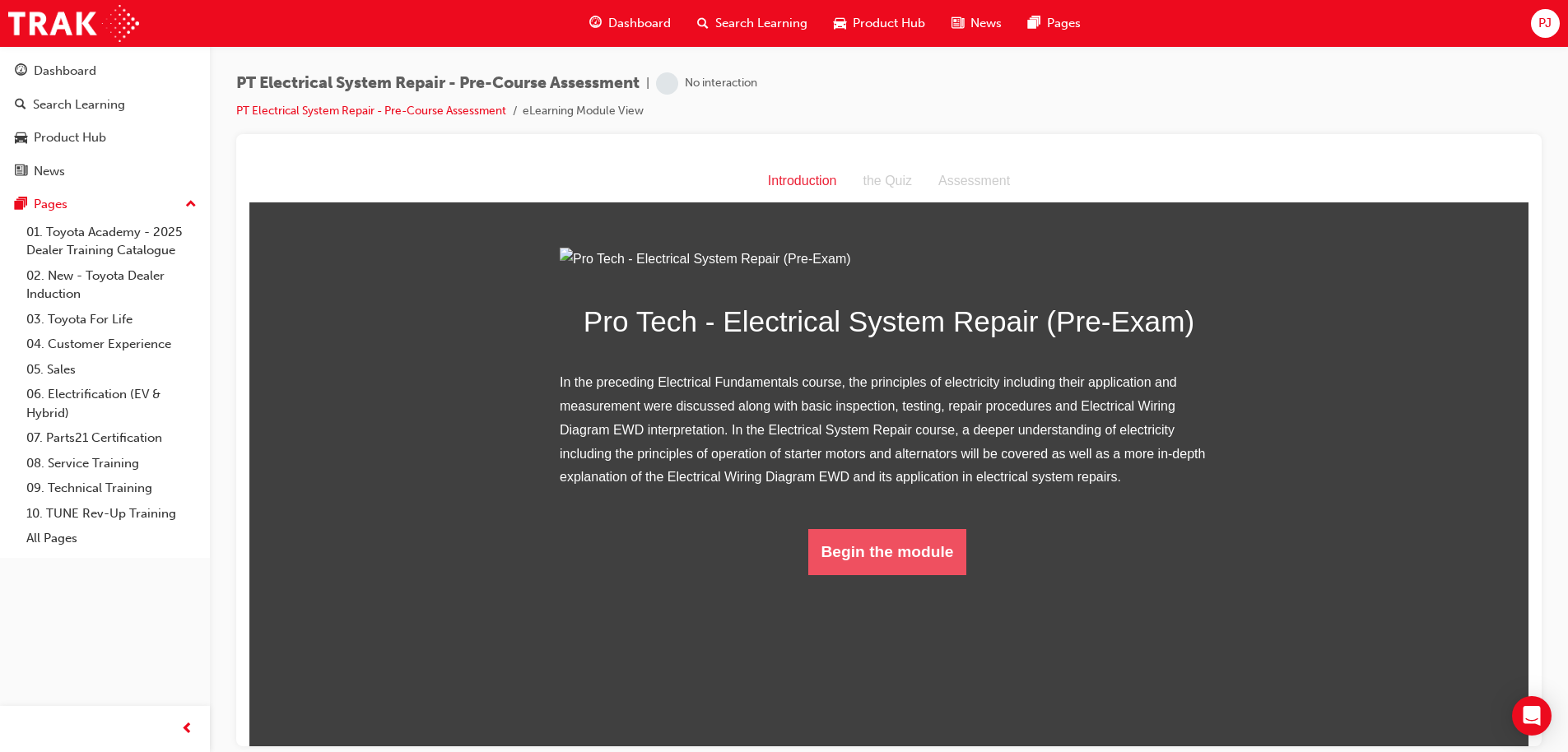
click at [884, 574] on button "Begin the module" at bounding box center [887, 551] width 159 height 46
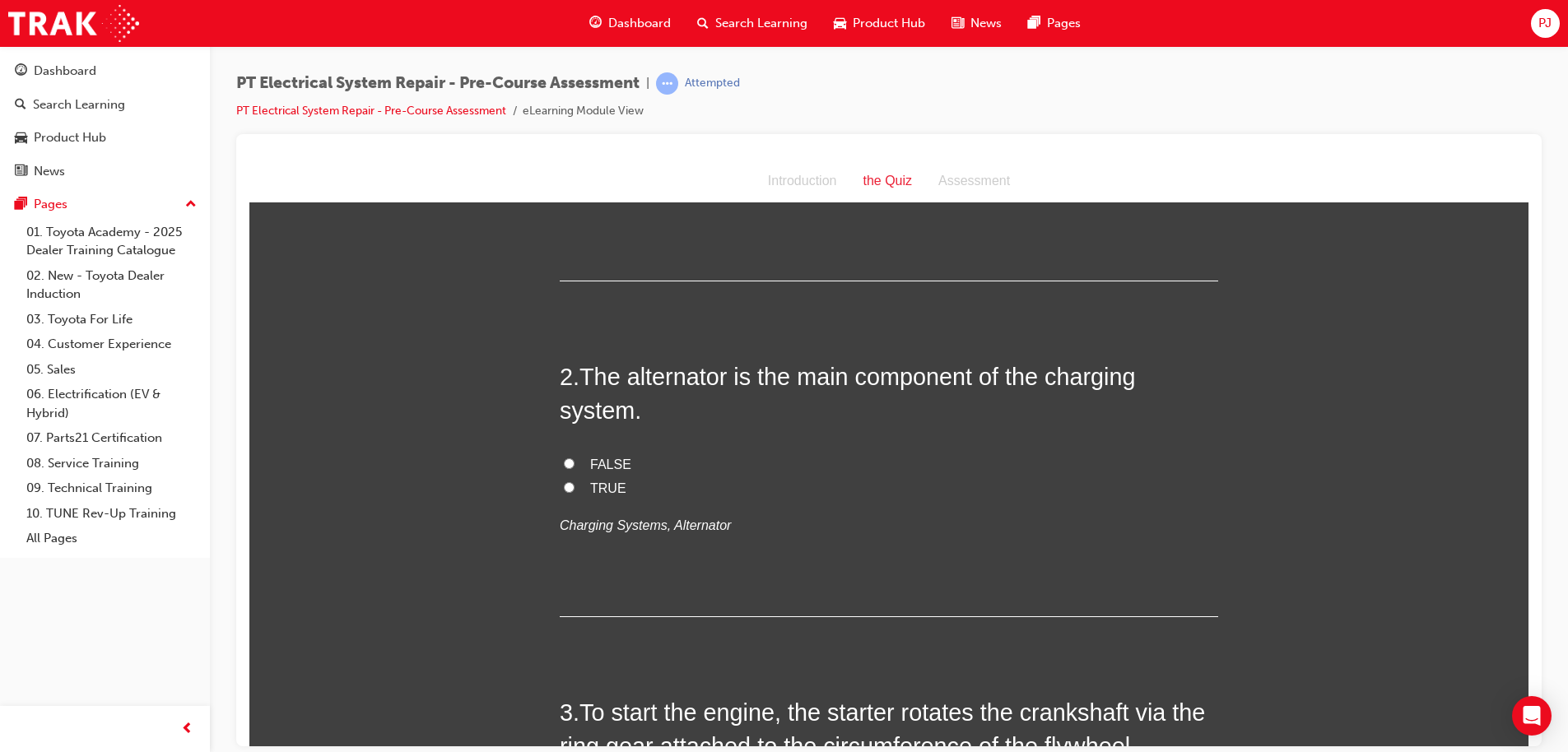
scroll to position [308, 0]
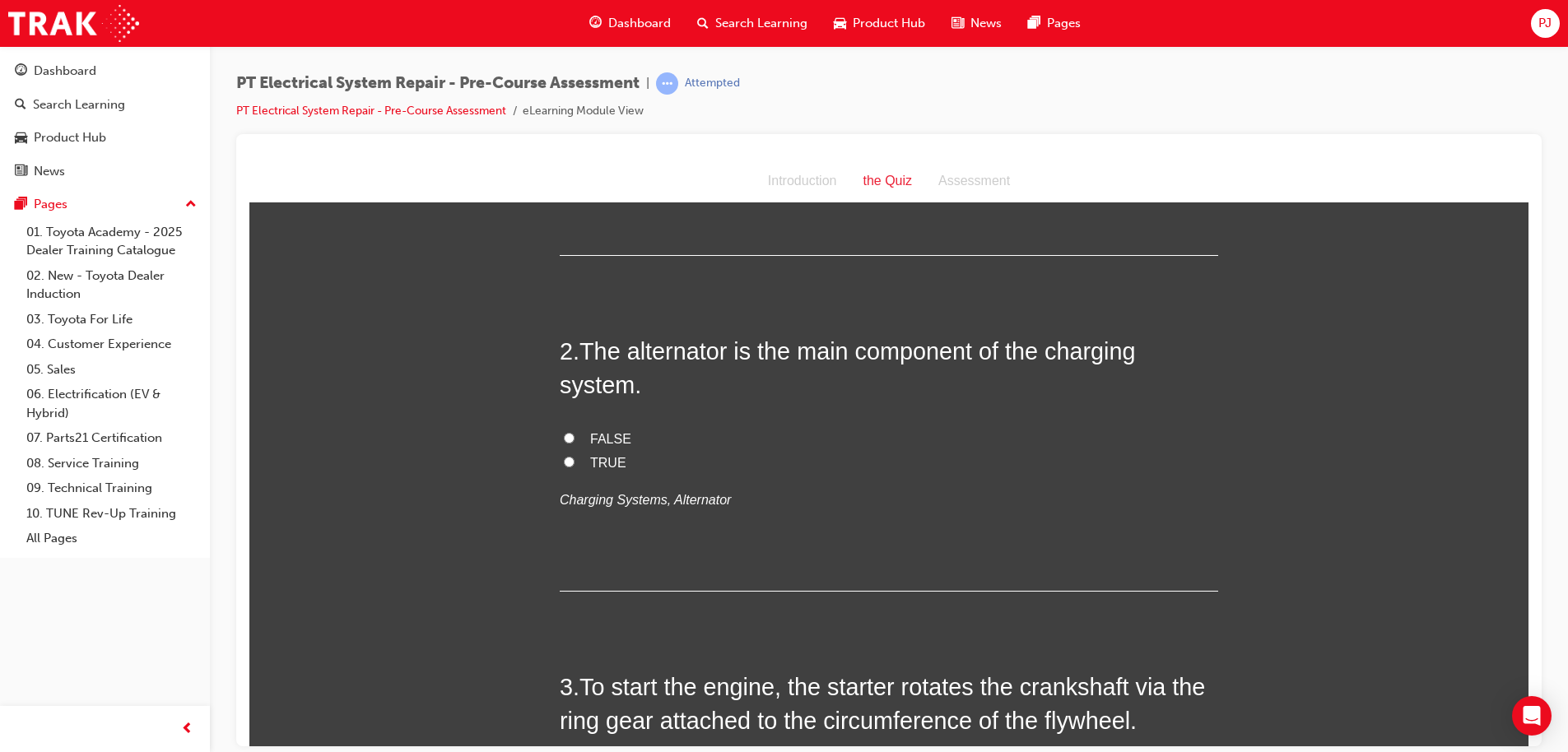
click at [563, 435] on input "FALSE" at bounding box center [569, 438] width 11 height 11
radio input "true"
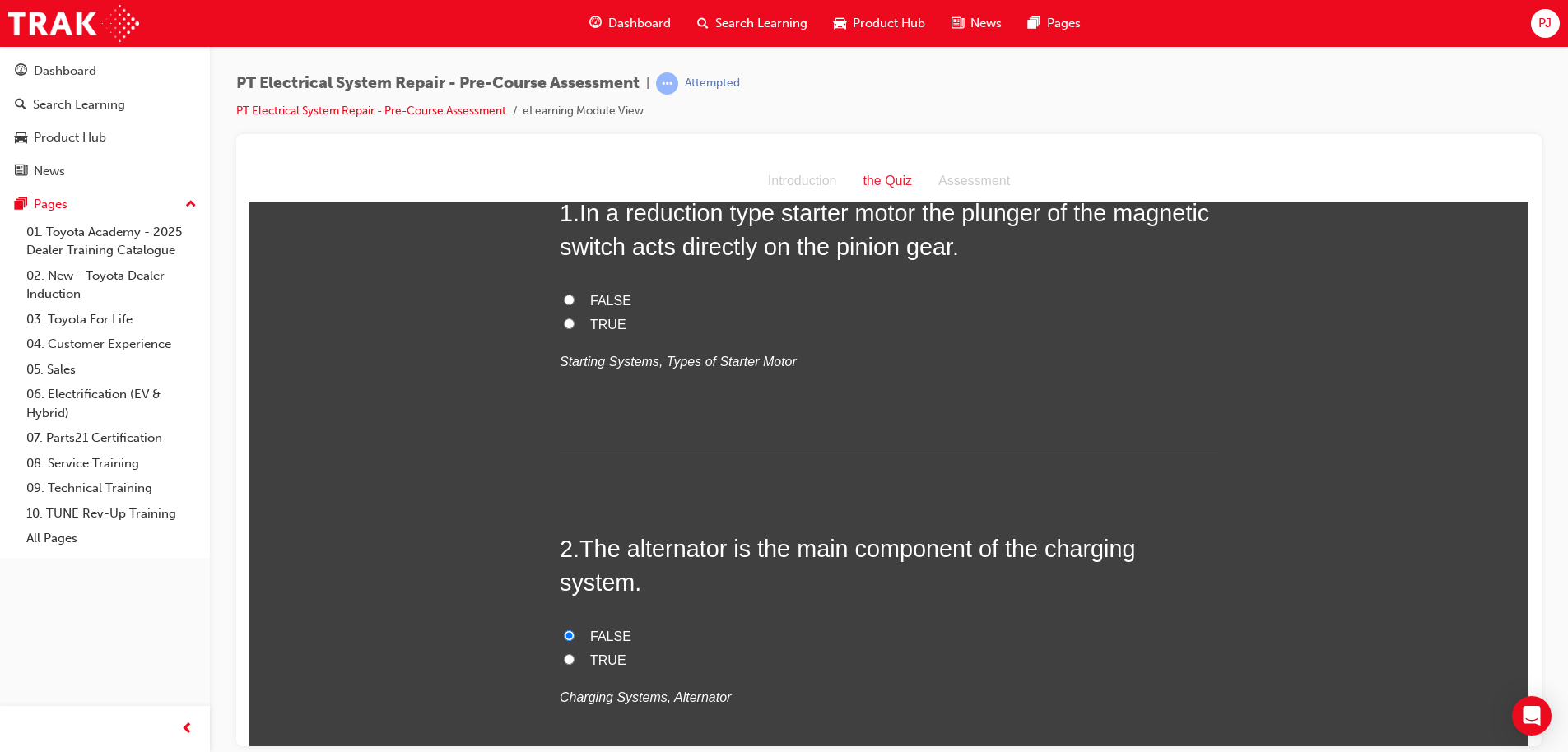
scroll to position [109, 0]
click at [578, 299] on label "FALSE" at bounding box center [889, 303] width 658 height 24
click at [574, 299] on input "FALSE" at bounding box center [569, 301] width 11 height 11
radio input "true"
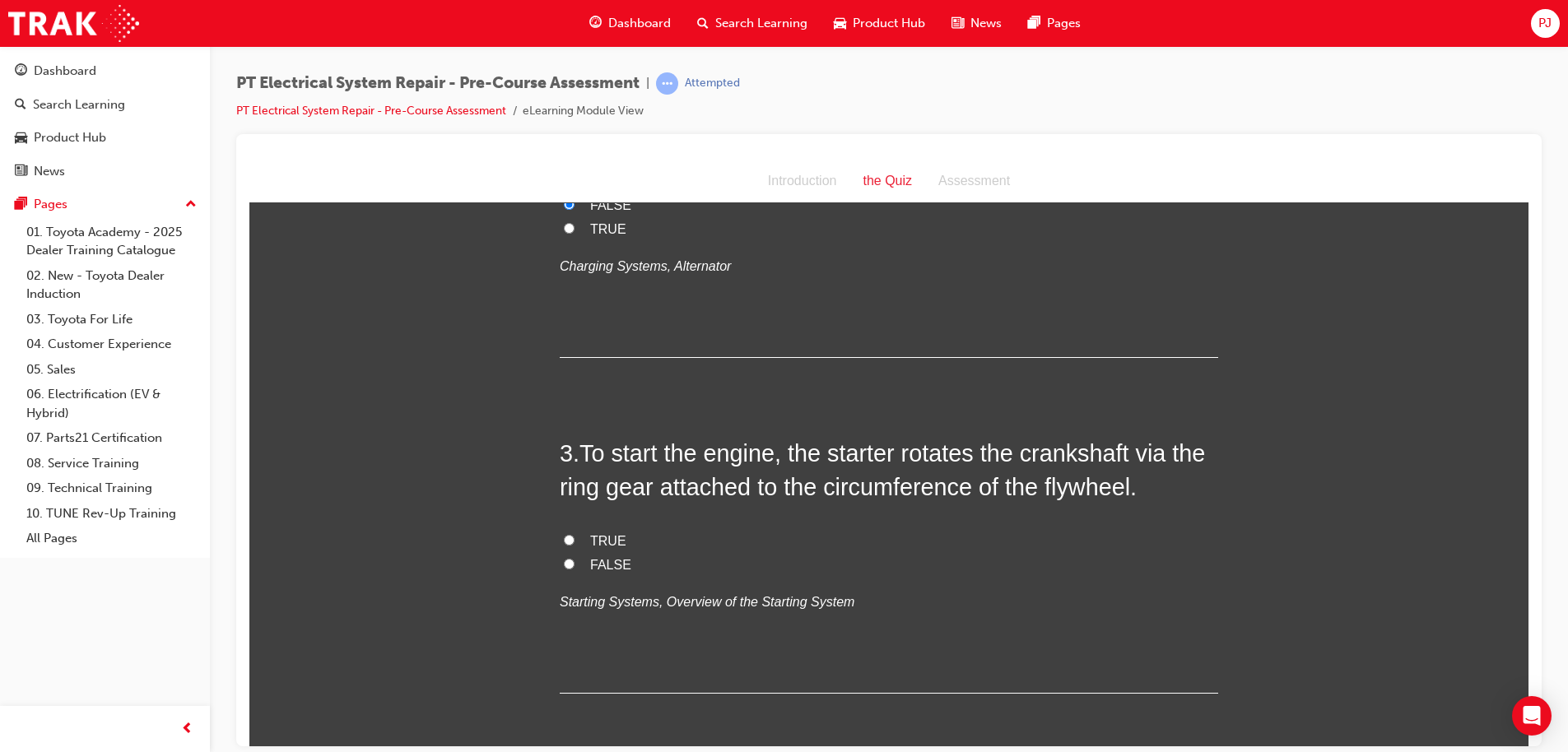
scroll to position [557, 0]
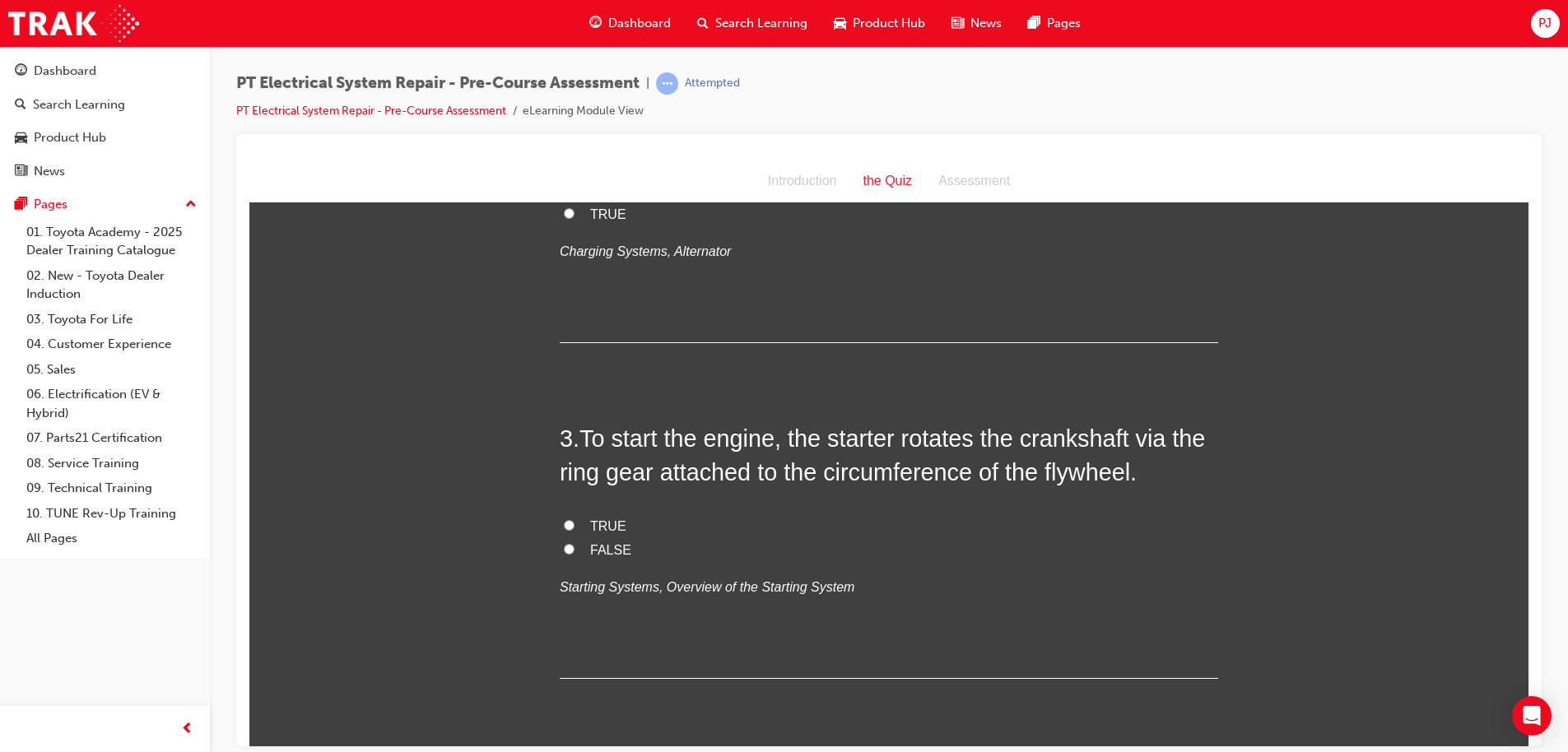
click at [601, 523] on span "TRUE" at bounding box center [608, 525] width 36 height 14
click at [574, 523] on input "TRUE" at bounding box center [569, 524] width 11 height 11
radio input "true"
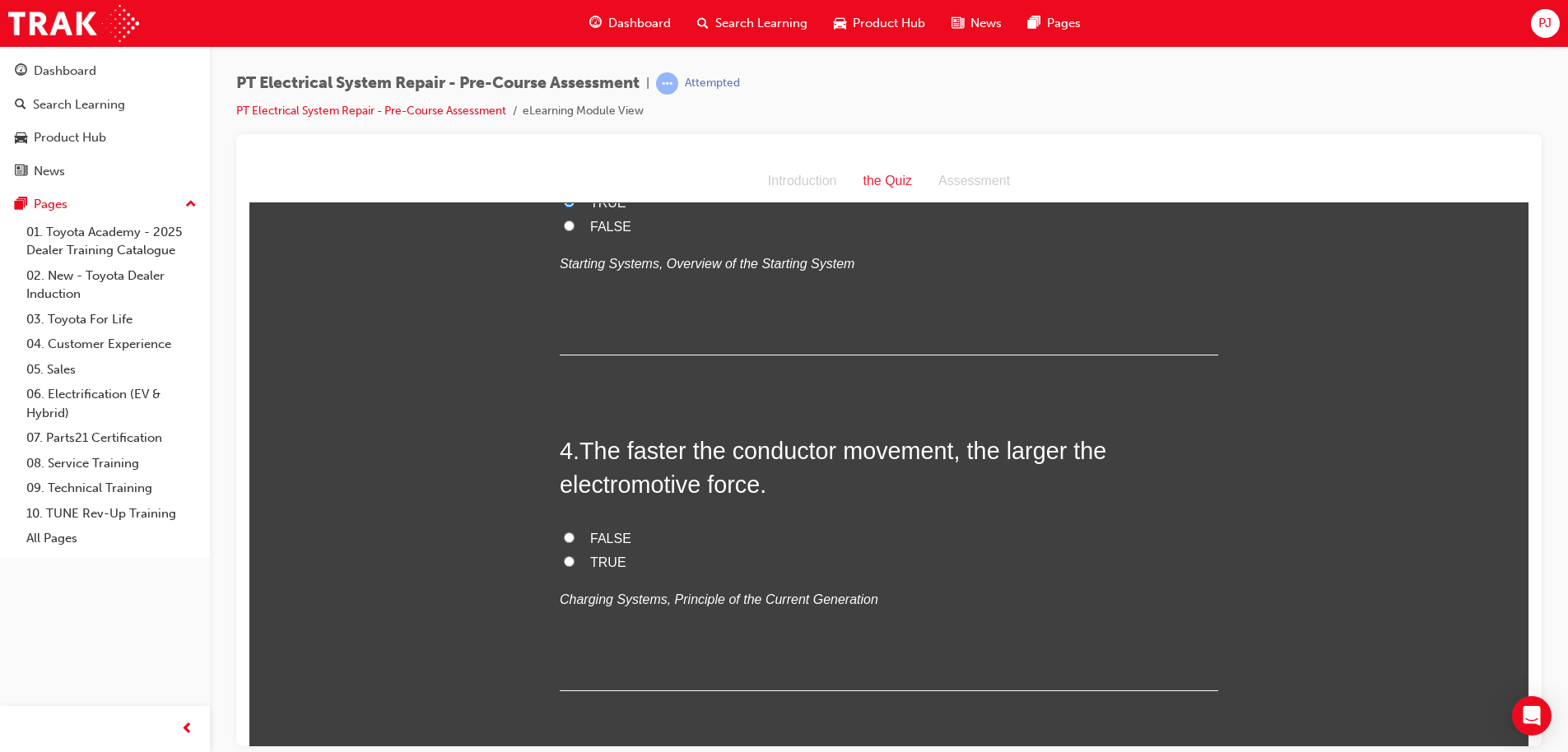
scroll to position [881, 0]
click at [596, 534] on span "FALSE" at bounding box center [610, 537] width 41 height 14
click at [574, 534] on input "FALSE" at bounding box center [569, 536] width 11 height 11
radio input "true"
click at [581, 552] on label "TRUE" at bounding box center [889, 562] width 658 height 24
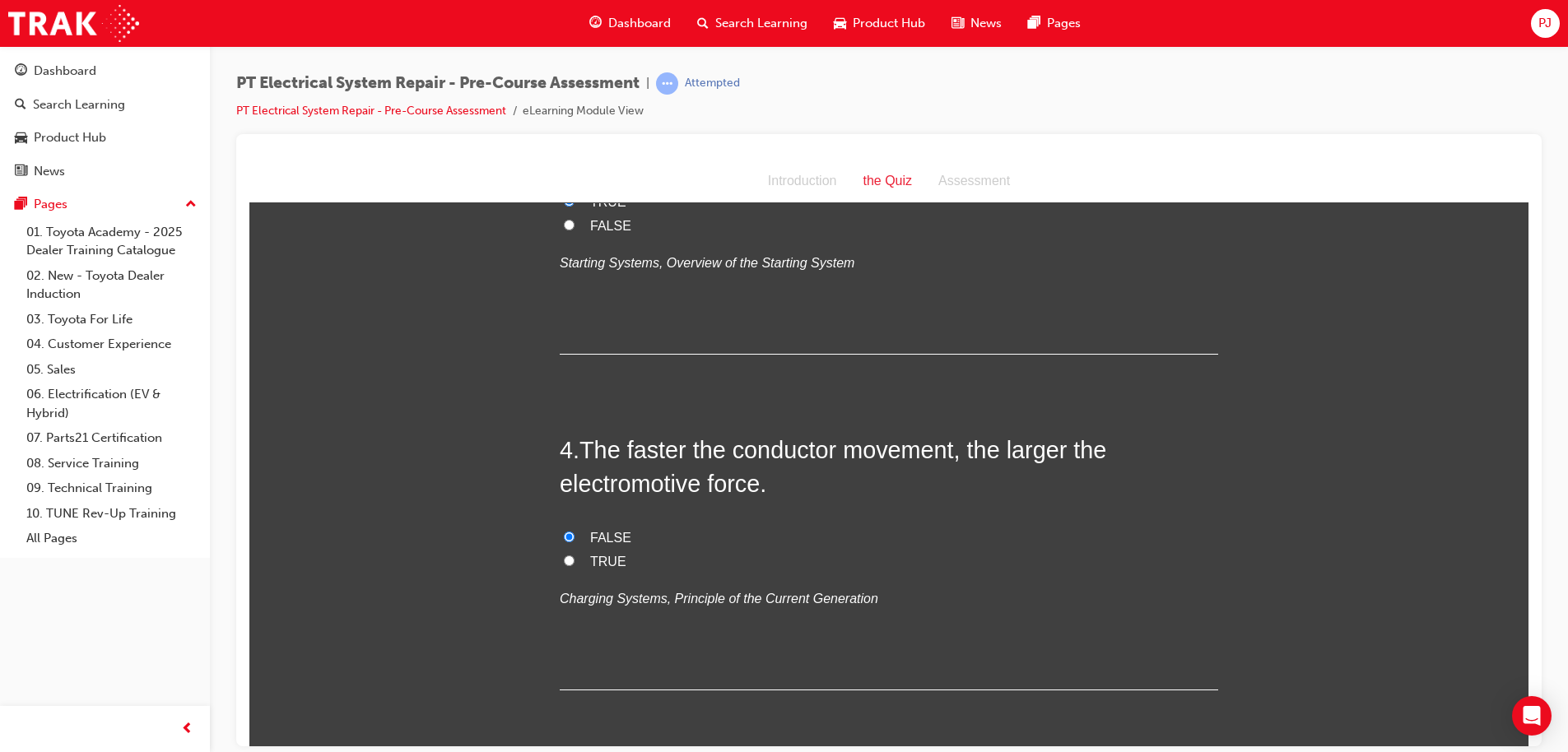
click at [574, 554] on input "TRUE" at bounding box center [569, 560] width 11 height 11
radio input "true"
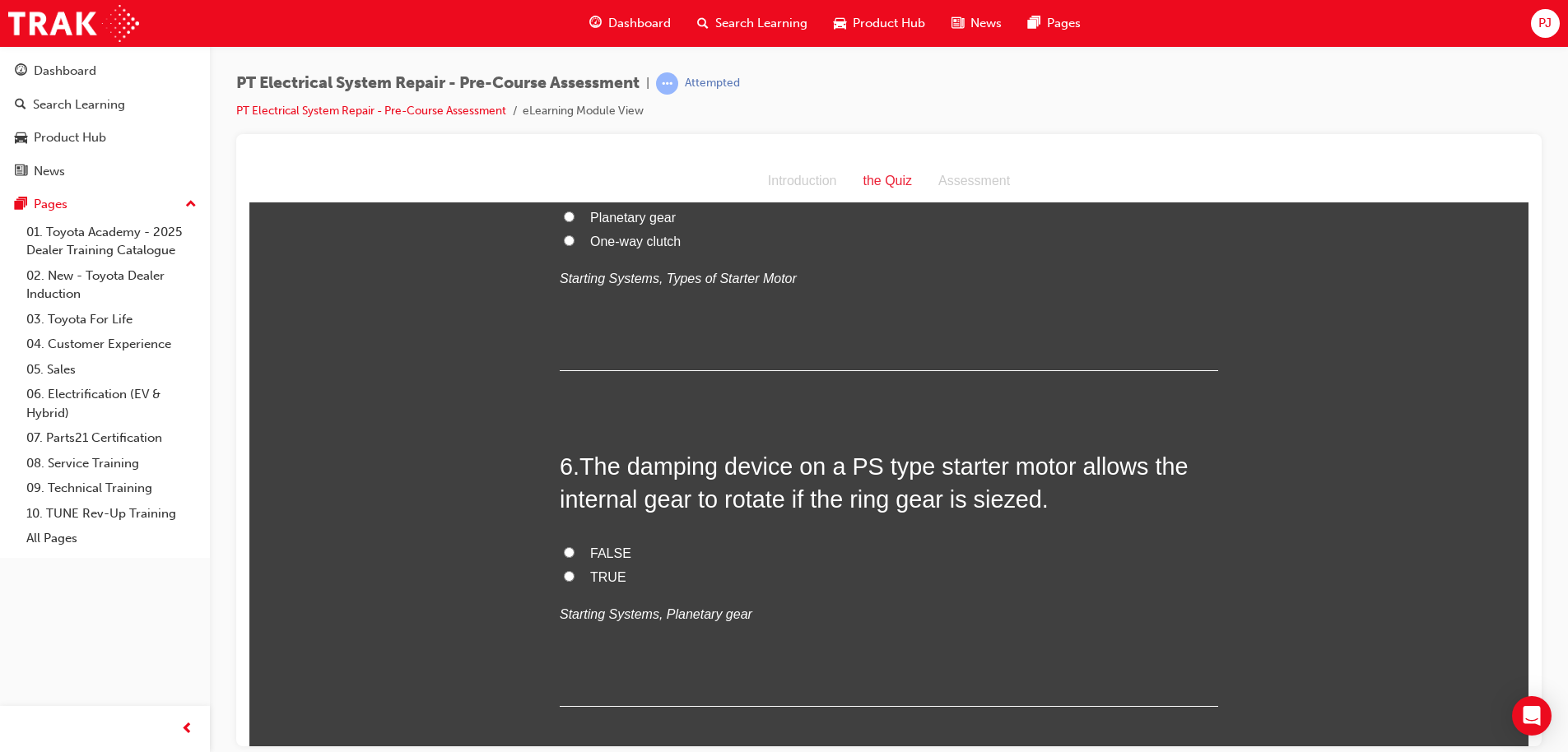
scroll to position [1622, 0]
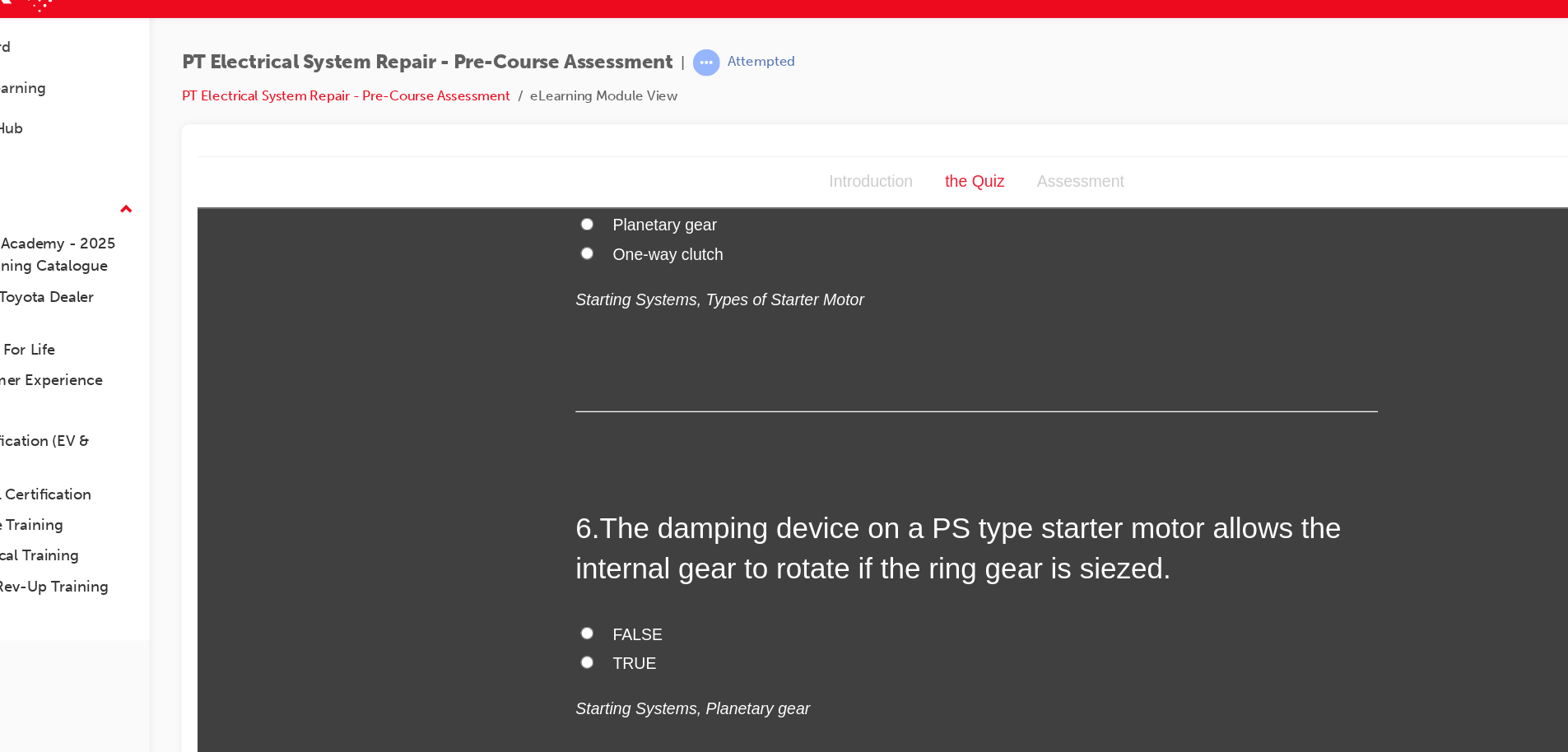
click at [598, 219] on span "Planetary gear" at bounding box center [581, 212] width 86 height 14
click at [523, 216] on input "Planetary gear" at bounding box center [517, 211] width 11 height 11
radio input "true"
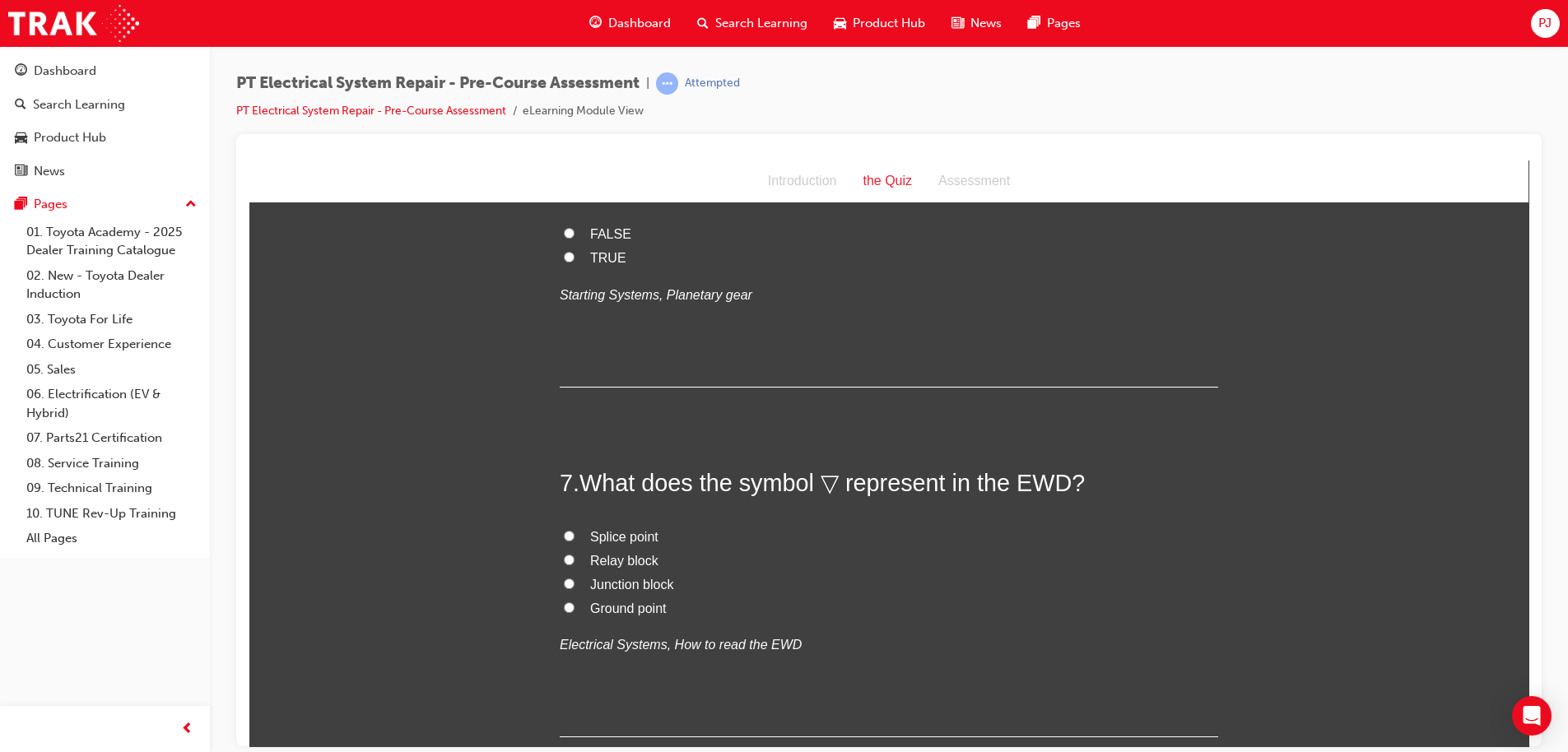
scroll to position [1941, 0]
click at [597, 239] on span "FALSE" at bounding box center [610, 233] width 41 height 14
click at [574, 237] on input "FALSE" at bounding box center [569, 231] width 11 height 11
radio input "true"
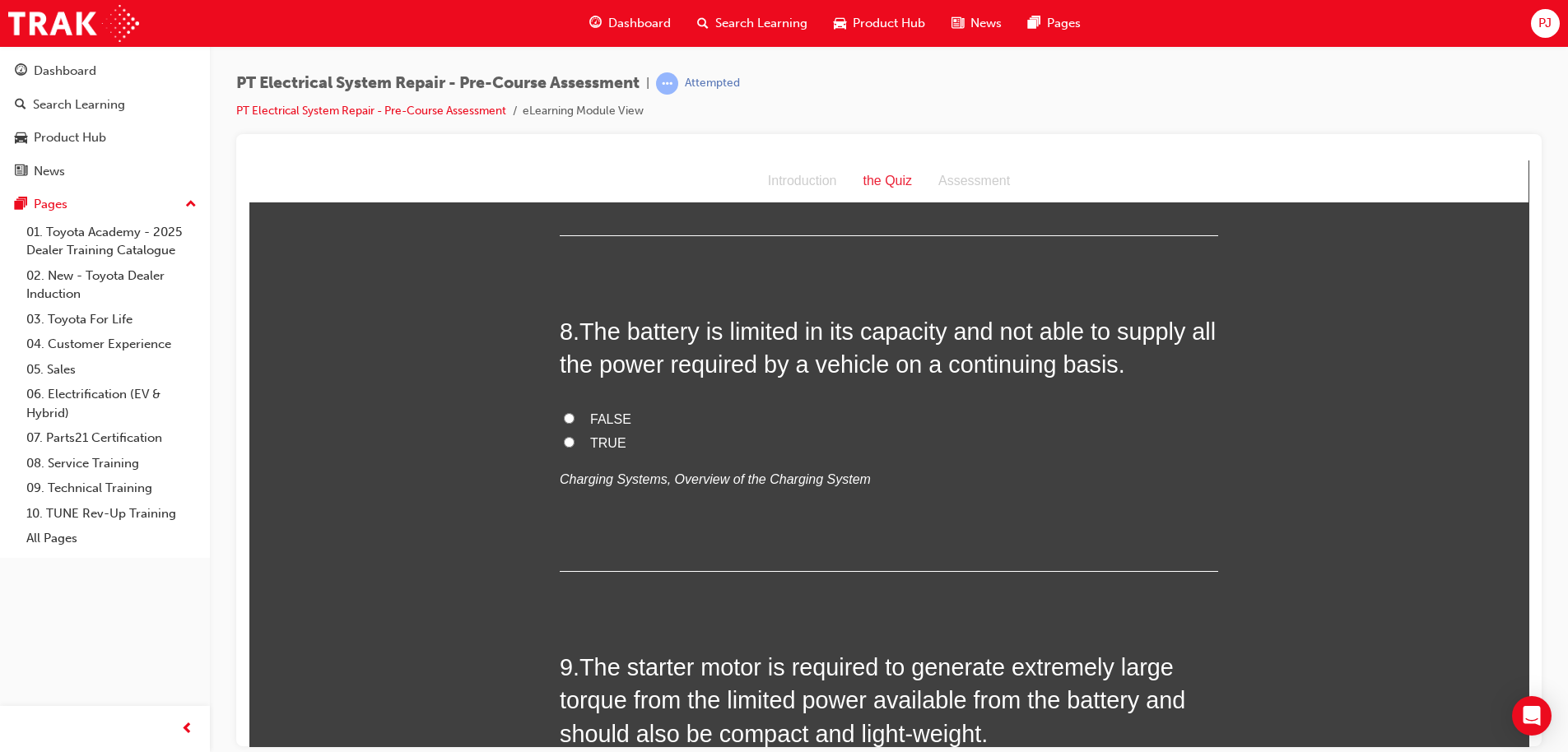
scroll to position [2447, 0]
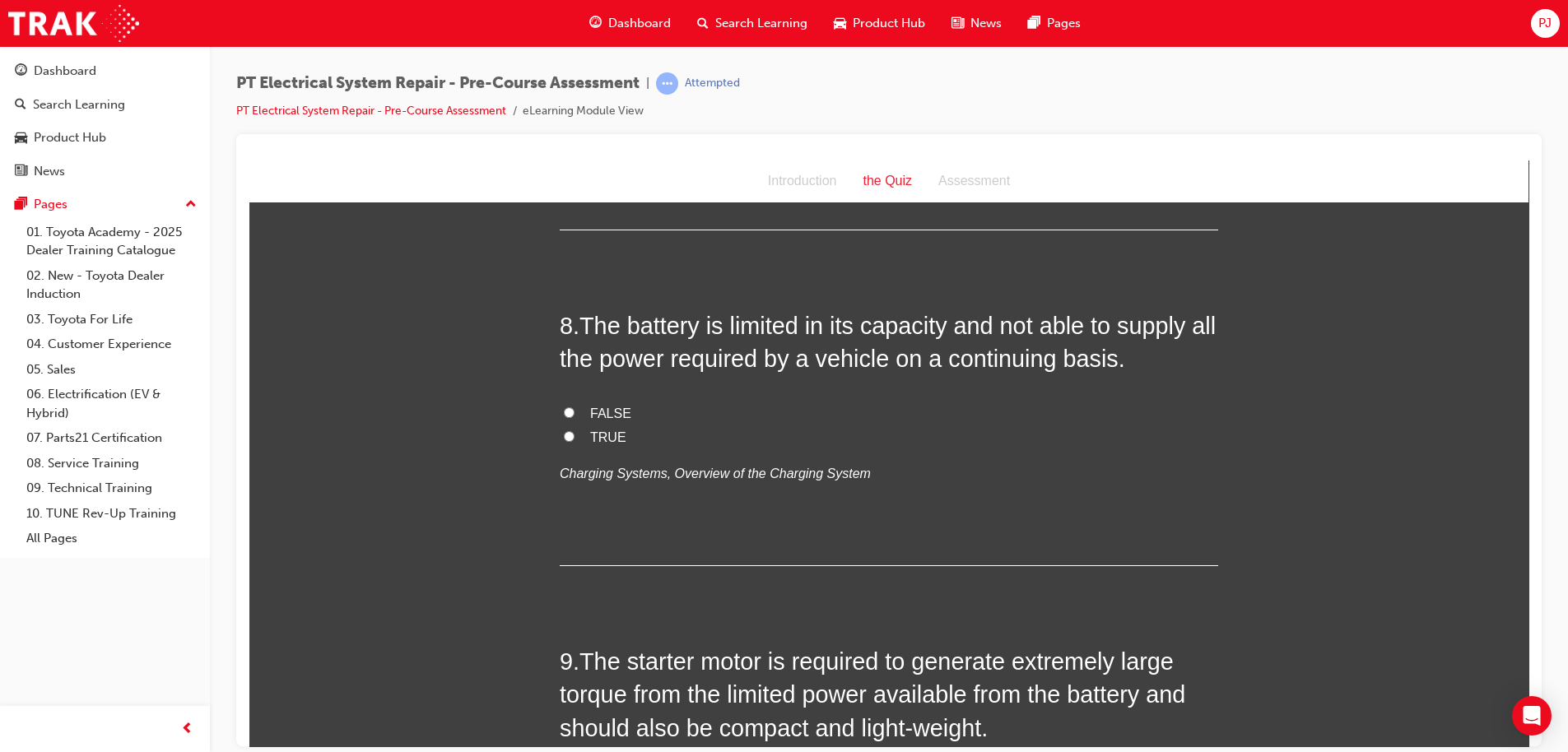
click at [563, 105] on input "Ground point" at bounding box center [569, 100] width 11 height 11
radio input "true"
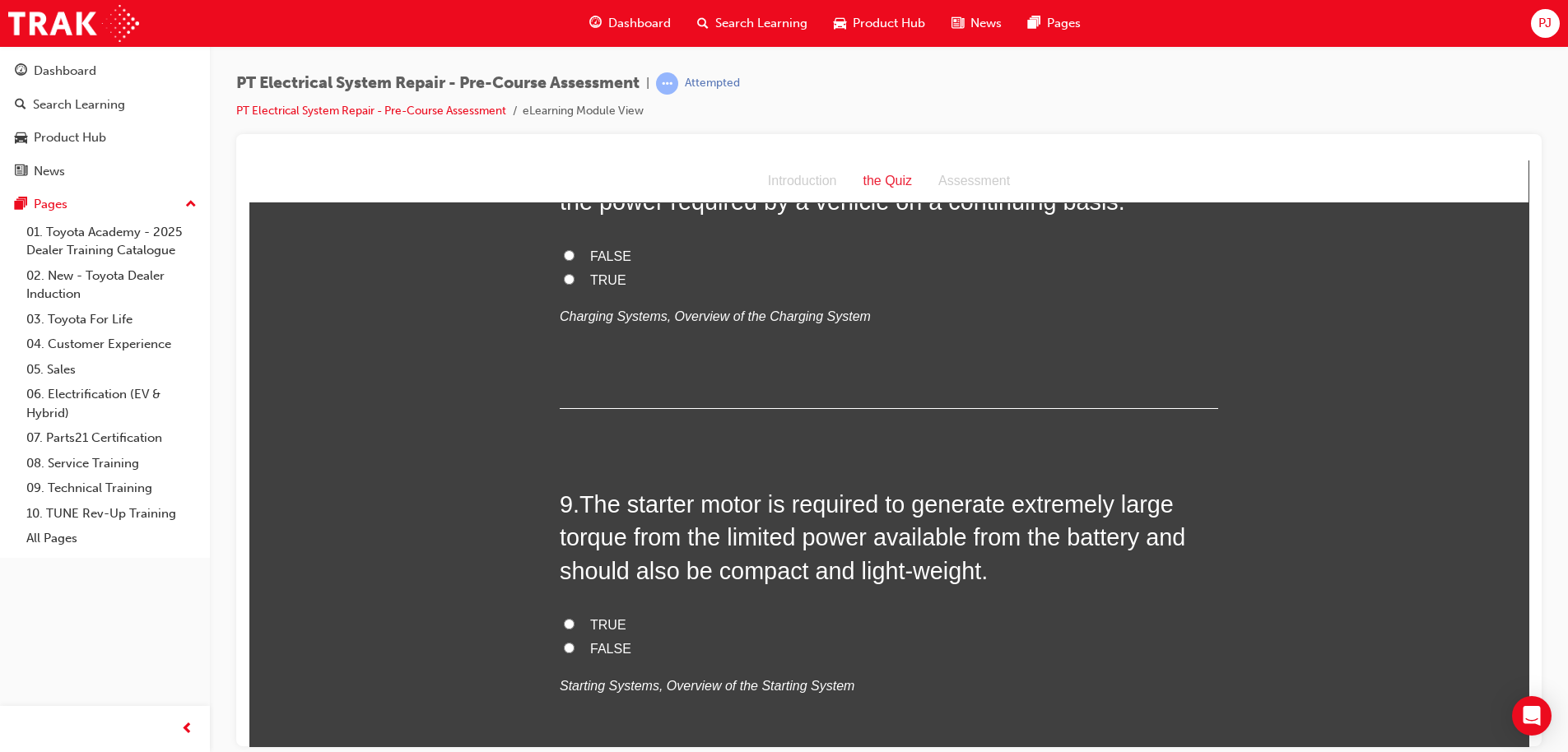
scroll to position [2606, 0]
click at [590, 284] on span "TRUE" at bounding box center [608, 278] width 36 height 14
click at [574, 283] on input "TRUE" at bounding box center [569, 277] width 11 height 11
radio input "true"
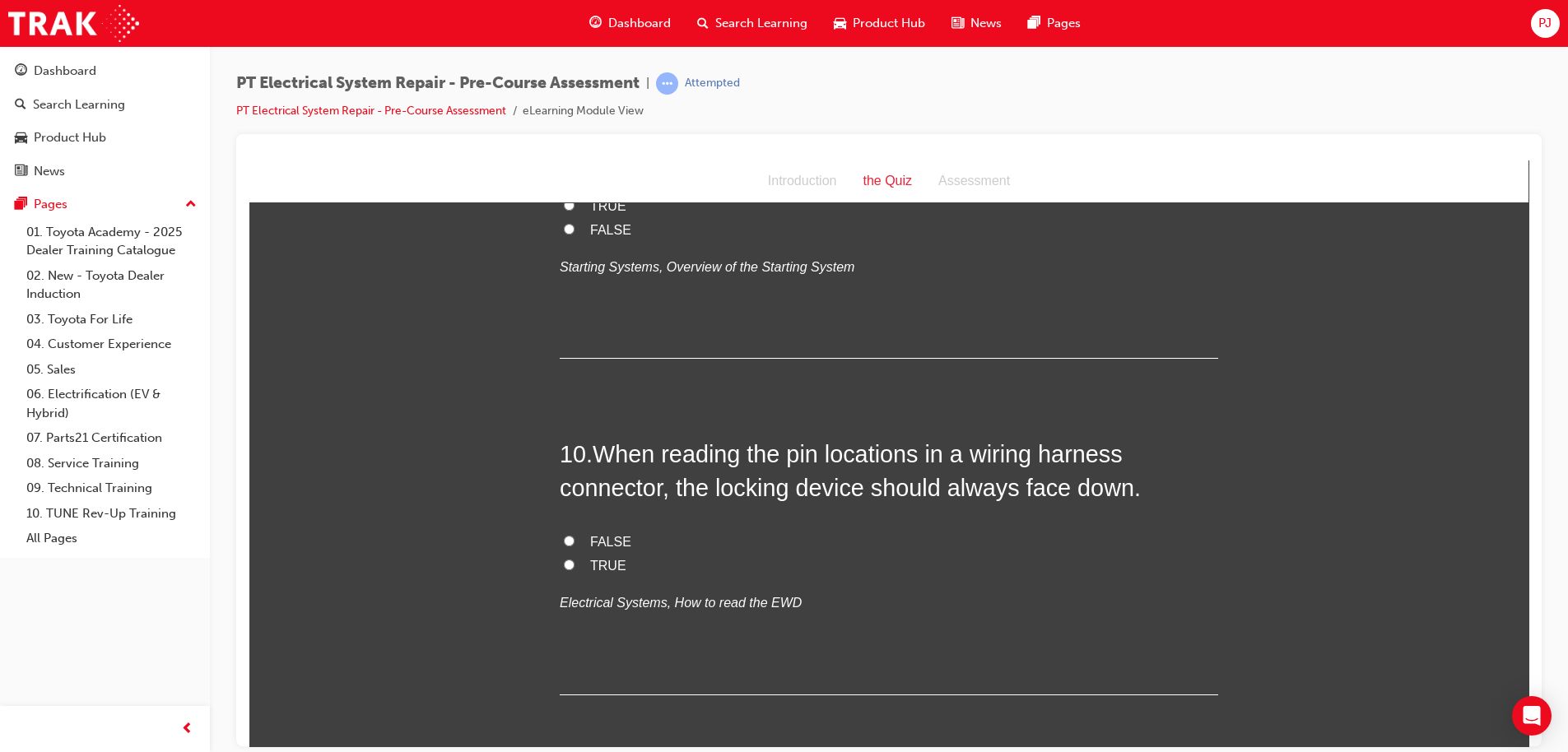
scroll to position [3024, 0]
click at [594, 217] on label "TRUE" at bounding box center [889, 205] width 658 height 24
click at [574, 209] on input "TRUE" at bounding box center [569, 204] width 11 height 11
radio input "true"
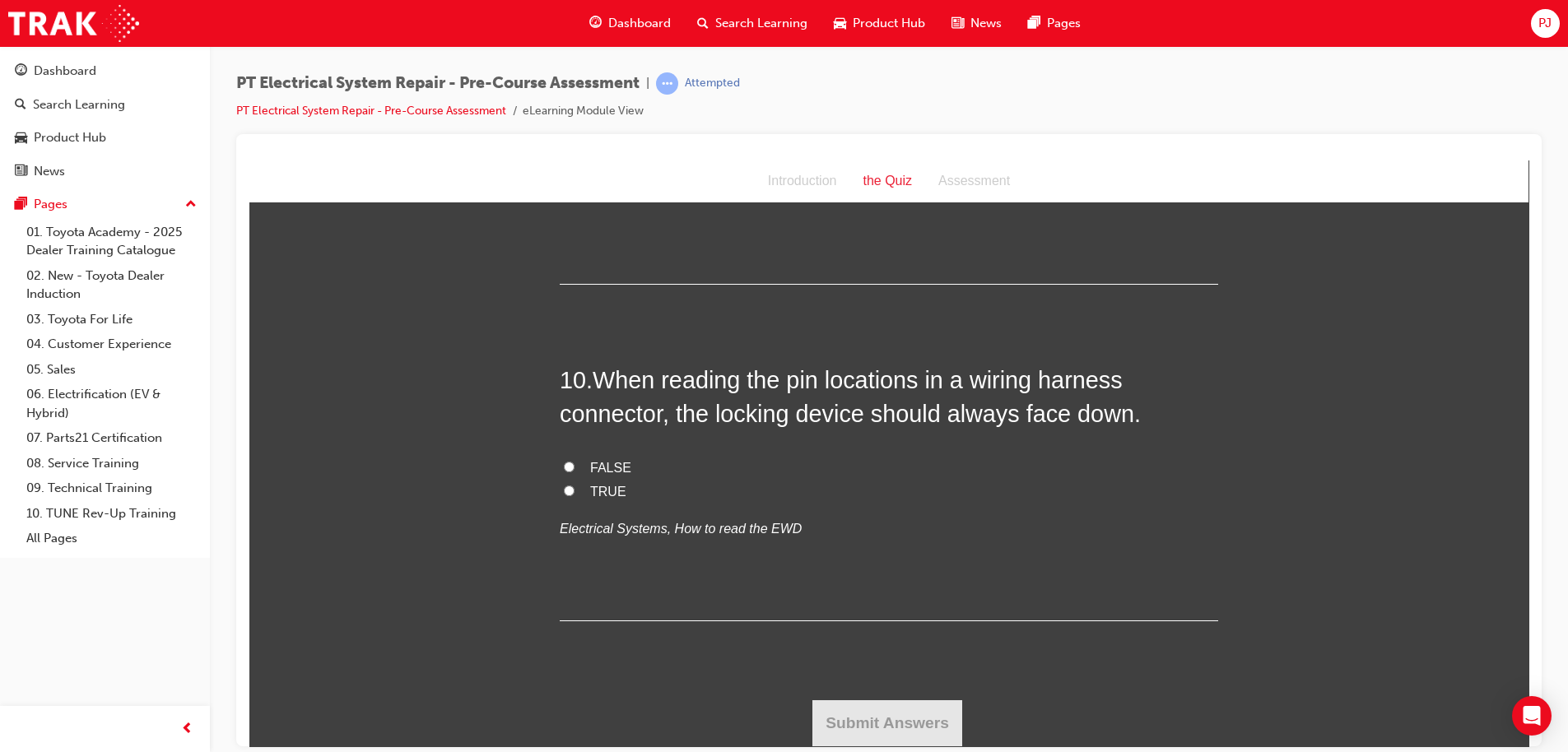
scroll to position [3349, 0]
click at [605, 469] on span "FALSE" at bounding box center [610, 467] width 41 height 14
click at [574, 469] on input "FALSE" at bounding box center [569, 466] width 11 height 11
radio input "true"
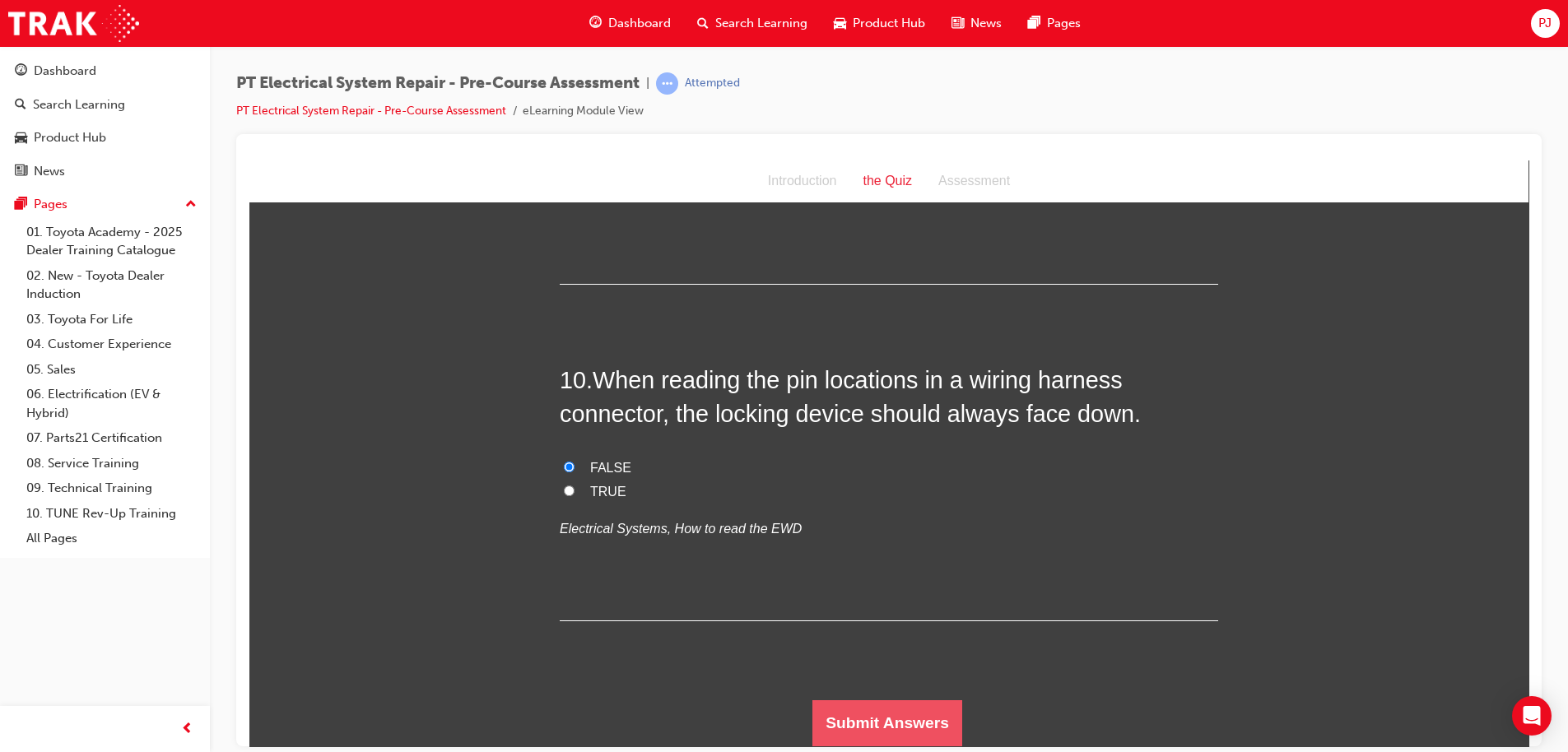
click at [864, 717] on button "Submit Answers" at bounding box center [887, 723] width 150 height 46
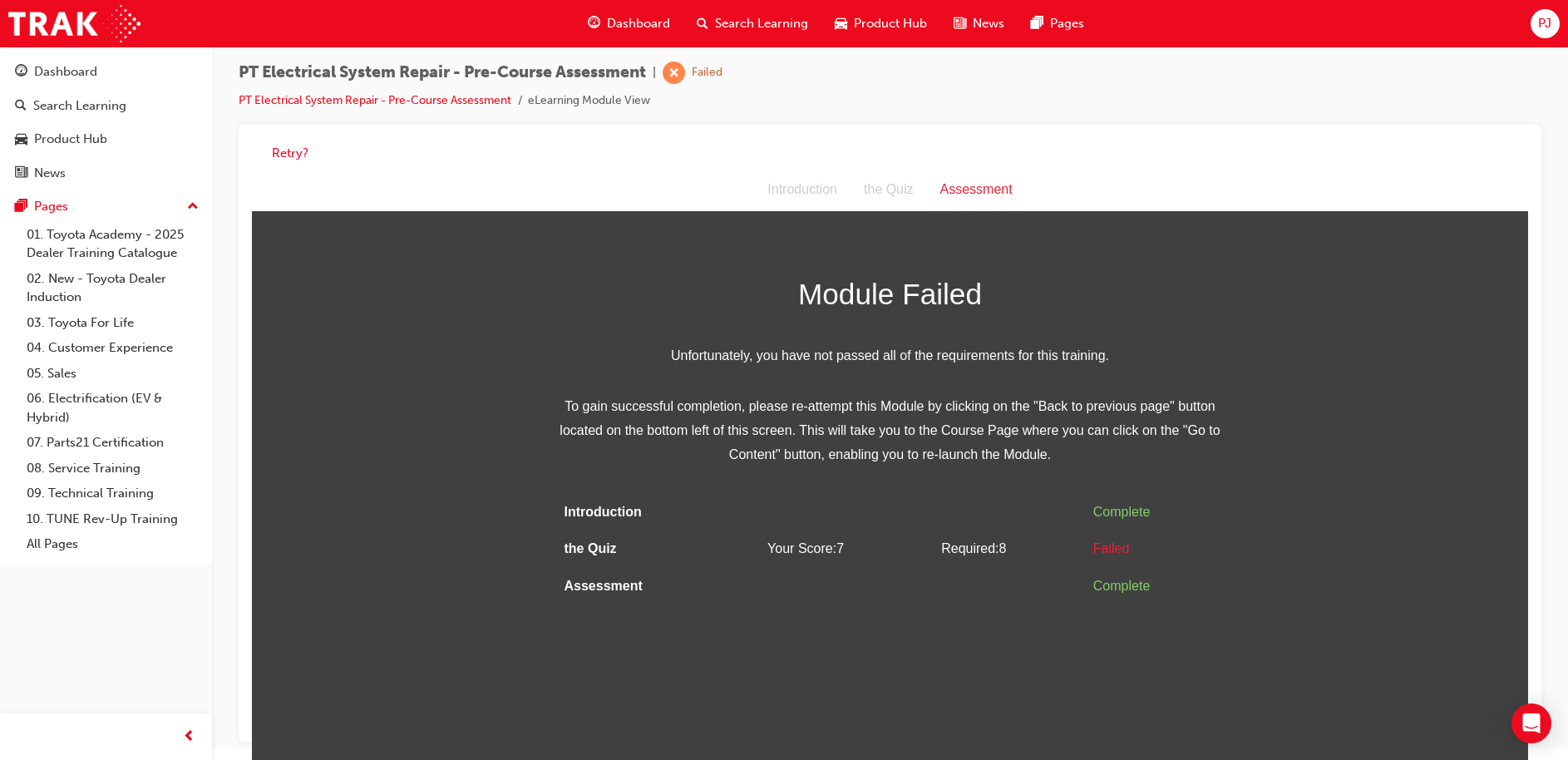
scroll to position [7, 0]
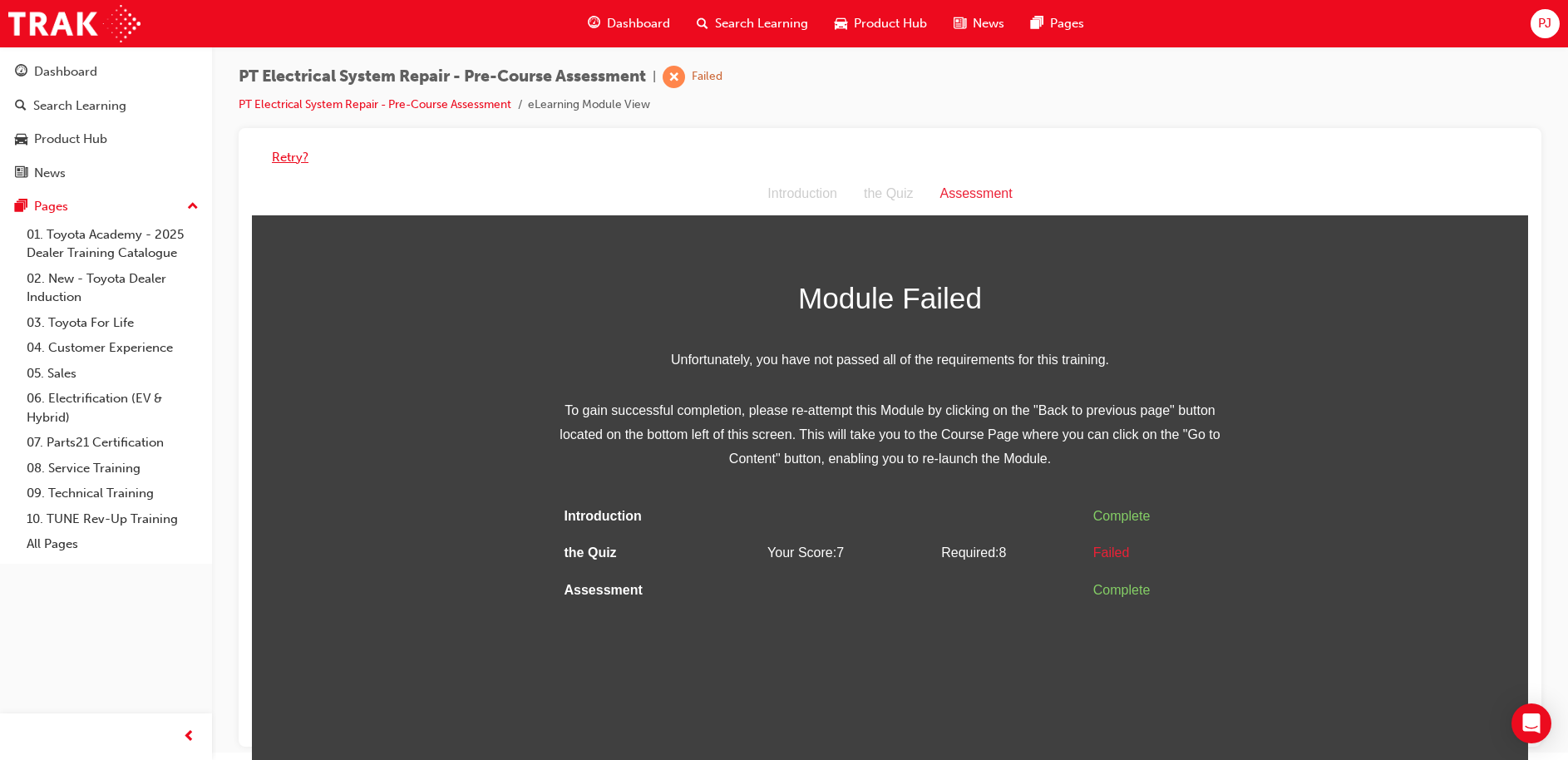
click at [292, 160] on button "Retry?" at bounding box center [290, 157] width 37 height 19
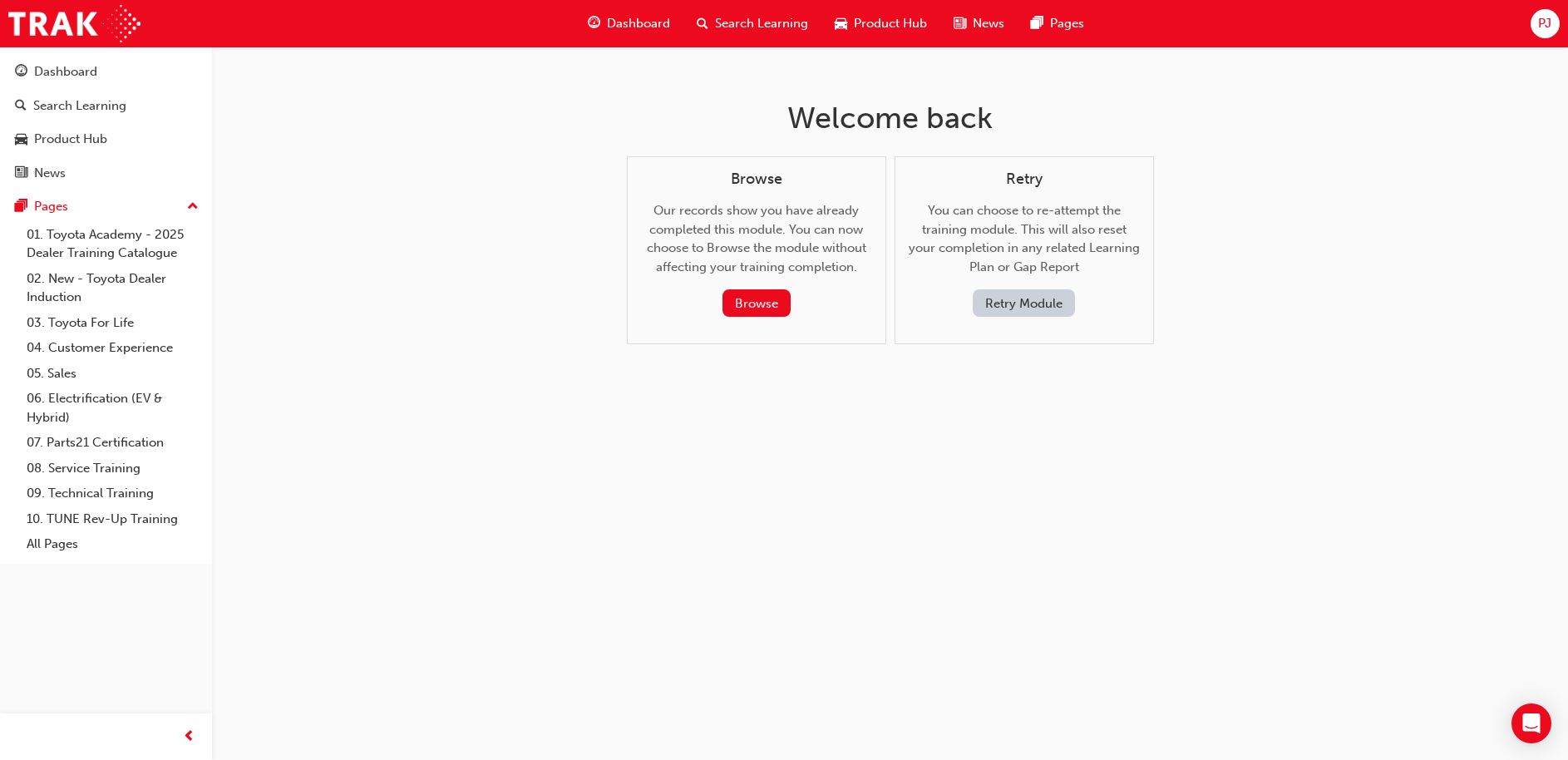
scroll to position [0, 0]
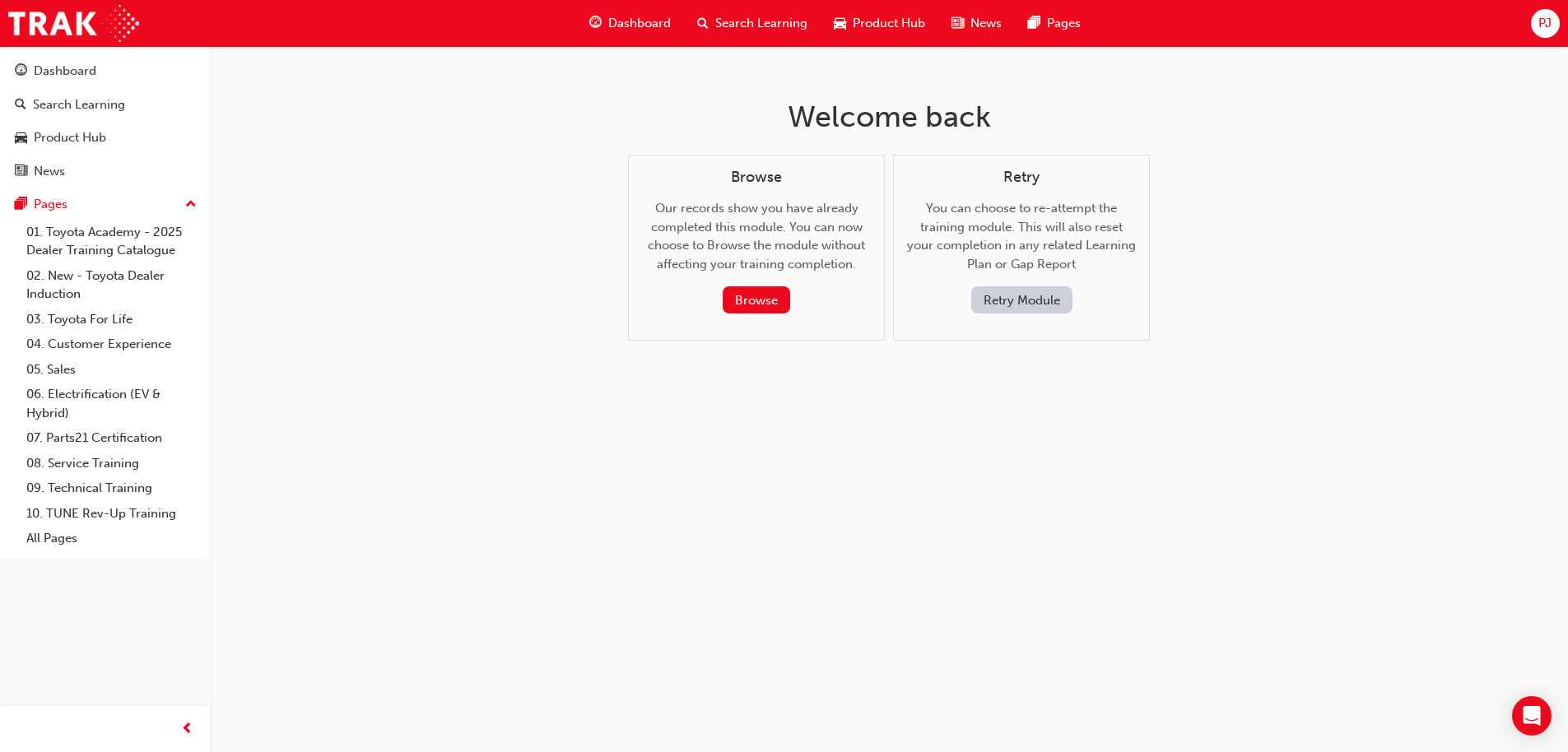
click at [1029, 303] on button "Retry Module" at bounding box center [1021, 299] width 101 height 27
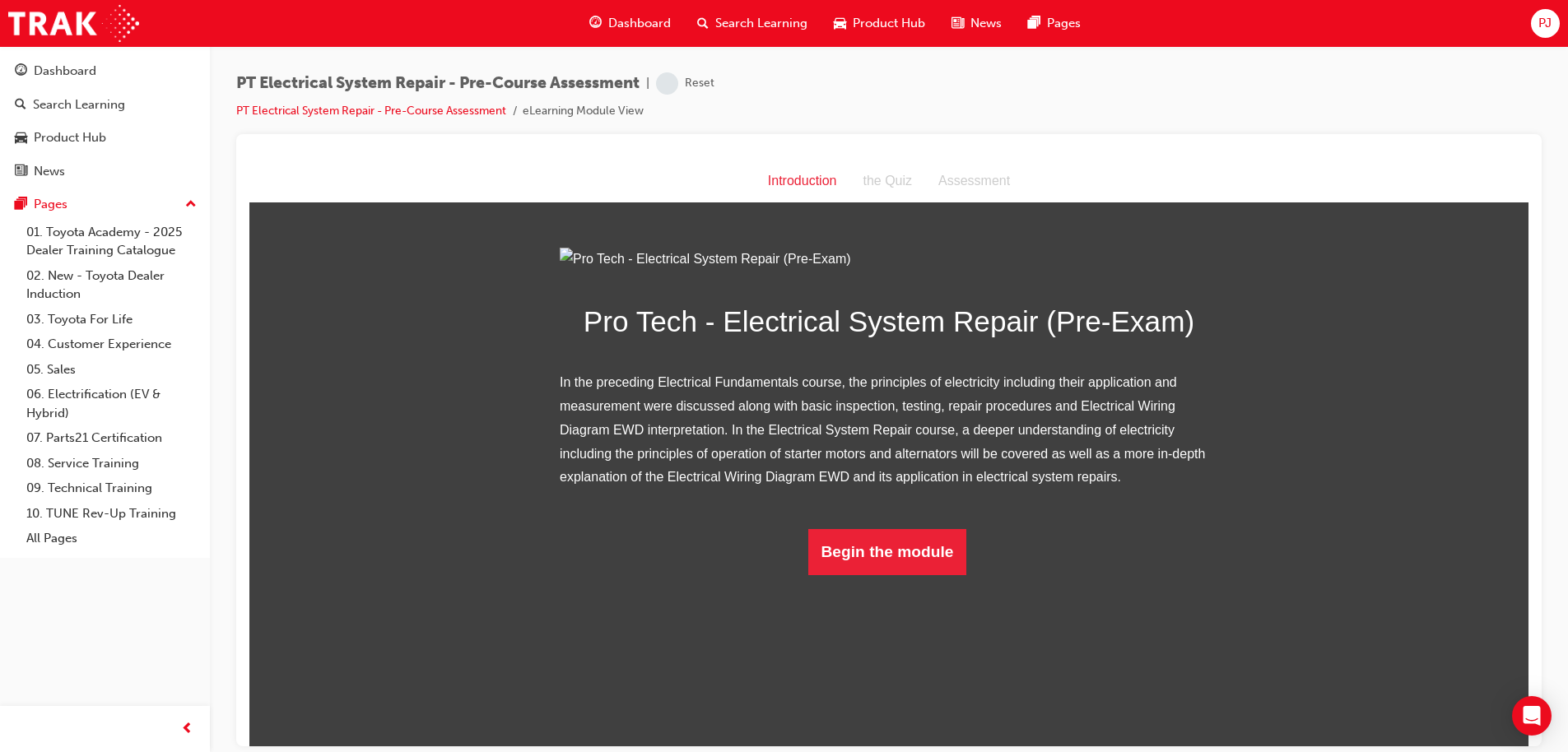
scroll to position [7, 0]
click at [935, 574] on button "Begin the module" at bounding box center [887, 551] width 159 height 46
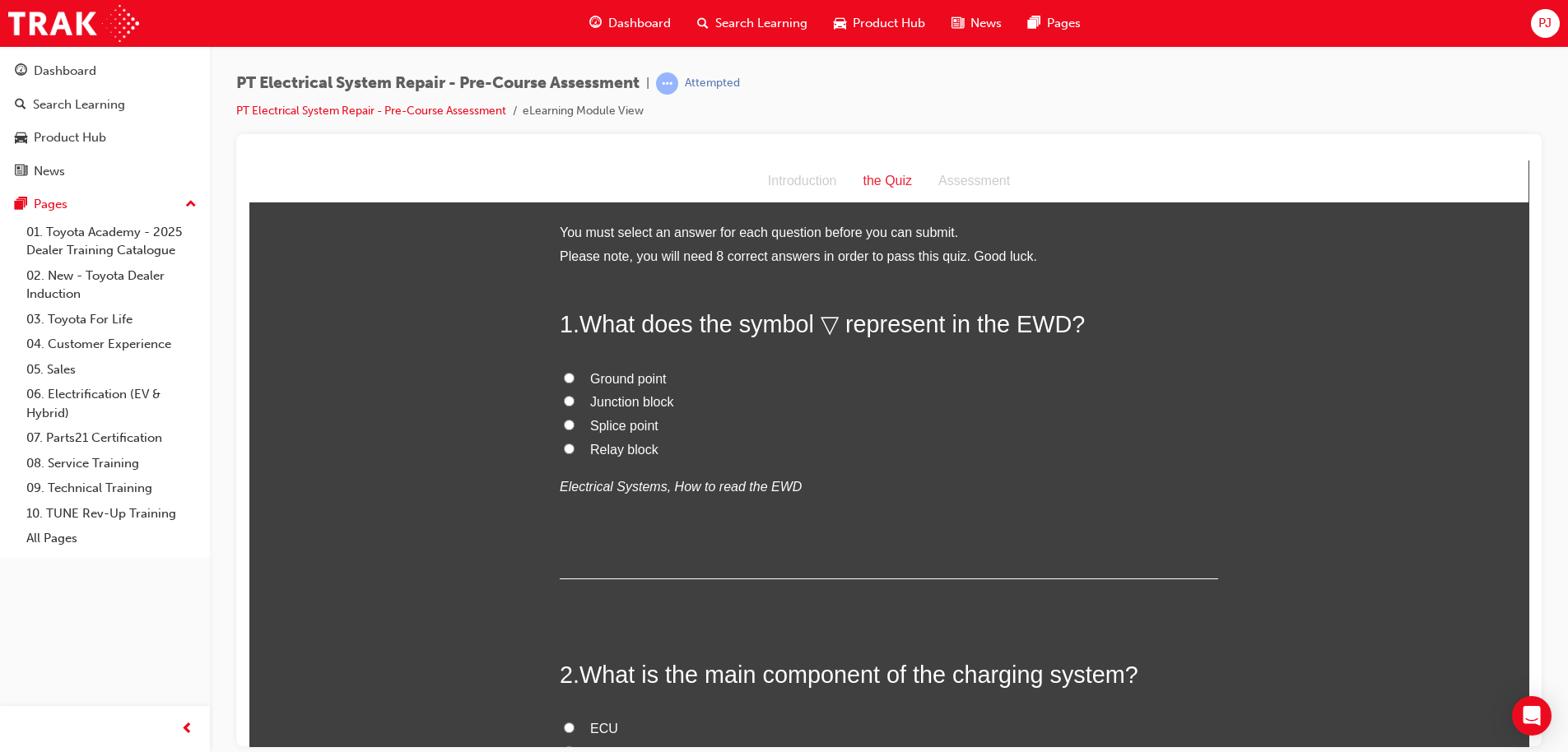
click at [617, 376] on span "Ground point" at bounding box center [628, 378] width 76 height 14
click at [574, 376] on input "Ground point" at bounding box center [569, 377] width 11 height 11
radio input "true"
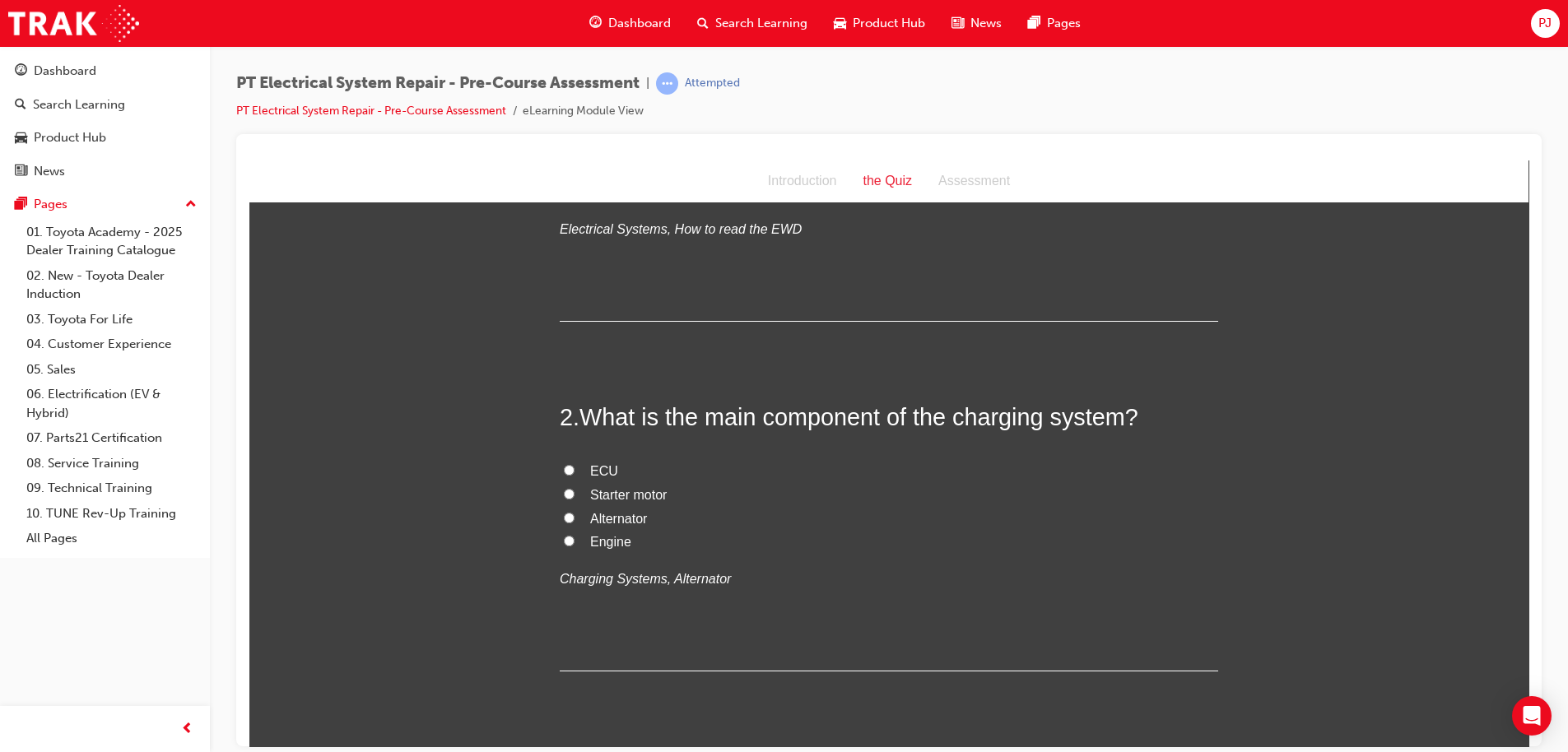
scroll to position [283, 0]
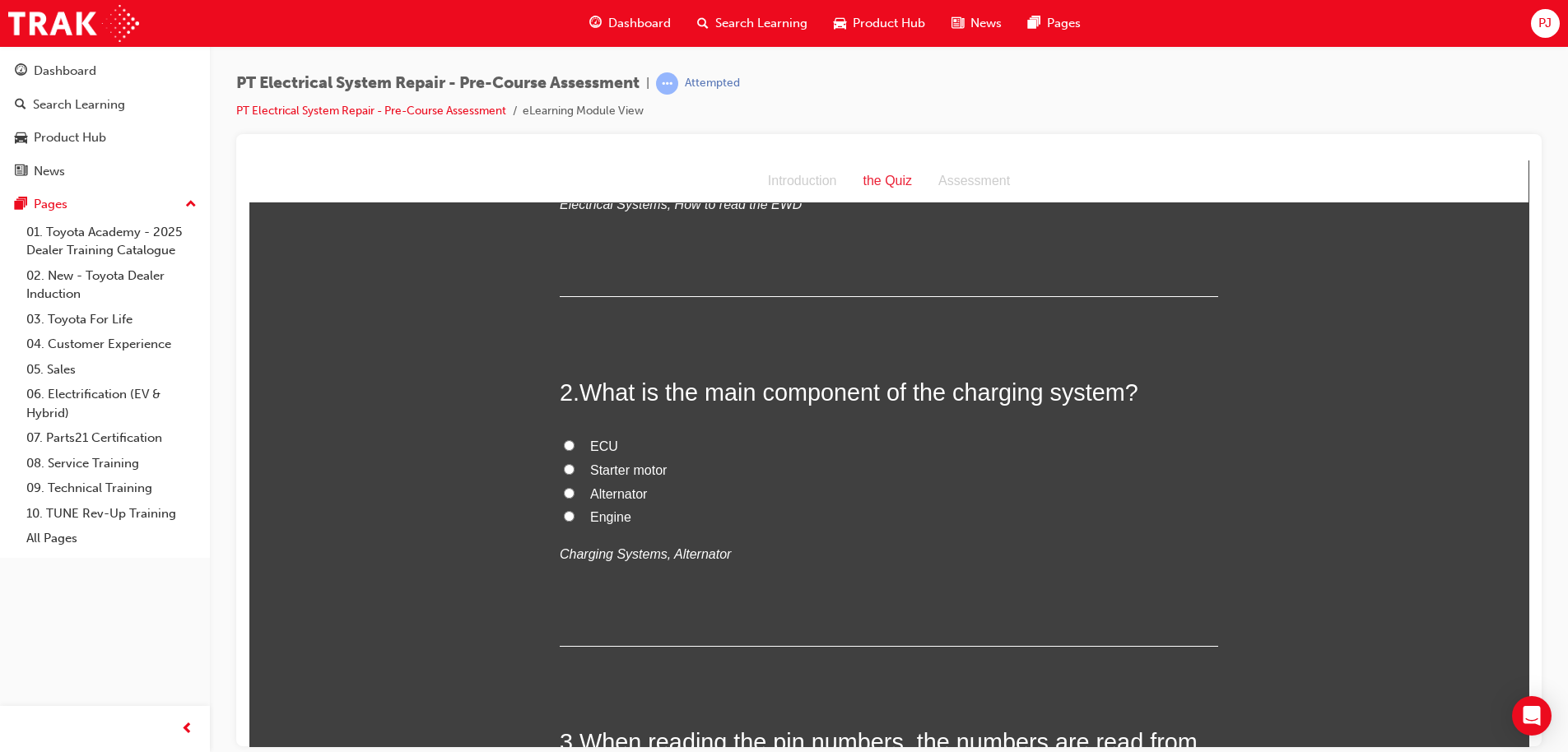
click at [628, 491] on span "Alternator" at bounding box center [618, 493] width 57 height 14
click at [574, 491] on input "Alternator" at bounding box center [569, 492] width 11 height 11
radio input "true"
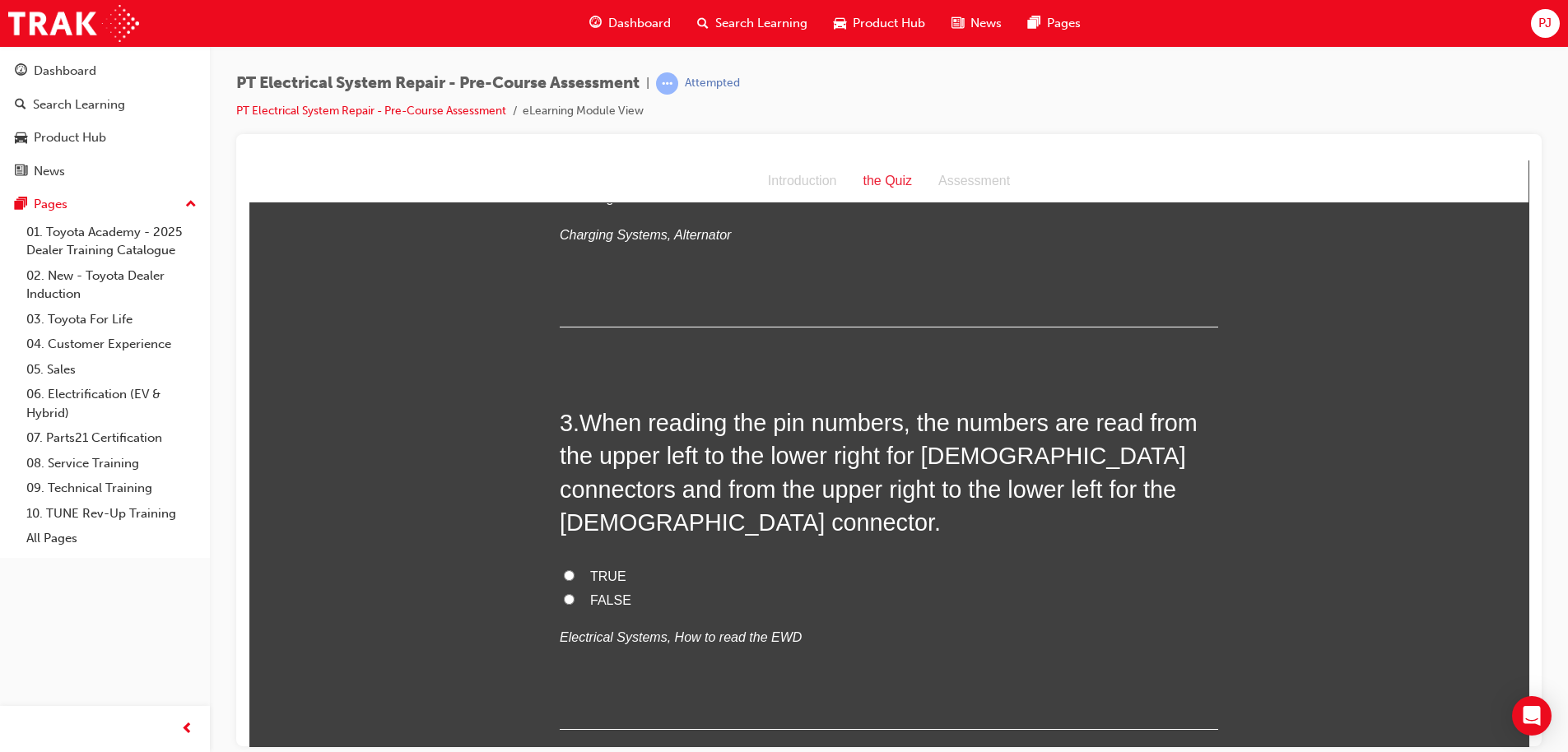
scroll to position [609, 0]
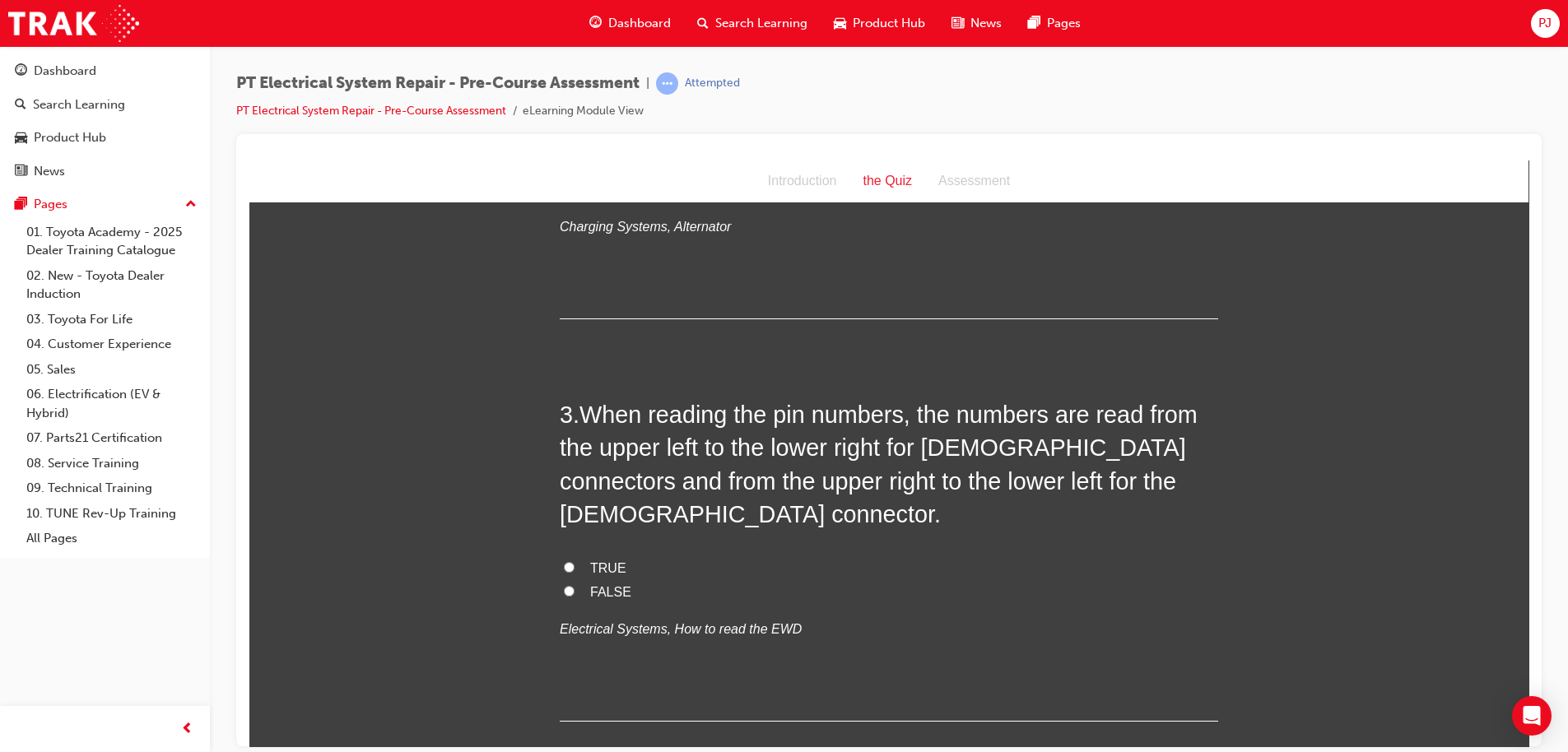
click at [572, 556] on label "TRUE" at bounding box center [889, 568] width 658 height 24
click at [572, 562] on input "TRUE" at bounding box center [569, 567] width 11 height 11
radio input "true"
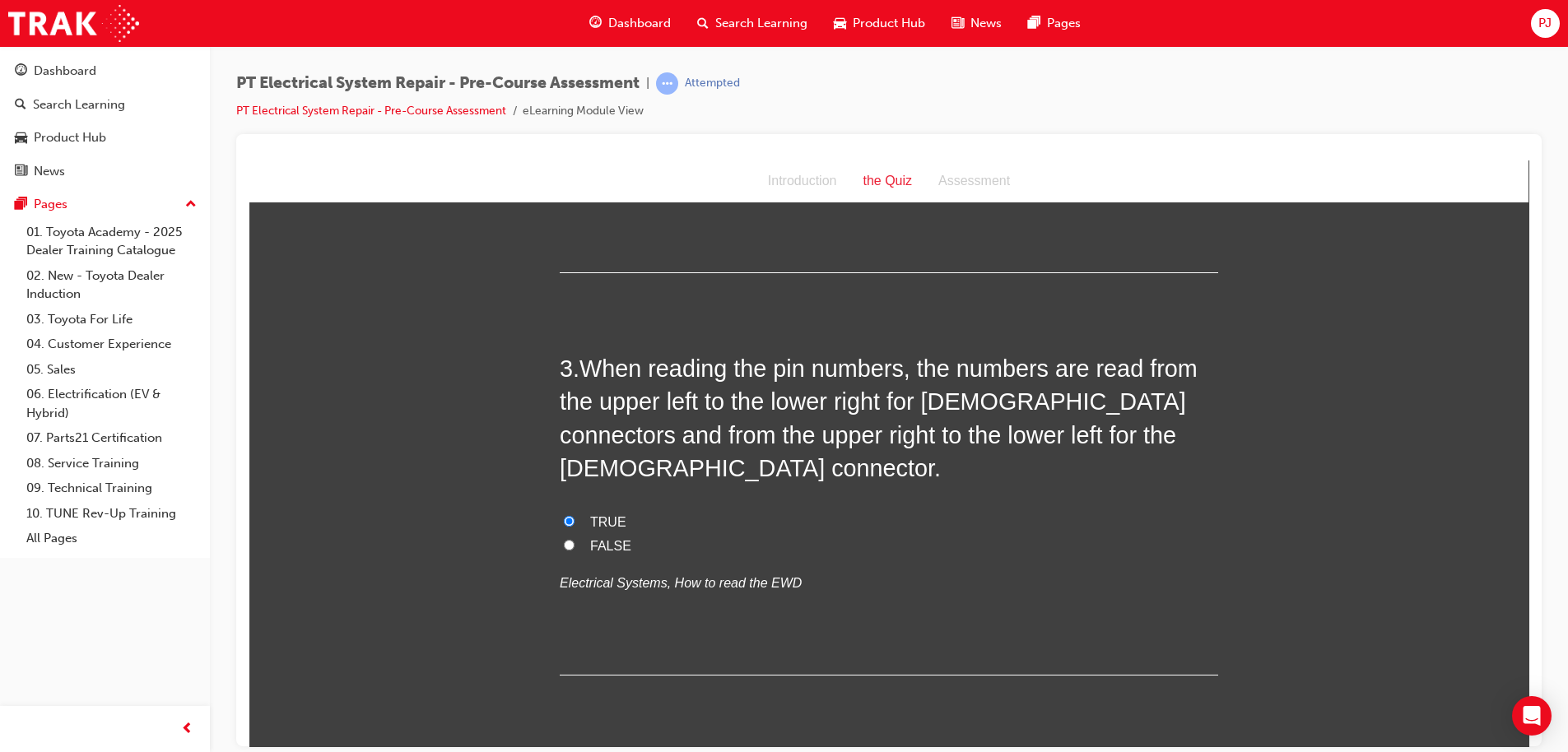
scroll to position [660, 0]
click at [563, 535] on input "FALSE" at bounding box center [569, 540] width 11 height 11
radio input "true"
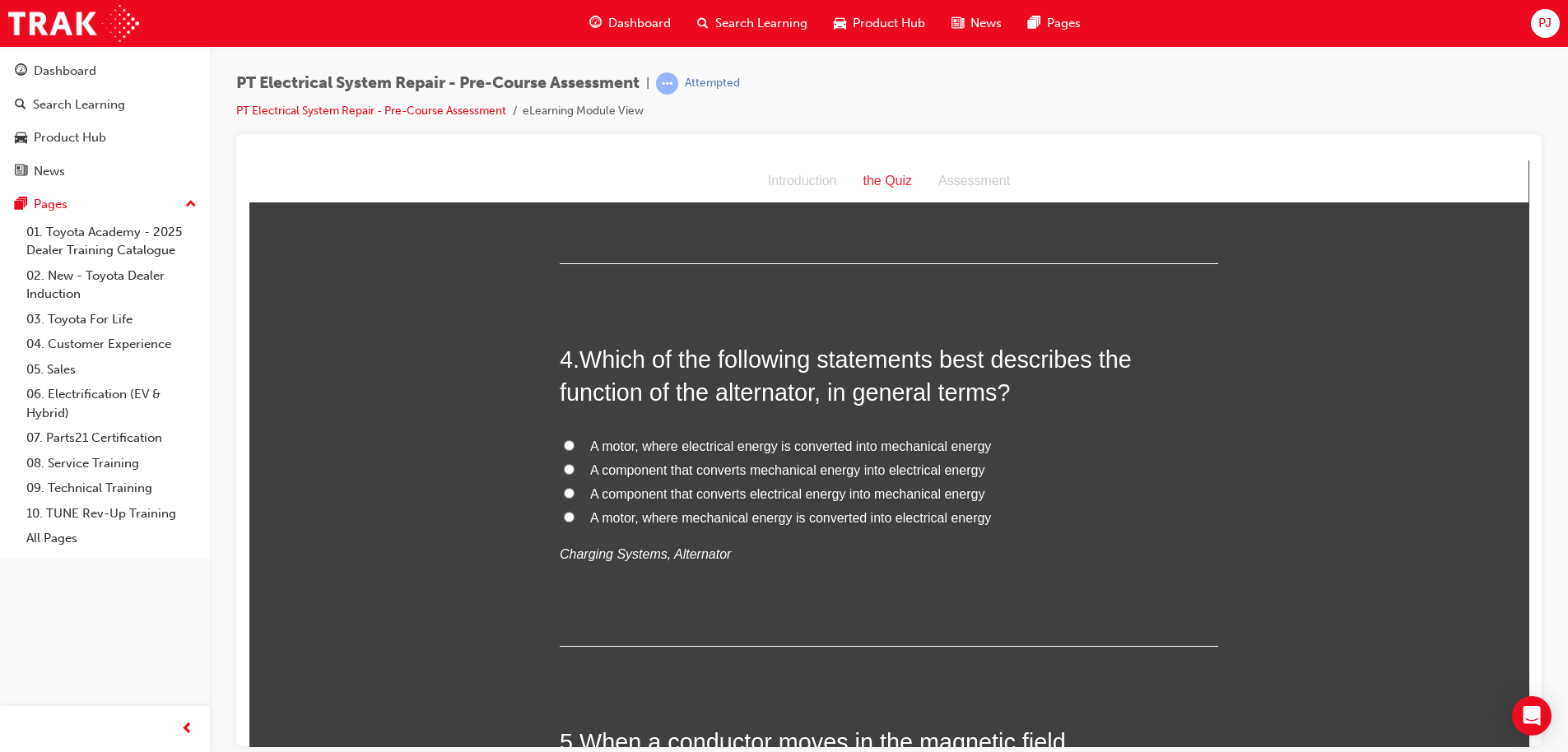
scroll to position [1065, 0]
click at [748, 513] on span "A motor, where mechanical energy is converted into electrical energy" at bounding box center [790, 520] width 400 height 14
click at [574, 514] on input "A motor, where mechanical energy is converted into electrical energy" at bounding box center [569, 519] width 11 height 11
radio input "true"
click at [563, 466] on input "A component that converts mechanical energy into electrical energy" at bounding box center [569, 471] width 11 height 11
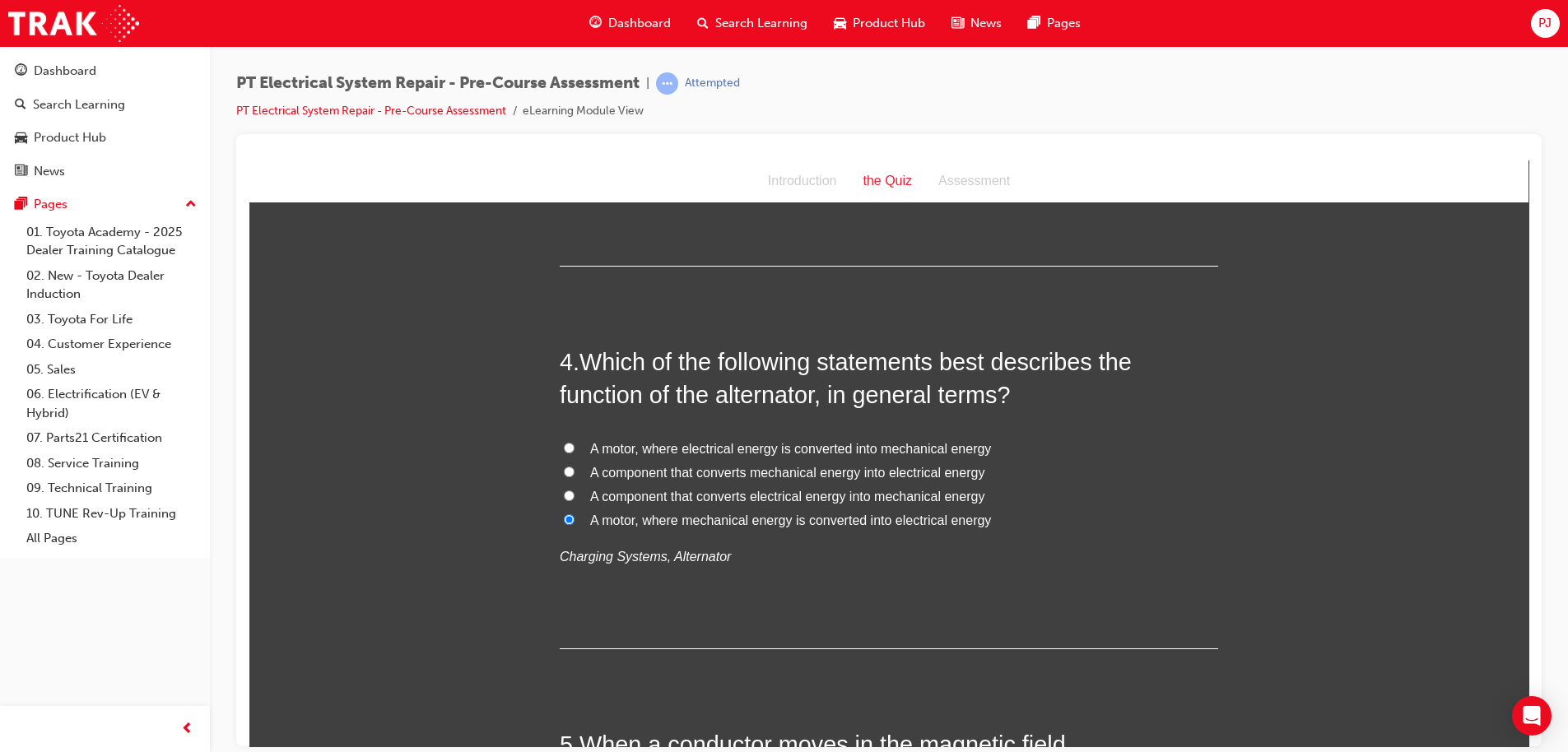
radio input "true"
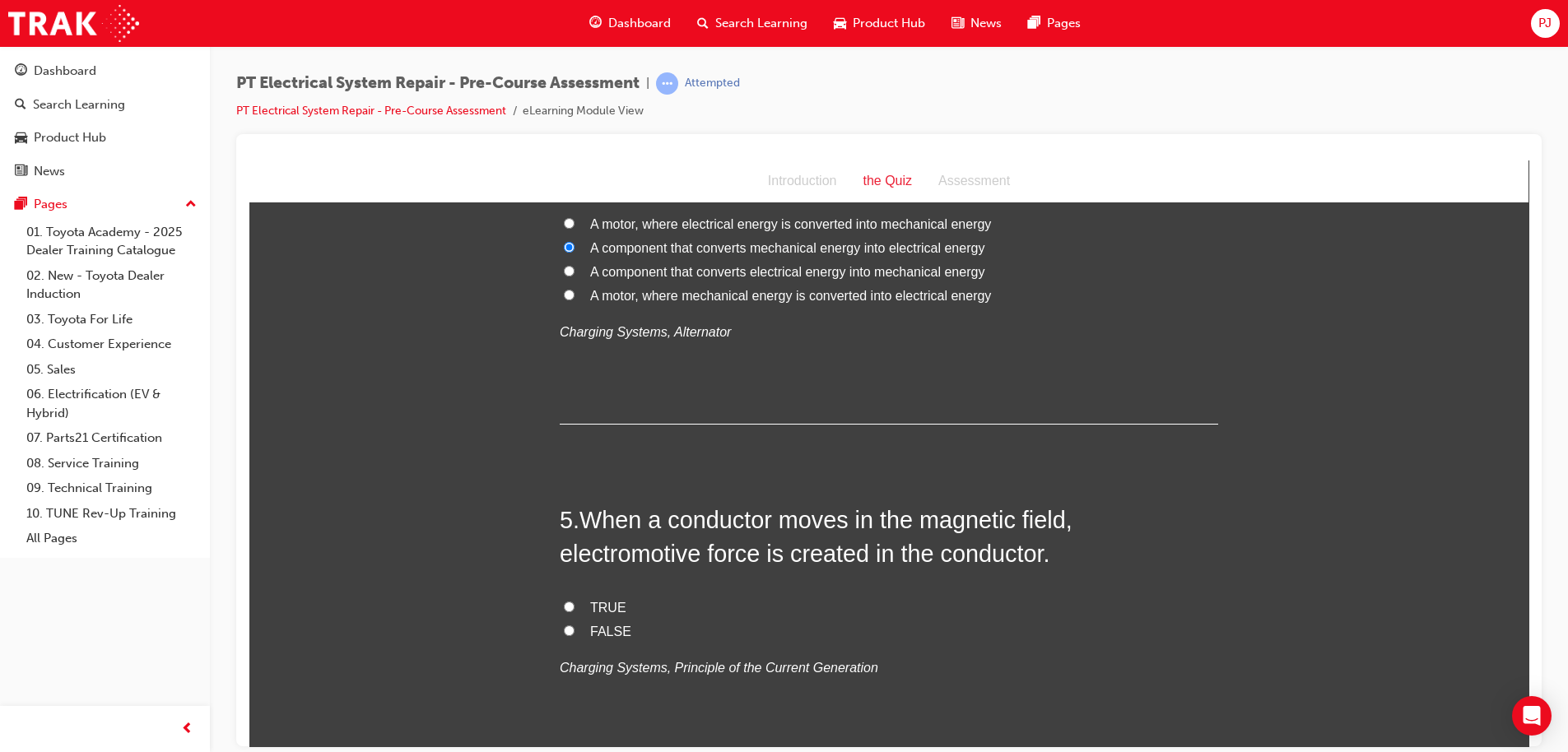
scroll to position [1430, 0]
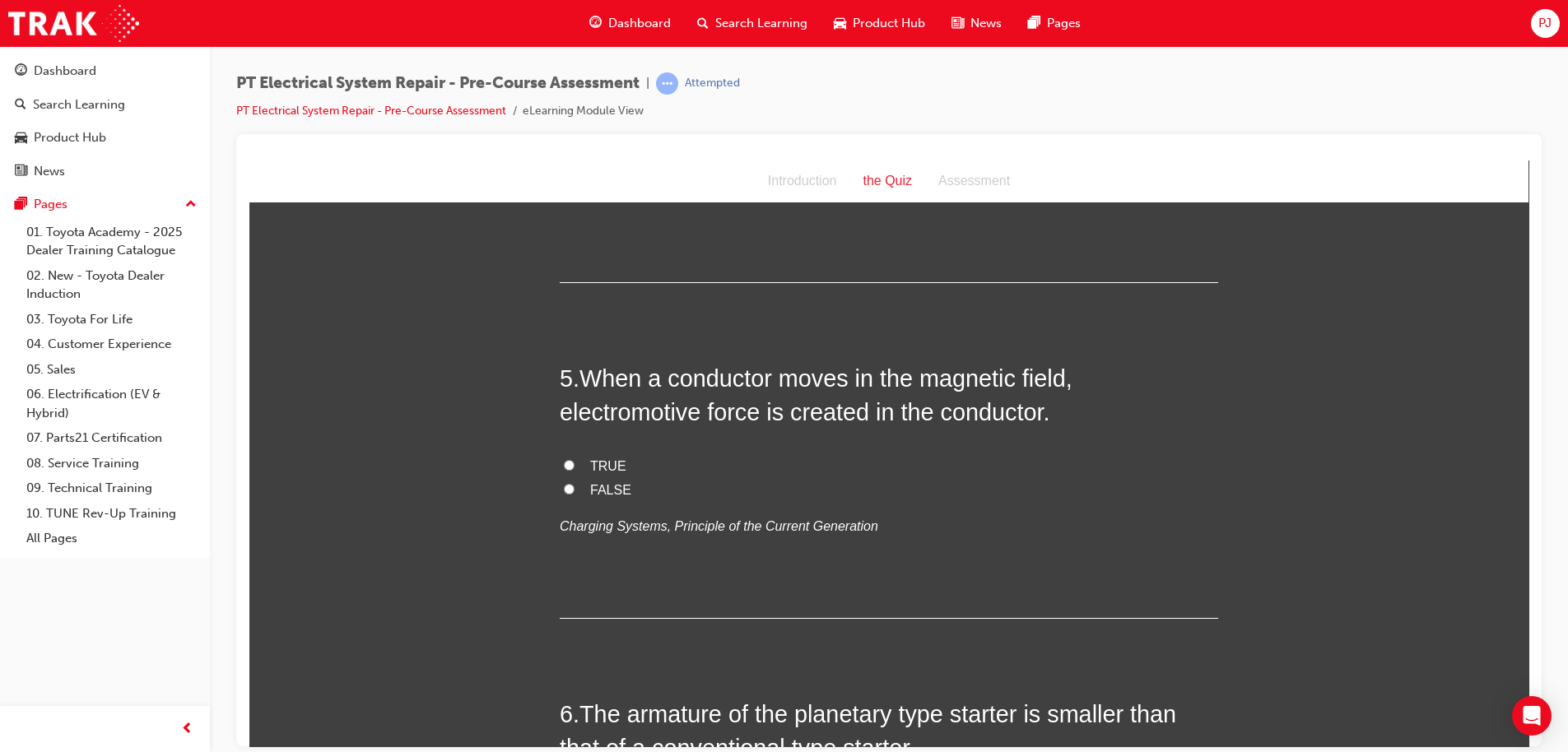
click at [563, 483] on input "FALSE" at bounding box center [569, 488] width 11 height 11
radio input "true"
click at [594, 458] on span "TRUE" at bounding box center [608, 465] width 36 height 14
click at [574, 459] on input "TRUE" at bounding box center [569, 464] width 11 height 11
radio input "true"
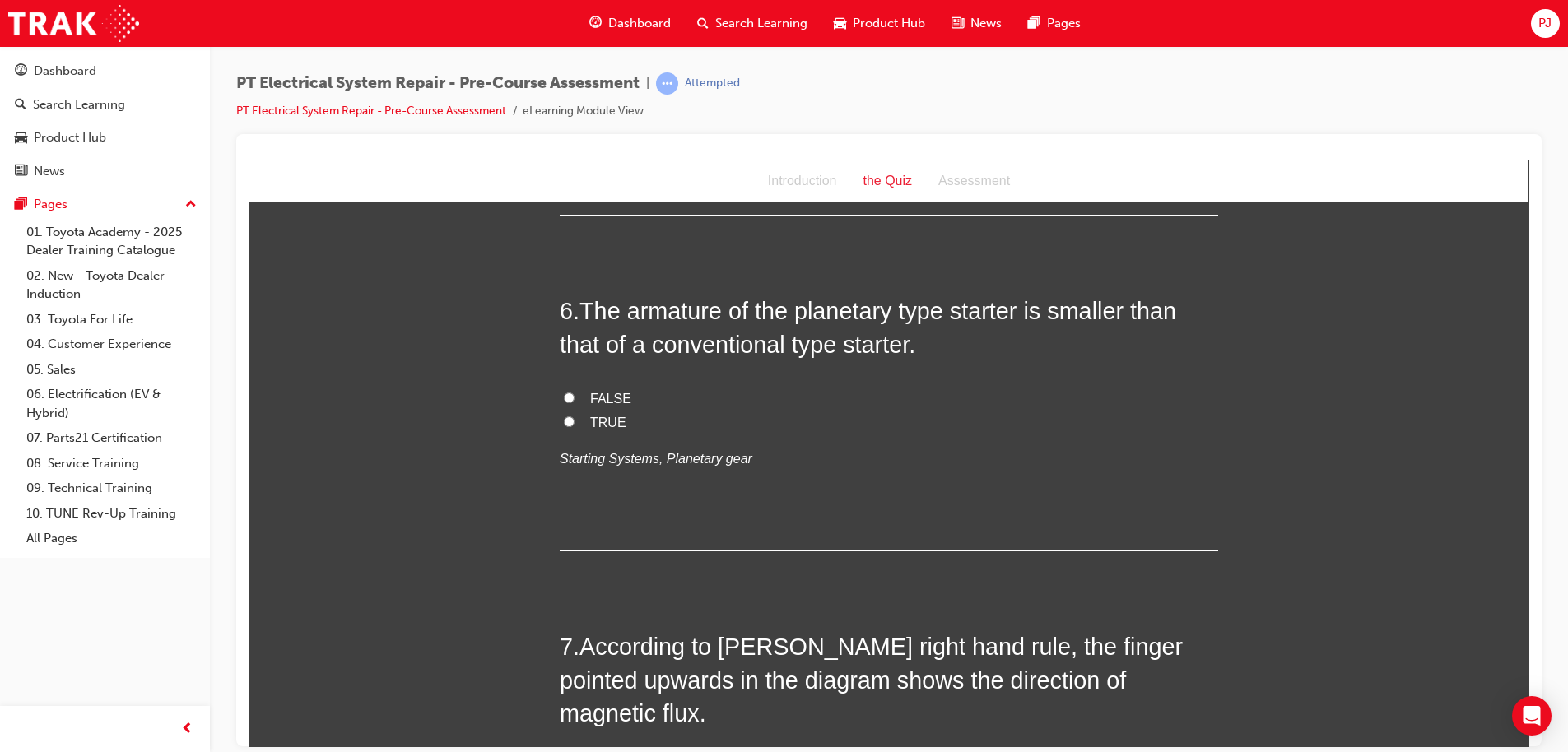
scroll to position [1835, 0]
click at [563, 415] on input "TRUE" at bounding box center [569, 420] width 11 height 11
radio input "true"
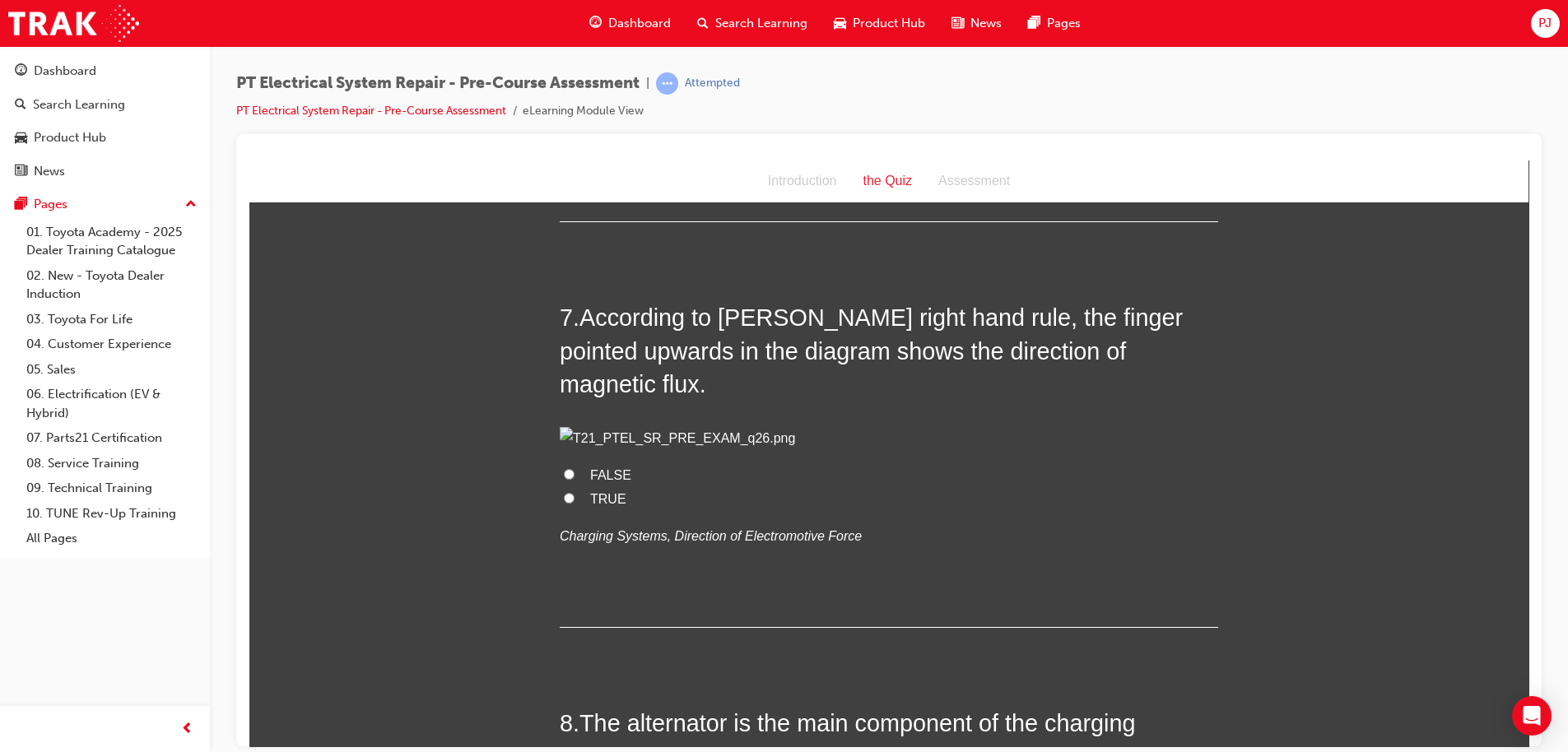
scroll to position [2178, 0]
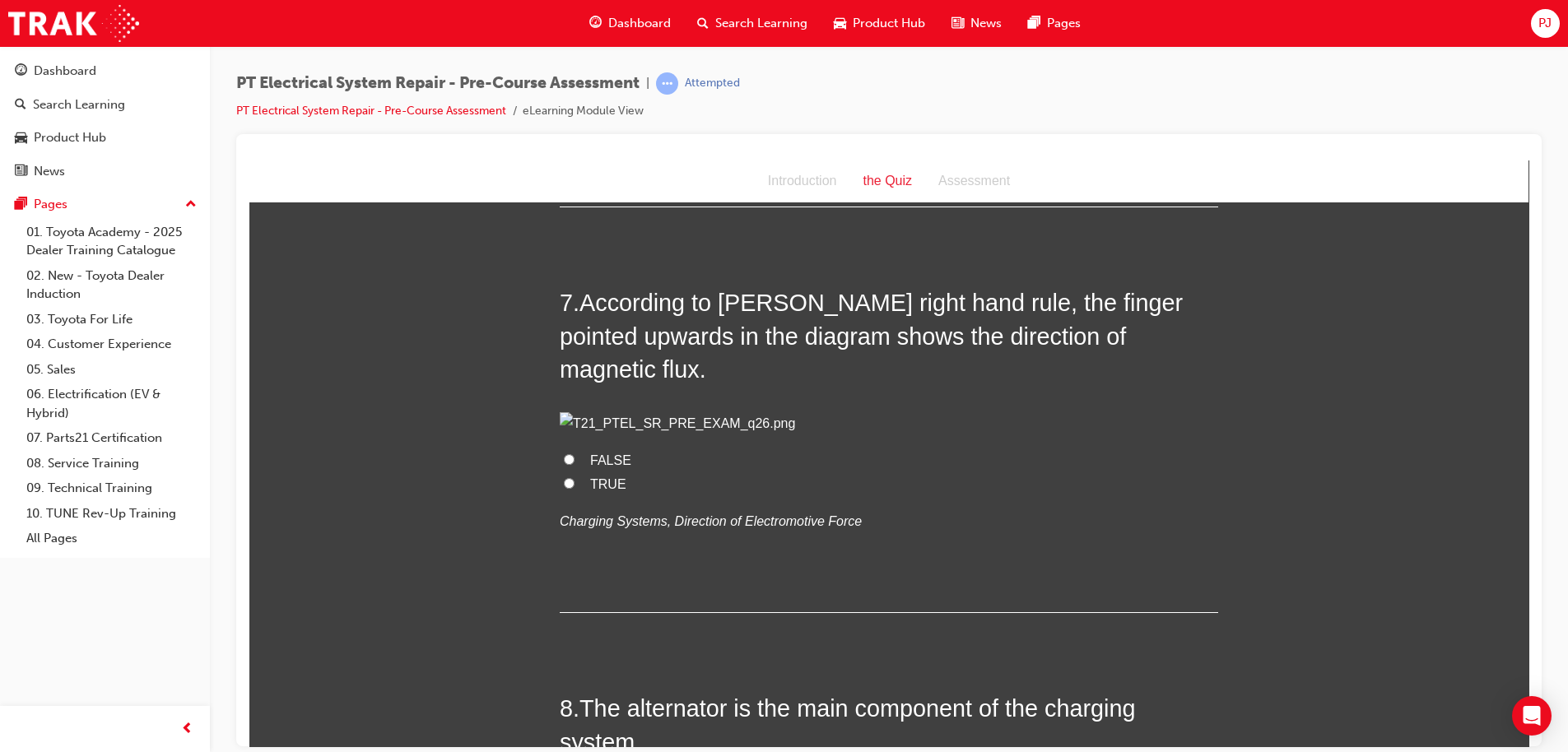
click at [563, 488] on input "TRUE" at bounding box center [569, 483] width 11 height 11
radio input "true"
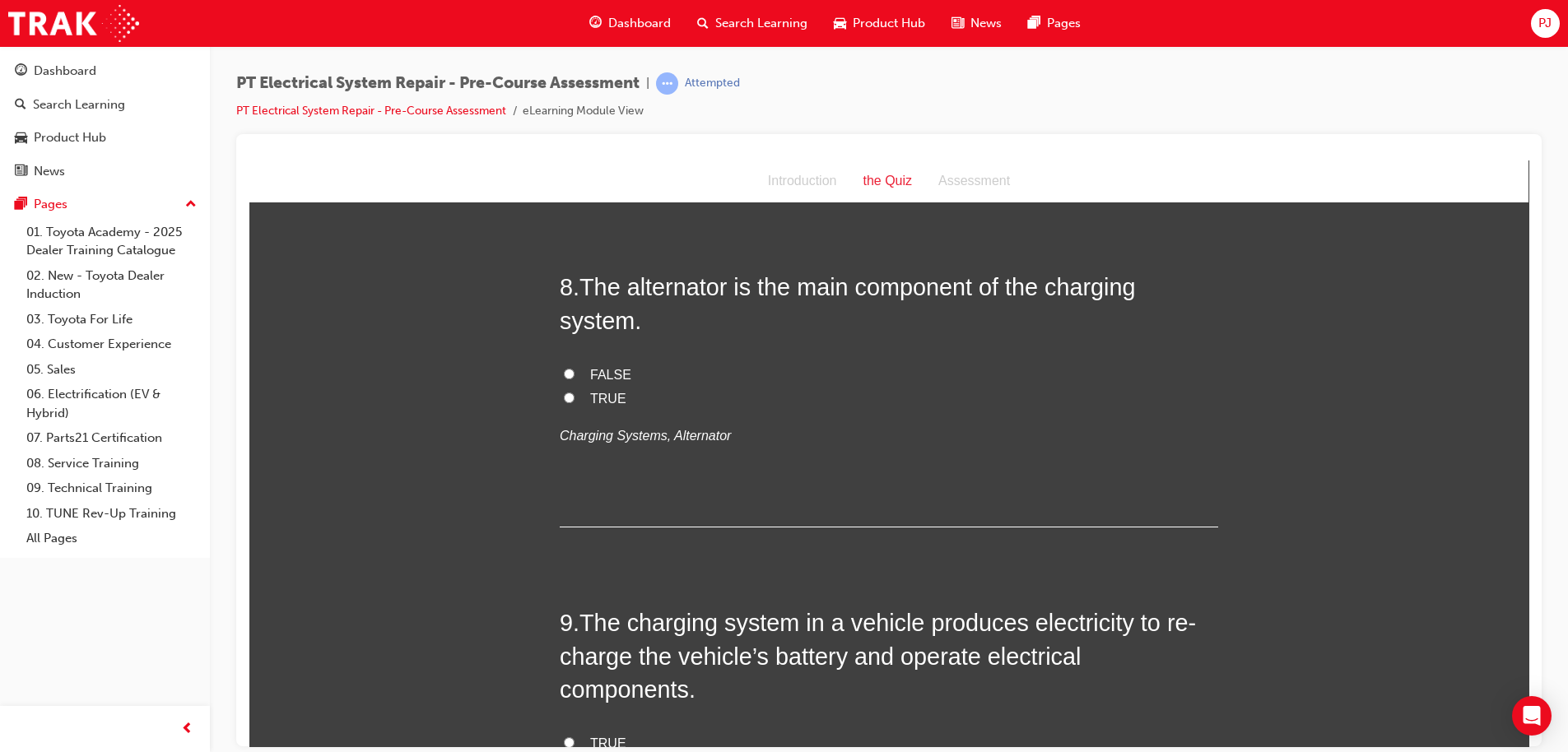
scroll to position [2601, 0]
click at [569, 409] on label "TRUE" at bounding box center [889, 397] width 658 height 24
click at [569, 400] on input "TRUE" at bounding box center [569, 395] width 11 height 11
radio input "true"
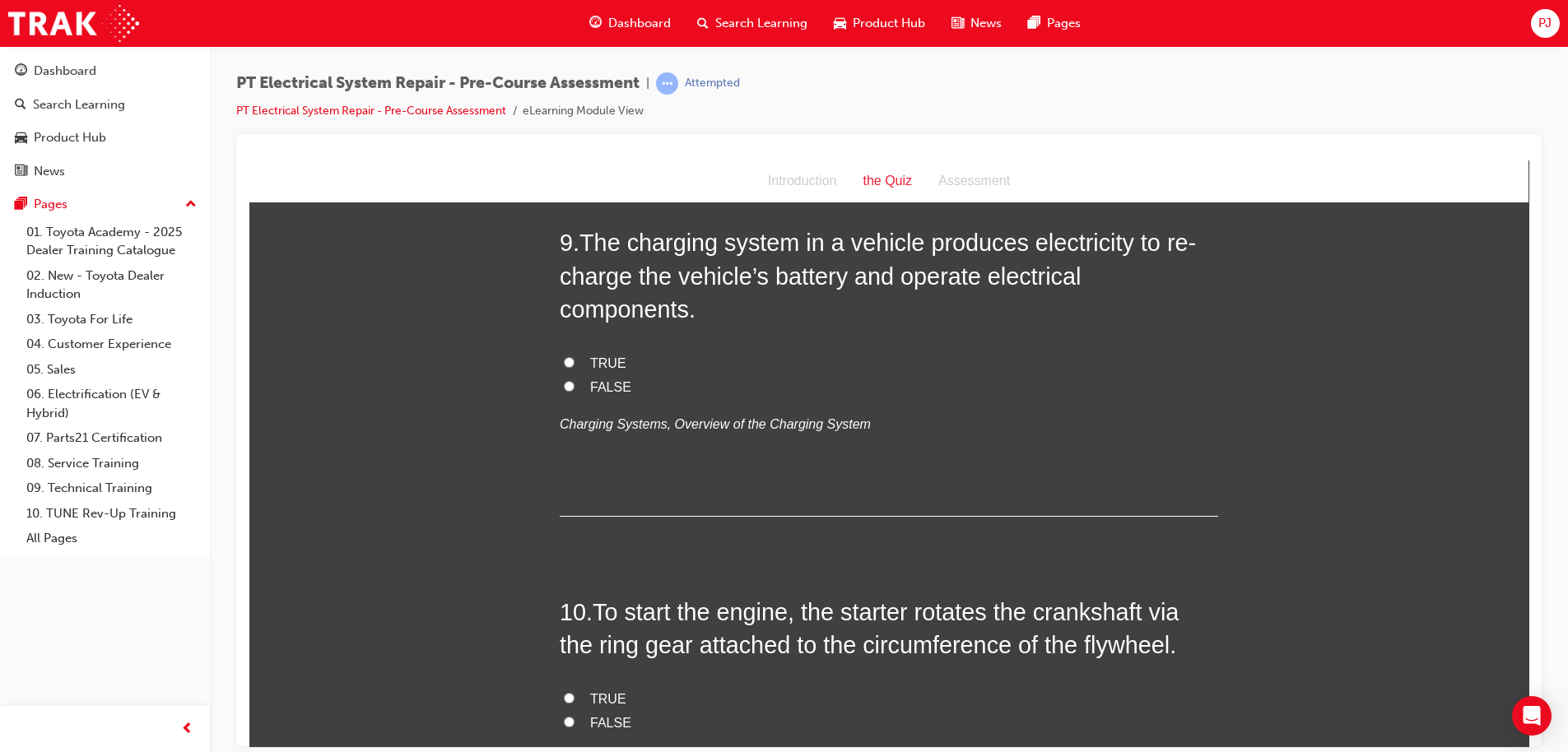
scroll to position [2967, 0]
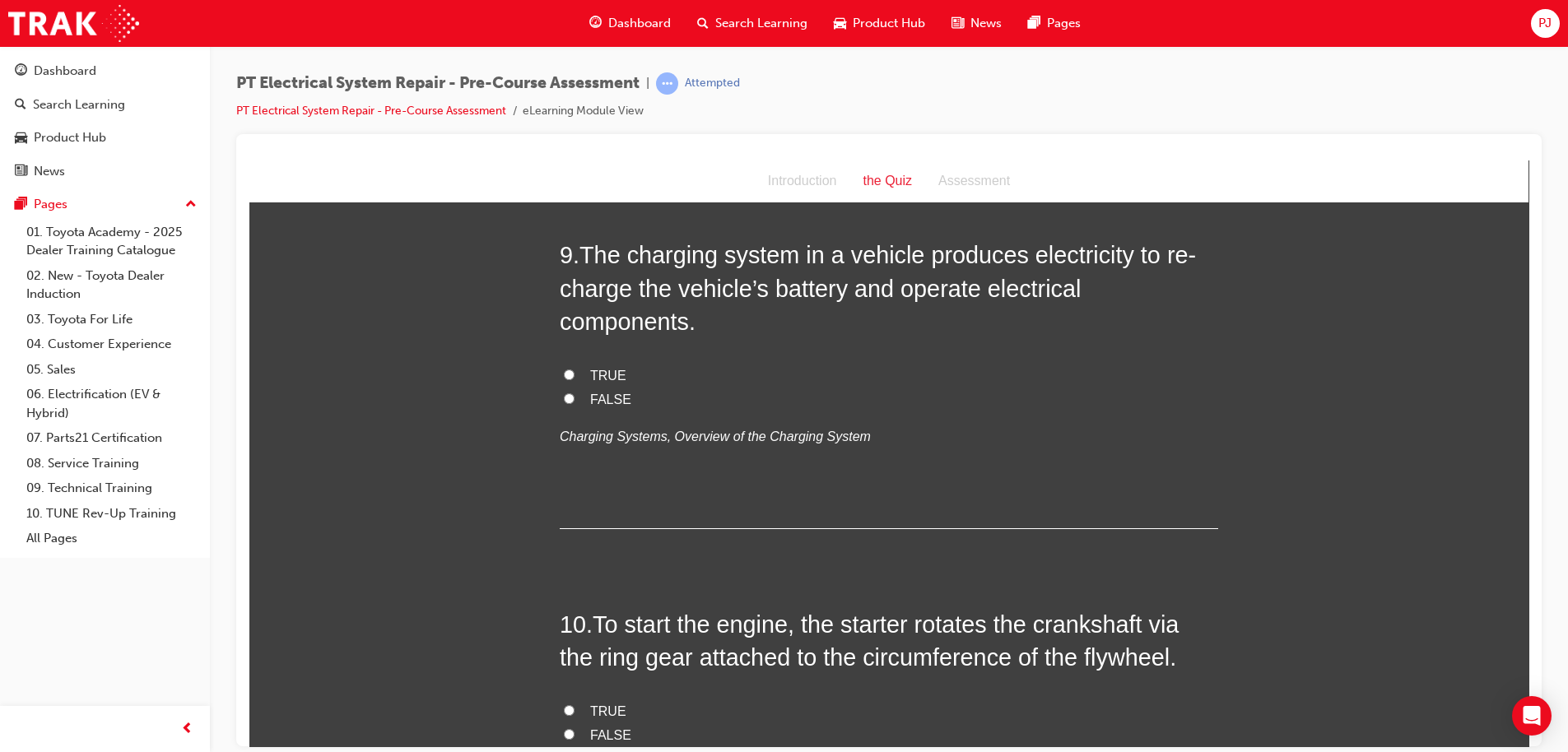
click at [603, 382] on span "TRUE" at bounding box center [608, 375] width 36 height 14
click at [574, 379] on input "TRUE" at bounding box center [569, 374] width 11 height 11
radio input "true"
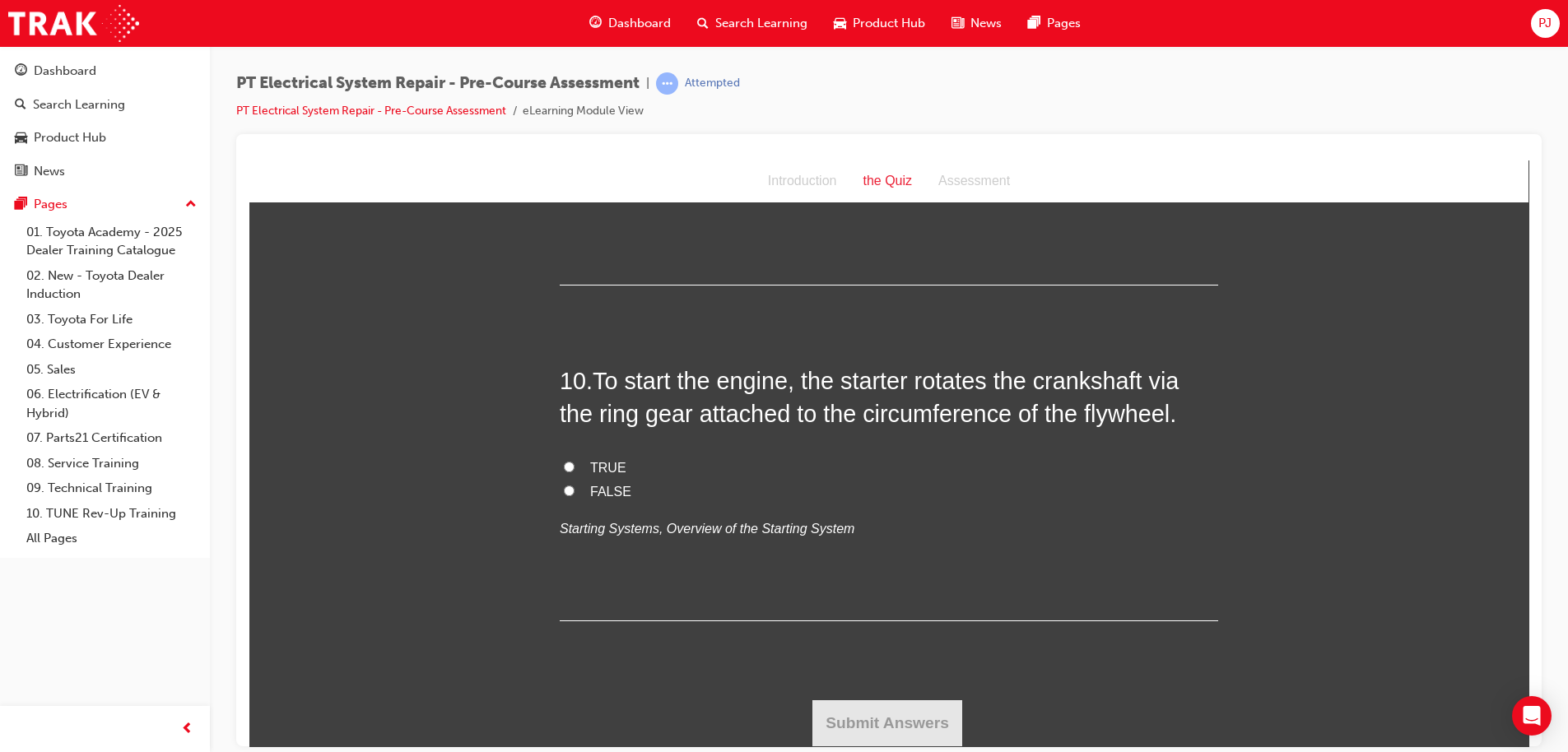
scroll to position [3249, 0]
click at [574, 454] on div "10 . To start the engine, the starter rotates the crankshaft via the ring gear …" at bounding box center [889, 492] width 658 height 257
click at [565, 461] on input "TRUE" at bounding box center [569, 466] width 11 height 11
radio input "true"
click at [889, 716] on button "Submit Answers" at bounding box center [887, 723] width 150 height 46
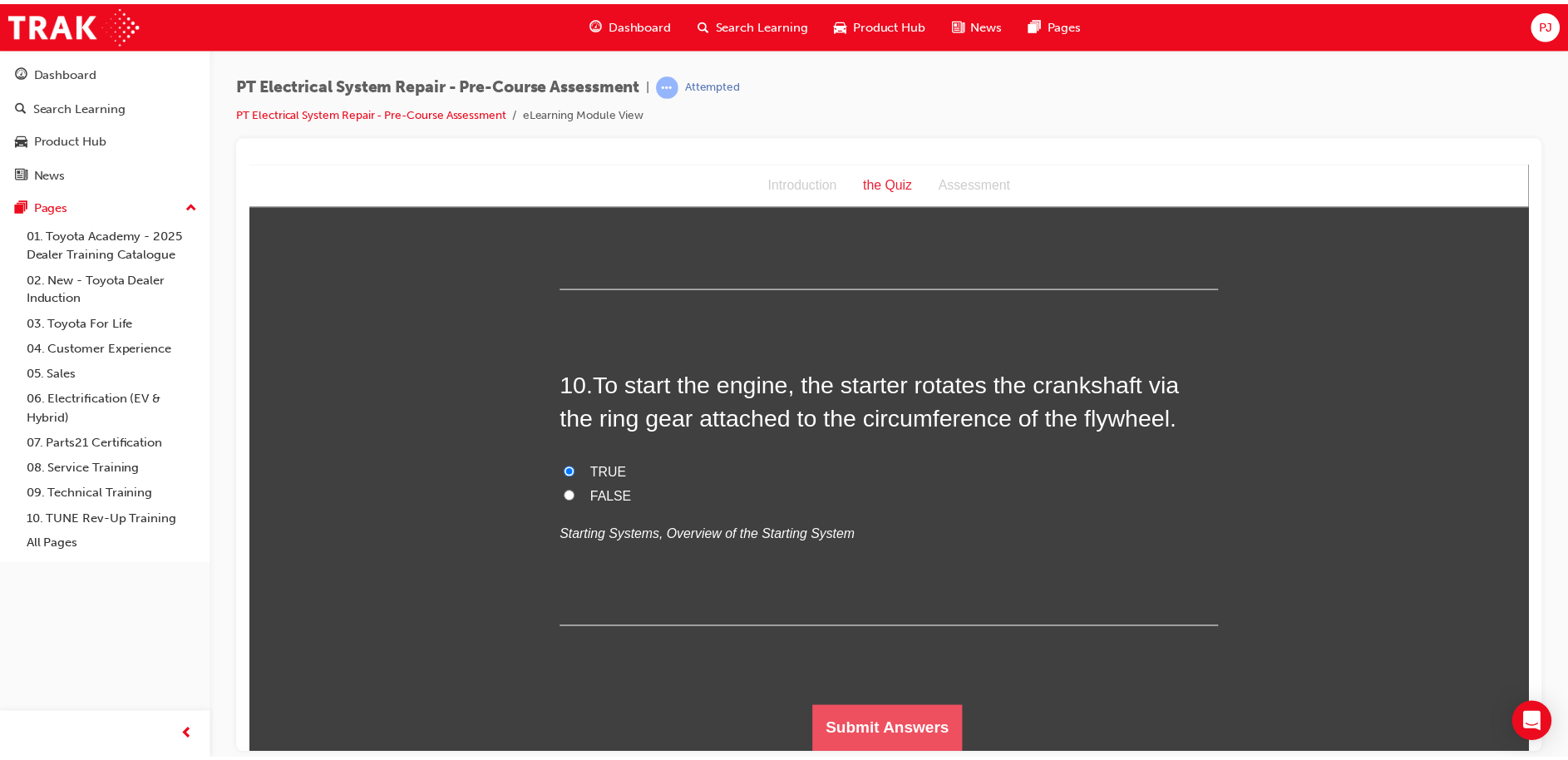
scroll to position [0, 0]
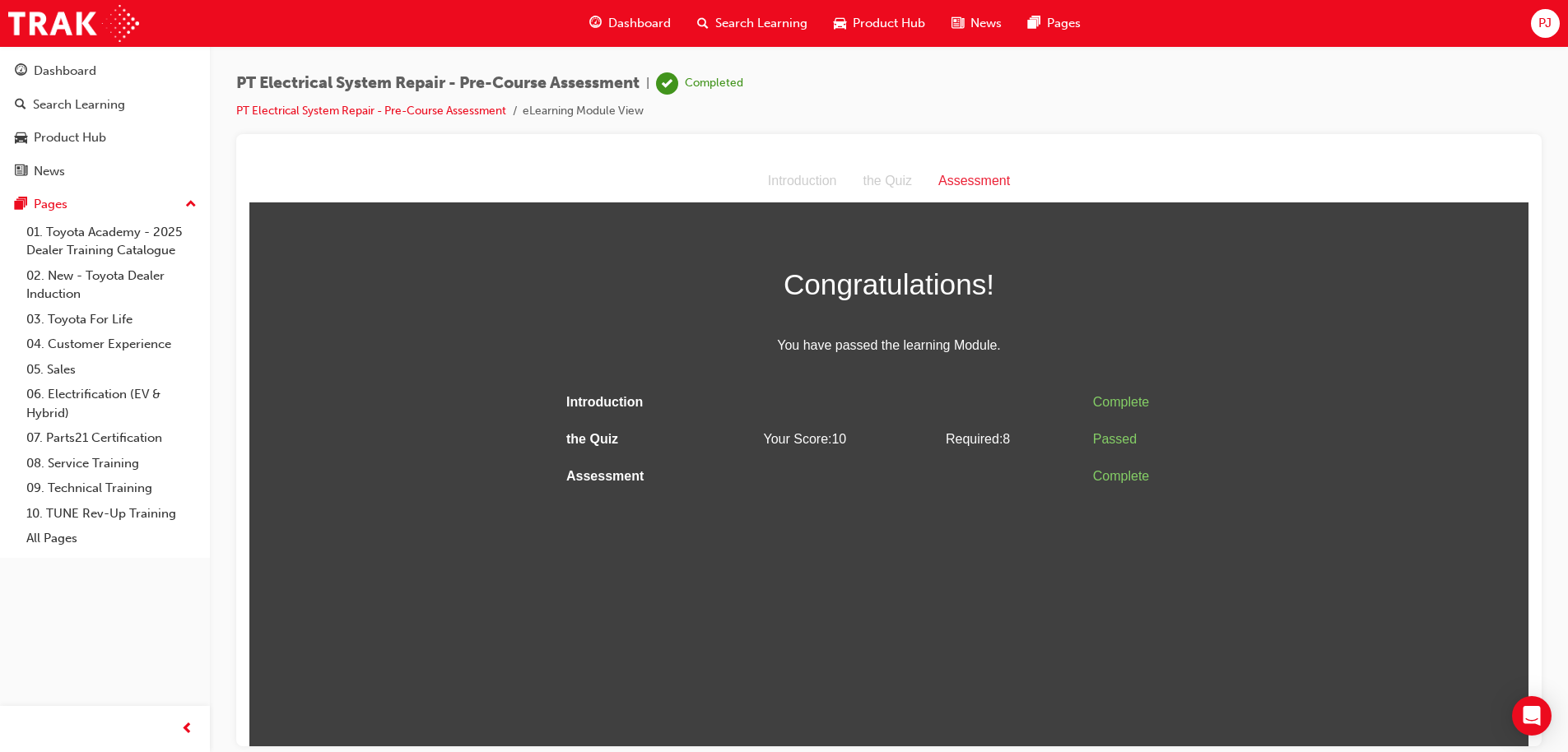
click at [643, 17] on span "Dashboard" at bounding box center [640, 23] width 63 height 19
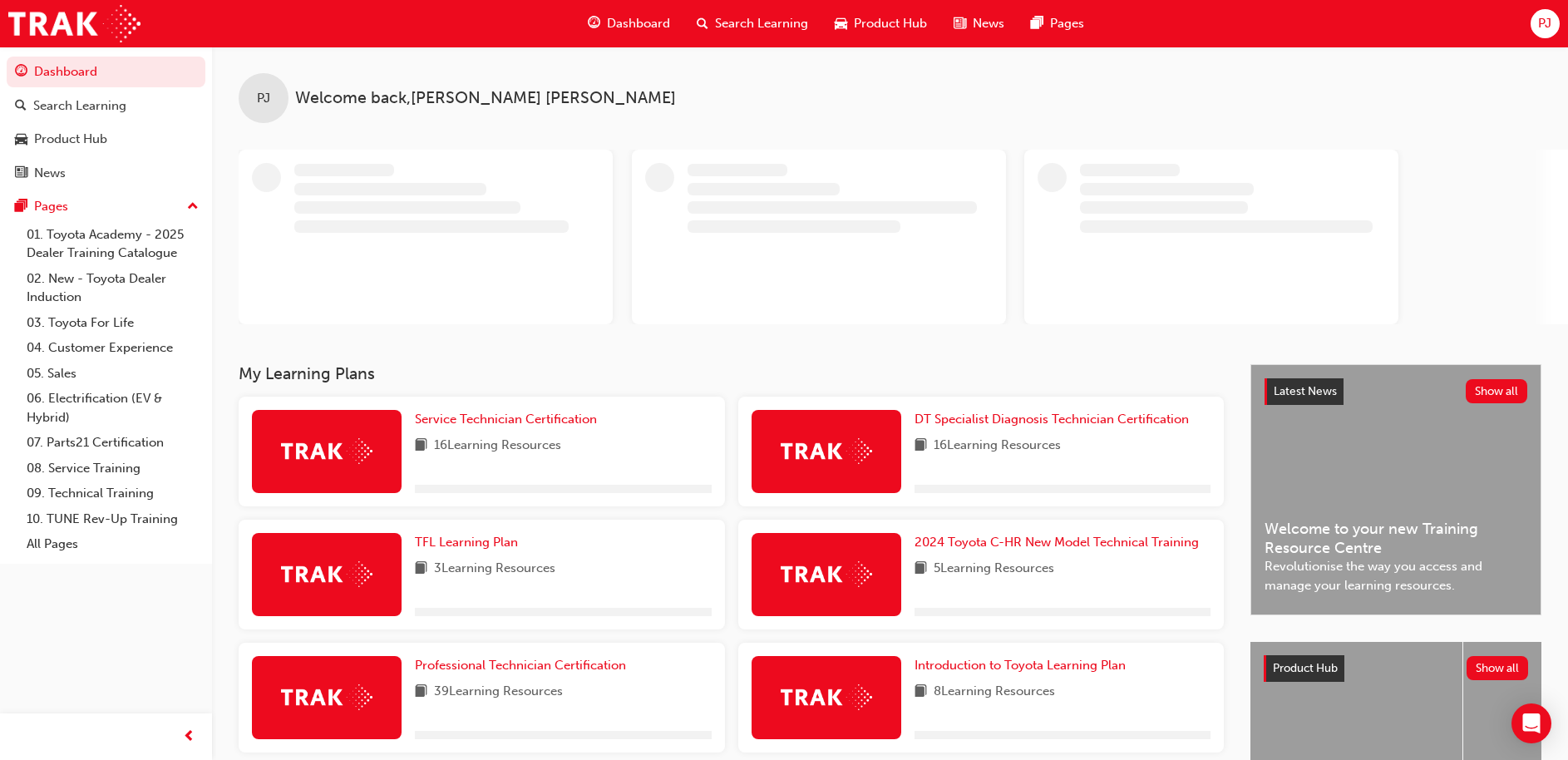
scroll to position [168, 0]
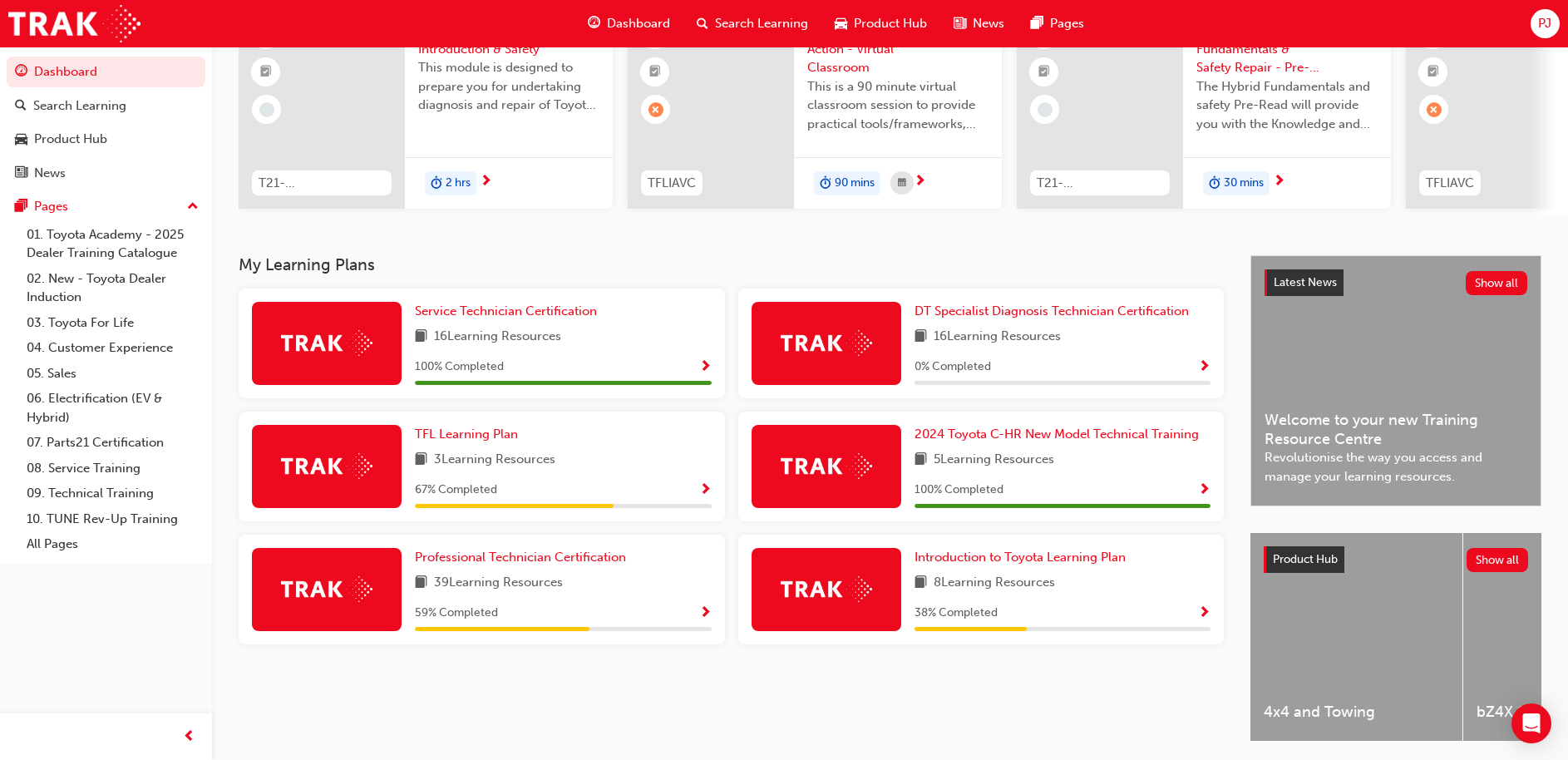
click at [687, 603] on div "Professional Technician Certification 39 Learning Resources 59 % Completed" at bounding box center [564, 589] width 297 height 83
click at [707, 615] on span "Show Progress" at bounding box center [705, 613] width 13 height 15
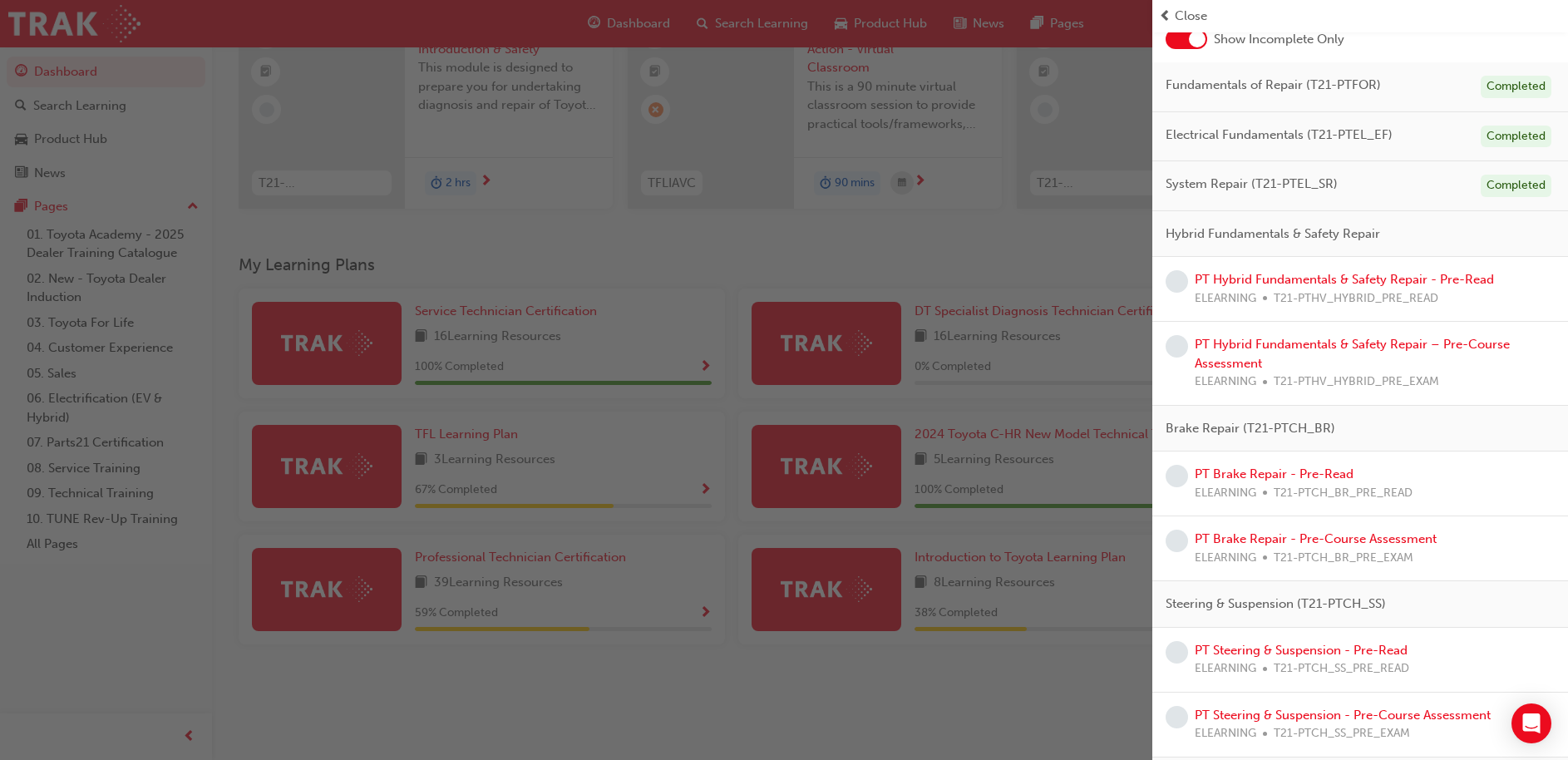
scroll to position [0, 0]
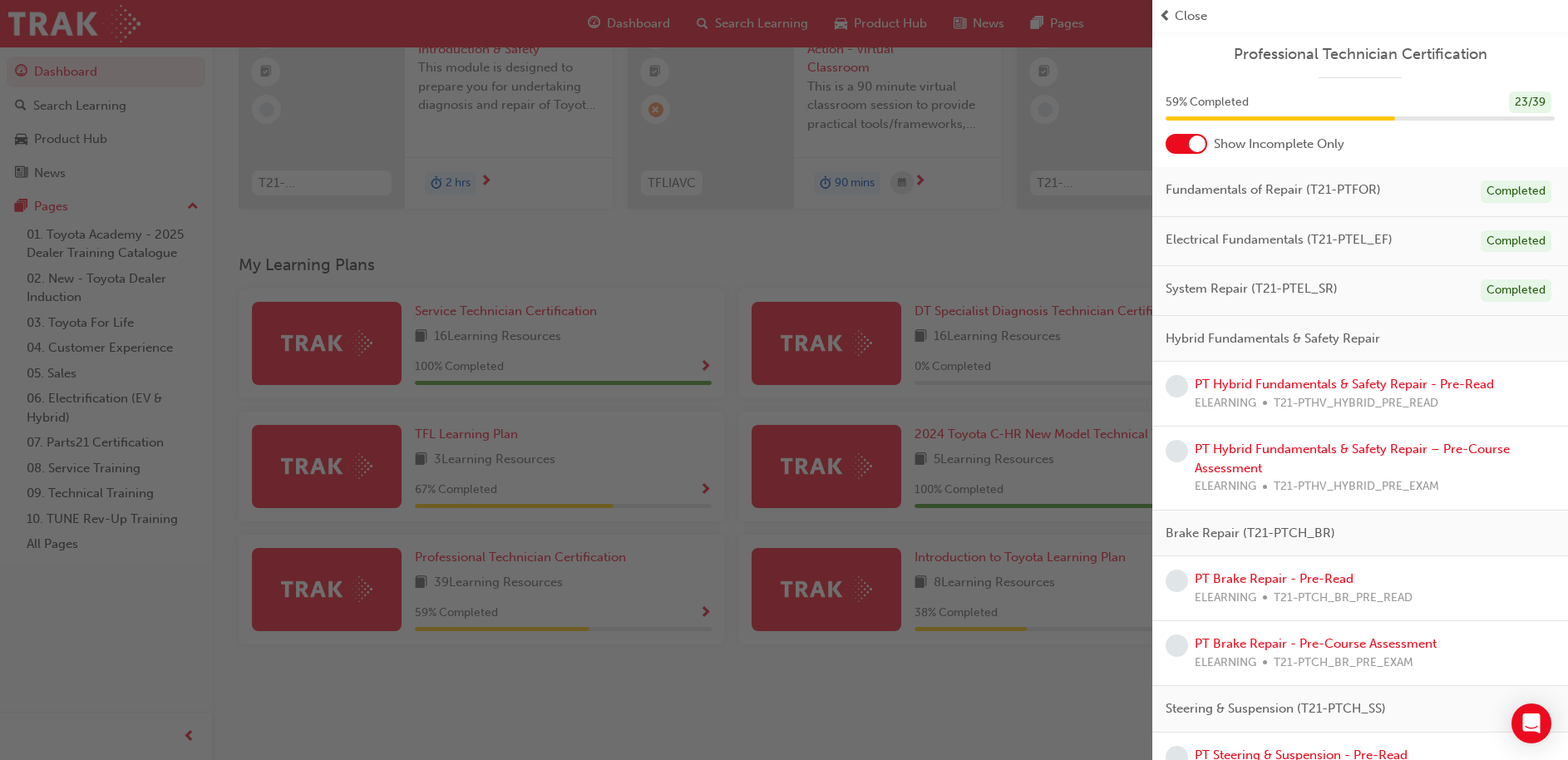
click at [1200, 140] on div at bounding box center [1197, 143] width 17 height 17
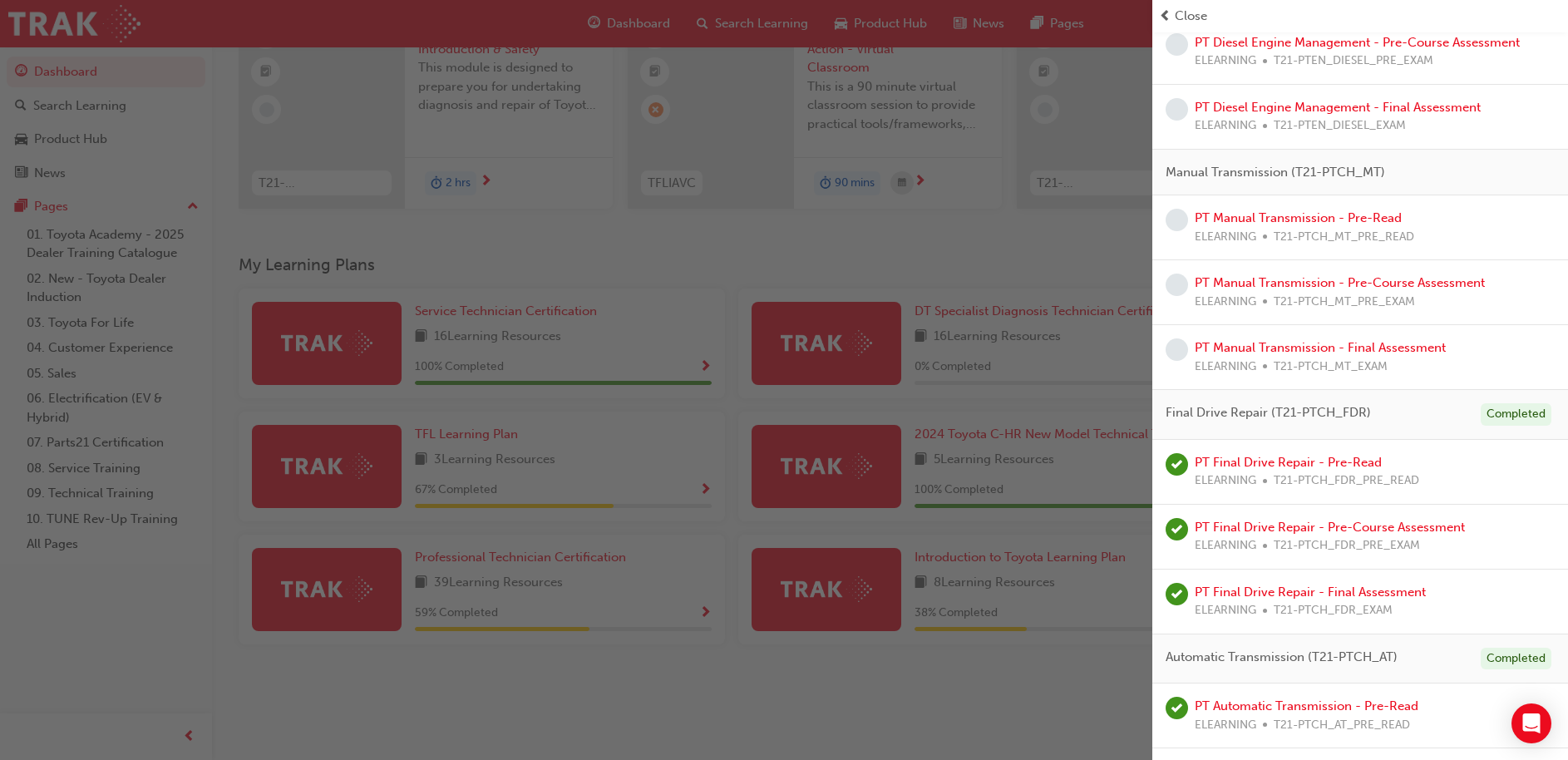
scroll to position [2575, 0]
